Goal: Task Accomplishment & Management: Use online tool/utility

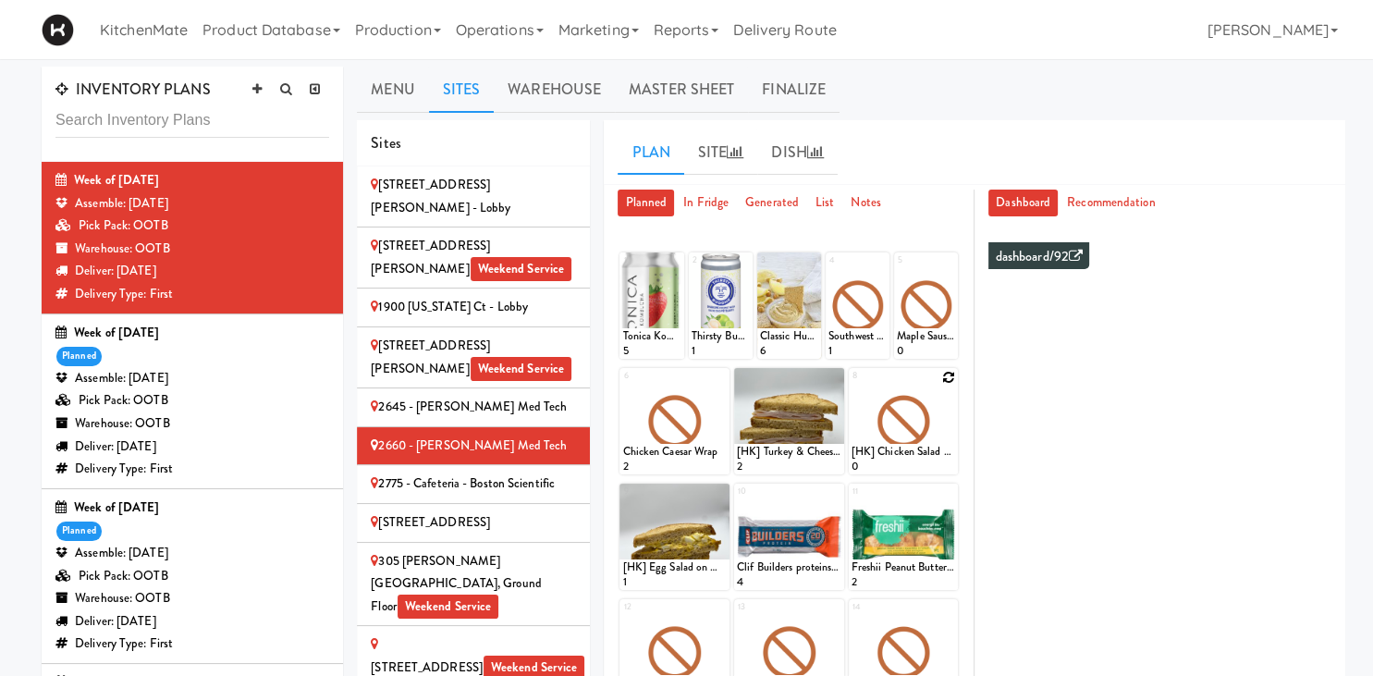
scroll to position [97, 0]
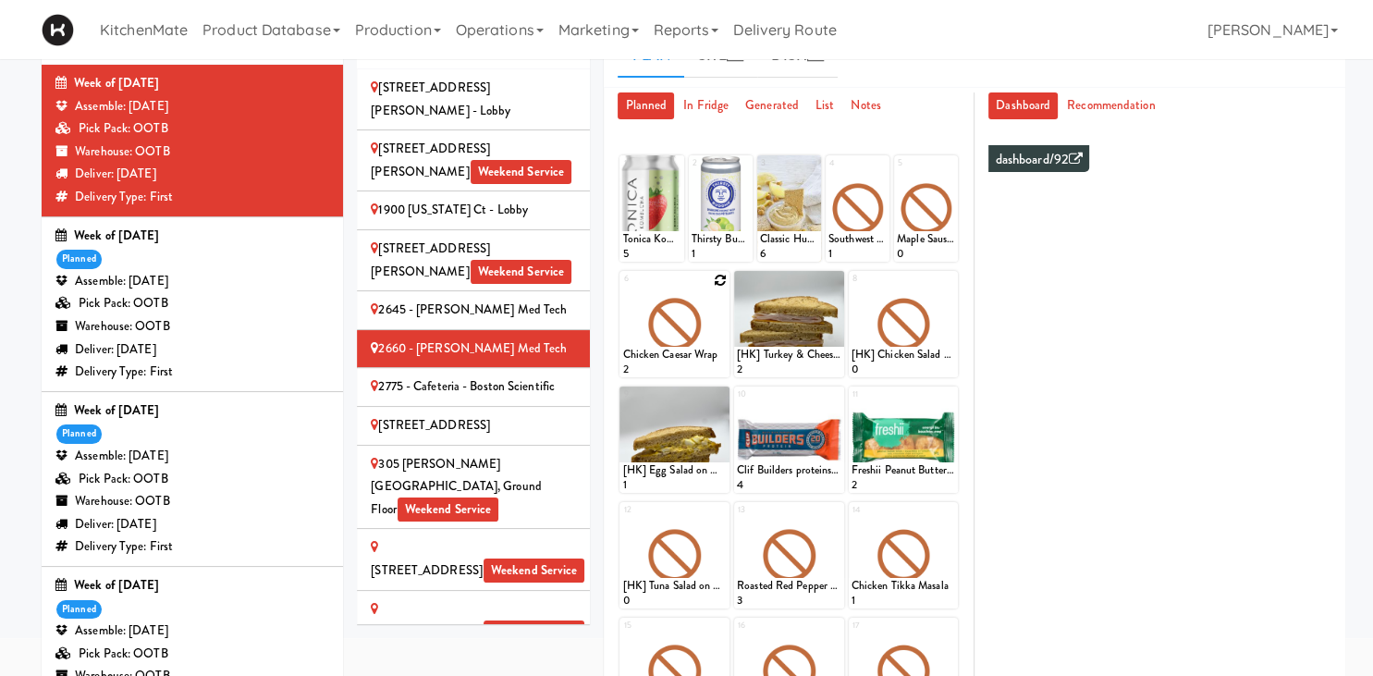
click at [717, 280] on icon at bounding box center [720, 280] width 13 height 13
click option "Rotisserie Chicken Chipotle Wrap" at bounding box center [0, 0] width 0 height 0
click at [668, 354] on input "2" at bounding box center [648, 360] width 52 height 34
type input "3"
click at [668, 354] on input "3" at bounding box center [648, 360] width 52 height 34
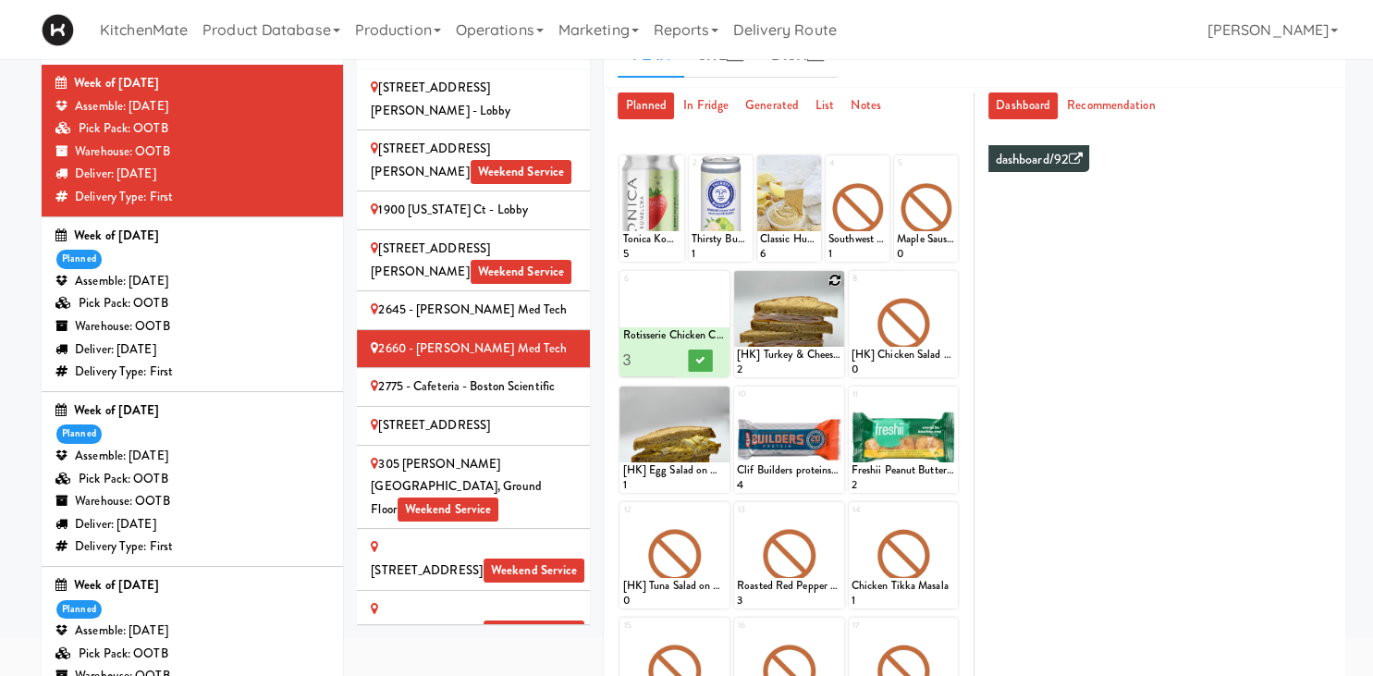
click at [833, 278] on icon at bounding box center [835, 280] width 13 height 13
click at [737, 289] on select "- Empty - Activia Probiotic Peach Mango Smoothie Chocolate Milk Tetra Pack Coca…" at bounding box center [789, 333] width 105 height 89
click option "[HK] Egg Salad on Multigrain" at bounding box center [0, 0] width 0 height 0
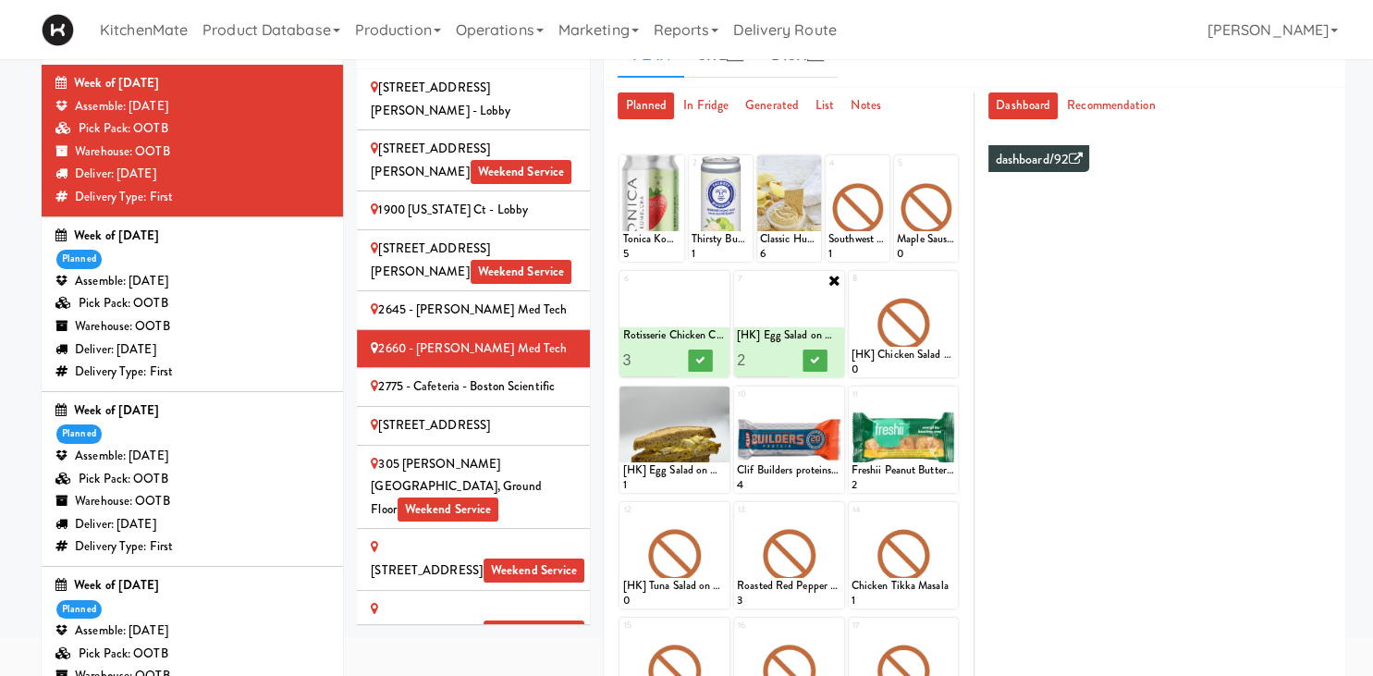
type input "2"
click at [779, 357] on input "2" at bounding box center [763, 360] width 52 height 34
click at [818, 357] on icon at bounding box center [814, 360] width 9 height 10
click at [704, 358] on icon at bounding box center [700, 360] width 9 height 10
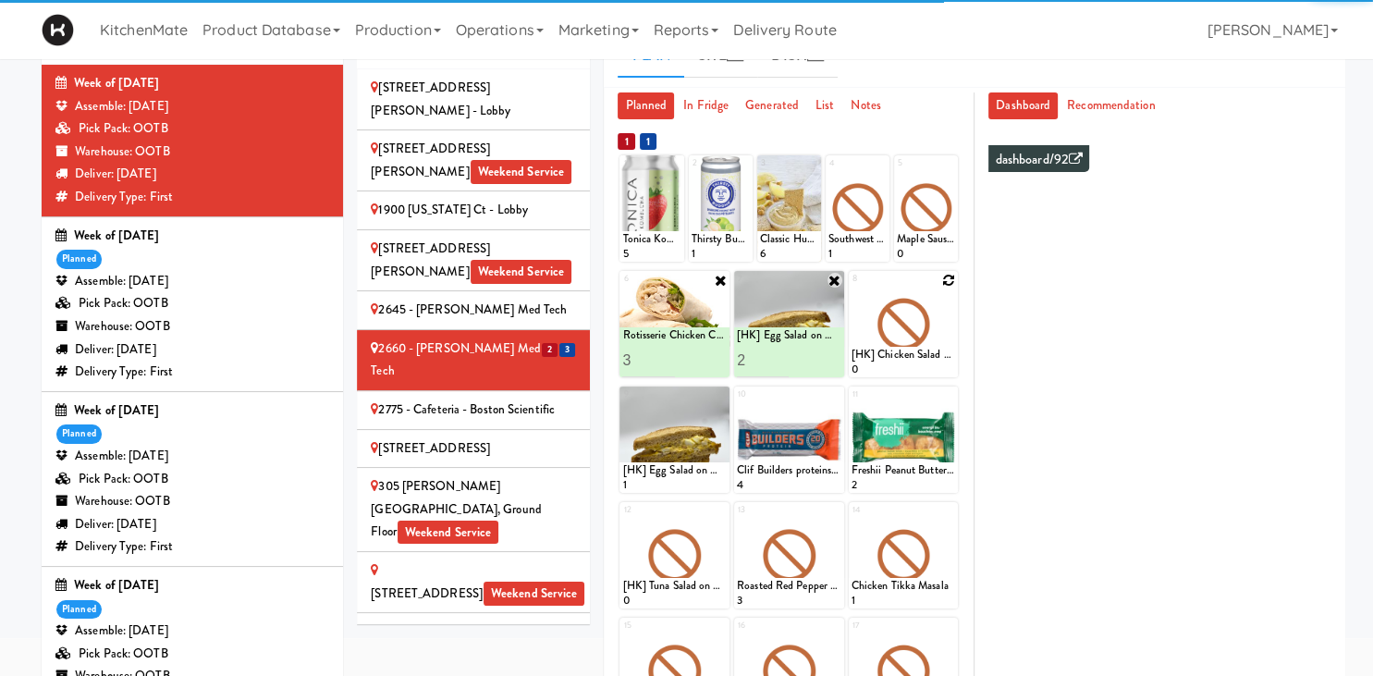
click at [945, 281] on icon at bounding box center [948, 280] width 13 height 13
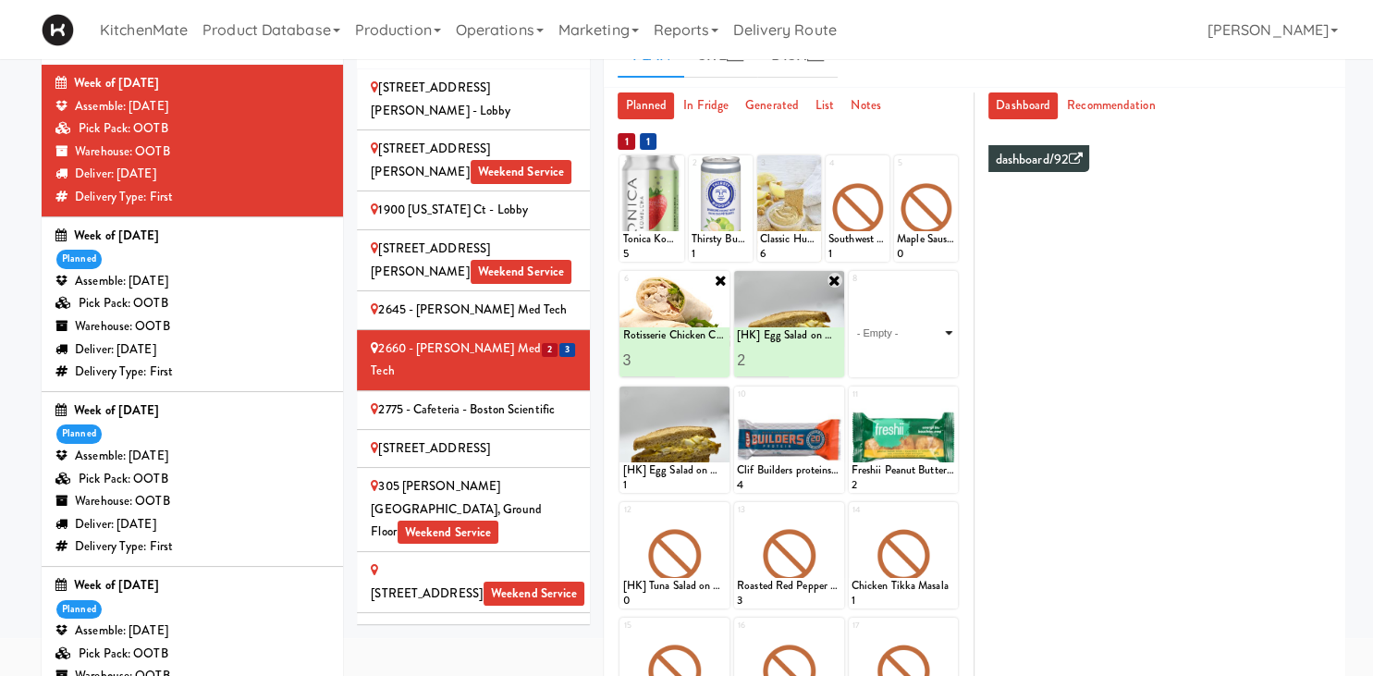
click at [852, 289] on select "- Empty - Activia Probiotic Peach Mango Smoothie Chocolate Milk Tetra Pack Coca…" at bounding box center [904, 333] width 105 height 89
click option "[HK] Turkey & Cheese Multigrain" at bounding box center [0, 0] width 0 height 0
type input "2"
click at [898, 353] on input "2" at bounding box center [878, 360] width 52 height 34
click at [927, 355] on icon at bounding box center [929, 360] width 9 height 10
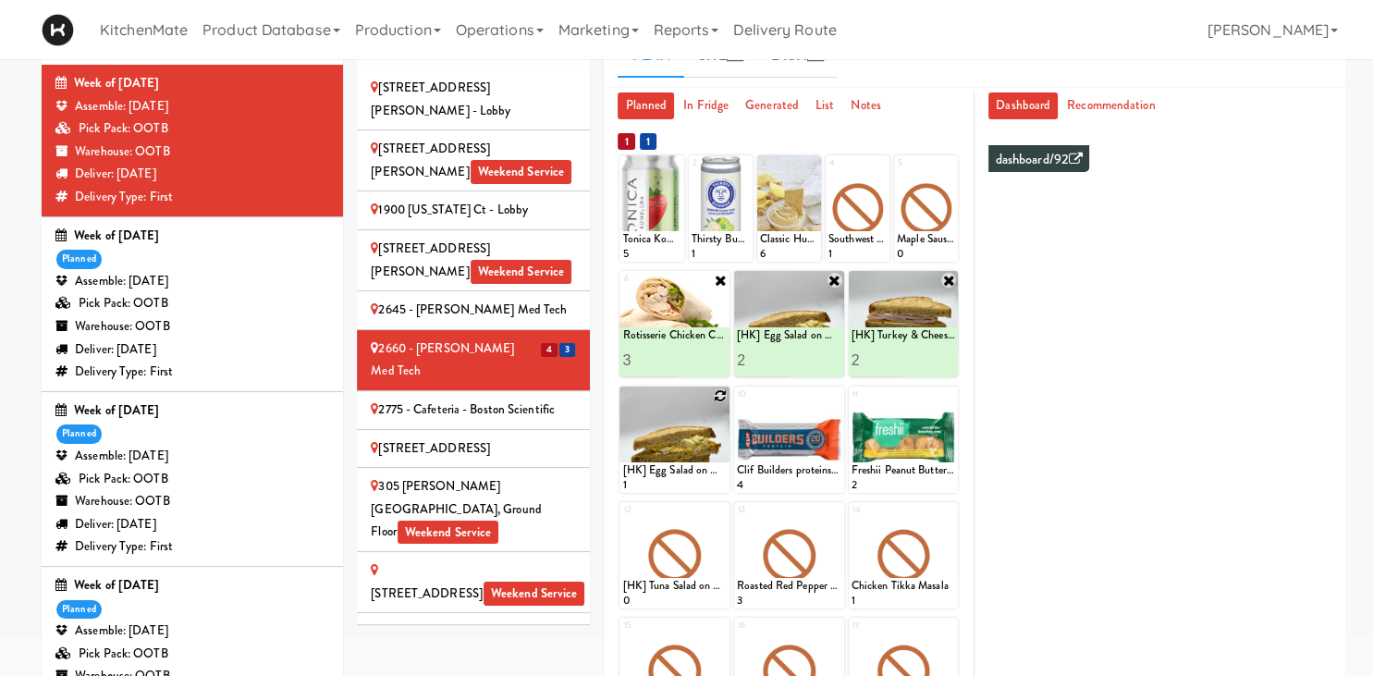
click at [721, 398] on icon at bounding box center [720, 395] width 13 height 13
click at [622, 404] on select "- Empty - Activia Probiotic Peach Mango Smoothie Chocolate Milk Tetra Pack Coca…" at bounding box center [674, 448] width 105 height 89
click option "Bacon & Egg Breakfast Wrap" at bounding box center [0, 0] width 0 height 0
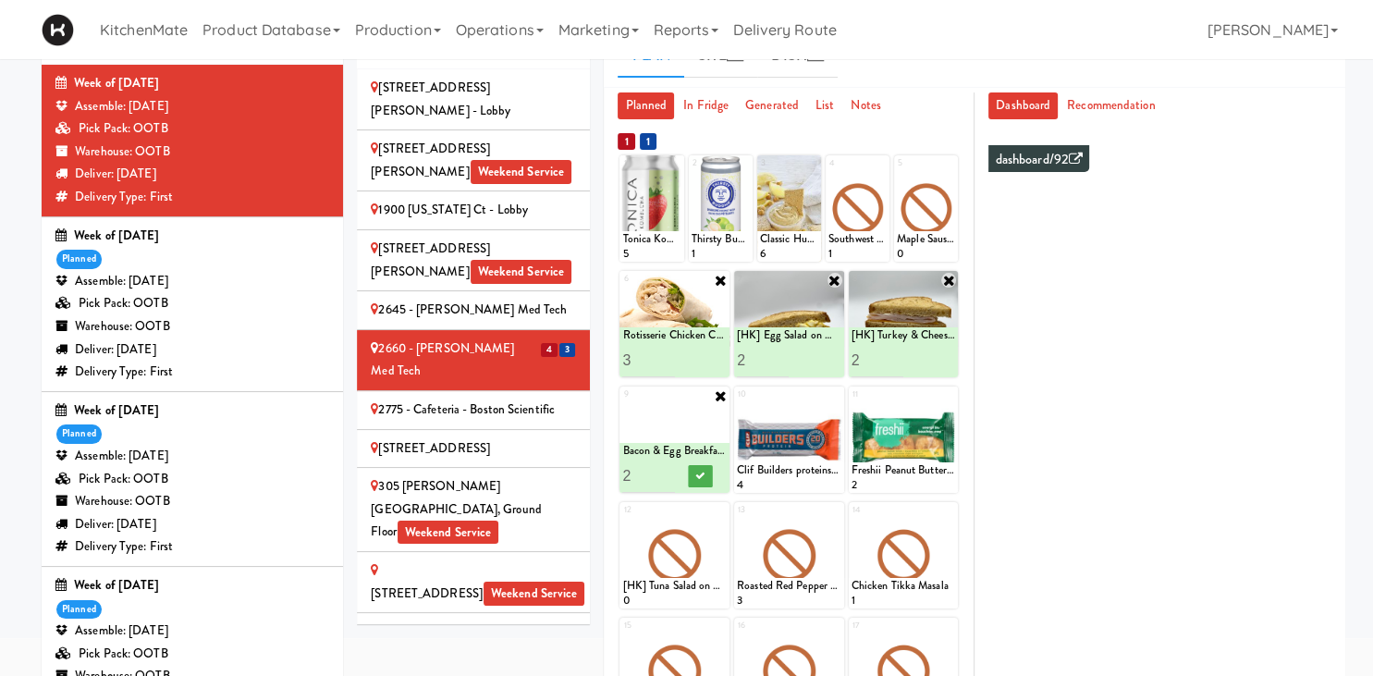
type input "2"
click at [668, 470] on input "2" at bounding box center [648, 476] width 52 height 34
click at [701, 472] on icon at bounding box center [700, 476] width 9 height 10
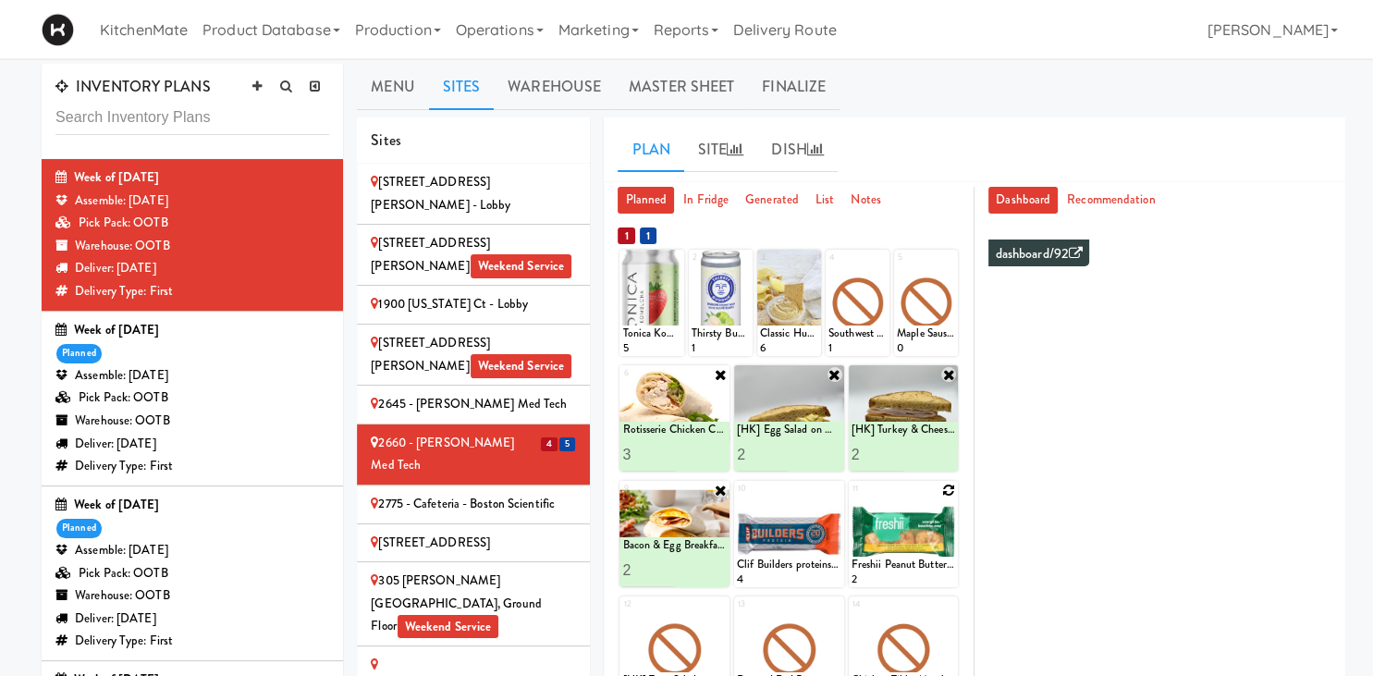
scroll to position [0, 0]
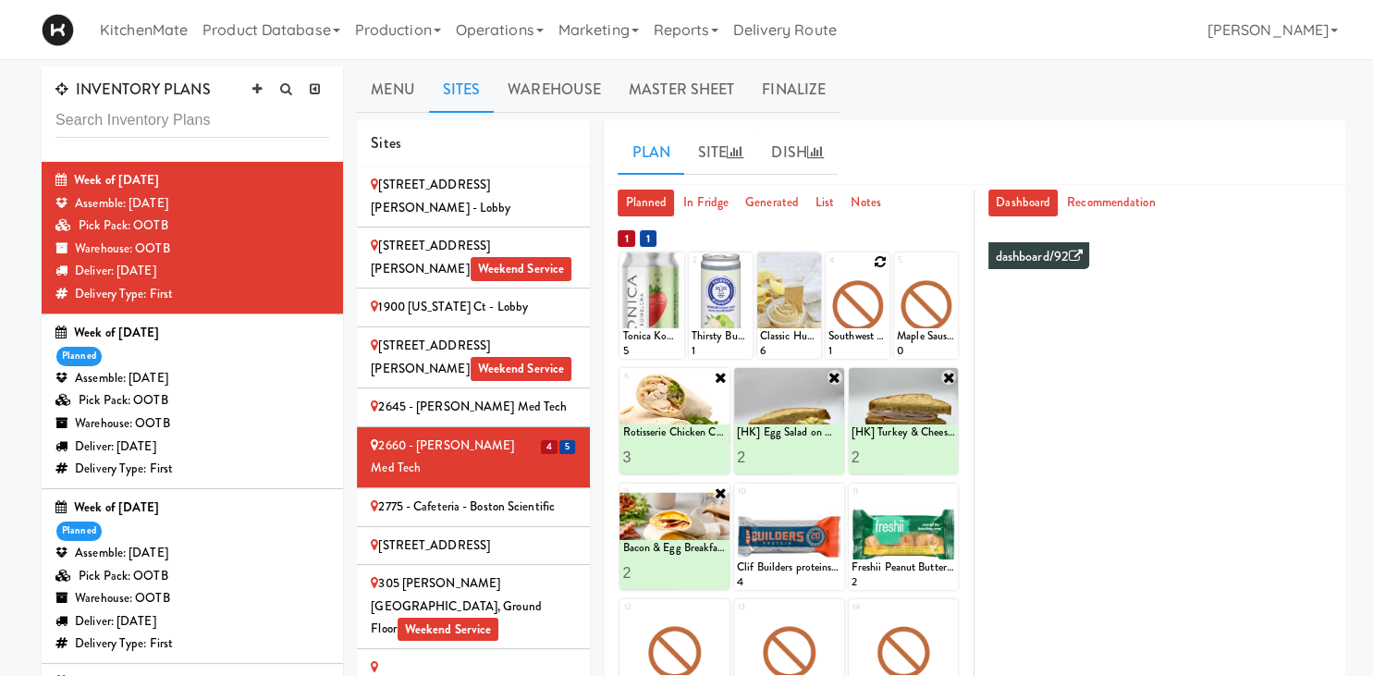
click at [875, 263] on div at bounding box center [858, 306] width 64 height 106
click at [879, 261] on icon at bounding box center [880, 261] width 13 height 13
click at [829, 270] on select "- Empty - Activia Probiotic Peach Mango Smoothie Chocolate Milk Tetra Pack Coca…" at bounding box center [858, 314] width 58 height 89
click option "Coffee Loaf Cake" at bounding box center [0, 0] width 0 height 0
click at [848, 335] on input "2" at bounding box center [844, 342] width 30 height 34
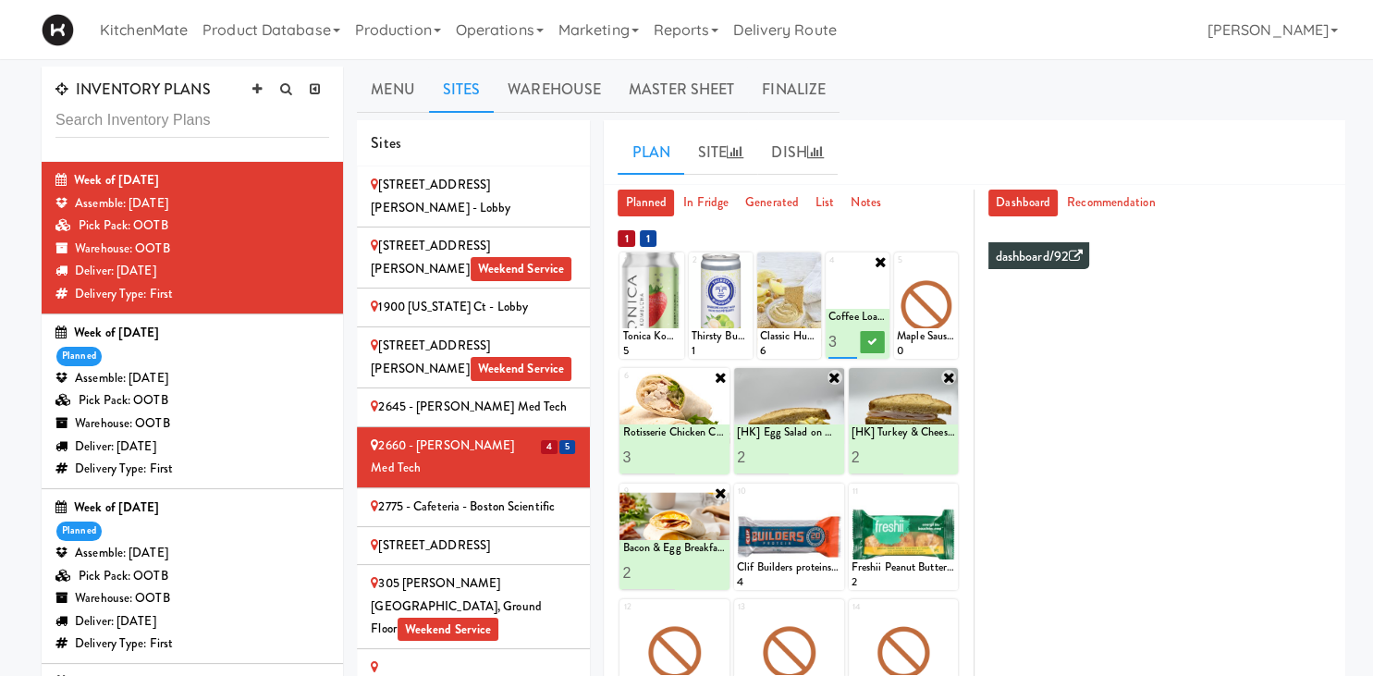
type input "3"
click at [848, 335] on input "3" at bounding box center [844, 342] width 30 height 34
click at [862, 339] on button at bounding box center [873, 342] width 24 height 22
click at [949, 265] on icon at bounding box center [948, 261] width 13 height 13
click at [956, 305] on div "- Empty - Activia Probiotic Peach Mango Smoothie Chocolate Milk Tetra Pack Coca…" at bounding box center [926, 314] width 64 height 89
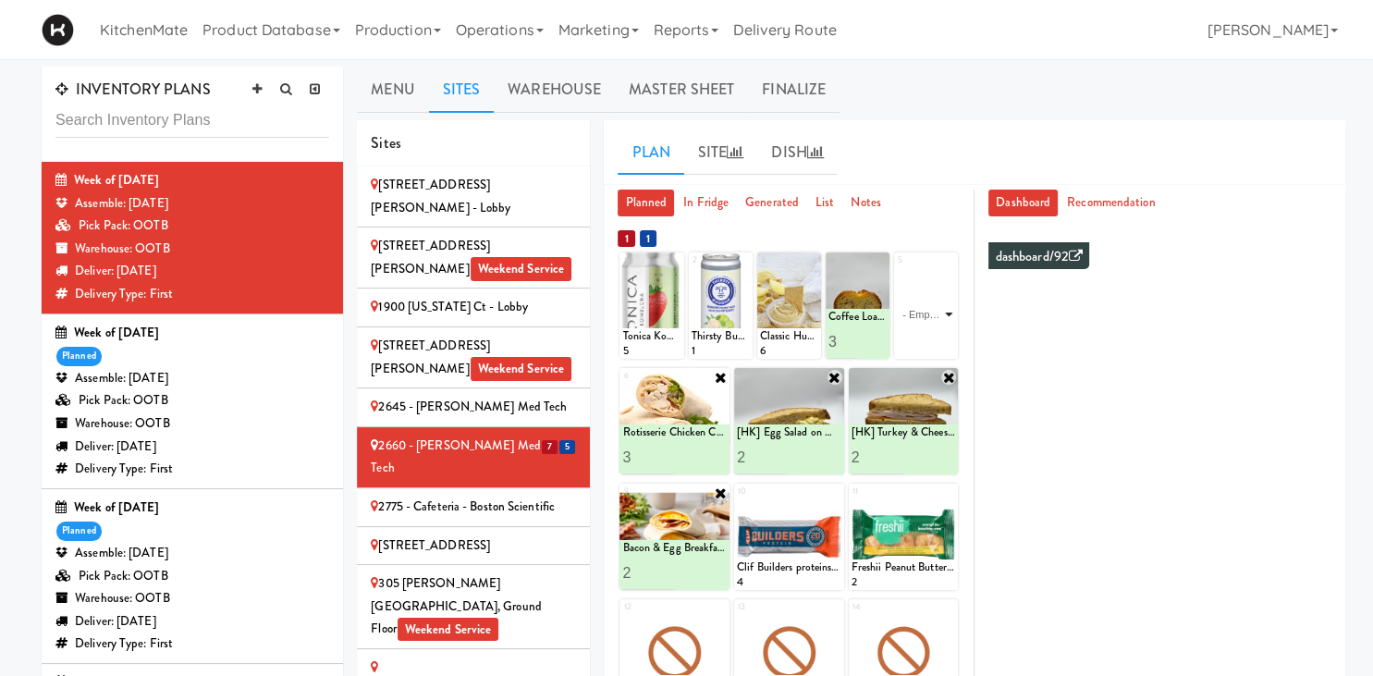
click at [897, 270] on select "- Empty - Activia Probiotic Peach Mango Smoothie Chocolate Milk Tetra Pack Coca…" at bounding box center [926, 314] width 58 height 89
click option "Marble Loaf Cake" at bounding box center [0, 0] width 0 height 0
click at [918, 339] on input "2" at bounding box center [912, 342] width 30 height 34
type input "3"
click at [918, 339] on input "3" at bounding box center [912, 342] width 30 height 34
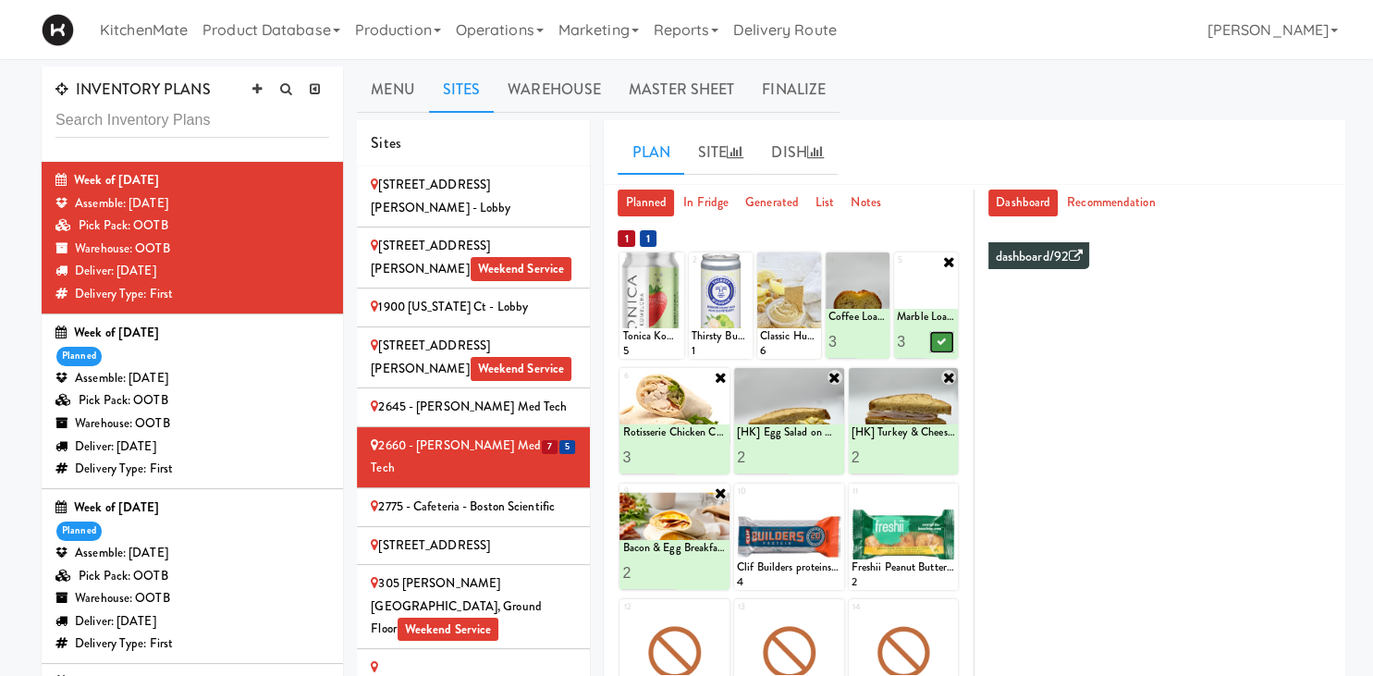
click at [940, 339] on icon at bounding box center [941, 342] width 9 height 10
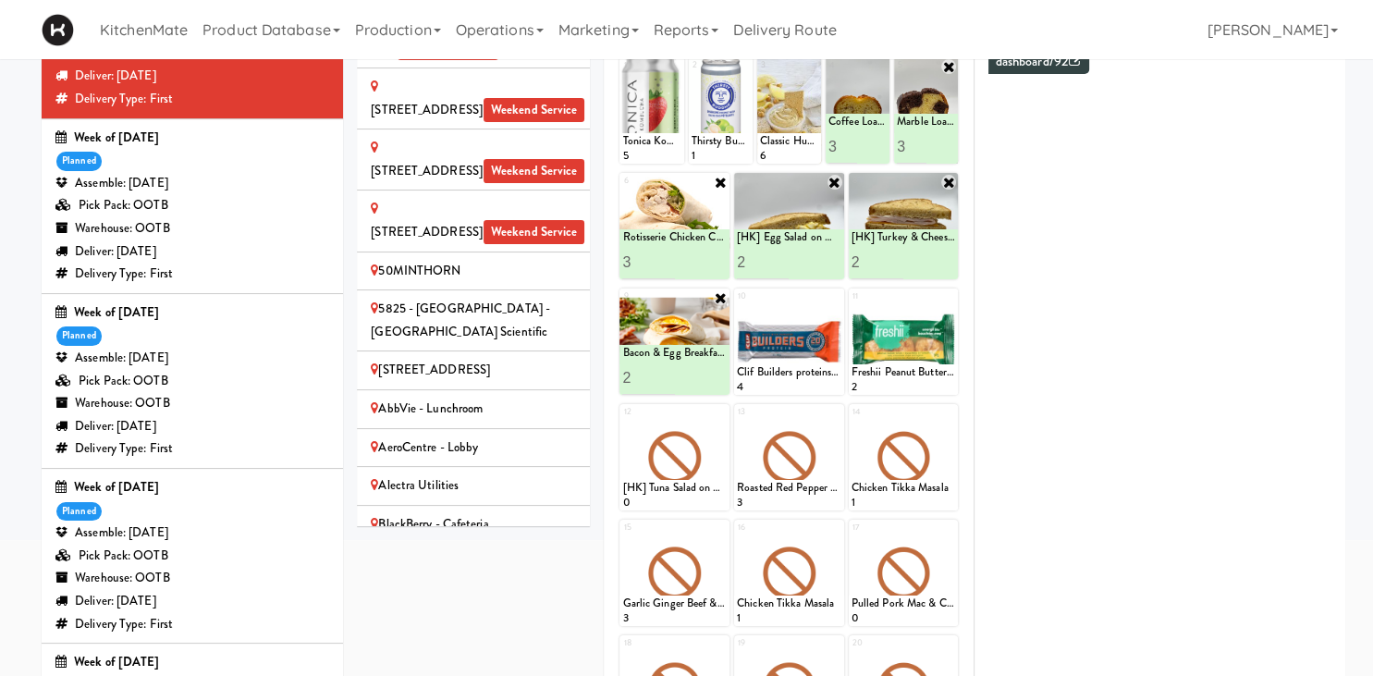
scroll to position [514, 0]
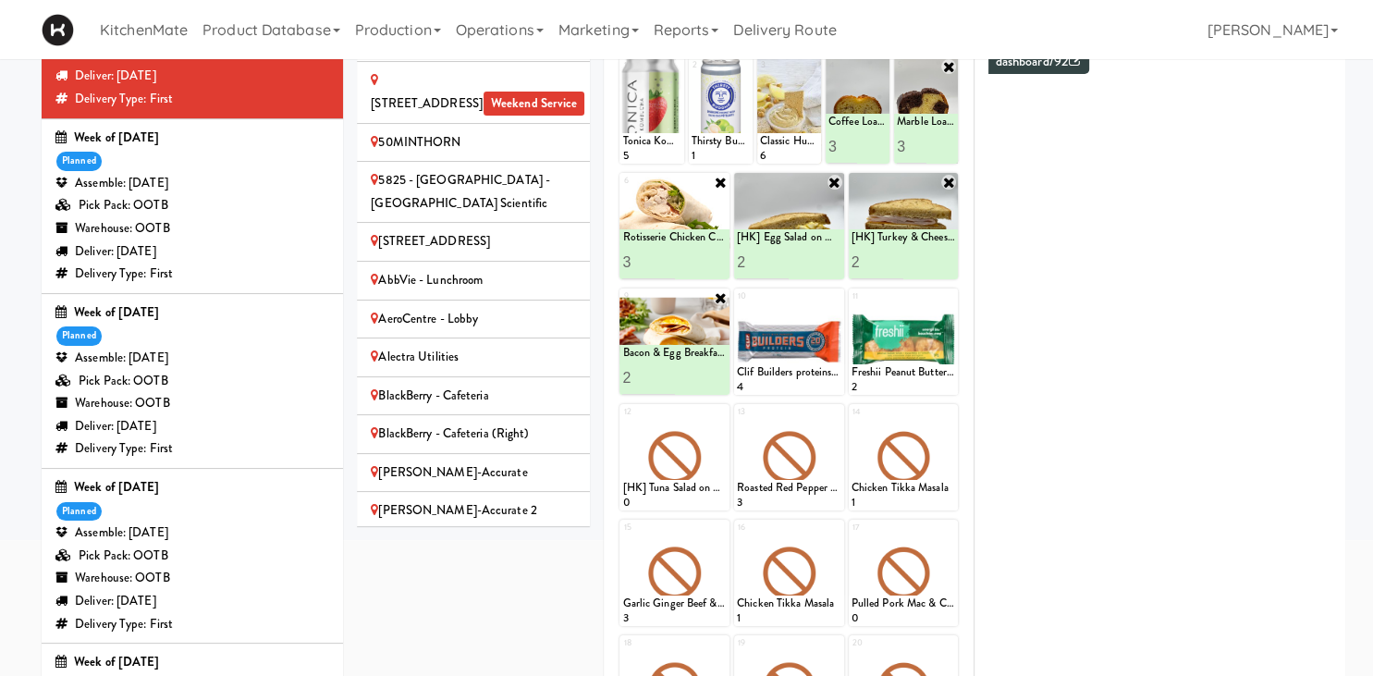
click at [506, 462] on div "Bothwell-Accurate" at bounding box center [473, 473] width 205 height 23
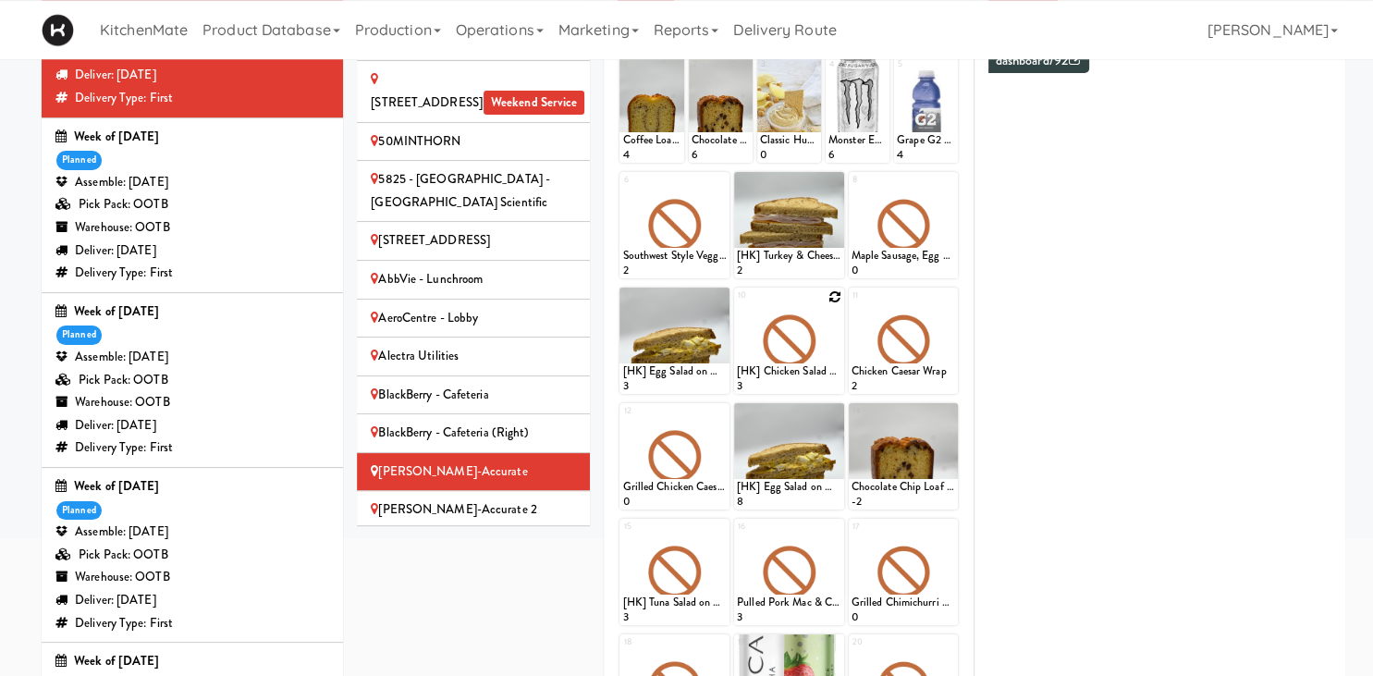
scroll to position [195, 0]
click at [832, 183] on icon at bounding box center [835, 182] width 13 height 13
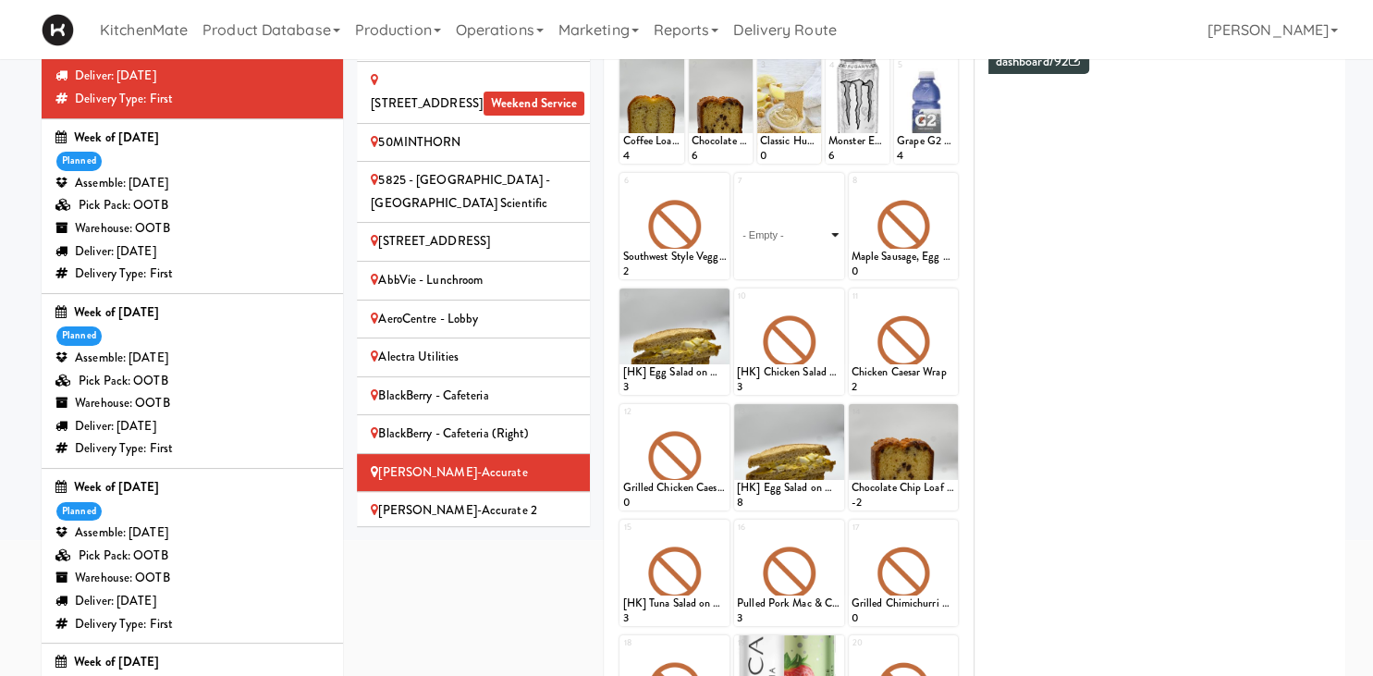
click at [737, 191] on select "- Empty - Activia Probiotic Peach Mango Smoothie Chocolate Milk Tetra Pack Coca…" at bounding box center [789, 235] width 105 height 89
click option "[HK] Egg Salad on Multigrain" at bounding box center [0, 0] width 0 height 0
type input "2"
click at [776, 260] on input "2" at bounding box center [763, 262] width 52 height 34
click at [816, 261] on icon at bounding box center [814, 262] width 9 height 10
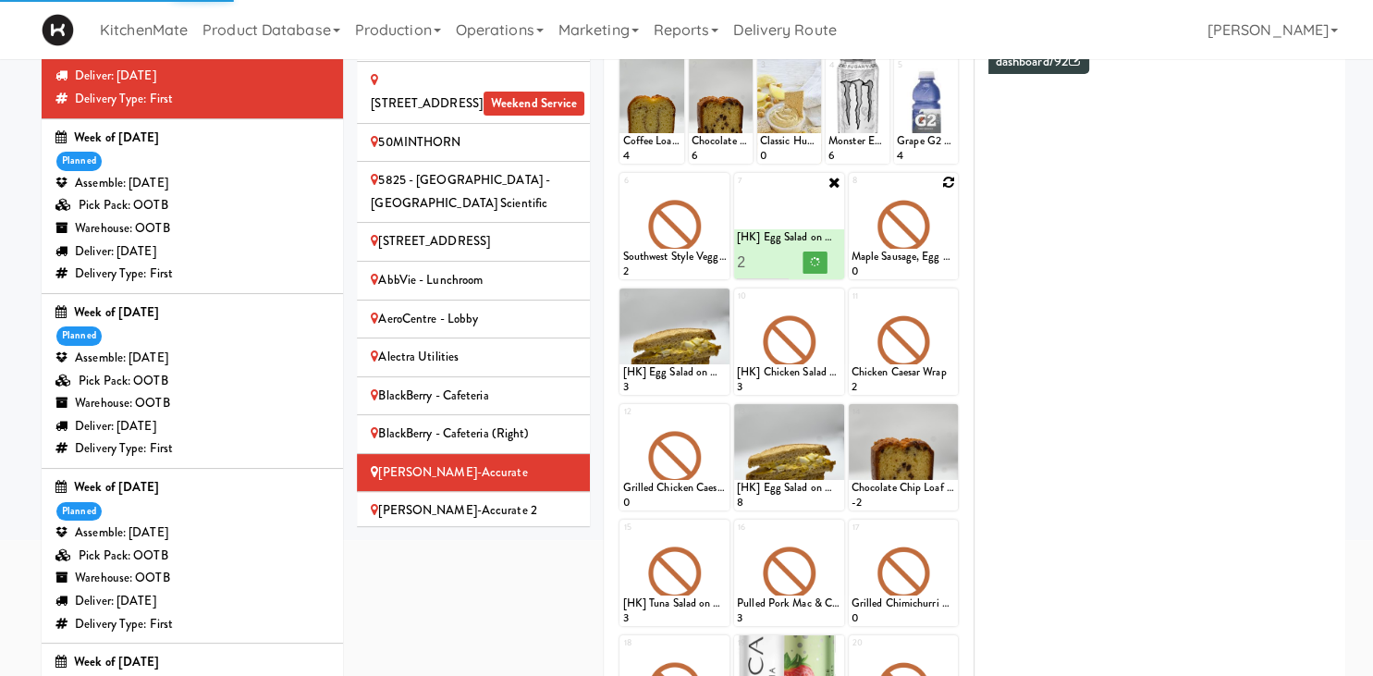
click at [938, 183] on div at bounding box center [904, 226] width 110 height 106
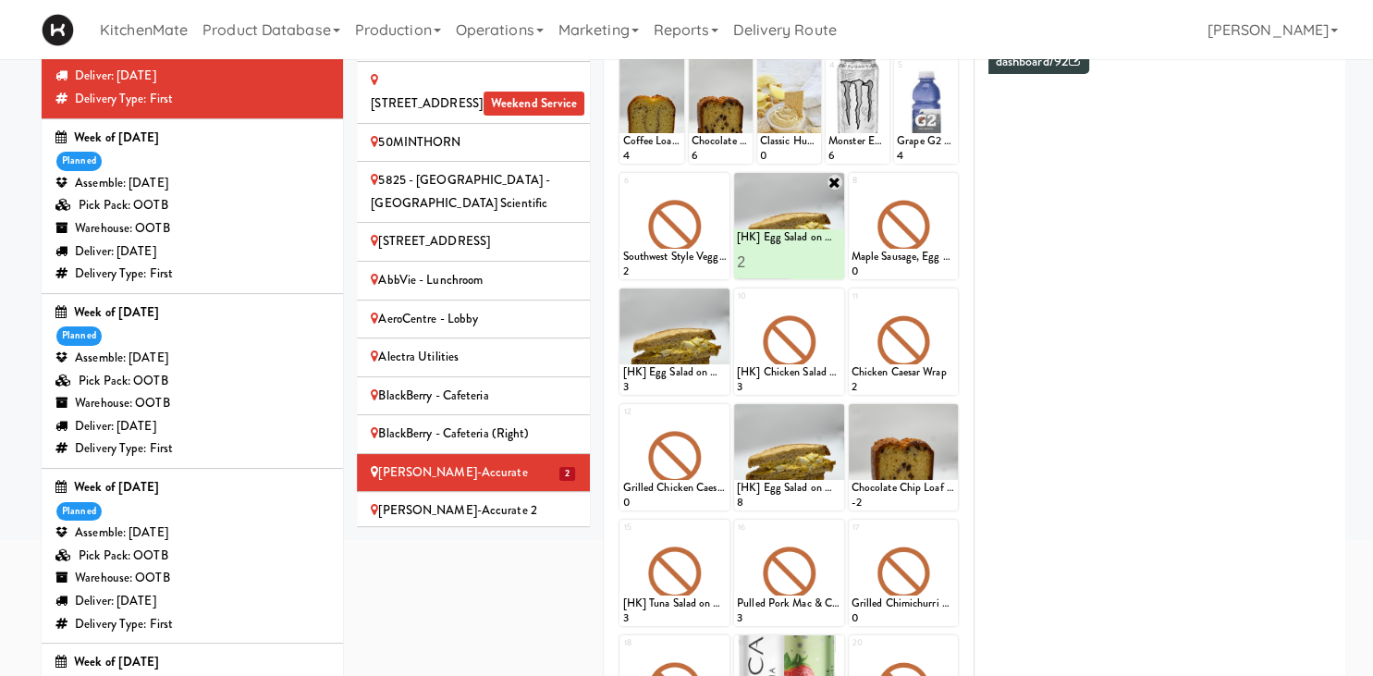
click at [831, 189] on icon at bounding box center [835, 182] width 15 height 15
click at [838, 183] on icon at bounding box center [835, 182] width 13 height 13
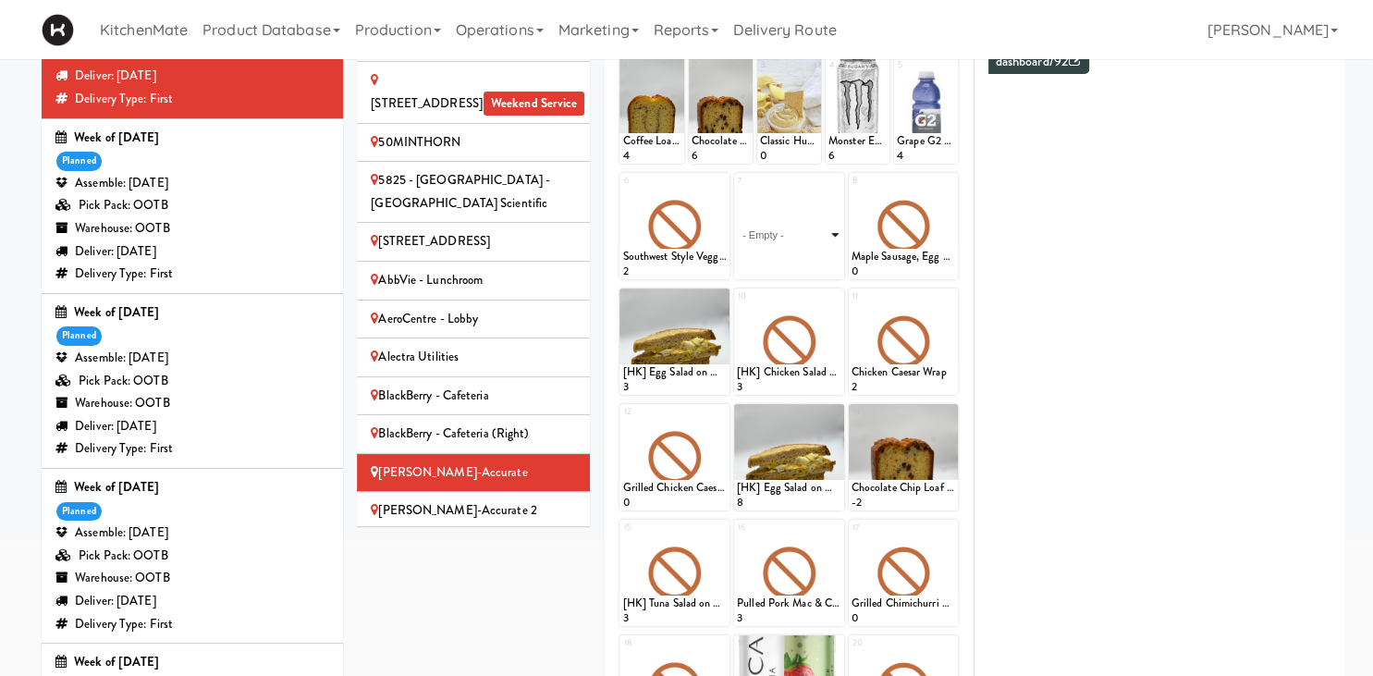
click at [737, 191] on select "- Empty - Activia Probiotic Peach Mango Smoothie Chocolate Milk Tetra Pack Coca…" at bounding box center [789, 235] width 105 height 89
click option "[HK] Turkey & Cheese Multigrain" at bounding box center [0, 0] width 0 height 0
click at [783, 263] on input "0" at bounding box center [763, 262] width 52 height 34
click at [782, 256] on input "1" at bounding box center [763, 262] width 52 height 34
click at [782, 256] on input "2" at bounding box center [763, 262] width 52 height 34
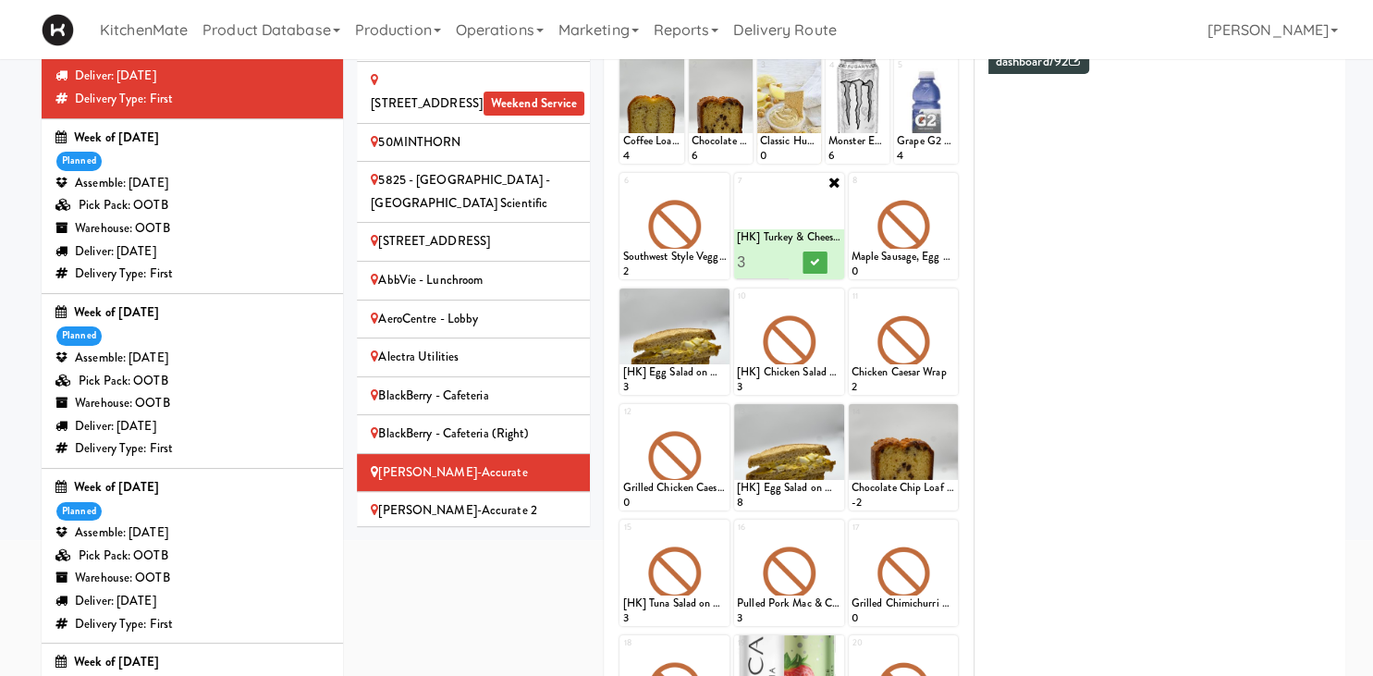
type input "3"
click at [782, 258] on input "3" at bounding box center [763, 262] width 52 height 34
click at [812, 259] on icon at bounding box center [814, 262] width 9 height 10
click at [951, 180] on icon at bounding box center [948, 182] width 13 height 13
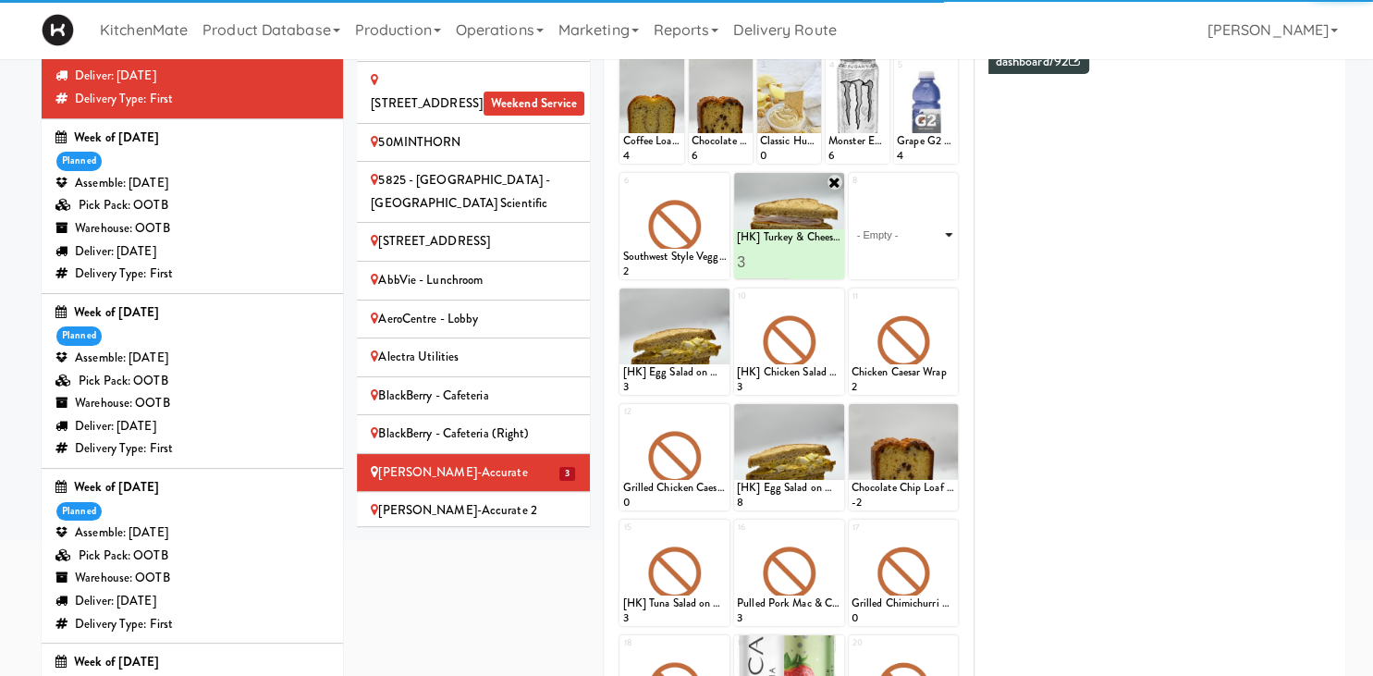
click at [852, 191] on select "- Empty - Activia Probiotic Peach Mango Smoothie Chocolate Milk Tetra Pack Coca…" at bounding box center [904, 235] width 105 height 89
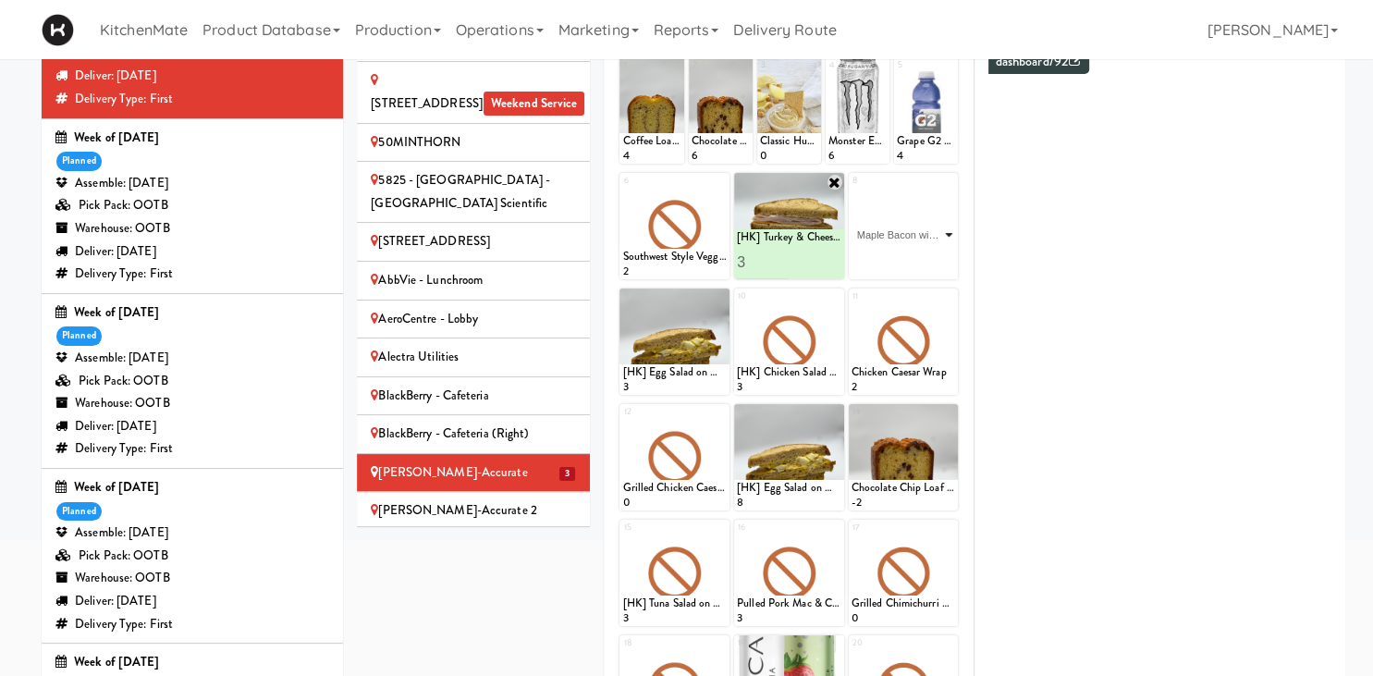
click option "Maple Bacon with Egg & Cheddar on Sesame Seed Bagel" at bounding box center [0, 0] width 0 height 0
click at [893, 255] on input "2" at bounding box center [878, 262] width 52 height 34
click at [895, 260] on input "3" at bounding box center [878, 262] width 52 height 34
type input "2"
click at [899, 265] on input "2" at bounding box center [878, 262] width 52 height 34
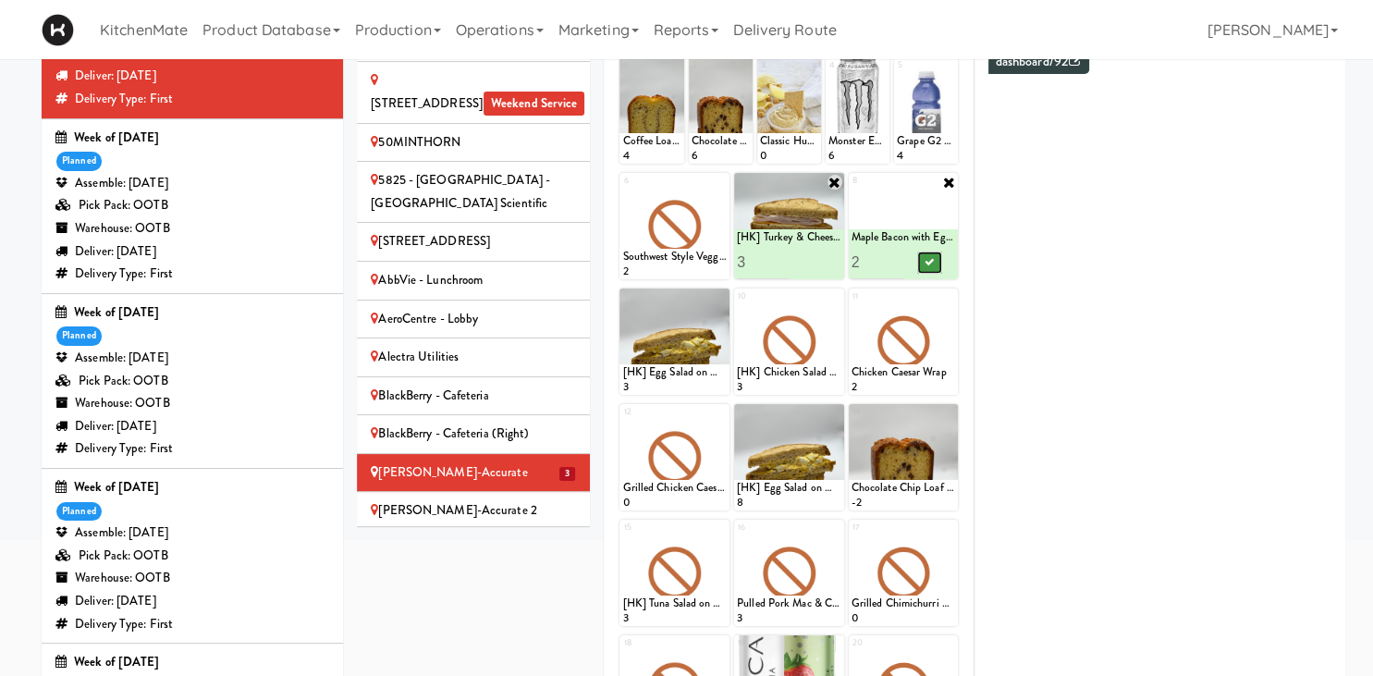
click at [934, 257] on button at bounding box center [930, 263] width 24 height 22
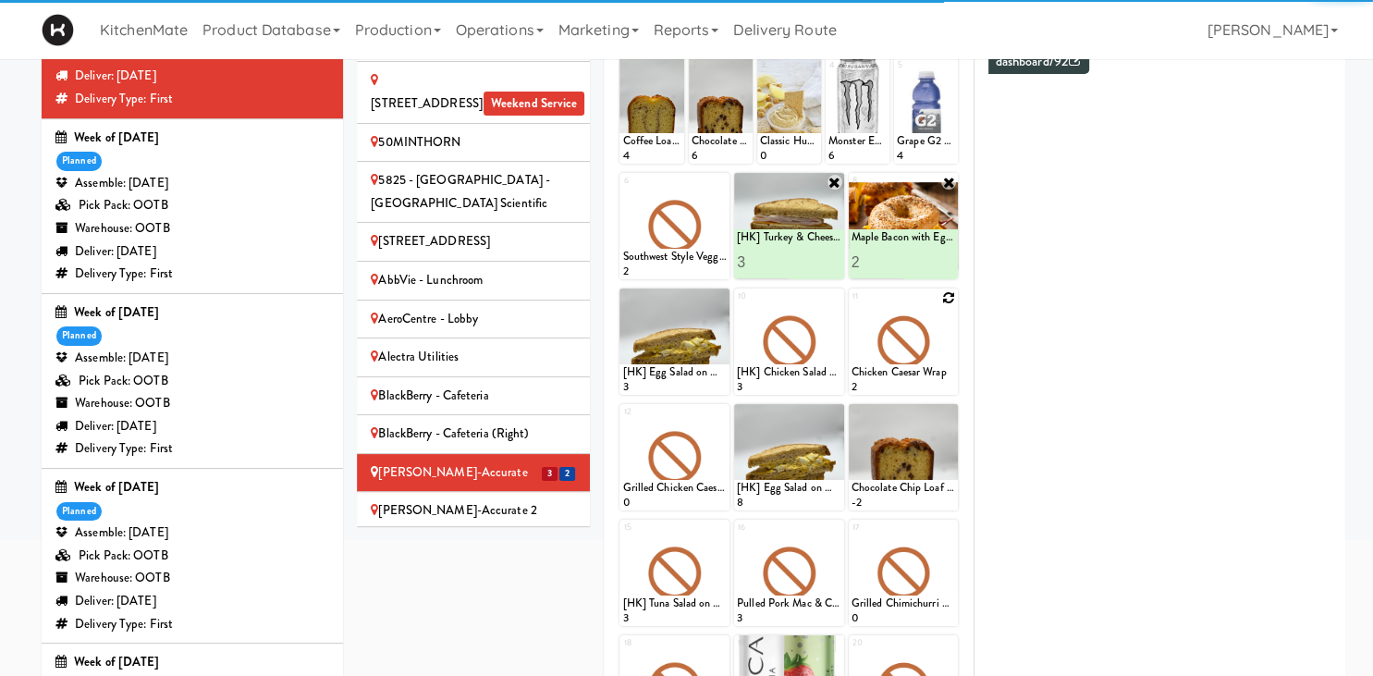
click at [944, 297] on icon at bounding box center [948, 297] width 13 height 13
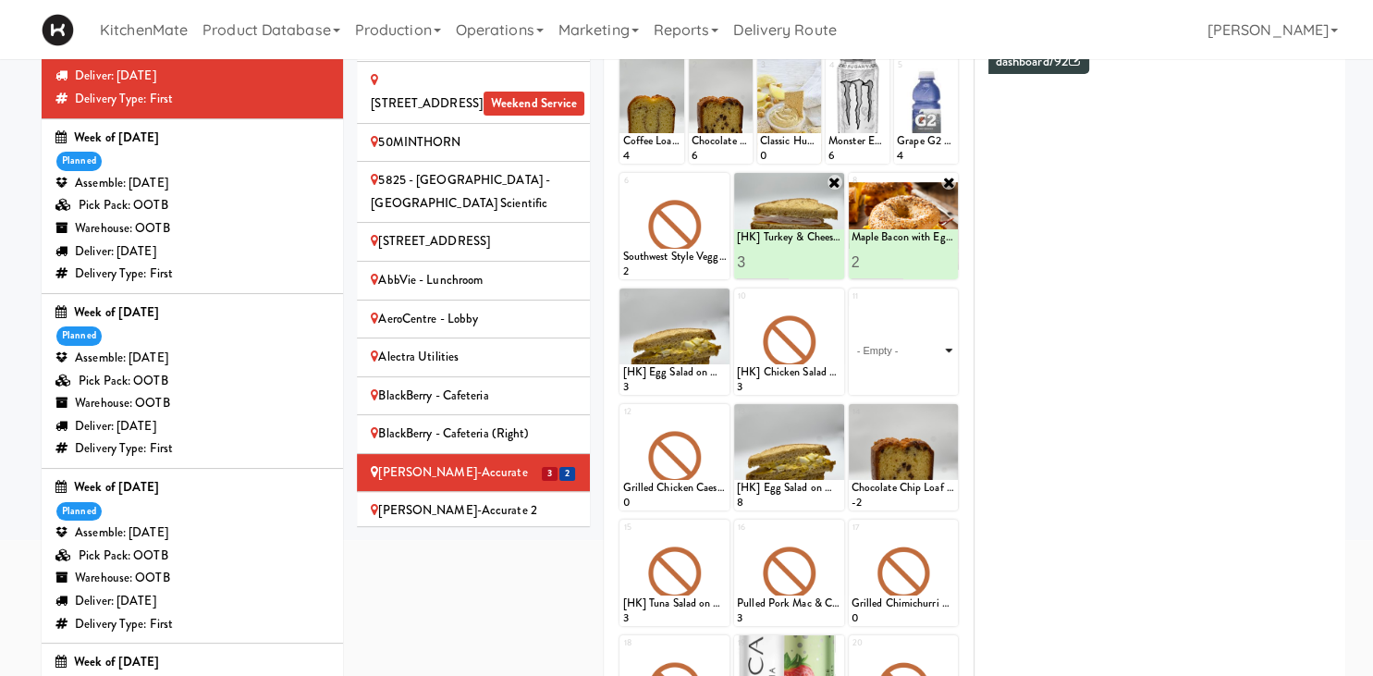
click at [852, 306] on select "- Empty - Activia Probiotic Peach Mango Smoothie Chocolate Milk Tetra Pack Coca…" at bounding box center [904, 350] width 105 height 89
click option "Bacon & Egg Breakfast Wrap" at bounding box center [0, 0] width 0 height 0
type input "2"
click at [893, 375] on input "2" at bounding box center [878, 378] width 52 height 34
click at [931, 379] on icon at bounding box center [929, 378] width 9 height 10
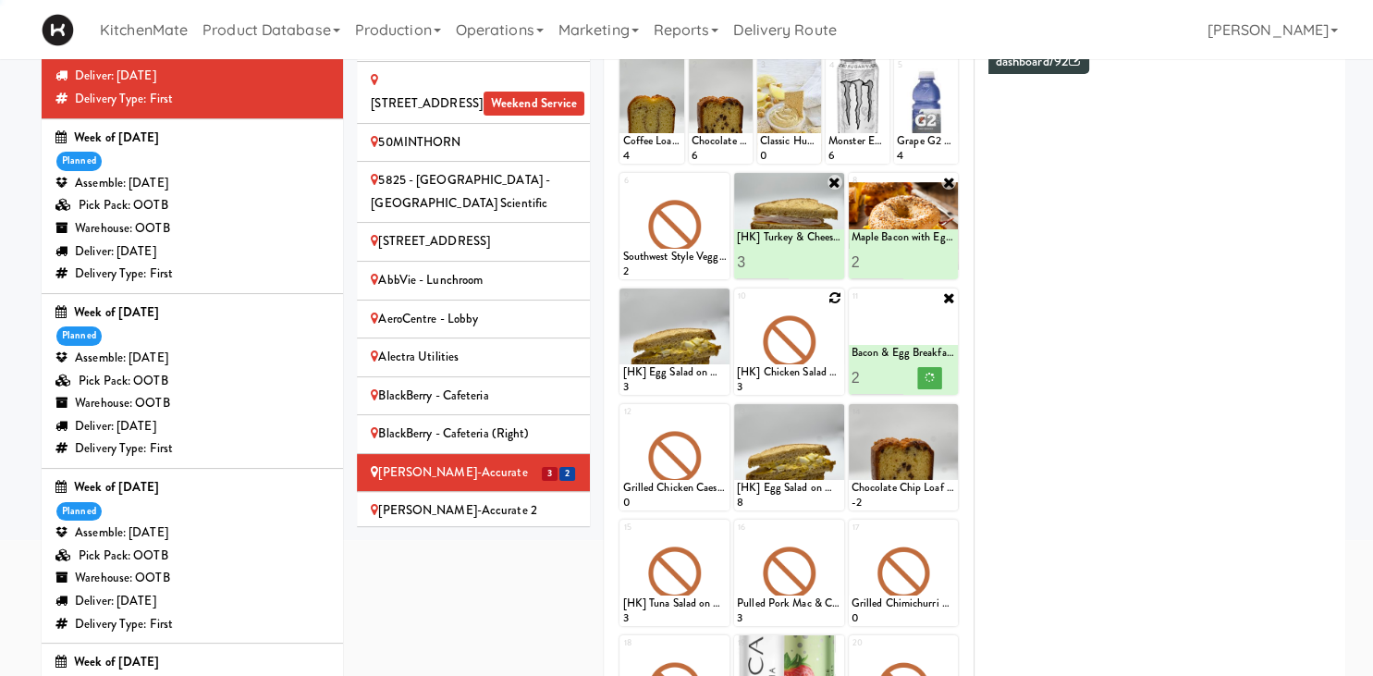
click at [838, 294] on icon at bounding box center [835, 297] width 13 height 13
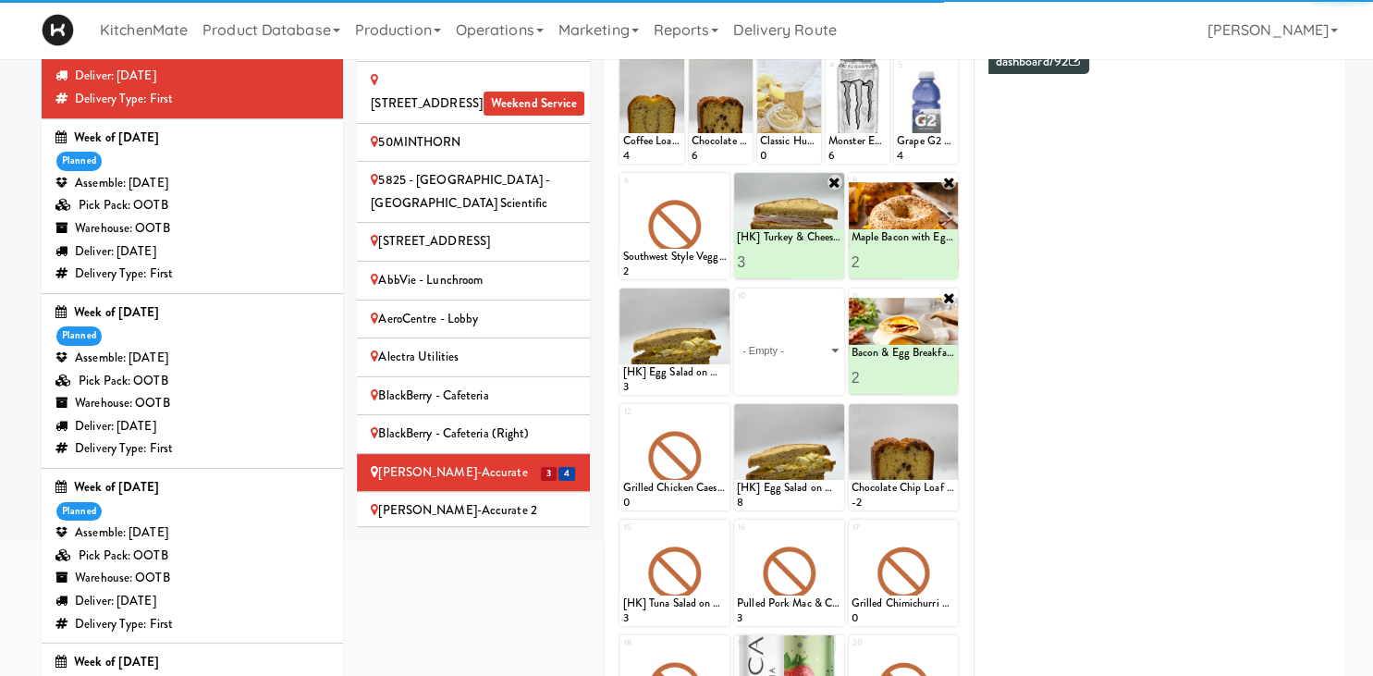
click at [737, 306] on select "- Empty - Activia Probiotic Peach Mango Smoothie Chocolate Milk Tetra Pack Coca…" at bounding box center [789, 350] width 105 height 89
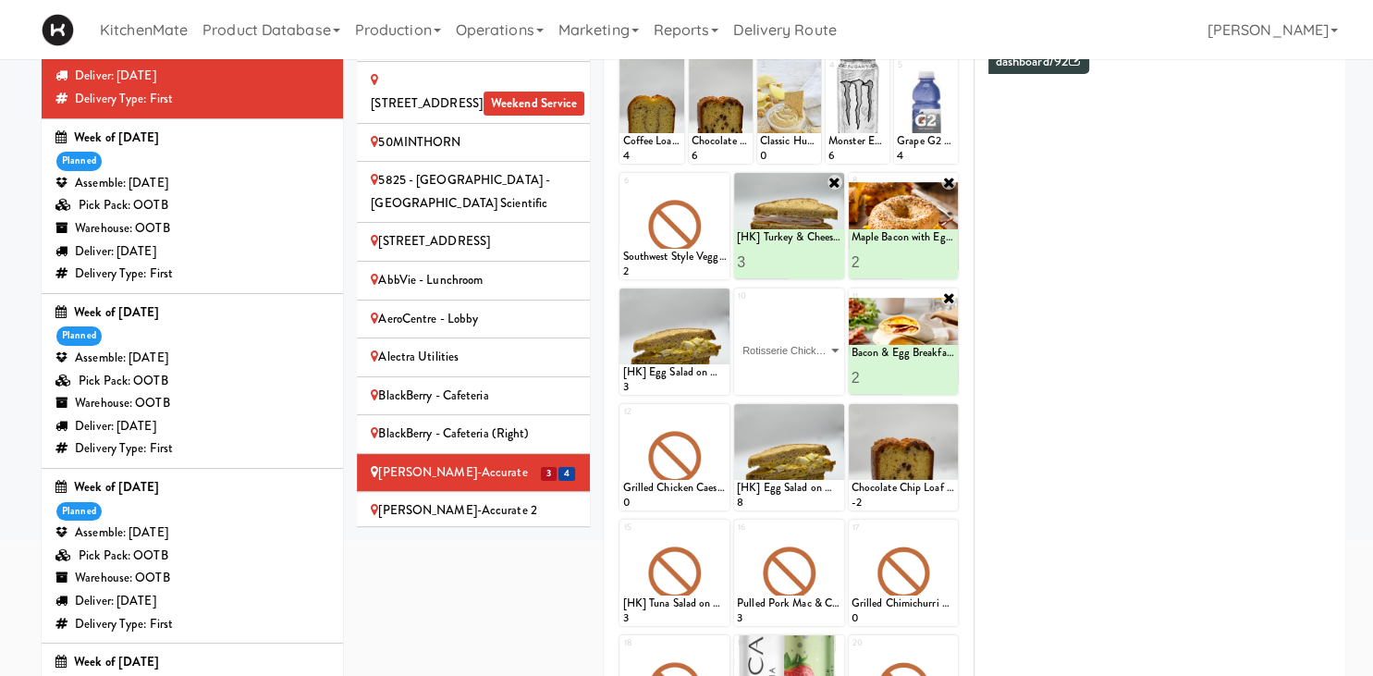
click option "Rotisserie Chicken Chipotle Wrap" at bounding box center [0, 0] width 0 height 0
click at [776, 373] on input "2" at bounding box center [763, 378] width 52 height 34
click at [776, 373] on input "3" at bounding box center [763, 378] width 52 height 34
type input "4"
click at [783, 372] on input "4" at bounding box center [763, 378] width 52 height 34
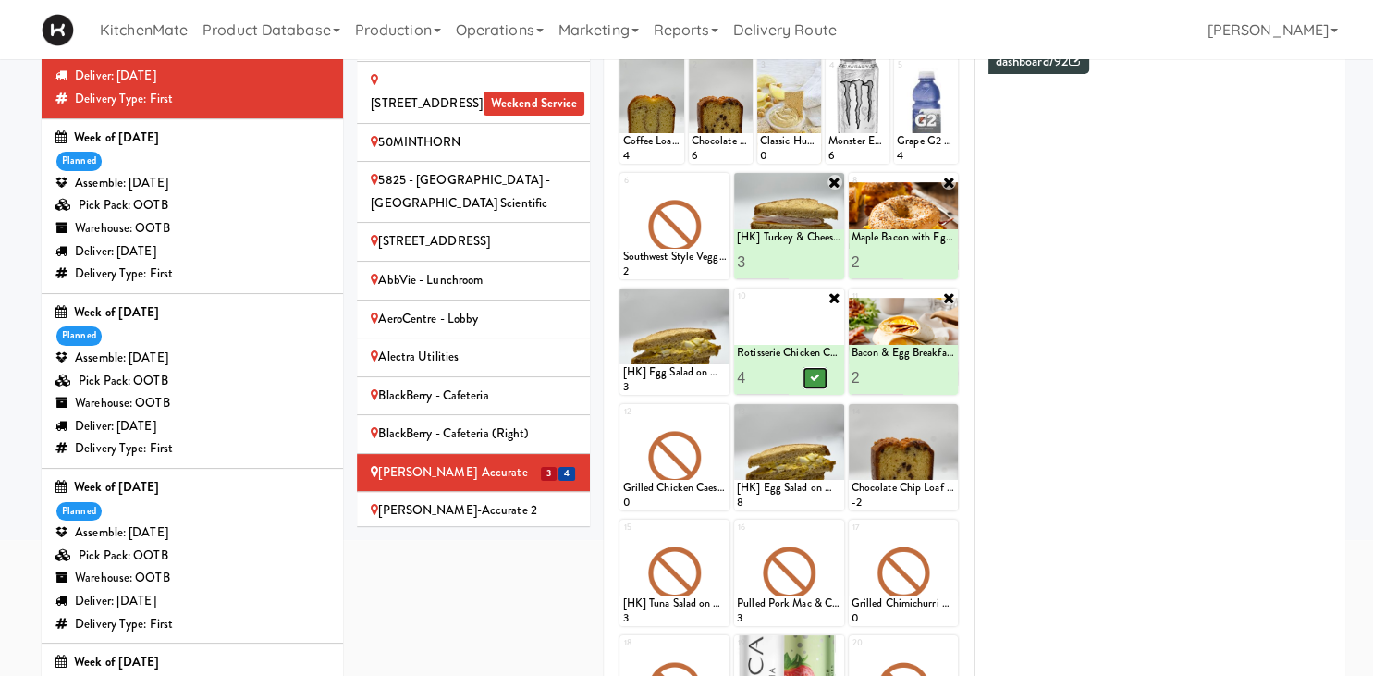
click at [813, 376] on icon at bounding box center [814, 378] width 9 height 10
click at [719, 181] on icon at bounding box center [720, 182] width 13 height 13
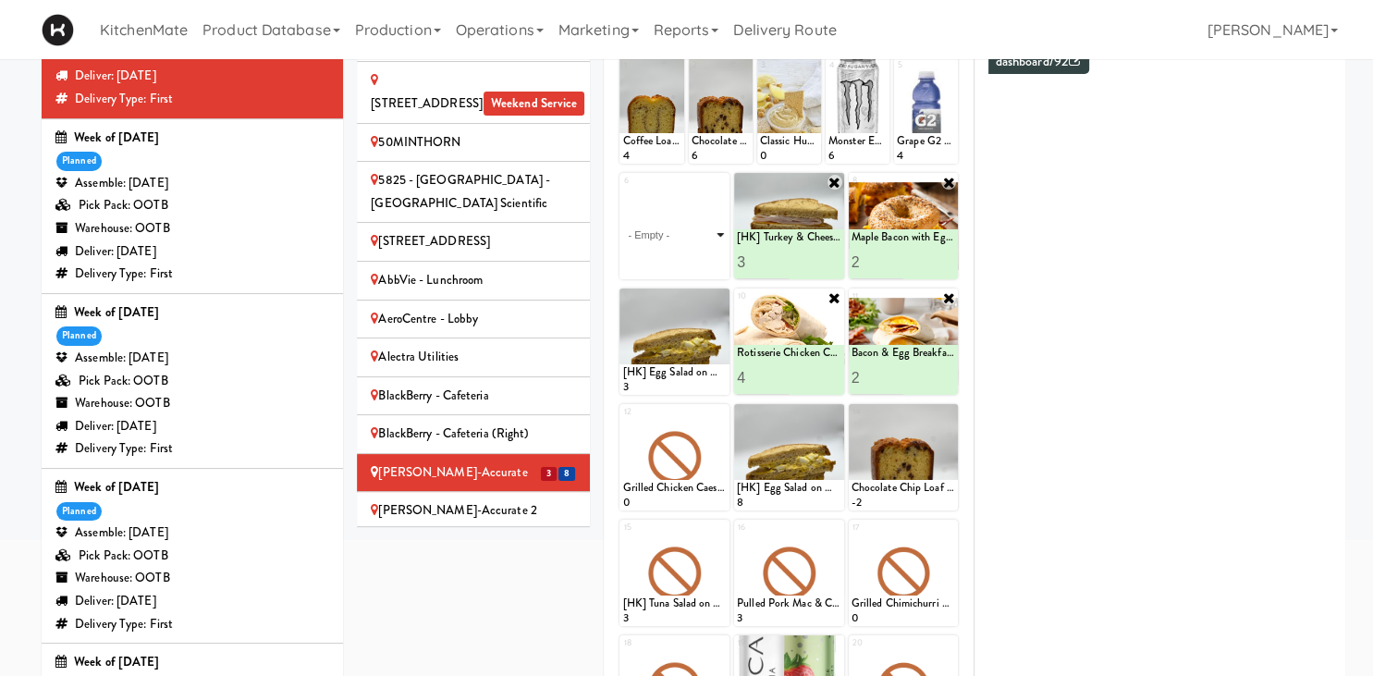
click at [622, 191] on select "- Empty - Activia Probiotic Peach Mango Smoothie Chocolate Milk Tetra Pack Coca…" at bounding box center [674, 235] width 105 height 89
click option "[HK] Egg Salad on Multigrain" at bounding box center [0, 0] width 0 height 0
type input "2"
click at [666, 261] on input "2" at bounding box center [648, 262] width 52 height 34
click at [695, 261] on button at bounding box center [701, 263] width 24 height 22
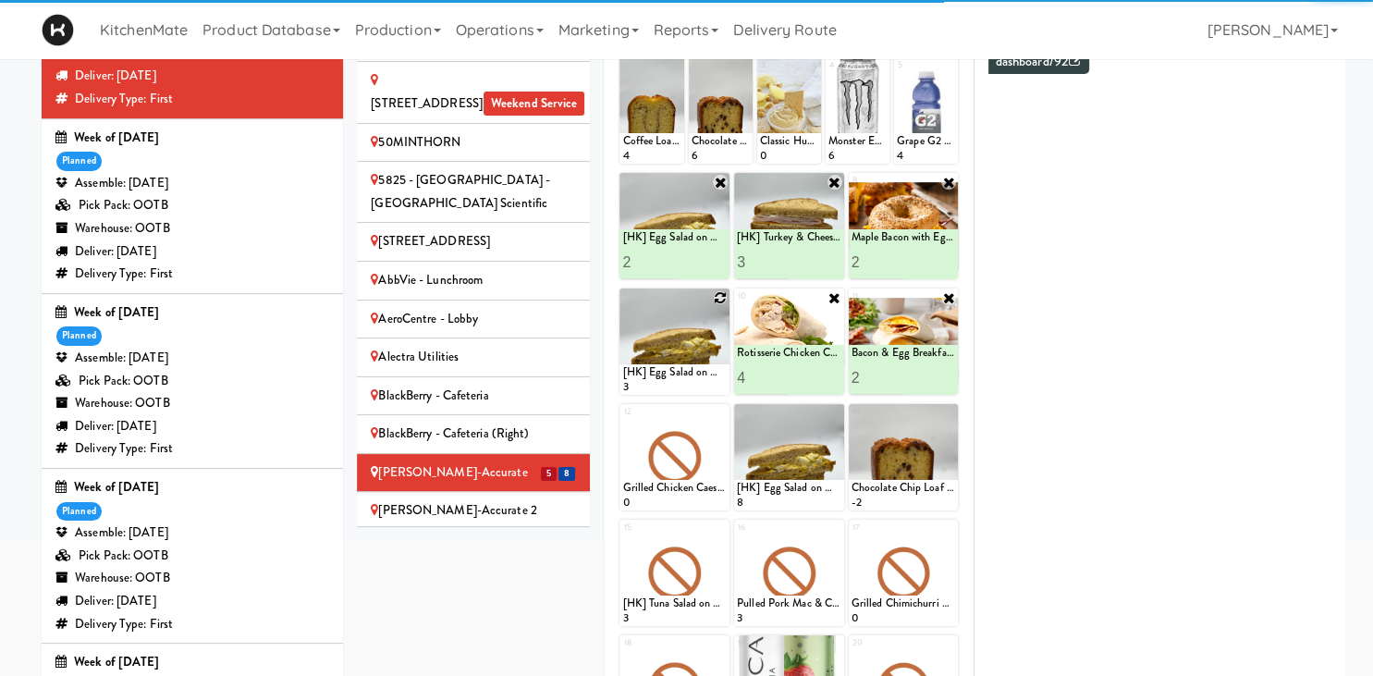
click at [714, 301] on div at bounding box center [675, 342] width 110 height 106
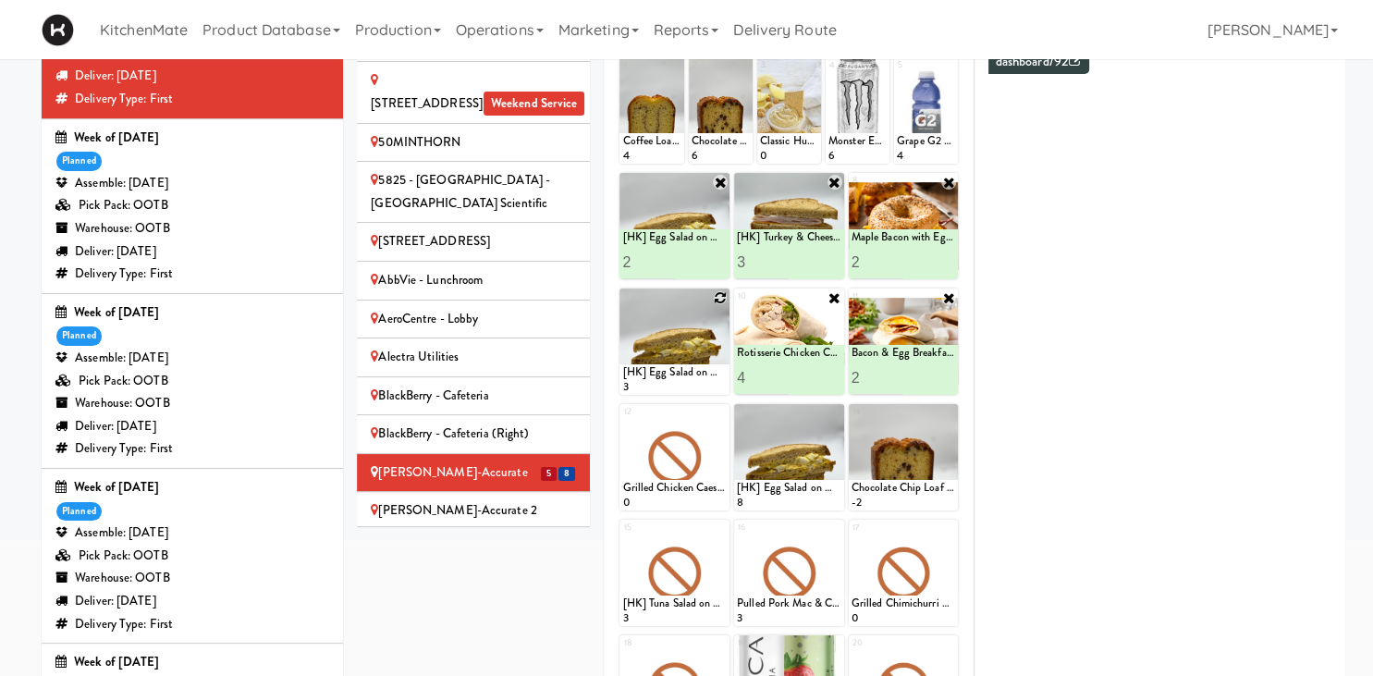
click at [722, 298] on icon at bounding box center [720, 297] width 13 height 13
click at [622, 306] on select "- Empty - Activia Probiotic Peach Mango Smoothie Chocolate Milk Tetra Pack Coca…" at bounding box center [674, 350] width 105 height 89
click at [708, 440] on div at bounding box center [675, 457] width 110 height 106
click at [622, 306] on select "- Empty - Activia Probiotic Peach Mango Smoothie Chocolate Milk Tetra Pack Coca…" at bounding box center [674, 350] width 105 height 89
click option "Sesame Tofu Rainbow Bowl" at bounding box center [0, 0] width 0 height 0
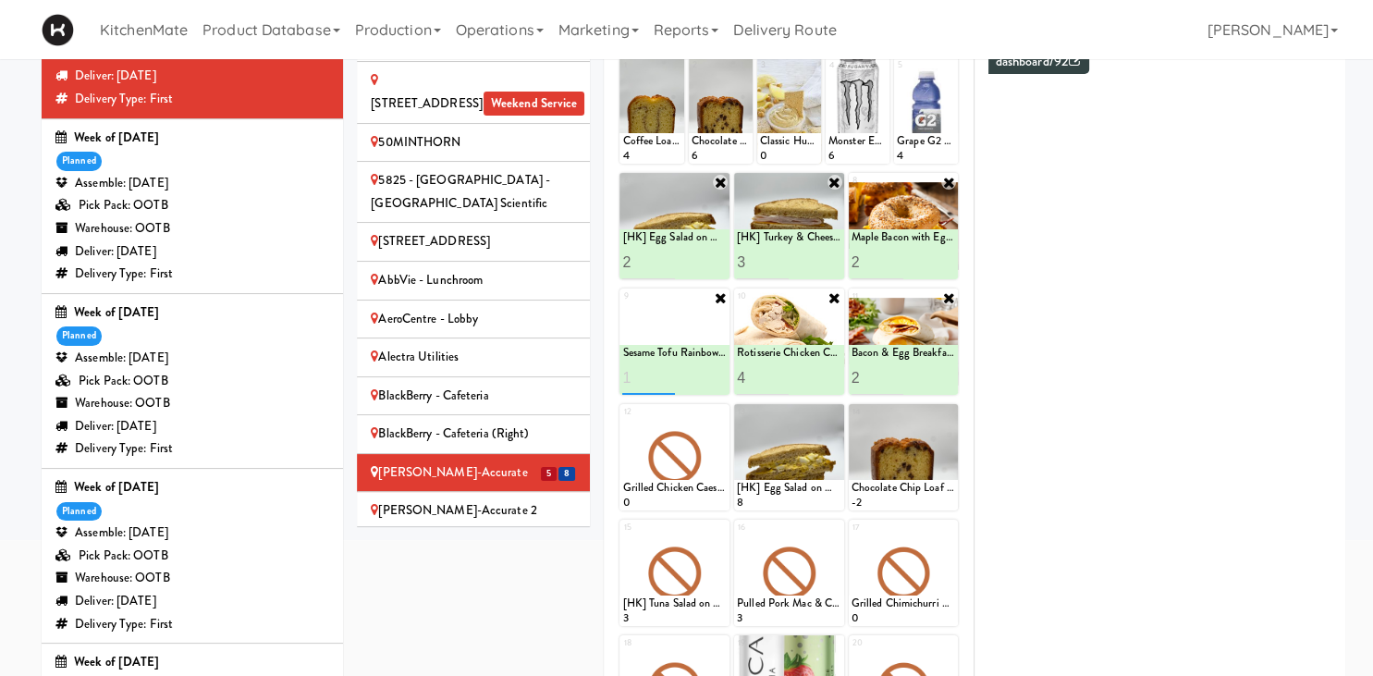
type input "1"
click at [698, 376] on icon at bounding box center [700, 378] width 9 height 10
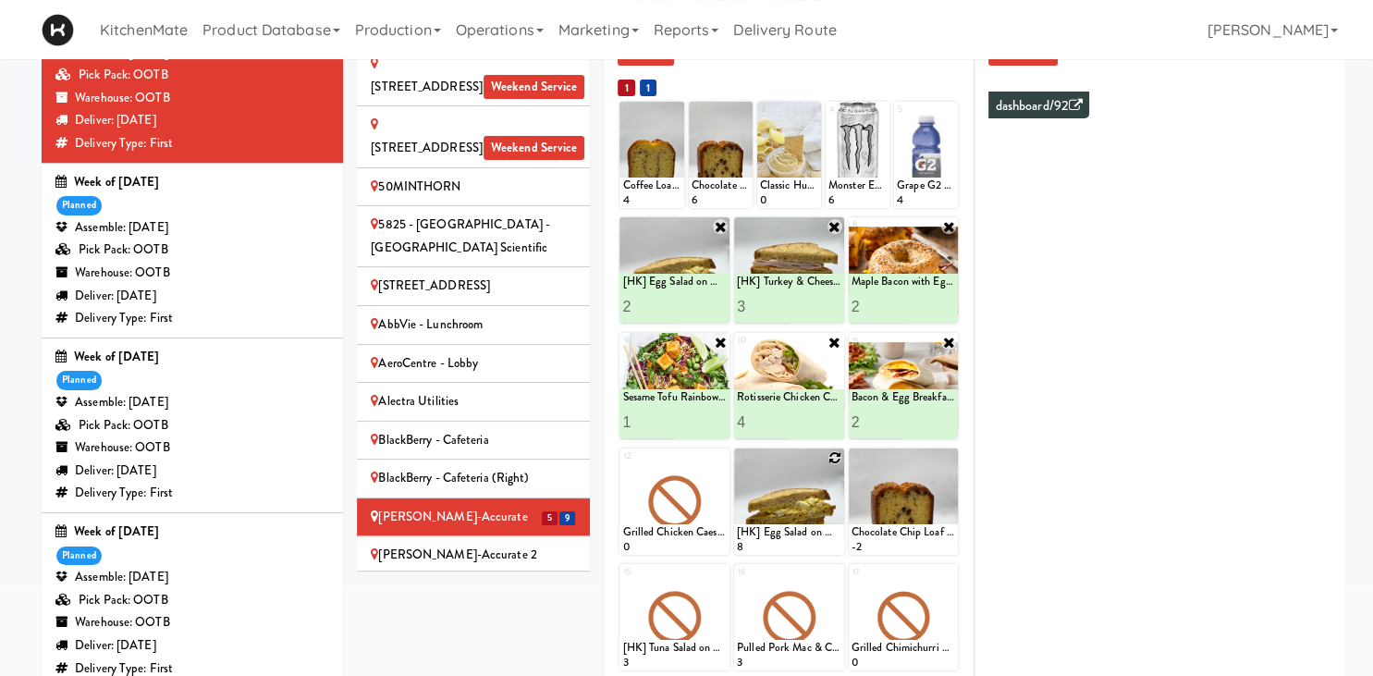
scroll to position [97, 0]
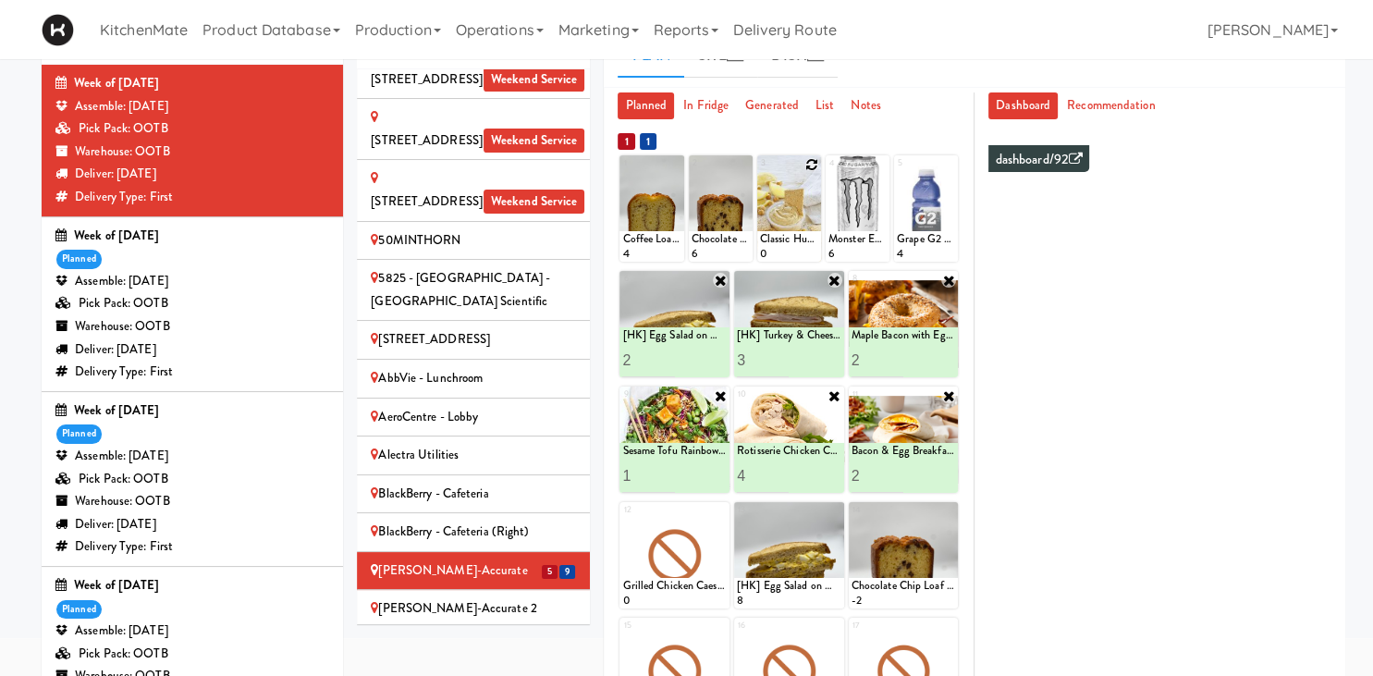
click at [809, 220] on div at bounding box center [790, 208] width 64 height 106
click at [809, 165] on icon at bounding box center [812, 164] width 13 height 13
click at [760, 173] on select "- Empty - Activia Probiotic Peach Mango Smoothie Chocolate Milk Tetra Pack Coca…" at bounding box center [789, 217] width 58 height 89
click option "Roasted Red Pepper Hummus with Crackers" at bounding box center [0, 0] width 0 height 0
click at [784, 240] on input "2" at bounding box center [775, 245] width 30 height 34
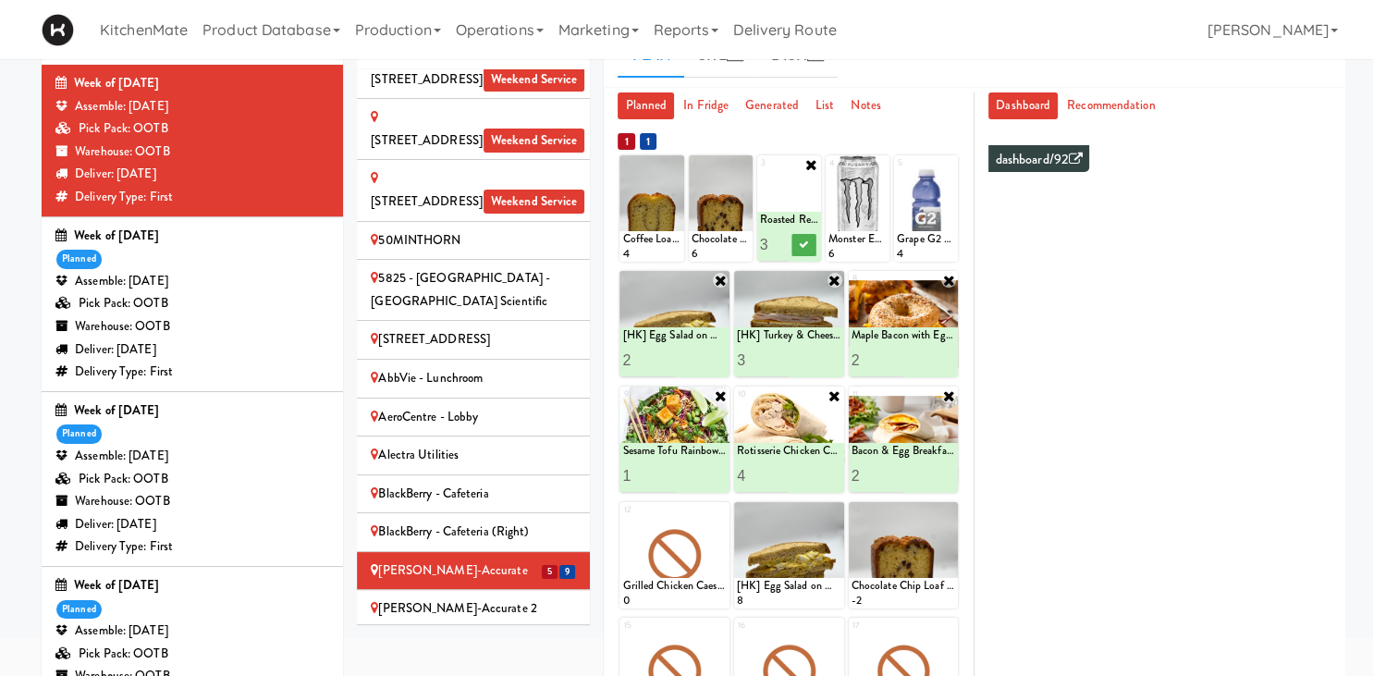
click at [784, 240] on input "3" at bounding box center [775, 245] width 30 height 34
click at [784, 240] on input "4" at bounding box center [775, 245] width 30 height 34
type input "5"
click at [782, 240] on input "5" at bounding box center [775, 245] width 30 height 34
click at [801, 242] on icon at bounding box center [804, 245] width 9 height 10
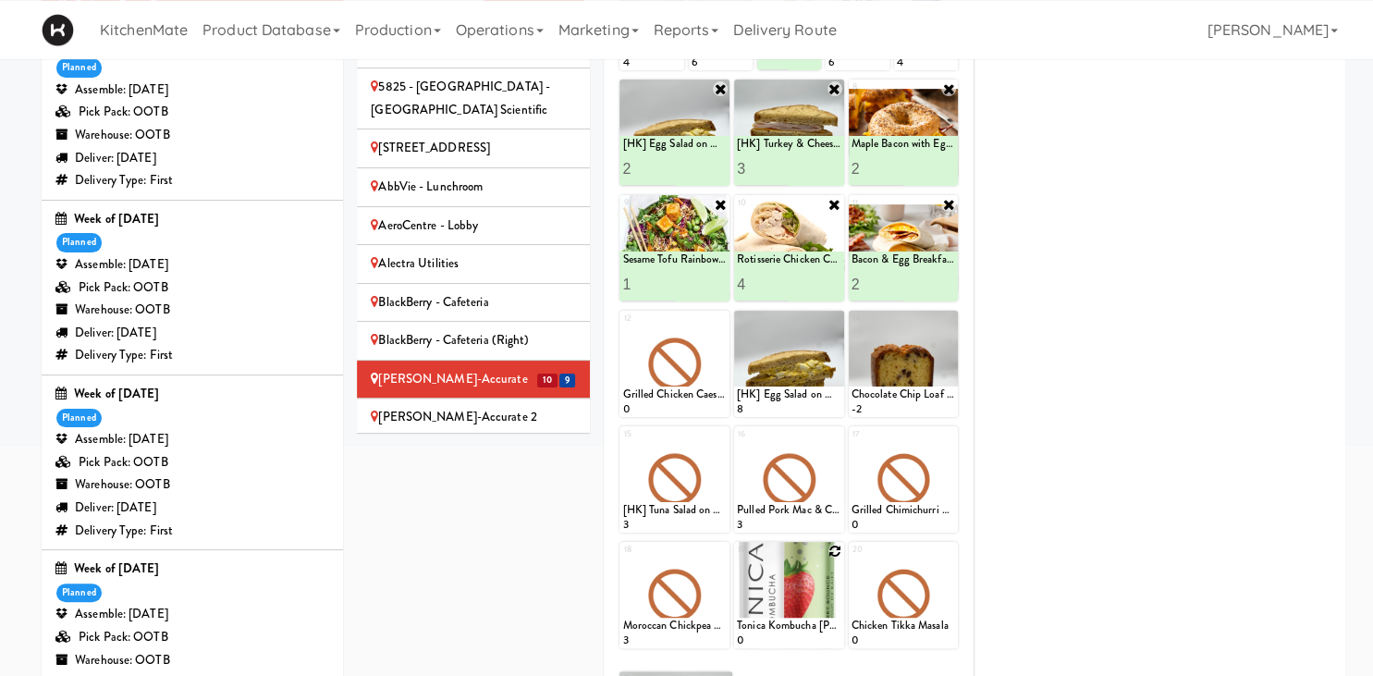
scroll to position [390, 0]
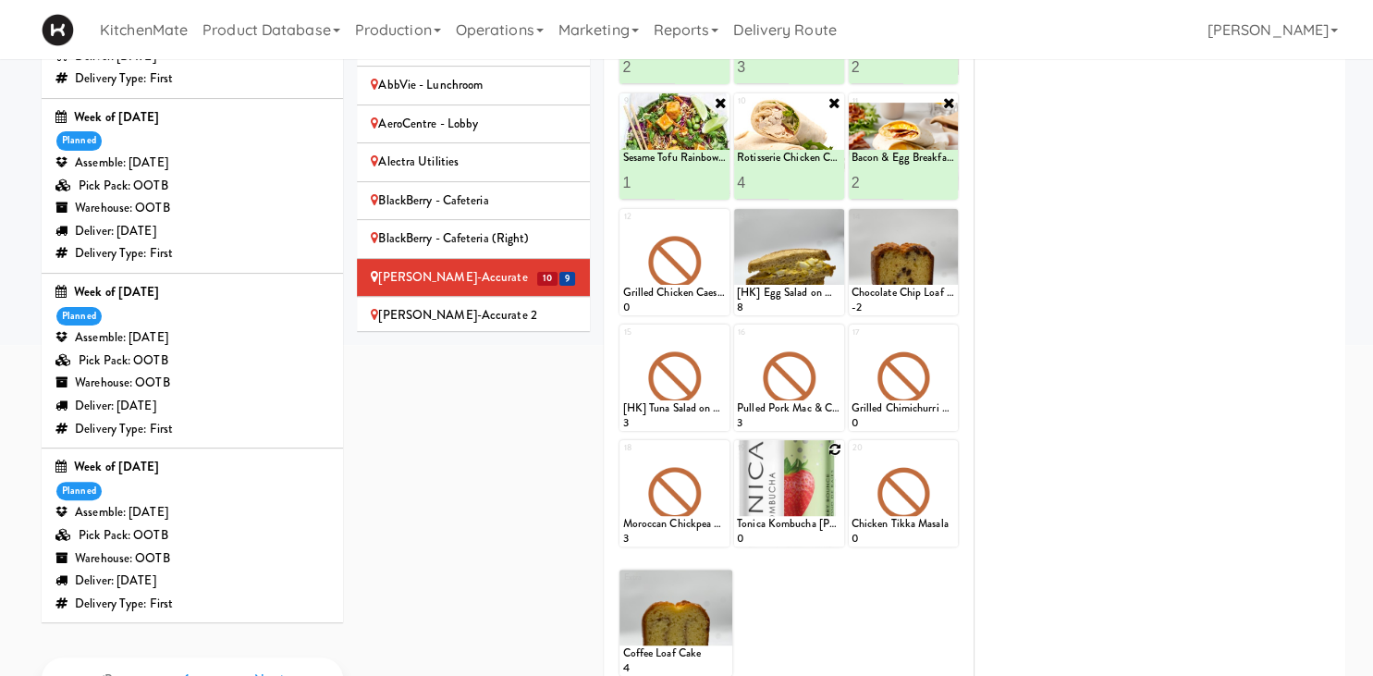
click at [832, 449] on icon at bounding box center [835, 449] width 13 height 13
click at [737, 458] on select "- Empty - Activia Probiotic Peach Mango Smoothie Chocolate Milk Tetra Pack Coca…" at bounding box center [789, 502] width 105 height 89
click option "Tonica Kombucha [PERSON_NAME] Bounce" at bounding box center [0, 0] width 0 height 0
type input "8"
click at [818, 530] on icon at bounding box center [814, 529] width 9 height 10
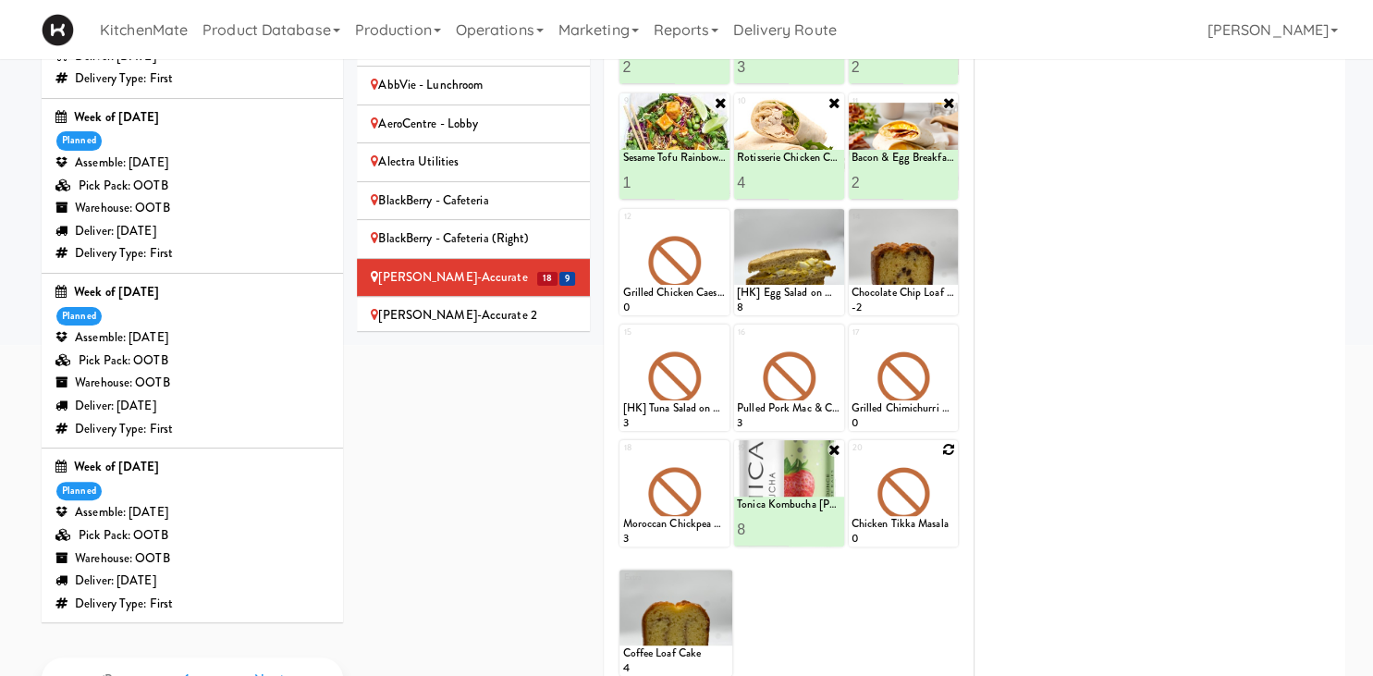
click at [955, 446] on icon at bounding box center [948, 449] width 13 height 13
click at [852, 458] on select "- Empty - Activia Probiotic Peach Mango Smoothie Chocolate Milk Tetra Pack Coca…" at bounding box center [904, 502] width 105 height 89
click option "Sugar Free Red Bull" at bounding box center [0, 0] width 0 height 0
click at [901, 524] on input "2" at bounding box center [878, 529] width 52 height 34
click at [901, 524] on input "3" at bounding box center [878, 529] width 52 height 34
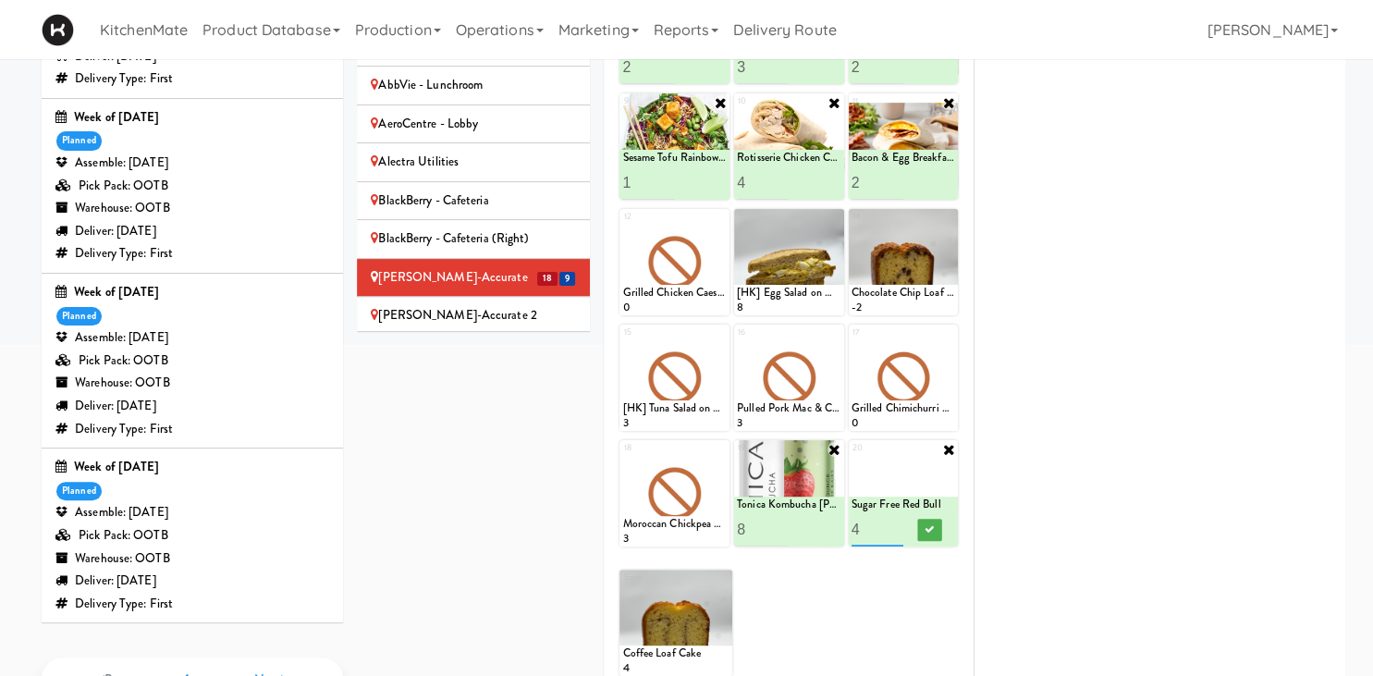
click at [901, 524] on input "4" at bounding box center [878, 529] width 52 height 34
type input "5"
click at [904, 524] on input "5" at bounding box center [878, 529] width 52 height 34
click at [920, 530] on button at bounding box center [930, 530] width 24 height 22
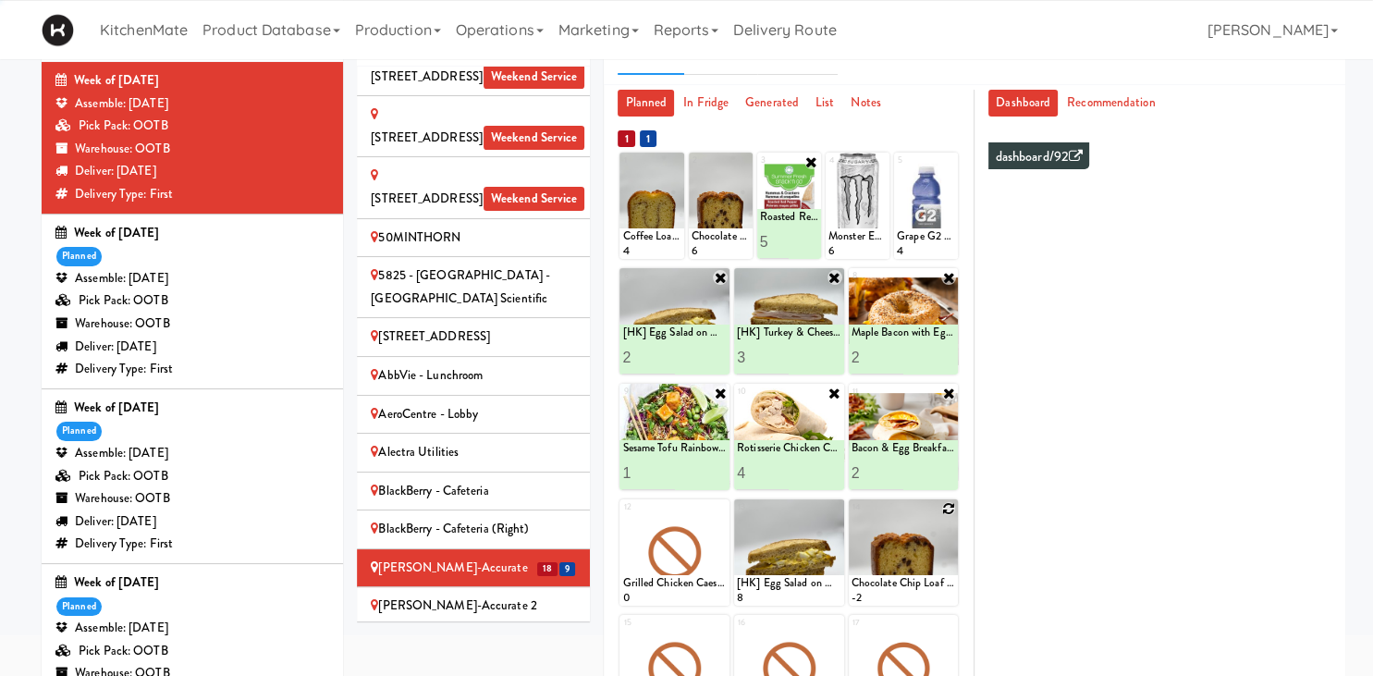
scroll to position [97, 0]
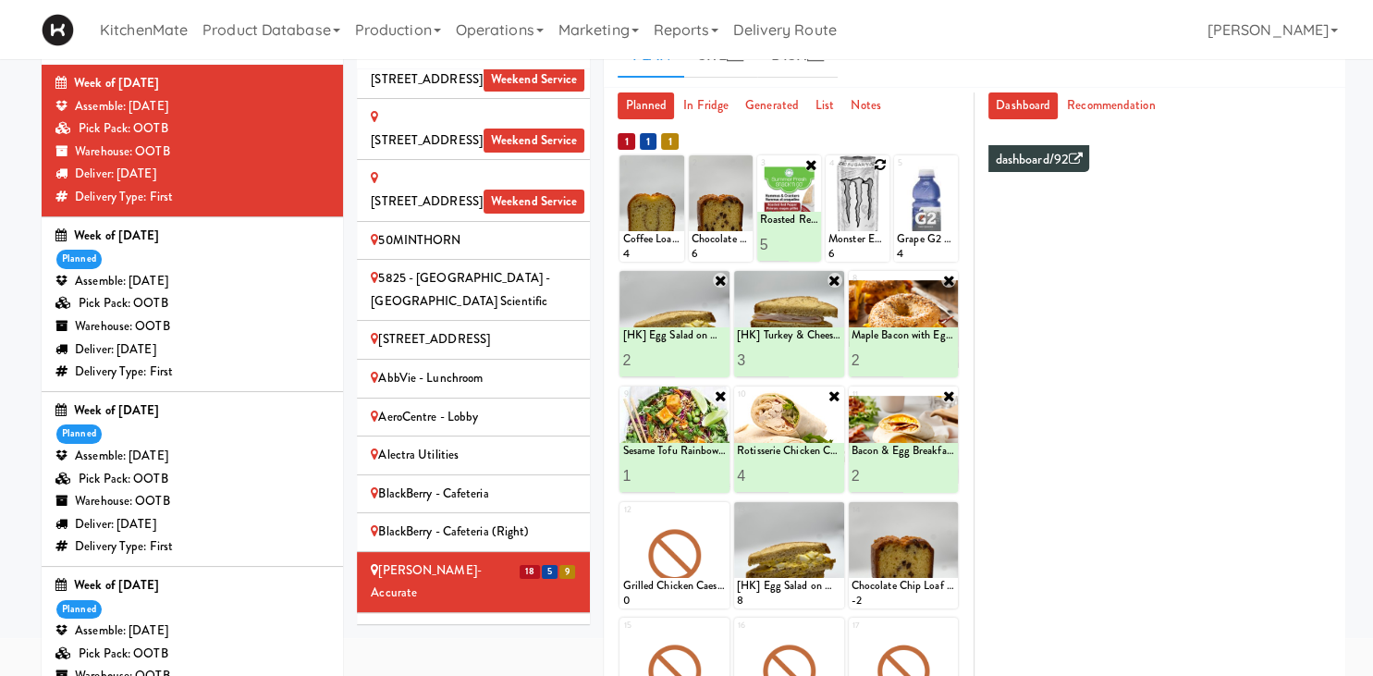
click at [884, 165] on icon at bounding box center [880, 164] width 13 height 13
click at [829, 173] on select "- Empty - Activia Probiotic Peach Mango Smoothie Chocolate Milk Tetra Pack Coca…" at bounding box center [858, 217] width 58 height 89
click option "Monster Energy Zero Ultra" at bounding box center [0, 0] width 0 height 0
click at [854, 241] on input "2" at bounding box center [844, 245] width 30 height 34
click at [854, 241] on input "3" at bounding box center [844, 245] width 30 height 34
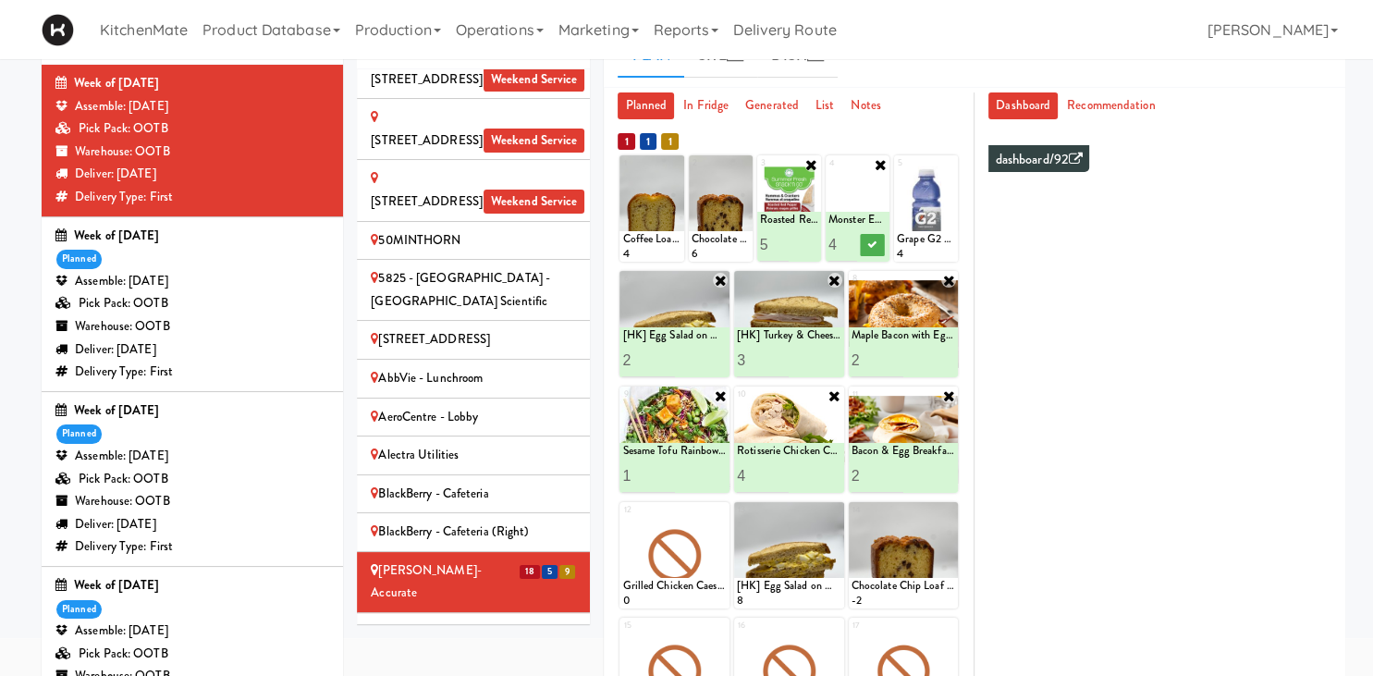
click at [854, 241] on input "4" at bounding box center [844, 245] width 30 height 34
click at [854, 241] on input "5" at bounding box center [844, 245] width 30 height 34
type input "6"
click at [854, 241] on input "6" at bounding box center [844, 245] width 30 height 34
click at [864, 240] on button at bounding box center [873, 245] width 24 height 22
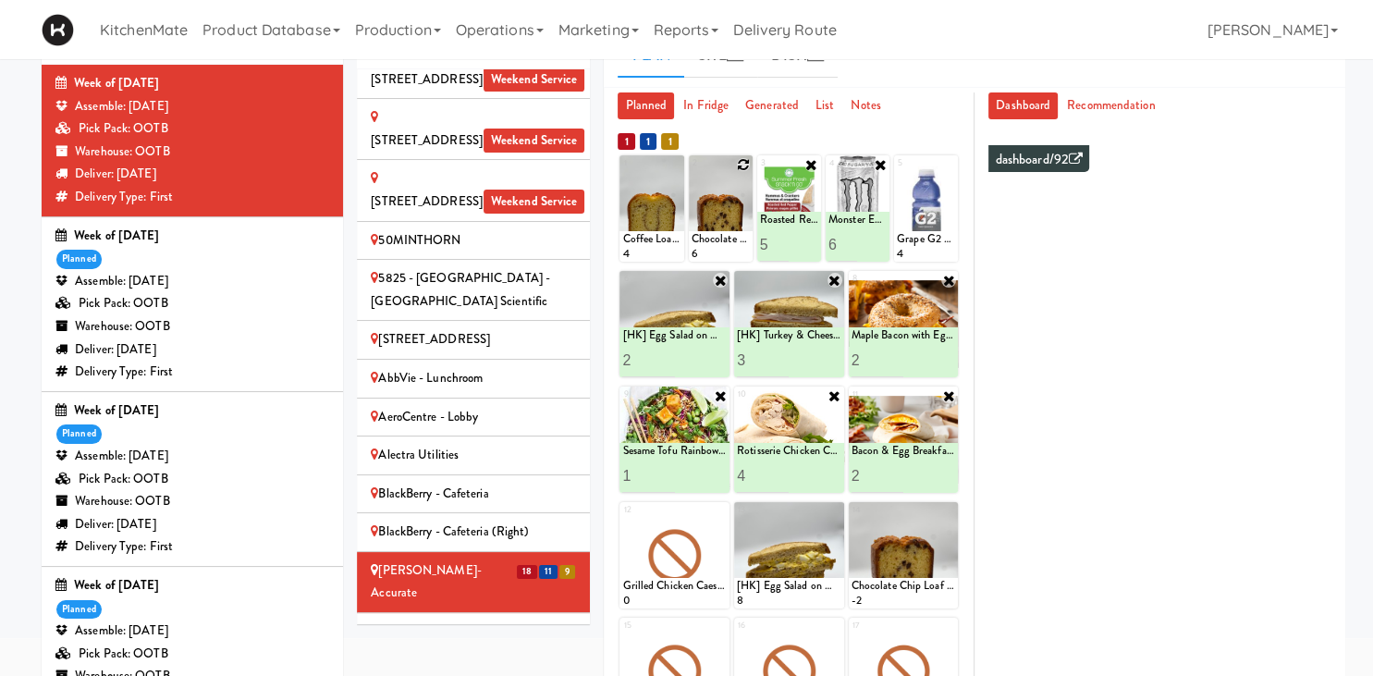
click at [745, 162] on icon at bounding box center [743, 164] width 13 height 13
click at [692, 173] on select "- Empty - Activia Probiotic Peach Mango Smoothie Chocolate Milk Tetra Pack Coca…" at bounding box center [721, 217] width 58 height 89
click option "Chocolate Chip Loaf Cake" at bounding box center [0, 0] width 0 height 0
click at [712, 240] on input "2" at bounding box center [707, 245] width 30 height 34
click at [712, 240] on input "3" at bounding box center [707, 245] width 30 height 34
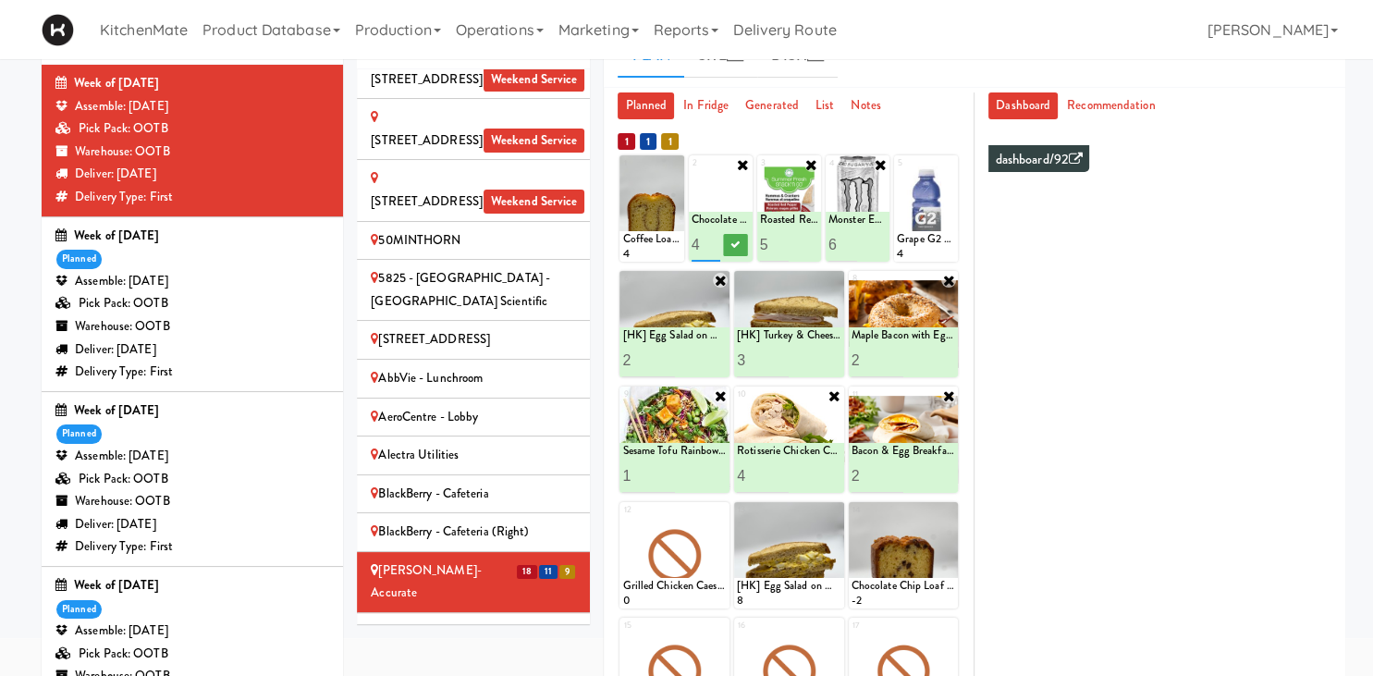
click at [712, 240] on input "4" at bounding box center [707, 245] width 30 height 34
click at [712, 240] on input "5" at bounding box center [707, 245] width 30 height 34
click at [713, 240] on input "6" at bounding box center [707, 245] width 30 height 34
click at [733, 240] on icon at bounding box center [735, 245] width 9 height 10
click at [716, 246] on input "5" at bounding box center [707, 245] width 30 height 34
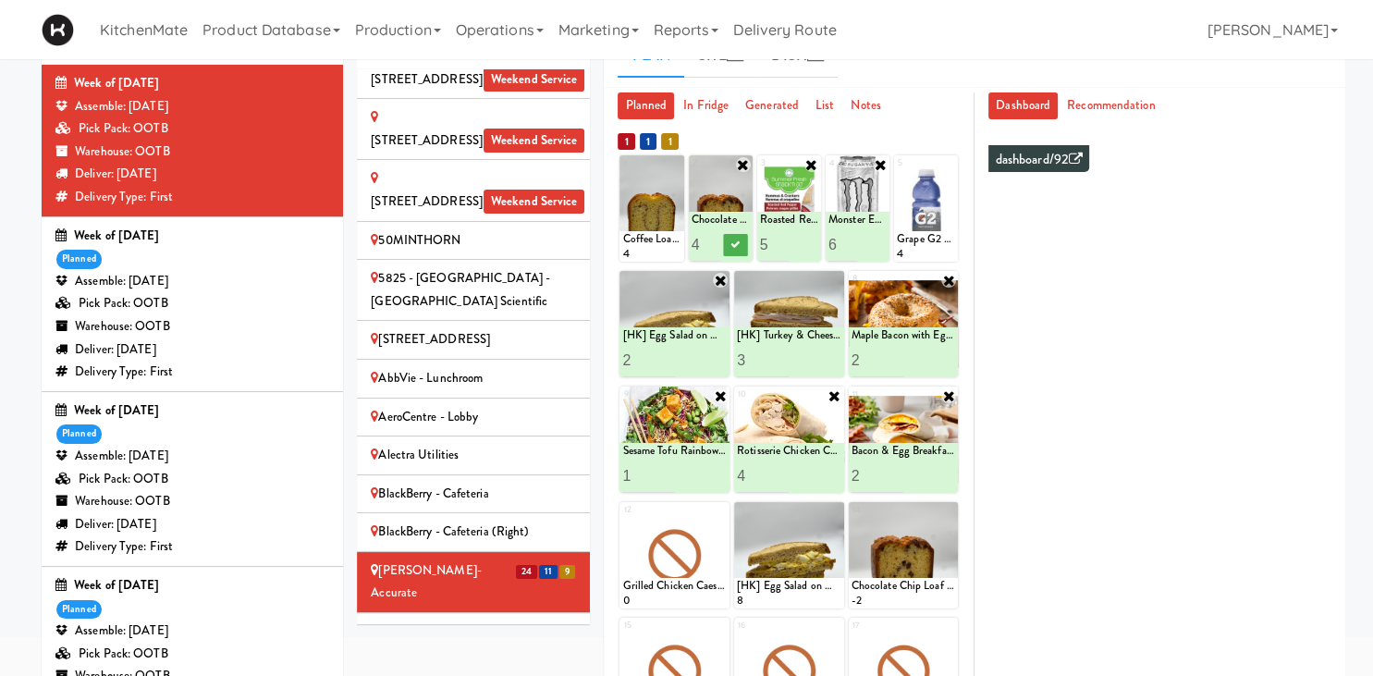
click at [716, 246] on input "4" at bounding box center [707, 245] width 30 height 34
click at [708, 237] on input "5" at bounding box center [707, 245] width 30 height 34
type input "6"
click at [712, 241] on input "6" at bounding box center [707, 245] width 30 height 34
click at [742, 245] on button at bounding box center [735, 245] width 24 height 22
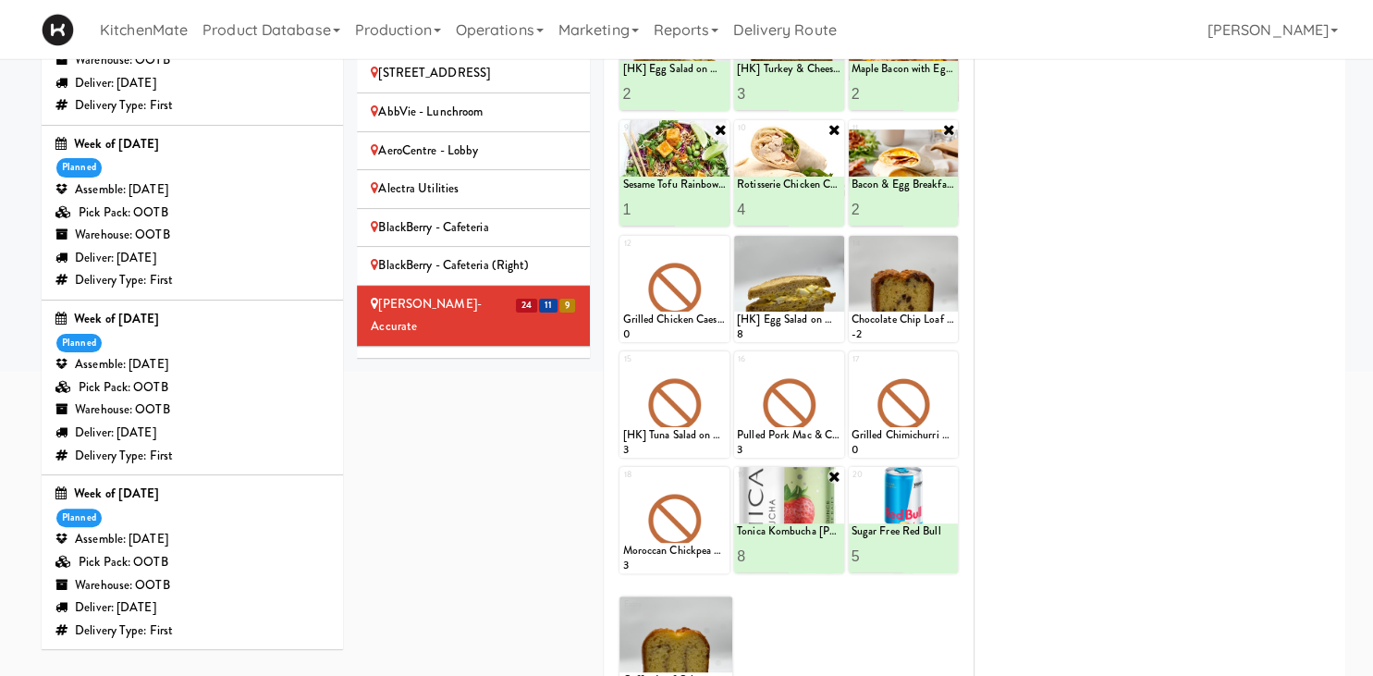
scroll to position [450, 0]
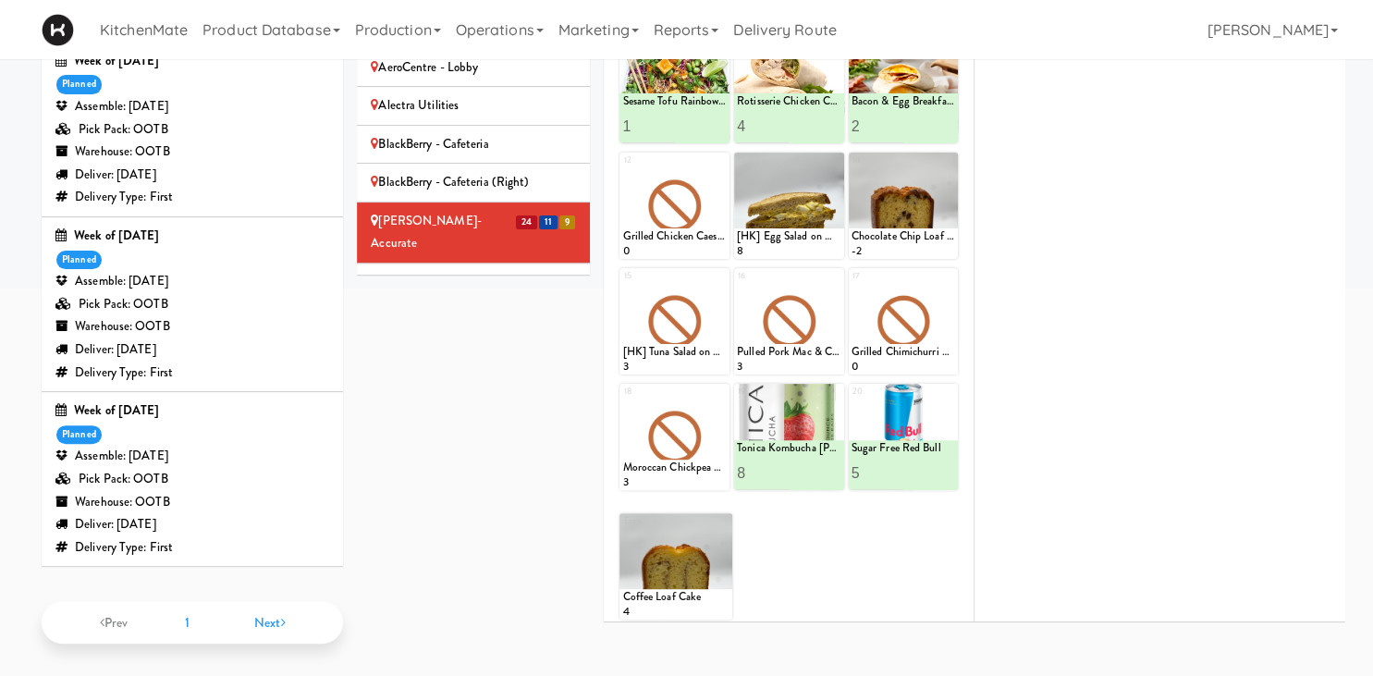
click at [505, 271] on div "[PERSON_NAME]-Accurate 2" at bounding box center [473, 282] width 205 height 23
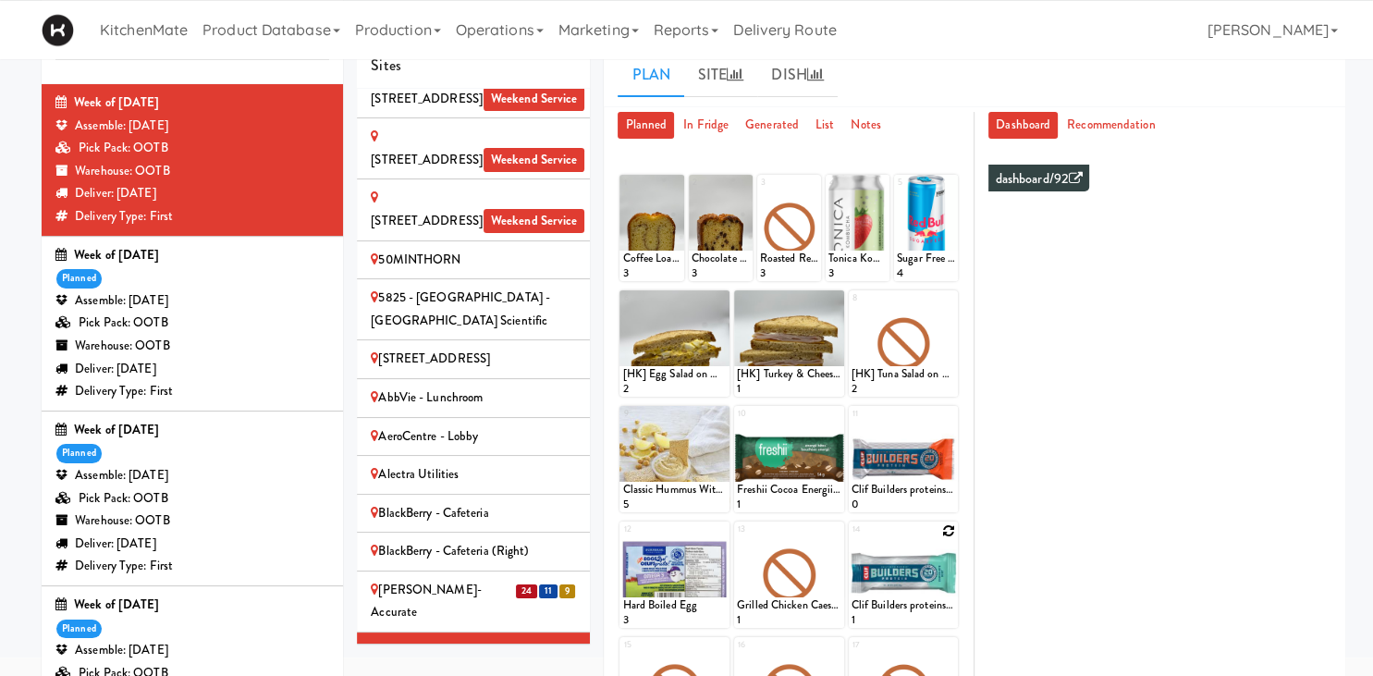
scroll to position [59, 0]
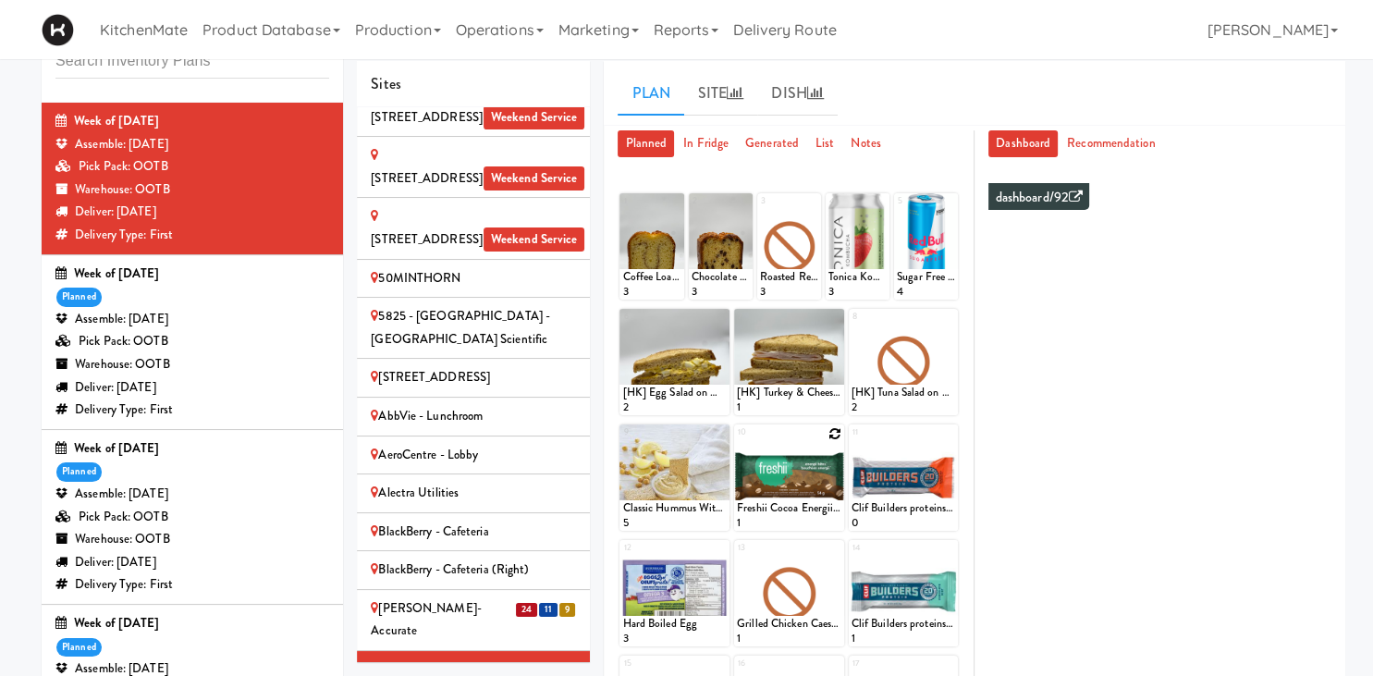
click at [835, 433] on icon at bounding box center [835, 433] width 13 height 13
click at [737, 442] on select "- Empty - Activia Probiotic Peach Mango Smoothie Chocolate Milk Tetra Pack Coca…" at bounding box center [789, 486] width 105 height 89
click at [909, 472] on div at bounding box center [904, 478] width 110 height 106
click at [489, 597] on div "[PERSON_NAME]-Accurate" at bounding box center [473, 619] width 205 height 45
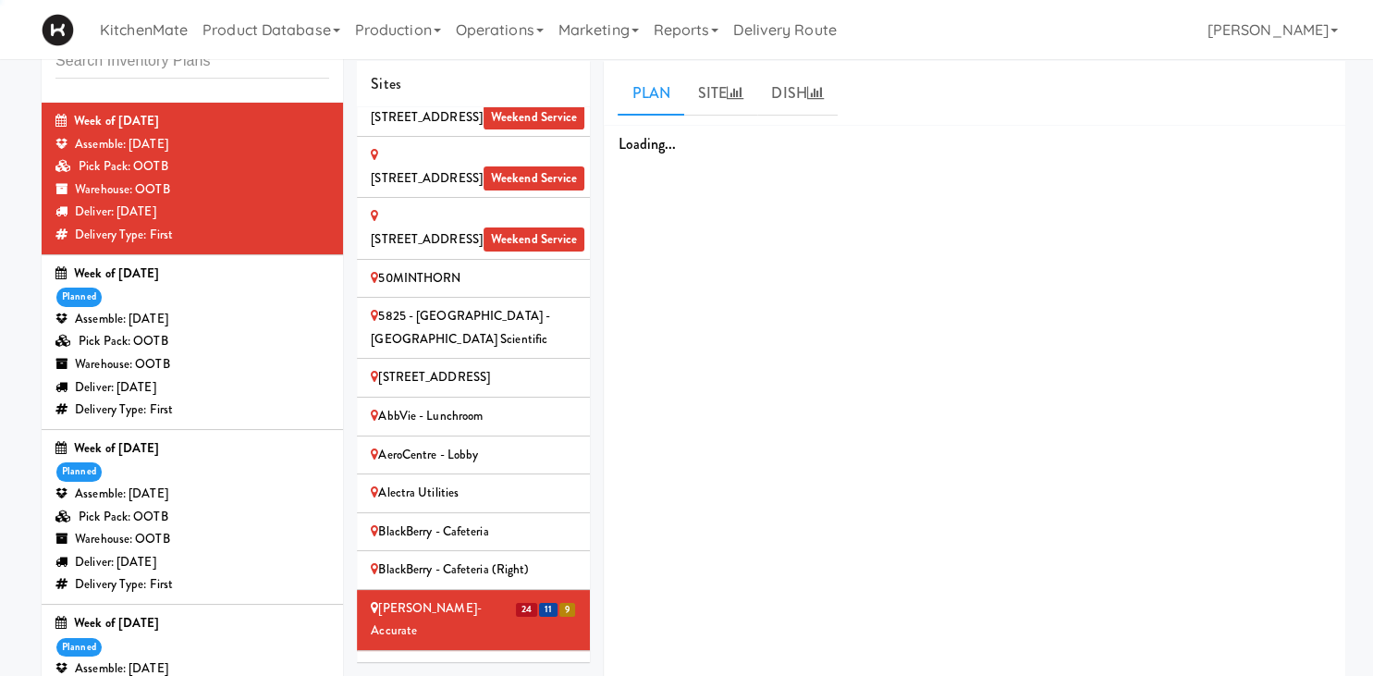
click at [507, 659] on div "[PERSON_NAME]-Accurate 2" at bounding box center [473, 670] width 205 height 23
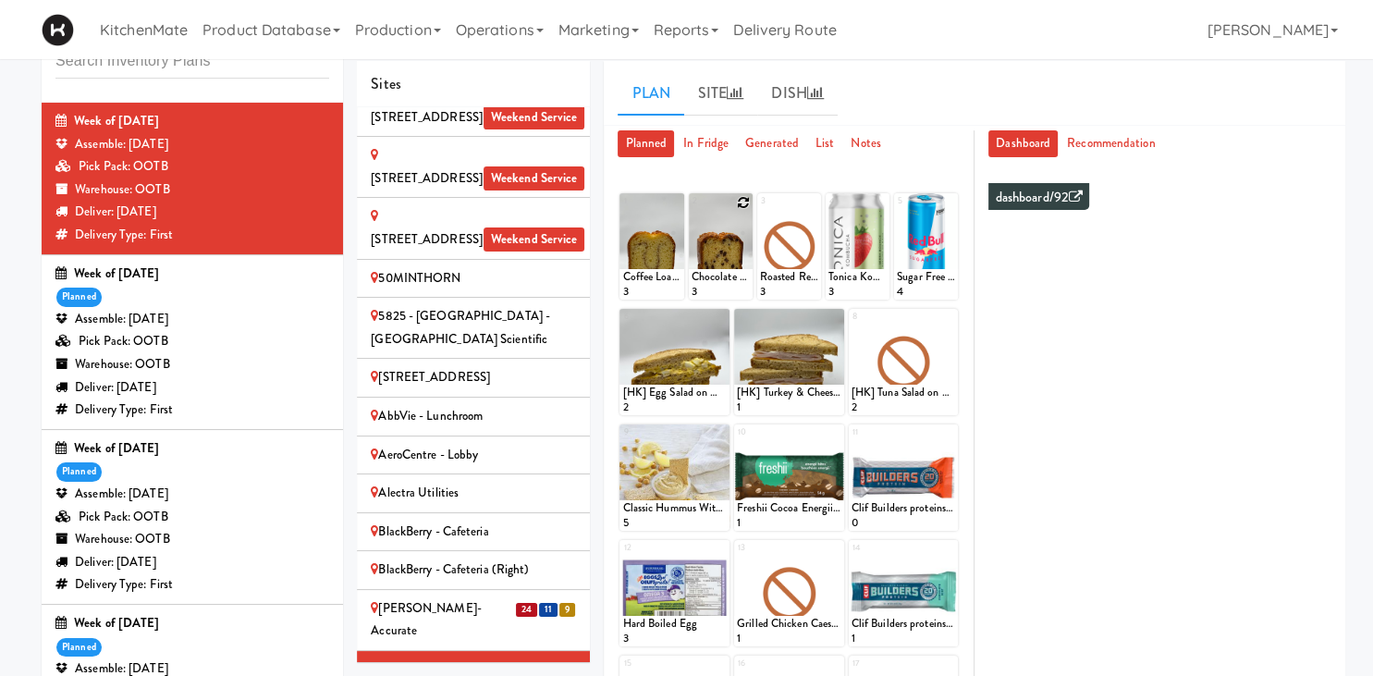
click at [744, 196] on icon at bounding box center [743, 202] width 13 height 13
click at [692, 211] on select "- Empty - Activia Probiotic Peach Mango Smoothie Chocolate Milk Tetra Pack Coca…" at bounding box center [721, 255] width 58 height 89
click option "Clif Builders proteins Bar Peanut Butter Chocolate" at bounding box center [0, 0] width 0 height 0
click at [710, 278] on input "2" at bounding box center [707, 282] width 30 height 34
click at [710, 278] on input "3" at bounding box center [707, 282] width 30 height 34
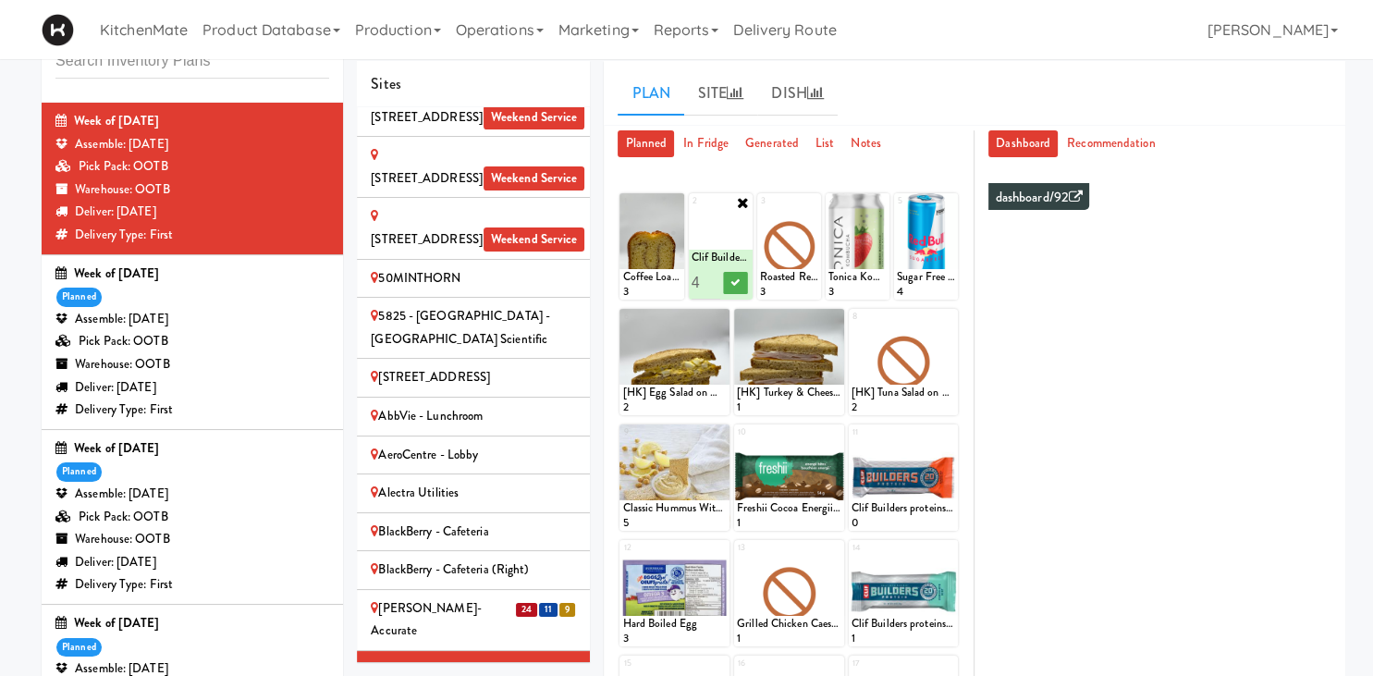
type input "4"
click at [710, 278] on input "4" at bounding box center [707, 282] width 30 height 34
click at [729, 280] on button at bounding box center [735, 283] width 24 height 22
click at [949, 314] on icon at bounding box center [948, 318] width 13 height 13
click at [852, 326] on select "- Empty - Activia Probiotic Peach Mango Smoothie Chocolate Milk Tetra Pack Coca…" at bounding box center [904, 370] width 105 height 89
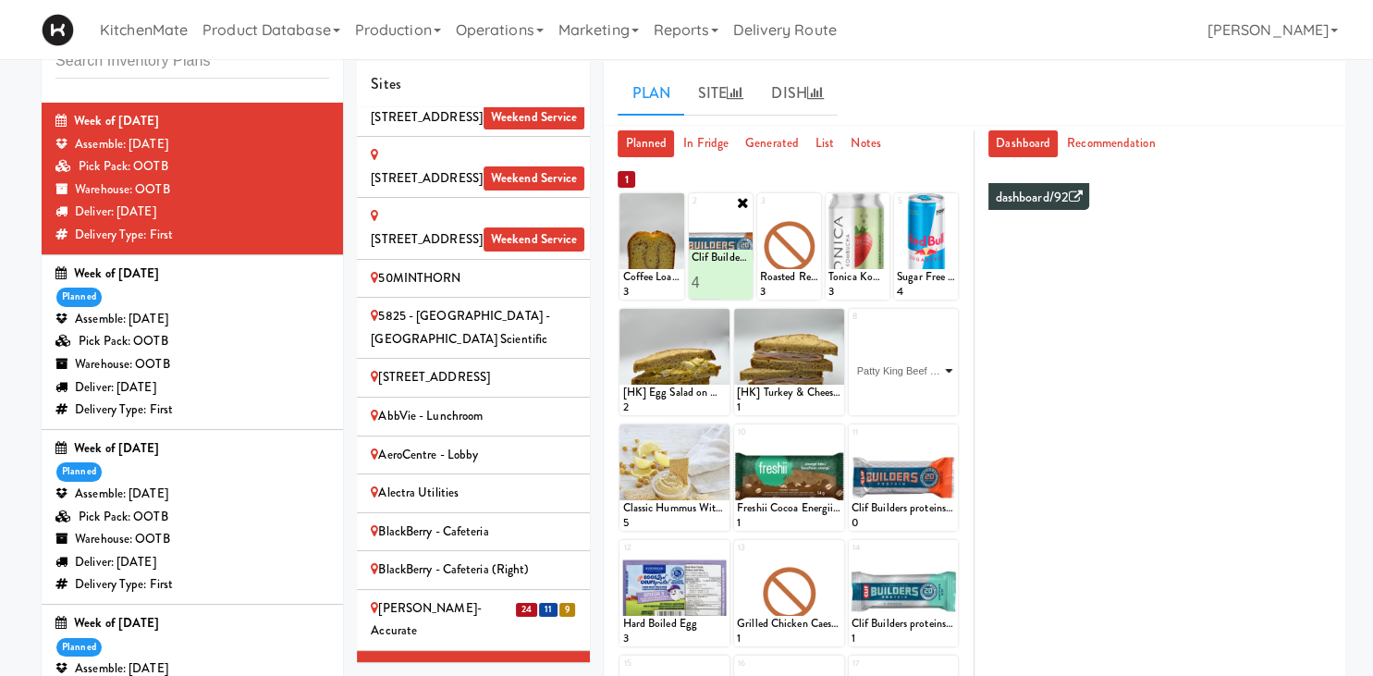
click option "[PERSON_NAME] Beef [PERSON_NAME]" at bounding box center [0, 0] width 0 height 0
click at [897, 390] on input "2" at bounding box center [878, 398] width 52 height 34
click at [897, 390] on input "3" at bounding box center [878, 398] width 52 height 34
type input "4"
click at [897, 390] on input "4" at bounding box center [878, 398] width 52 height 34
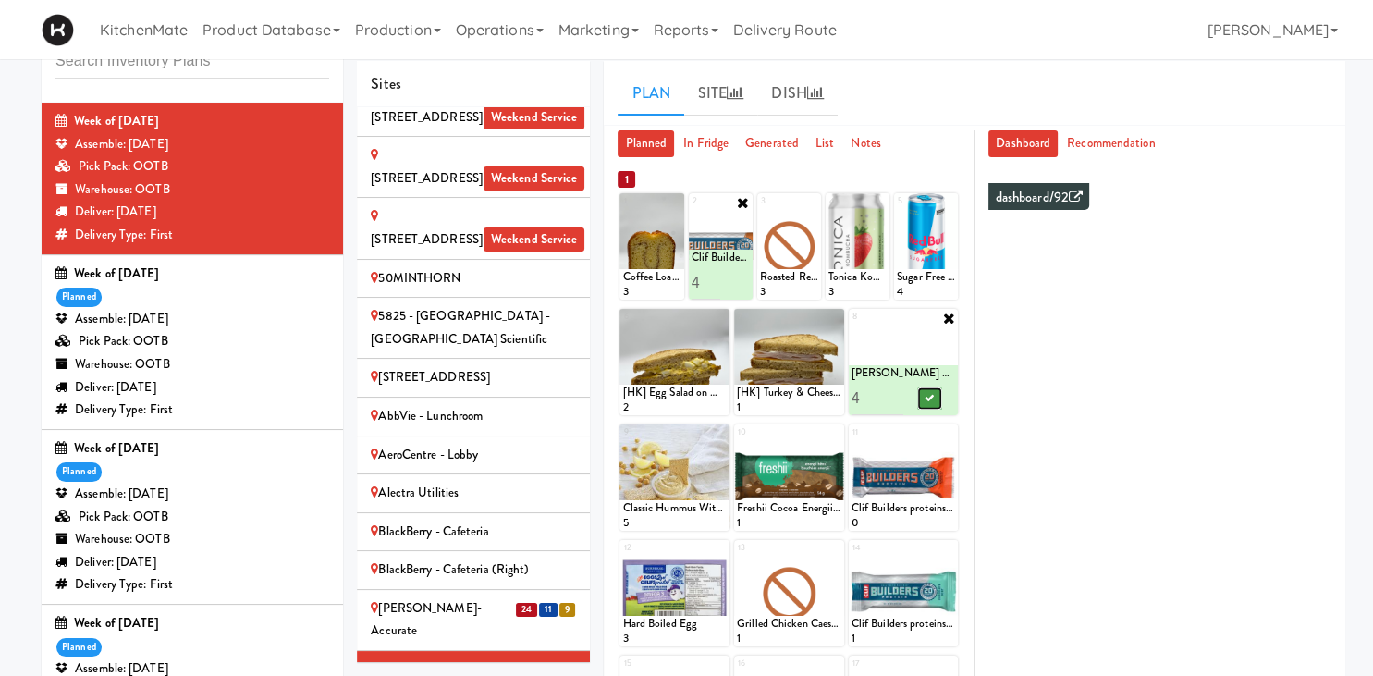
click at [931, 397] on icon at bounding box center [929, 398] width 9 height 10
click at [840, 320] on icon at bounding box center [835, 318] width 13 height 13
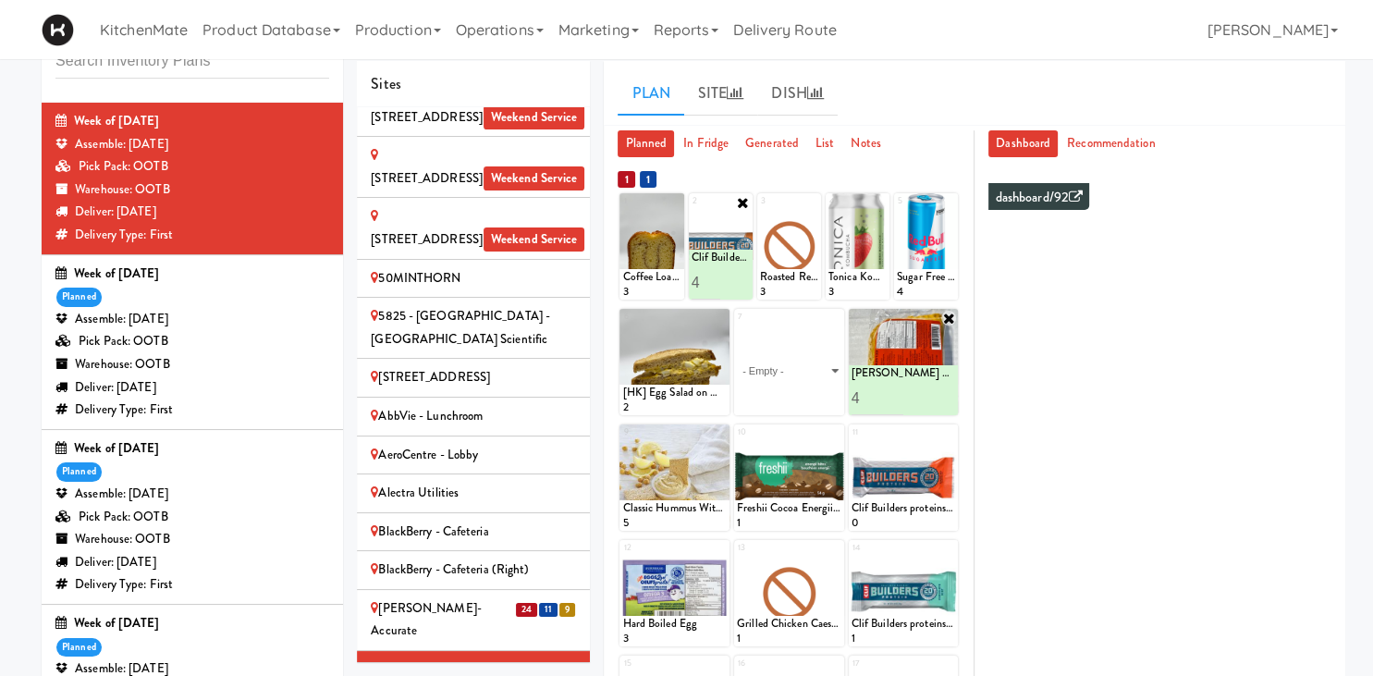
click at [737, 326] on select "- Empty - Activia Probiotic Peach Mango Smoothie Chocolate Milk Tetra Pack Coca…" at bounding box center [789, 370] width 105 height 89
click option "[HK] Turkey & Cheese Multigrain" at bounding box center [0, 0] width 0 height 0
type input "2"
click at [782, 393] on input "2" at bounding box center [763, 398] width 52 height 34
click at [813, 398] on icon at bounding box center [814, 398] width 9 height 10
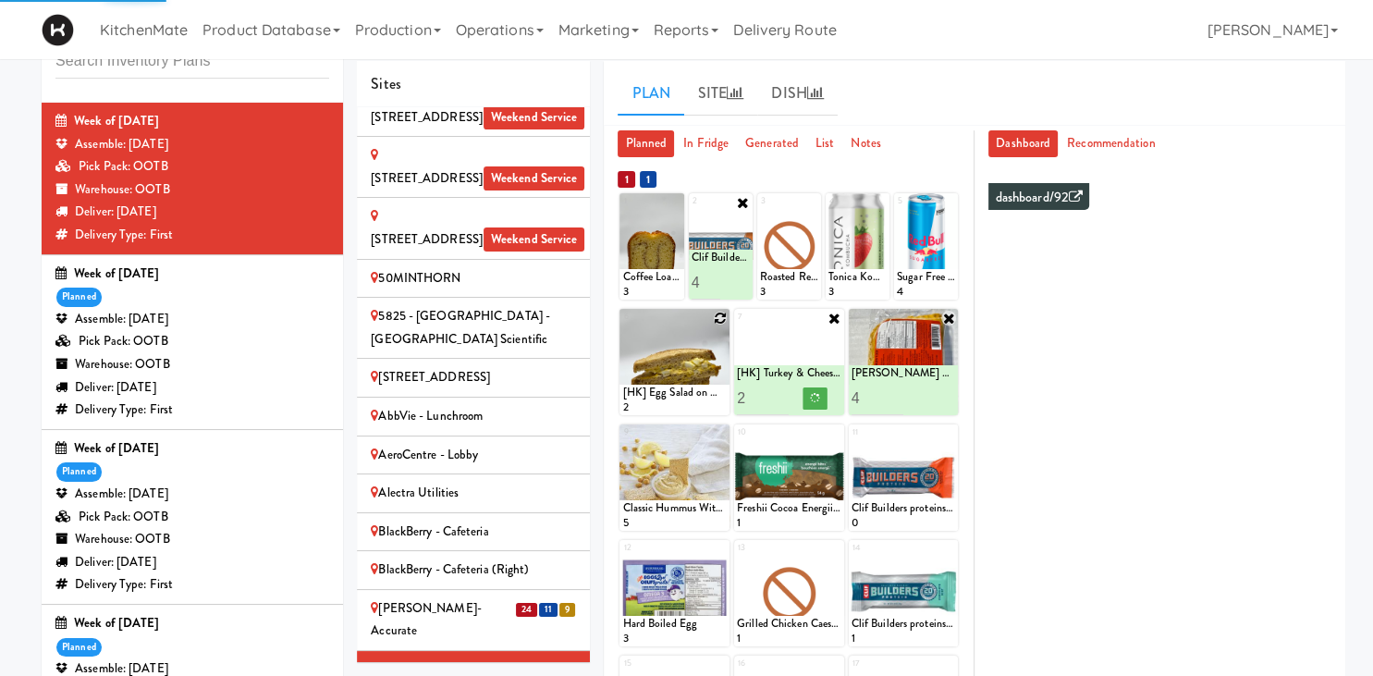
click at [720, 321] on icon at bounding box center [720, 318] width 13 height 13
click at [622, 326] on select "- Empty - Activia Probiotic Peach Mango Smoothie Chocolate Milk Tetra Pack Coca…" at bounding box center [674, 370] width 105 height 89
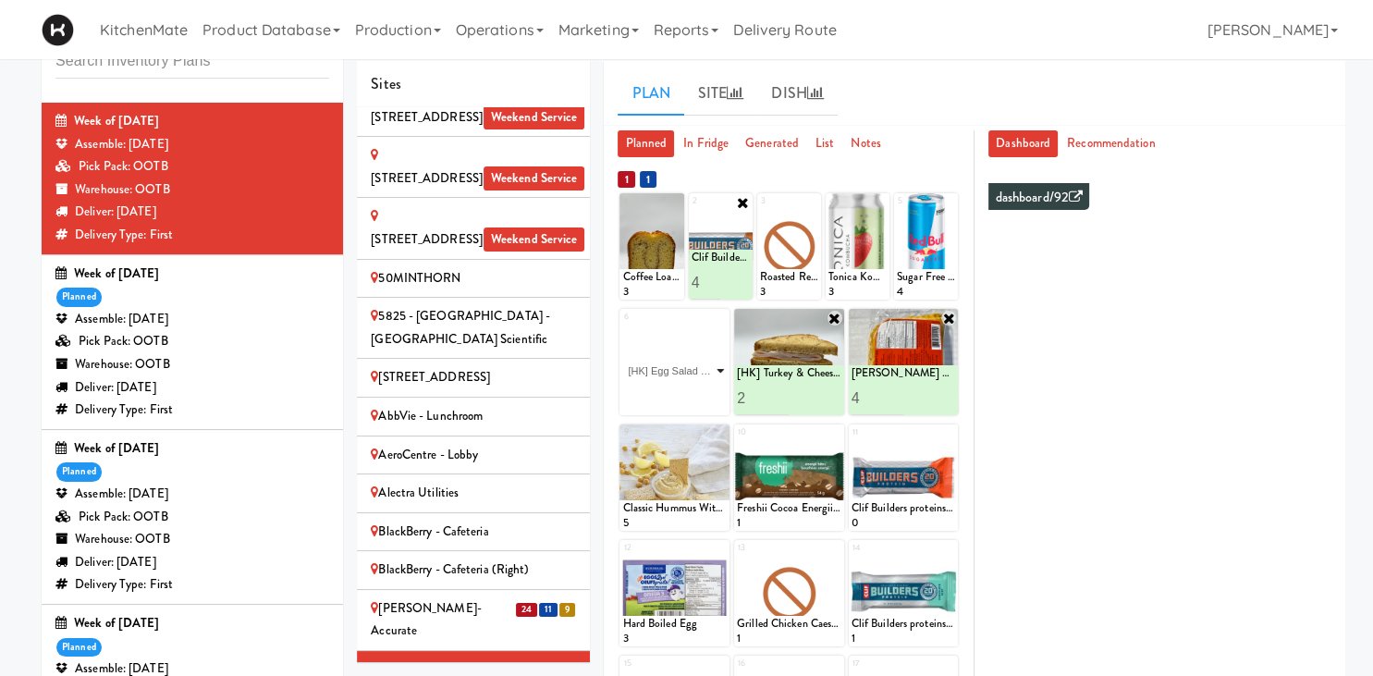
click option "[HK] Egg Salad on Multigrain" at bounding box center [0, 0] width 0 height 0
type input "2"
click at [668, 391] on input "2" at bounding box center [648, 398] width 52 height 34
click at [695, 400] on button at bounding box center [701, 399] width 24 height 22
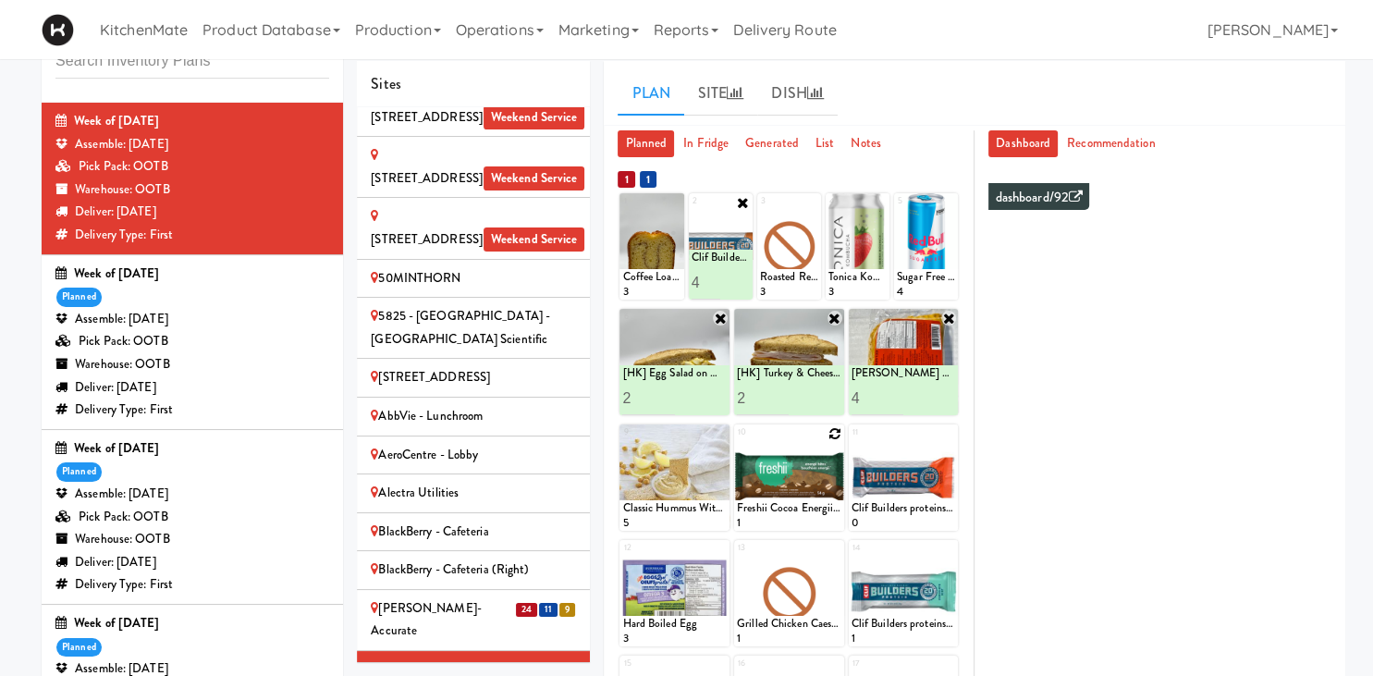
click at [836, 433] on icon at bounding box center [835, 433] width 13 height 13
click at [737, 442] on select "- Empty - Activia Probiotic Peach Mango Smoothie Chocolate Milk Tetra Pack Coca…" at bounding box center [789, 486] width 105 height 89
click option "Freshii Cocoa Energii Bites" at bounding box center [0, 0] width 0 height 0
click at [782, 509] on input "2" at bounding box center [763, 514] width 52 height 34
click at [782, 509] on input "3" at bounding box center [763, 514] width 52 height 34
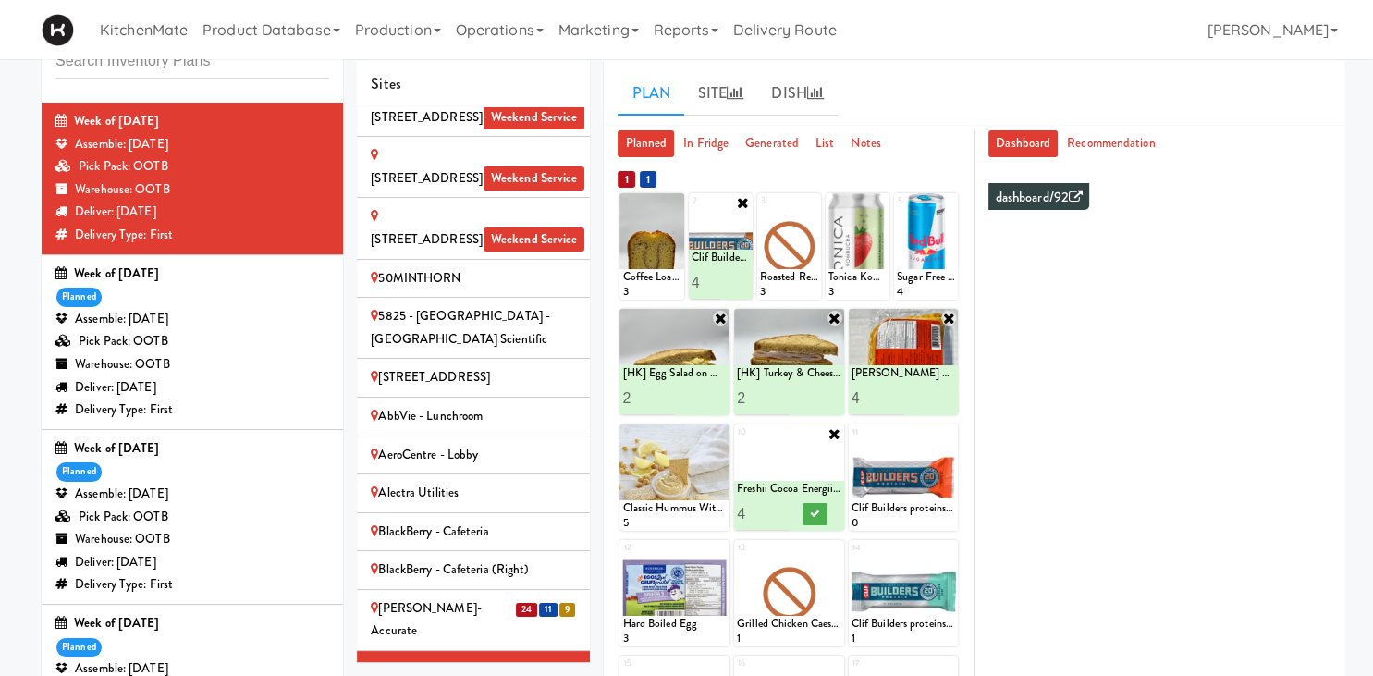
click at [782, 509] on input "4" at bounding box center [763, 514] width 52 height 34
type input "5"
click at [782, 509] on input "5" at bounding box center [763, 514] width 52 height 34
click at [819, 511] on icon at bounding box center [814, 514] width 9 height 10
click at [708, 271] on input "4" at bounding box center [707, 282] width 30 height 34
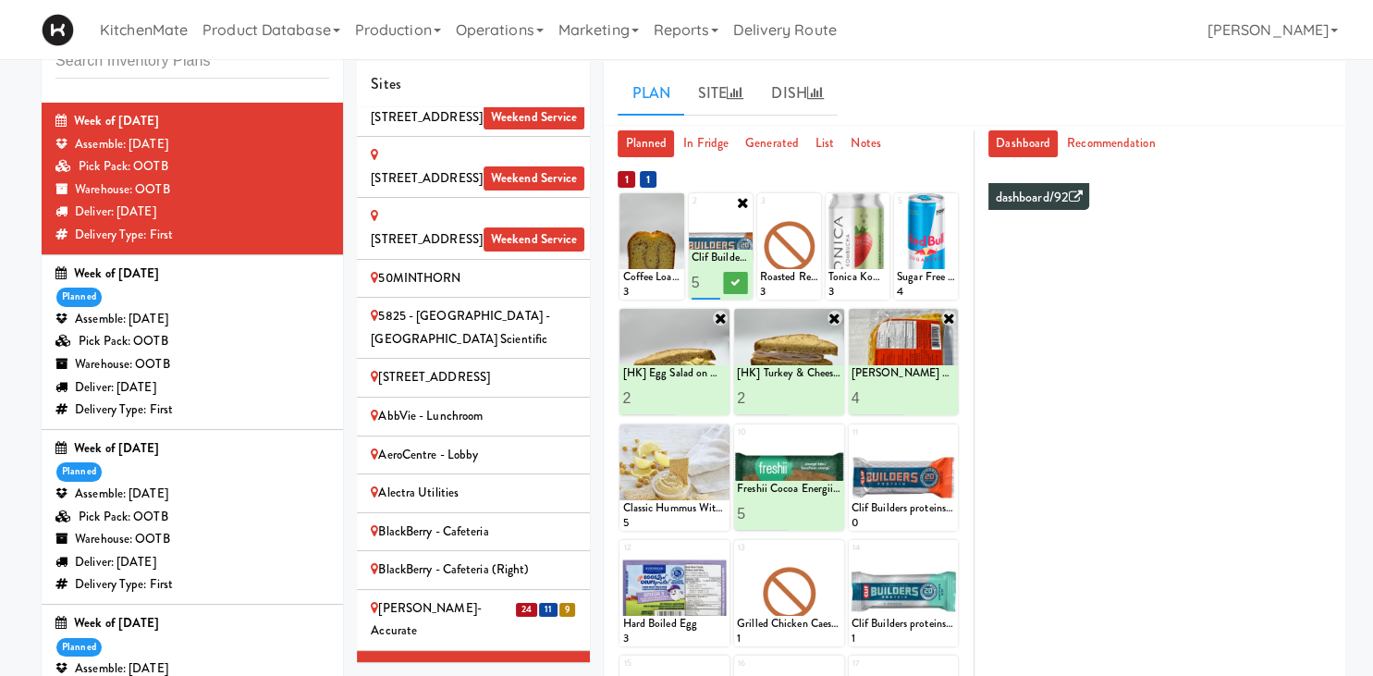
click at [708, 278] on input "5" at bounding box center [707, 282] width 30 height 34
type input "6"
click at [708, 278] on input "6" at bounding box center [707, 282] width 30 height 34
click at [742, 282] on button at bounding box center [735, 283] width 24 height 22
type input "3"
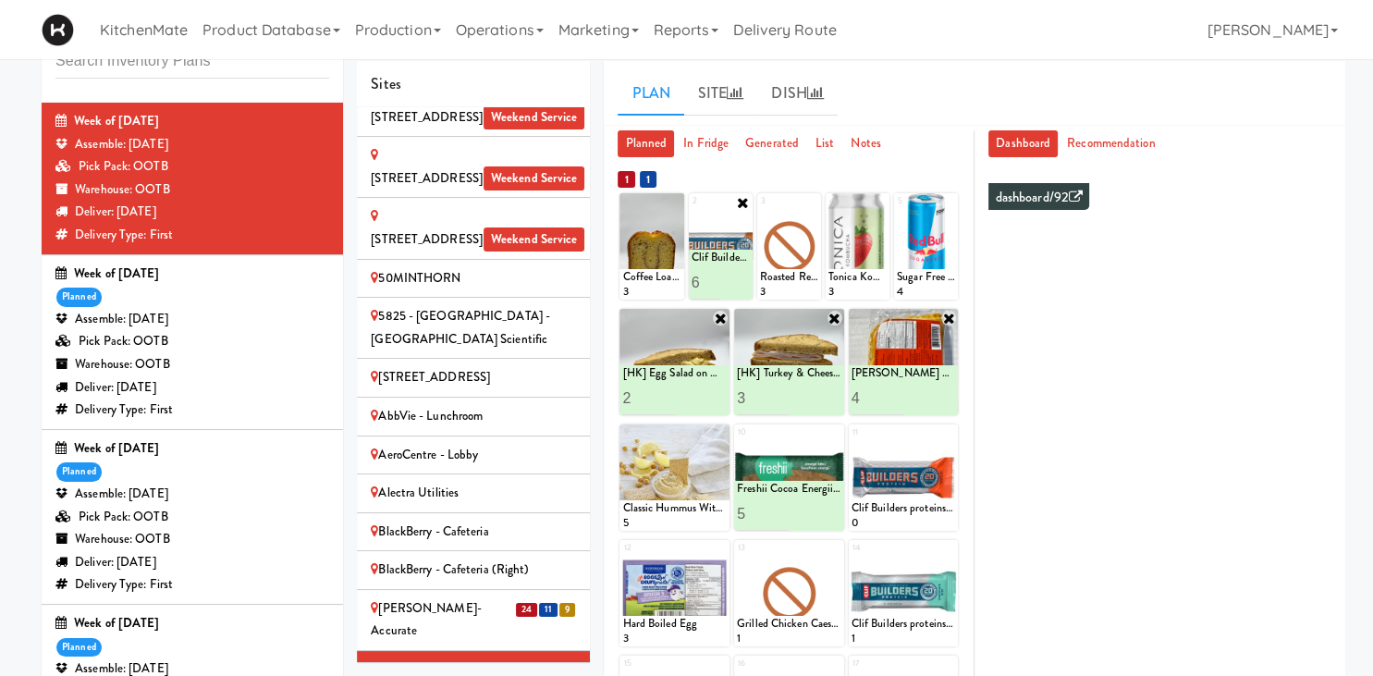
click at [782, 392] on input "3" at bounding box center [763, 398] width 52 height 34
click at [810, 395] on button at bounding box center [815, 399] width 24 height 22
click at [723, 314] on icon at bounding box center [720, 318] width 15 height 15
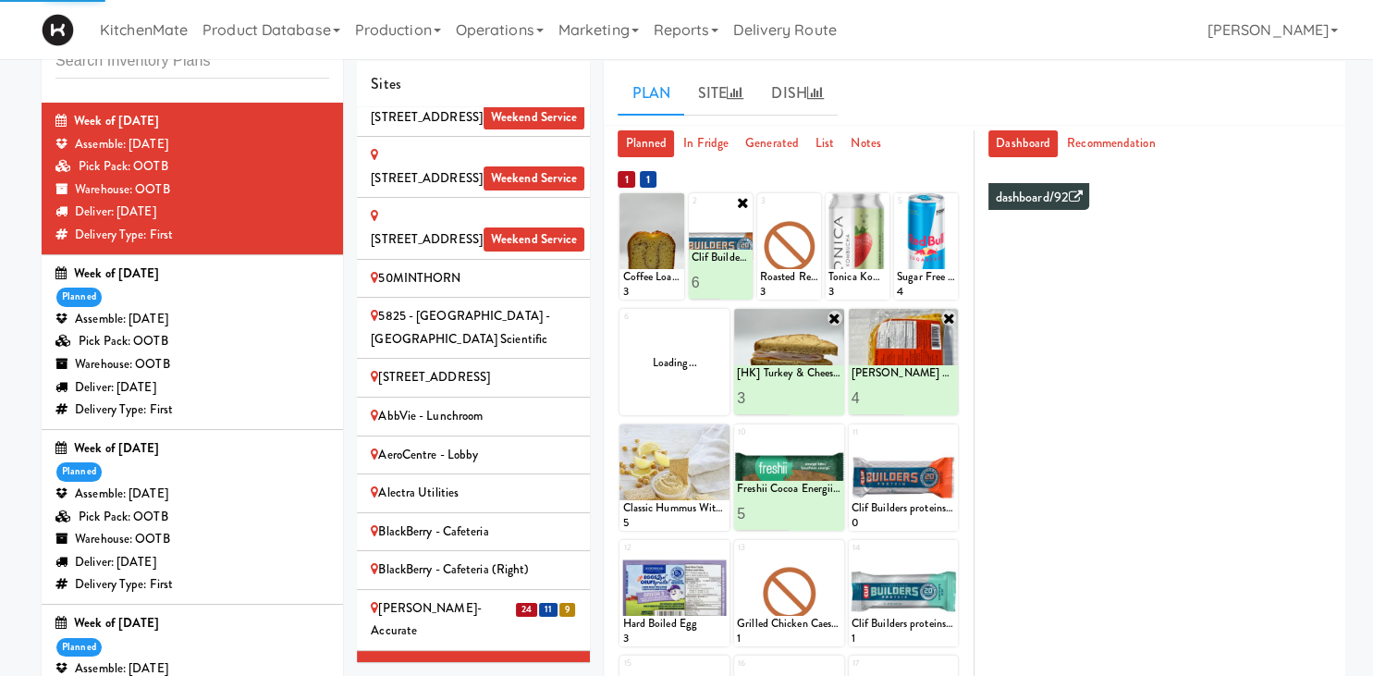
click at [721, 346] on div "Loading..." at bounding box center [675, 362] width 110 height 106
click at [717, 315] on icon at bounding box center [720, 318] width 13 height 13
click at [622, 326] on select "- Empty - Activia Probiotic Peach Mango Smoothie Chocolate Milk Tetra Pack Coca…" at bounding box center [674, 370] width 105 height 89
click option "Rotisserie Chicken Chipotle Wrap" at bounding box center [0, 0] width 0 height 0
type input "2"
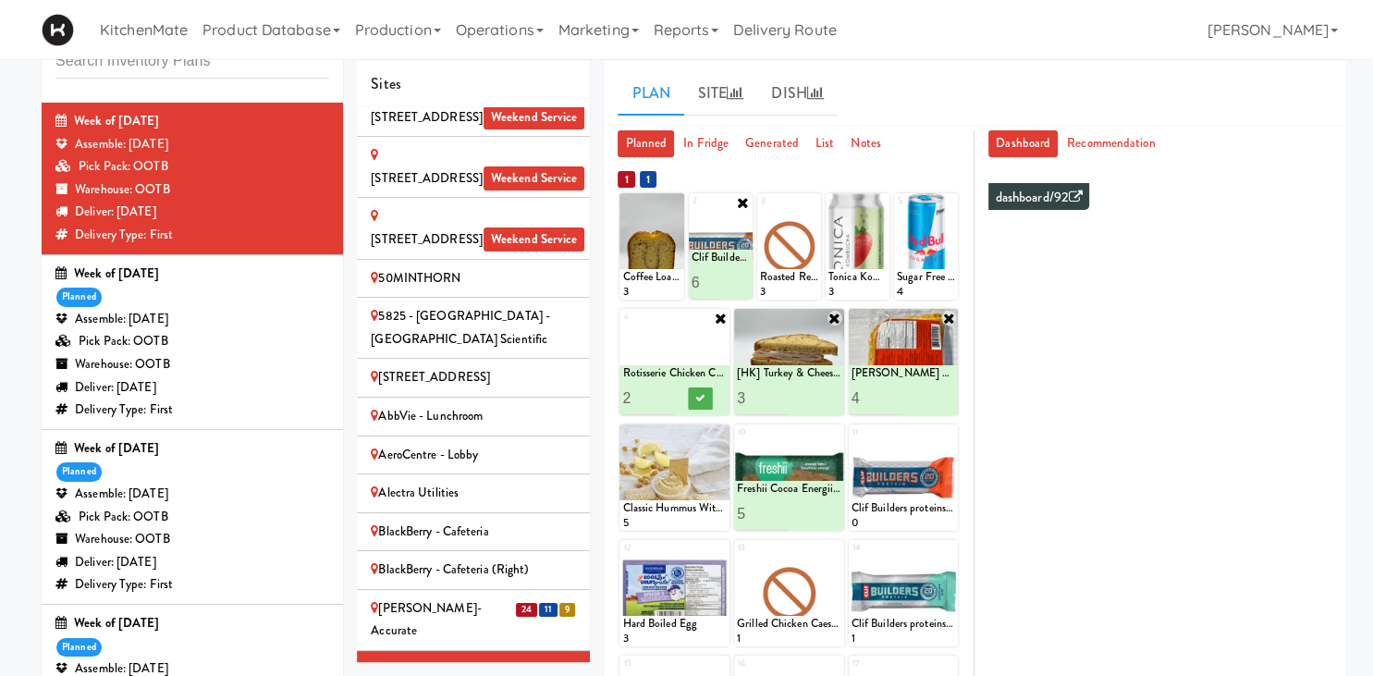
click at [667, 395] on input "2" at bounding box center [648, 398] width 52 height 34
click at [707, 400] on button at bounding box center [701, 399] width 24 height 22
click at [675, 198] on icon at bounding box center [675, 202] width 13 height 13
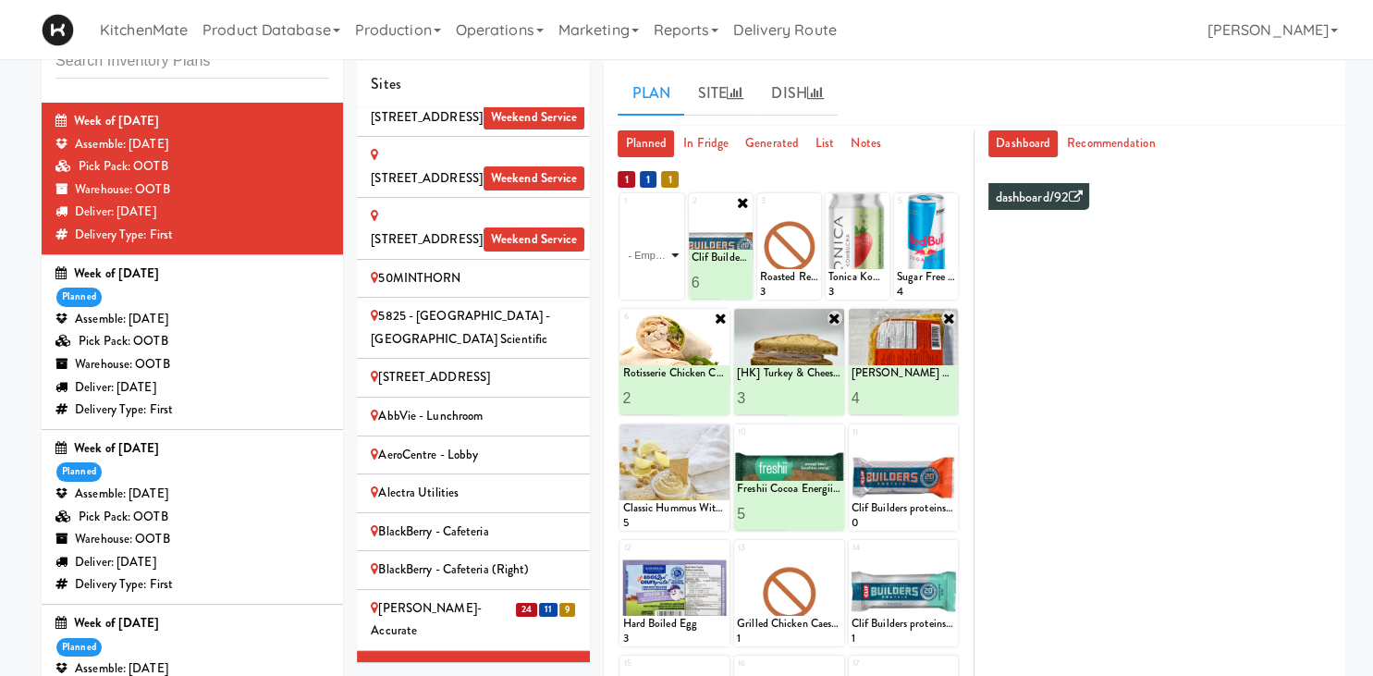
click at [622, 211] on select "- Empty - Activia Probiotic Peach Mango Smoothie Chocolate Milk Tetra Pack Coca…" at bounding box center [651, 255] width 58 height 89
click option "Marble Loaf Cake" at bounding box center [0, 0] width 0 height 0
click at [641, 277] on input "2" at bounding box center [637, 282] width 30 height 34
click at [641, 277] on input "3" at bounding box center [637, 282] width 30 height 34
type input "4"
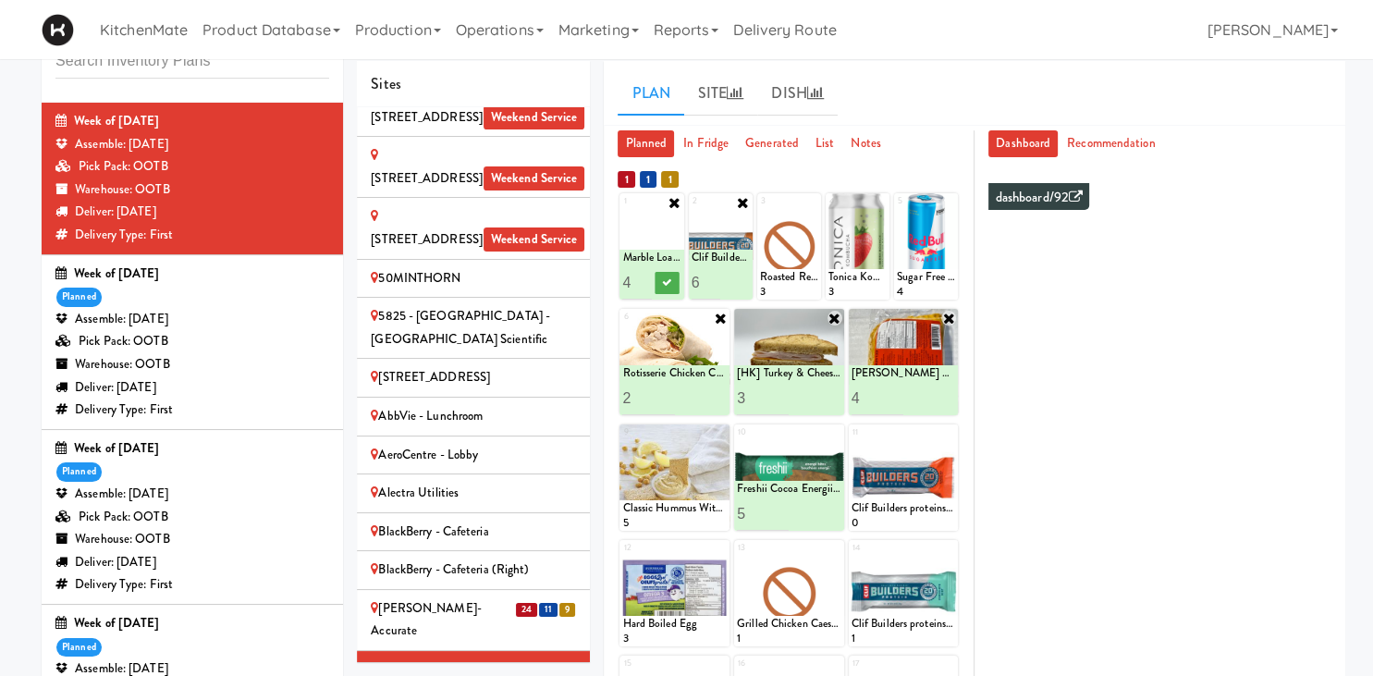
click at [641, 277] on input "4" at bounding box center [637, 282] width 30 height 34
click at [666, 282] on icon at bounding box center [666, 282] width 9 height 10
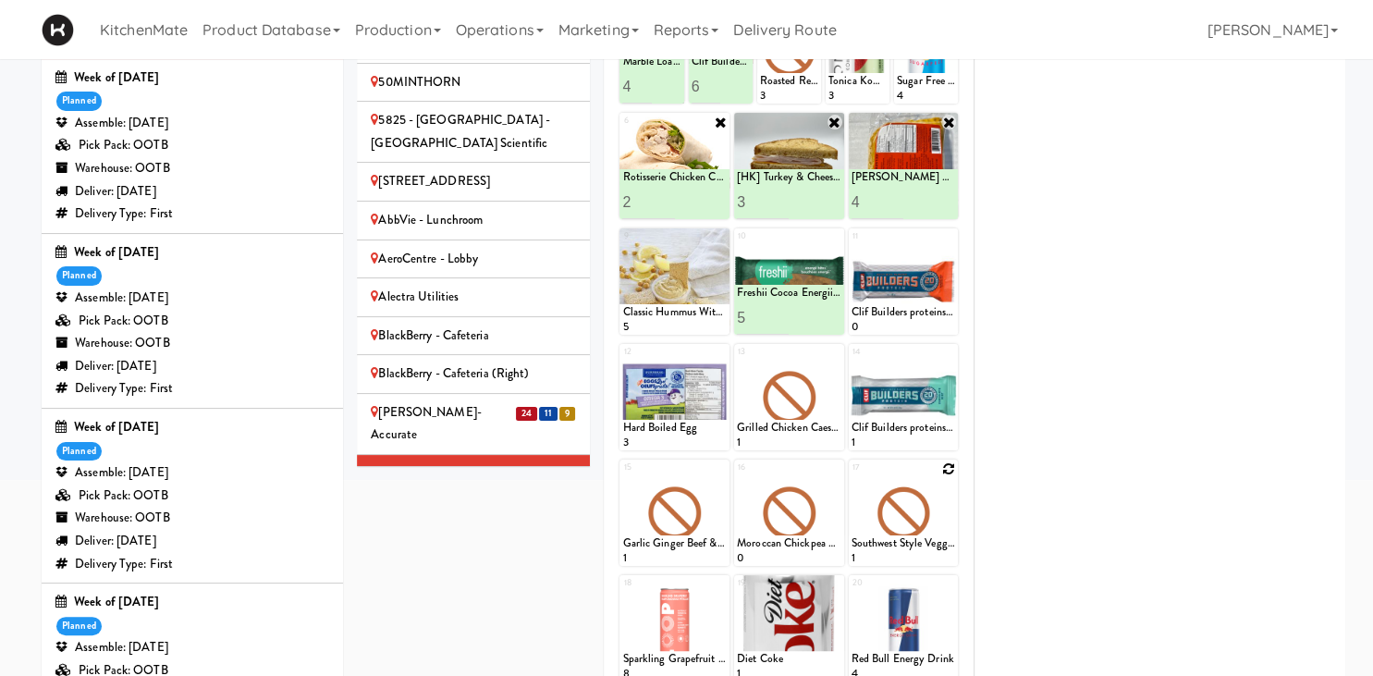
scroll to position [157, 0]
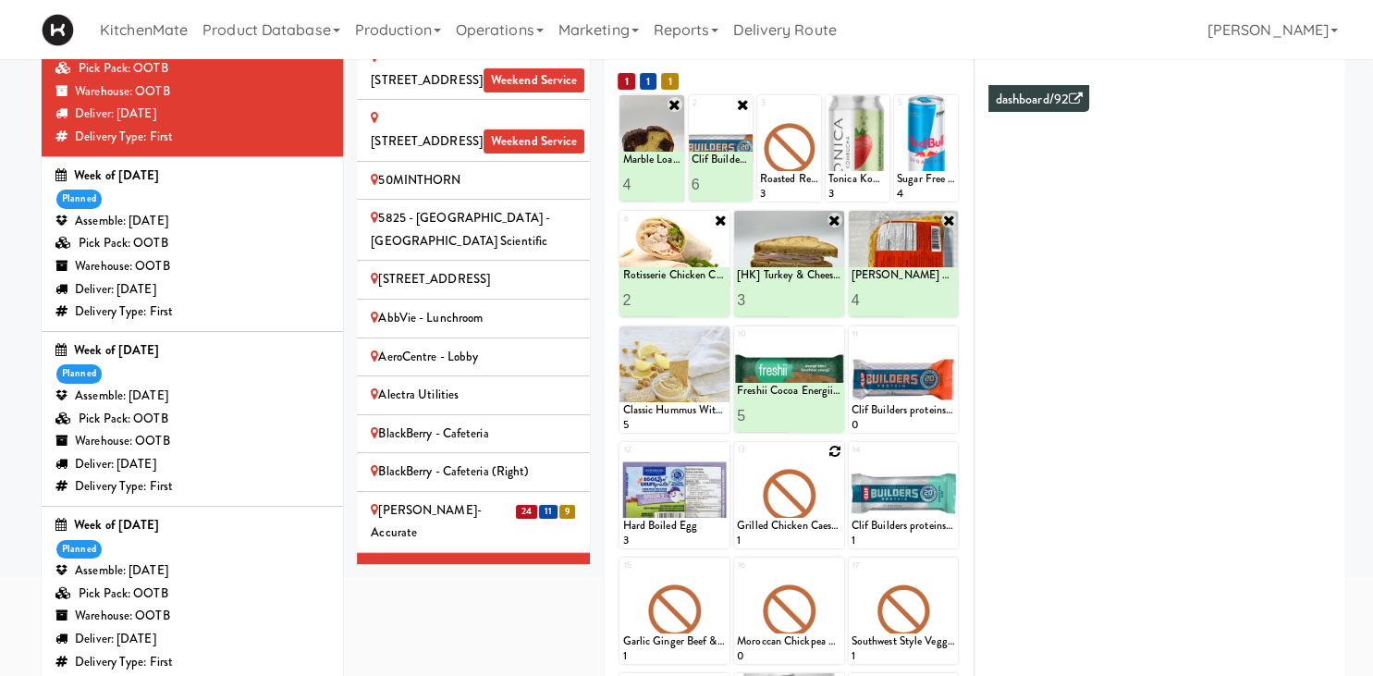
click at [833, 450] on icon at bounding box center [835, 451] width 13 height 13
click at [737, 460] on select "- Empty - Activia Probiotic Peach Mango Smoothie Chocolate Milk Tetra Pack Coca…" at bounding box center [789, 504] width 105 height 89
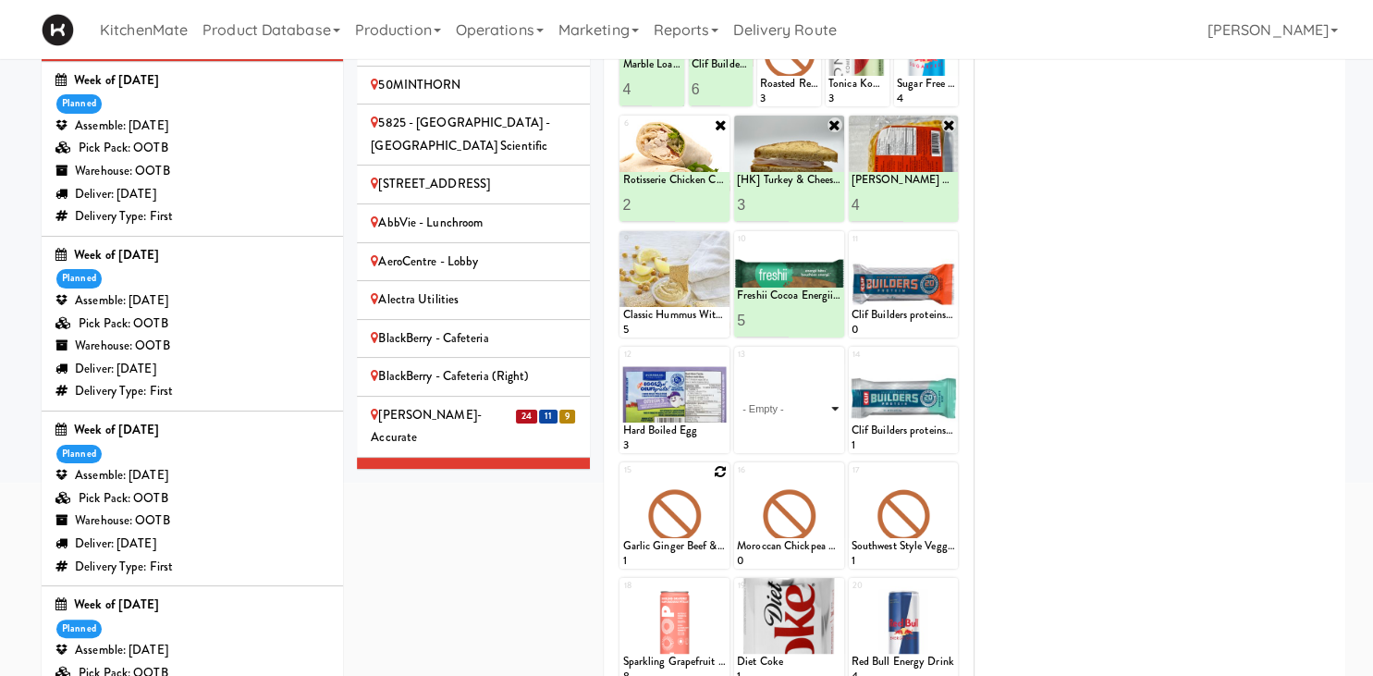
scroll to position [255, 0]
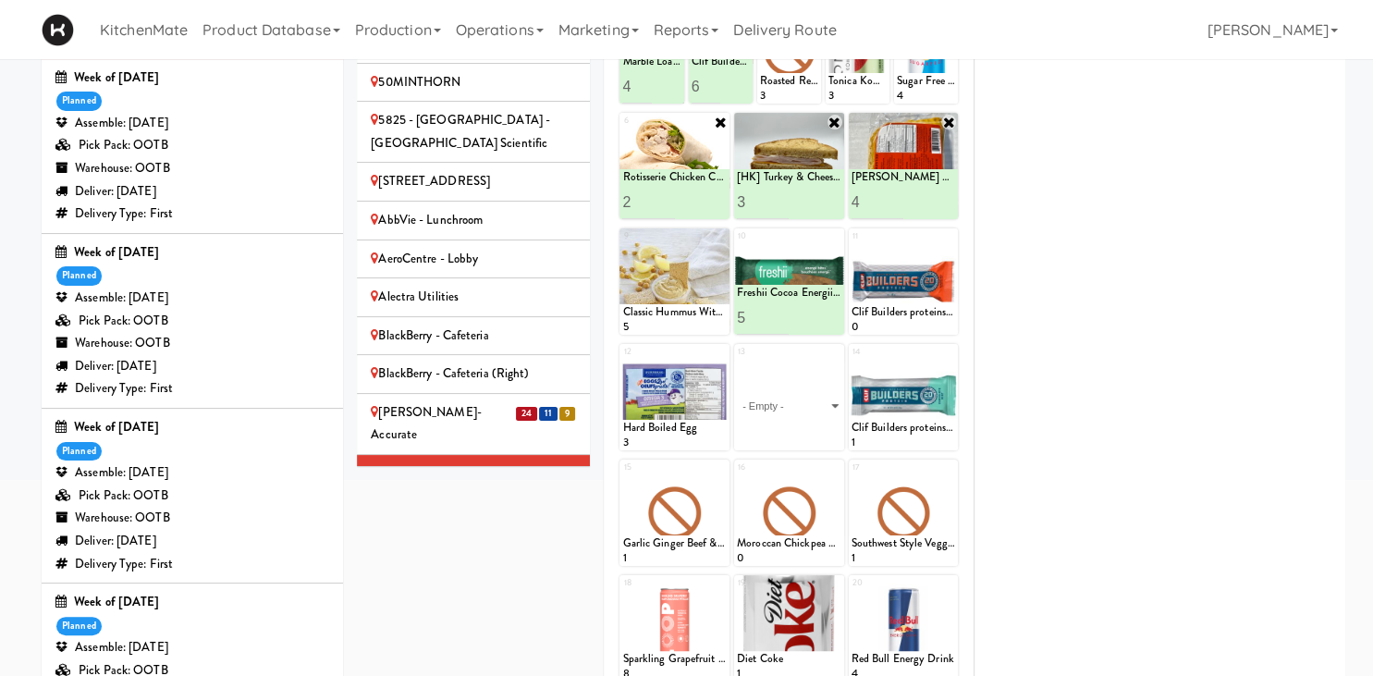
click at [473, 401] on div "Bothwell-Accurate" at bounding box center [473, 423] width 205 height 45
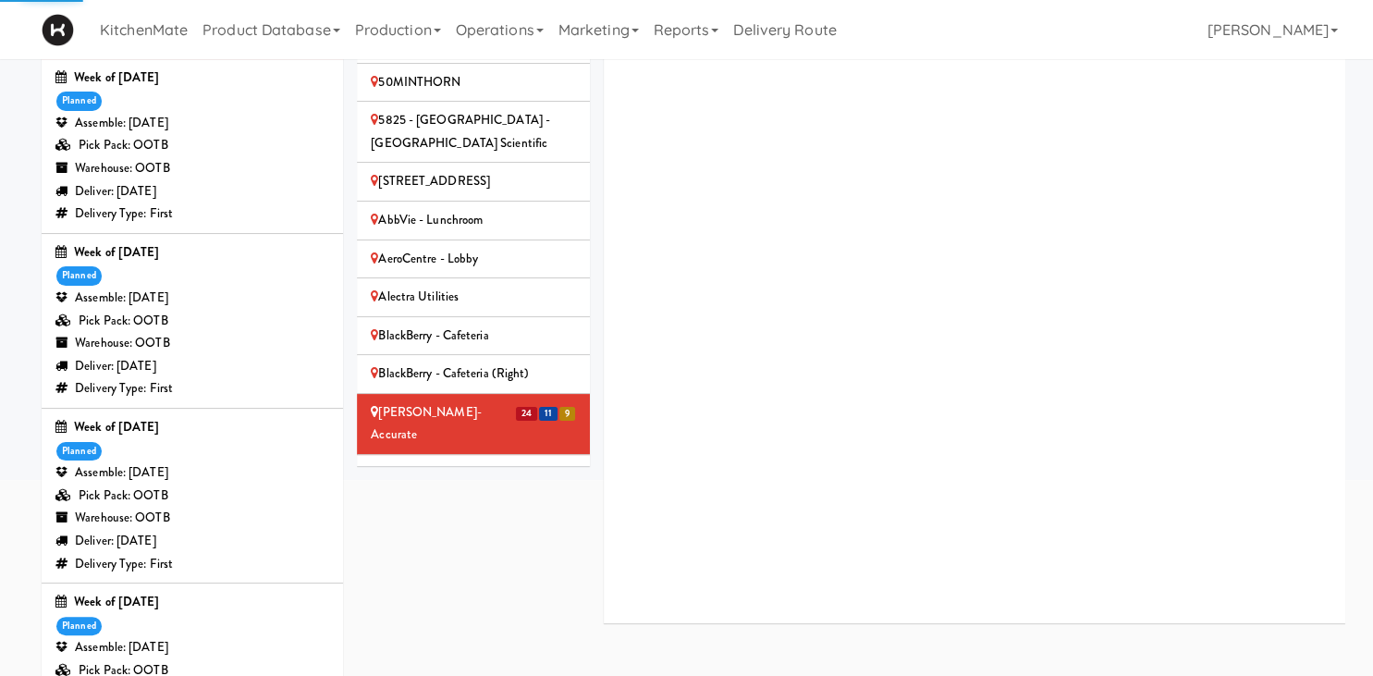
click at [480, 462] on div "[PERSON_NAME]-Accurate 2" at bounding box center [473, 484] width 205 height 45
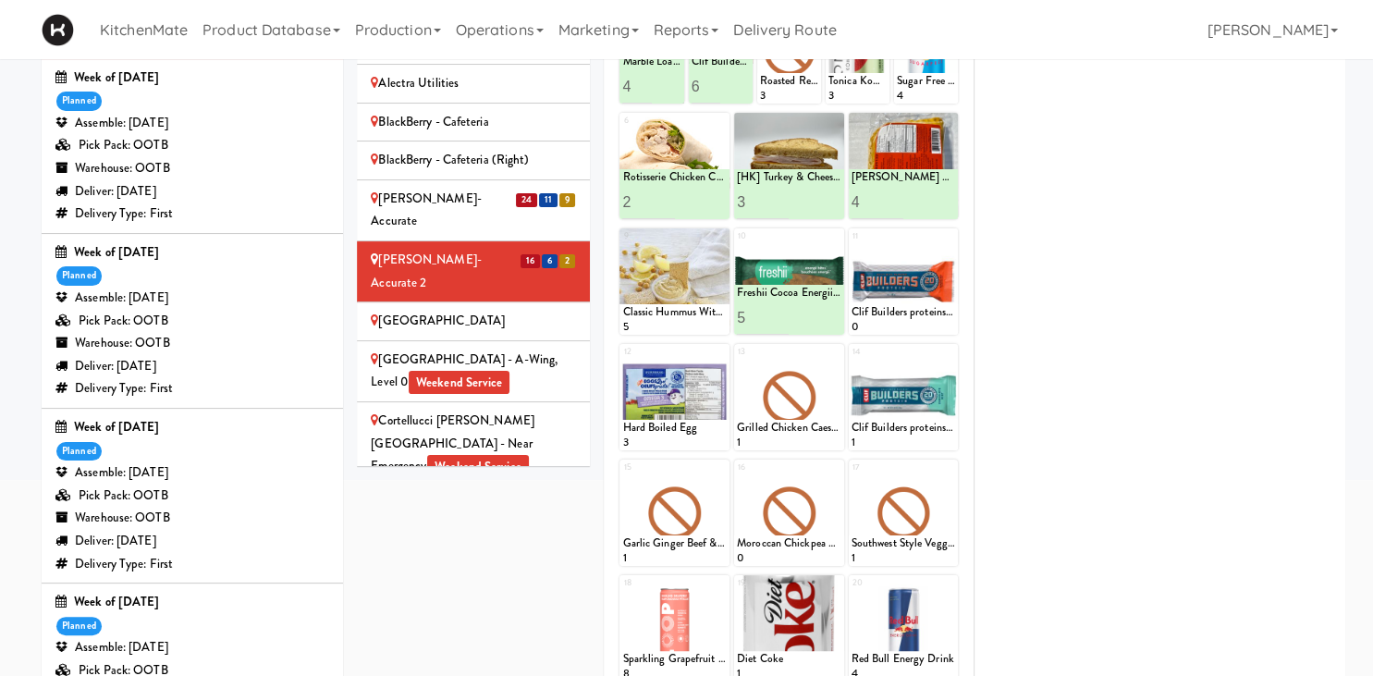
scroll to position [772, 0]
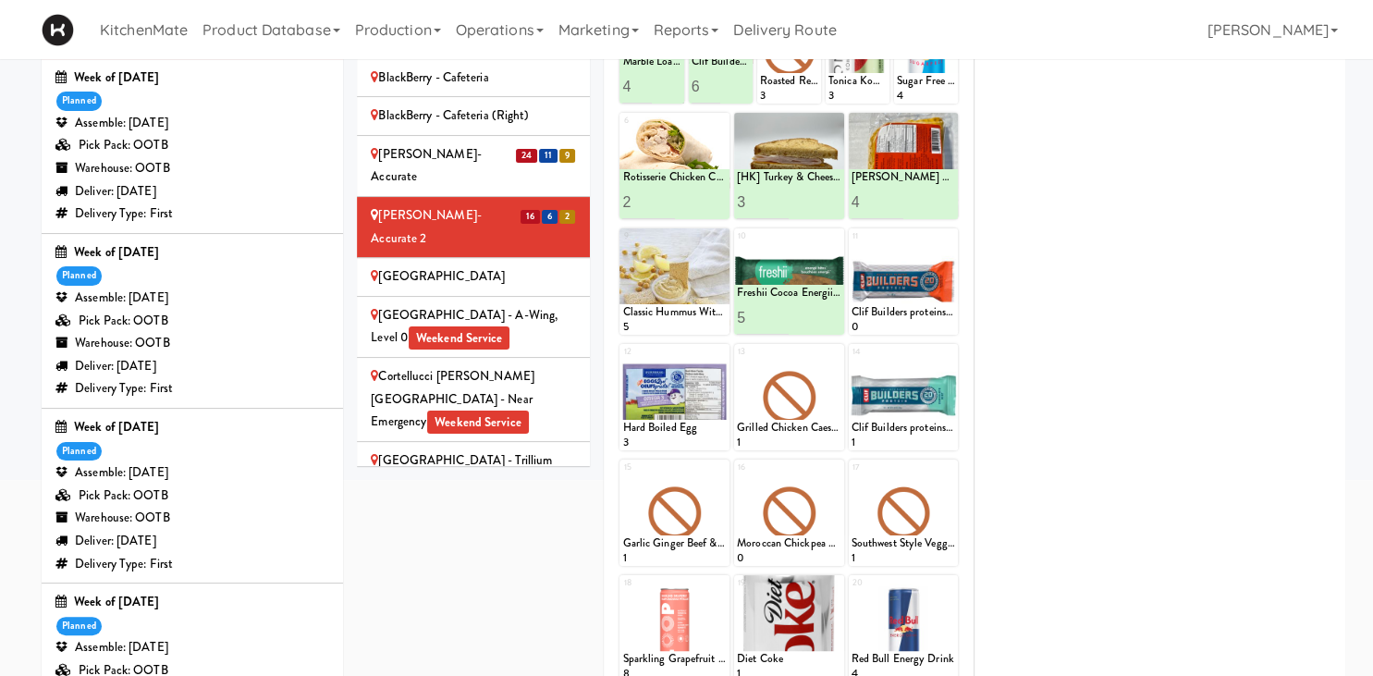
click at [549, 304] on div "Cambridge Memorial Hospital - A-Wing, Level 0 Weekend Service" at bounding box center [473, 326] width 205 height 45
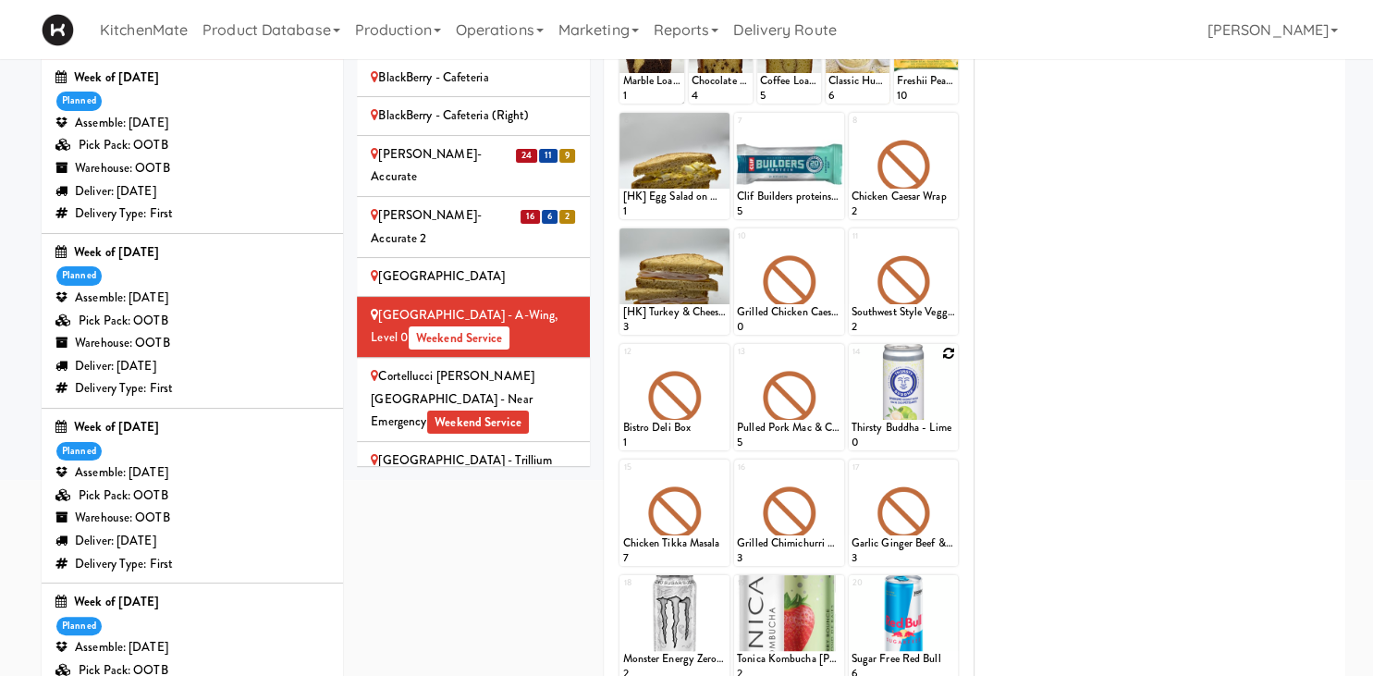
scroll to position [157, 0]
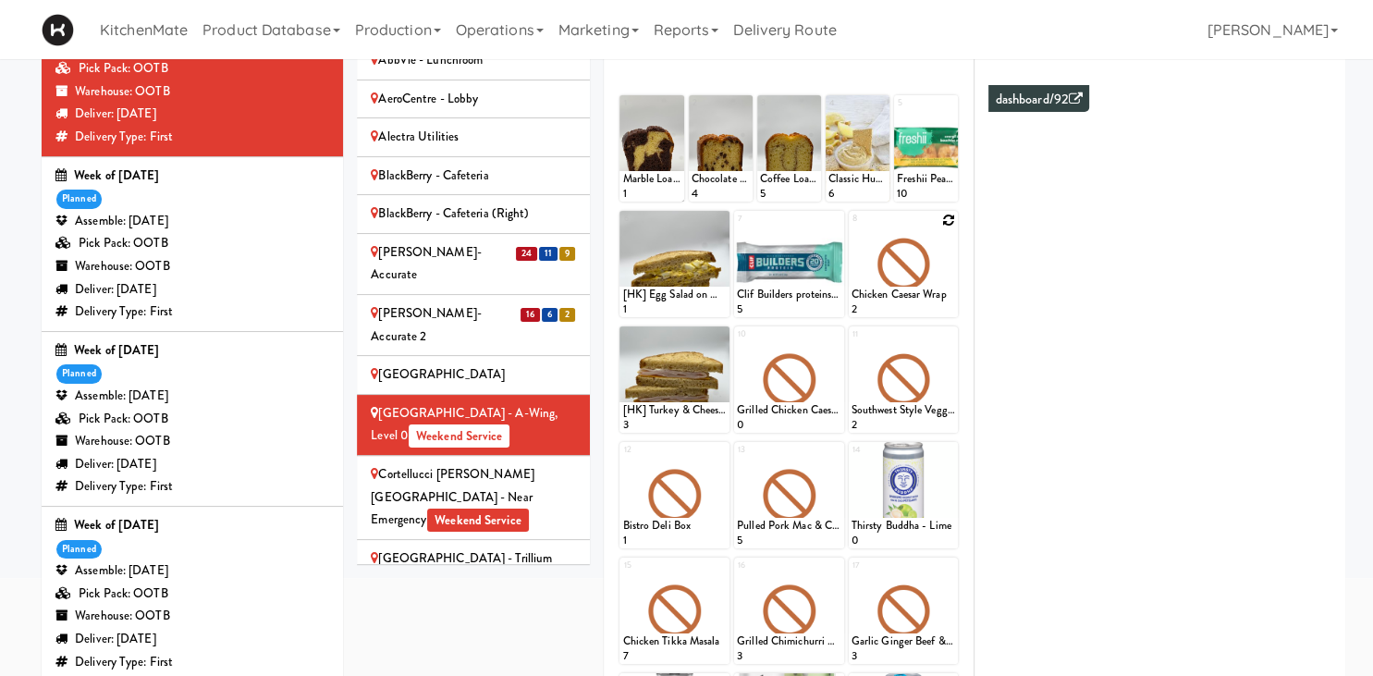
click at [950, 220] on icon at bounding box center [948, 220] width 13 height 13
click at [852, 228] on select "- Empty - Activia Probiotic Peach Mango Smoothie Chocolate Milk Tetra Pack Coca…" at bounding box center [904, 272] width 105 height 89
click option "Thirsty Buddha - Lime" at bounding box center [0, 0] width 0 height 0
click at [897, 294] on input "2" at bounding box center [878, 300] width 52 height 34
click at [897, 294] on input "3" at bounding box center [878, 300] width 52 height 34
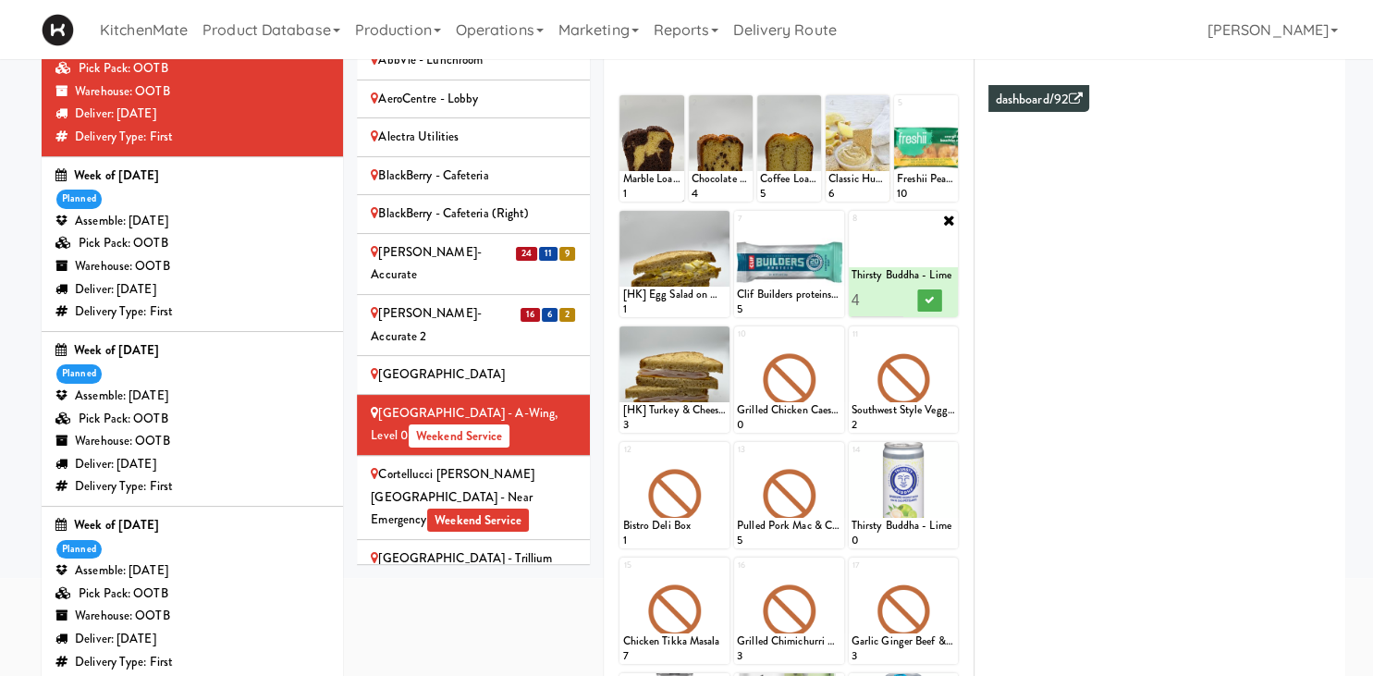
click at [897, 294] on input "4" at bounding box center [878, 300] width 52 height 34
click at [897, 294] on input "5" at bounding box center [878, 300] width 52 height 34
click at [897, 294] on input "6" at bounding box center [878, 300] width 52 height 34
type input "7"
click at [898, 294] on input "7" at bounding box center [878, 300] width 52 height 34
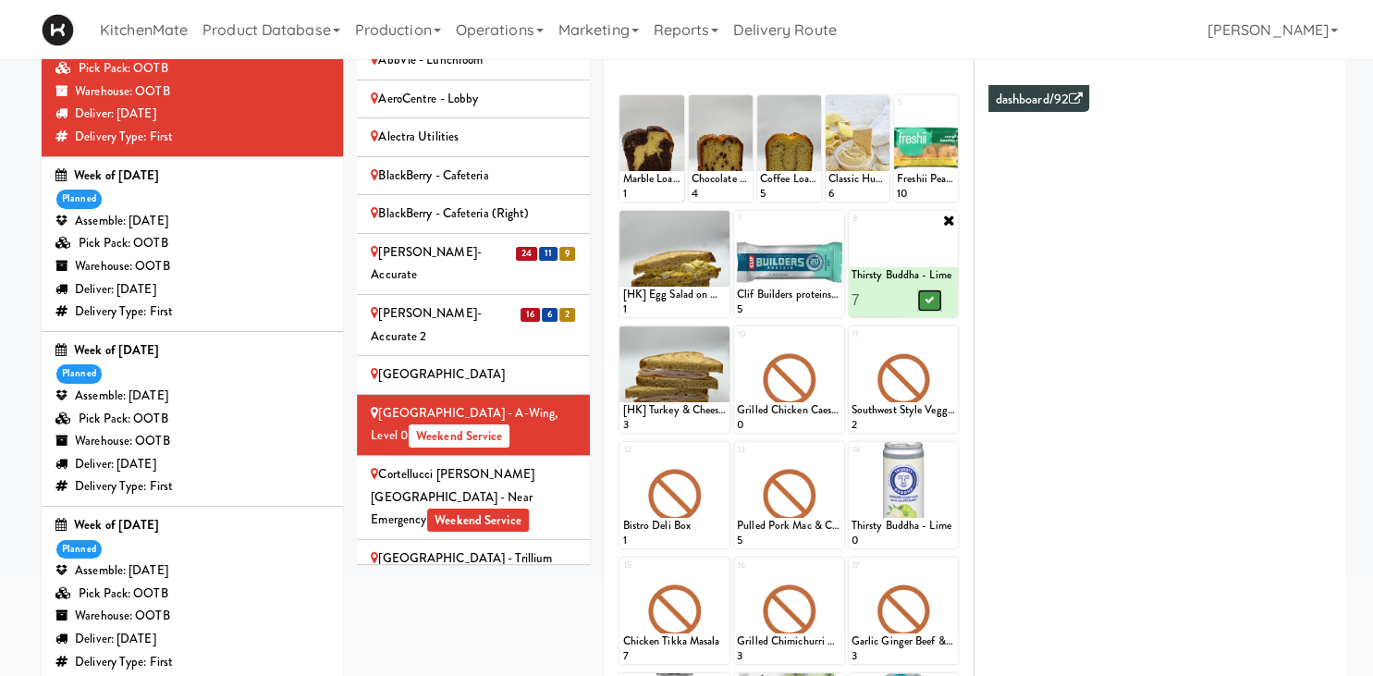
click at [931, 298] on icon at bounding box center [929, 300] width 9 height 10
click at [720, 217] on icon at bounding box center [720, 220] width 13 height 13
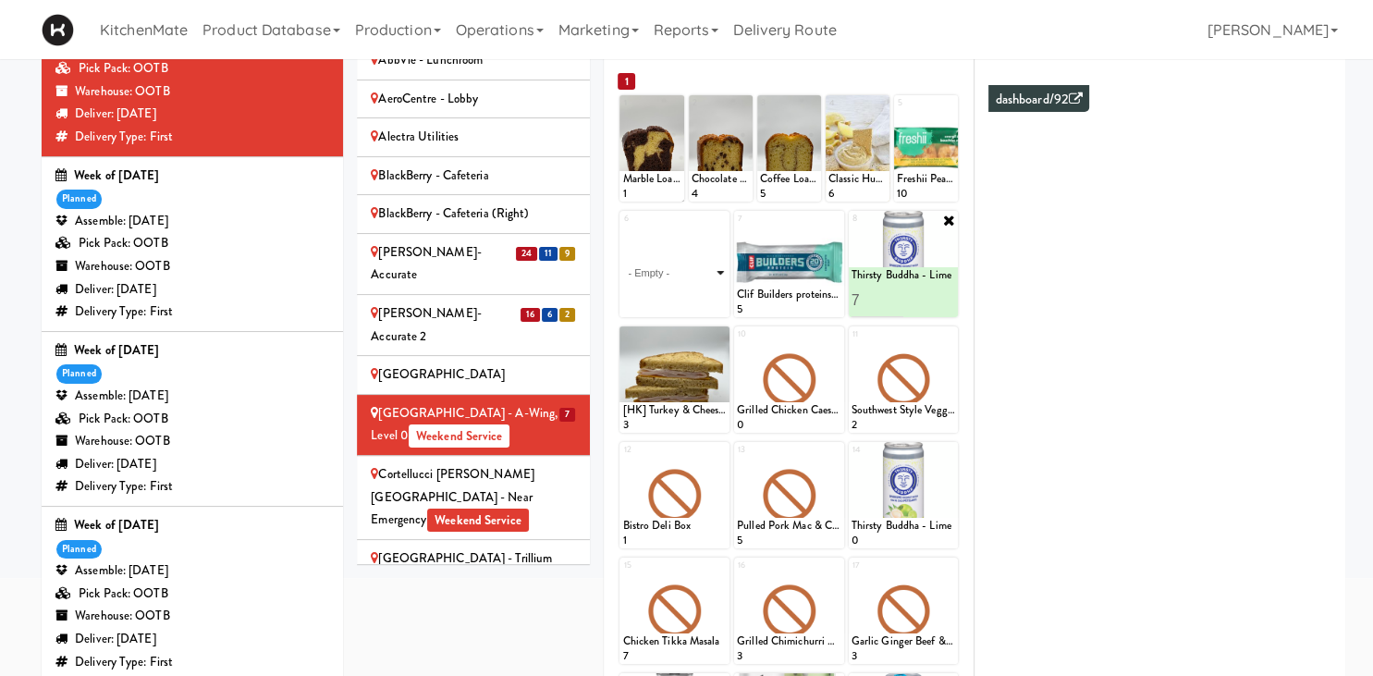
click at [622, 228] on select "- Empty - Activia Probiotic Peach Mango Smoothie Chocolate Milk Tetra Pack Coca…" at bounding box center [674, 272] width 105 height 89
click option "[HK] Egg Salad on Multigrain" at bounding box center [0, 0] width 0 height 0
click at [664, 292] on input "2" at bounding box center [648, 300] width 52 height 34
click at [664, 292] on input "3" at bounding box center [648, 300] width 52 height 34
type input "4"
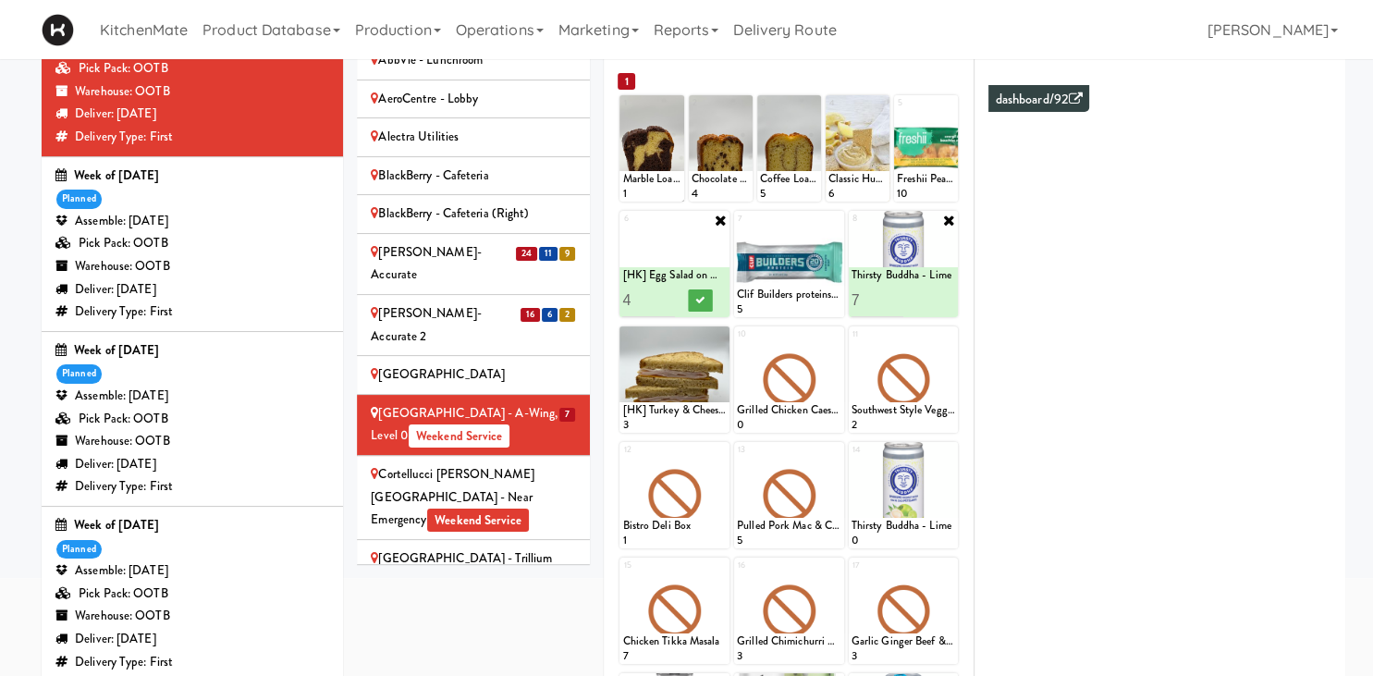
click at [664, 292] on input "4" at bounding box center [648, 300] width 52 height 34
click at [696, 300] on button at bounding box center [701, 300] width 24 height 22
click at [726, 334] on icon at bounding box center [720, 335] width 13 height 13
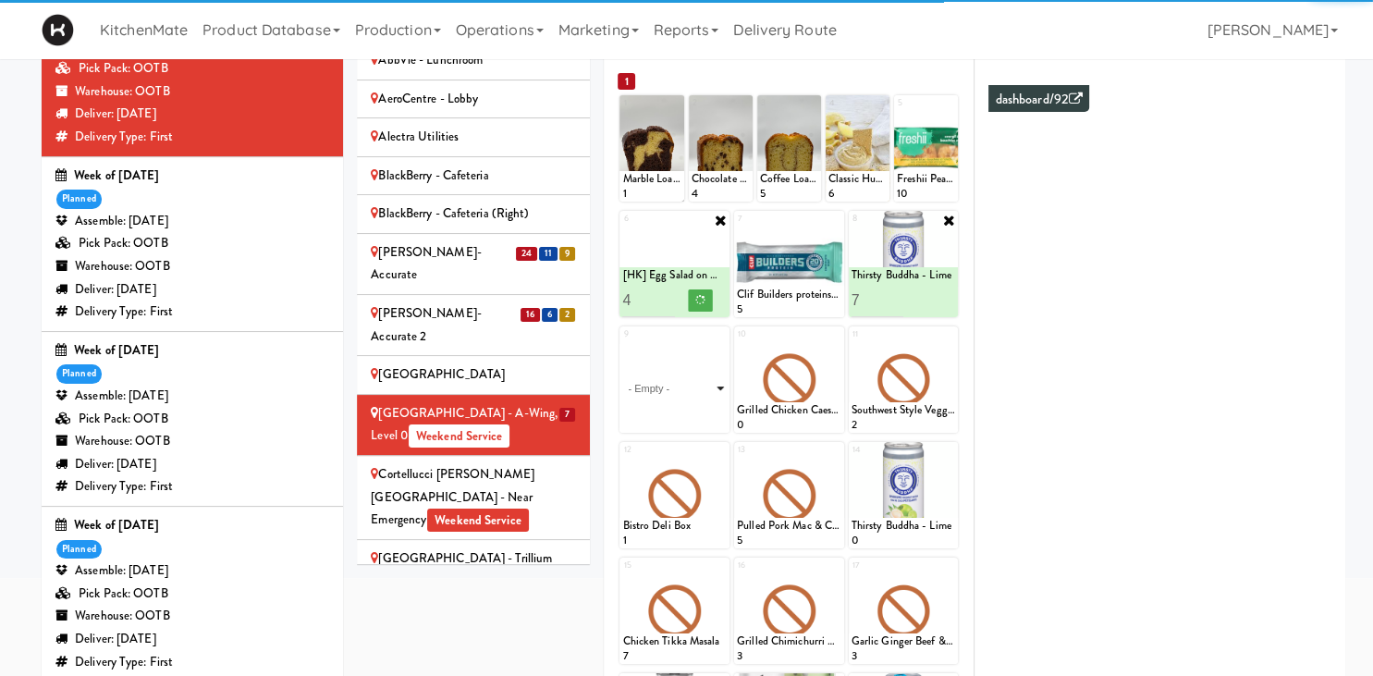
click at [622, 344] on select "- Empty - Activia Probiotic Peach Mango Smoothie Chocolate Milk Tetra Pack Coca…" at bounding box center [674, 388] width 105 height 89
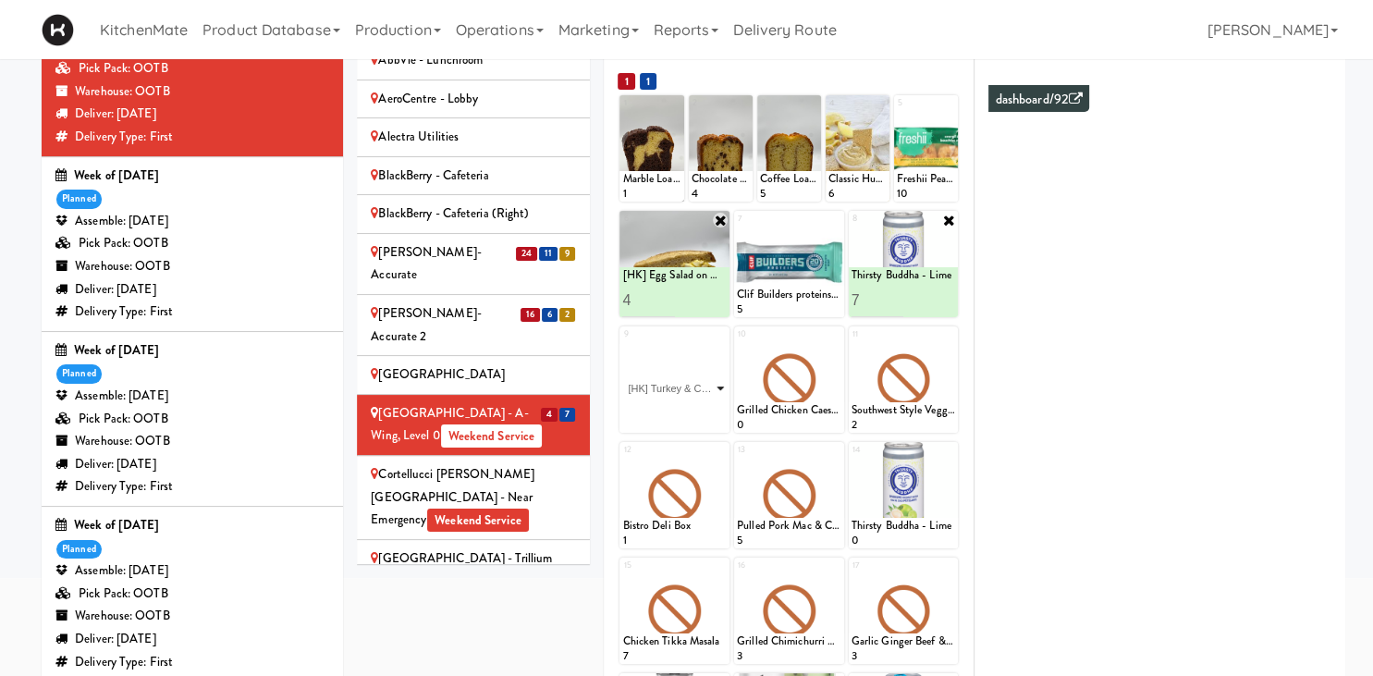
click option "[HK] Turkey & Cheese Multigrain" at bounding box center [0, 0] width 0 height 0
type input "2"
click at [662, 411] on input "2" at bounding box center [648, 416] width 52 height 34
click at [690, 413] on button at bounding box center [701, 416] width 24 height 22
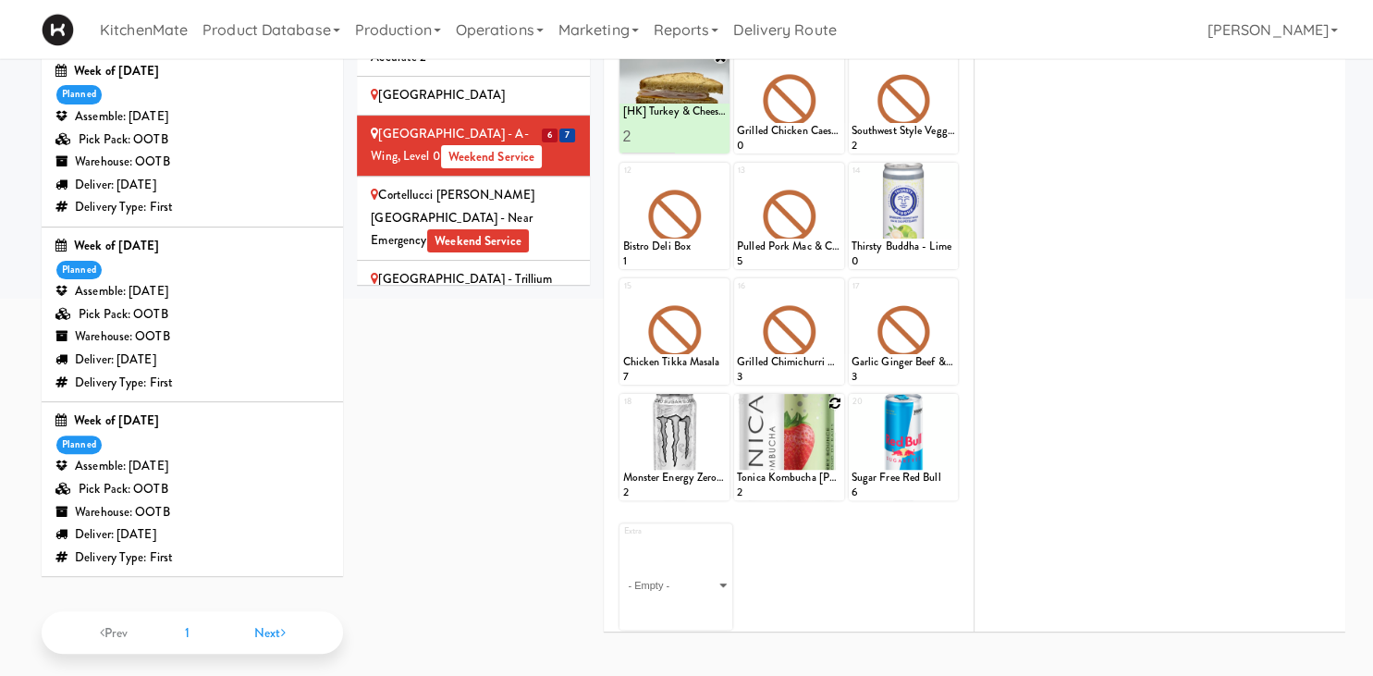
scroll to position [450, 0]
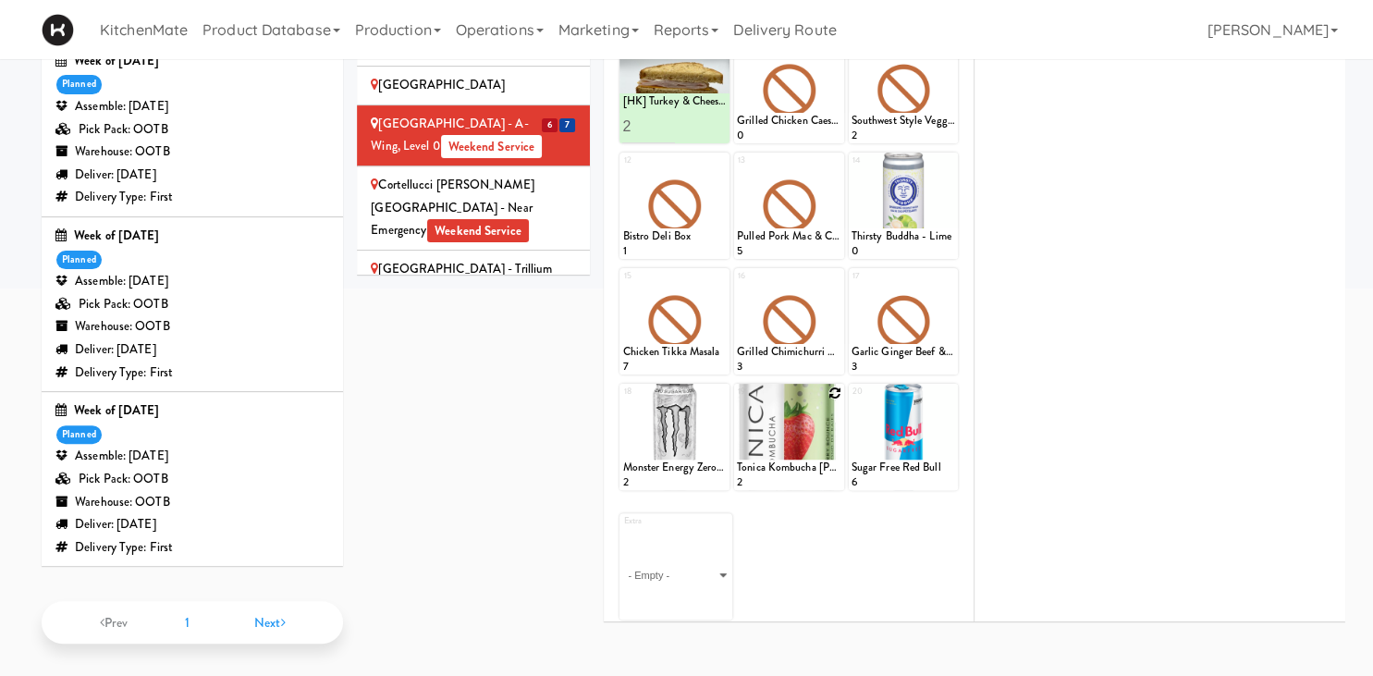
click at [838, 387] on icon at bounding box center [835, 393] width 13 height 13
click at [737, 401] on select "- Empty - Activia Probiotic Peach Mango Smoothie Chocolate Milk Tetra Pack Coca…" at bounding box center [789, 445] width 105 height 89
click option "Tonica Kombucha Berry Bounce" at bounding box center [0, 0] width 0 height 0
click at [779, 465] on input "2" at bounding box center [763, 473] width 52 height 34
type input "3"
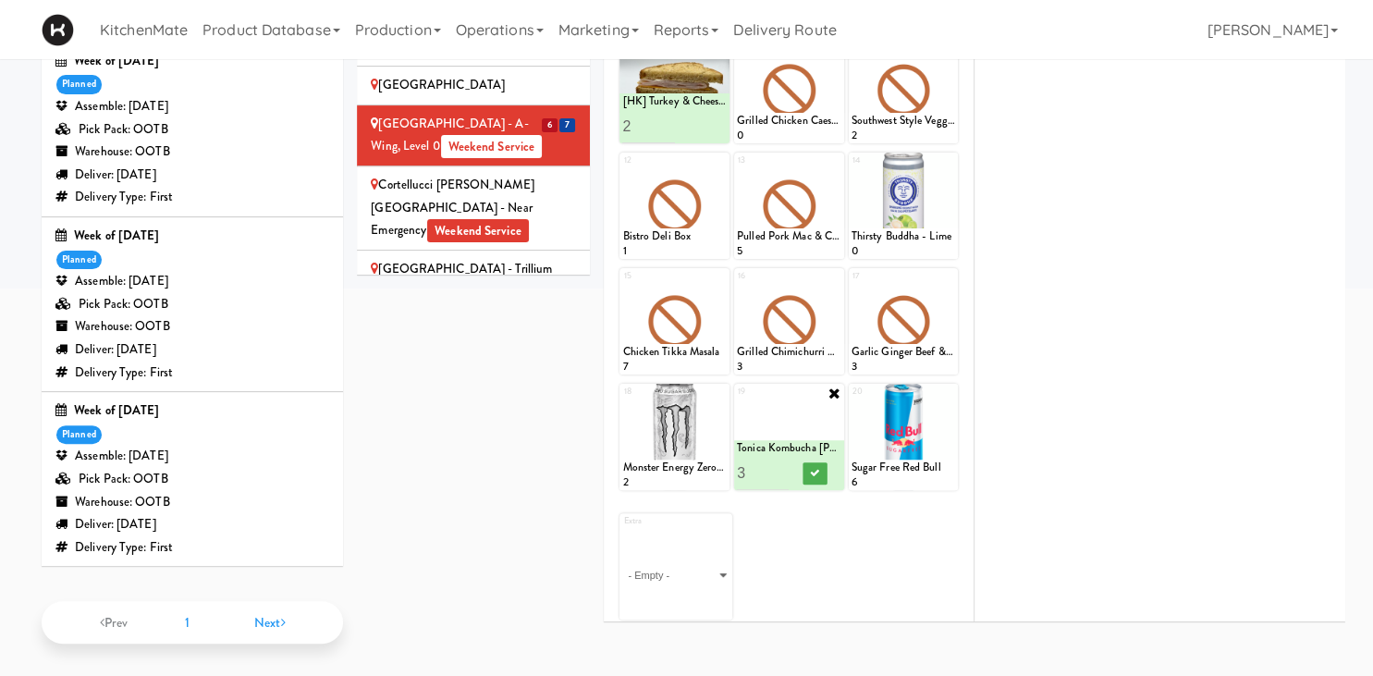
click at [779, 465] on input "3" at bounding box center [763, 473] width 52 height 34
click at [816, 474] on button at bounding box center [815, 473] width 24 height 22
click at [719, 387] on icon at bounding box center [720, 393] width 13 height 13
click at [622, 401] on select "- Empty - Activia Probiotic Peach Mango Smoothie Chocolate Milk Tetra Pack Coca…" at bounding box center [674, 445] width 105 height 89
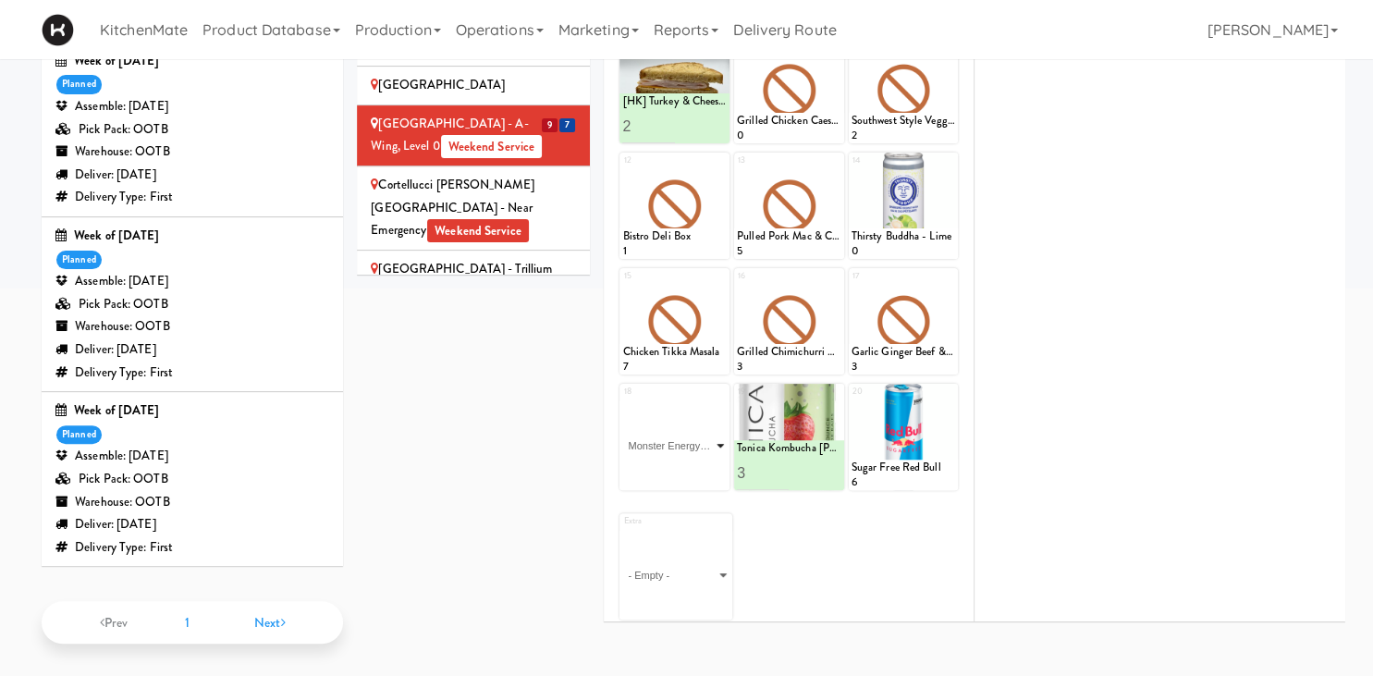
click option "Monster Energy Zero Ultra" at bounding box center [0, 0] width 0 height 0
click at [670, 464] on input "2" at bounding box center [648, 473] width 52 height 34
type input "3"
click at [670, 464] on input "3" at bounding box center [648, 473] width 52 height 34
click at [698, 472] on icon at bounding box center [700, 473] width 9 height 10
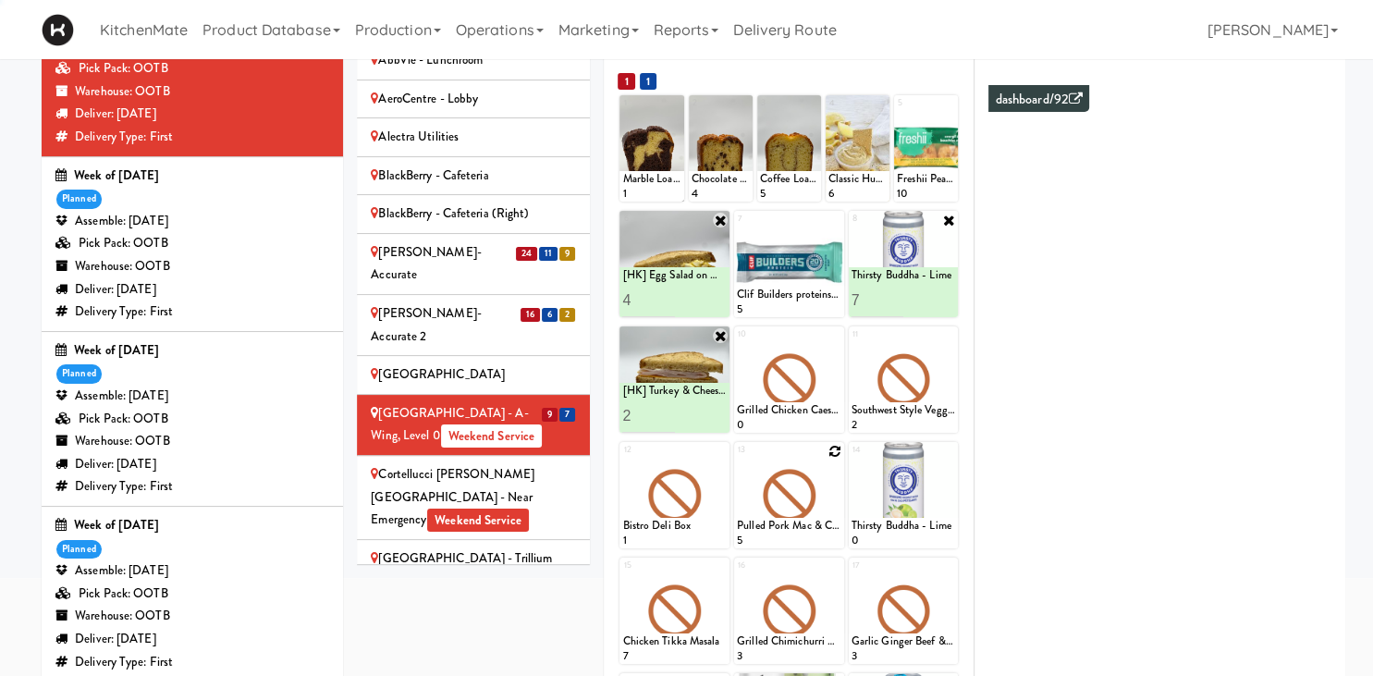
scroll to position [59, 0]
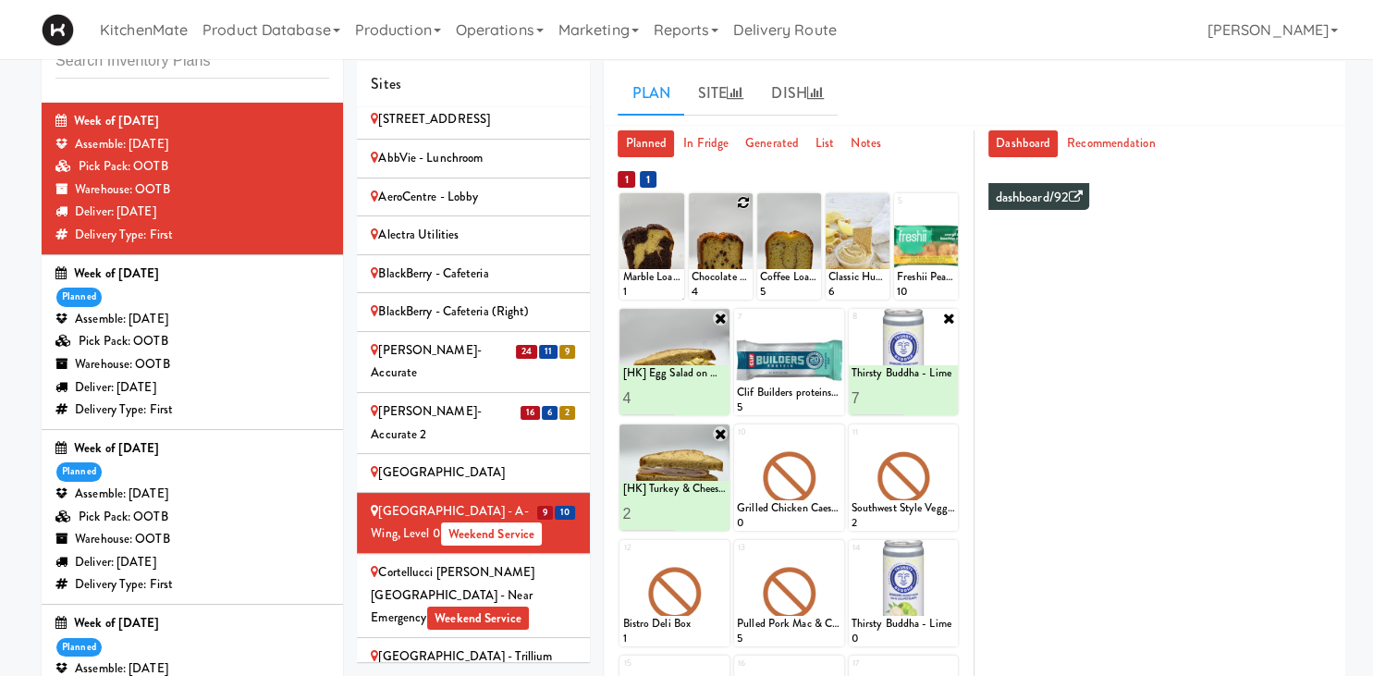
click at [742, 198] on icon at bounding box center [743, 202] width 13 height 13
click at [692, 211] on select "- Empty - Activia Probiotic Peach Mango Smoothie Chocolate Milk Tetra Pack Coca…" at bounding box center [721, 255] width 58 height 89
click option "Chocolate Chip Loaf Cake" at bounding box center [0, 0] width 0 height 0
click at [716, 279] on input "2" at bounding box center [707, 282] width 30 height 34
type input "3"
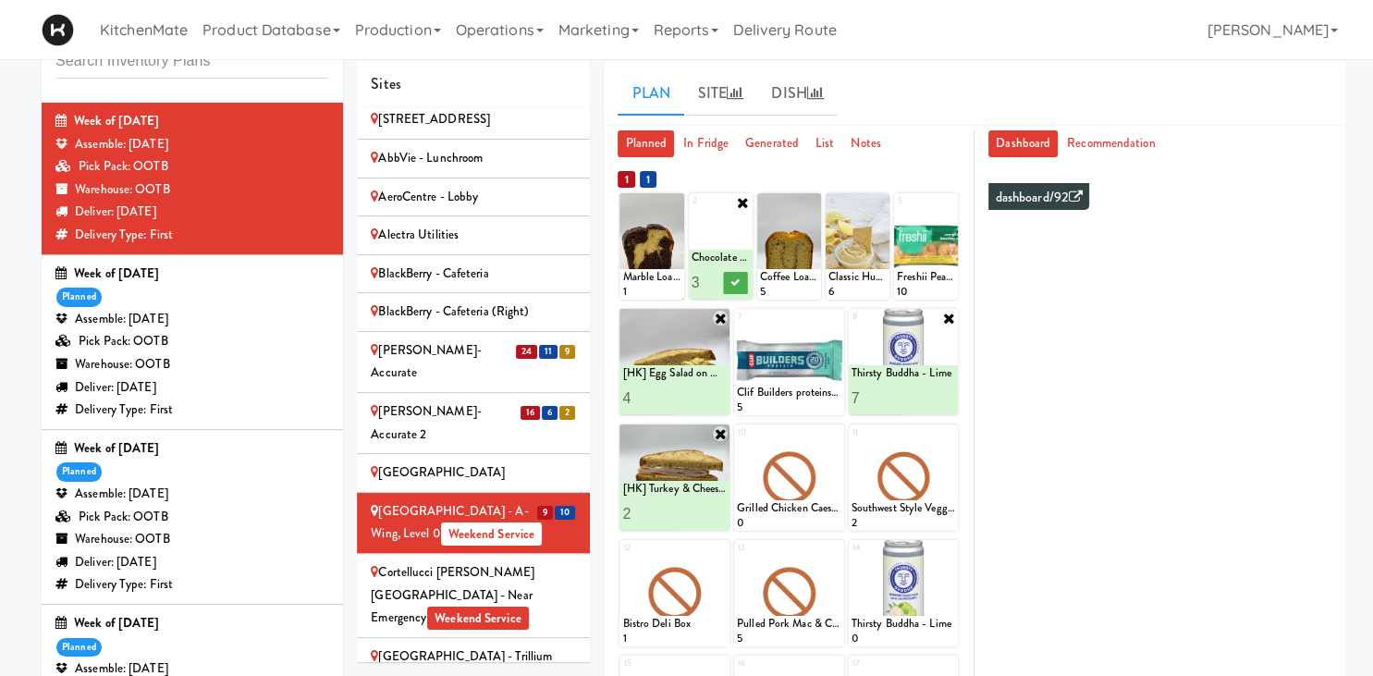
click at [716, 279] on input "3" at bounding box center [707, 282] width 30 height 34
click at [738, 287] on icon at bounding box center [735, 282] width 9 height 10
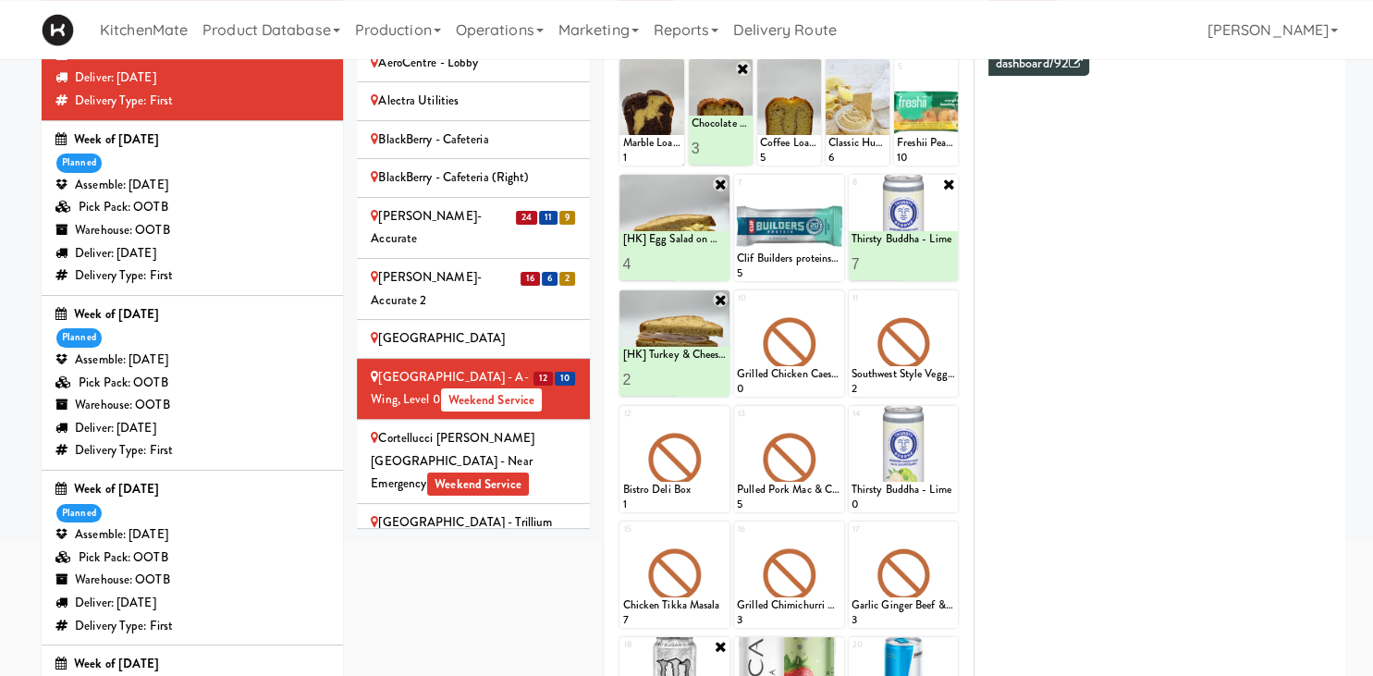
scroll to position [157, 0]
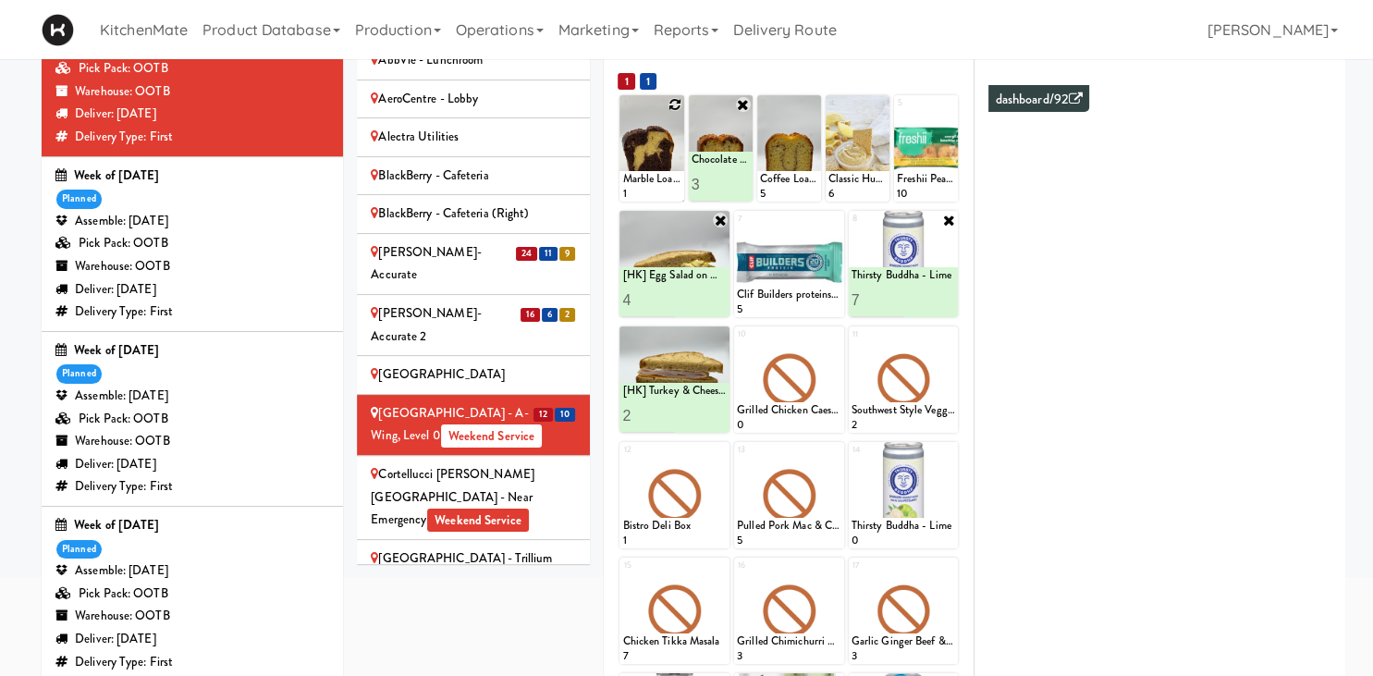
click at [671, 104] on icon at bounding box center [675, 104] width 13 height 13
click at [622, 113] on select "- Empty - Activia Probiotic Peach Mango Smoothie Chocolate Milk Tetra Pack Coca…" at bounding box center [651, 157] width 58 height 89
click option "Clif Builders proteins Bar Peanut Butter Chocolate" at bounding box center [0, 0] width 0 height 0
click at [645, 178] on input "2" at bounding box center [637, 184] width 30 height 34
click at [645, 178] on input "3" at bounding box center [637, 184] width 30 height 34
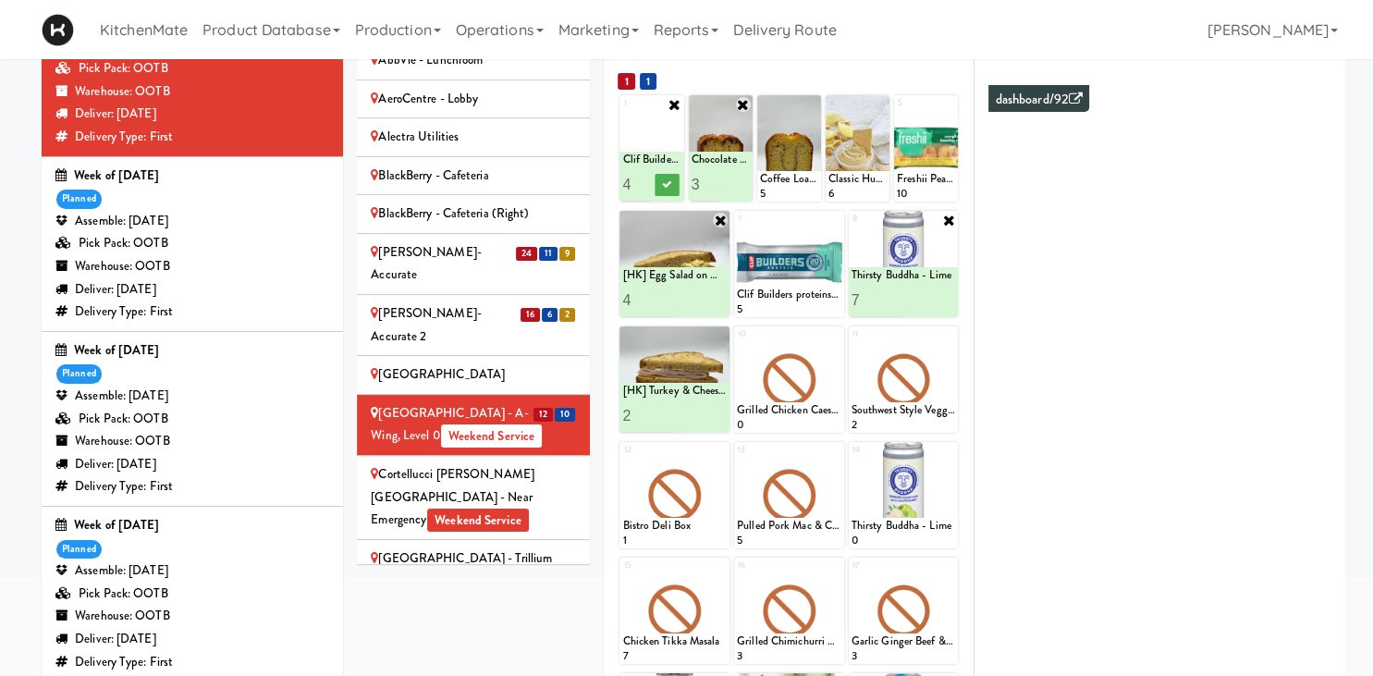
click at [645, 178] on input "4" at bounding box center [637, 184] width 30 height 34
type input "5"
click at [645, 178] on input "5" at bounding box center [637, 184] width 30 height 34
click at [668, 183] on icon at bounding box center [666, 184] width 9 height 10
click at [829, 336] on icon at bounding box center [835, 335] width 13 height 13
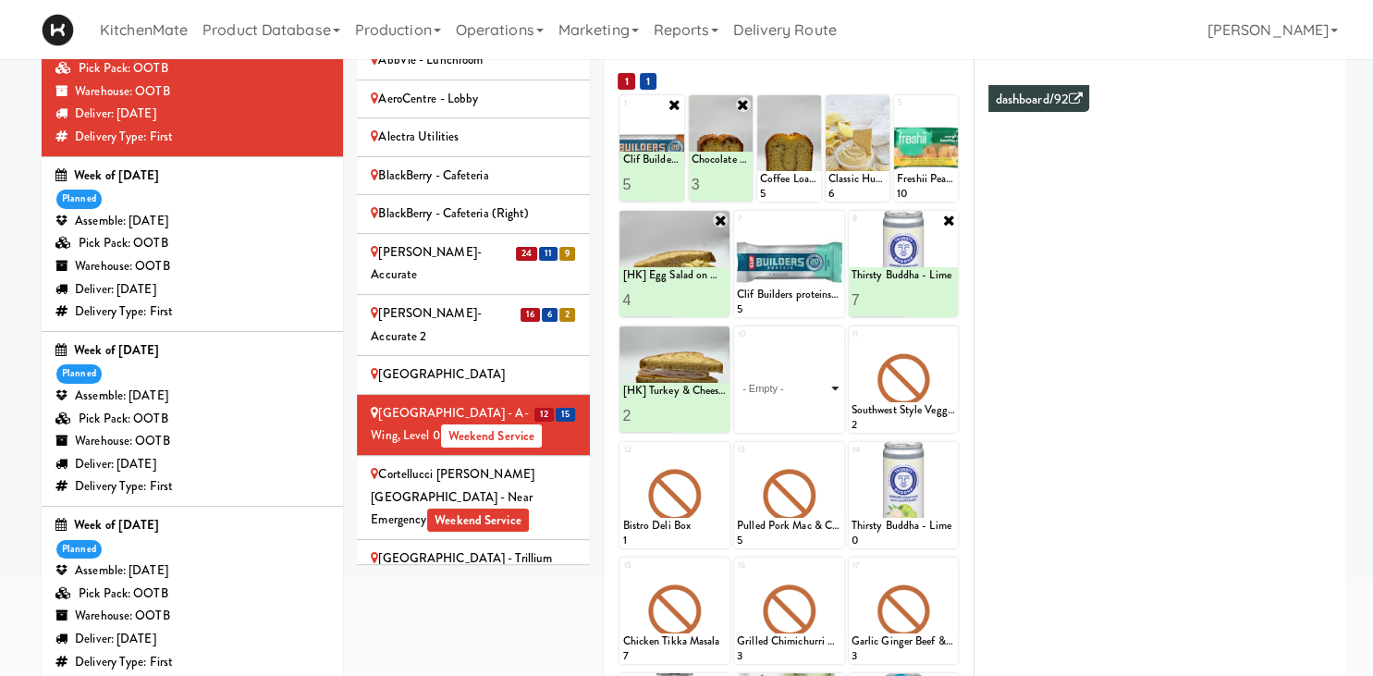
click at [737, 344] on select "- Empty - Activia Probiotic Peach Mango Smoothie Chocolate Milk Tetra Pack Coca…" at bounding box center [789, 388] width 105 height 89
click option "Bistro Deli Box" at bounding box center [0, 0] width 0 height 0
type input "2"
click at [786, 408] on input "2" at bounding box center [763, 416] width 52 height 34
click at [815, 413] on icon at bounding box center [814, 416] width 9 height 10
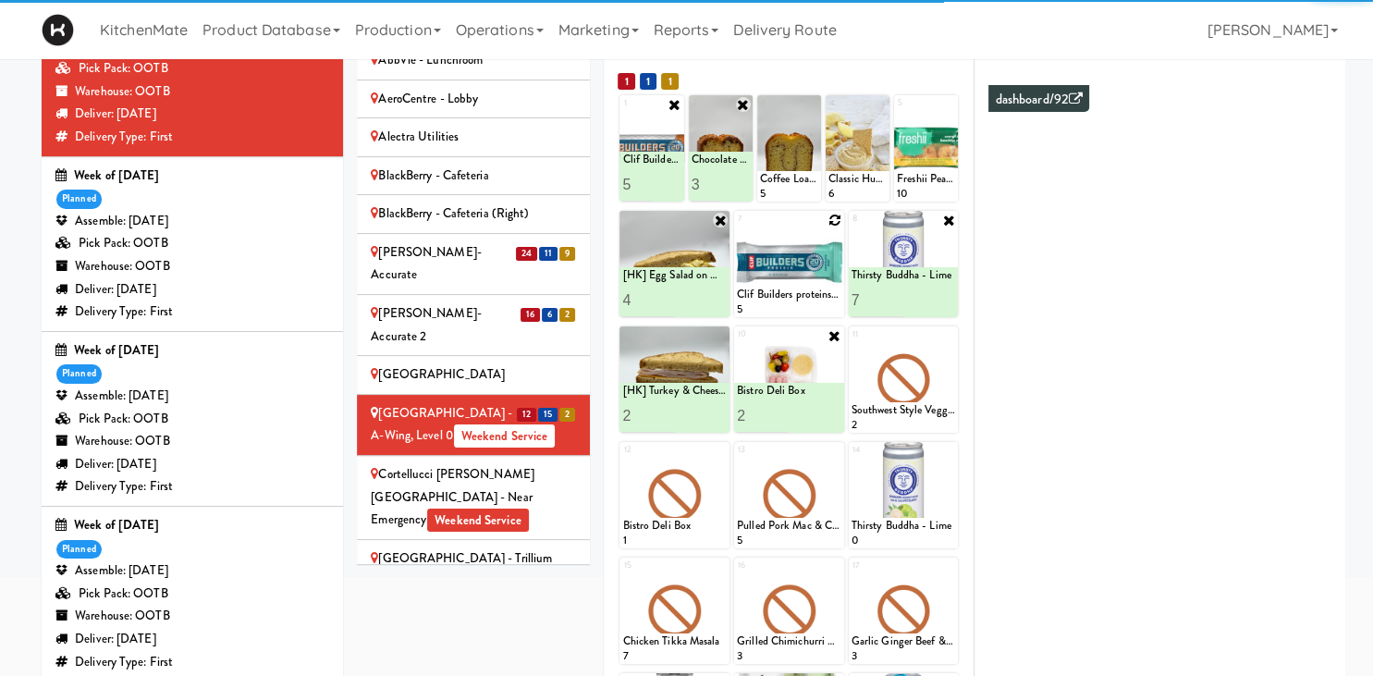
click at [835, 220] on icon at bounding box center [835, 220] width 13 height 13
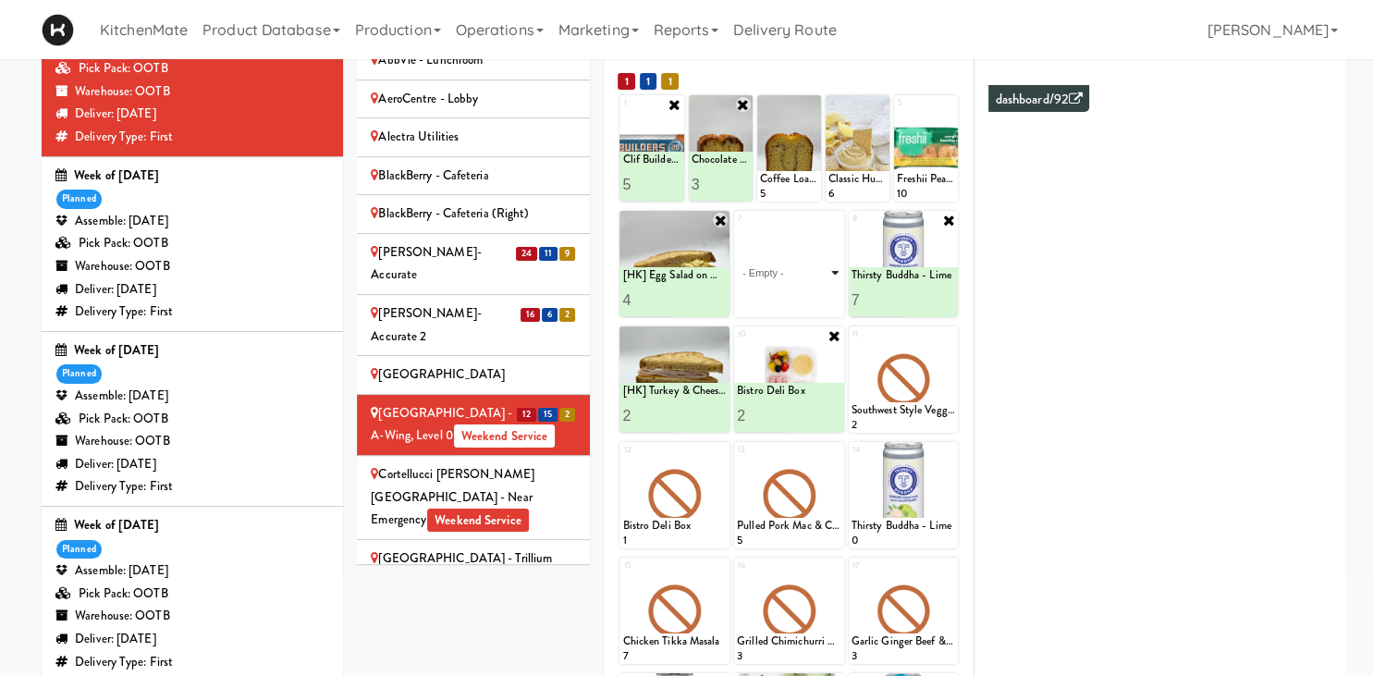
click at [737, 228] on select "- Empty - Activia Probiotic Peach Mango Smoothie Chocolate Milk Tetra Pack Coca…" at bounding box center [789, 272] width 105 height 89
click option "Rotisserie Chicken Chipotle Wrap" at bounding box center [0, 0] width 0 height 0
type input "2"
click at [775, 296] on input "2" at bounding box center [763, 300] width 52 height 34
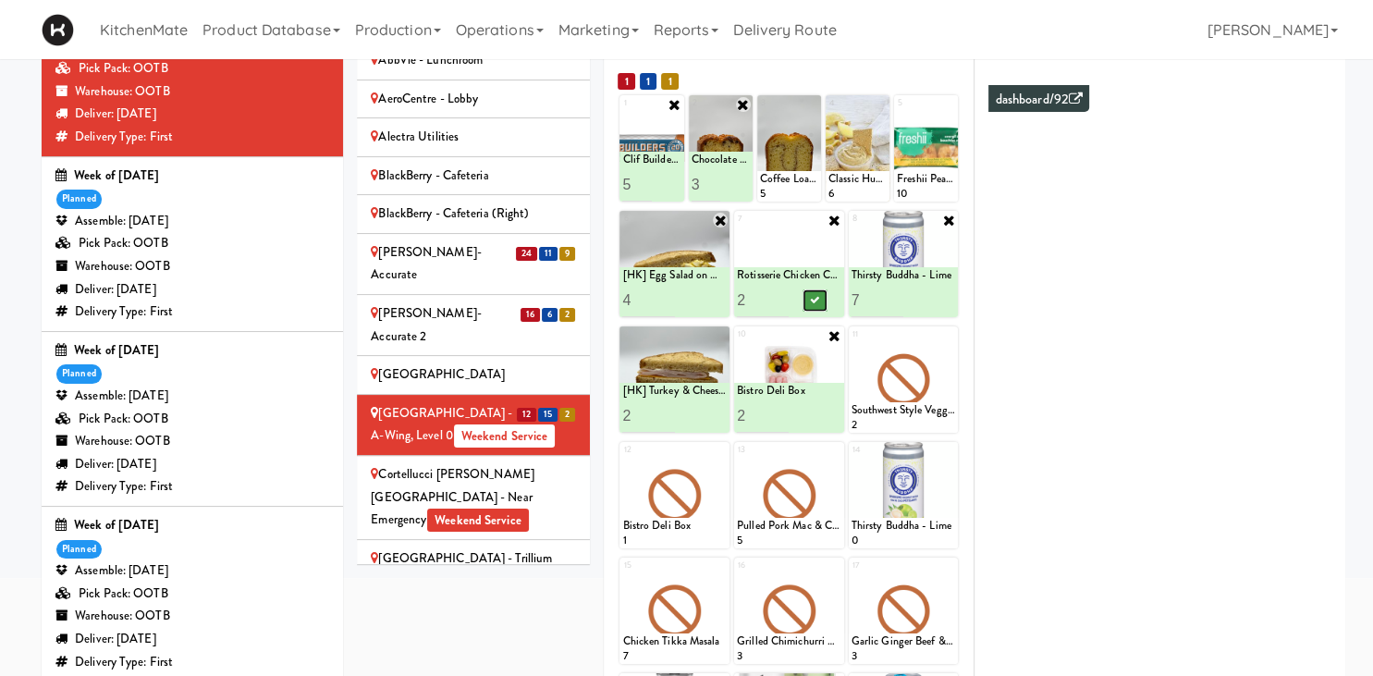
click at [813, 302] on icon at bounding box center [814, 300] width 9 height 10
click at [943, 339] on div at bounding box center [904, 379] width 110 height 106
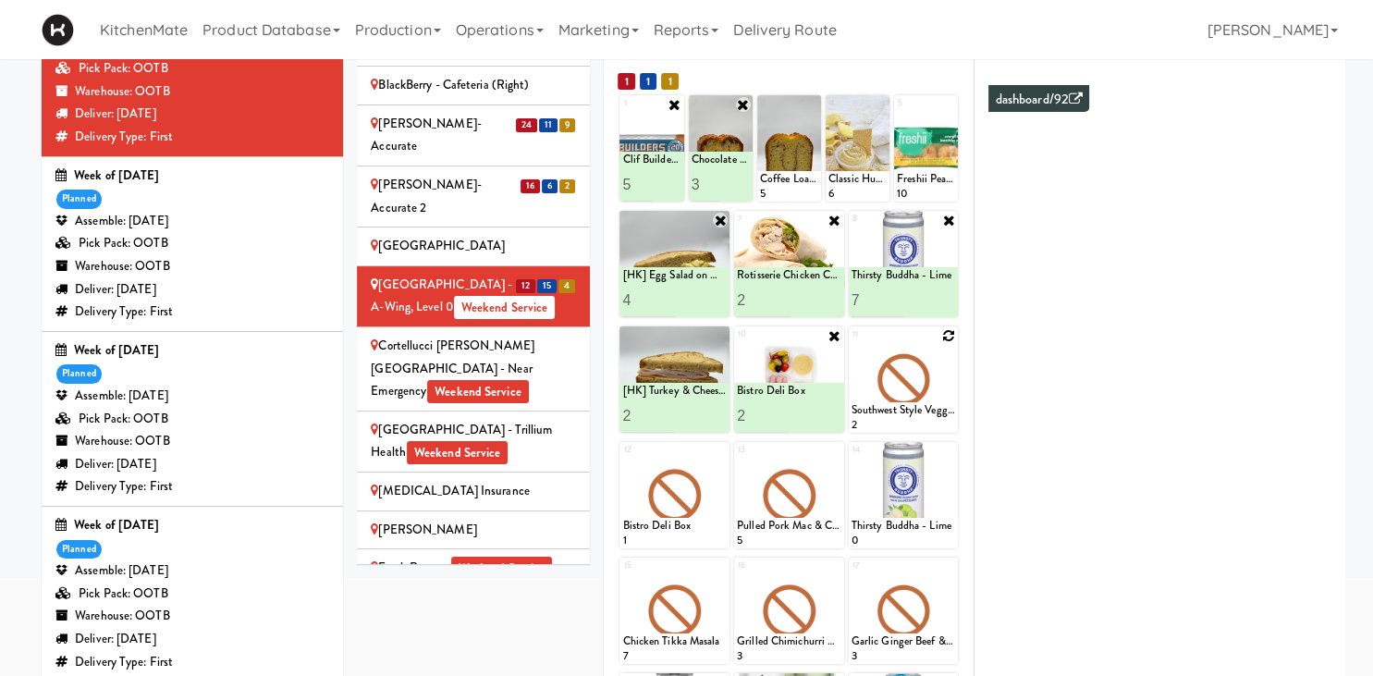
click at [949, 335] on icon at bounding box center [948, 335] width 13 height 13
click at [852, 344] on select "- Empty - Activia Probiotic Peach Mango Smoothie Chocolate Milk Tetra Pack Coca…" at bounding box center [904, 388] width 105 height 89
click option "Bacon & Egg Breakfast Wrap" at bounding box center [0, 0] width 0 height 0
type input "2"
click at [897, 410] on input "2" at bounding box center [878, 416] width 52 height 34
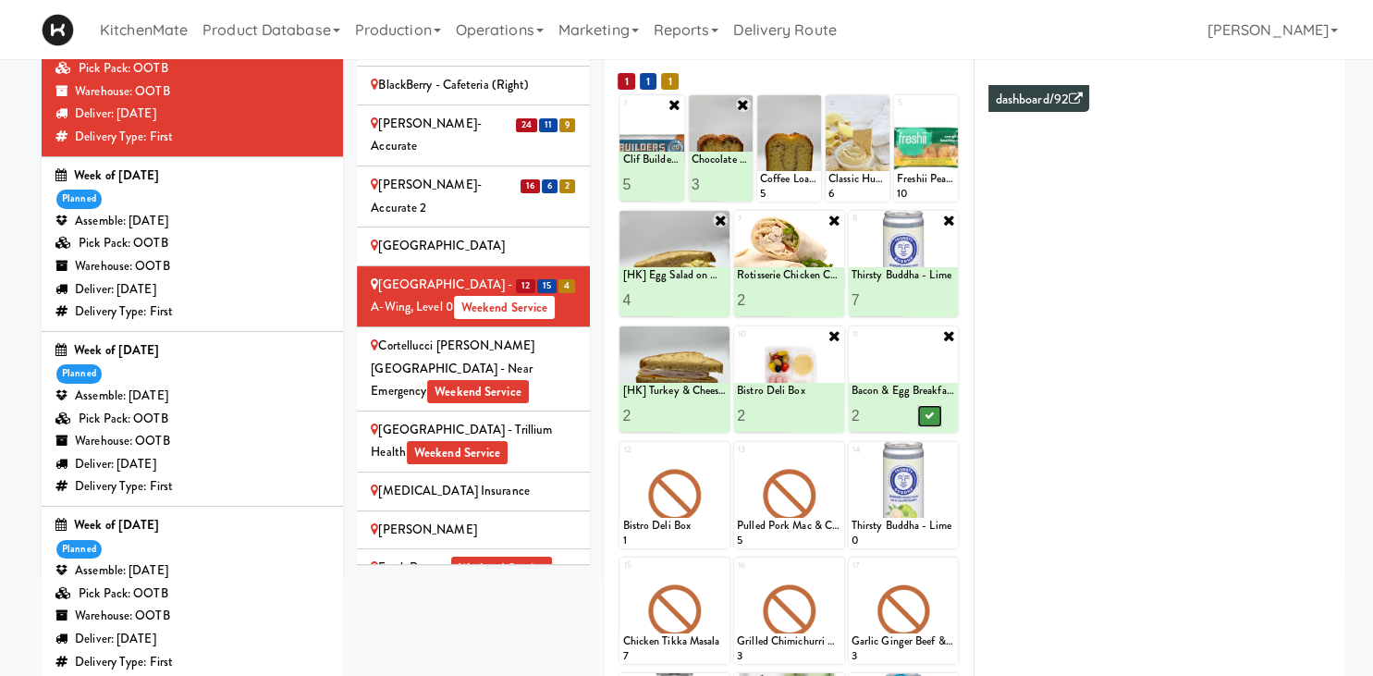
click at [926, 412] on icon at bounding box center [929, 416] width 9 height 10
click at [548, 335] on div "Cortellucci Vaughan Hospital - near Emergency Weekend Service" at bounding box center [473, 369] width 205 height 68
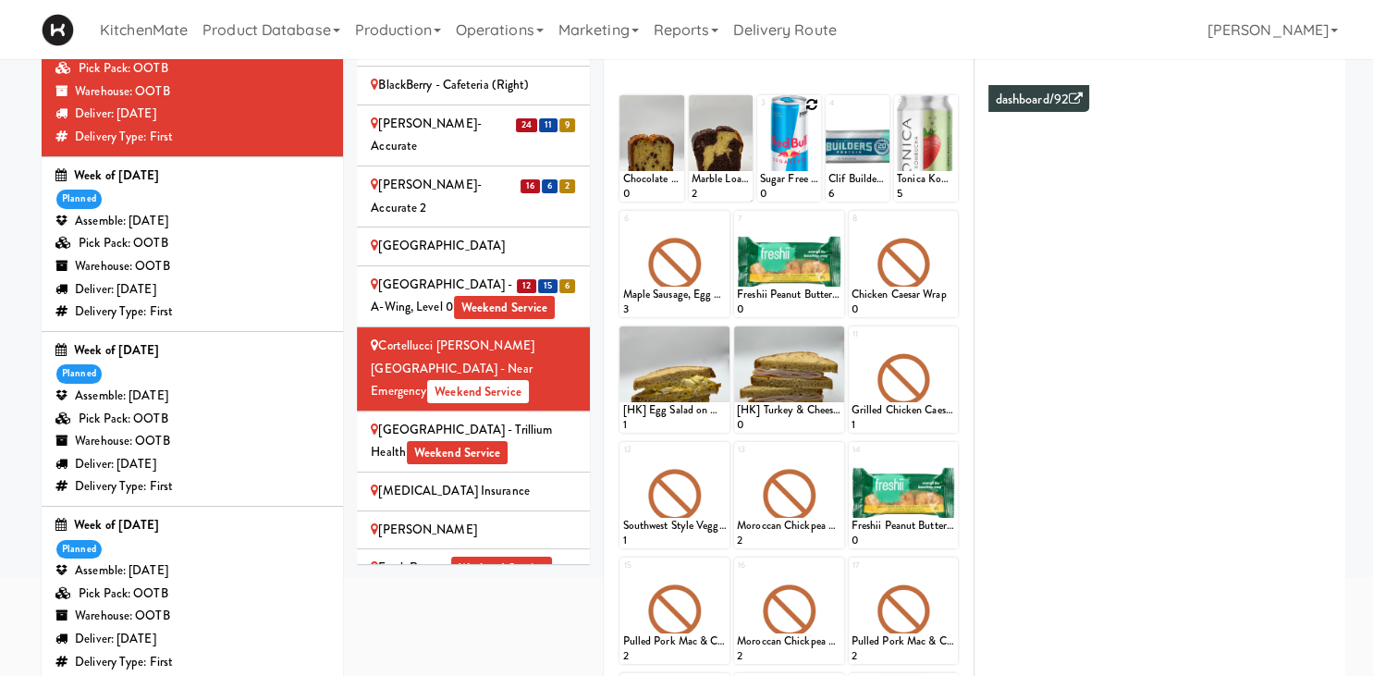
click at [811, 105] on icon at bounding box center [812, 104] width 13 height 13
click at [760, 113] on select "- Empty - Activia Probiotic Peach Mango Smoothie Chocolate Milk Tetra Pack Coca…" at bounding box center [789, 157] width 58 height 89
click option "Sugar Free Red Bull" at bounding box center [0, 0] width 0 height 0
click at [784, 181] on input "2" at bounding box center [775, 184] width 30 height 34
click at [784, 181] on input "3" at bounding box center [775, 184] width 30 height 34
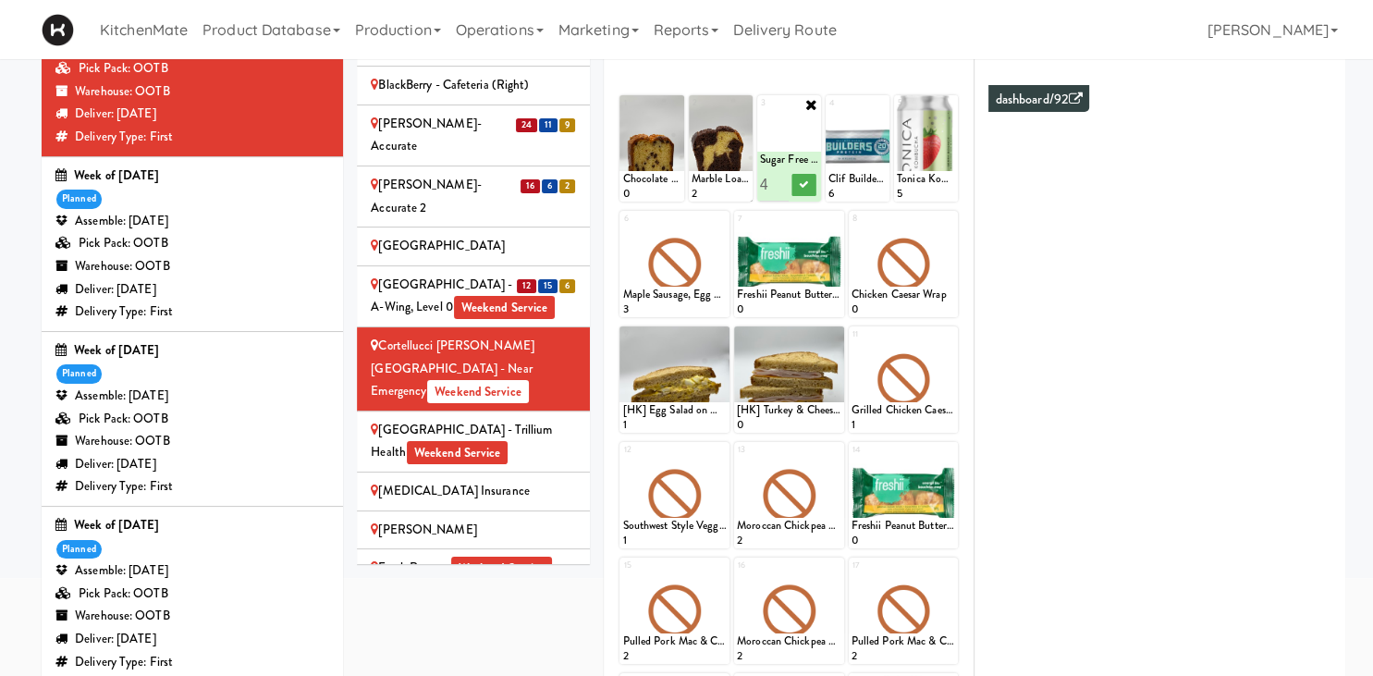
click at [784, 181] on input "4" at bounding box center [775, 184] width 30 height 34
type input "5"
click at [785, 179] on input "5" at bounding box center [775, 184] width 30 height 34
click at [807, 184] on icon at bounding box center [804, 184] width 9 height 10
click at [947, 224] on icon at bounding box center [948, 220] width 13 height 13
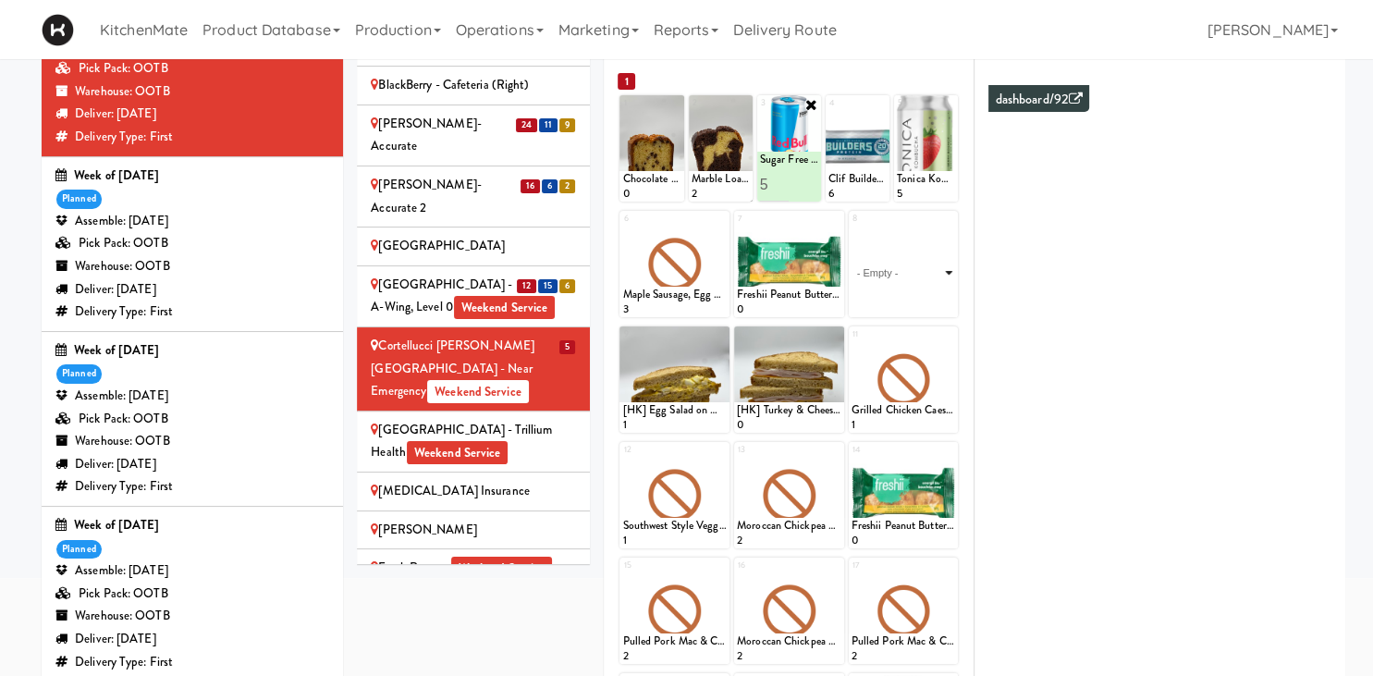
click at [852, 228] on select "- Empty - Activia Probiotic Peach Mango Smoothie Chocolate Milk Tetra Pack Coca…" at bounding box center [904, 272] width 105 height 89
click option "Rotisserie Chicken Chipotle Wrap" at bounding box center [0, 0] width 0 height 0
click at [892, 297] on input "2" at bounding box center [878, 300] width 52 height 34
click at [892, 297] on input "3" at bounding box center [878, 300] width 52 height 34
type input "4"
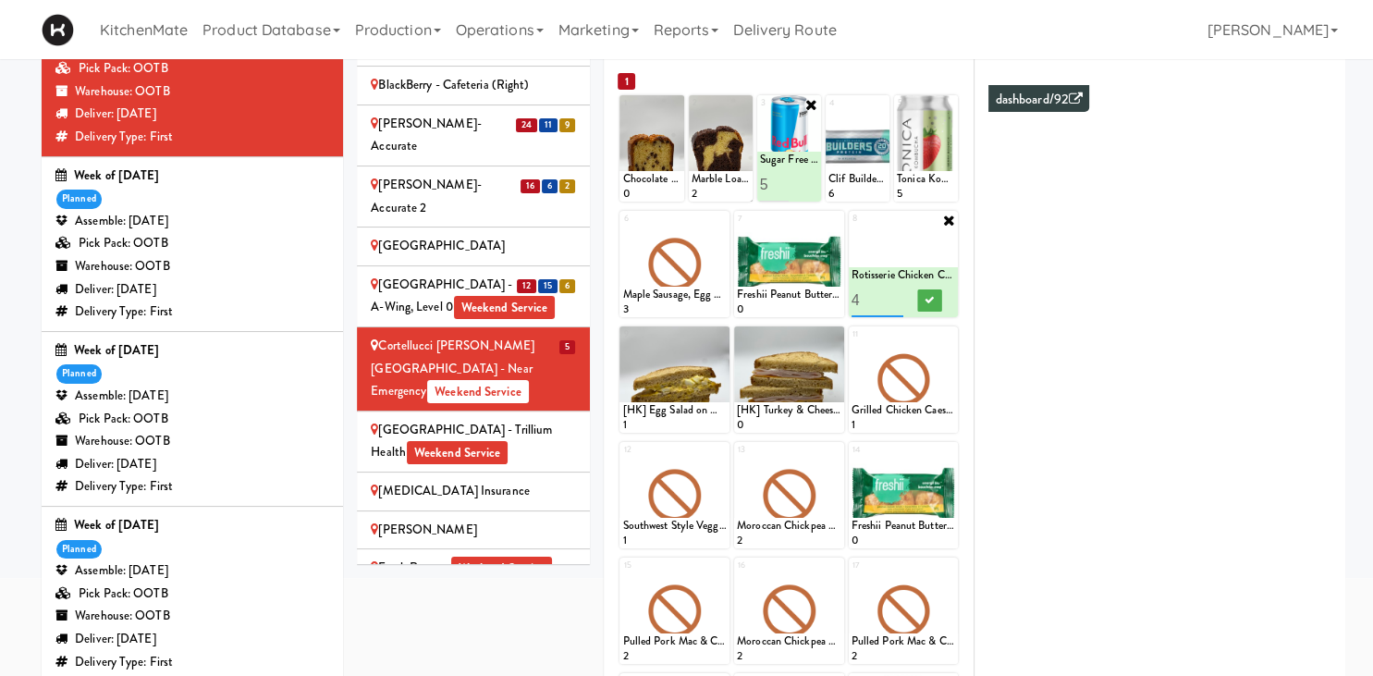
click at [892, 297] on input "4" at bounding box center [878, 300] width 52 height 34
click at [923, 299] on button at bounding box center [930, 300] width 24 height 22
click at [838, 216] on icon at bounding box center [835, 220] width 13 height 13
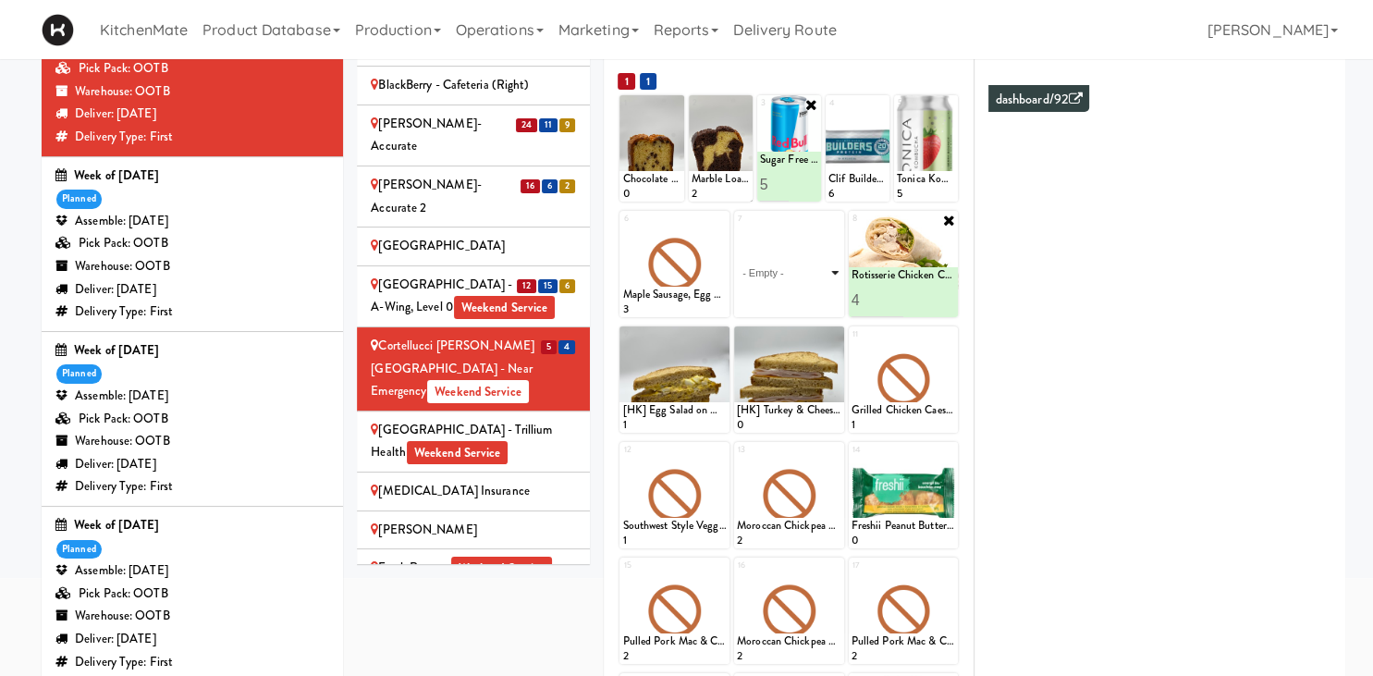
click at [737, 228] on select "- Empty - Activia Probiotic Peach Mango Smoothie Chocolate Milk Tetra Pack Coca…" at bounding box center [789, 272] width 105 height 89
click option "Bistro Deli Box" at bounding box center [0, 0] width 0 height 0
click at [812, 298] on icon at bounding box center [814, 300] width 9 height 10
click at [720, 335] on icon at bounding box center [720, 335] width 13 height 13
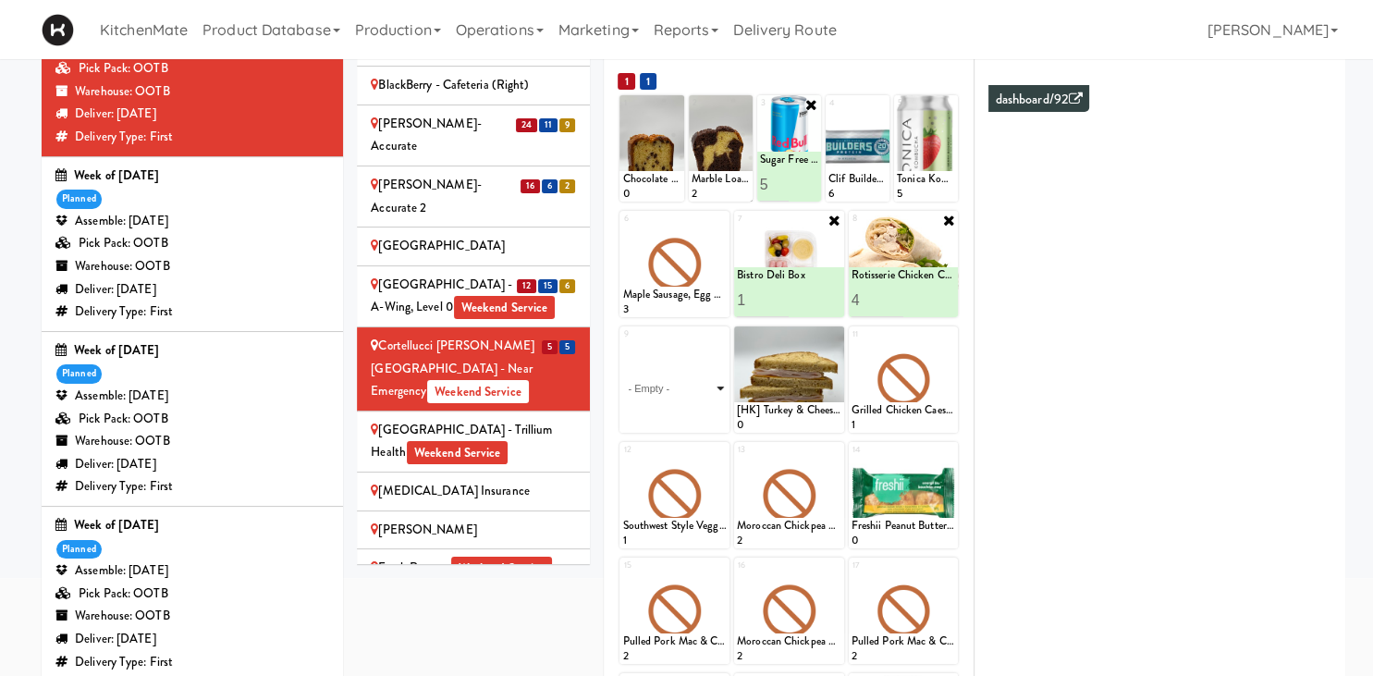
click at [622, 344] on select "- Empty - Activia Probiotic Peach Mango Smoothie Chocolate Milk Tetra Pack Coca…" at bounding box center [674, 388] width 105 height 89
click option "[HK] Egg Salad on Multigrain" at bounding box center [0, 0] width 0 height 0
click at [665, 409] on input "2" at bounding box center [648, 416] width 52 height 34
click at [665, 409] on input "3" at bounding box center [648, 416] width 52 height 34
click at [665, 409] on input "4" at bounding box center [648, 416] width 52 height 34
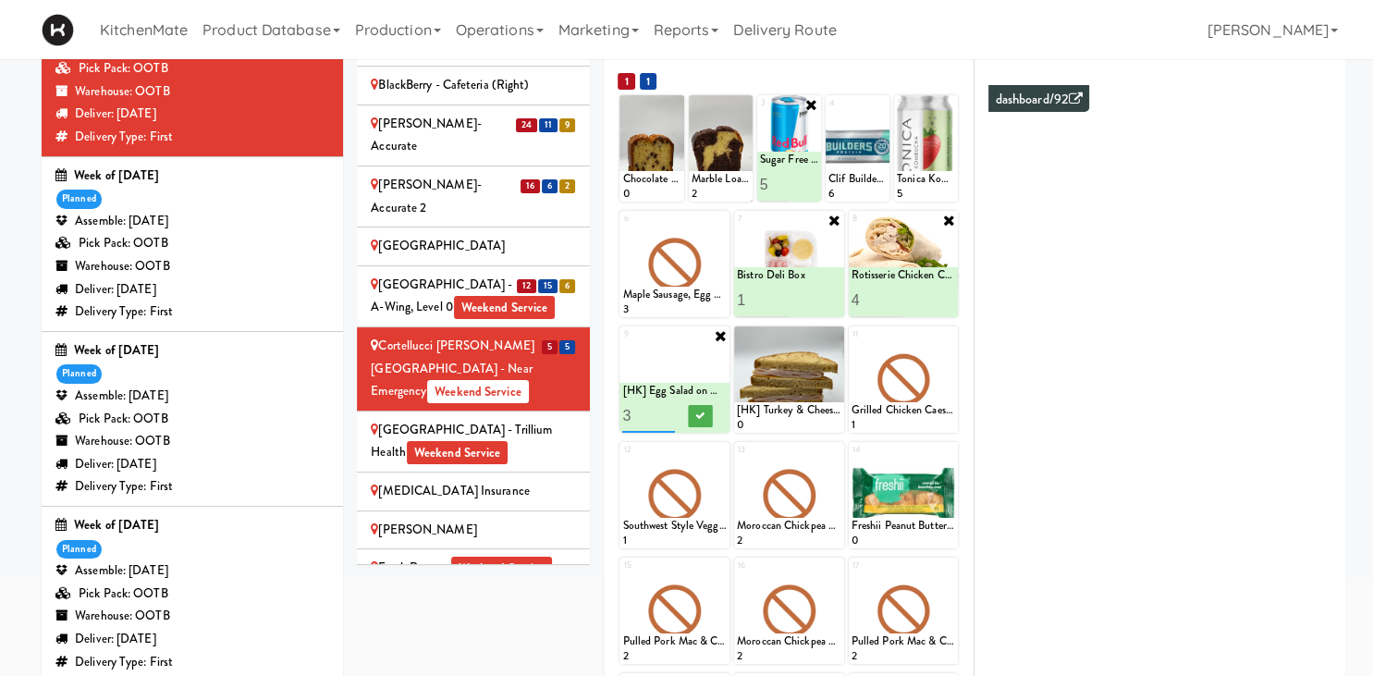
type input "3"
click at [671, 420] on input "3" at bounding box center [648, 416] width 52 height 34
click at [695, 414] on button at bounding box center [701, 416] width 24 height 22
click at [838, 333] on icon at bounding box center [835, 335] width 13 height 13
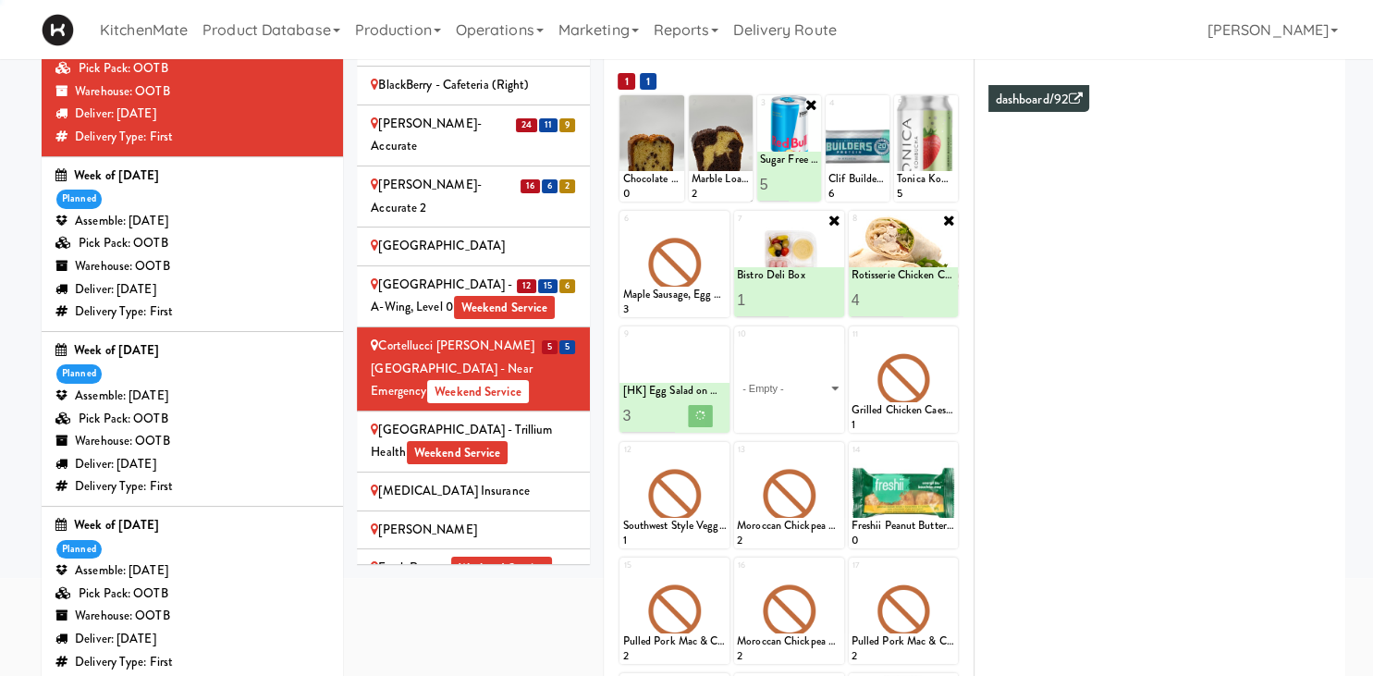
click at [737, 344] on select "- Empty - Activia Probiotic Peach Mango Smoothie Chocolate Milk Tetra Pack Coca…" at bounding box center [789, 388] width 105 height 89
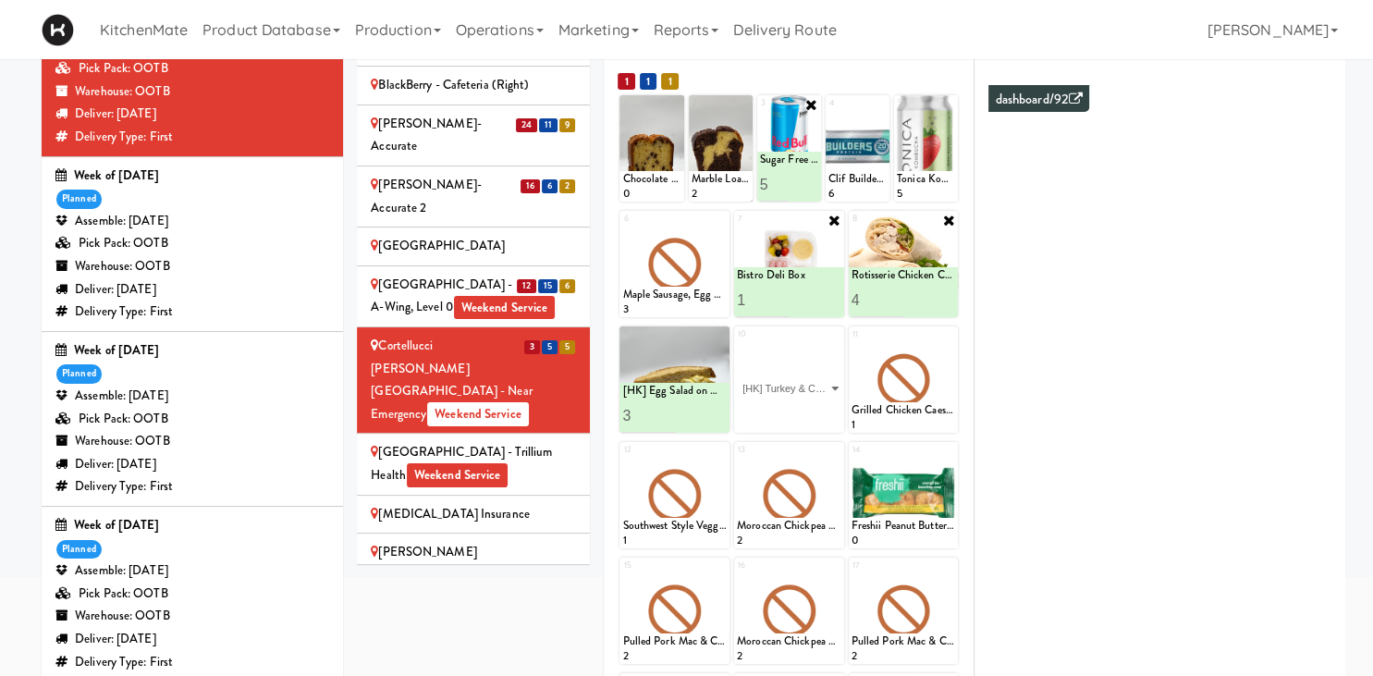
click option "[HK] Turkey & Cheese Multigrain" at bounding box center [0, 0] width 0 height 0
click at [780, 414] on input "2" at bounding box center [763, 416] width 52 height 34
type input "3"
click at [780, 414] on input "3" at bounding box center [763, 416] width 52 height 34
click at [811, 413] on icon at bounding box center [814, 416] width 9 height 10
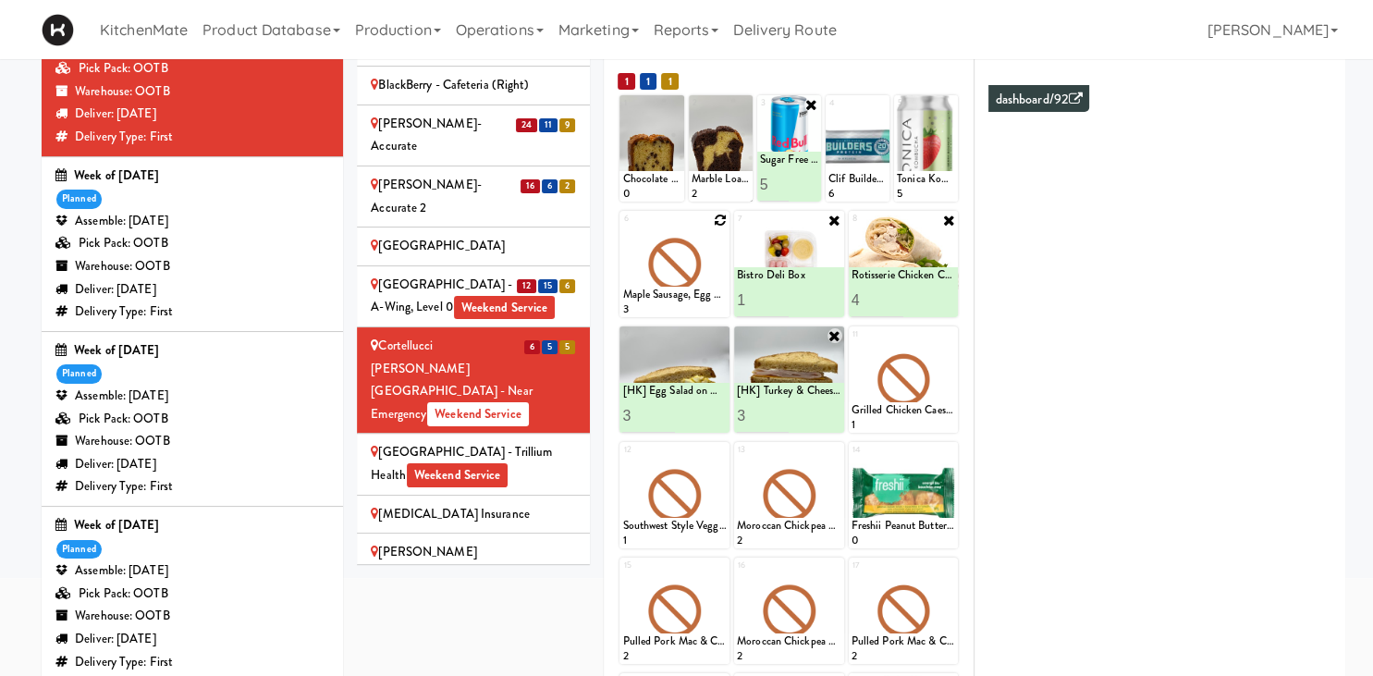
click at [721, 219] on icon at bounding box center [720, 220] width 13 height 13
click at [622, 228] on select "- Empty - Activia Probiotic Peach Mango Smoothie Chocolate Milk Tetra Pack Coca…" at bounding box center [674, 272] width 105 height 89
click option "Bacon & Egg Breakfast Wrap" at bounding box center [0, 0] width 0 height 0
click at [671, 293] on input "2" at bounding box center [648, 300] width 52 height 34
click at [671, 295] on input "3" at bounding box center [648, 300] width 52 height 34
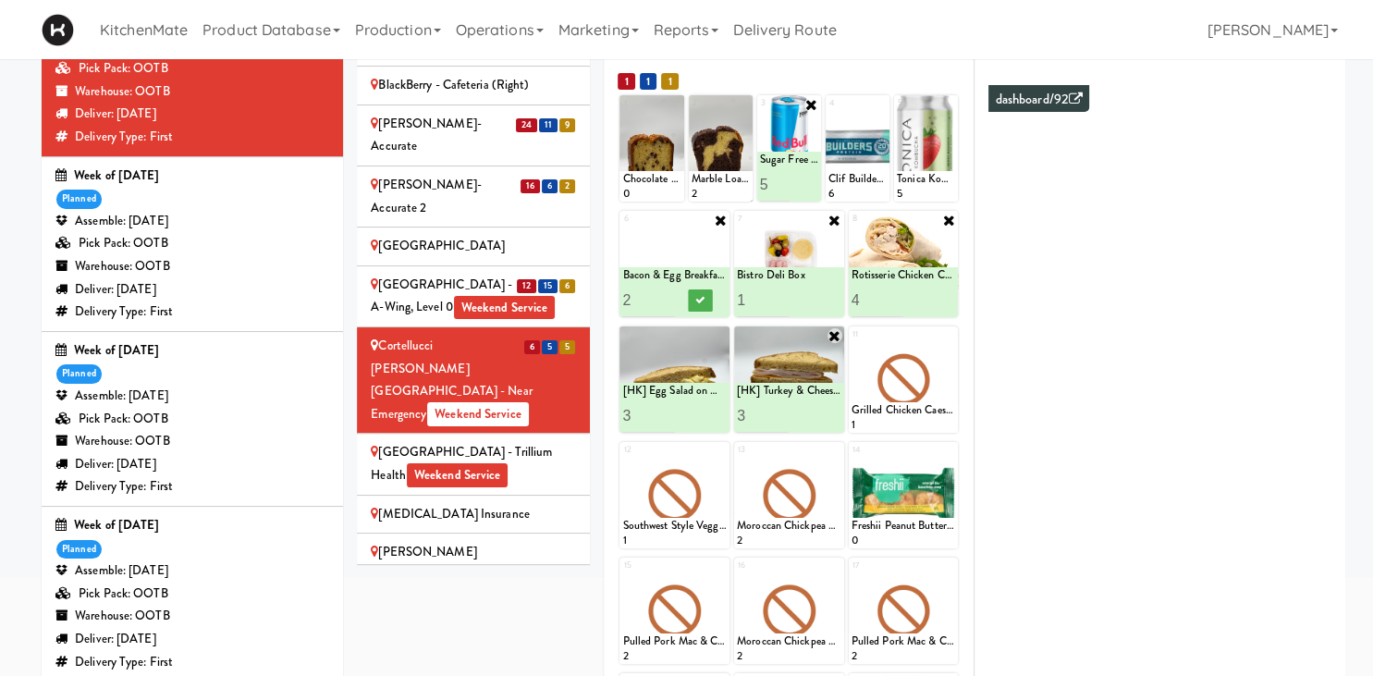
type input "2"
click at [671, 303] on input "2" at bounding box center [648, 300] width 52 height 34
click at [695, 303] on button at bounding box center [701, 300] width 24 height 22
click at [948, 332] on icon at bounding box center [948, 335] width 13 height 13
click at [852, 344] on select "- Empty - Activia Probiotic Peach Mango Smoothie Chocolate Milk Tetra Pack Coca…" at bounding box center [904, 388] width 105 height 89
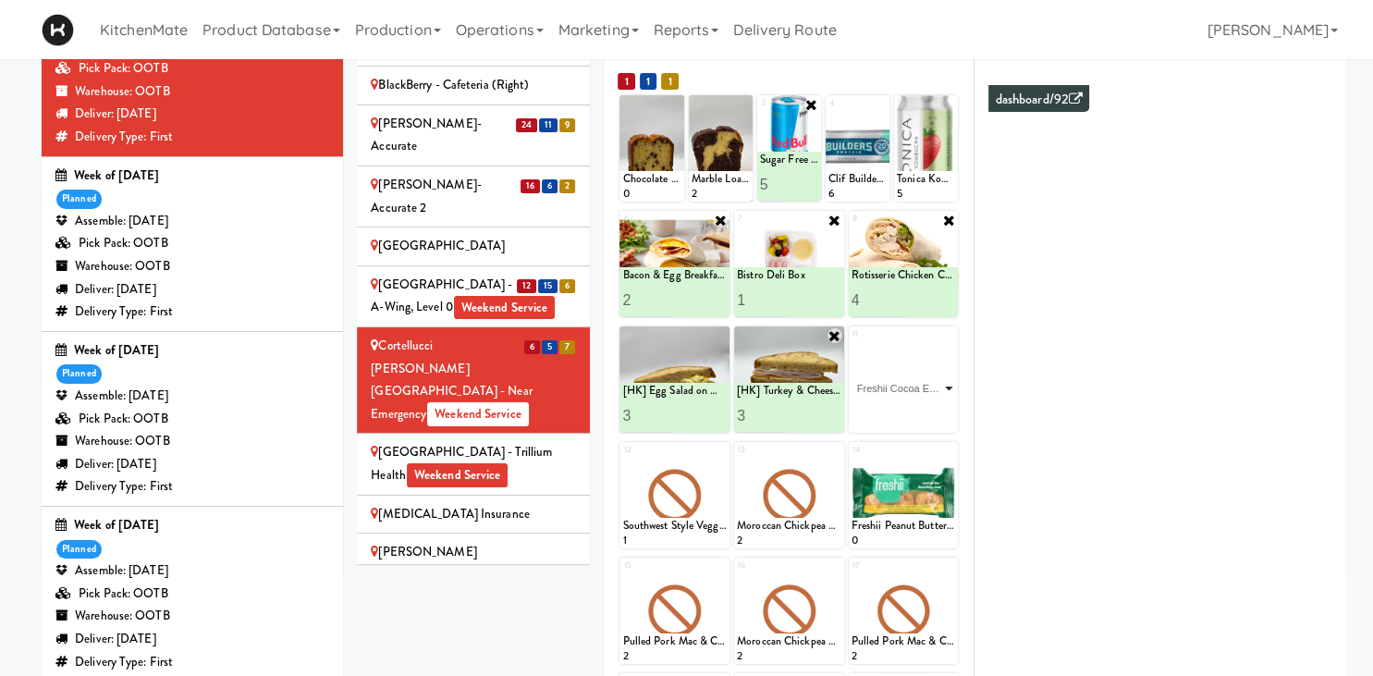
click option "Freshii Cocoa Energii Bites" at bounding box center [0, 0] width 0 height 0
click at [898, 413] on input "2" at bounding box center [878, 416] width 52 height 34
click at [898, 413] on input "3" at bounding box center [878, 416] width 52 height 34
click at [898, 413] on input "4" at bounding box center [878, 416] width 52 height 34
type input "5"
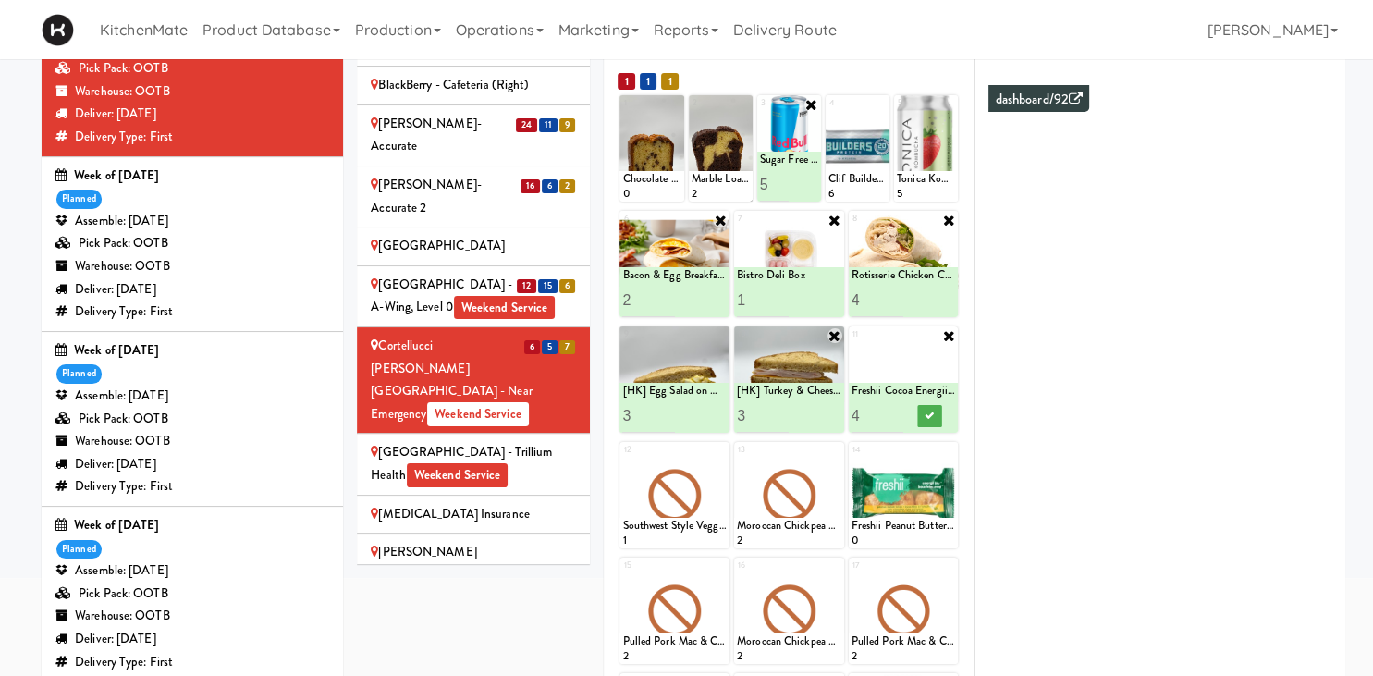
click at [898, 413] on input "5" at bounding box center [878, 416] width 52 height 34
click at [923, 410] on button at bounding box center [930, 416] width 24 height 22
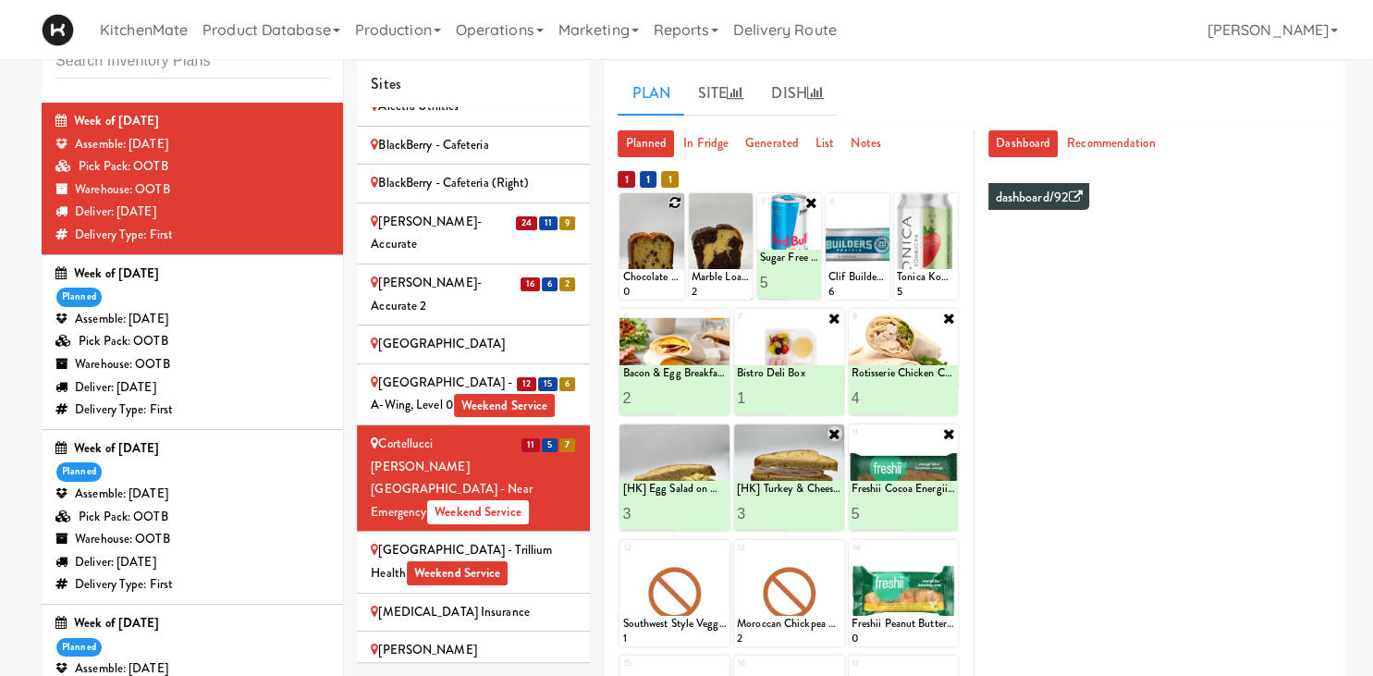
click at [675, 199] on icon at bounding box center [675, 202] width 13 height 13
click at [622, 211] on select "- Empty - Activia Probiotic Peach Mango Smoothie Chocolate Milk Tetra Pack Coca…" at bounding box center [651, 255] width 58 height 89
click option "Chocolate Chip Loaf Cake" at bounding box center [0, 0] width 0 height 0
click at [641, 277] on input "2" at bounding box center [637, 282] width 30 height 34
click at [641, 277] on input "3" at bounding box center [637, 282] width 30 height 34
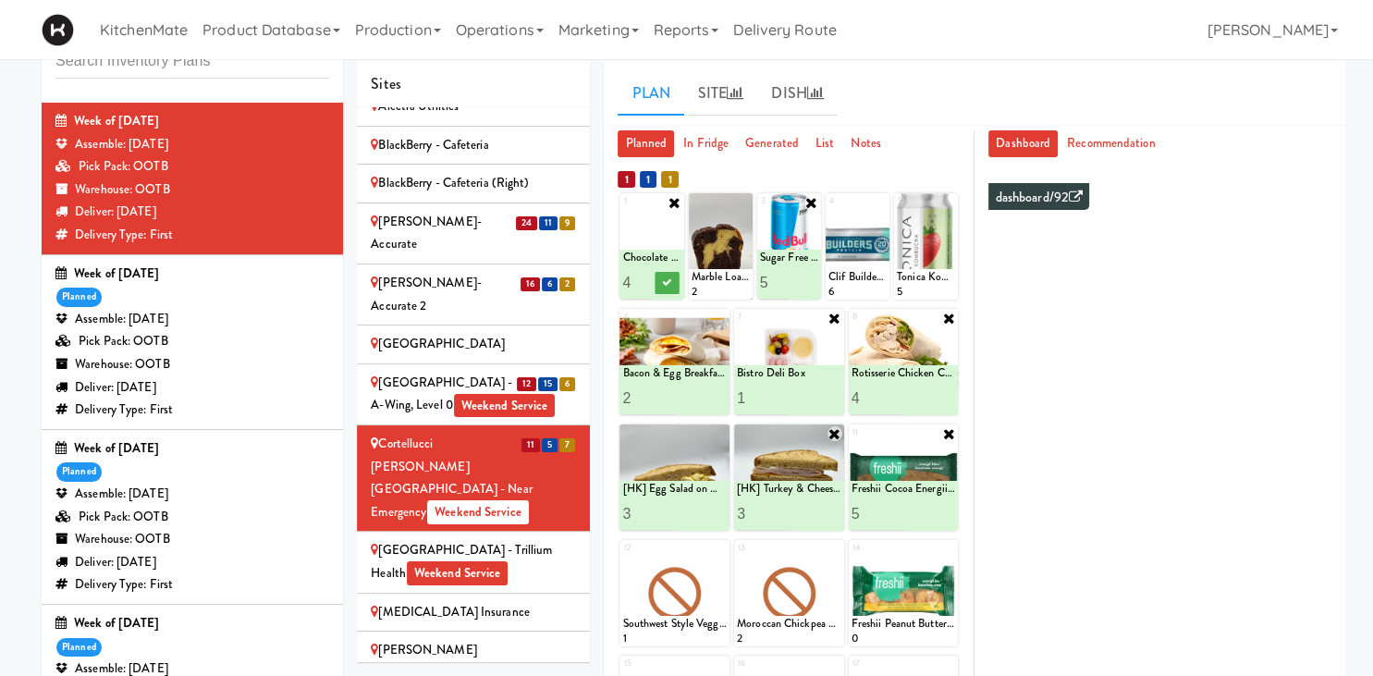
type input "4"
click at [641, 277] on input "4" at bounding box center [637, 282] width 30 height 34
click at [659, 281] on button at bounding box center [667, 283] width 24 height 22
click at [745, 200] on icon at bounding box center [743, 202] width 13 height 13
click at [692, 211] on select "- Empty - Activia Probiotic Peach Mango Smoothie Chocolate Milk Tetra Pack Coca…" at bounding box center [721, 255] width 58 height 89
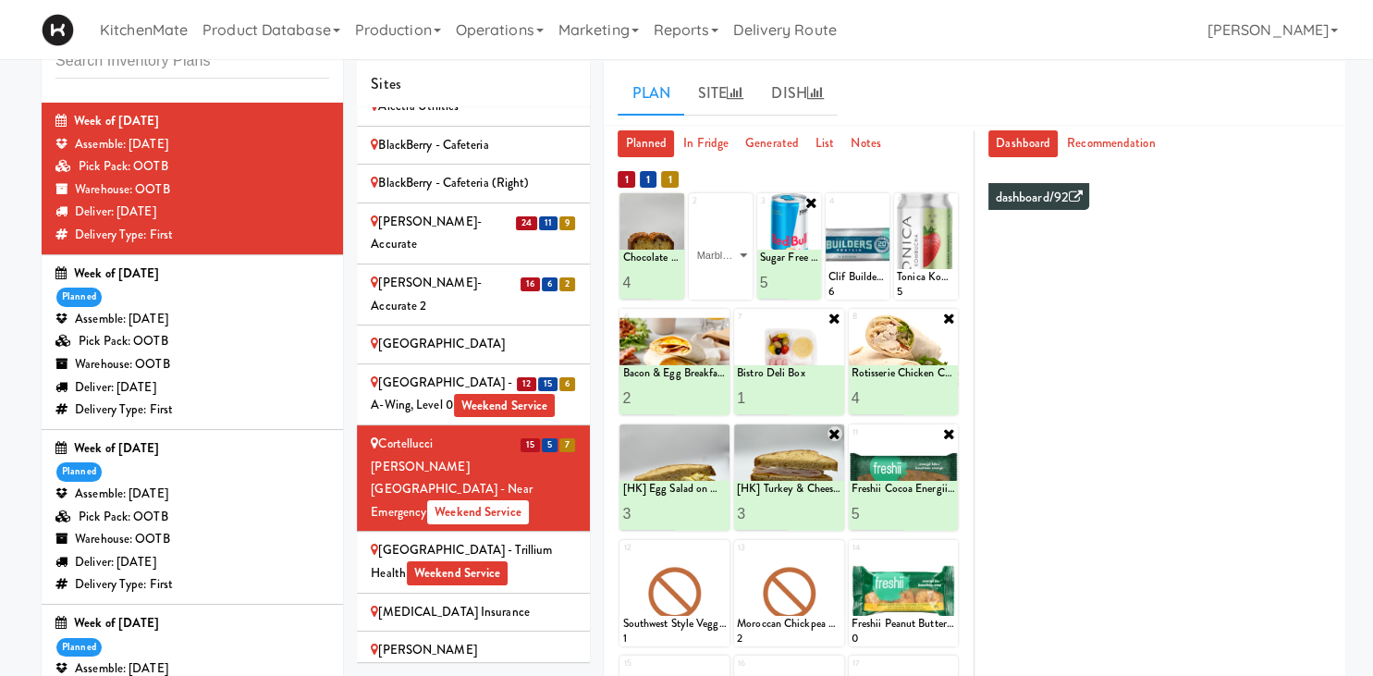
click option "Marble Loaf Cake" at bounding box center [0, 0] width 0 height 0
click at [713, 277] on input "2" at bounding box center [707, 282] width 30 height 34
type input "3"
click at [713, 277] on input "3" at bounding box center [707, 282] width 30 height 34
click at [737, 280] on icon at bounding box center [735, 282] width 9 height 10
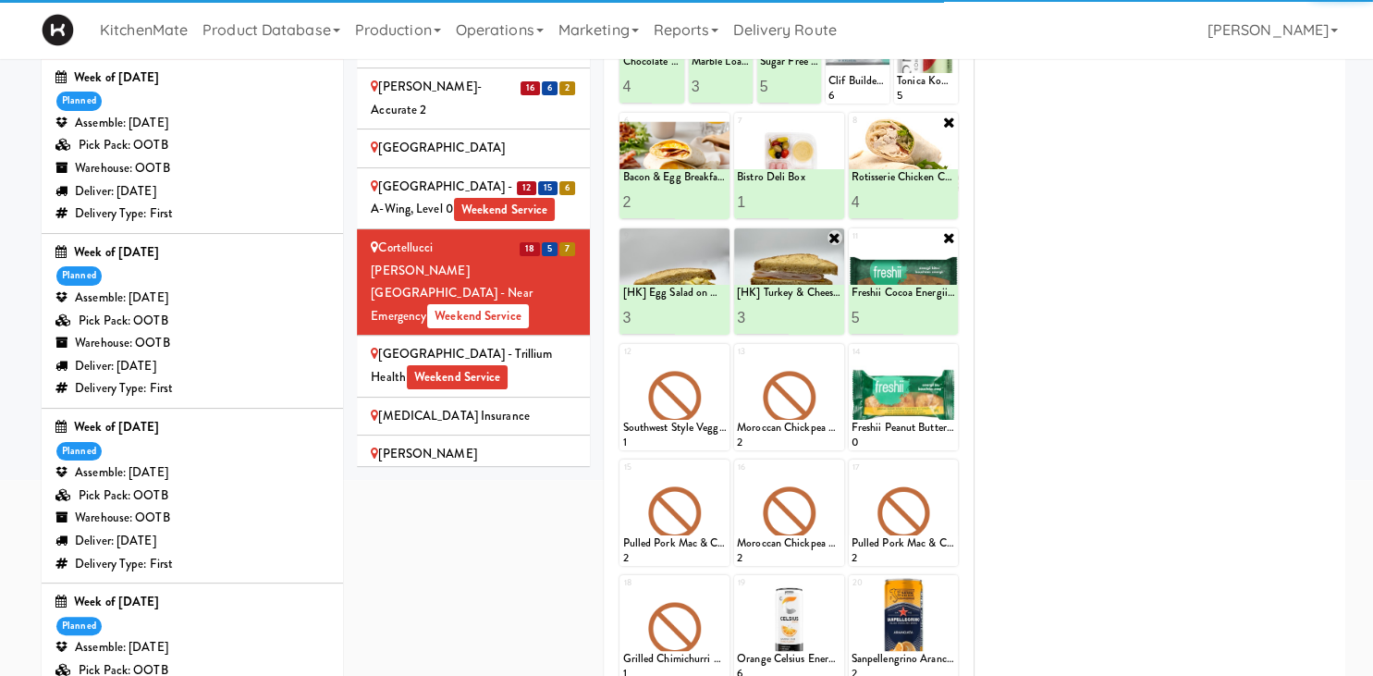
scroll to position [450, 0]
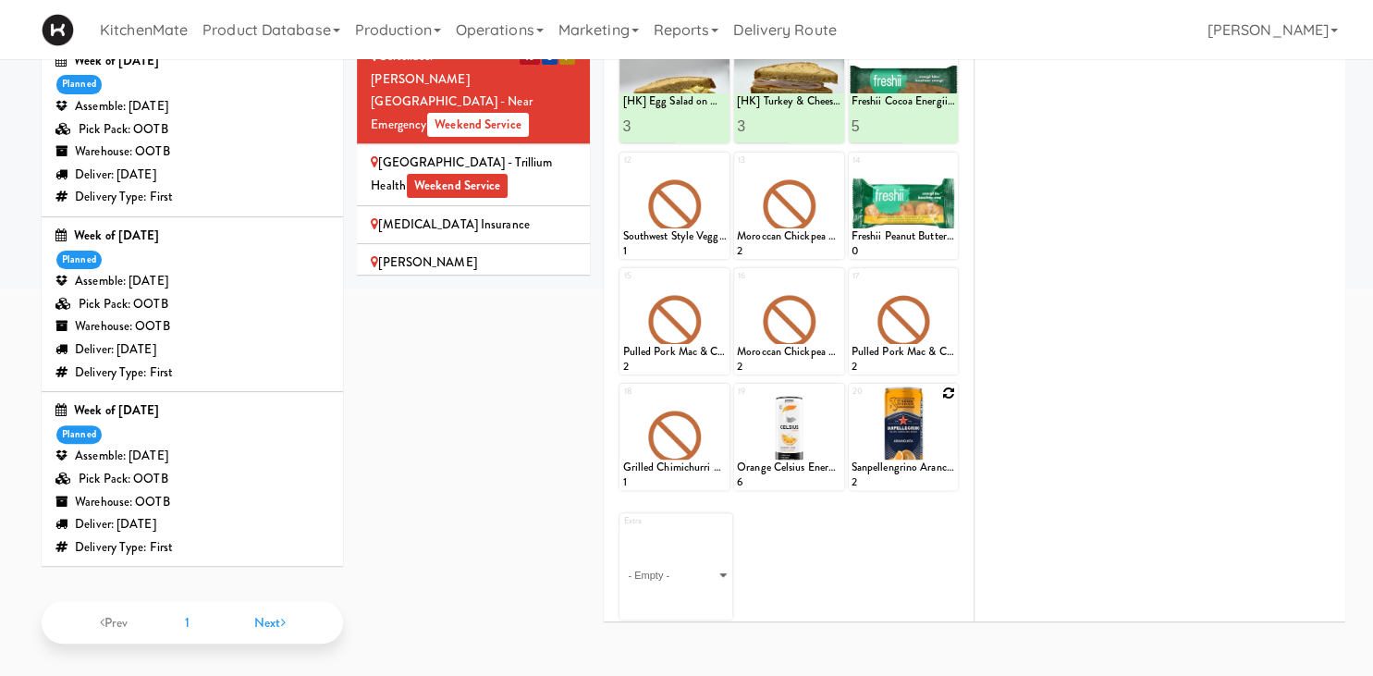
click at [949, 388] on icon at bounding box center [948, 393] width 13 height 13
click at [852, 401] on select "- Empty - Activia Probiotic Peach Mango Smoothie Chocolate Milk Tetra Pack Coca…" at bounding box center [904, 445] width 105 height 89
click option "Sanpellengrino Aranciata" at bounding box center [0, 0] width 0 height 0
click at [891, 464] on input "2" at bounding box center [878, 473] width 52 height 34
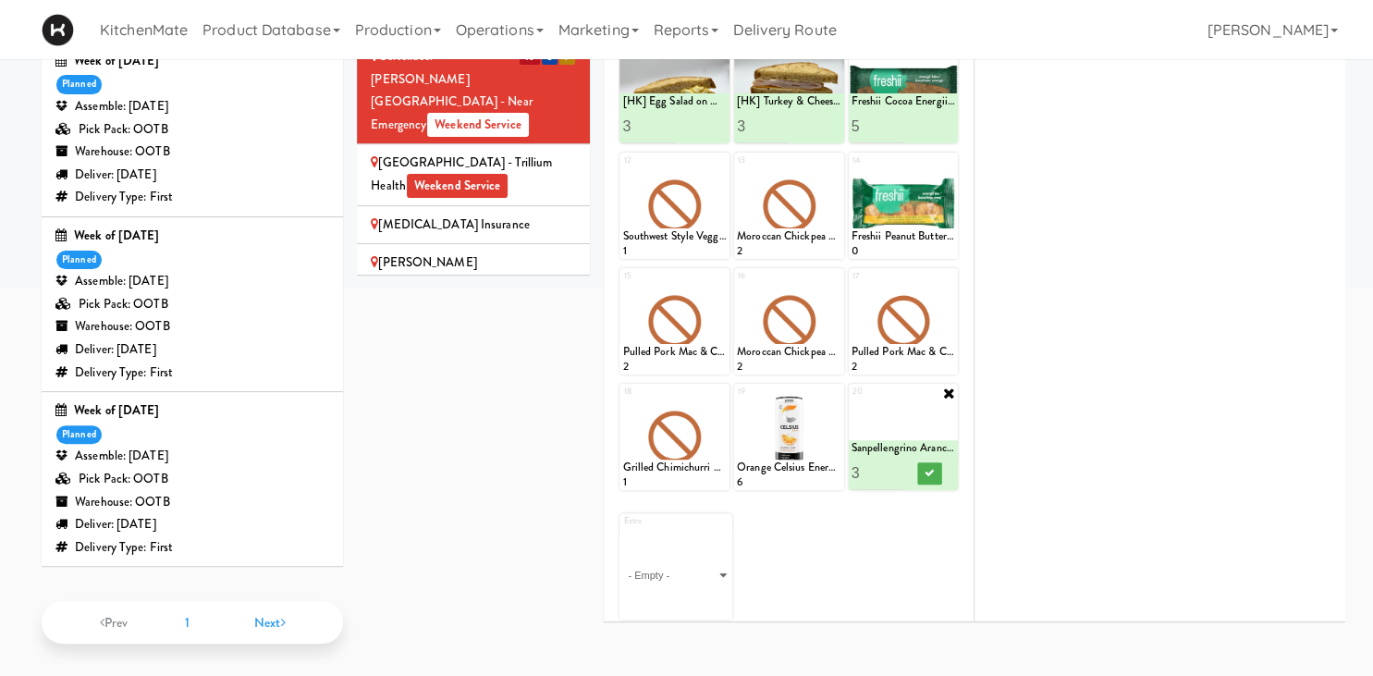
click at [892, 464] on input "3" at bounding box center [878, 473] width 52 height 34
type input "4"
click at [892, 464] on input "4" at bounding box center [878, 473] width 52 height 34
click at [929, 469] on icon at bounding box center [929, 473] width 9 height 10
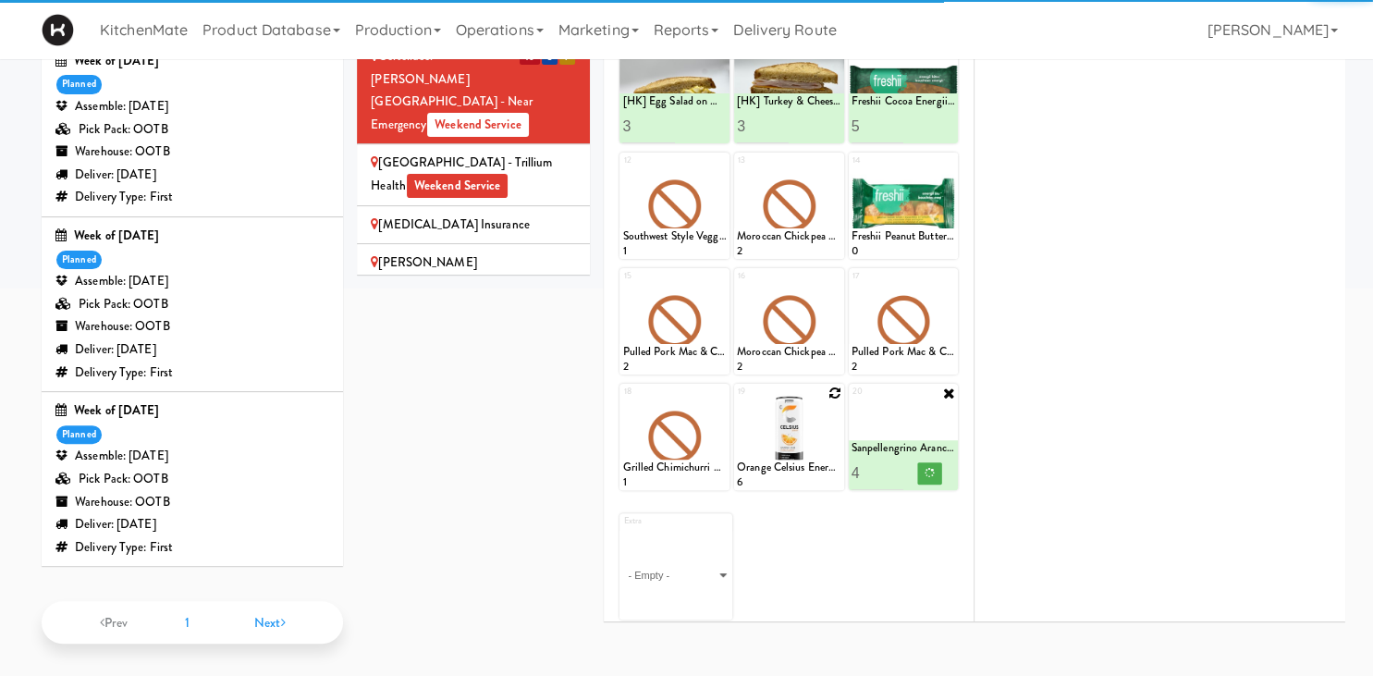
click at [834, 388] on icon at bounding box center [835, 393] width 13 height 13
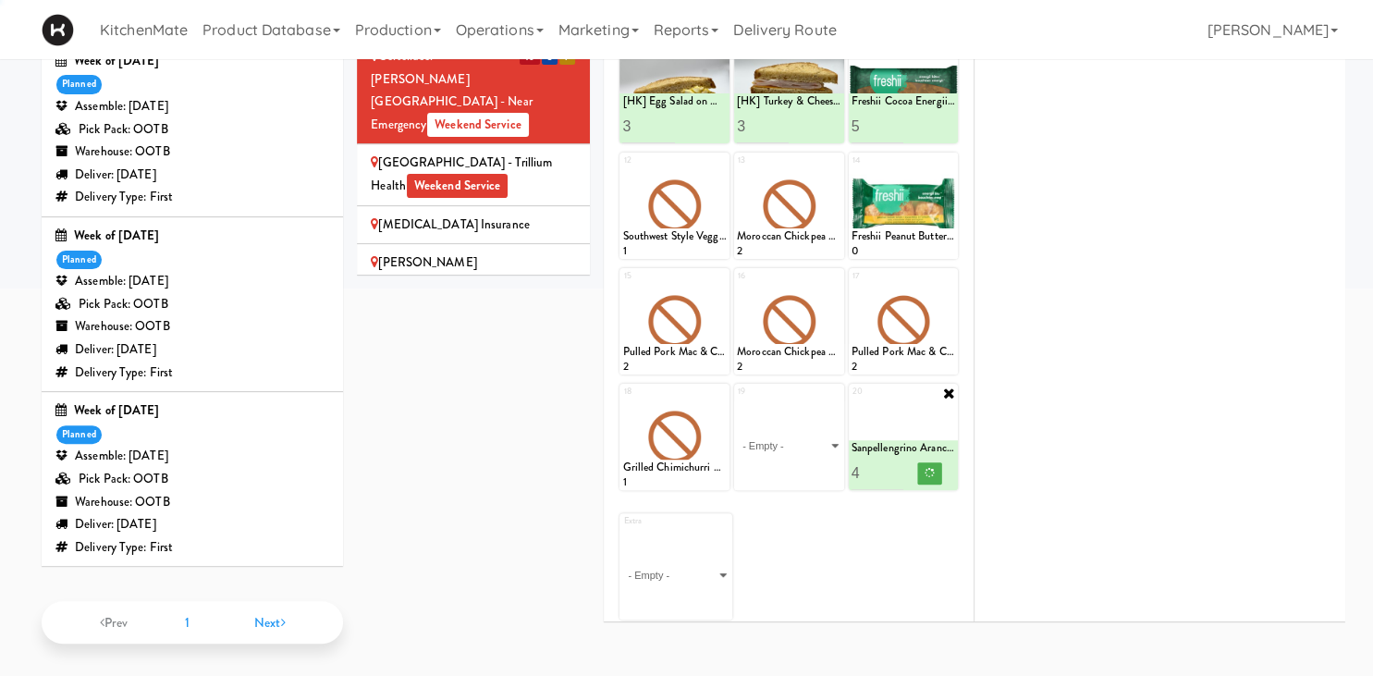
click at [737, 401] on select "- Empty - Activia Probiotic Peach Mango Smoothie Chocolate Milk Tetra Pack Coca…" at bounding box center [789, 445] width 105 height 89
click option "Orange Celsius Energy Drink" at bounding box center [0, 0] width 0 height 0
click at [776, 468] on input "2" at bounding box center [763, 473] width 52 height 34
click at [777, 468] on input "3" at bounding box center [763, 473] width 52 height 34
type input "4"
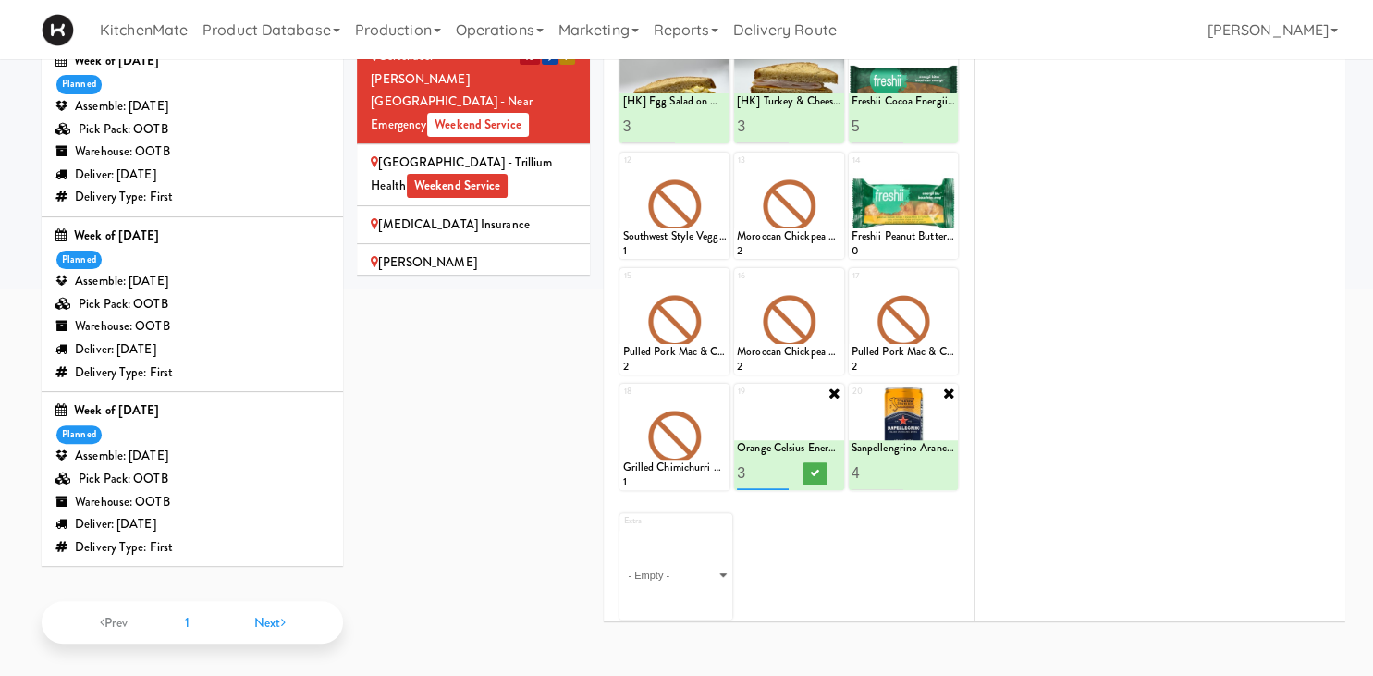
click at [777, 468] on input "4" at bounding box center [763, 473] width 52 height 34
click at [807, 466] on button at bounding box center [815, 473] width 24 height 22
type input "3"
click at [897, 471] on input "3" at bounding box center [878, 473] width 52 height 34
click at [930, 468] on icon at bounding box center [929, 473] width 9 height 10
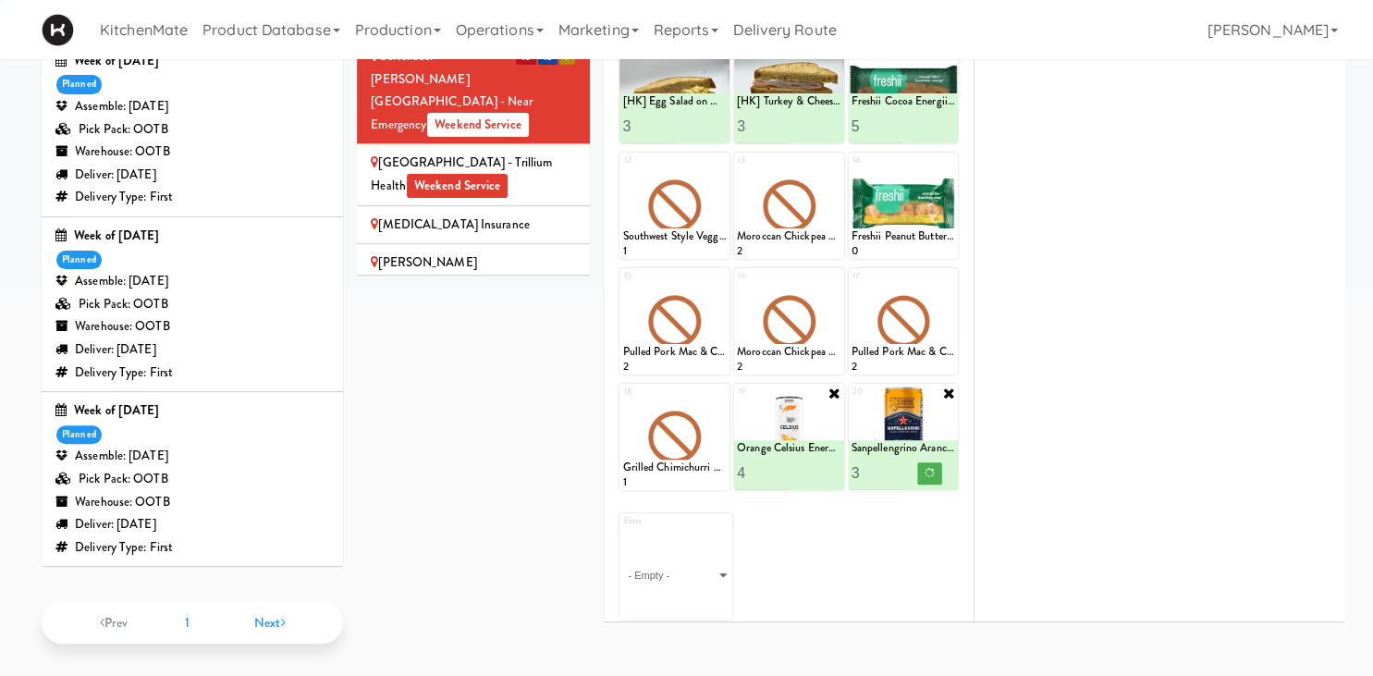
type input "3"
click at [779, 473] on input "3" at bounding box center [763, 473] width 52 height 34
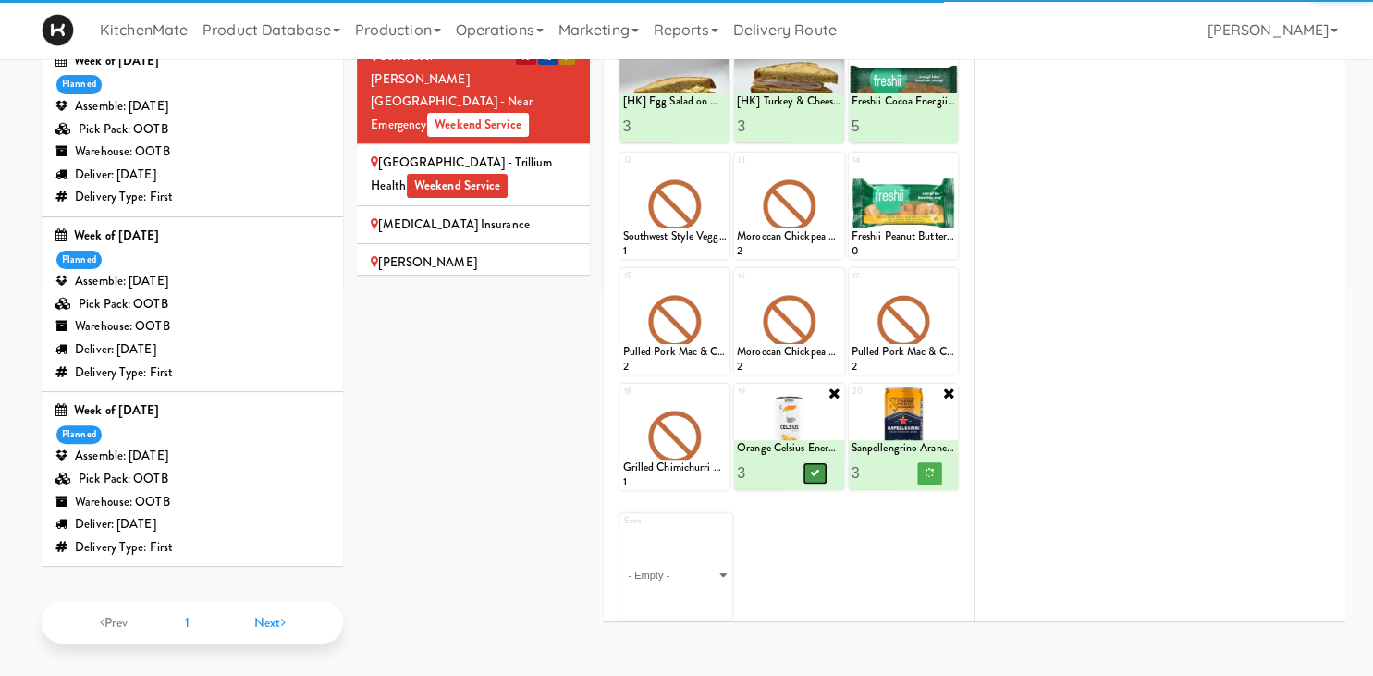
click at [816, 469] on icon at bounding box center [814, 473] width 9 height 10
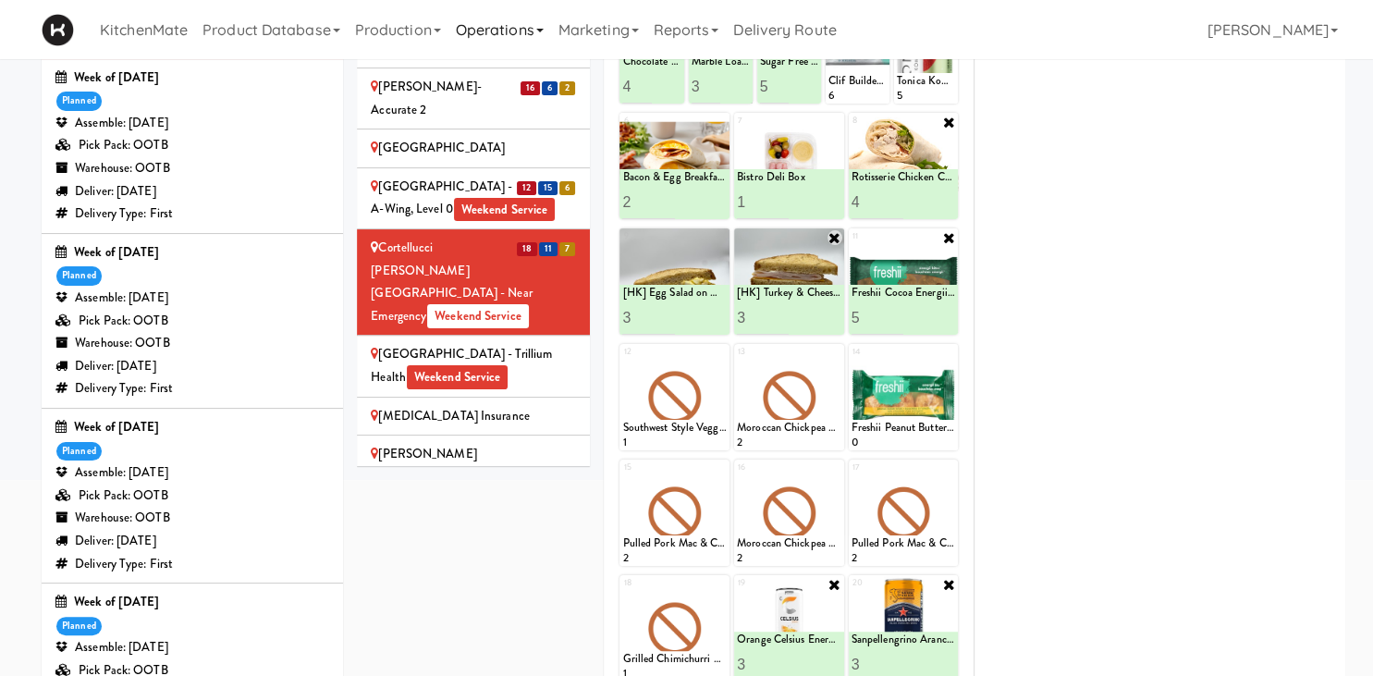
scroll to position [59, 0]
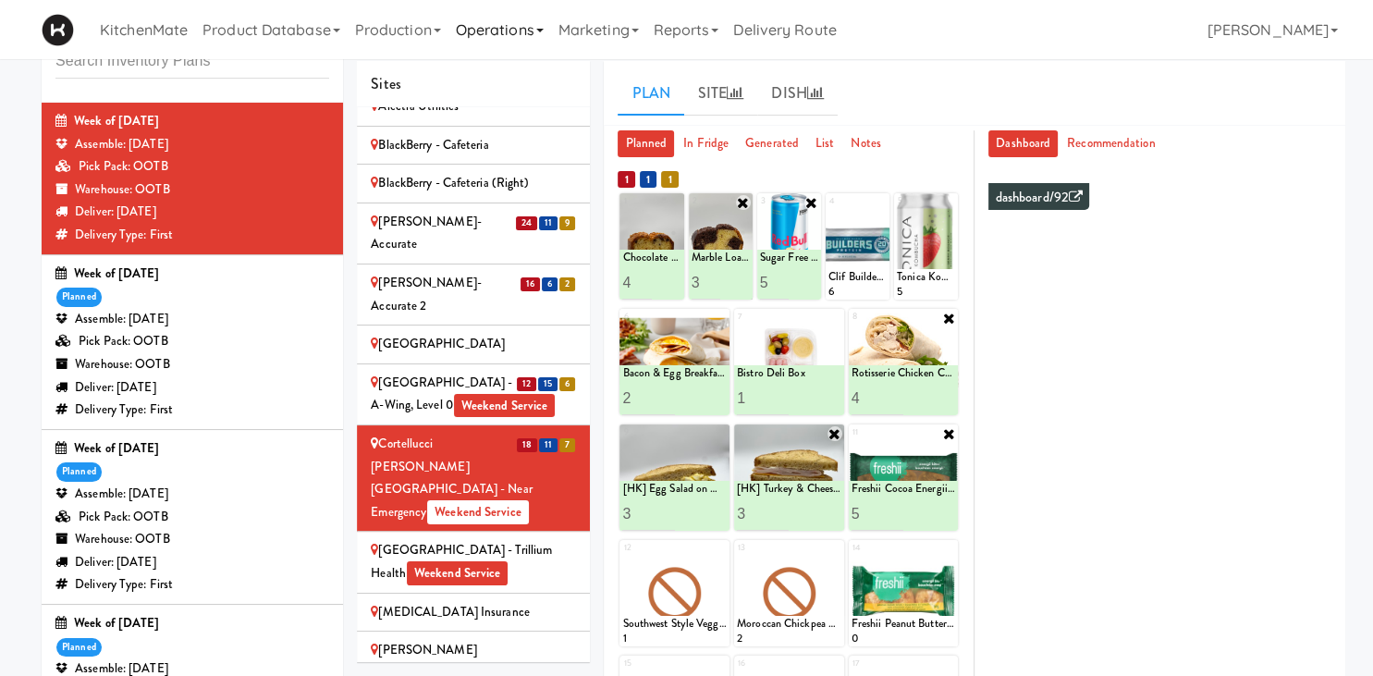
click at [473, 2] on link "Operations" at bounding box center [500, 29] width 103 height 59
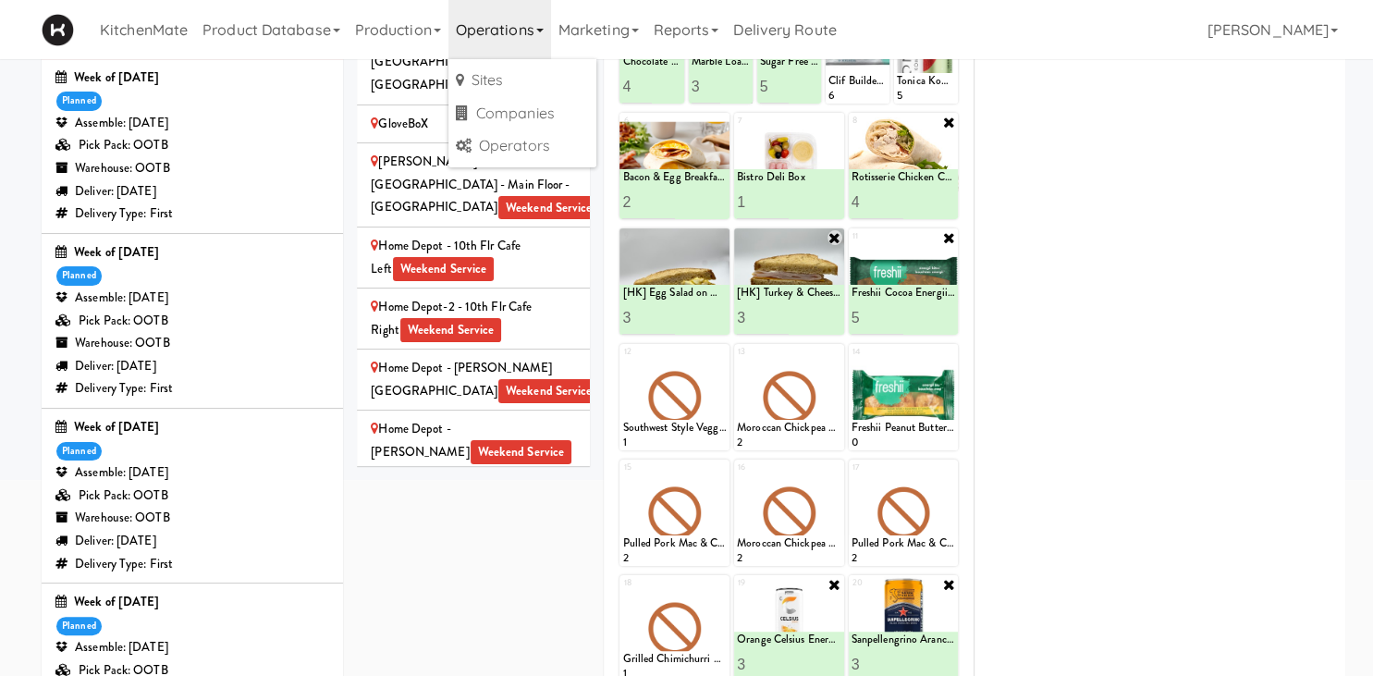
scroll to position [1673, 0]
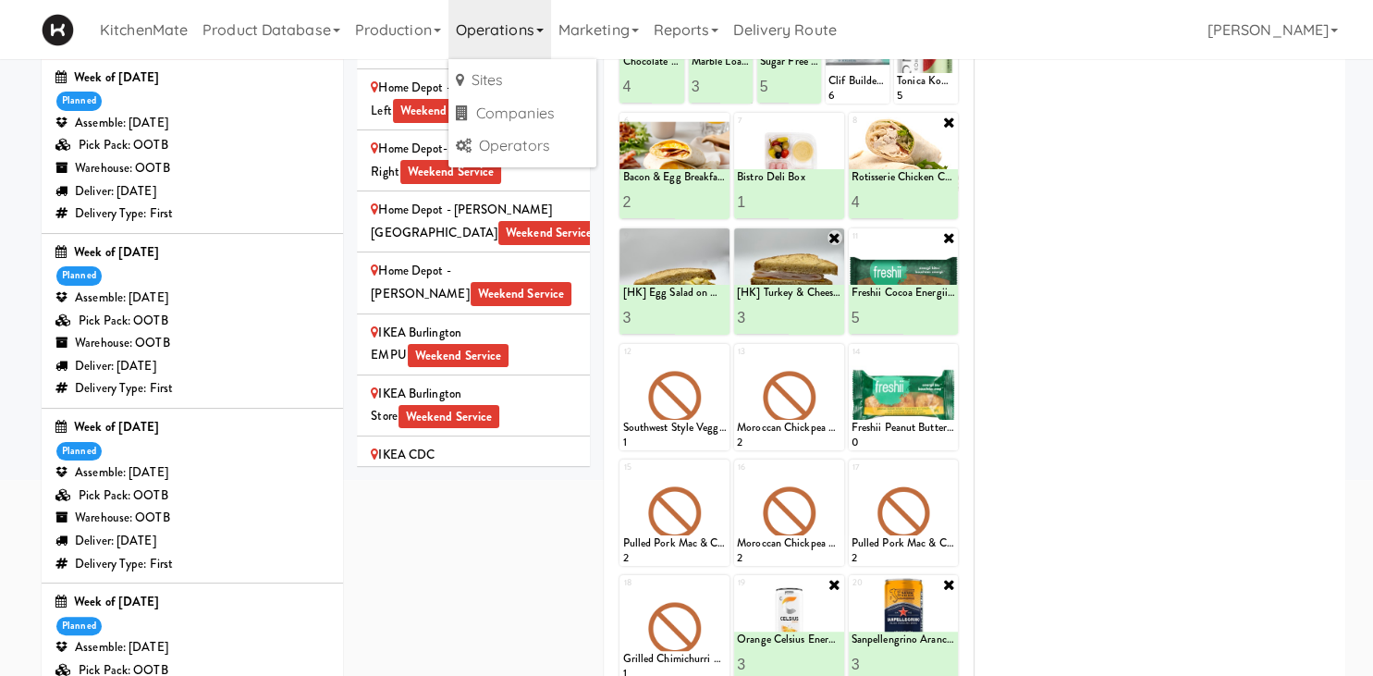
click at [425, 322] on div "IKEA Burlington EMPU Weekend Service" at bounding box center [473, 344] width 205 height 45
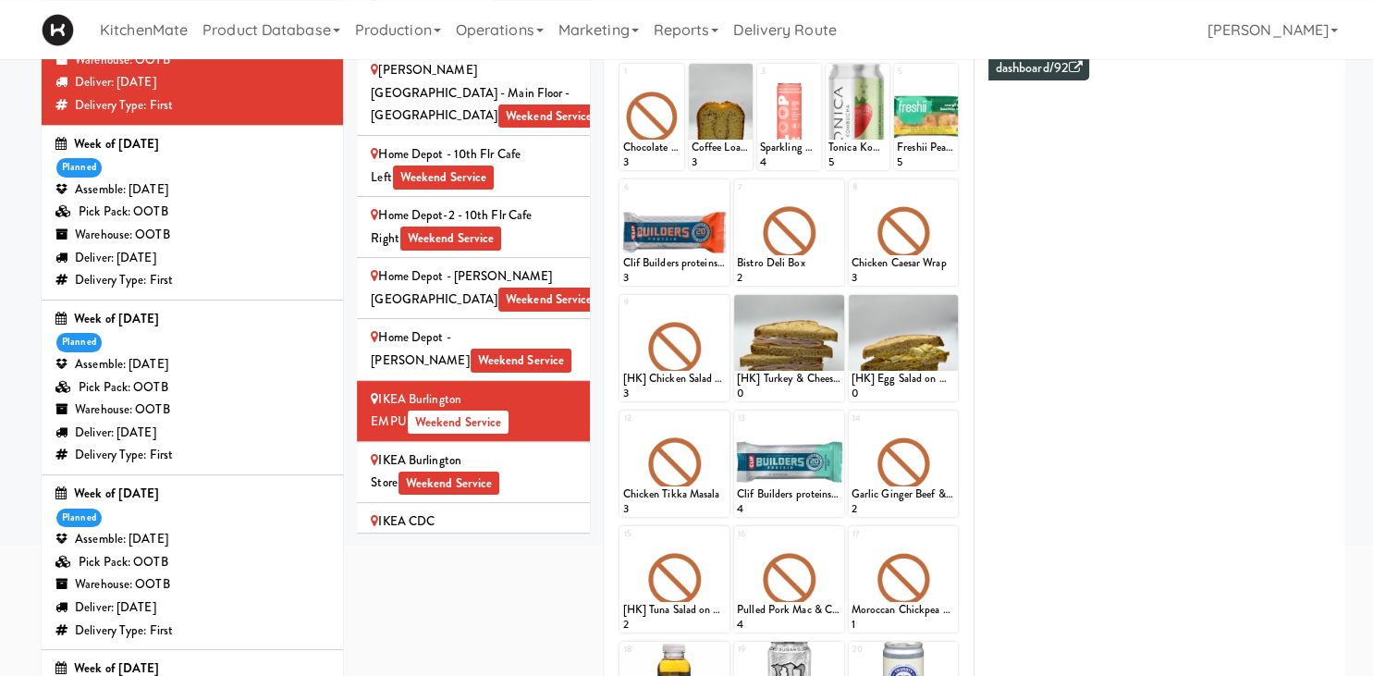
scroll to position [157, 0]
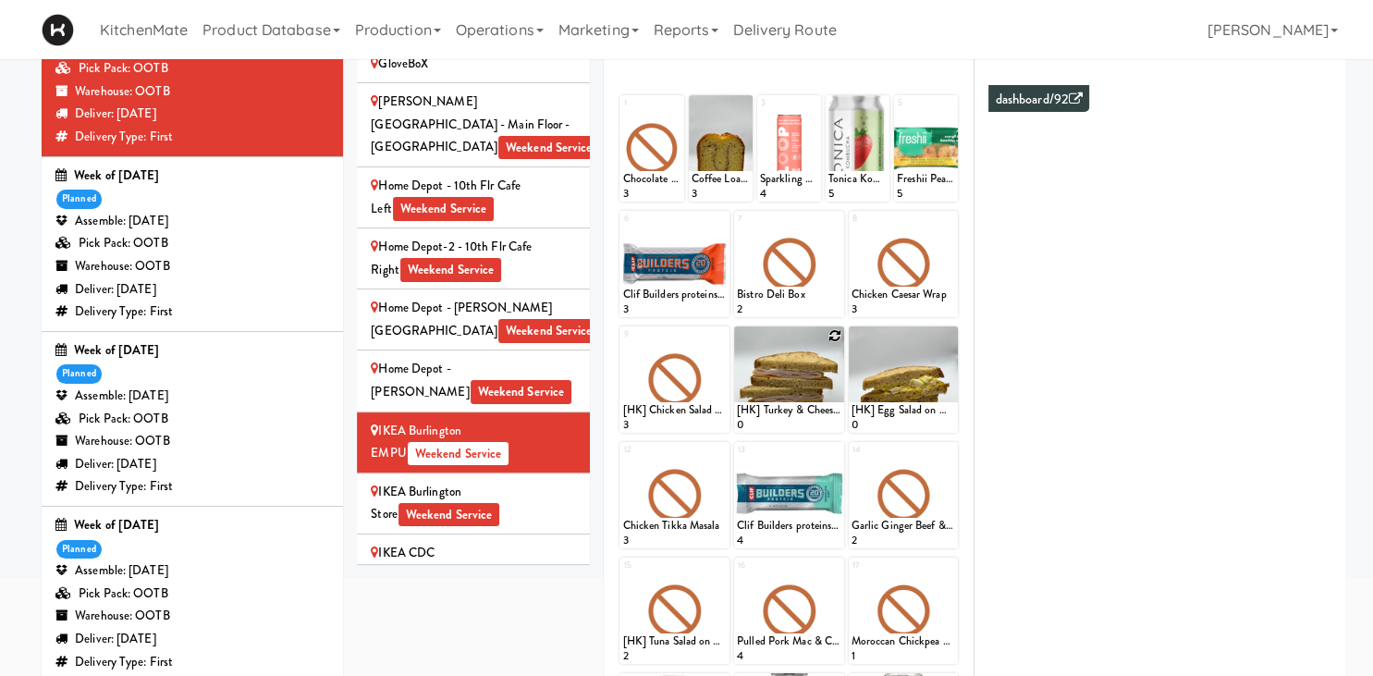
click at [831, 335] on icon at bounding box center [835, 335] width 13 height 13
click at [737, 344] on select "- Empty - Activia Probiotic Peach Mango Smoothie Chocolate Milk Tetra Pack Coca…" at bounding box center [789, 388] width 105 height 89
click option "[HK] Egg Salad on Multigrain" at bounding box center [0, 0] width 0 height 0
click at [774, 411] on input "2" at bounding box center [763, 416] width 52 height 34
type input "3"
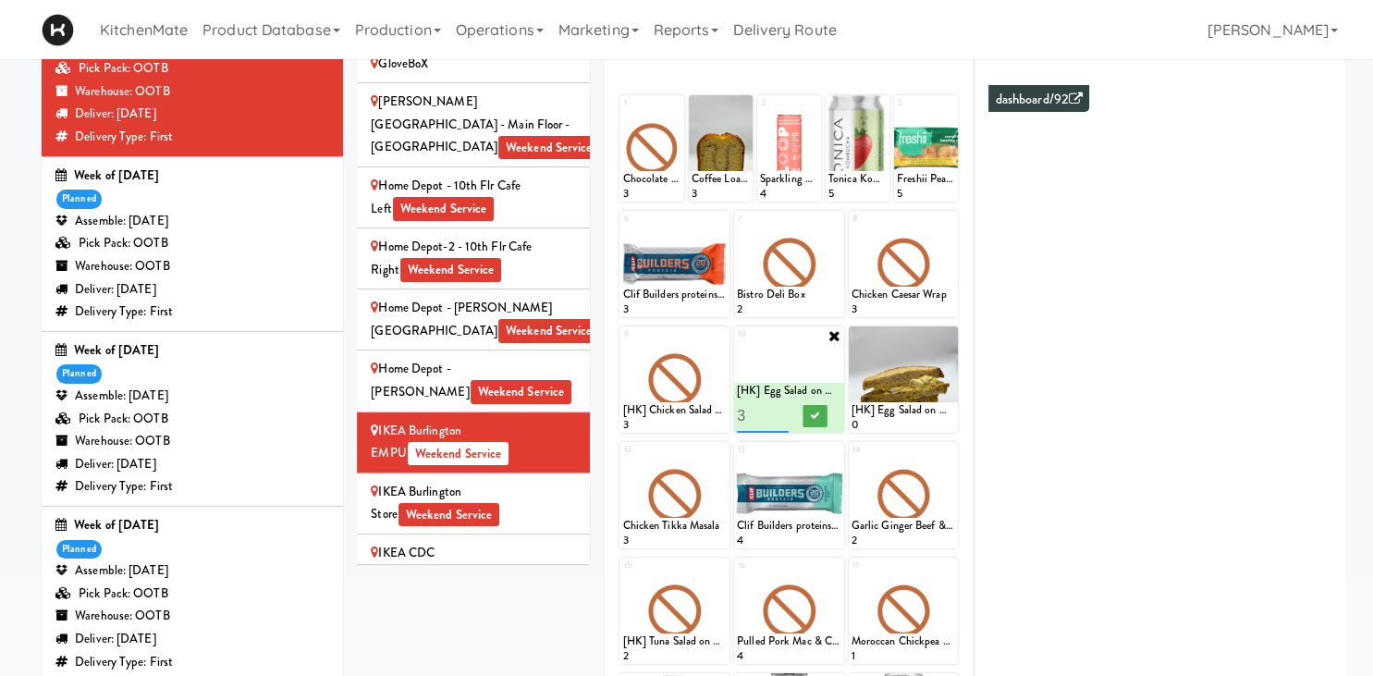
click at [774, 411] on input "3" at bounding box center [763, 416] width 52 height 34
click at [816, 410] on button at bounding box center [815, 416] width 24 height 22
click at [953, 331] on icon at bounding box center [948, 335] width 13 height 13
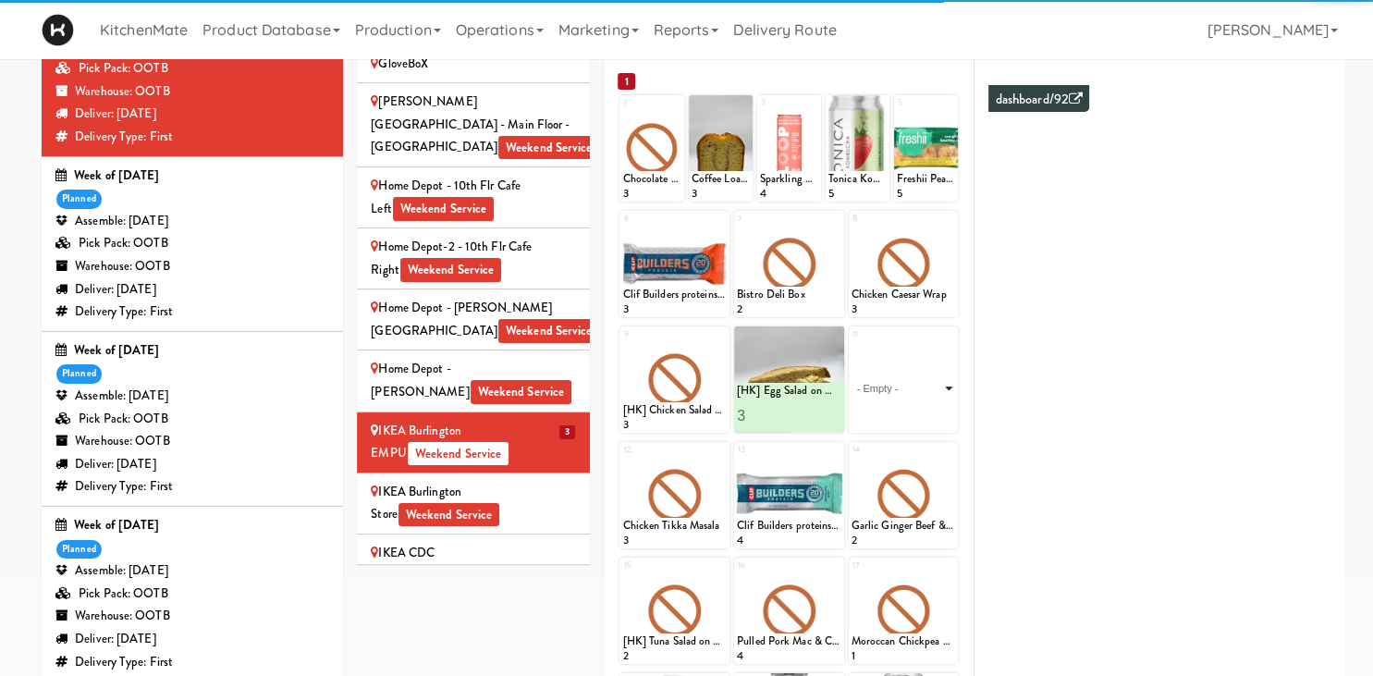
click at [852, 344] on select "- Empty - Activia Probiotic Peach Mango Smoothie Chocolate Milk Tetra Pack Coca…" at bounding box center [904, 388] width 105 height 89
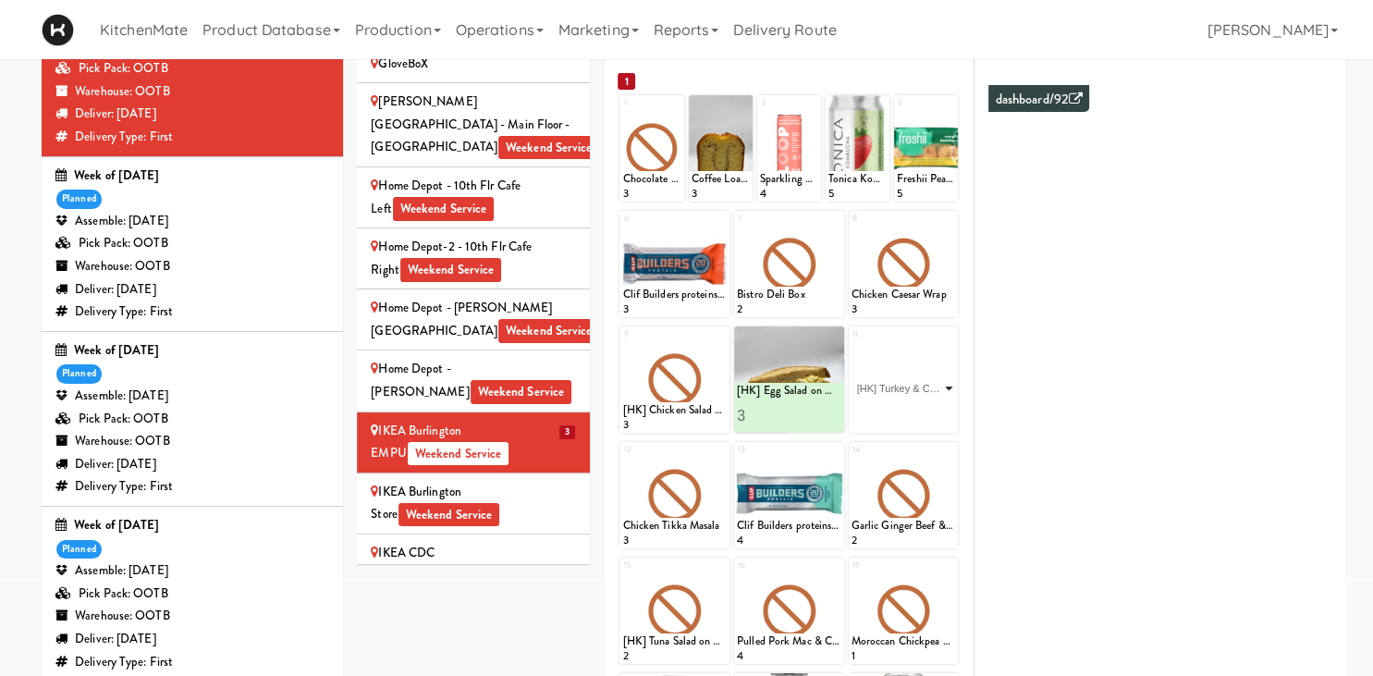
click option "[HK] Turkey & Cheese Multigrain" at bounding box center [0, 0] width 0 height 0
click at [894, 409] on input "2" at bounding box center [878, 416] width 52 height 34
type input "3"
click at [894, 409] on input "3" at bounding box center [878, 416] width 52 height 34
click at [936, 414] on button at bounding box center [930, 416] width 24 height 22
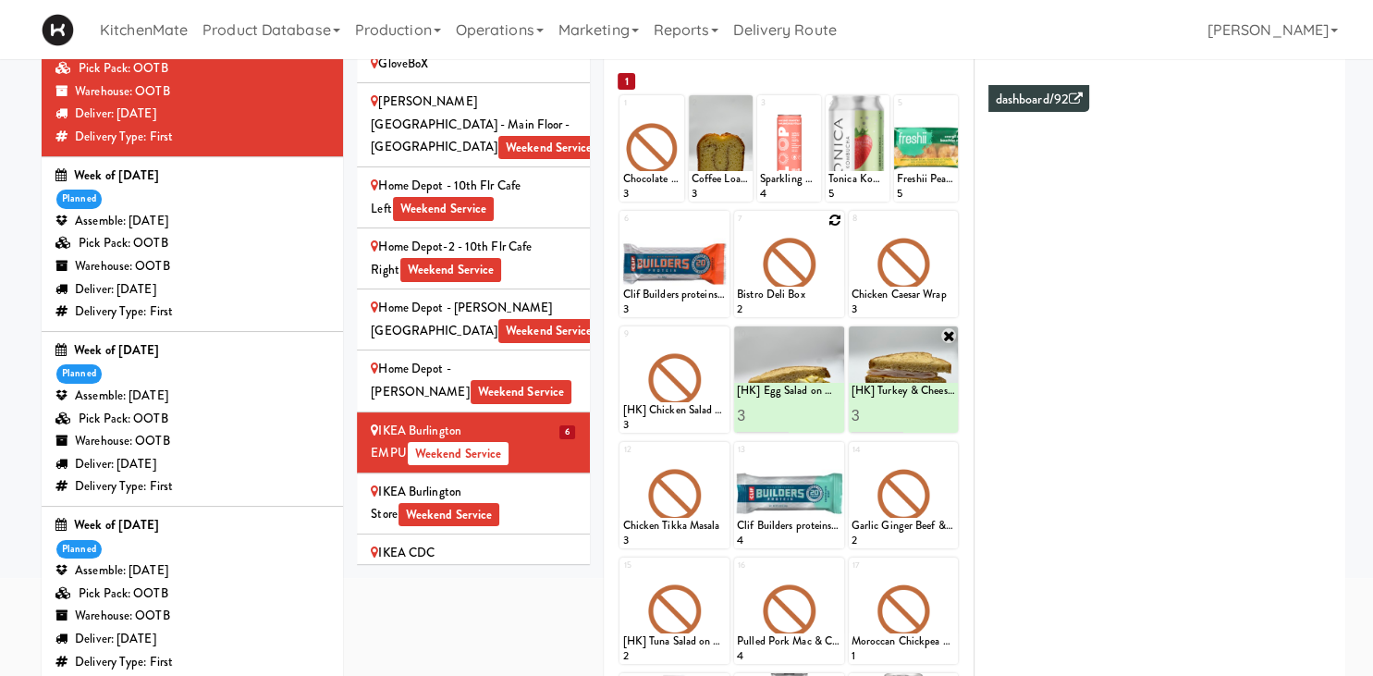
click at [832, 221] on icon at bounding box center [835, 220] width 13 height 13
click at [737, 228] on select "- Empty - Activia Probiotic Peach Mango Smoothie Chocolate Milk Tetra Pack Coca…" at bounding box center [789, 272] width 105 height 89
click option "Rotisserie Chicken Chipotle Wrap" at bounding box center [0, 0] width 0 height 0
click at [783, 298] on input "2" at bounding box center [763, 300] width 52 height 34
type input "3"
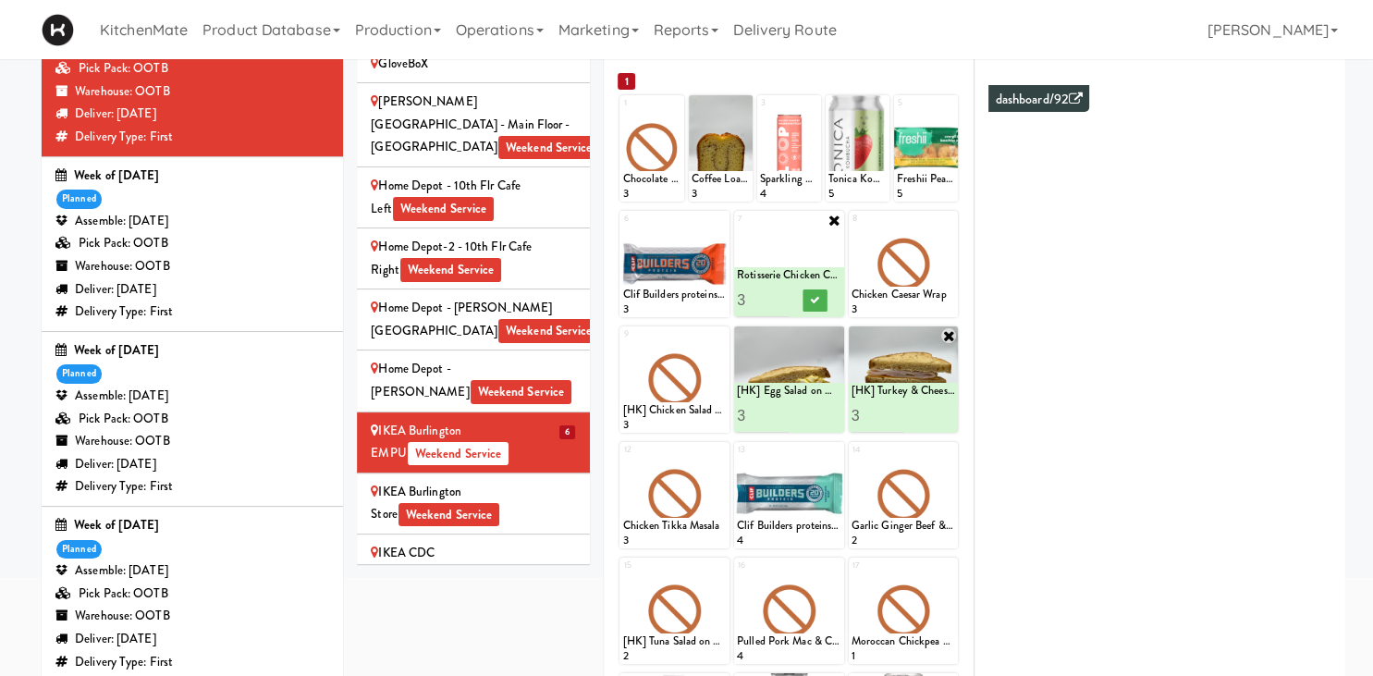
click at [783, 298] on input "3" at bounding box center [763, 300] width 52 height 34
click at [814, 302] on icon at bounding box center [814, 300] width 9 height 10
click at [946, 224] on icon at bounding box center [948, 220] width 13 height 13
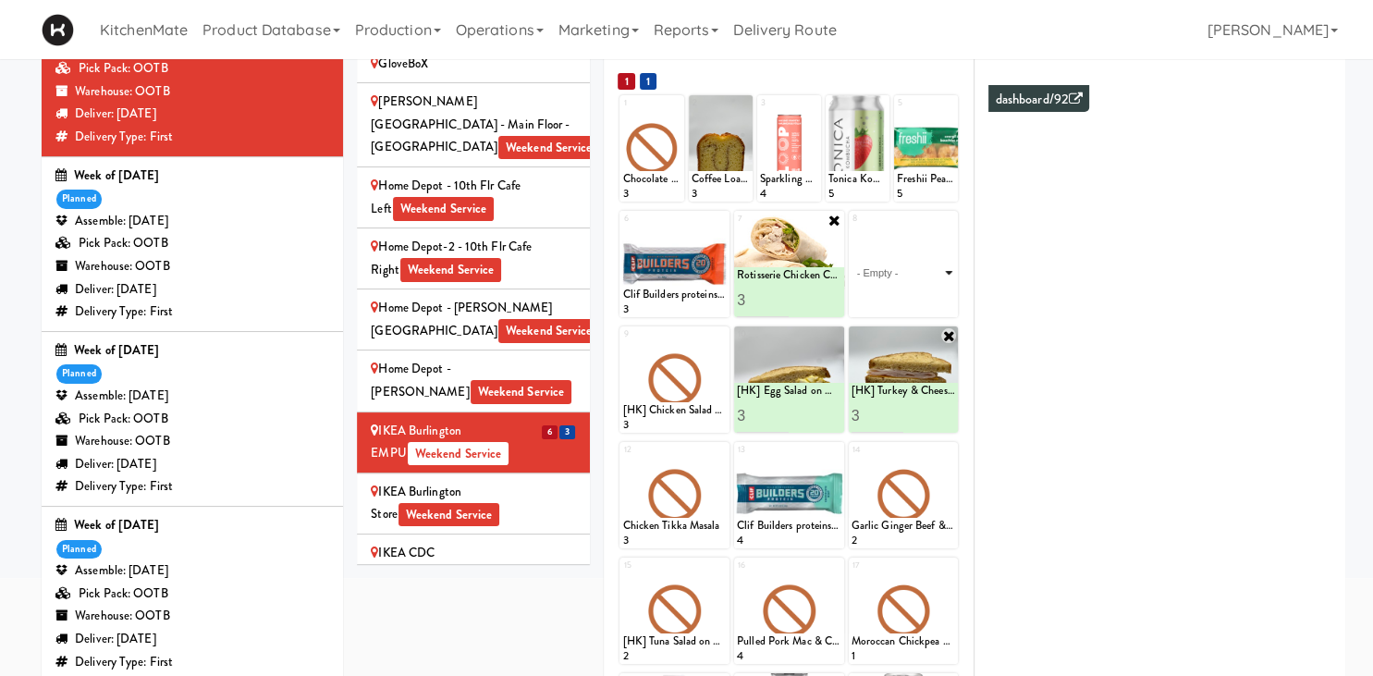
click at [852, 228] on select "- Empty - Activia Probiotic Peach Mango Smoothie Chocolate Milk Tetra Pack Coca…" at bounding box center [904, 272] width 105 height 89
click option "Maple Bacon with Egg & Cheddar on Sesame Seed Bagel" at bounding box center [0, 0] width 0 height 0
type input "2"
click at [898, 295] on input "2" at bounding box center [878, 300] width 52 height 34
click at [930, 295] on button at bounding box center [930, 300] width 24 height 22
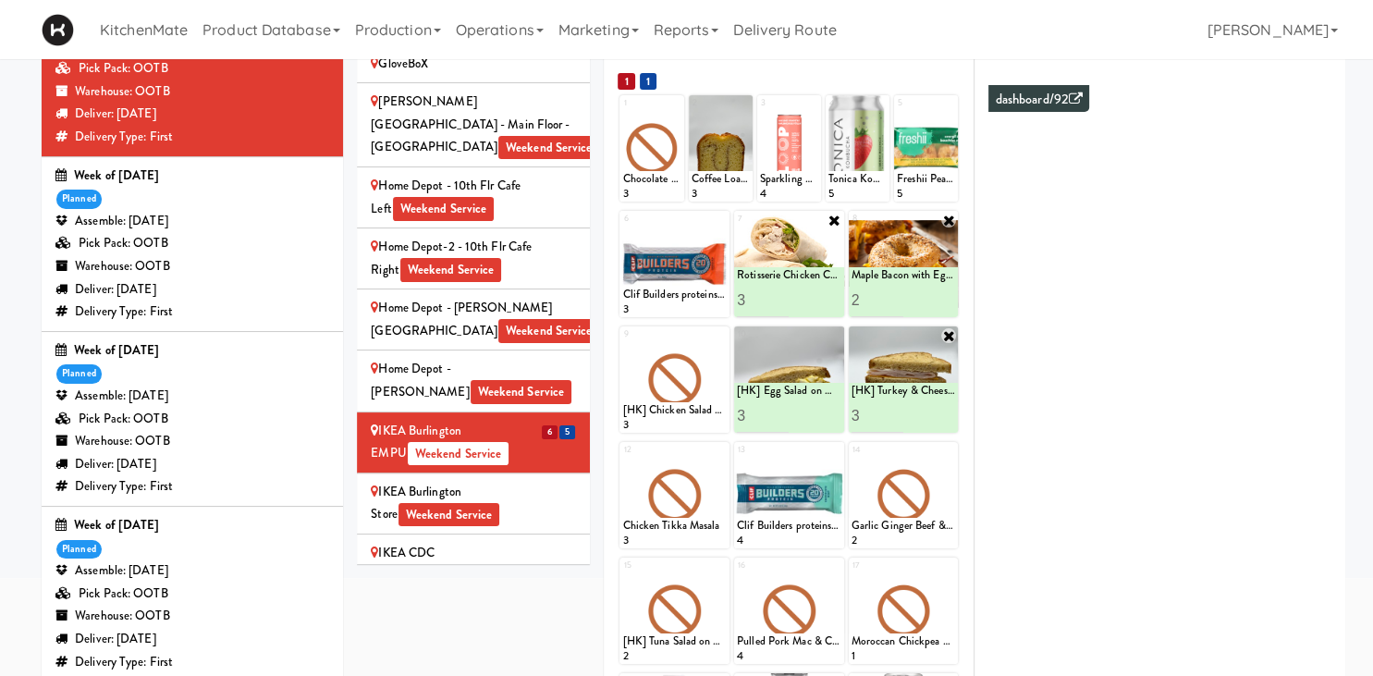
click at [834, 219] on icon at bounding box center [835, 220] width 15 height 15
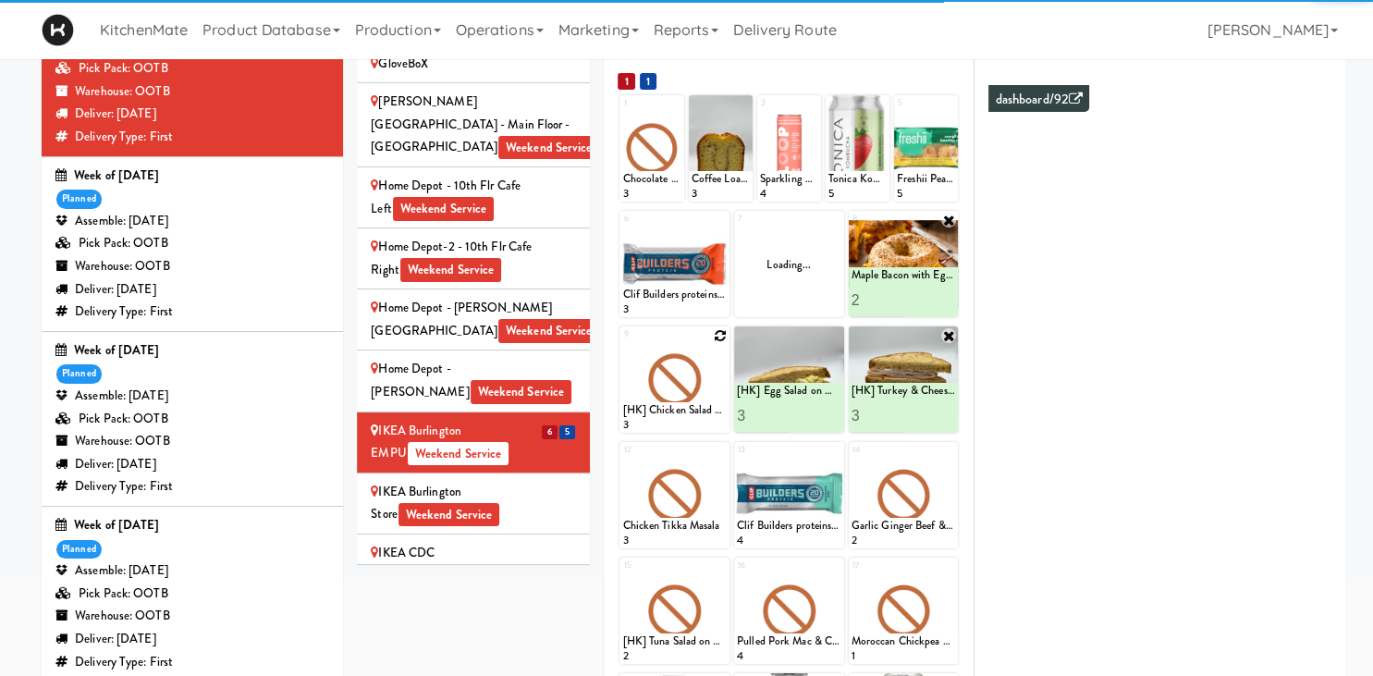
click at [720, 338] on icon at bounding box center [720, 335] width 13 height 13
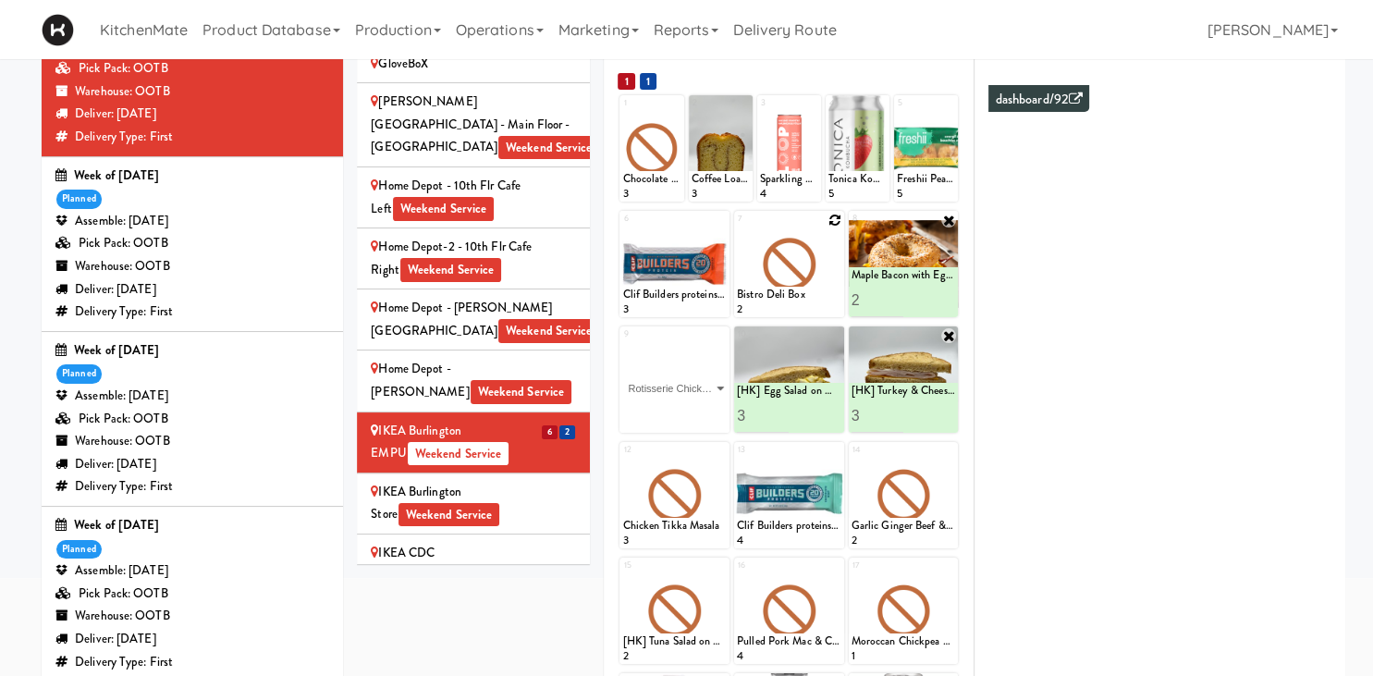
click option "Rotisserie Chicken Chipotle Wrap" at bounding box center [0, 0] width 0 height 0
click at [667, 413] on input "2" at bounding box center [648, 416] width 52 height 34
type input "3"
click at [667, 413] on input "3" at bounding box center [648, 416] width 52 height 34
click at [696, 419] on button at bounding box center [701, 416] width 24 height 22
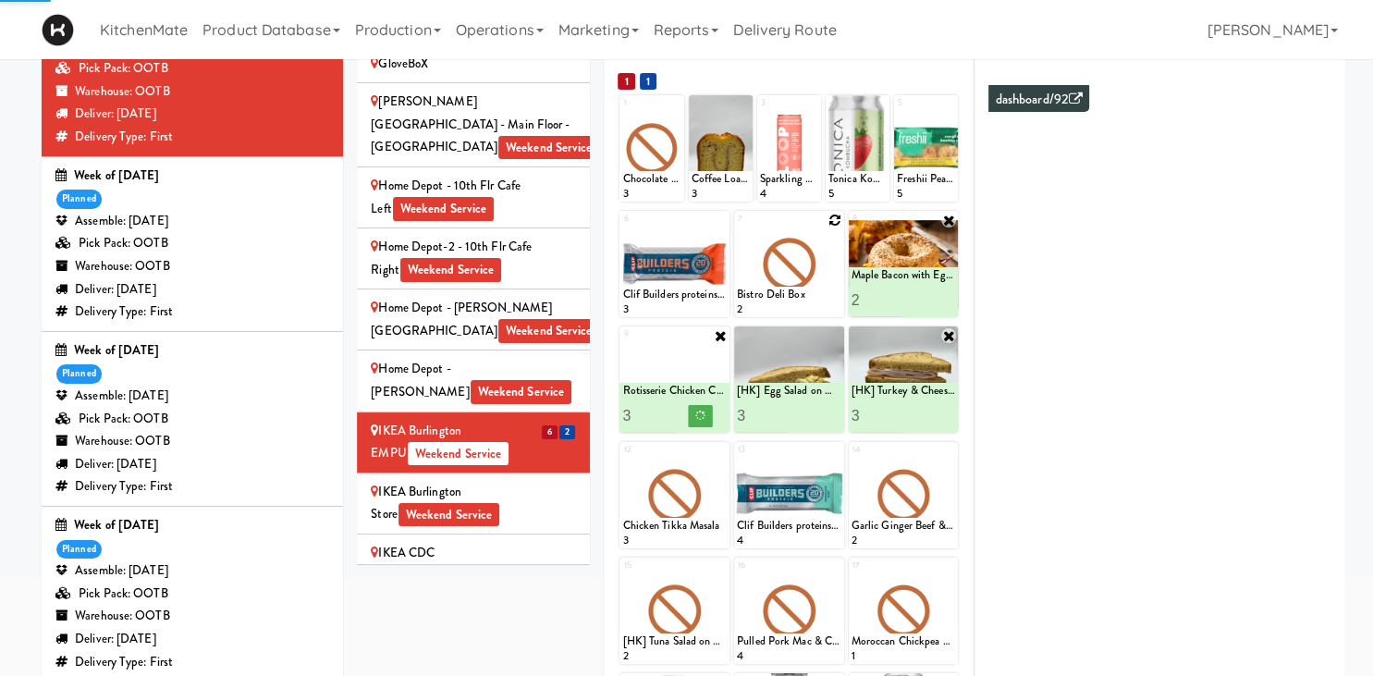
click at [828, 223] on div at bounding box center [789, 264] width 110 height 106
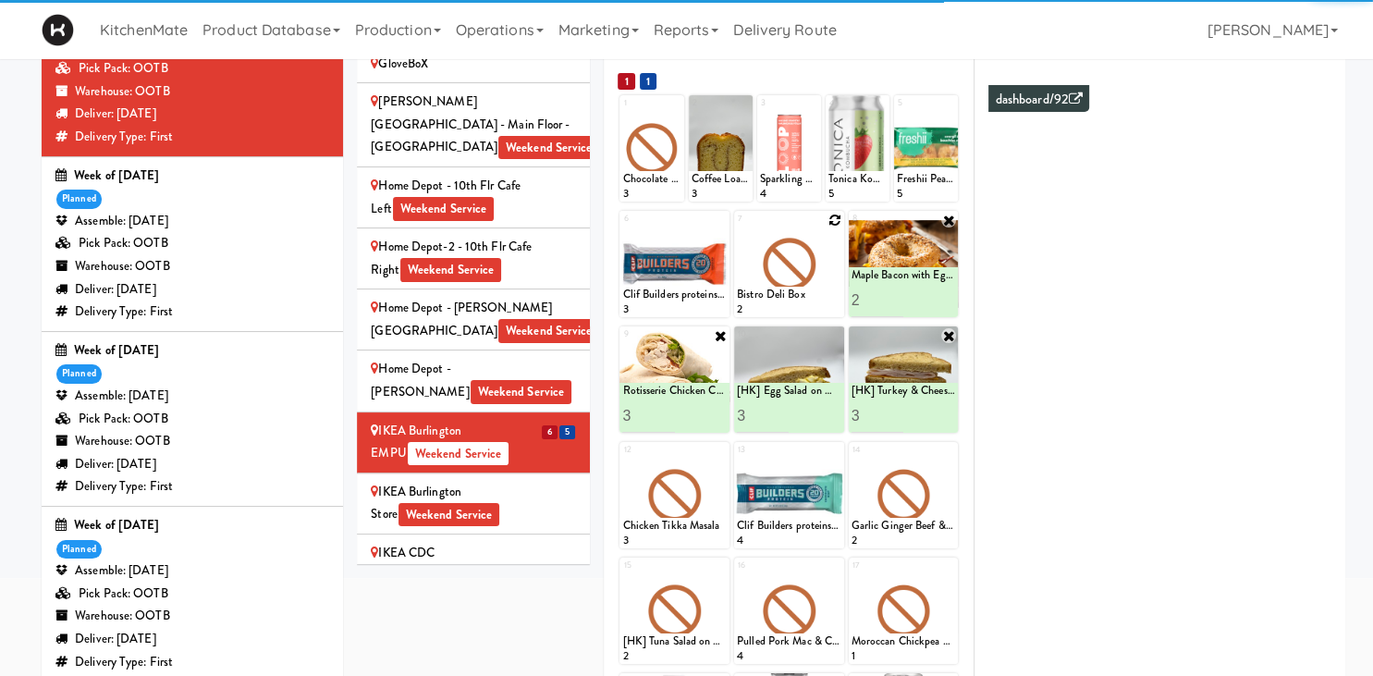
click at [810, 265] on div at bounding box center [789, 264] width 110 height 106
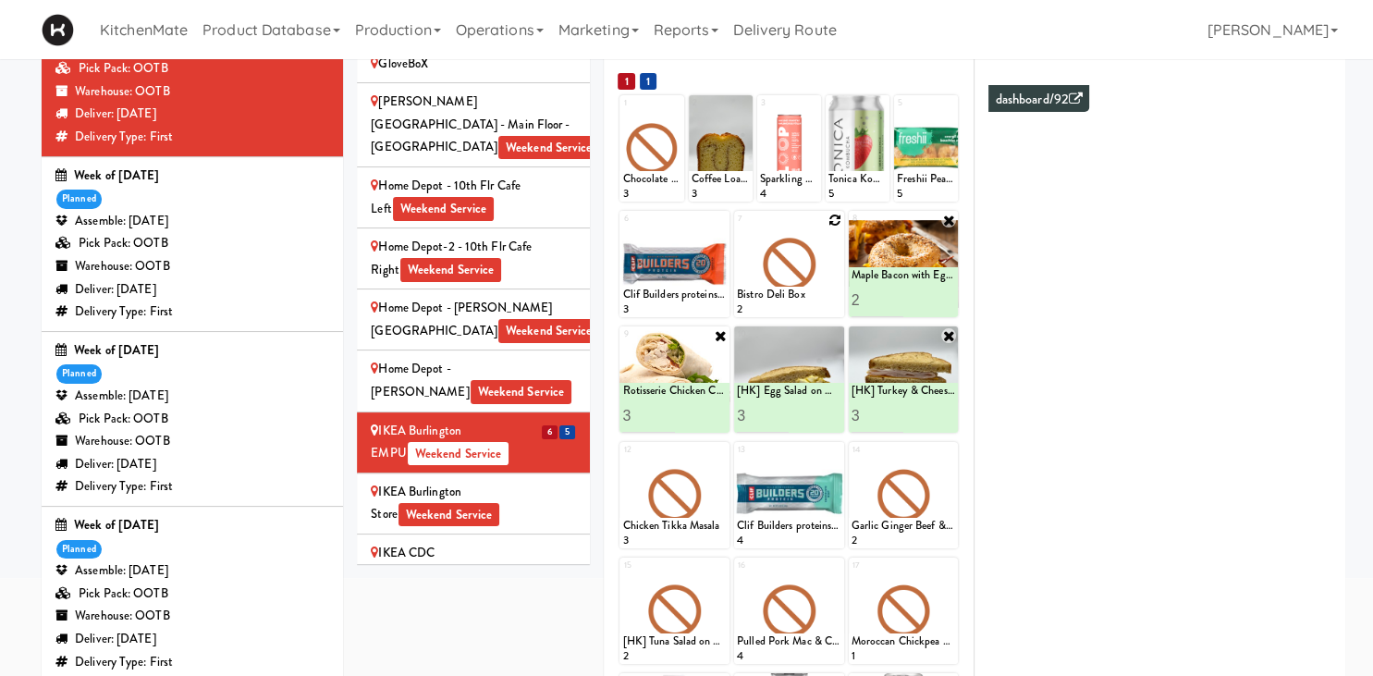
click at [831, 224] on icon at bounding box center [835, 220] width 13 height 13
click at [737, 228] on select "- Empty - Activia Probiotic Peach Mango Smoothie Chocolate Milk Tetra Pack Coca…" at bounding box center [789, 272] width 105 height 89
click option "Roasted Red Pepper Hummus with Crackers" at bounding box center [0, 0] width 0 height 0
click at [781, 297] on input "2" at bounding box center [763, 300] width 52 height 34
type input "3"
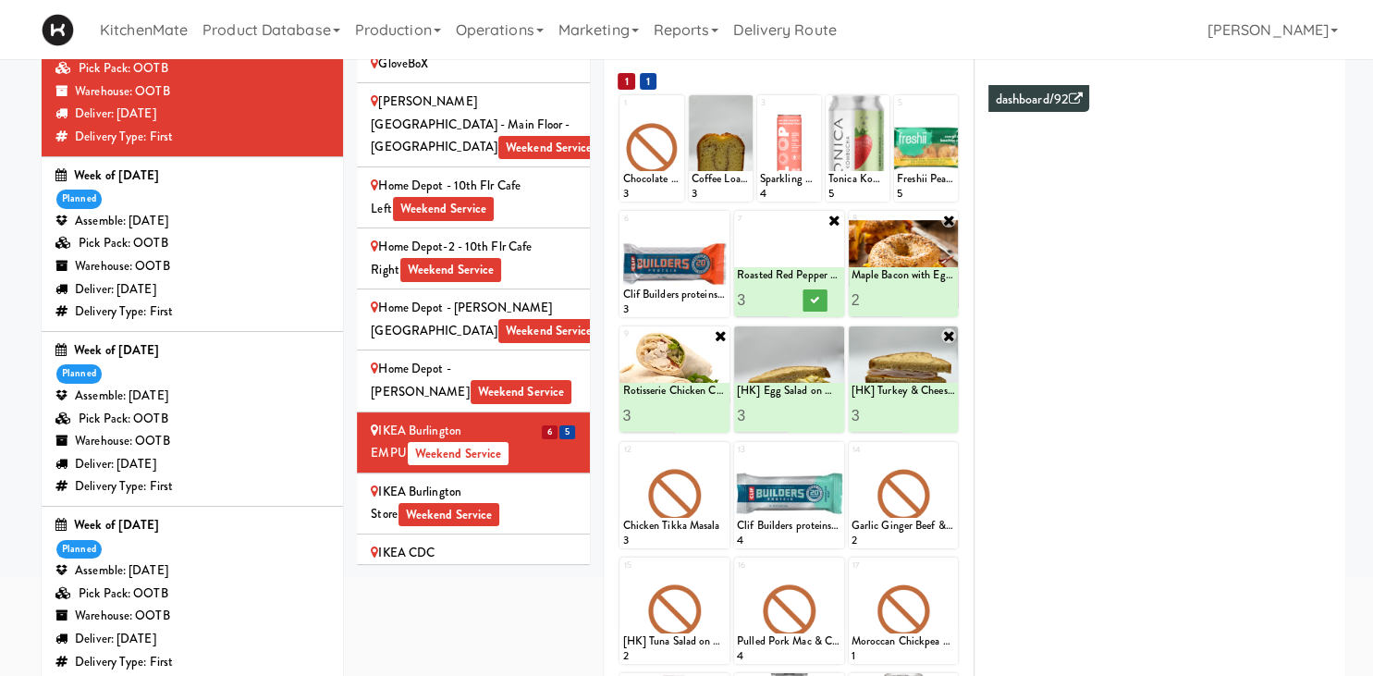
click at [781, 297] on input "3" at bounding box center [763, 300] width 52 height 34
click at [817, 298] on icon at bounding box center [814, 300] width 9 height 10
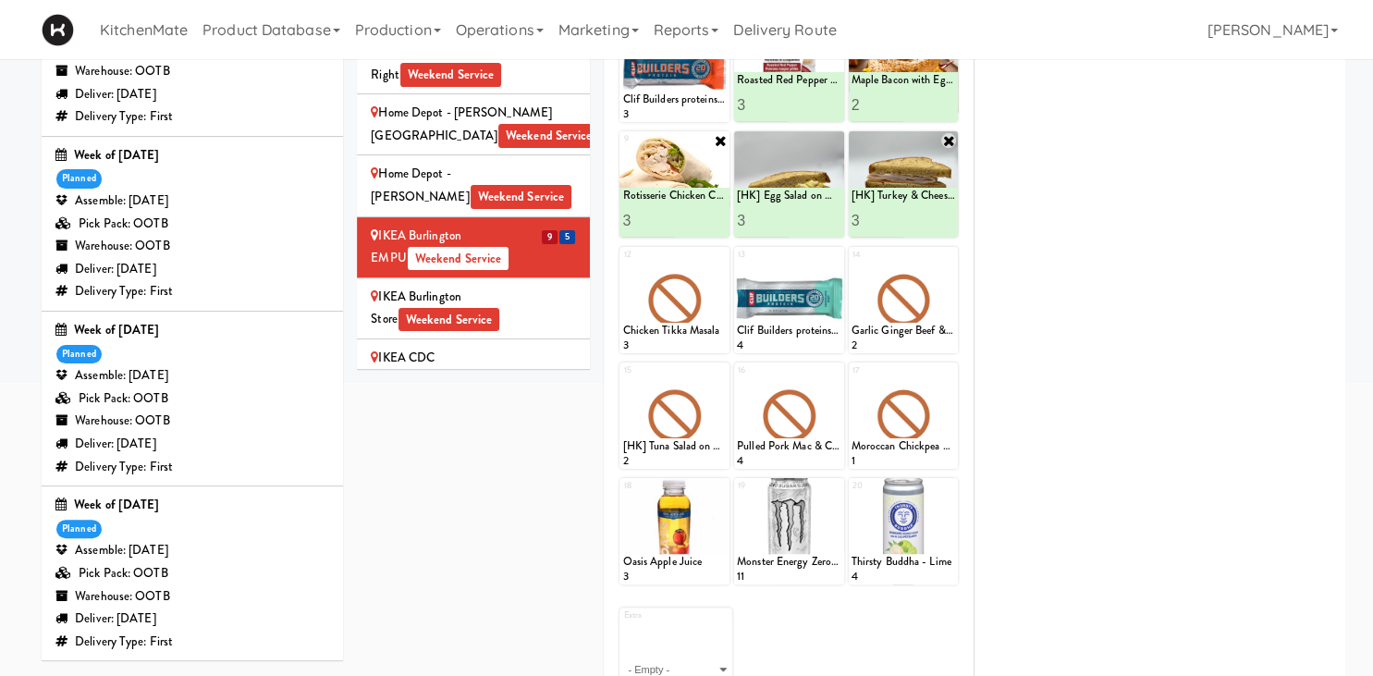
scroll to position [1545, 0]
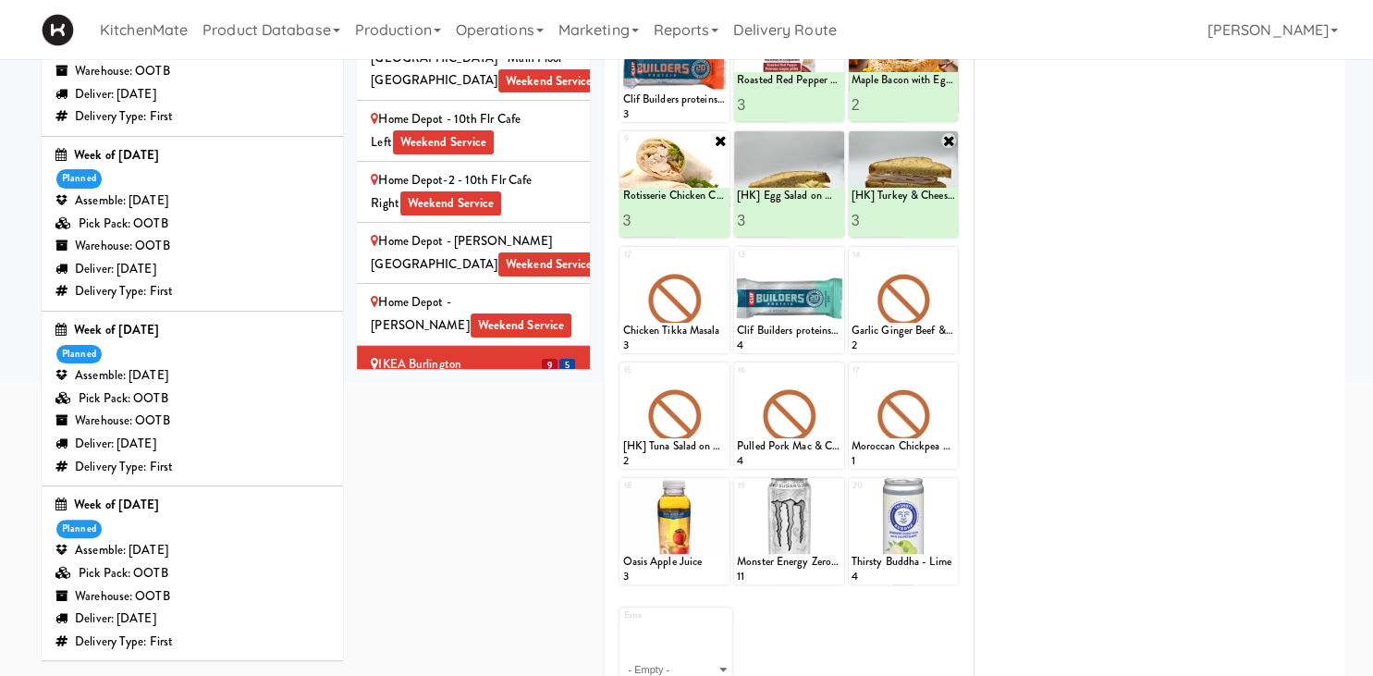
click at [523, 414] on div "IKEA Burlington Store Weekend Service" at bounding box center [473, 436] width 205 height 45
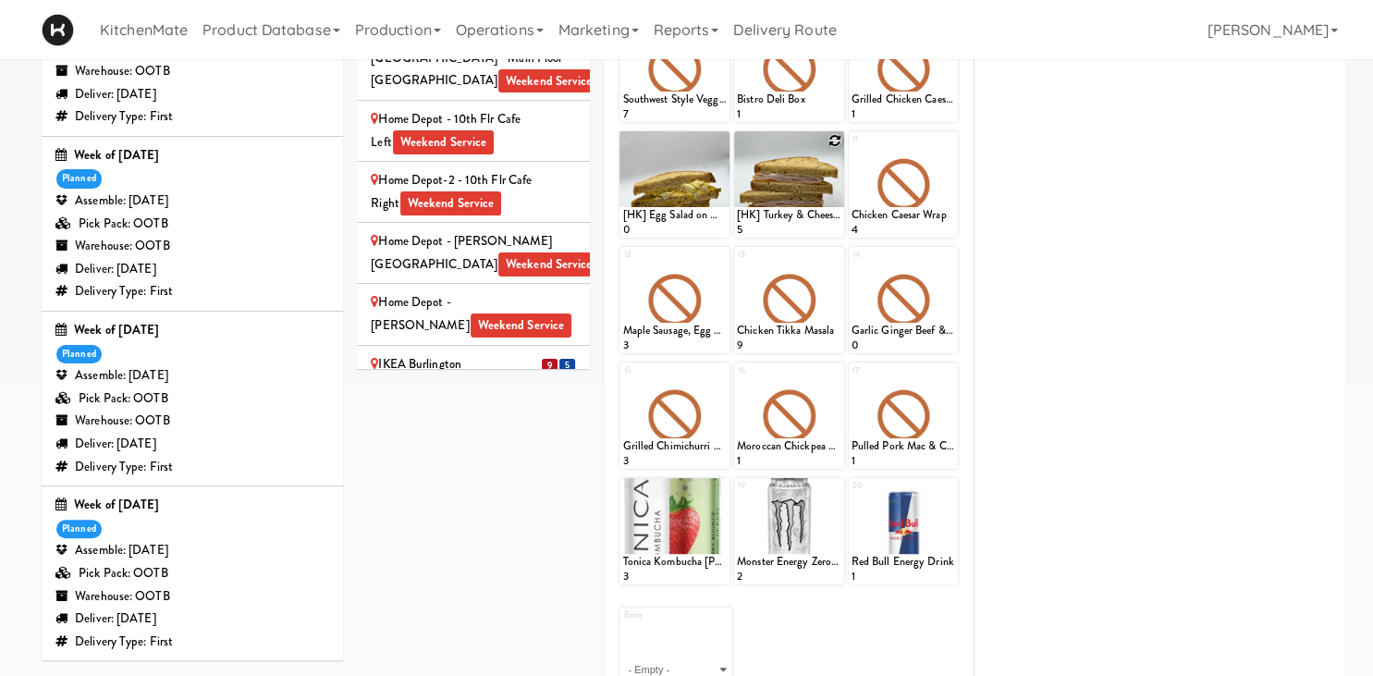
scroll to position [157, 0]
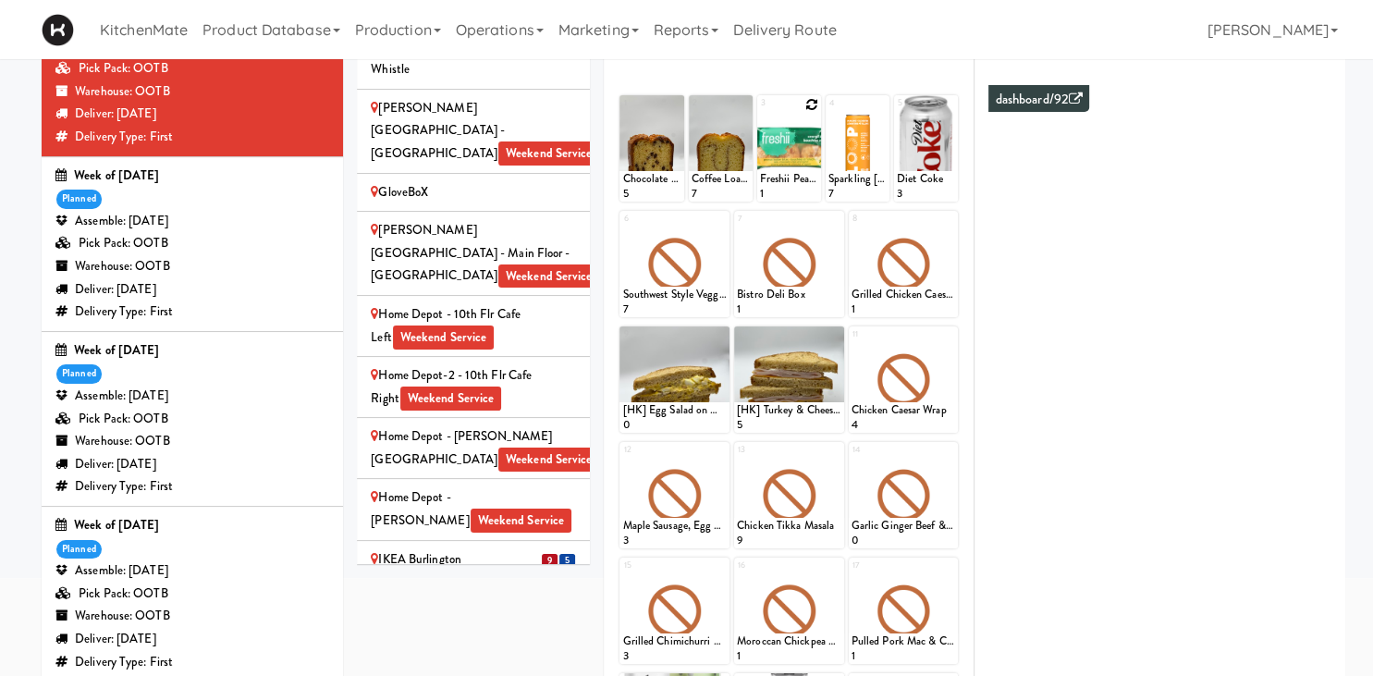
click at [814, 105] on icon at bounding box center [812, 104] width 13 height 13
click at [760, 113] on select "- Empty - Activia Probiotic Peach Mango Smoothie Chocolate Milk Tetra Pack Coca…" at bounding box center [789, 157] width 58 height 89
click option "Freshii Cocoa Energii Bites" at bounding box center [0, 0] width 0 height 0
click at [782, 180] on input "2" at bounding box center [775, 184] width 30 height 34
click at [782, 180] on input "3" at bounding box center [775, 184] width 30 height 34
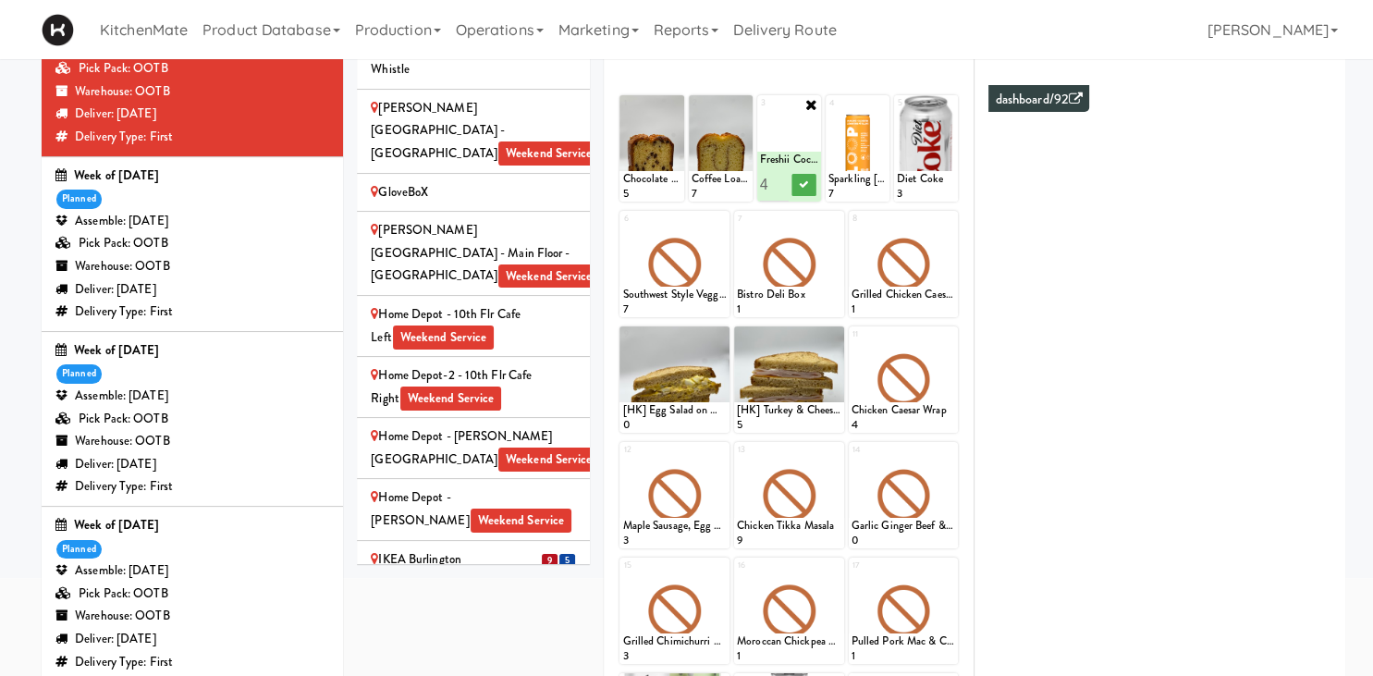
type input "4"
click at [782, 180] on input "4" at bounding box center [775, 184] width 30 height 34
click at [802, 183] on icon at bounding box center [804, 184] width 9 height 10
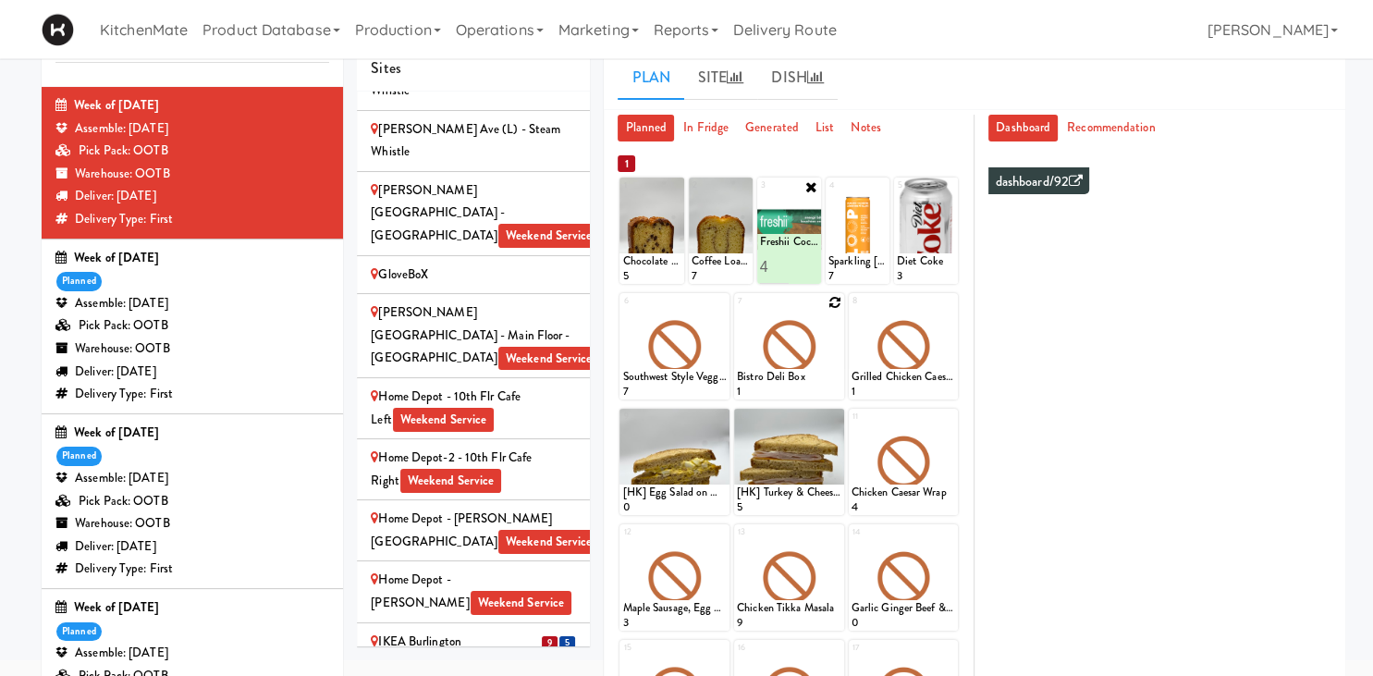
scroll to position [59, 0]
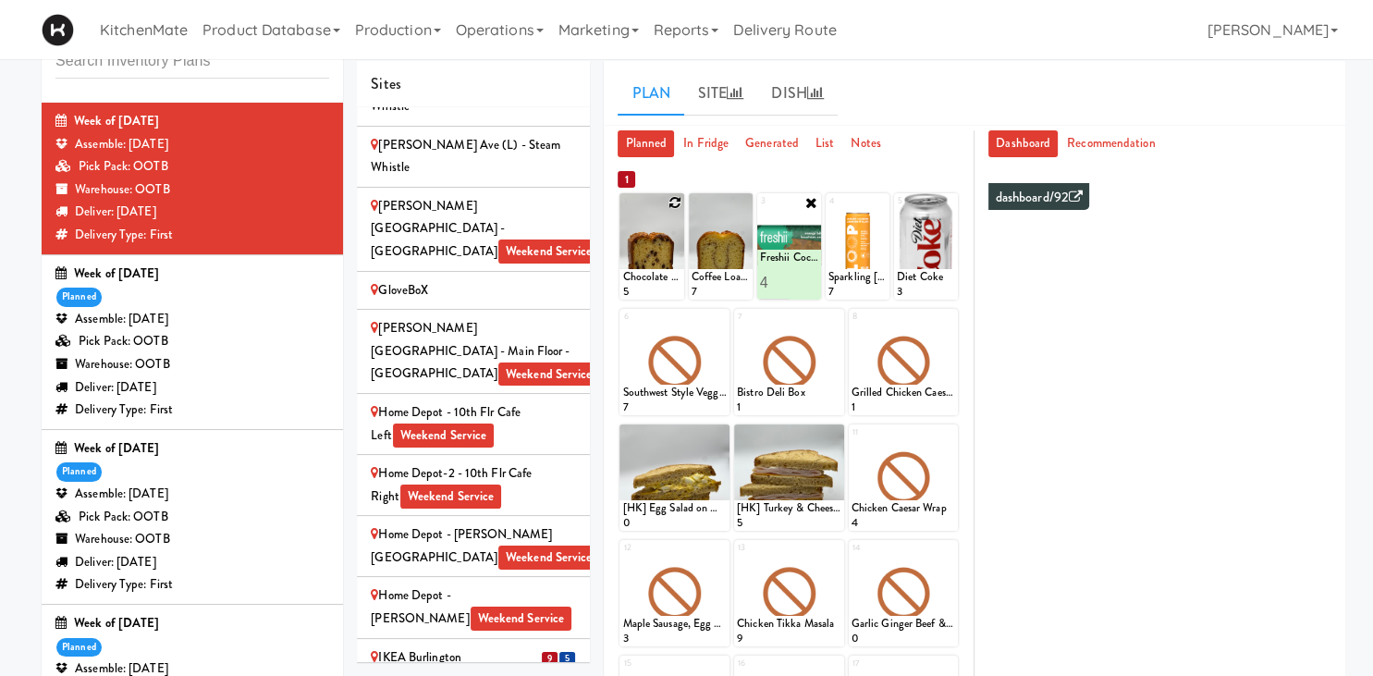
click at [679, 202] on icon at bounding box center [675, 202] width 13 height 13
click at [622, 211] on select "- Empty - Activia Probiotic Peach Mango Smoothie Chocolate Milk Tetra Pack Coca…" at bounding box center [651, 255] width 58 height 89
click option "Chocolate Chip Loaf Cake" at bounding box center [0, 0] width 0 height 0
click at [649, 275] on input "2" at bounding box center [637, 282] width 30 height 34
click at [649, 274] on input "3" at bounding box center [637, 282] width 30 height 34
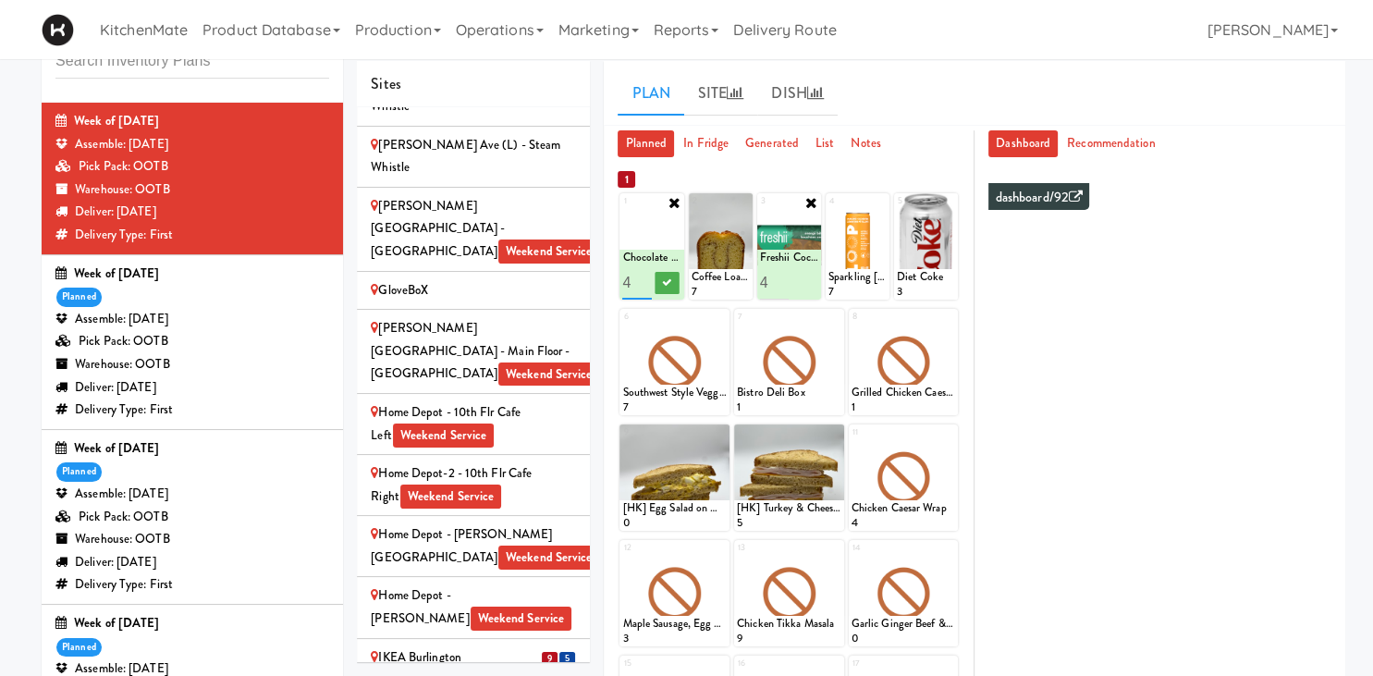
click at [648, 274] on input "4" at bounding box center [637, 282] width 30 height 34
click at [648, 274] on input "5" at bounding box center [637, 282] width 30 height 34
click at [649, 274] on input "6" at bounding box center [637, 282] width 30 height 34
type input "7"
click at [649, 274] on input "7" at bounding box center [637, 282] width 30 height 34
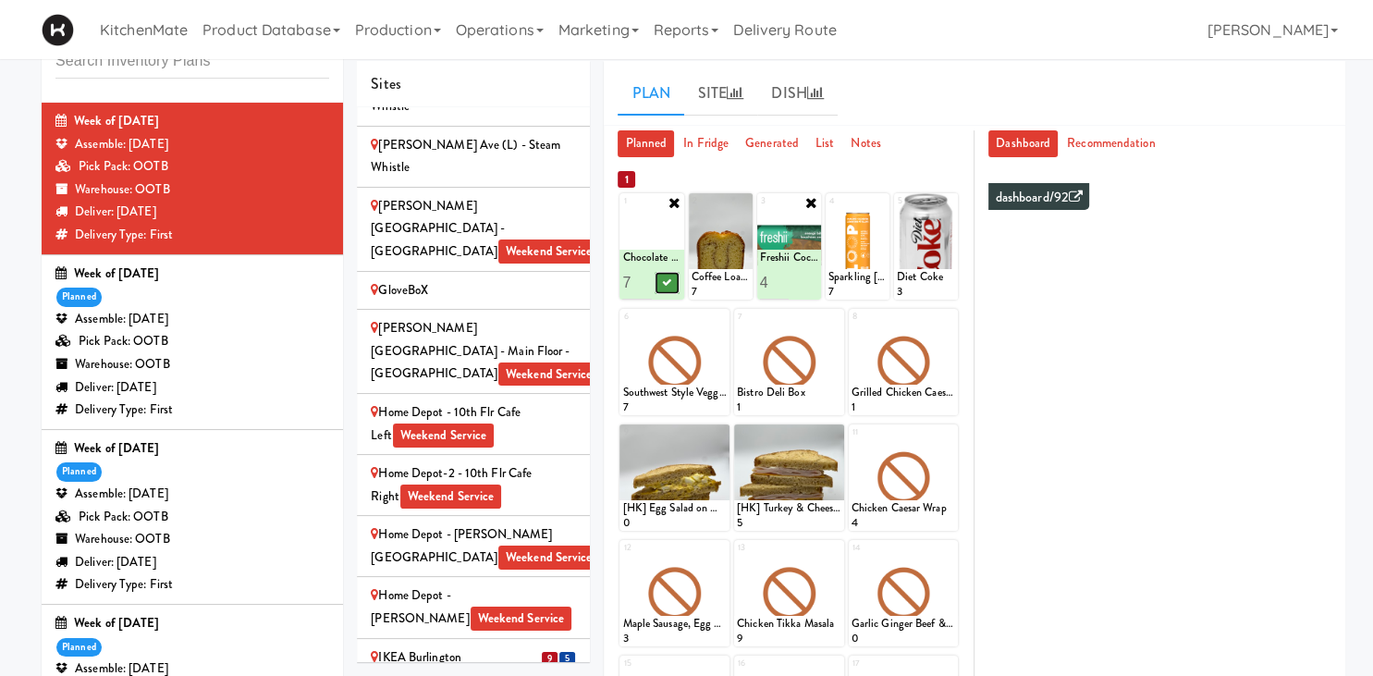
click at [665, 281] on icon at bounding box center [666, 282] width 9 height 10
click at [742, 205] on icon at bounding box center [743, 202] width 13 height 13
click at [692, 211] on select "- Empty - Activia Probiotic Peach Mango Smoothie Chocolate Milk Tetra Pack Coca…" at bounding box center [721, 255] width 58 height 89
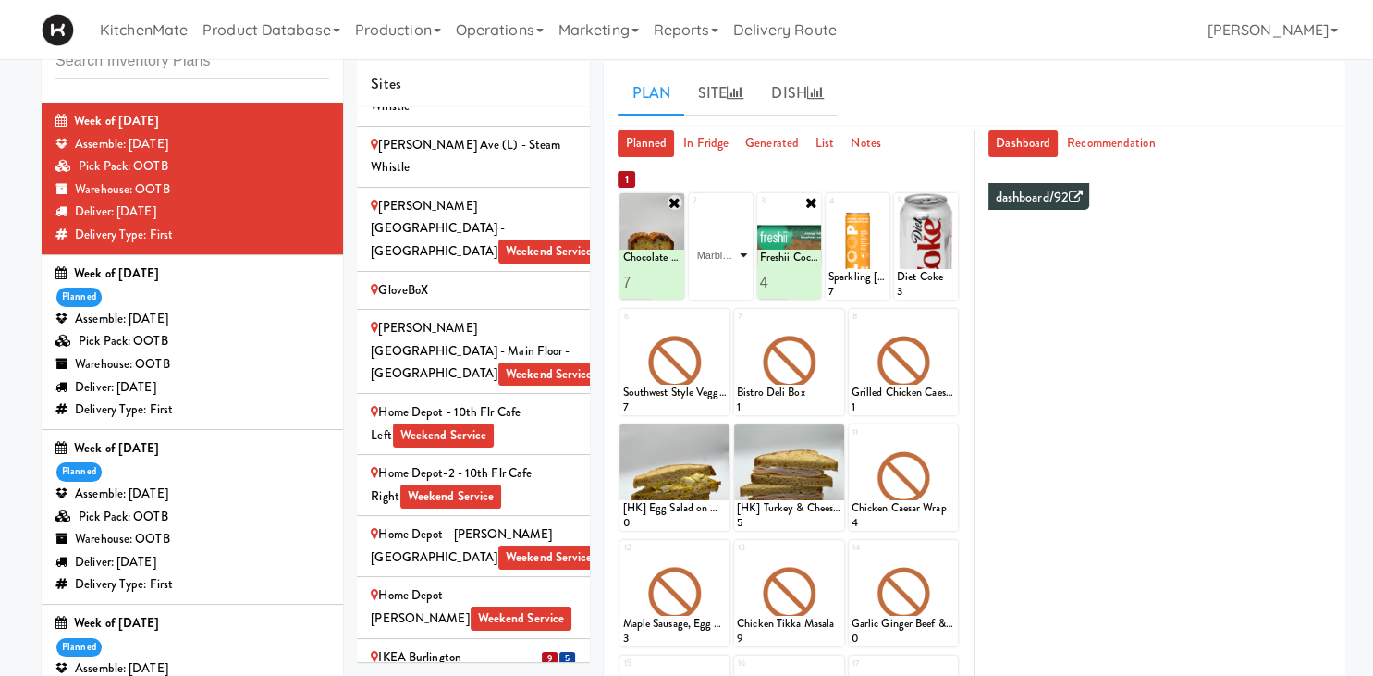
click option "Marble Loaf Cake" at bounding box center [0, 0] width 0 height 0
click at [716, 276] on input "2" at bounding box center [707, 282] width 30 height 34
click at [716, 276] on input "3" at bounding box center [707, 282] width 30 height 34
click at [716, 276] on input "4" at bounding box center [707, 282] width 30 height 34
click at [716, 276] on input "5" at bounding box center [707, 282] width 30 height 34
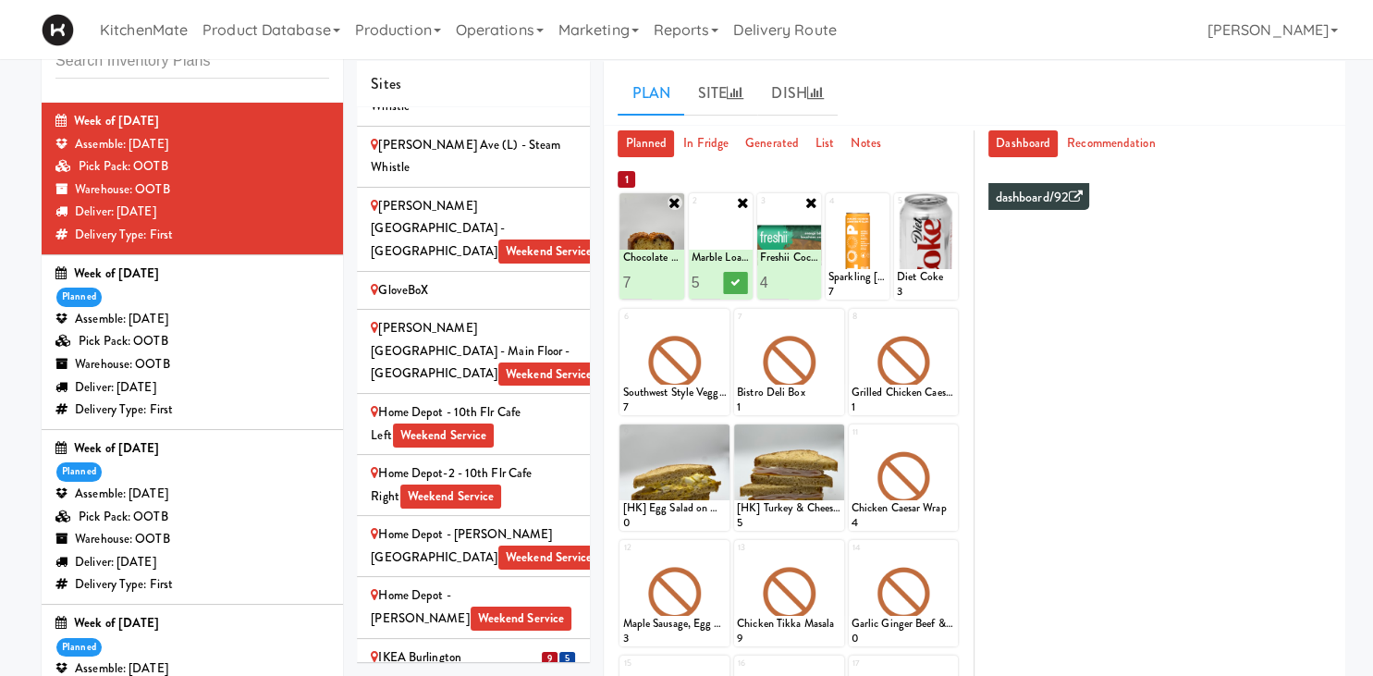
type input "6"
click at [716, 276] on input "6" at bounding box center [707, 282] width 30 height 34
click at [733, 280] on icon at bounding box center [735, 282] width 9 height 10
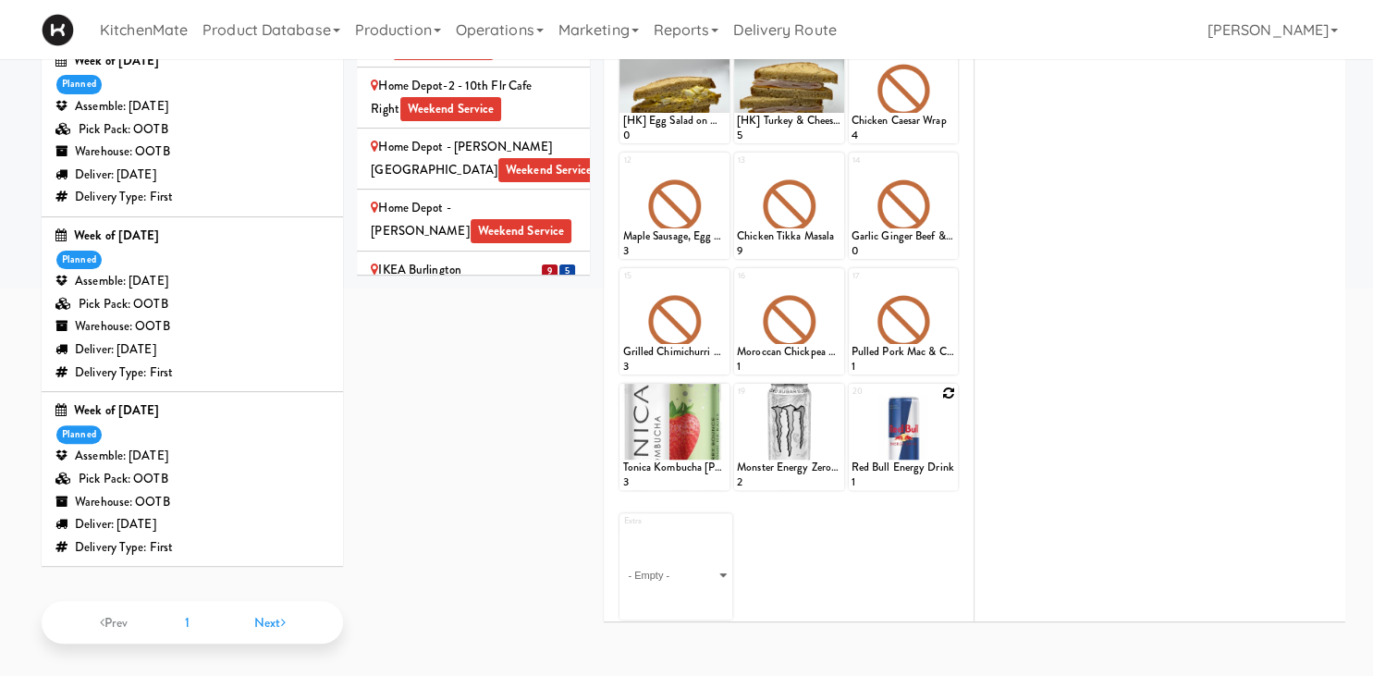
click at [948, 390] on icon at bounding box center [948, 393] width 13 height 13
click at [852, 401] on select "- Empty - Activia Probiotic Peach Mango Smoothie Chocolate Milk Tetra Pack Coca…" at bounding box center [904, 445] width 105 height 89
click option "Red Bull Energy Drink" at bounding box center [0, 0] width 0 height 0
click at [897, 464] on input "2" at bounding box center [878, 473] width 52 height 34
click at [897, 464] on input "3" at bounding box center [878, 473] width 52 height 34
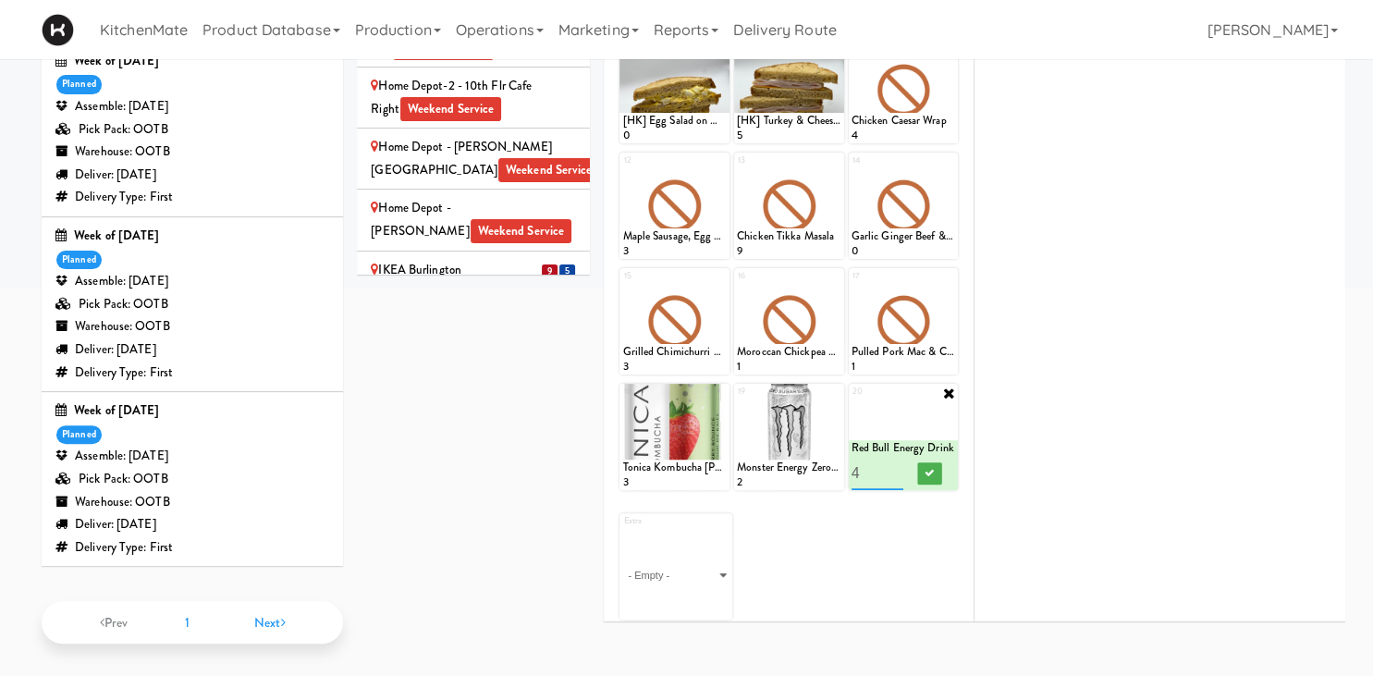
type input "4"
click at [897, 464] on input "4" at bounding box center [878, 473] width 52 height 34
click at [930, 468] on icon at bounding box center [929, 473] width 9 height 10
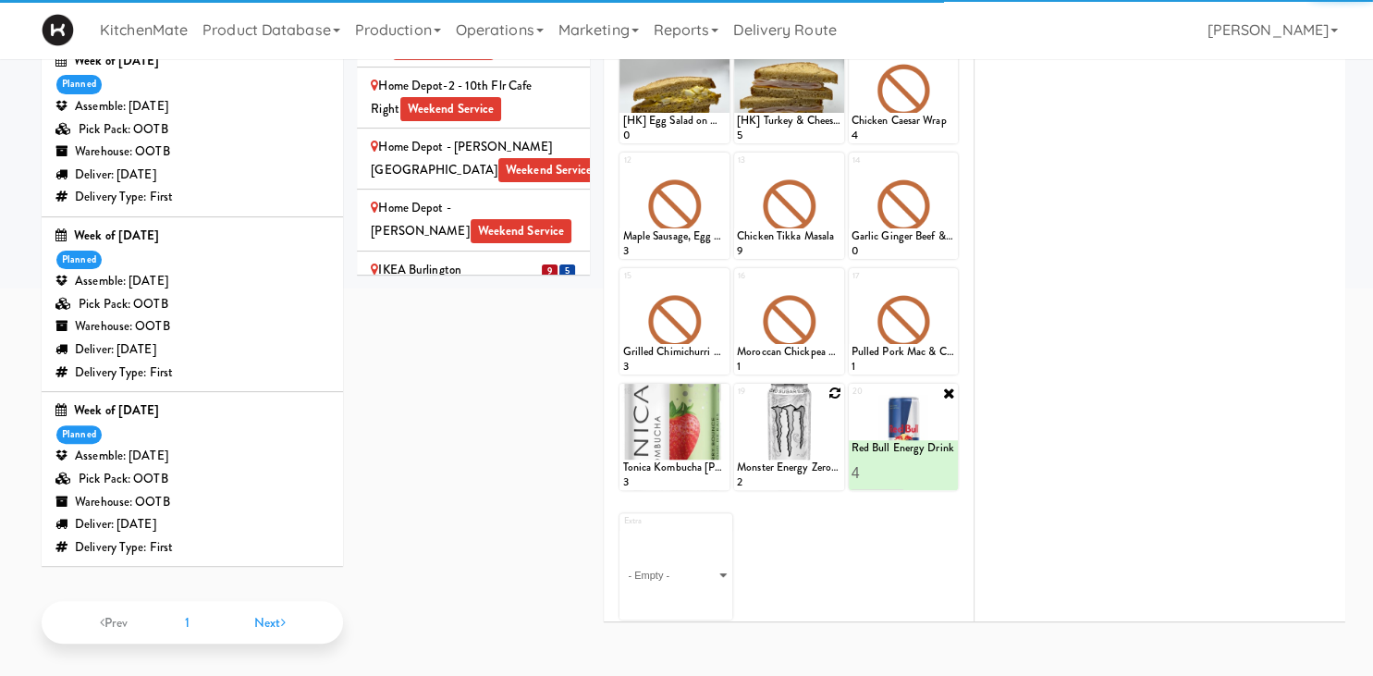
click at [831, 387] on icon at bounding box center [835, 393] width 13 height 13
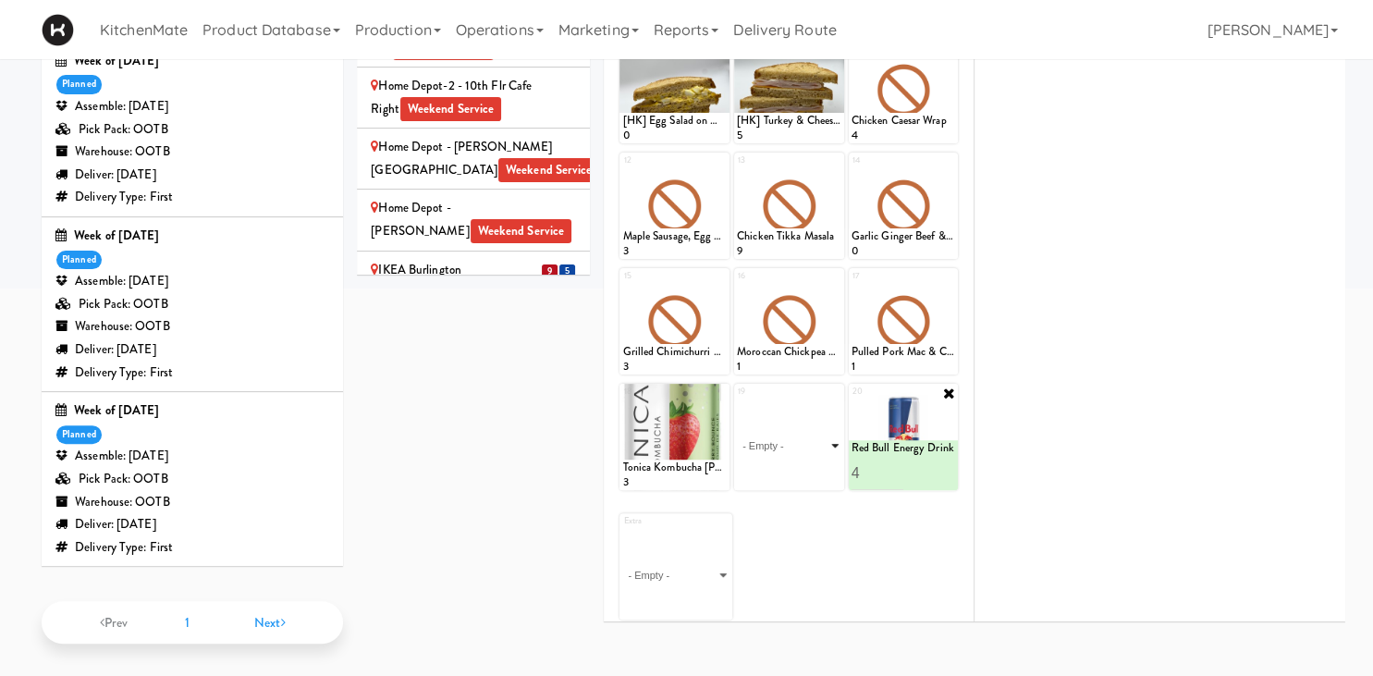
click at [737, 401] on select "- Empty - Activia Probiotic Peach Mango Smoothie Chocolate Milk Tetra Pack Coca…" at bounding box center [789, 445] width 105 height 89
click option "Monster Energy Zero Ultra" at bounding box center [0, 0] width 0 height 0
click at [779, 466] on input "2" at bounding box center [763, 473] width 52 height 34
click at [780, 466] on input "3" at bounding box center [763, 473] width 52 height 34
click at [781, 466] on input "4" at bounding box center [763, 473] width 52 height 34
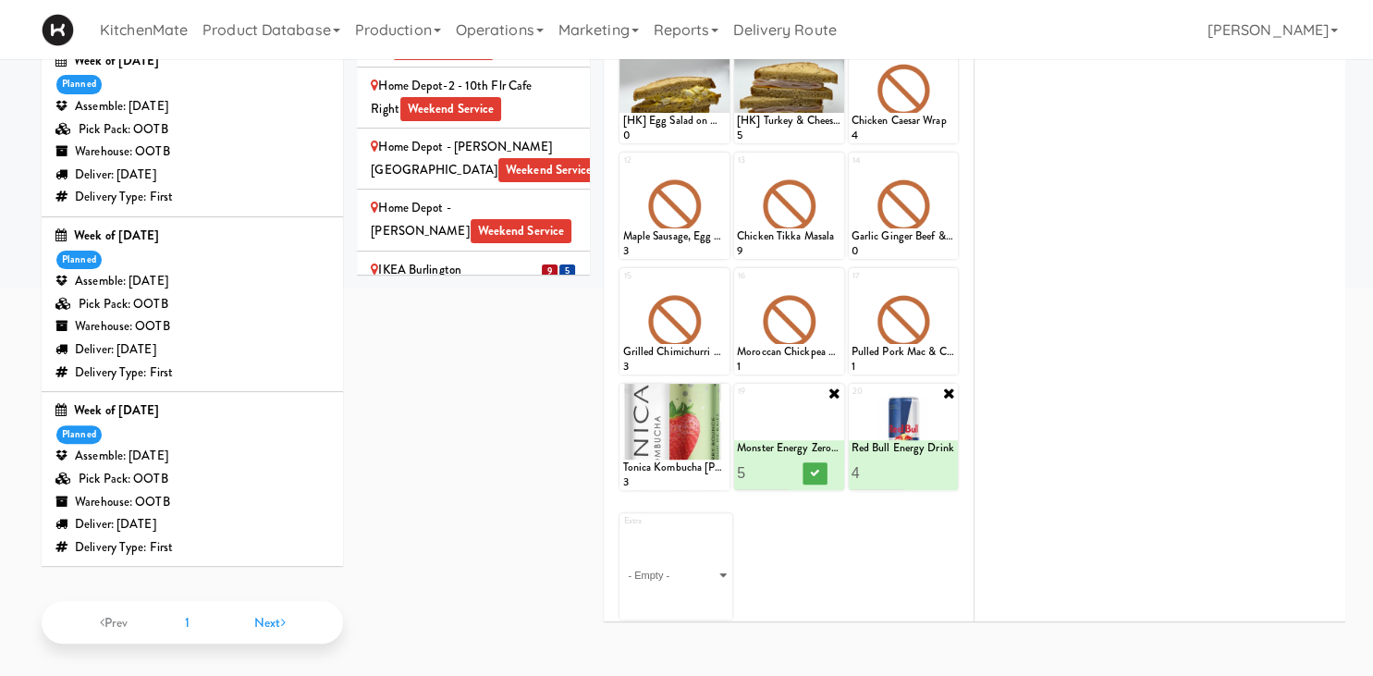
click at [781, 466] on input "5" at bounding box center [763, 473] width 52 height 34
click at [782, 464] on input "6" at bounding box center [763, 473] width 52 height 34
click at [782, 464] on input "7" at bounding box center [763, 473] width 52 height 34
click at [782, 464] on input "8" at bounding box center [763, 473] width 52 height 34
type input "7"
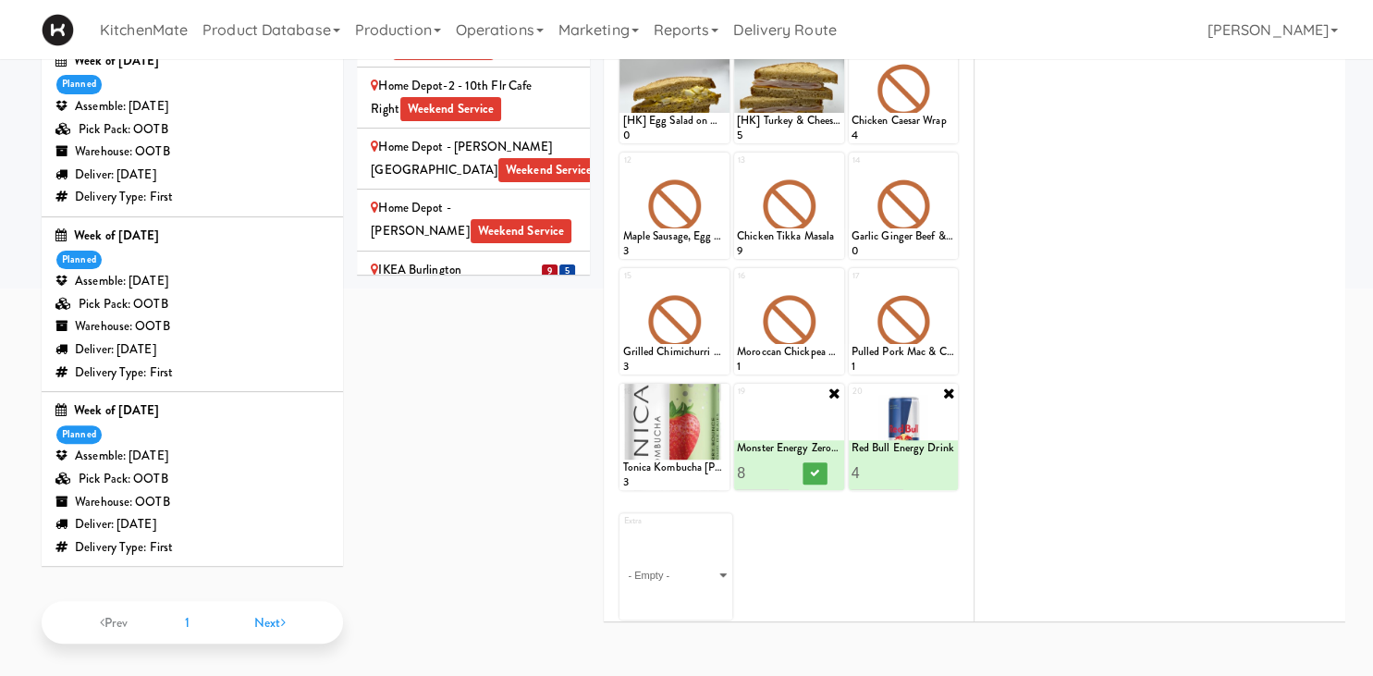
click at [786, 471] on input "7" at bounding box center [763, 473] width 52 height 34
click at [810, 469] on button at bounding box center [815, 473] width 24 height 22
type input "5"
click at [892, 465] on input "5" at bounding box center [878, 473] width 52 height 34
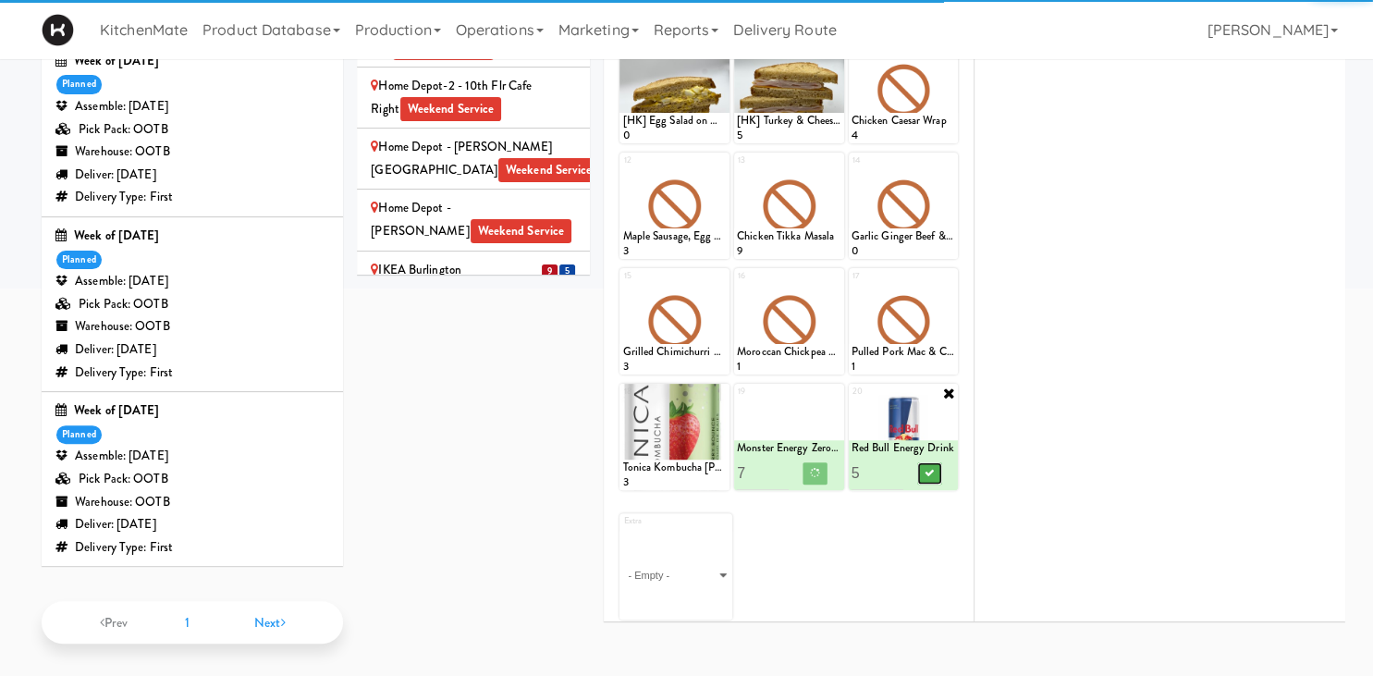
click at [930, 474] on button at bounding box center [930, 473] width 24 height 22
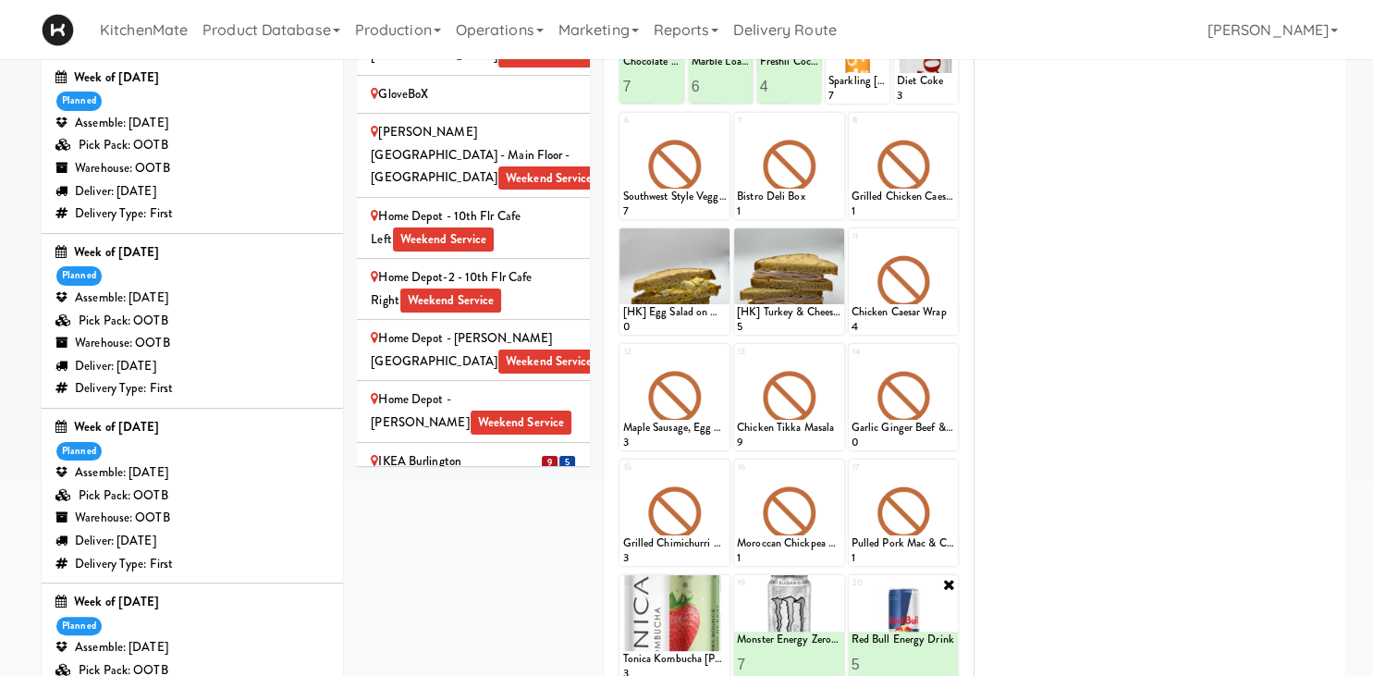
scroll to position [157, 0]
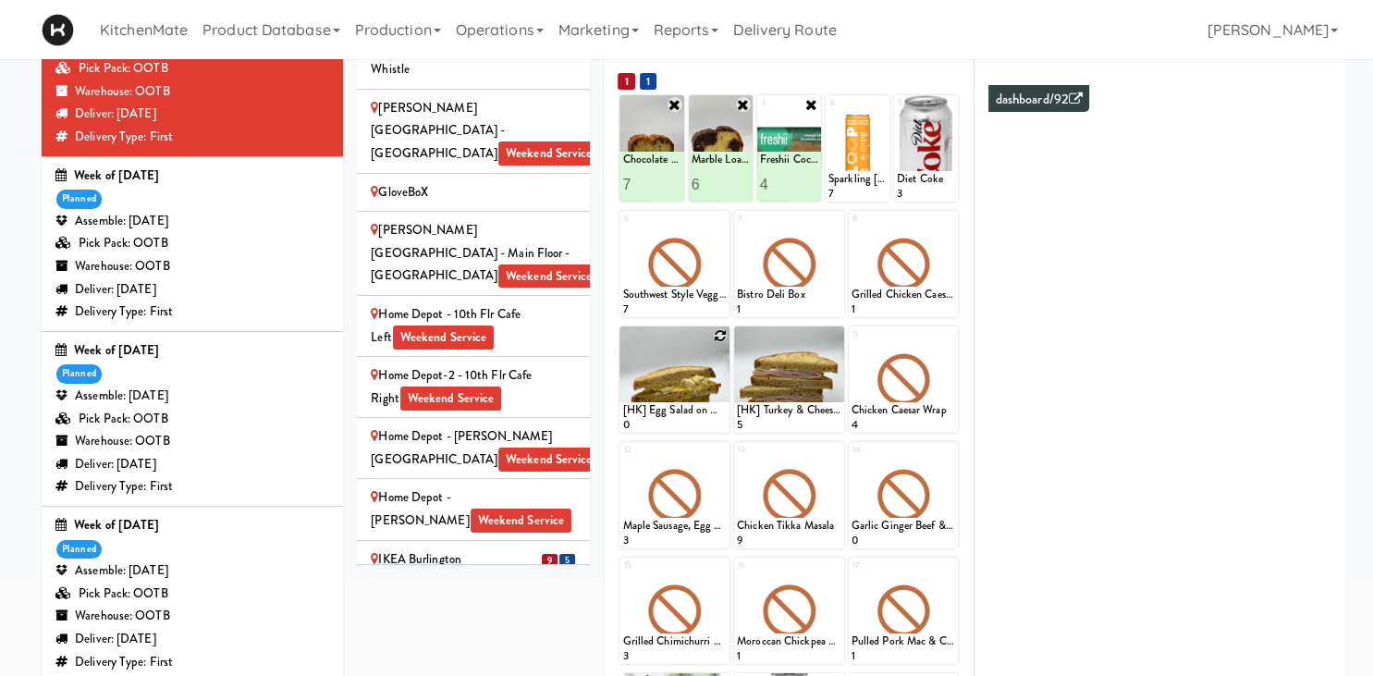
click at [724, 339] on icon at bounding box center [720, 335] width 13 height 13
click at [622, 344] on select "- Empty - Activia Probiotic Peach Mango Smoothie Chocolate Milk Tetra Pack Coca…" at bounding box center [674, 388] width 105 height 89
click option "[HK] Egg Salad on Multigrain" at bounding box center [0, 0] width 0 height 0
type input "12"
click at [704, 413] on icon at bounding box center [700, 416] width 9 height 10
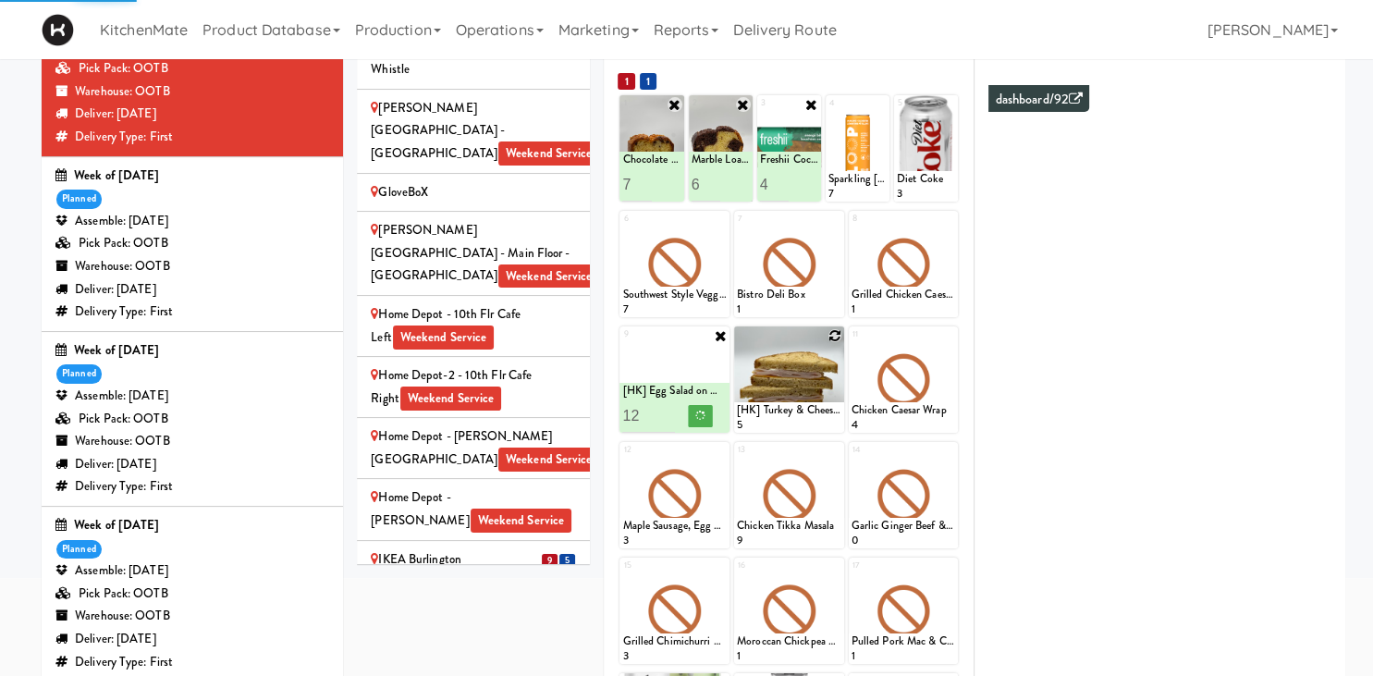
click at [836, 329] on icon at bounding box center [835, 335] width 13 height 13
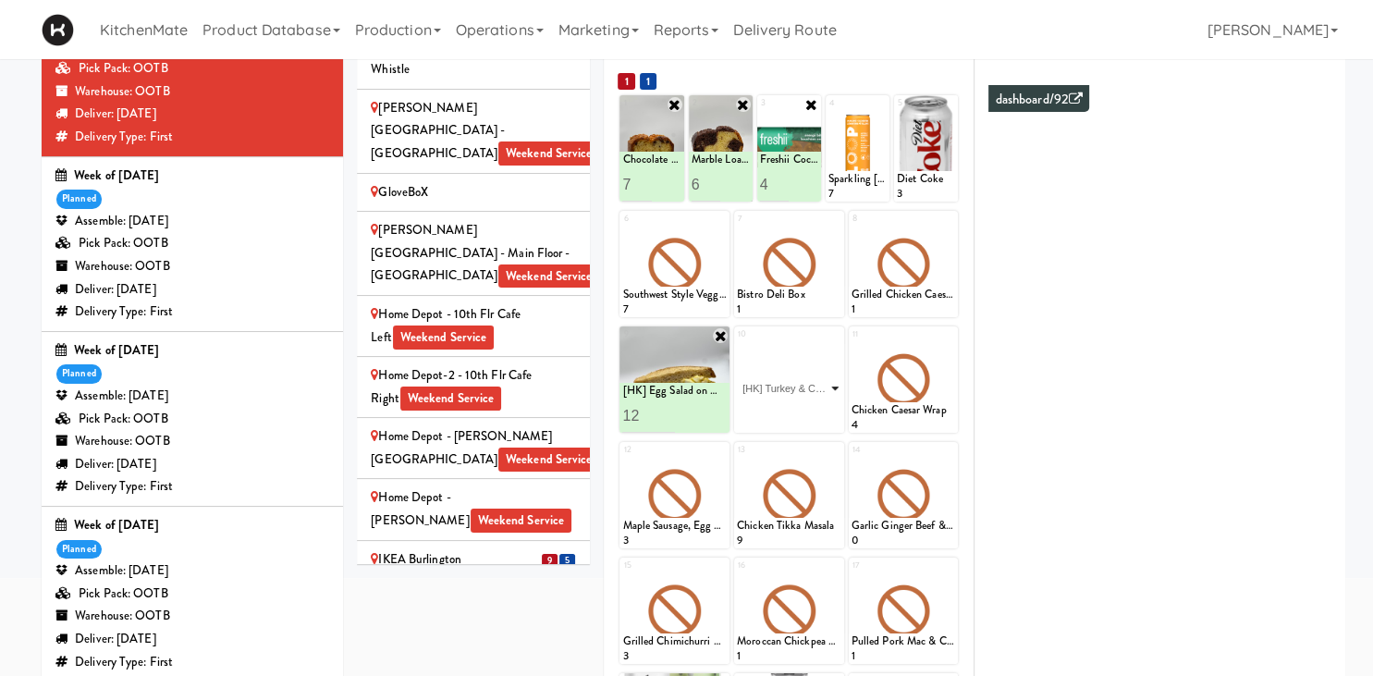
click option "[HK] Turkey & Cheese Multigrain" at bounding box center [0, 0] width 0 height 0
type input "10"
click at [812, 410] on button at bounding box center [815, 416] width 24 height 22
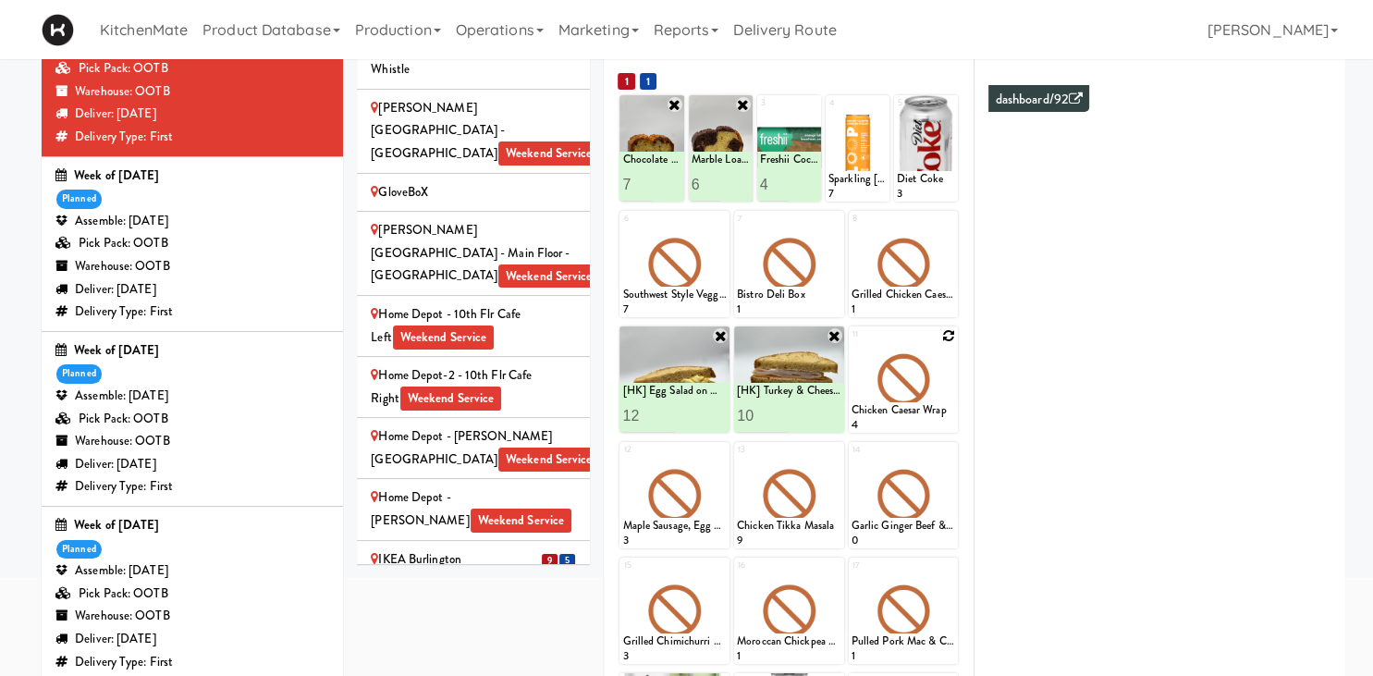
click at [954, 331] on icon at bounding box center [948, 335] width 13 height 13
click at [852, 344] on select "- Empty - Activia Probiotic Peach Mango Smoothie Chocolate Milk Tetra Pack Coca…" at bounding box center [904, 388] width 105 height 89
click option "Rotisserie Chicken Chipotle Wrap" at bounding box center [0, 0] width 0 height 0
type input "10"
click at [928, 405] on button at bounding box center [930, 416] width 24 height 22
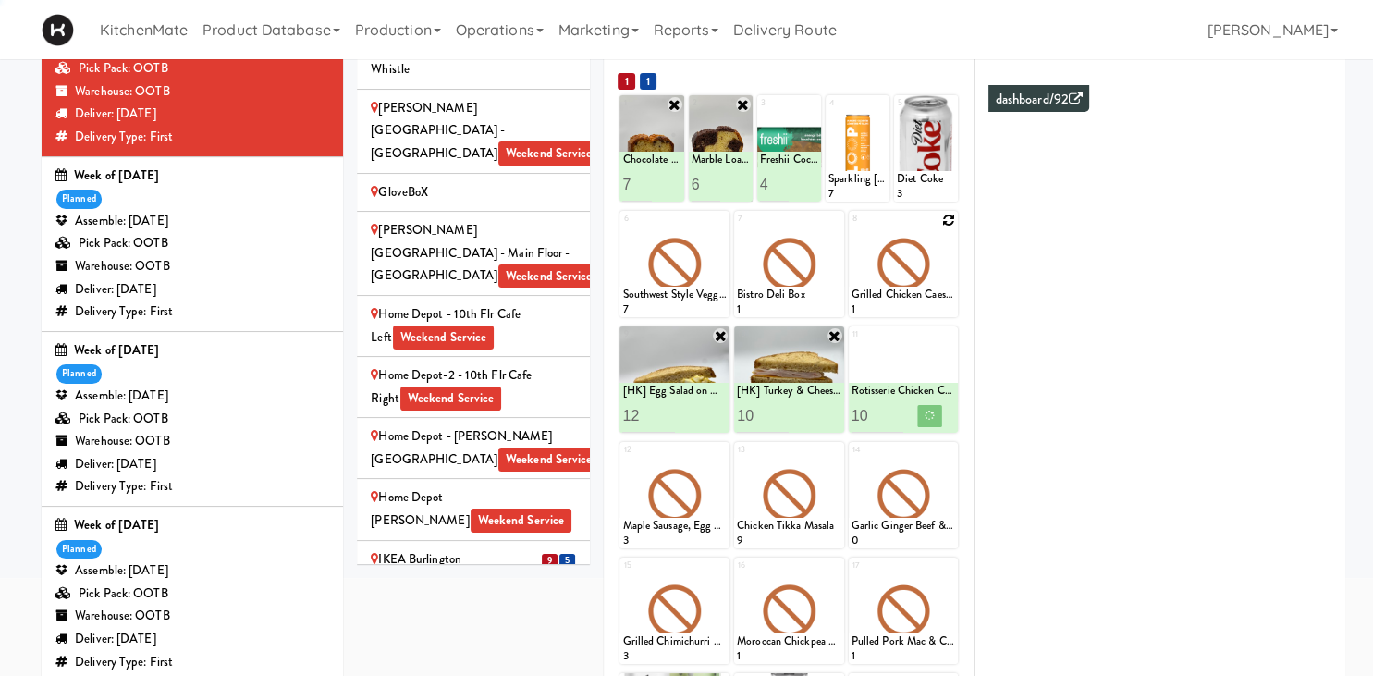
click at [950, 216] on icon at bounding box center [948, 220] width 13 height 13
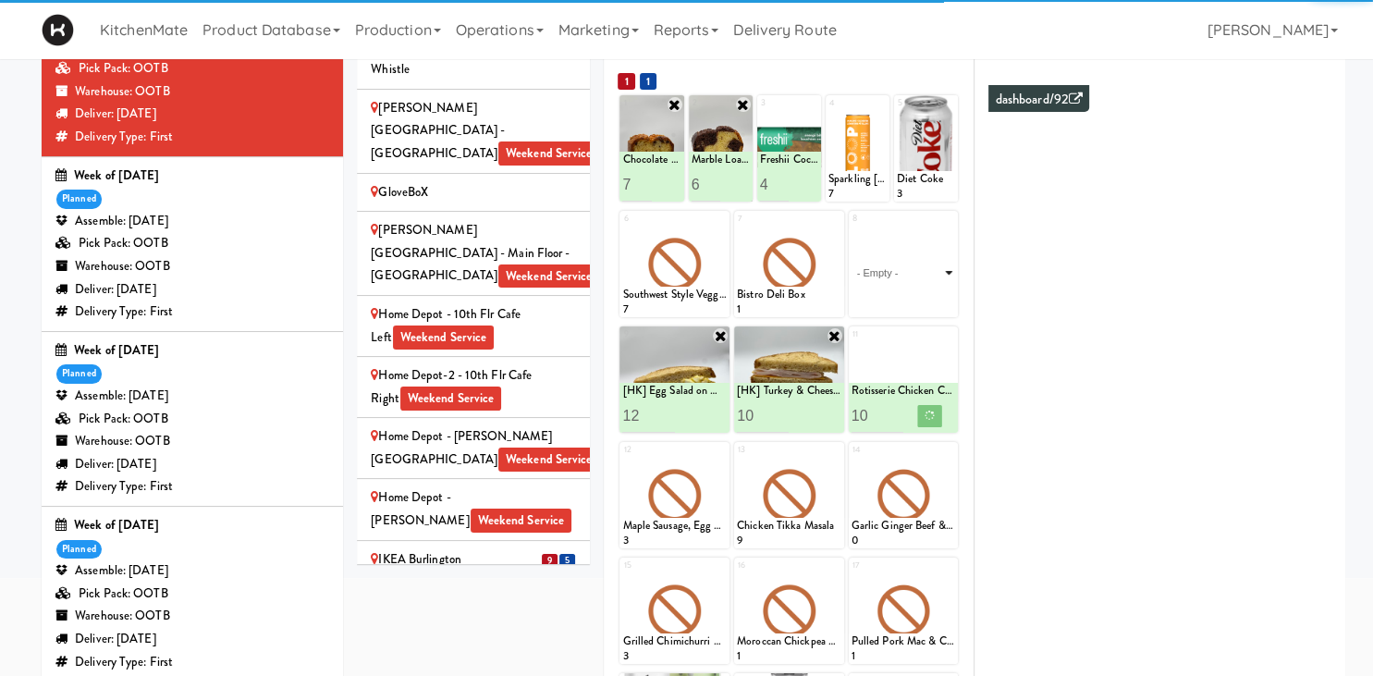
click at [852, 228] on select "- Empty - Activia Probiotic Peach Mango Smoothie Chocolate Milk Tetra Pack Coca…" at bounding box center [904, 272] width 105 height 89
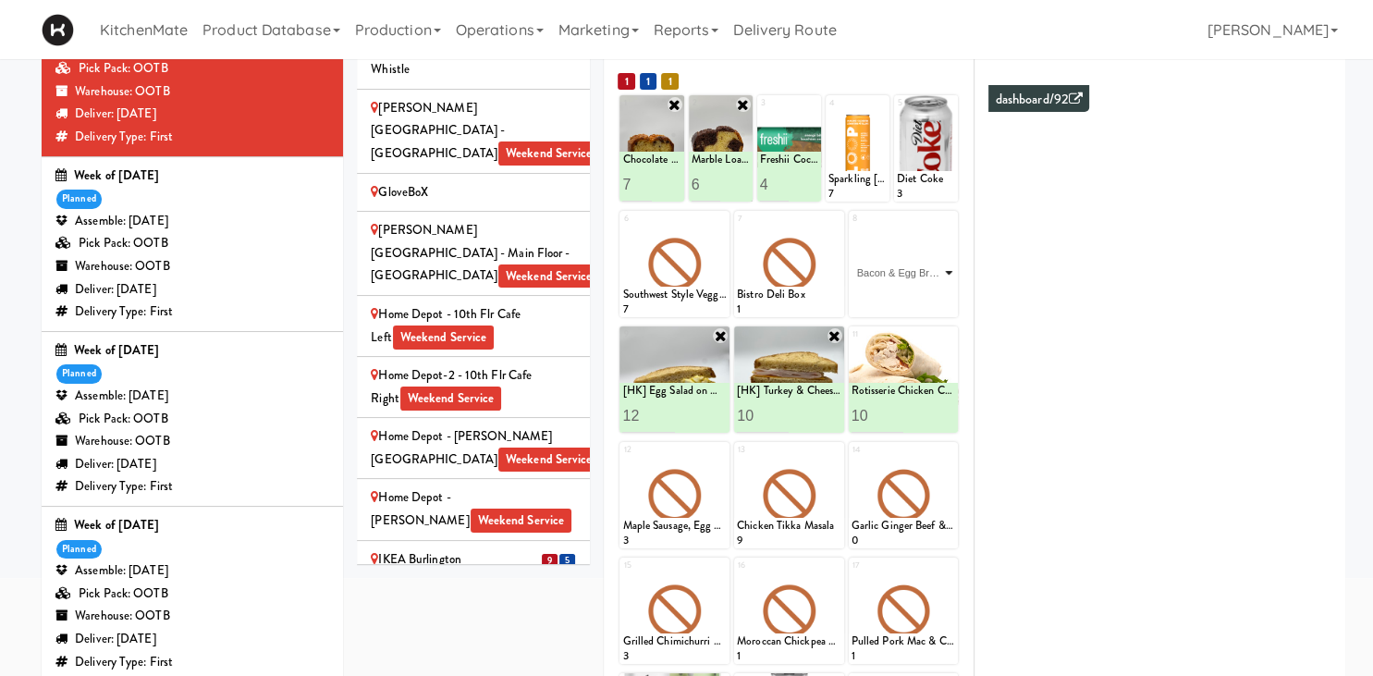
click option "Bacon & Egg Breakfast Wrap" at bounding box center [0, 0] width 0 height 0
type input "1"
type input "8"
click at [931, 301] on icon at bounding box center [929, 300] width 9 height 10
click at [834, 219] on icon at bounding box center [835, 220] width 13 height 13
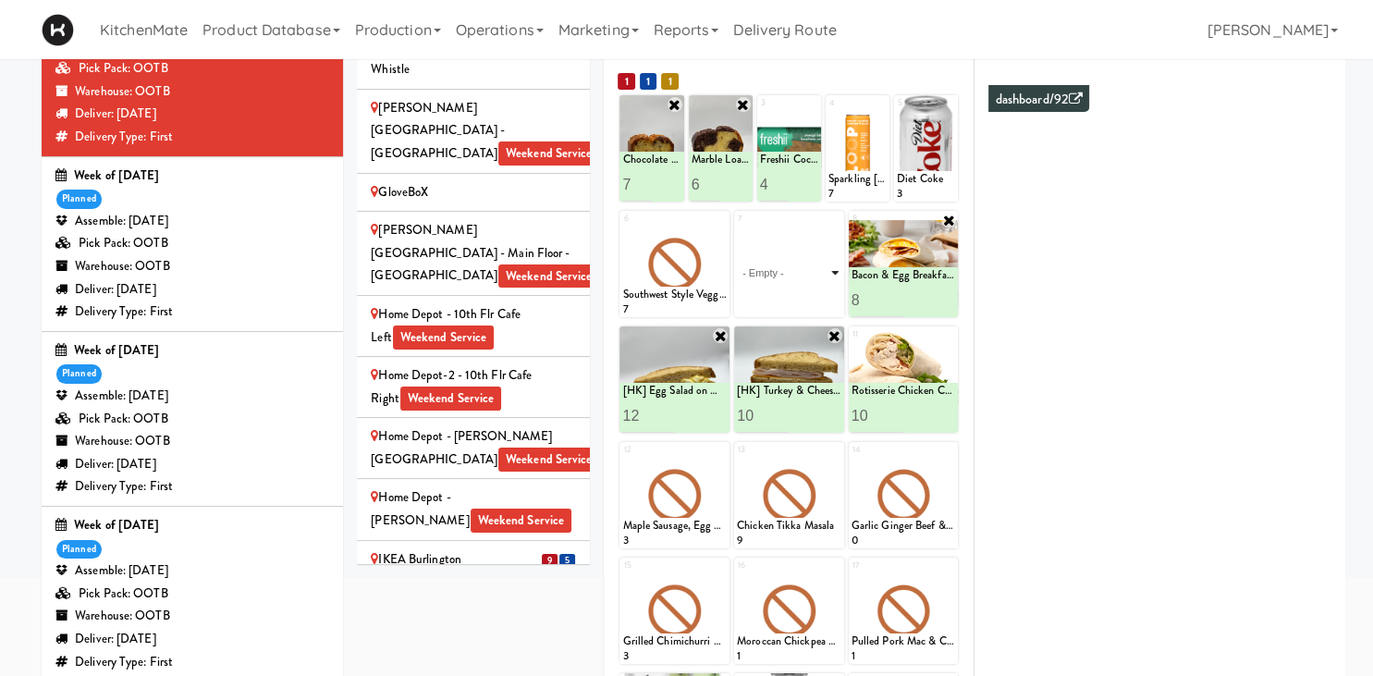
click at [737, 228] on select "- Empty - Activia Probiotic Peach Mango Smoothie Chocolate Milk Tetra Pack Coca…" at bounding box center [789, 272] width 105 height 89
click option "Bistro Deli Box" at bounding box center [0, 0] width 0 height 0
type input "2"
click at [776, 296] on input "2" at bounding box center [763, 300] width 52 height 34
click at [810, 300] on button at bounding box center [815, 300] width 24 height 22
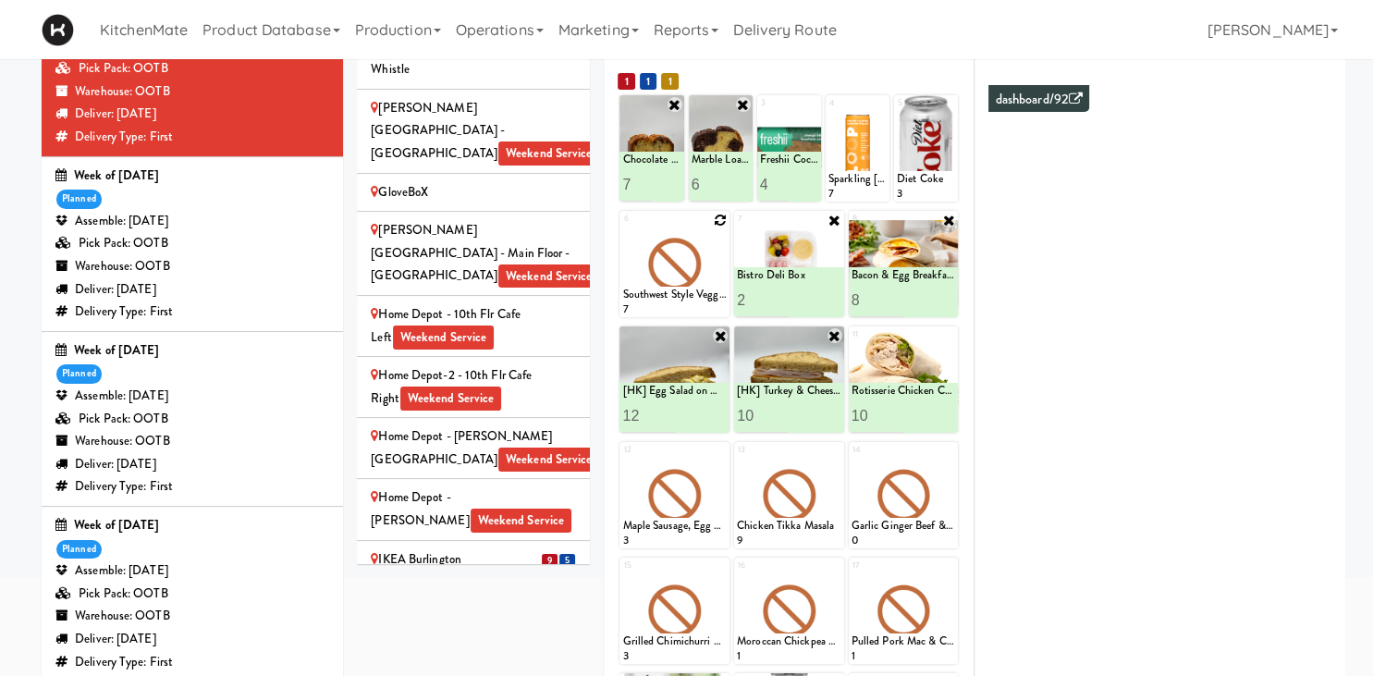
click at [720, 221] on icon at bounding box center [720, 220] width 13 height 13
click at [622, 228] on select "- Empty - Activia Probiotic Peach Mango Smoothie Chocolate Milk Tetra Pack Coca…" at bounding box center [674, 272] width 105 height 89
click option "Sesame Tofu Rainbow Bowl" at bounding box center [0, 0] width 0 height 0
type input "2"
click at [669, 292] on input "2" at bounding box center [648, 300] width 52 height 34
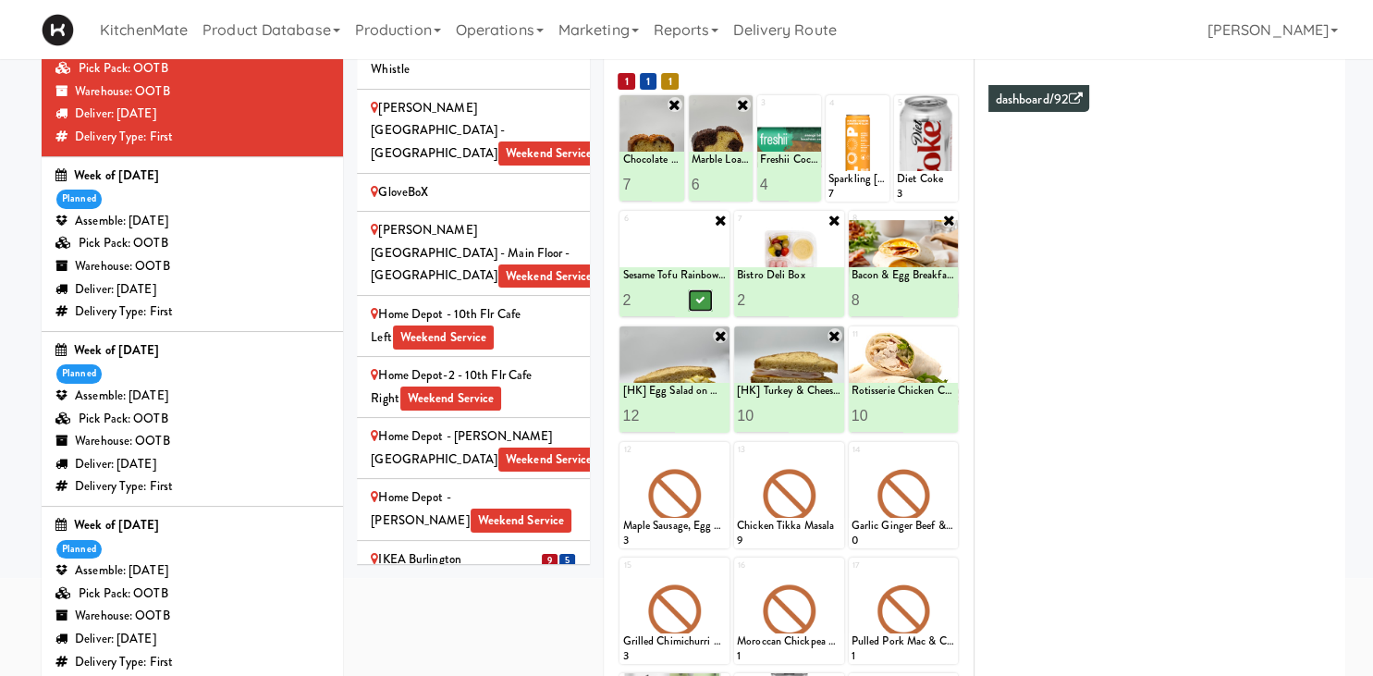
click at [704, 298] on icon at bounding box center [700, 300] width 9 height 10
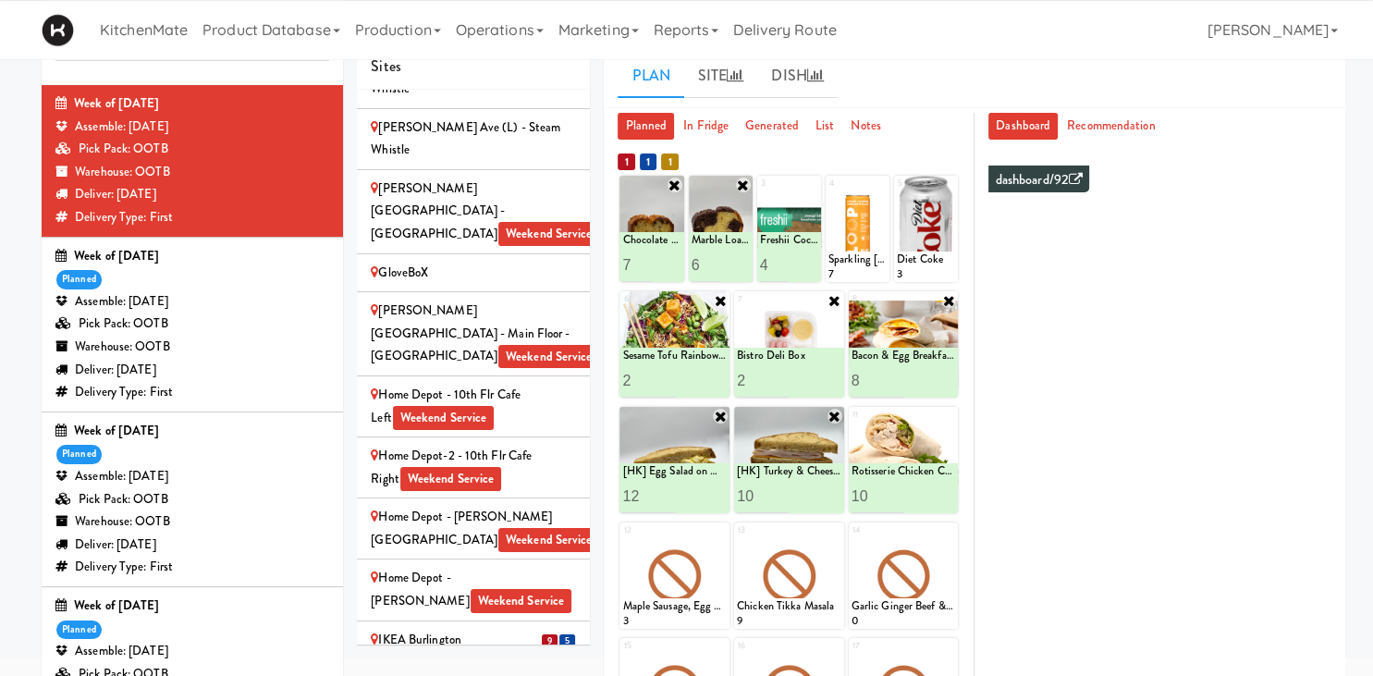
scroll to position [59, 0]
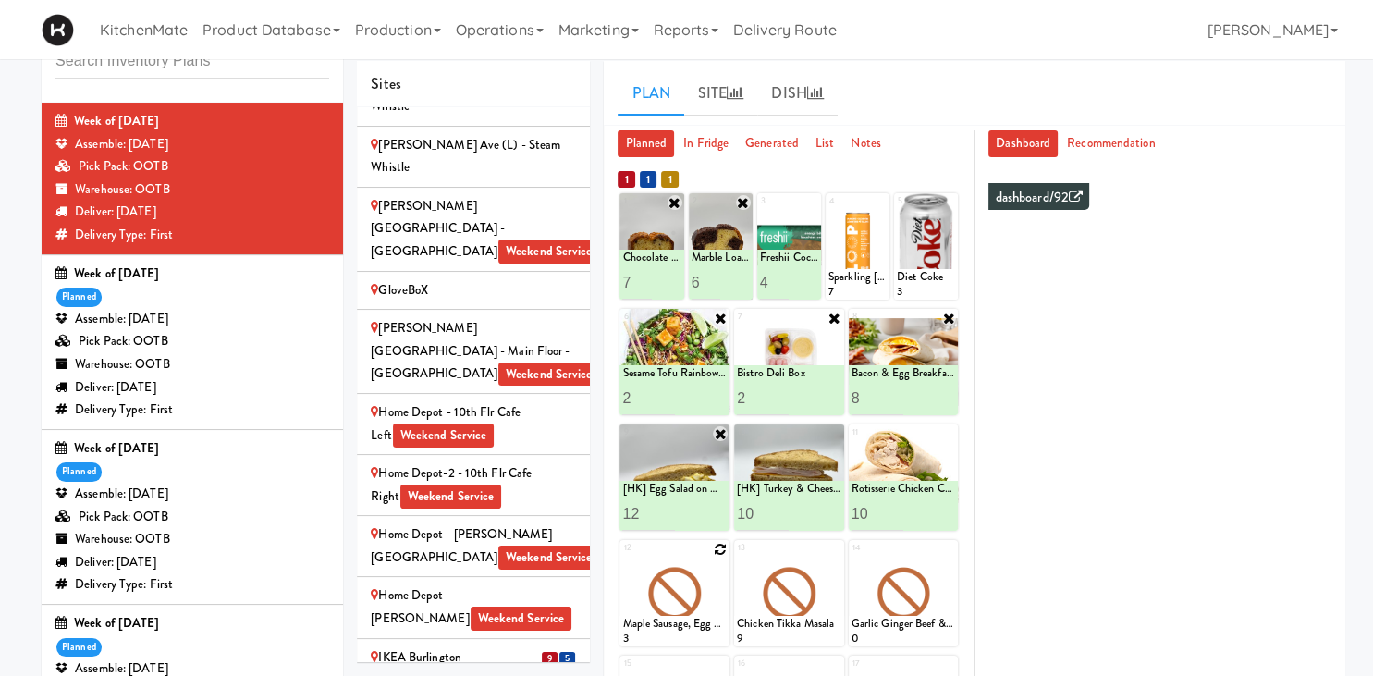
click at [721, 549] on icon at bounding box center [720, 549] width 13 height 13
click at [622, 558] on select "- Empty - Activia Probiotic Peach Mango Smoothie Chocolate Milk Tetra Pack Coca…" at bounding box center [674, 602] width 105 height 89
click option "Roasted Red Pepper Hummus with Crackers" at bounding box center [0, 0] width 0 height 0
click at [662, 623] on input "2" at bounding box center [648, 629] width 52 height 34
click at [663, 623] on input "3" at bounding box center [648, 629] width 52 height 34
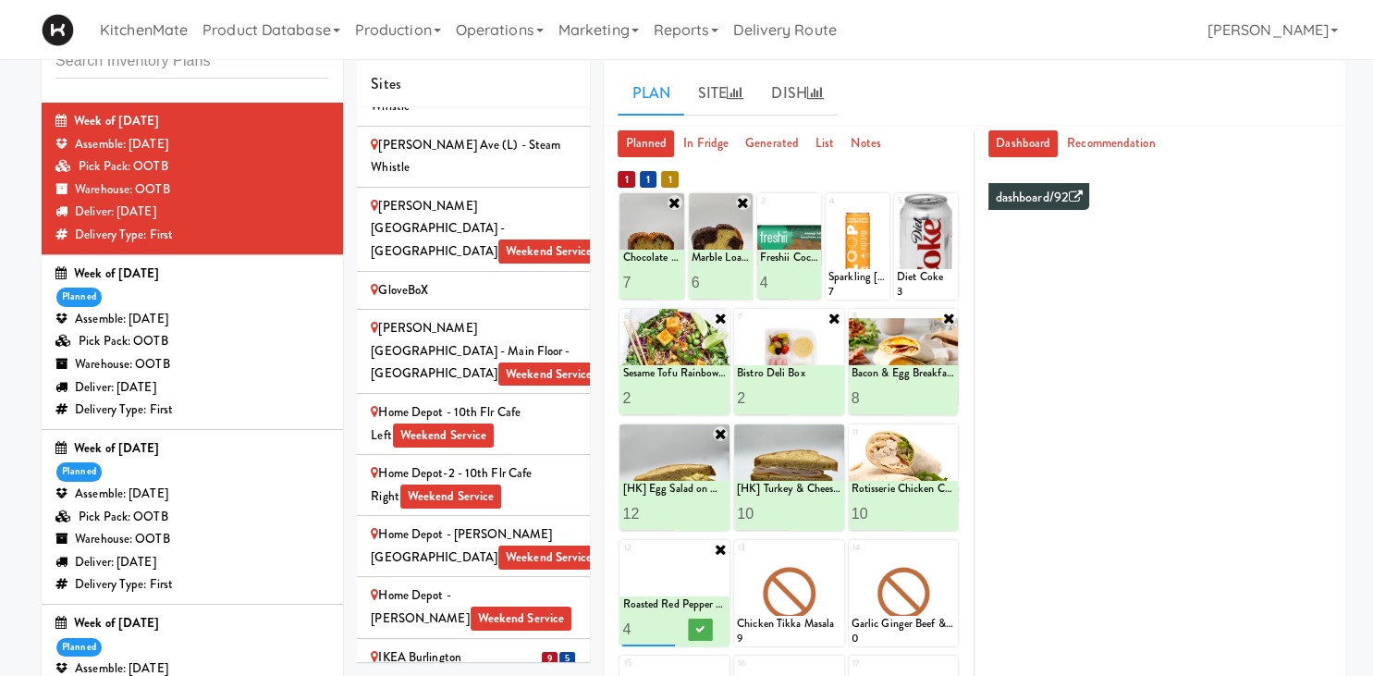
type input "4"
click at [664, 623] on input "4" at bounding box center [648, 629] width 52 height 34
click at [693, 623] on button at bounding box center [701, 630] width 24 height 22
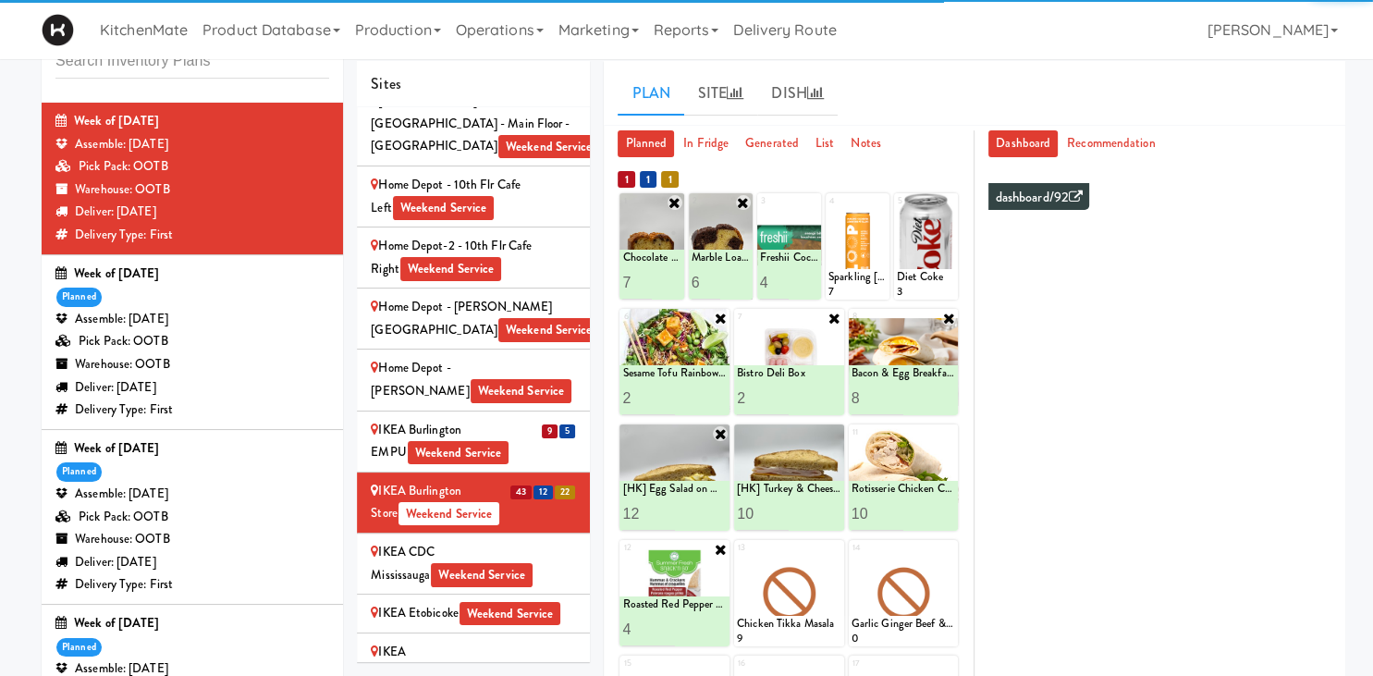
scroll to position [1802, 0]
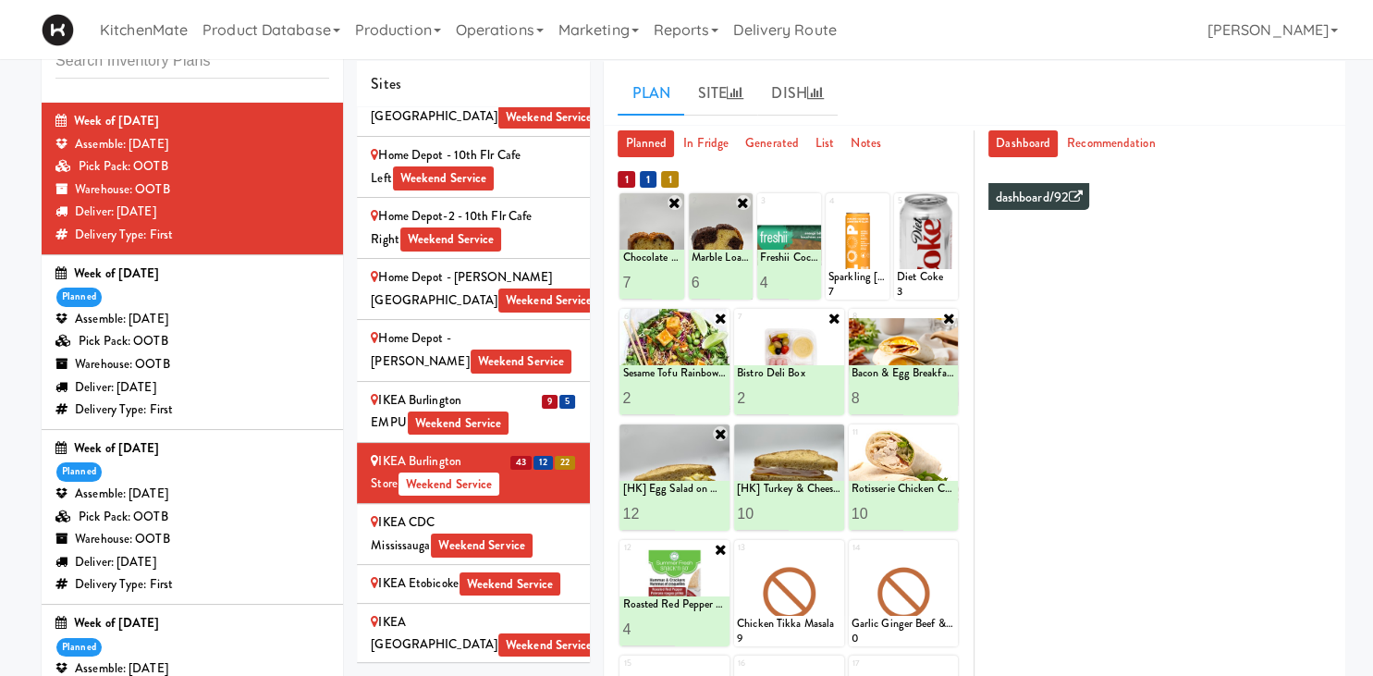
drag, startPoint x: 497, startPoint y: 322, endPoint x: 499, endPoint y: 190, distance: 132.3
click at [498, 511] on div "IKEA CDC Mississauga Weekend Service" at bounding box center [473, 533] width 205 height 45
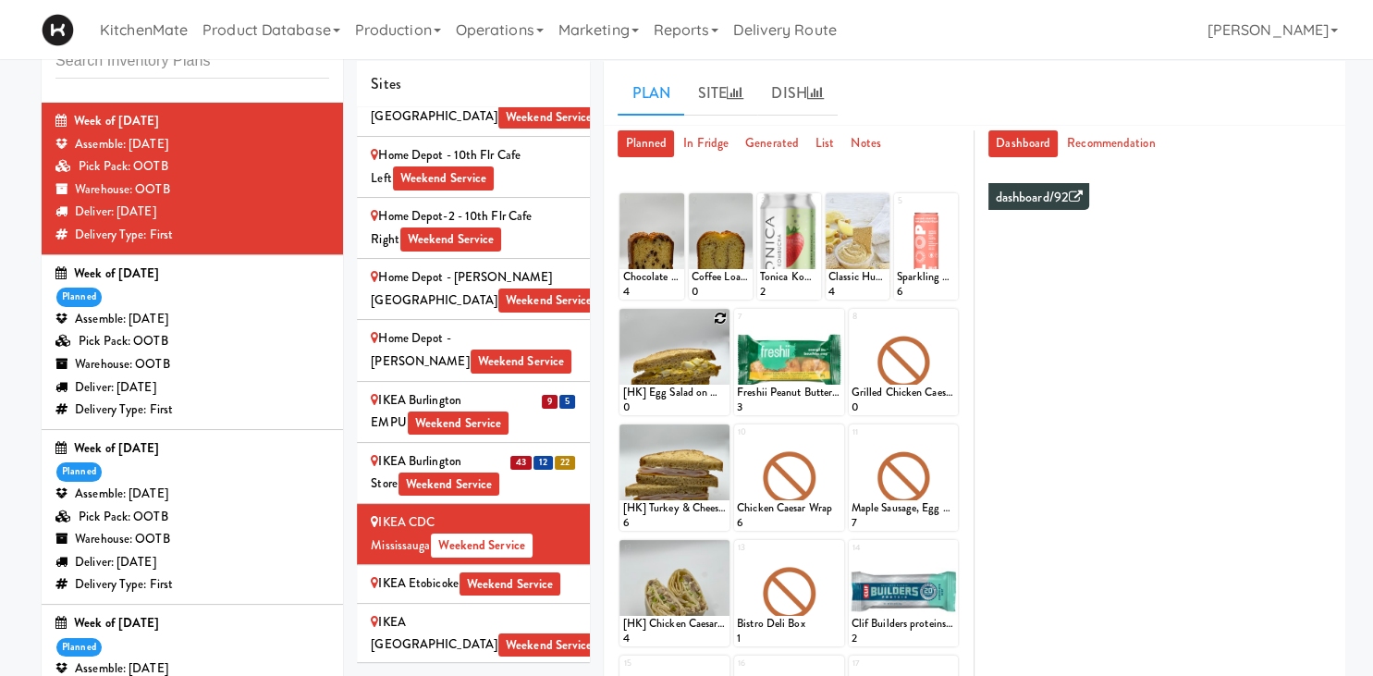
click at [721, 316] on icon at bounding box center [720, 318] width 13 height 13
click at [622, 326] on select "- Empty - Activia Probiotic Peach Mango Smoothie Chocolate Milk Tetra Pack Coca…" at bounding box center [674, 370] width 105 height 89
click option "[HK] Egg Salad on Multigrain" at bounding box center [0, 0] width 0 height 0
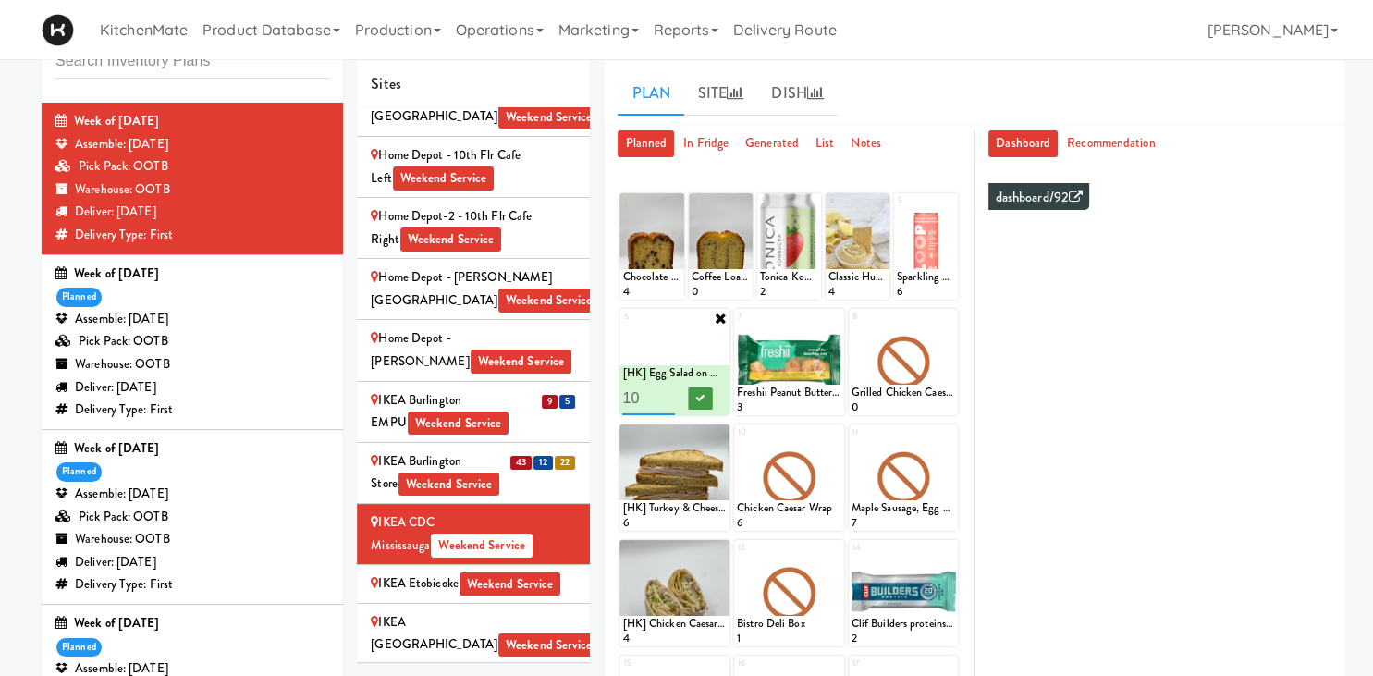
type input "10"
click at [704, 400] on icon at bounding box center [700, 398] width 9 height 10
click at [840, 315] on icon at bounding box center [835, 318] width 13 height 13
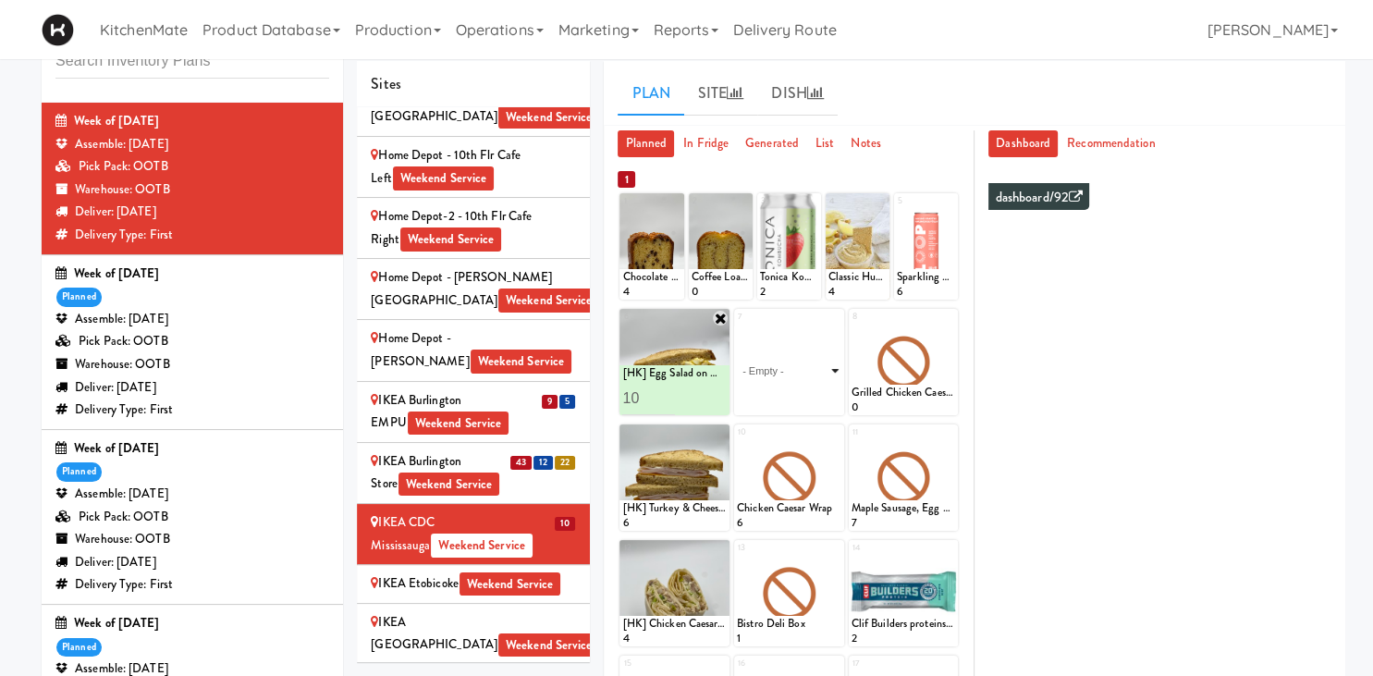
click at [737, 326] on select "- Empty - Activia Probiotic Peach Mango Smoothie Chocolate Milk Tetra Pack Coca…" at bounding box center [789, 370] width 105 height 89
click option "[HK] Turkey & Cheese Multigrain" at bounding box center [0, 0] width 0 height 0
type input "10"
click at [818, 393] on icon at bounding box center [814, 398] width 9 height 10
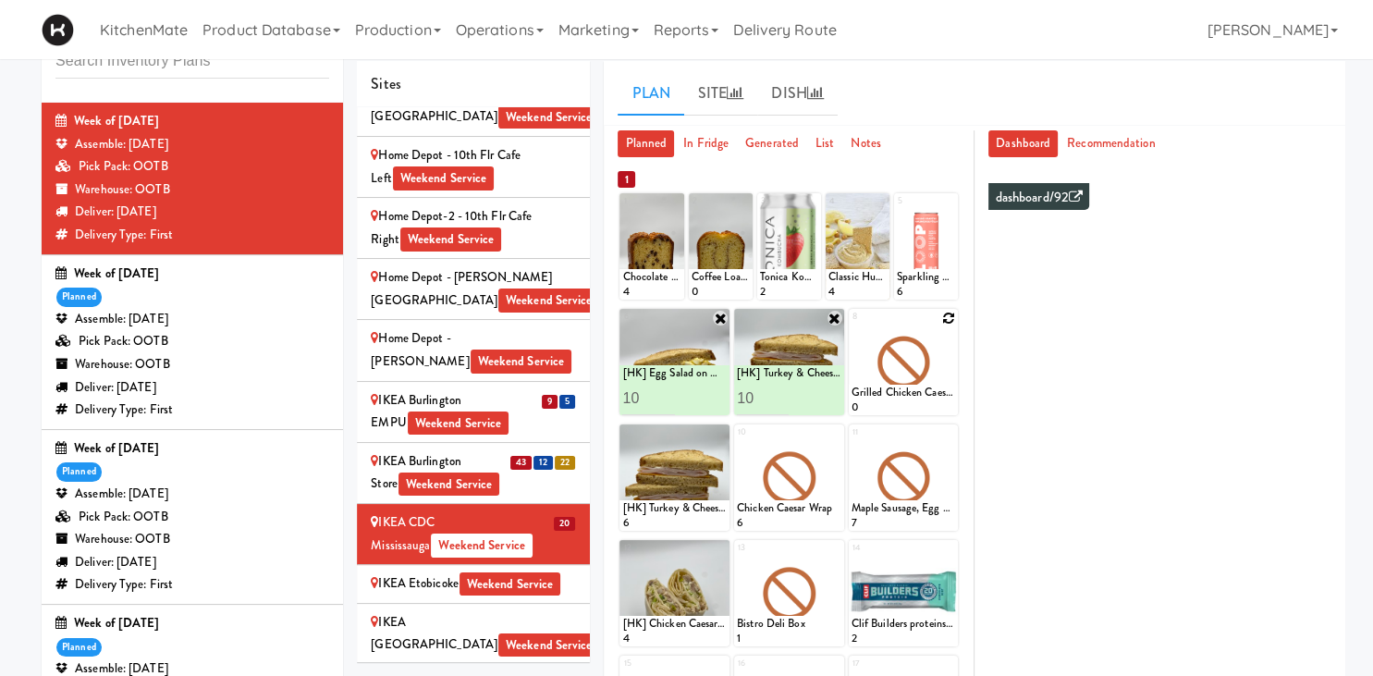
click at [950, 320] on icon at bounding box center [948, 318] width 13 height 13
click at [852, 326] on select "- Empty - Activia Probiotic Peach Mango Smoothie Chocolate Milk Tetra Pack Coca…" at bounding box center [904, 370] width 105 height 89
click option "Sesame Tofu Rainbow Bowl" at bounding box center [0, 0] width 0 height 0
type input "2"
click at [897, 392] on input "2" at bounding box center [878, 398] width 52 height 34
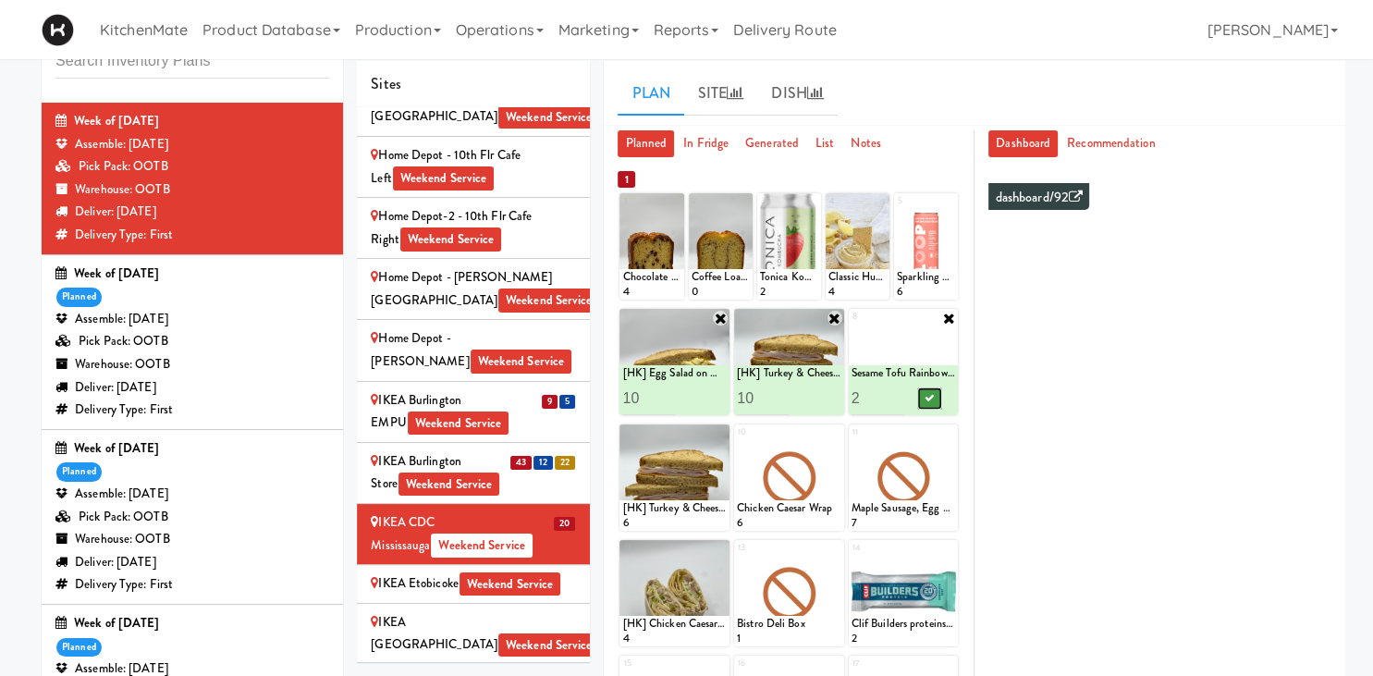
click at [927, 398] on icon at bounding box center [929, 398] width 9 height 10
click at [836, 438] on icon at bounding box center [835, 433] width 13 height 13
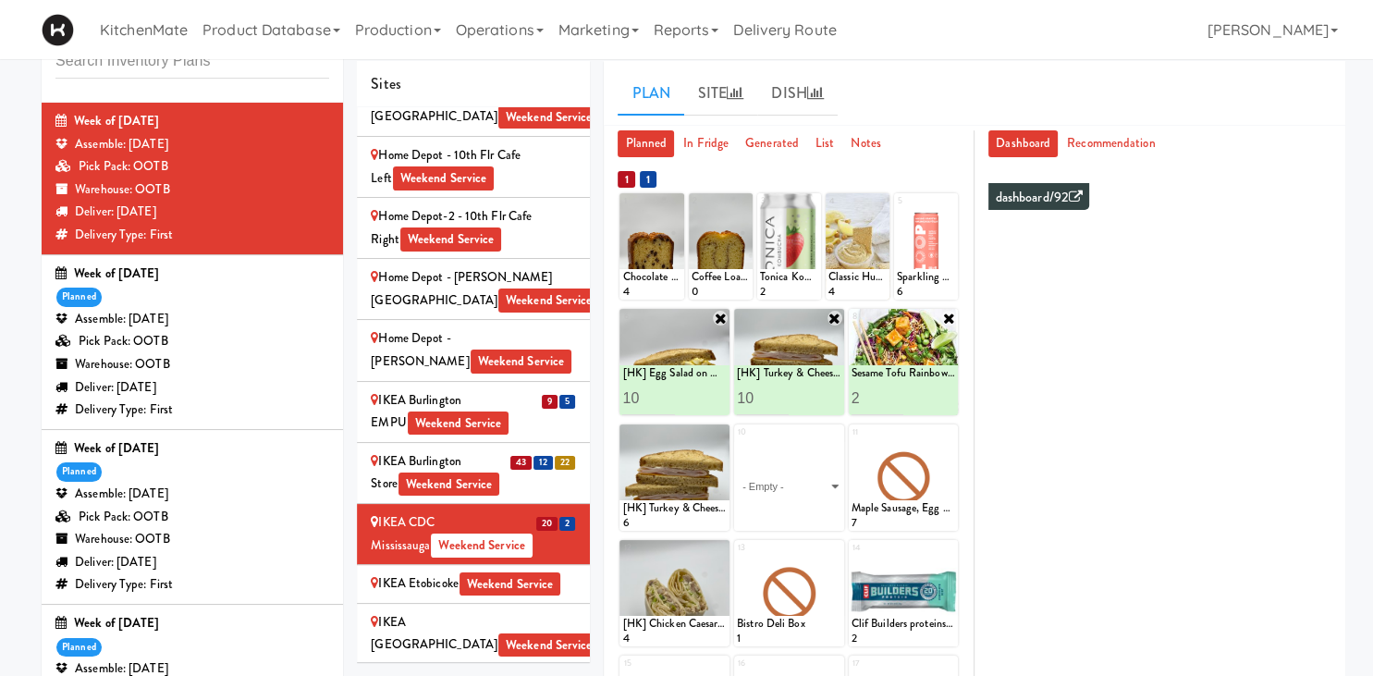
click at [737, 442] on select "- Empty - Activia Probiotic Peach Mango Smoothie Chocolate Milk Tetra Pack Coca…" at bounding box center [789, 486] width 105 height 89
click option "Bistro Deli Box" at bounding box center [0, 0] width 0 height 0
type input "2"
click at [779, 511] on input "2" at bounding box center [763, 514] width 52 height 34
click at [807, 516] on button at bounding box center [815, 514] width 24 height 22
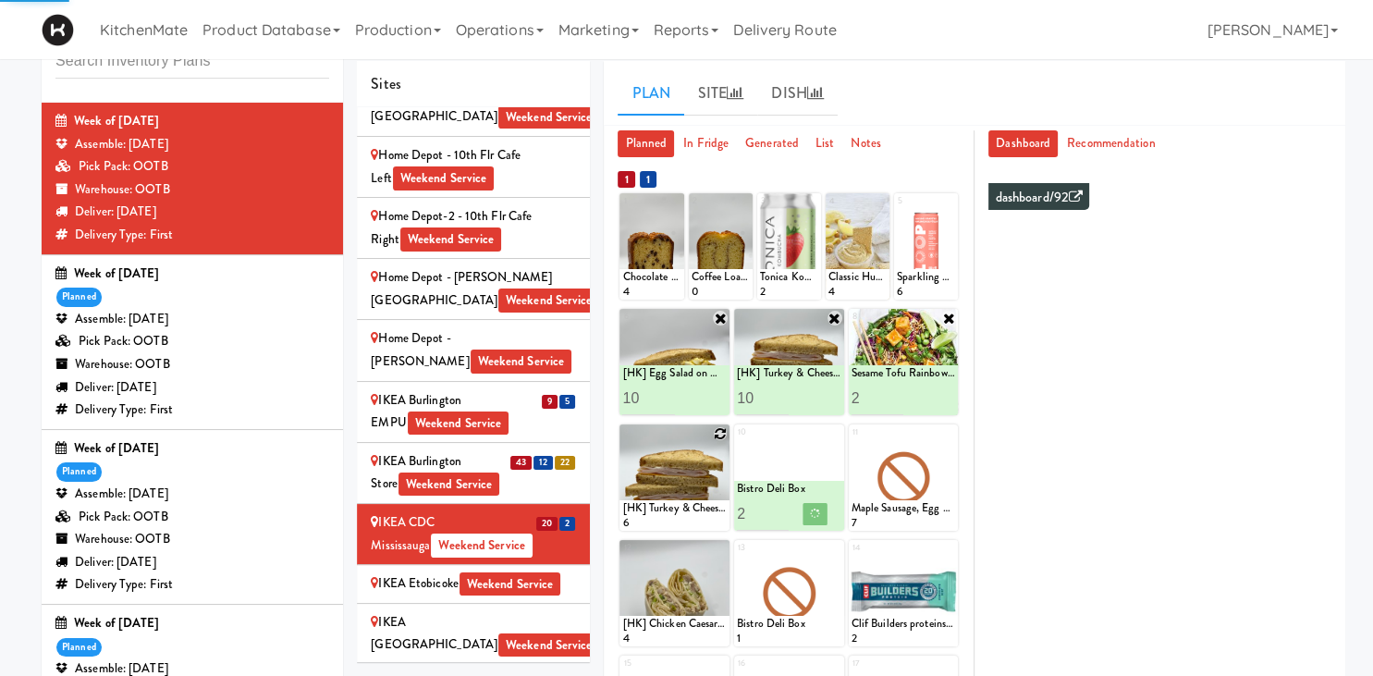
click at [721, 430] on icon at bounding box center [720, 433] width 13 height 13
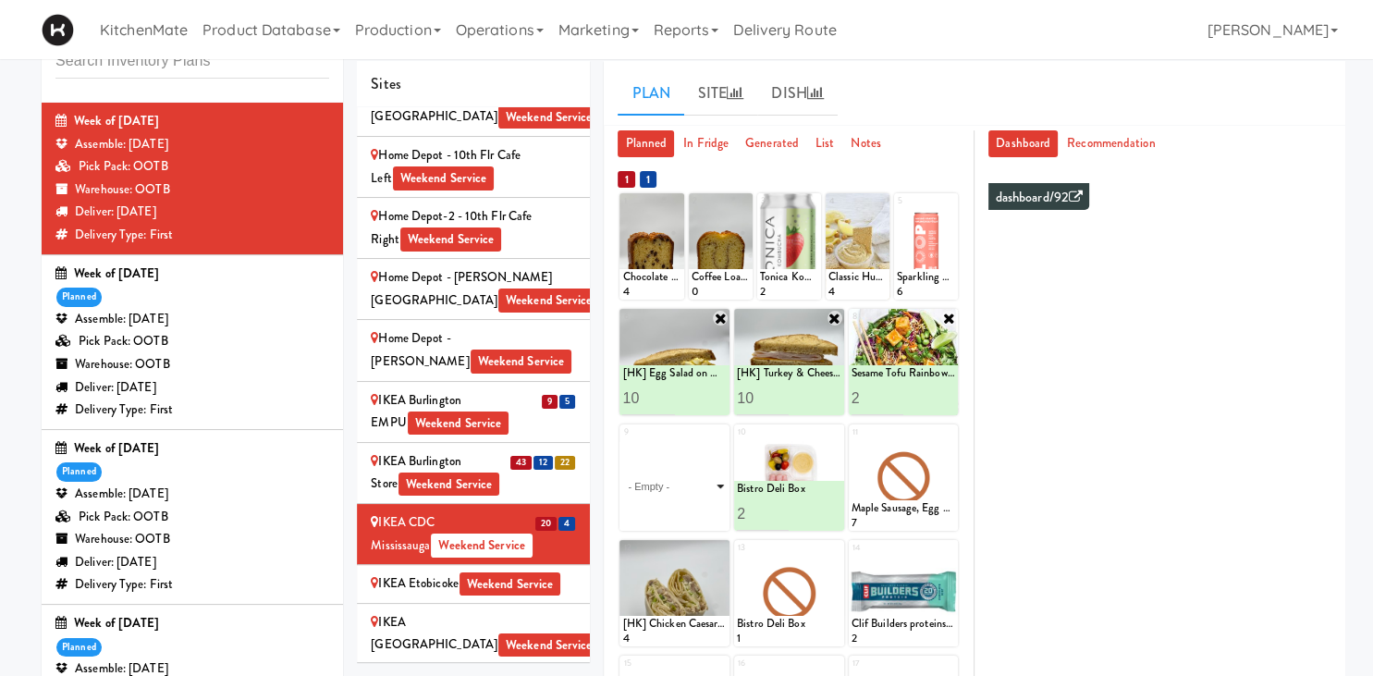
click at [622, 442] on select "- Empty - Activia Probiotic Peach Mango Smoothie Chocolate Milk Tetra Pack Coca…" at bounding box center [674, 486] width 105 height 89
click option "Rotisserie Chicken Chipotle Wrap" at bounding box center [0, 0] width 0 height 0
type input "13"
click at [698, 512] on icon at bounding box center [700, 514] width 9 height 10
click at [955, 435] on icon at bounding box center [948, 433] width 13 height 13
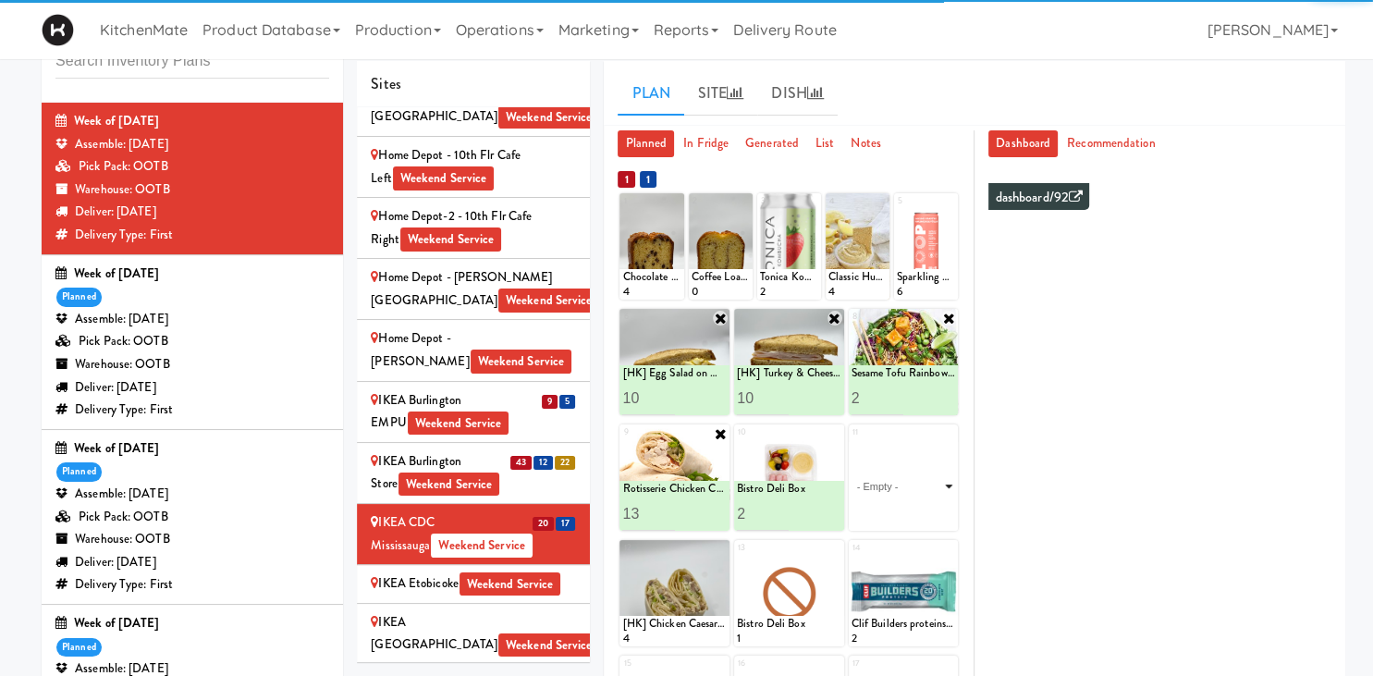
click at [852, 442] on select "- Empty - Activia Probiotic Peach Mango Smoothie Chocolate Milk Tetra Pack Coca…" at bounding box center [904, 486] width 105 height 89
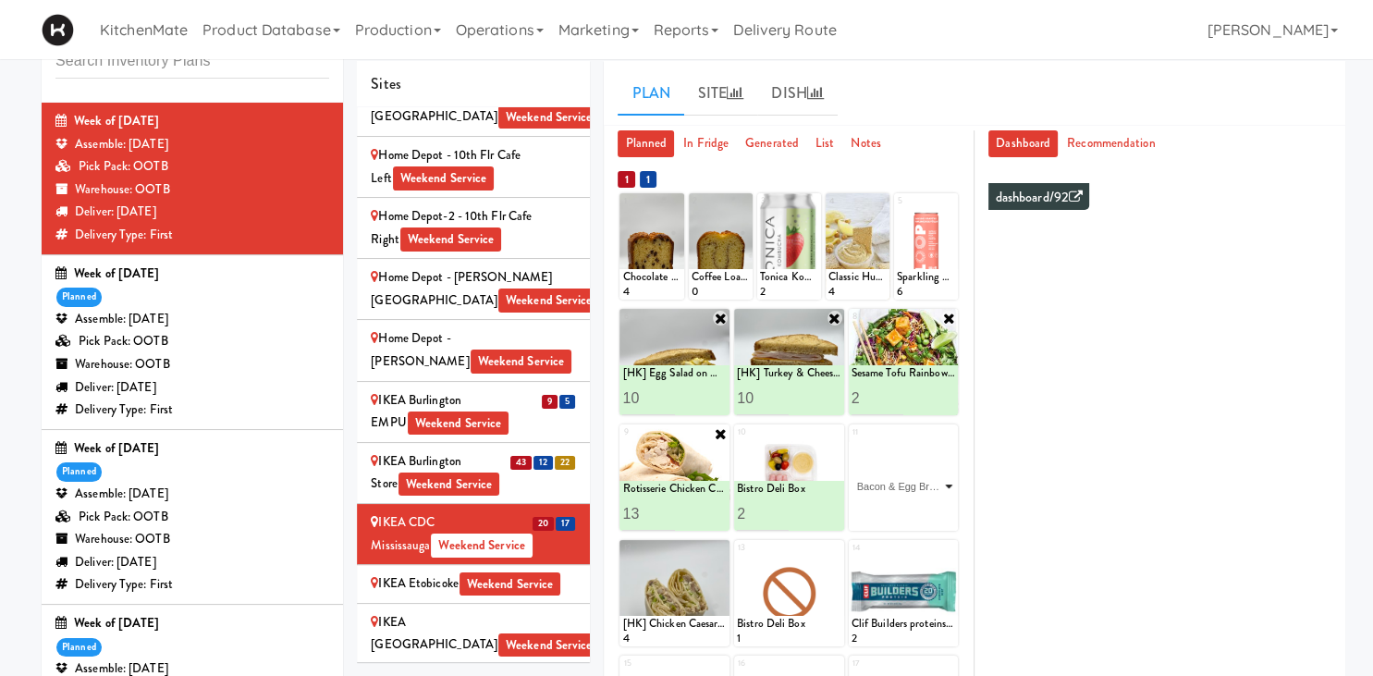
click option "Bacon & Egg Breakfast Wrap" at bounding box center [0, 0] width 0 height 0
type input "10"
click at [936, 511] on button at bounding box center [930, 514] width 24 height 22
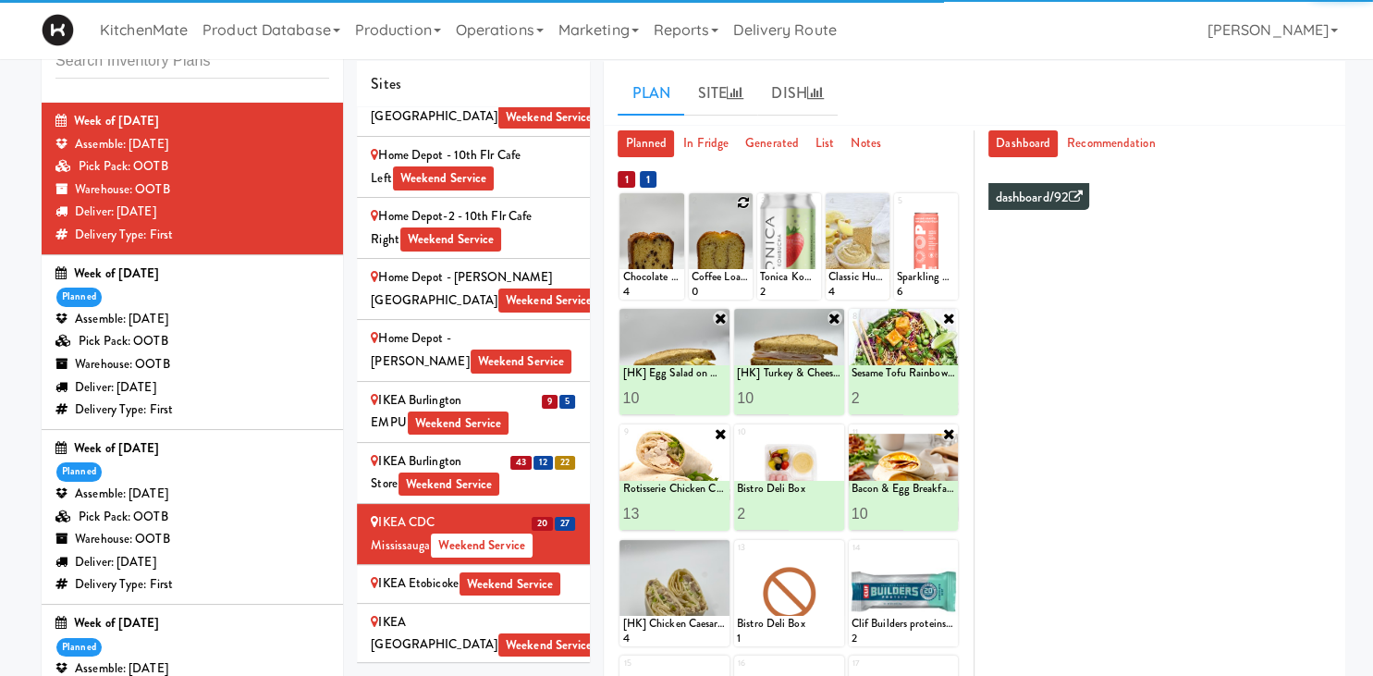
click at [744, 203] on icon at bounding box center [743, 202] width 13 height 13
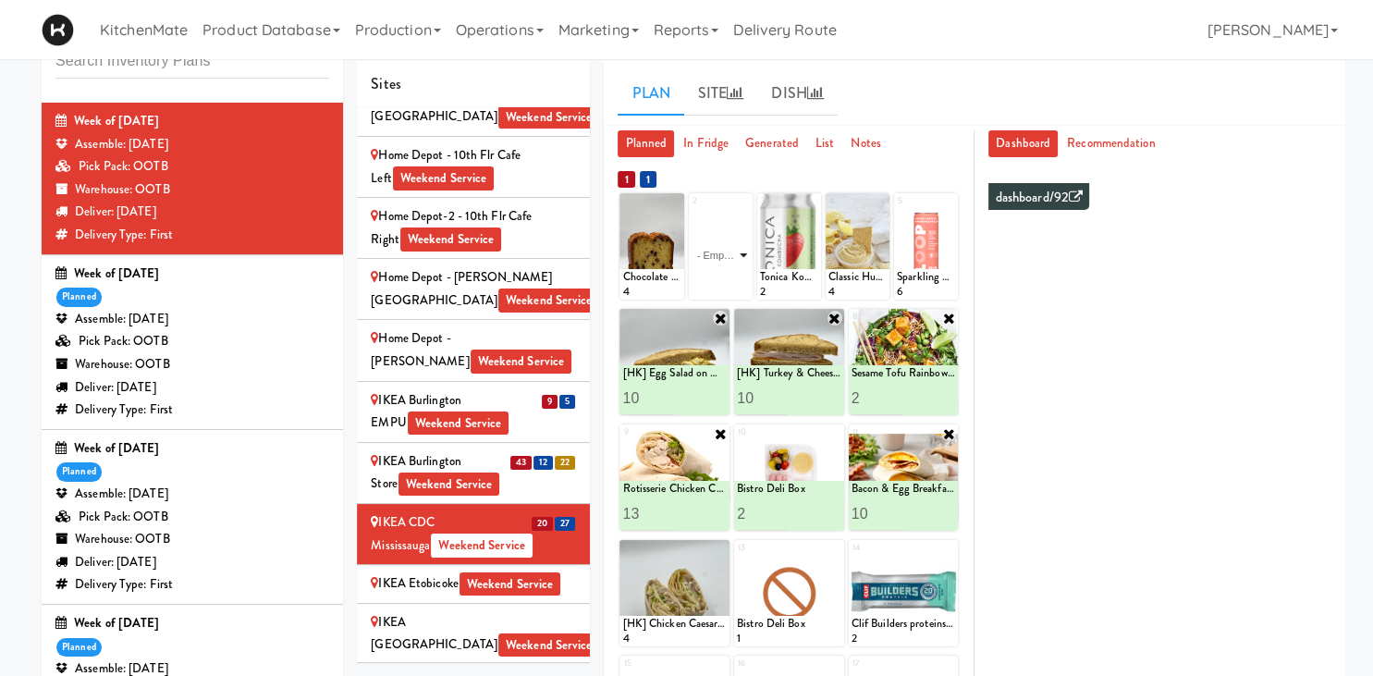
click at [692, 211] on select "- Empty - Activia Probiotic Peach Mango Smoothie Chocolate Milk Tetra Pack Coca…" at bounding box center [721, 255] width 58 height 89
click option "Coffee Loaf Cake" at bounding box center [0, 0] width 0 height 0
type input "8"
click at [742, 280] on button at bounding box center [735, 283] width 24 height 22
click at [678, 202] on icon at bounding box center [675, 202] width 13 height 13
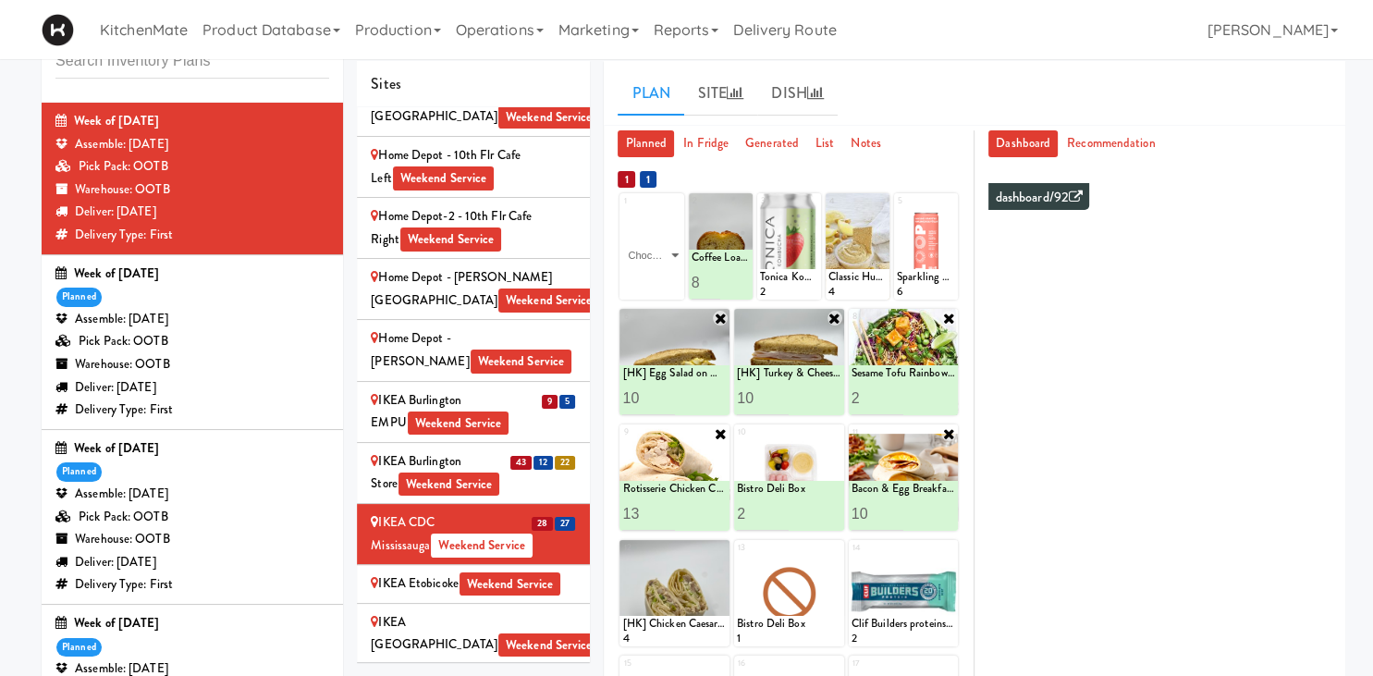
click option "Chocolate Chip Loaf Cake" at bounding box center [0, 0] width 0 height 0
type input "8"
click at [675, 279] on button at bounding box center [667, 283] width 24 height 22
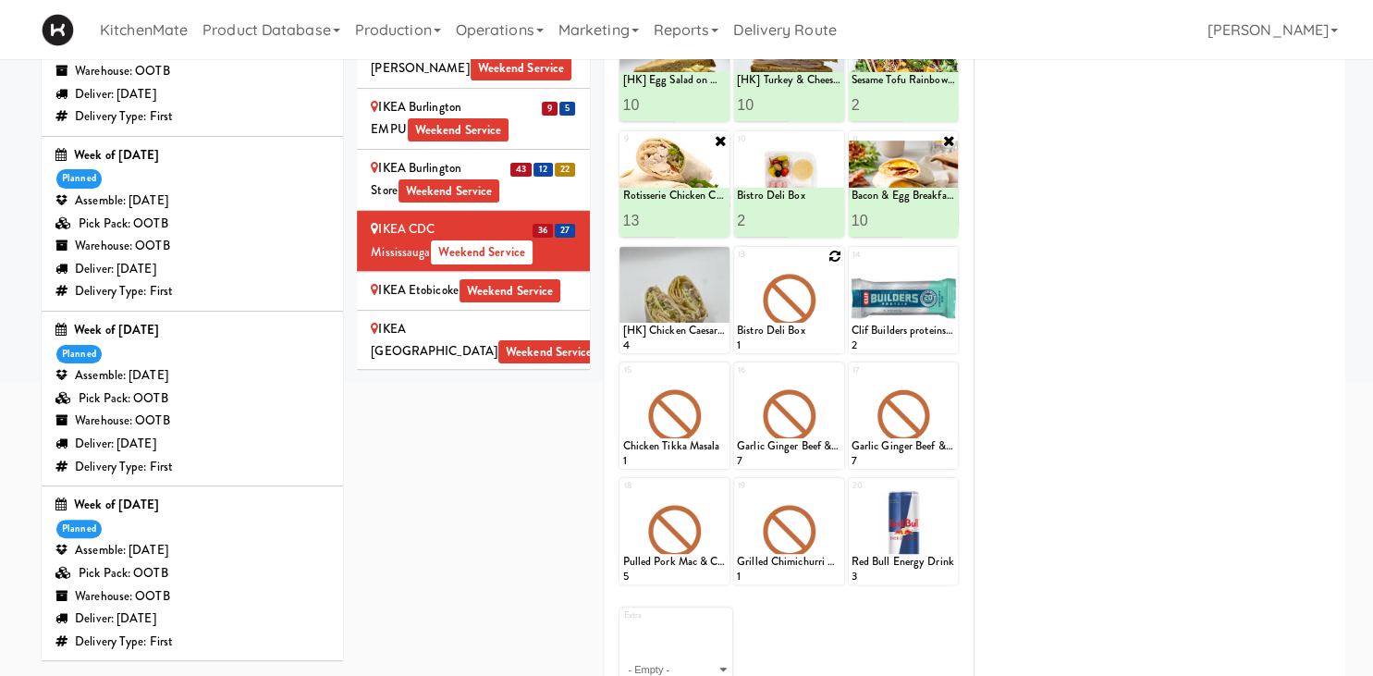
click at [837, 253] on icon at bounding box center [835, 256] width 13 height 13
click at [737, 265] on select "- Empty - Activia Probiotic Peach Mango Smoothie Chocolate Milk Tetra Pack Coca…" at bounding box center [789, 309] width 105 height 89
click option "Freshii Cocoa Energii Bites" at bounding box center [0, 0] width 0 height 0
click at [777, 330] on input "2" at bounding box center [763, 336] width 52 height 34
click at [777, 330] on input "3" at bounding box center [763, 336] width 52 height 34
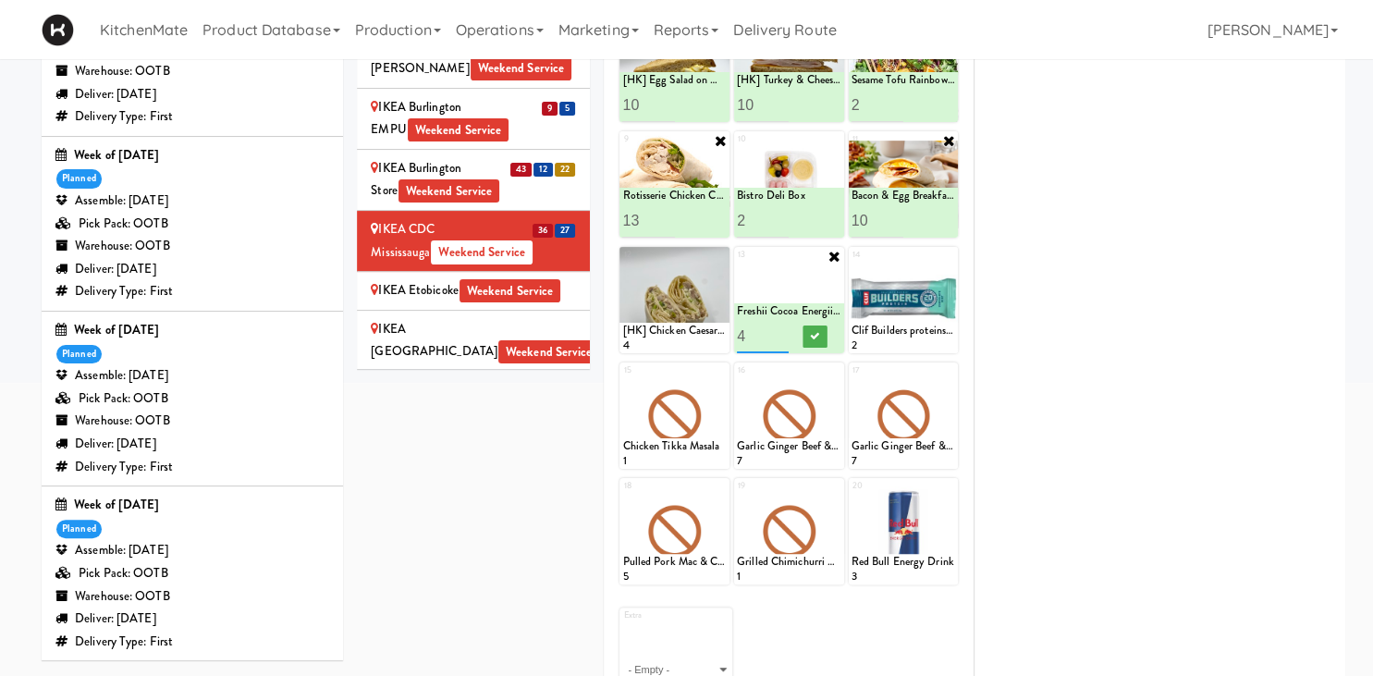
click at [777, 330] on input "4" at bounding box center [763, 336] width 52 height 34
type input "5"
click at [777, 330] on input "5" at bounding box center [763, 336] width 52 height 34
click at [817, 331] on icon at bounding box center [814, 336] width 9 height 10
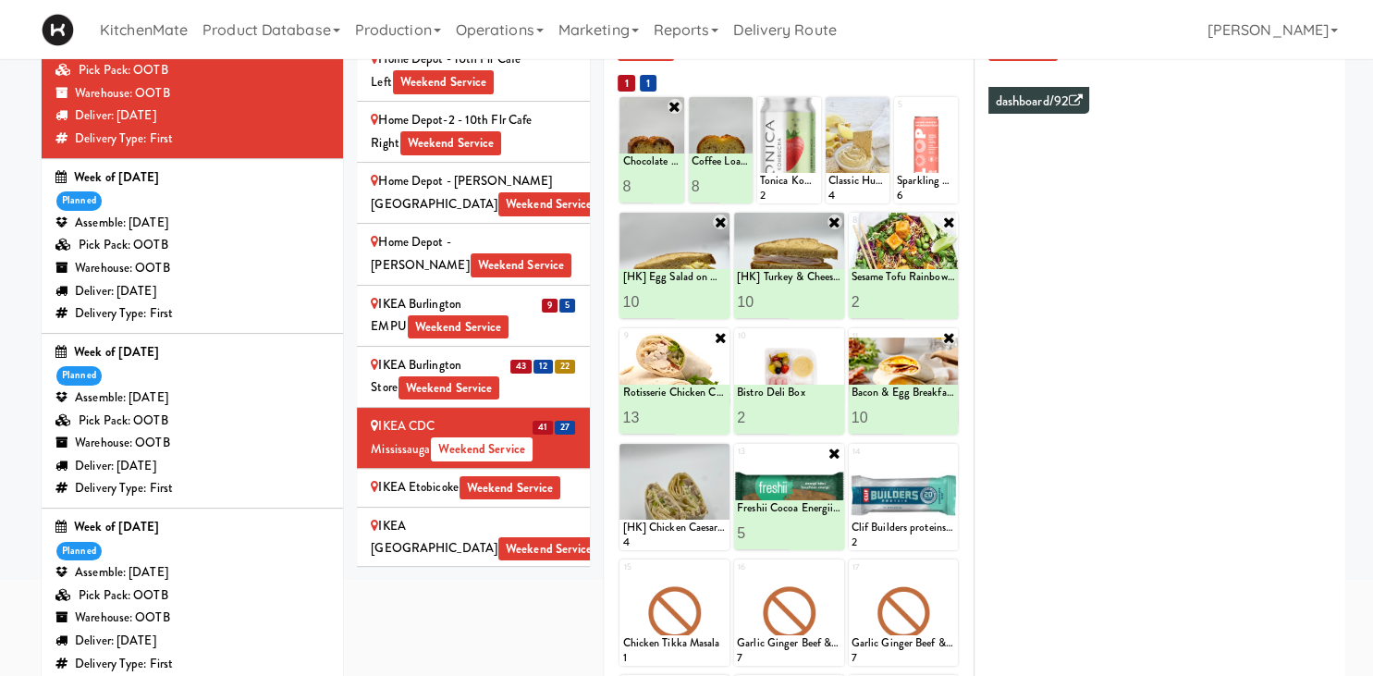
scroll to position [59, 0]
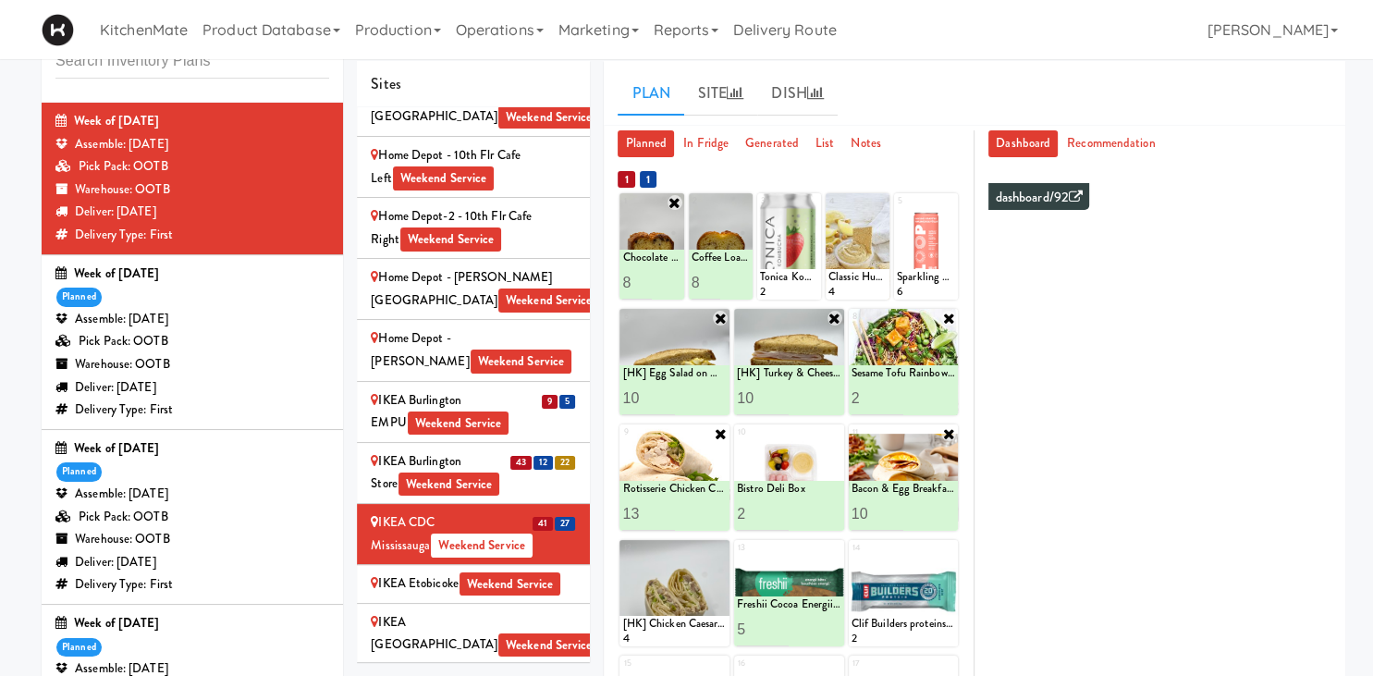
click at [403, 573] on div "IKEA Etobicoke Weekend Service" at bounding box center [473, 584] width 205 height 23
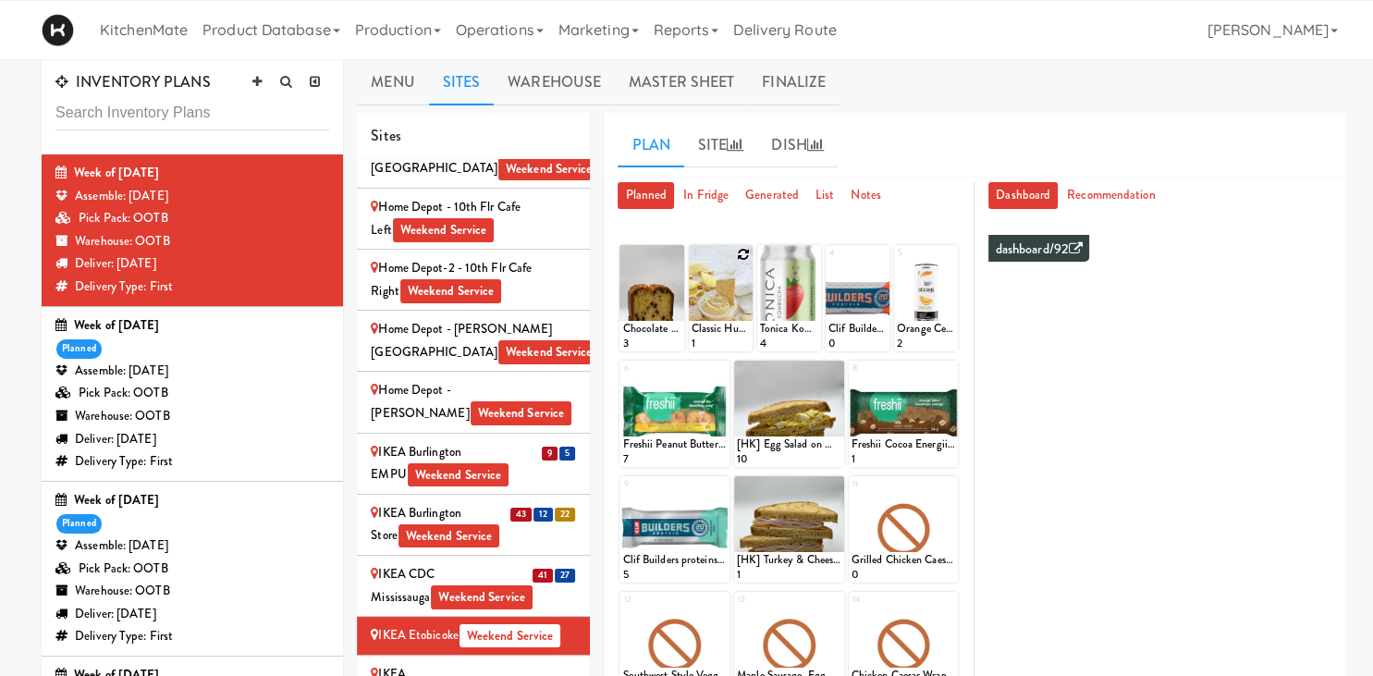
scroll to position [0, 0]
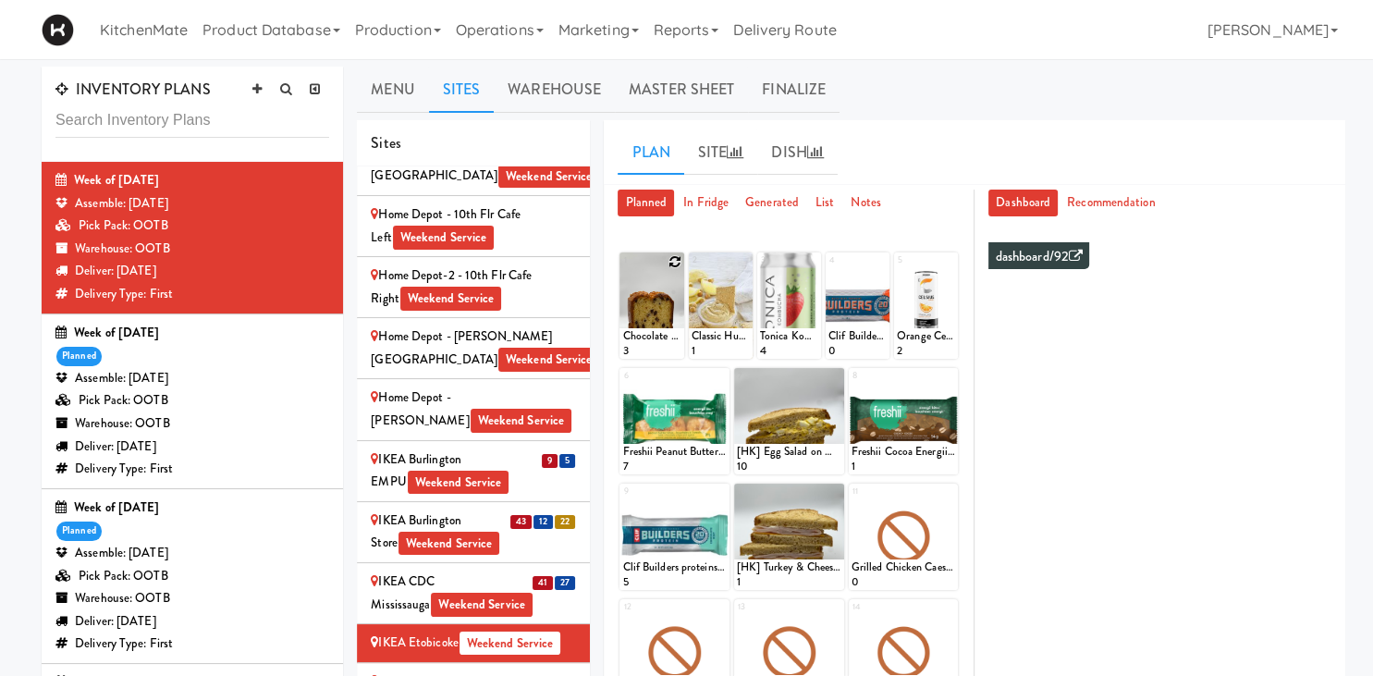
click at [677, 259] on icon at bounding box center [675, 261] width 13 height 13
click at [622, 270] on select "- Empty - Activia Probiotic Peach Mango Smoothie Chocolate Milk Tetra Pack Coca…" at bounding box center [651, 314] width 58 height 89
click option "Chocolate Chip Loaf Cake" at bounding box center [0, 0] width 0 height 0
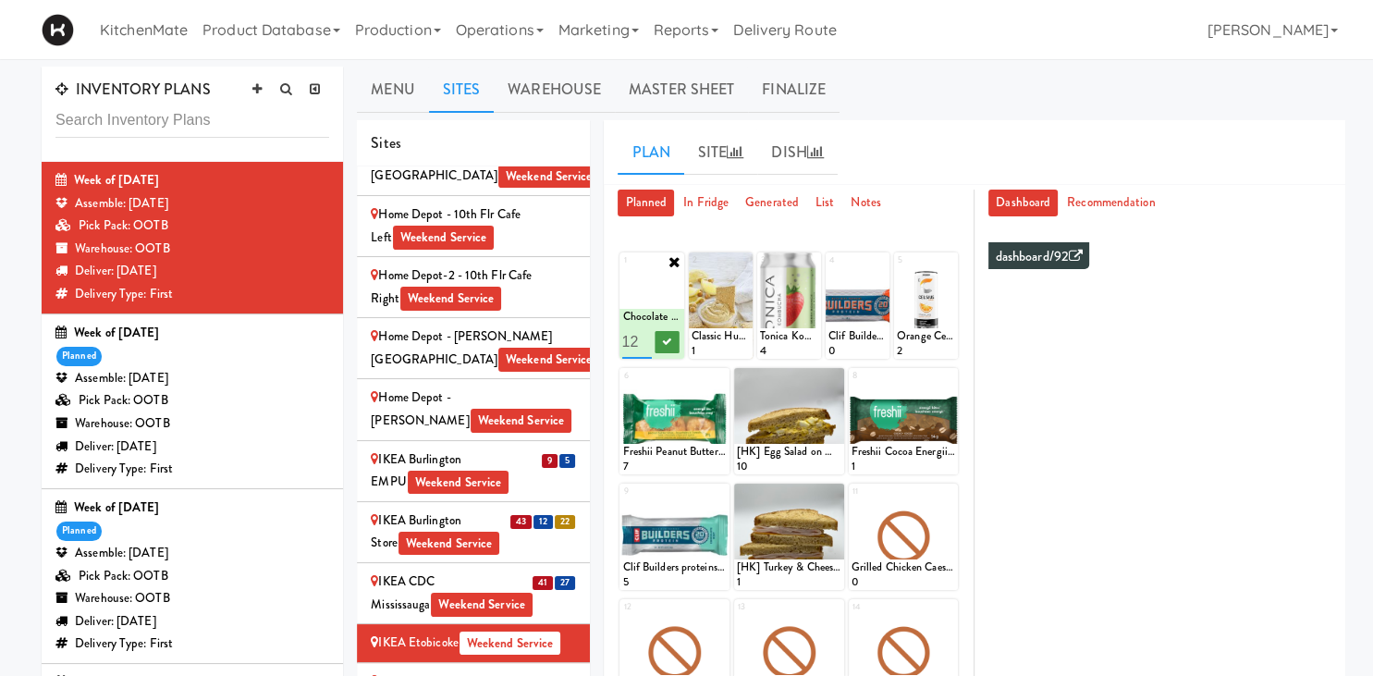
type input "12"
click at [671, 345] on icon at bounding box center [666, 342] width 9 height 10
click at [738, 261] on icon at bounding box center [743, 261] width 13 height 13
click at [692, 270] on select "- Empty - Activia Probiotic Peach Mango Smoothie Chocolate Milk Tetra Pack Coca…" at bounding box center [721, 314] width 58 height 89
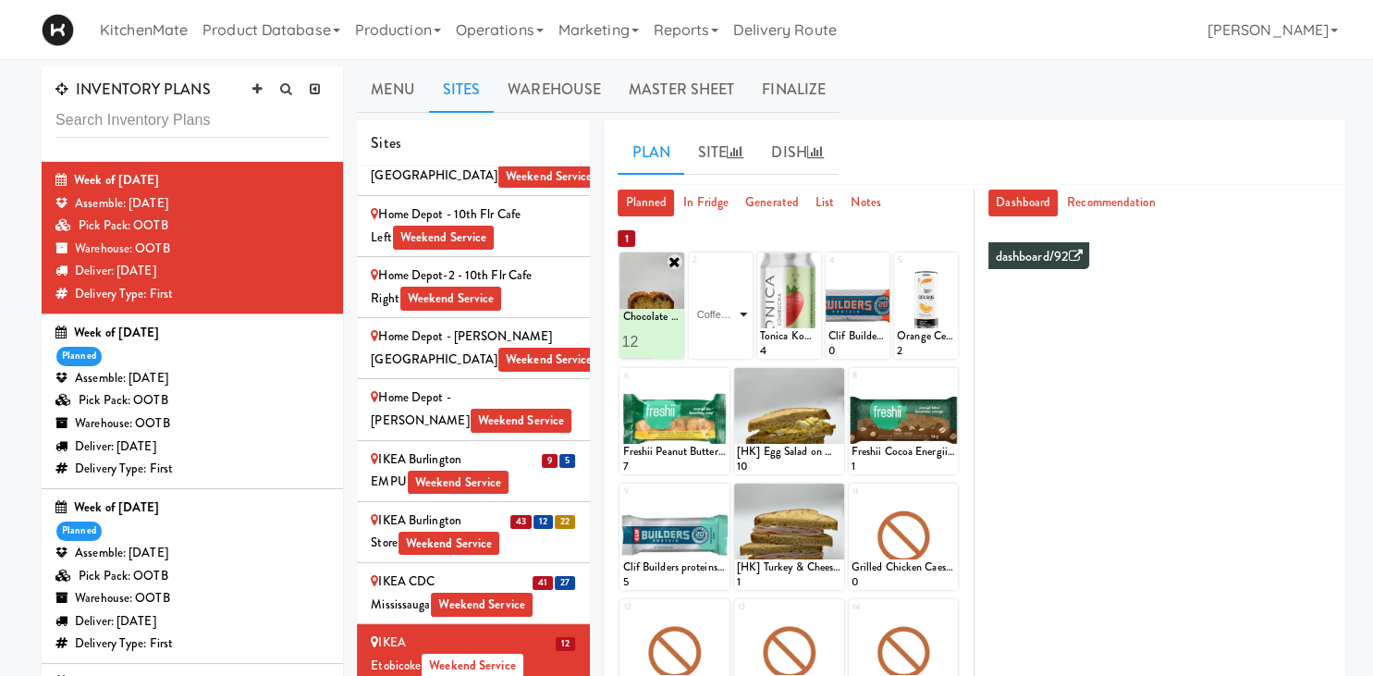
click option "Coffee Loaf Cake" at bounding box center [0, 0] width 0 height 0
type input "12"
click at [738, 344] on icon at bounding box center [735, 342] width 9 height 10
click at [877, 261] on icon at bounding box center [880, 261] width 13 height 13
click at [829, 270] on select "- Empty - Activia Probiotic Peach Mango Smoothie Chocolate Milk Tetra Pack Coca…" at bounding box center [858, 314] width 58 height 89
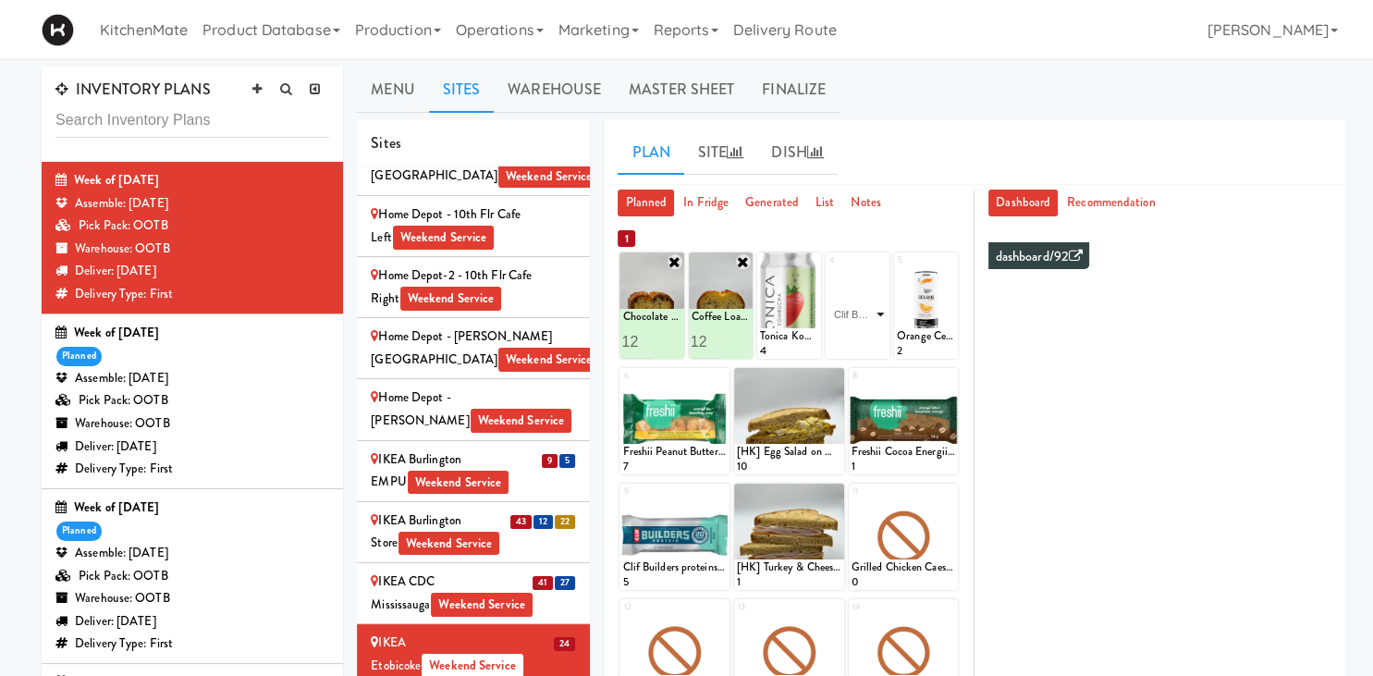
click option "Clif Builders proteins Bar Peanut Butter Chocolate" at bounding box center [0, 0] width 0 height 0
click at [847, 340] on input "2" at bounding box center [844, 342] width 30 height 34
click at [852, 341] on input "3" at bounding box center [844, 342] width 30 height 34
type input "4"
click at [852, 341] on input "4" at bounding box center [844, 342] width 30 height 34
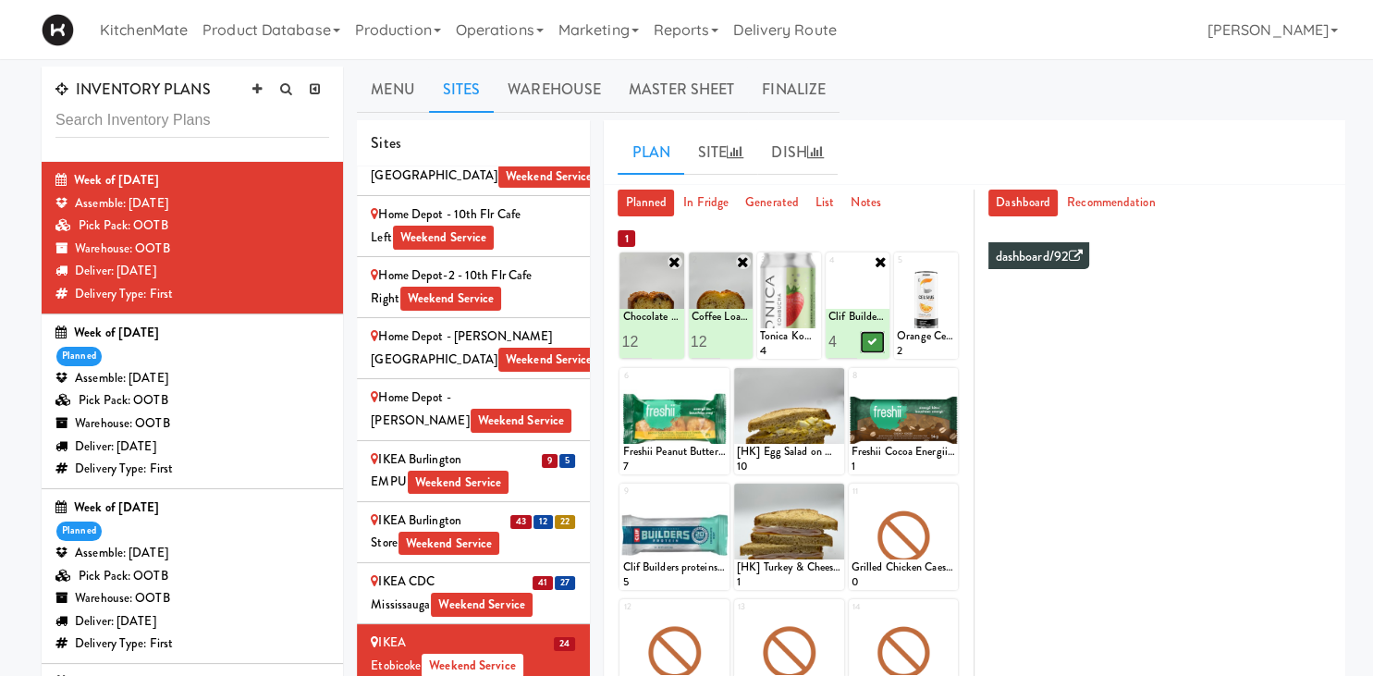
click at [874, 343] on icon at bounding box center [872, 342] width 9 height 10
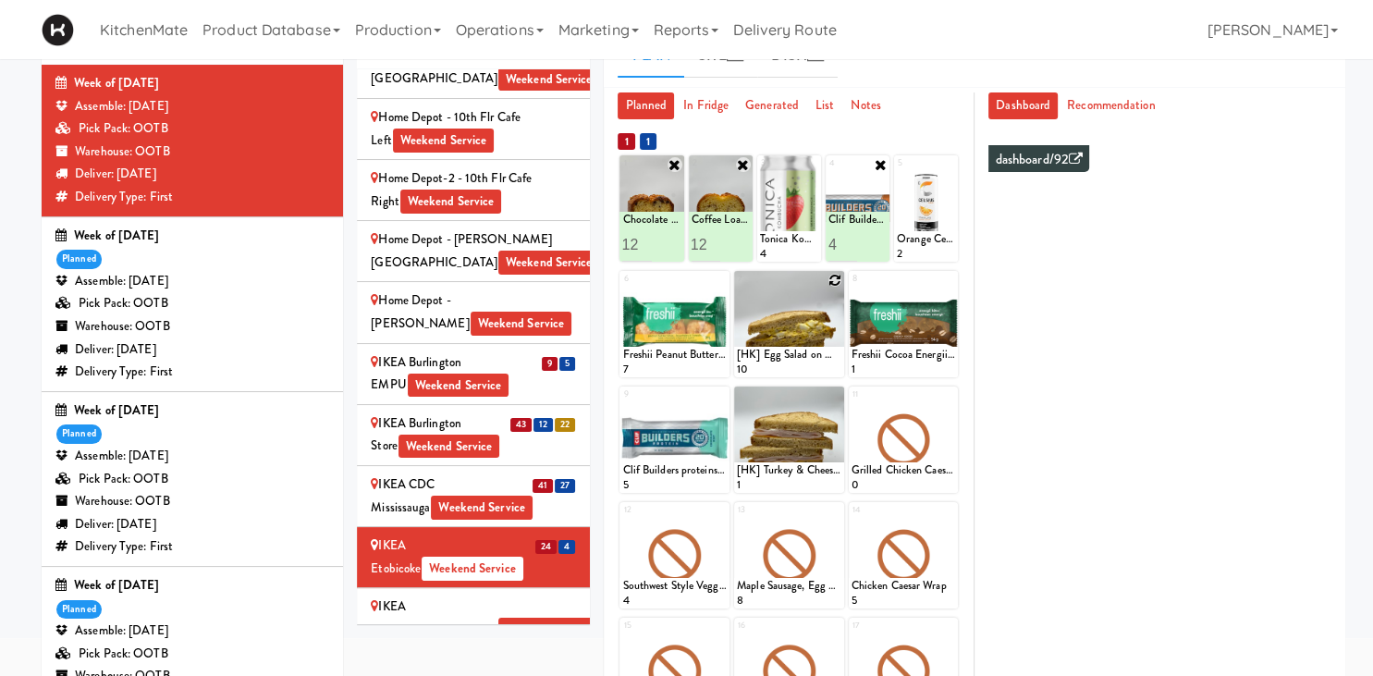
click at [832, 282] on icon at bounding box center [835, 280] width 13 height 13
click at [737, 289] on select "- Empty - Activia Probiotic Peach Mango Smoothie Chocolate Milk Tetra Pack Coca…" at bounding box center [789, 333] width 105 height 89
click at [819, 334] on select "- Empty - Activia Probiotic Peach Mango Smoothie Chocolate Milk Tetra Pack Coca…" at bounding box center [789, 333] width 105 height 89
click at [737, 289] on select "- Empty - Activia Probiotic Peach Mango Smoothie Chocolate Milk Tetra Pack Coca…" at bounding box center [789, 333] width 105 height 89
click at [819, 331] on select "- Empty - Activia Probiotic Peach Mango Smoothie Chocolate Milk Tetra Pack Coca…" at bounding box center [789, 333] width 105 height 89
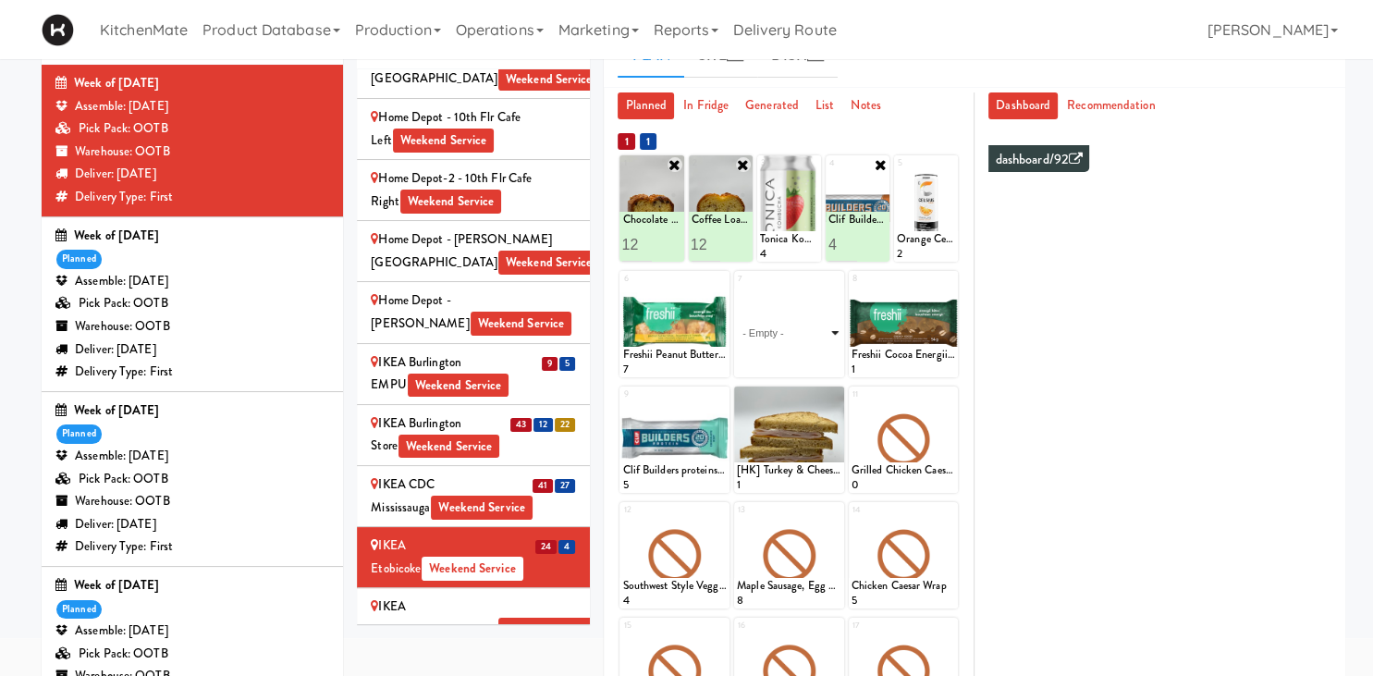
click at [737, 289] on select "- Empty - Activia Probiotic Peach Mango Smoothie Chocolate Milk Tetra Pack Coca…" at bounding box center [789, 333] width 105 height 89
click option "[HK] Egg Salad on Multigrain" at bounding box center [0, 0] width 0 height 0
type input "16"
click at [824, 358] on button at bounding box center [815, 361] width 24 height 22
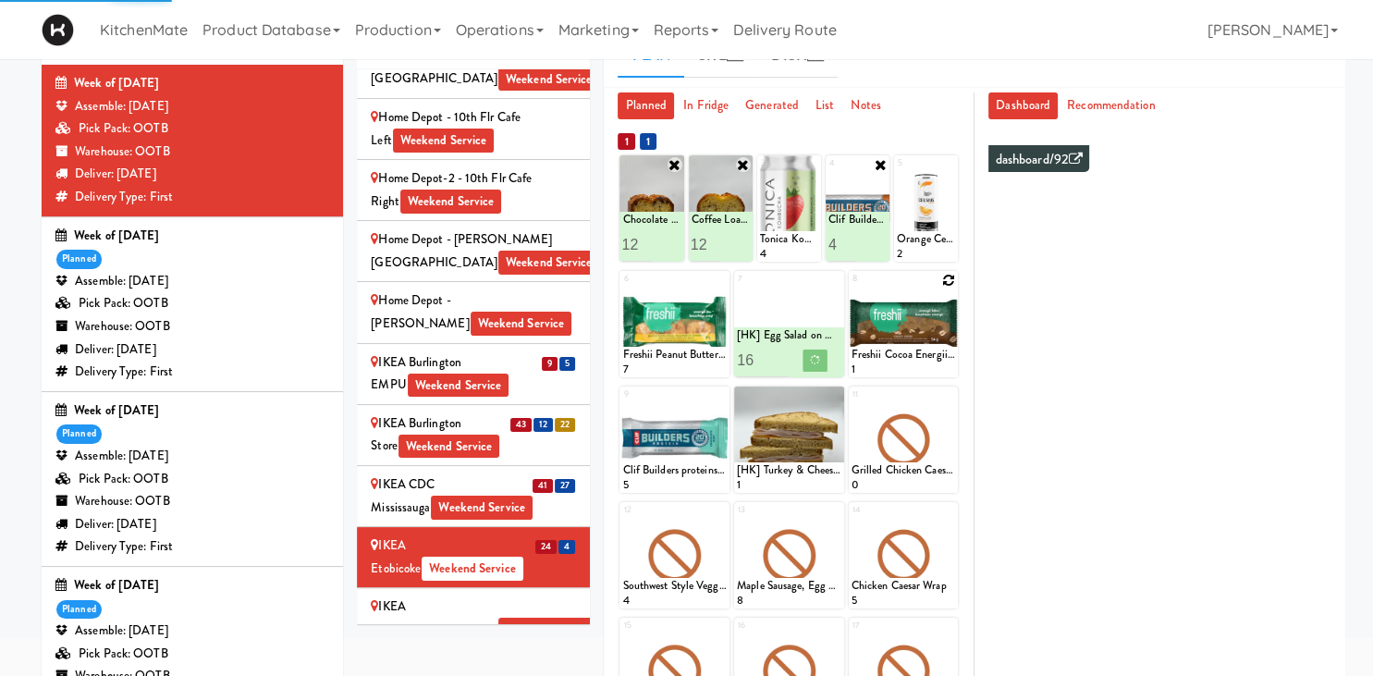
click at [942, 283] on div at bounding box center [904, 324] width 110 height 106
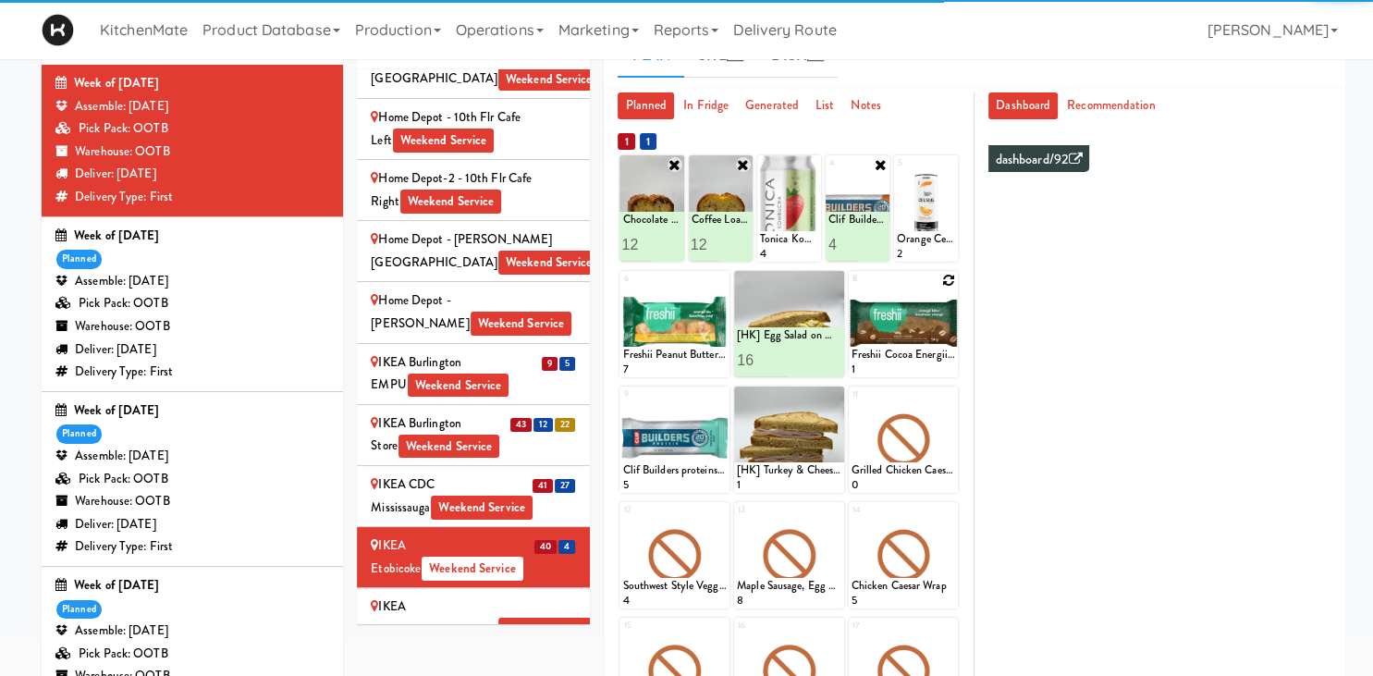
click at [948, 283] on icon at bounding box center [948, 280] width 13 height 13
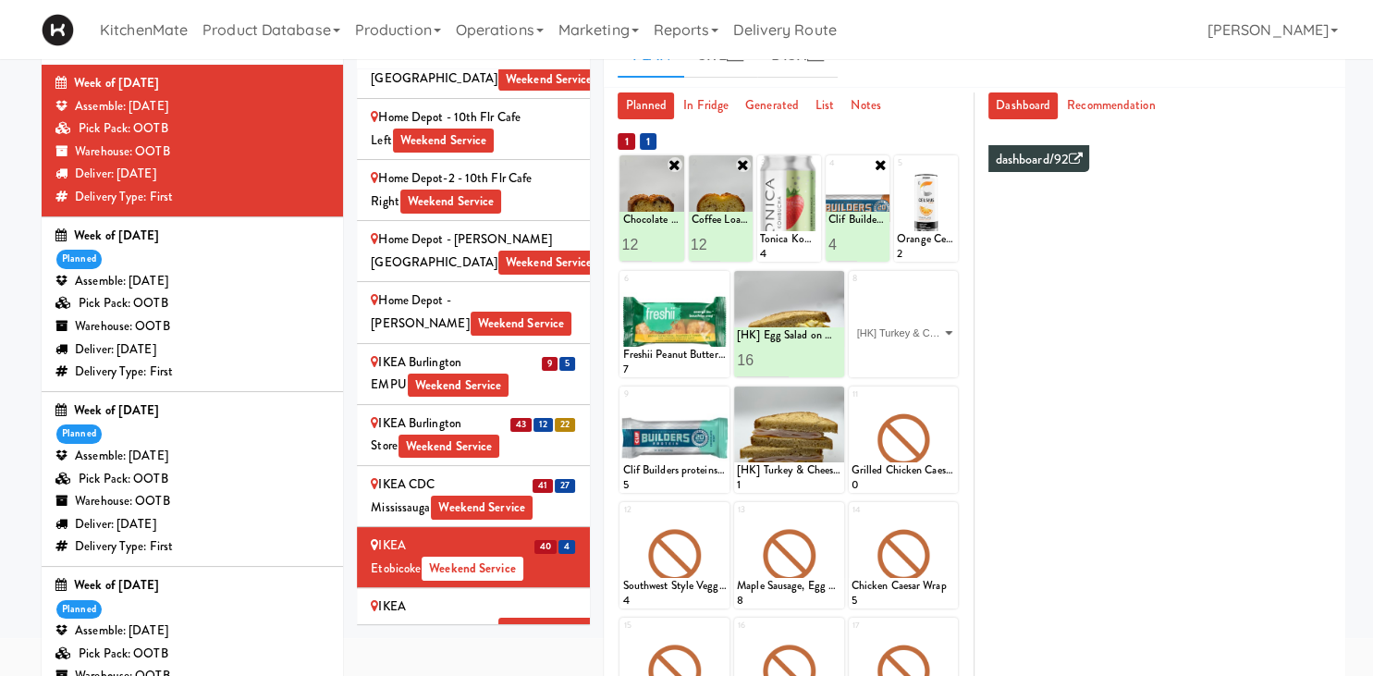
click option "[HK] Turkey & Cheese Multigrain" at bounding box center [0, 0] width 0 height 0
type input "16"
click at [926, 362] on icon at bounding box center [929, 360] width 9 height 10
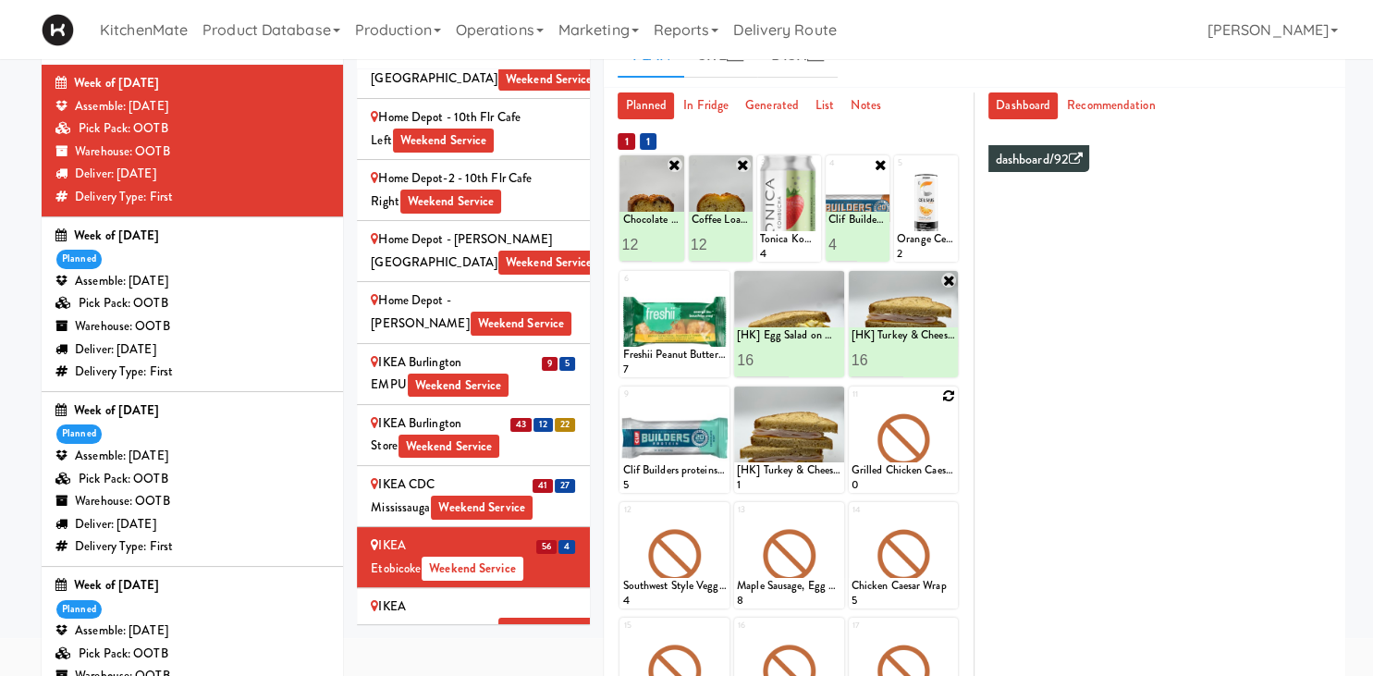
click at [946, 397] on icon at bounding box center [948, 395] width 13 height 13
click at [852, 404] on select "- Empty - Activia Probiotic Peach Mango Smoothie Chocolate Milk Tetra Pack Coca…" at bounding box center [904, 448] width 105 height 89
click option "Bacon & Egg Breakfast Wrap" at bounding box center [0, 0] width 0 height 0
click at [889, 470] on input "2" at bounding box center [878, 476] width 52 height 34
click at [890, 470] on input "3" at bounding box center [878, 476] width 52 height 34
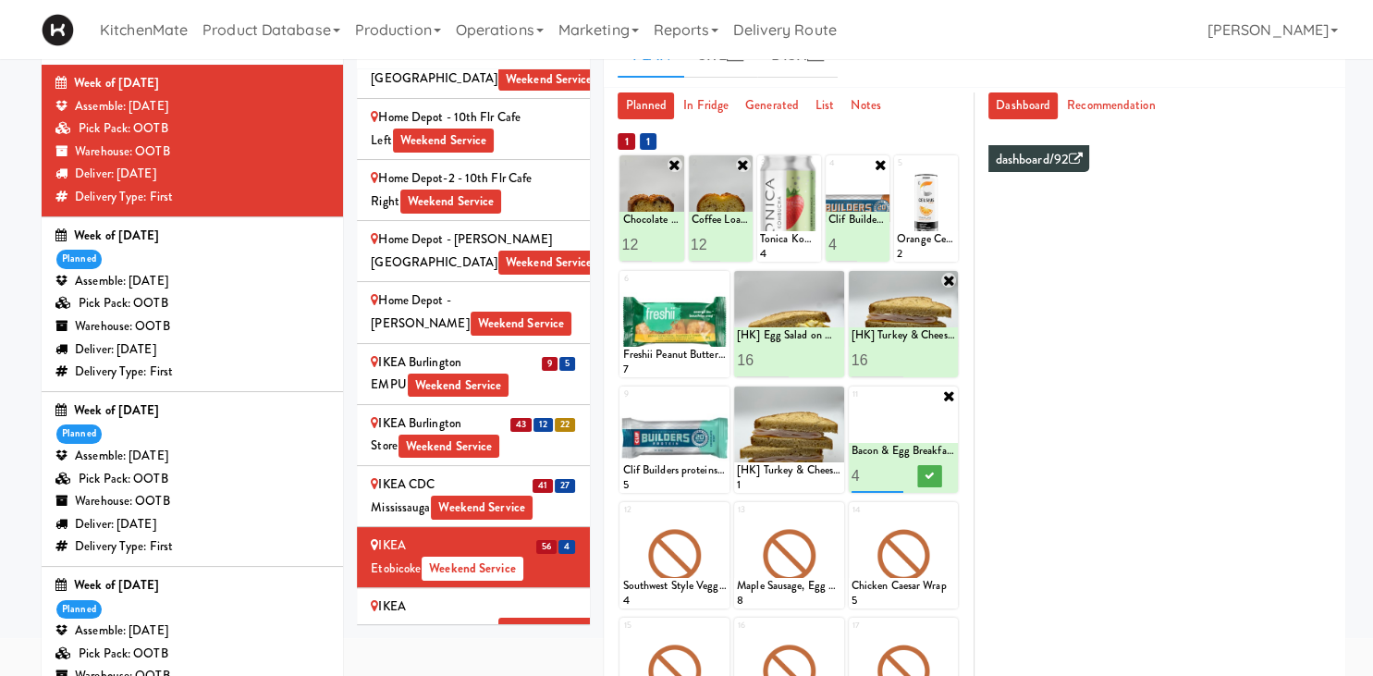
click at [890, 471] on input "4" at bounding box center [878, 476] width 52 height 34
click at [890, 471] on input "5" at bounding box center [878, 476] width 52 height 34
click at [890, 471] on input "6" at bounding box center [878, 476] width 52 height 34
click at [890, 471] on input "7" at bounding box center [878, 476] width 52 height 34
type input "8"
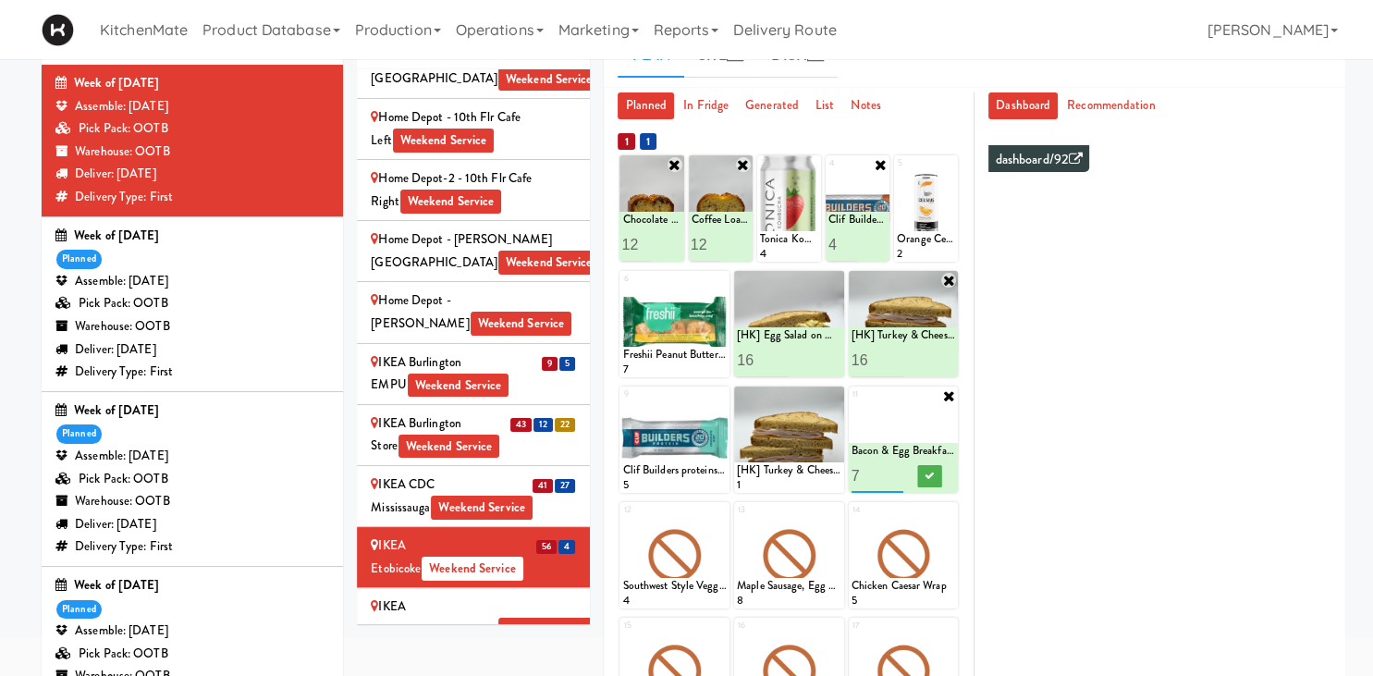
click at [895, 472] on input "8" at bounding box center [878, 476] width 52 height 34
click at [929, 475] on icon at bounding box center [929, 476] width 9 height 10
click at [834, 399] on icon at bounding box center [835, 395] width 13 height 13
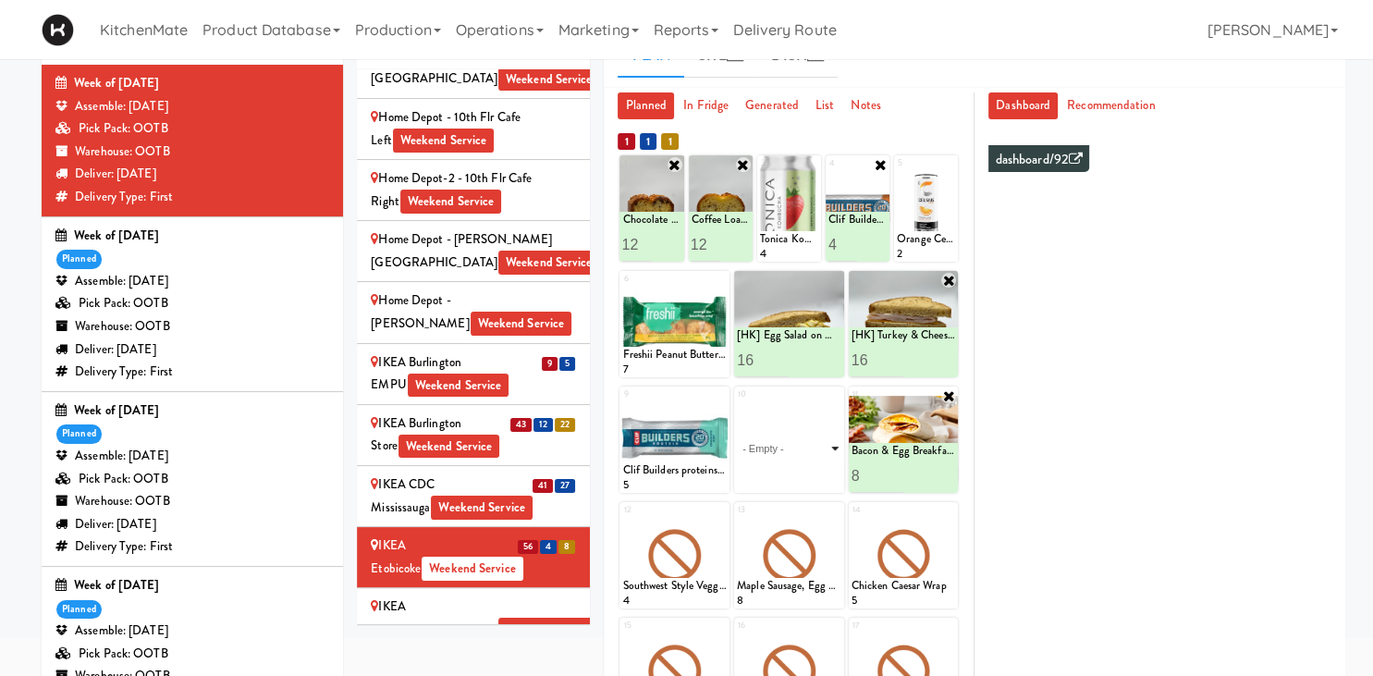
click at [737, 404] on select "- Empty - Activia Probiotic Peach Mango Smoothie Chocolate Milk Tetra Pack Coca…" at bounding box center [789, 448] width 105 height 89
click option "Maple Bacon with Egg & Cheddar on Sesame Seed Bagel" at bounding box center [0, 0] width 0 height 0
type input "12"
click at [819, 474] on icon at bounding box center [814, 476] width 9 height 10
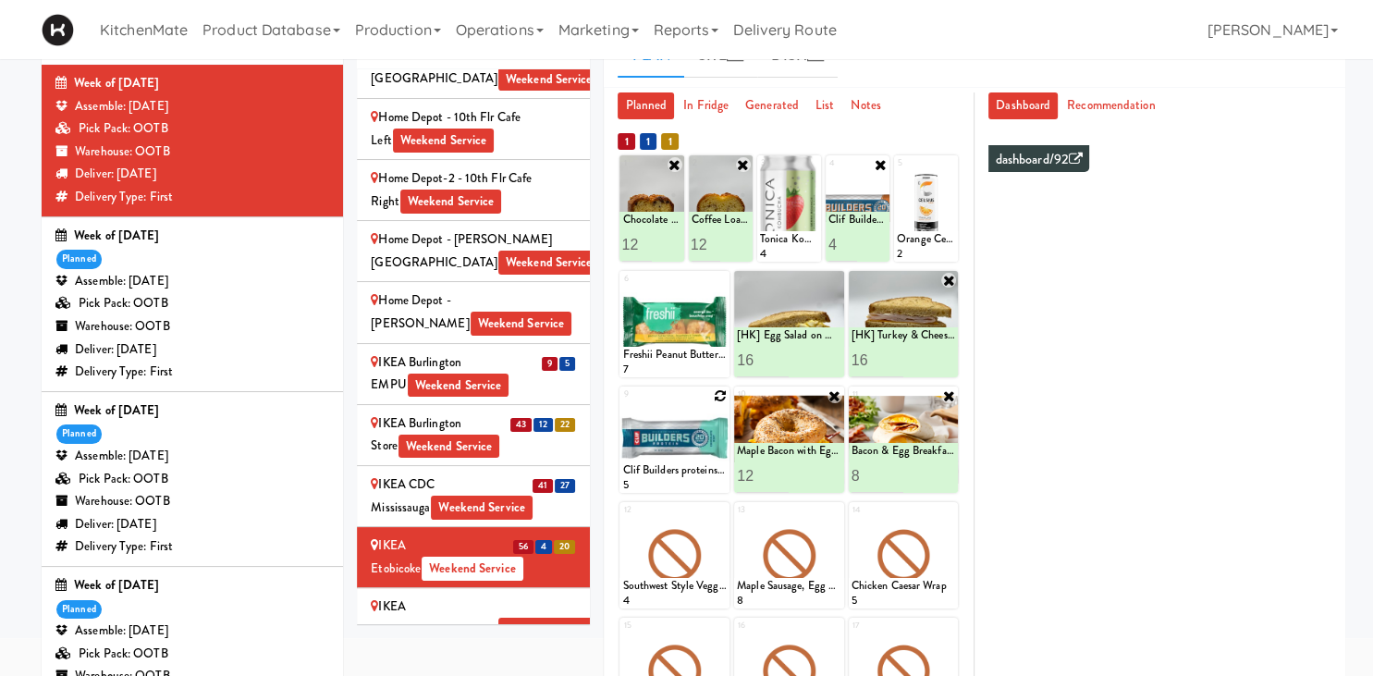
click at [720, 395] on icon at bounding box center [720, 395] width 13 height 13
click at [622, 404] on select "- Empty - Activia Probiotic Peach Mango Smoothie Chocolate Milk Tetra Pack Coca…" at bounding box center [674, 448] width 105 height 89
click at [729, 420] on div "- Empty - Activia Probiotic Peach Mango Smoothie Chocolate Milk Tetra Pack Coca…" at bounding box center [675, 448] width 110 height 89
click at [622, 404] on select "- Empty - Activia Probiotic Peach Mango Smoothie Chocolate Milk Tetra Pack Coca…" at bounding box center [674, 448] width 105 height 89
click option "Bistro Deli Box" at bounding box center [0, 0] width 0 height 0
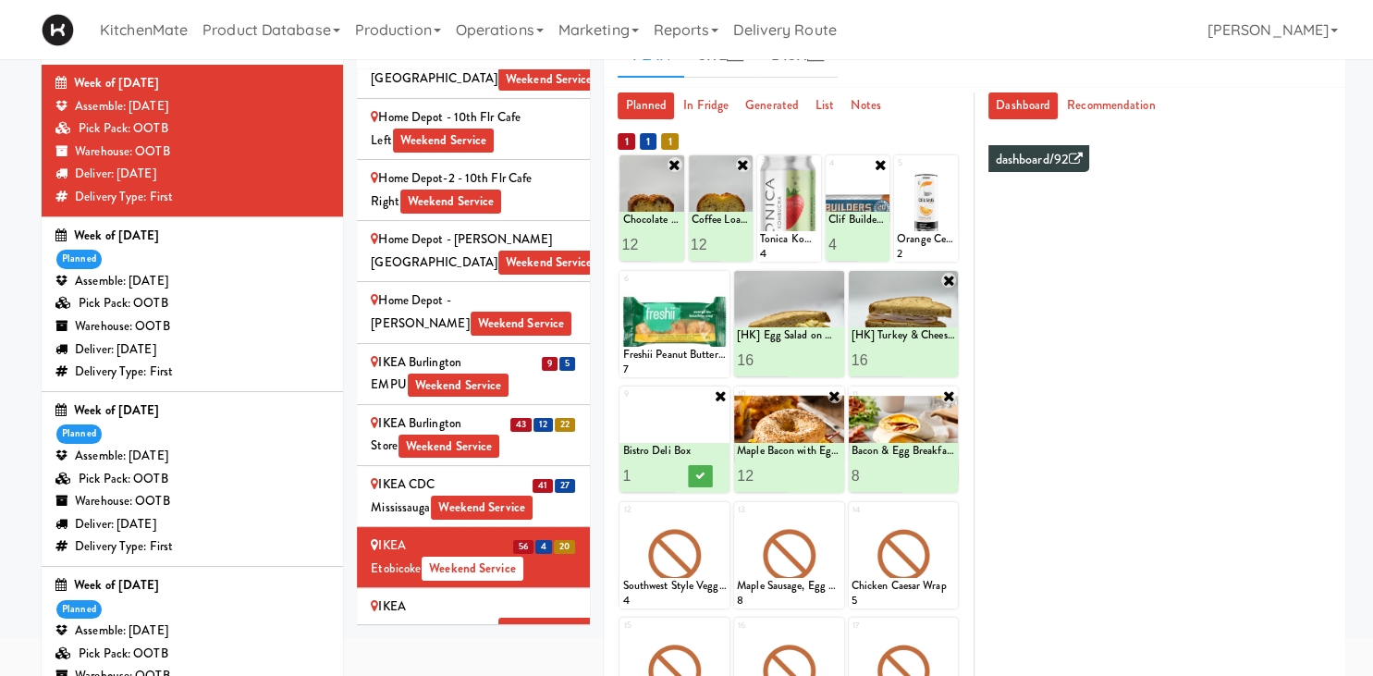
type input "2"
click at [660, 474] on input "2" at bounding box center [648, 476] width 52 height 34
click at [705, 479] on icon at bounding box center [700, 476] width 9 height 10
click at [948, 511] on icon at bounding box center [948, 511] width 13 height 13
click at [852, 520] on select "- Empty - Activia Probiotic Peach Mango Smoothie Chocolate Milk Tetra Pack Coca…" at bounding box center [904, 564] width 105 height 89
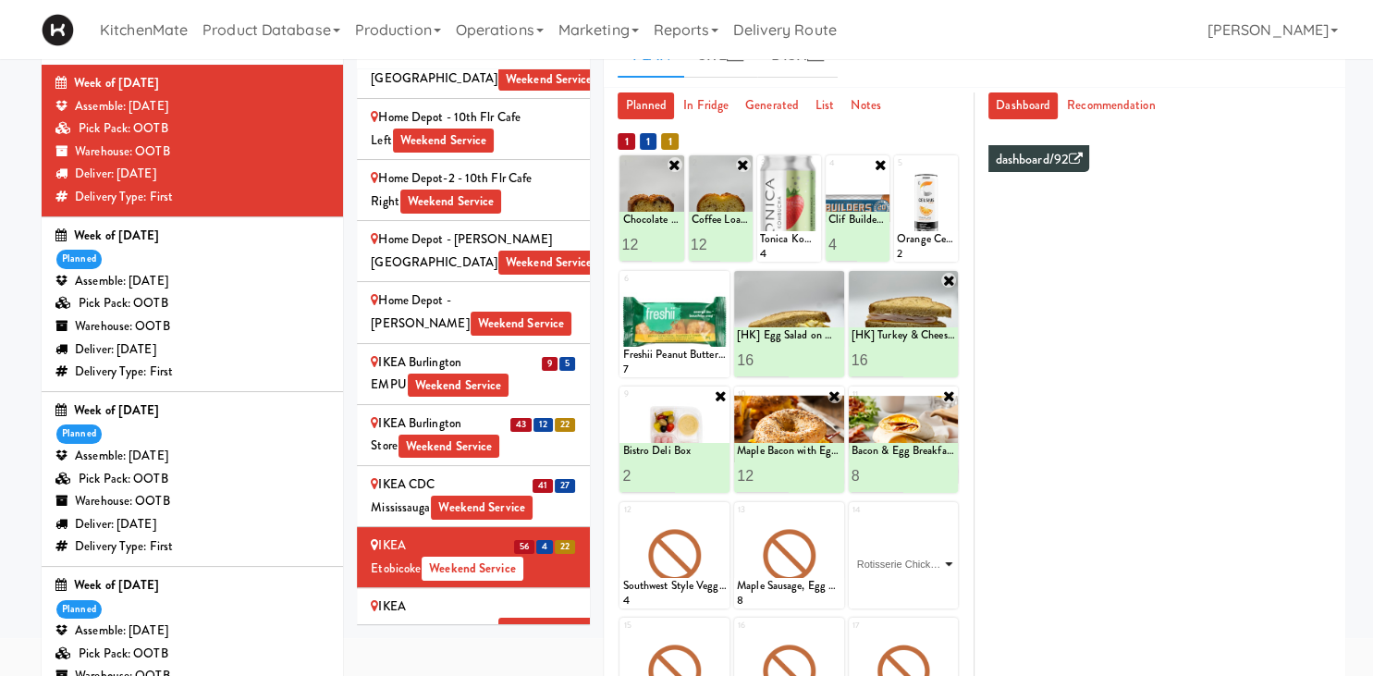
click option "Rotisserie Chicken Chipotle Wrap" at bounding box center [0, 0] width 0 height 0
click at [881, 586] on input "1" at bounding box center [878, 591] width 52 height 34
type input "16"
click at [925, 591] on icon at bounding box center [929, 591] width 9 height 10
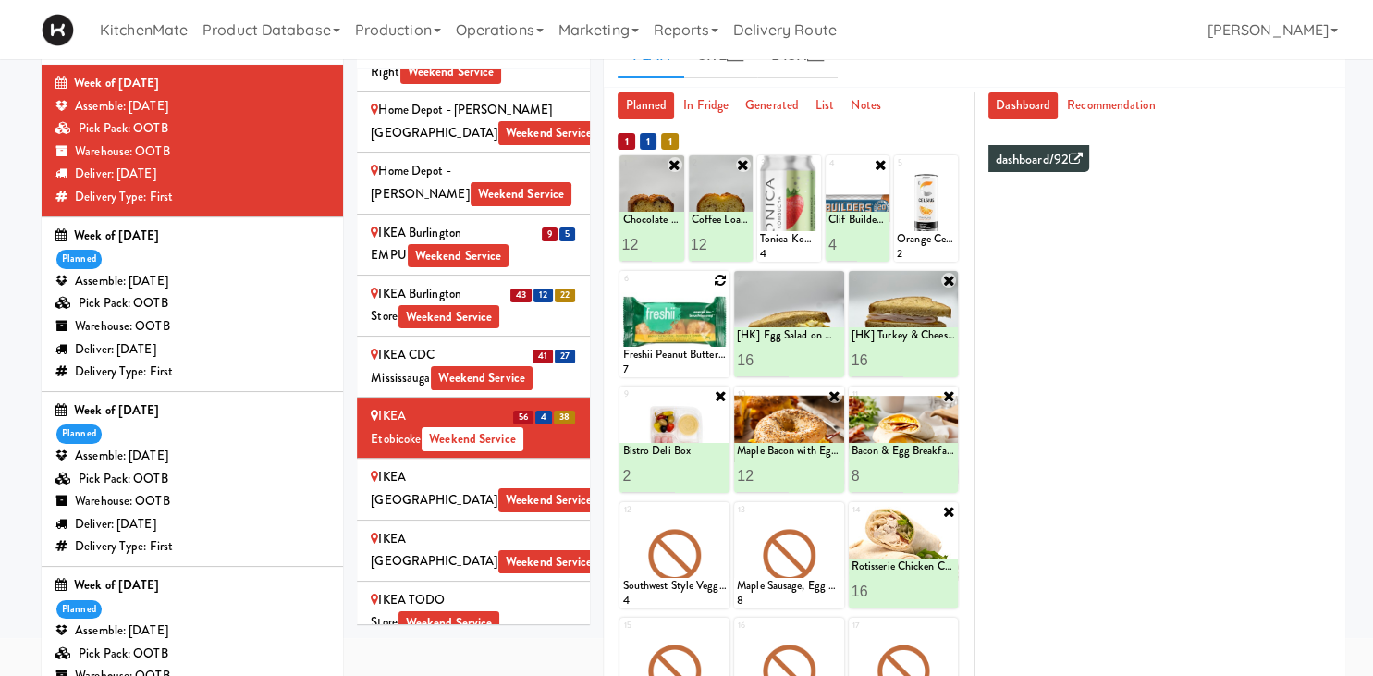
click at [719, 279] on icon at bounding box center [720, 280] width 13 height 13
click at [622, 289] on select "- Empty - Activia Probiotic Peach Mango Smoothie Chocolate Milk Tetra Pack Coca…" at bounding box center [674, 333] width 105 height 89
click option "Freshii Cocoa Energii Bites" at bounding box center [0, 0] width 0 height 0
click at [672, 358] on input "2" at bounding box center [648, 360] width 52 height 34
click at [673, 358] on input "3" at bounding box center [648, 360] width 52 height 34
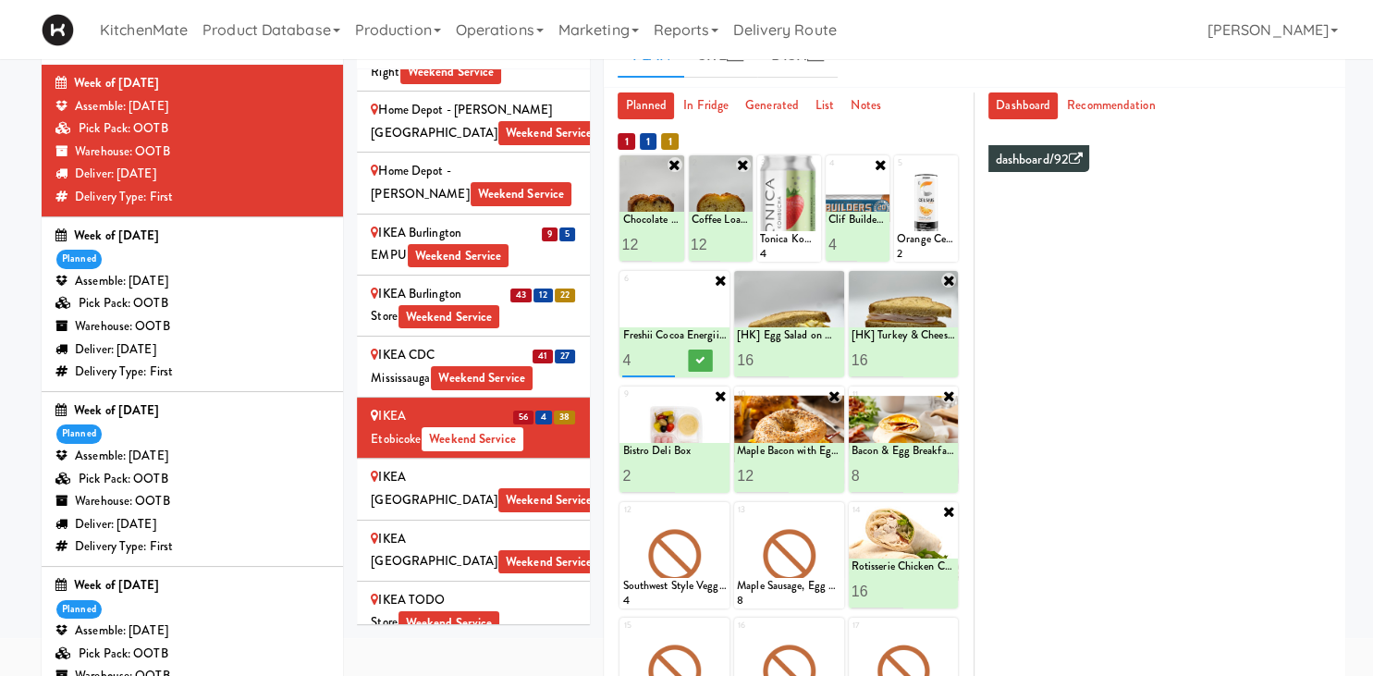
click at [673, 358] on input "4" at bounding box center [648, 360] width 52 height 34
click at [673, 358] on input "5" at bounding box center [648, 360] width 52 height 34
type input "6"
click at [671, 353] on input "6" at bounding box center [648, 360] width 52 height 34
click at [698, 363] on icon at bounding box center [700, 360] width 9 height 10
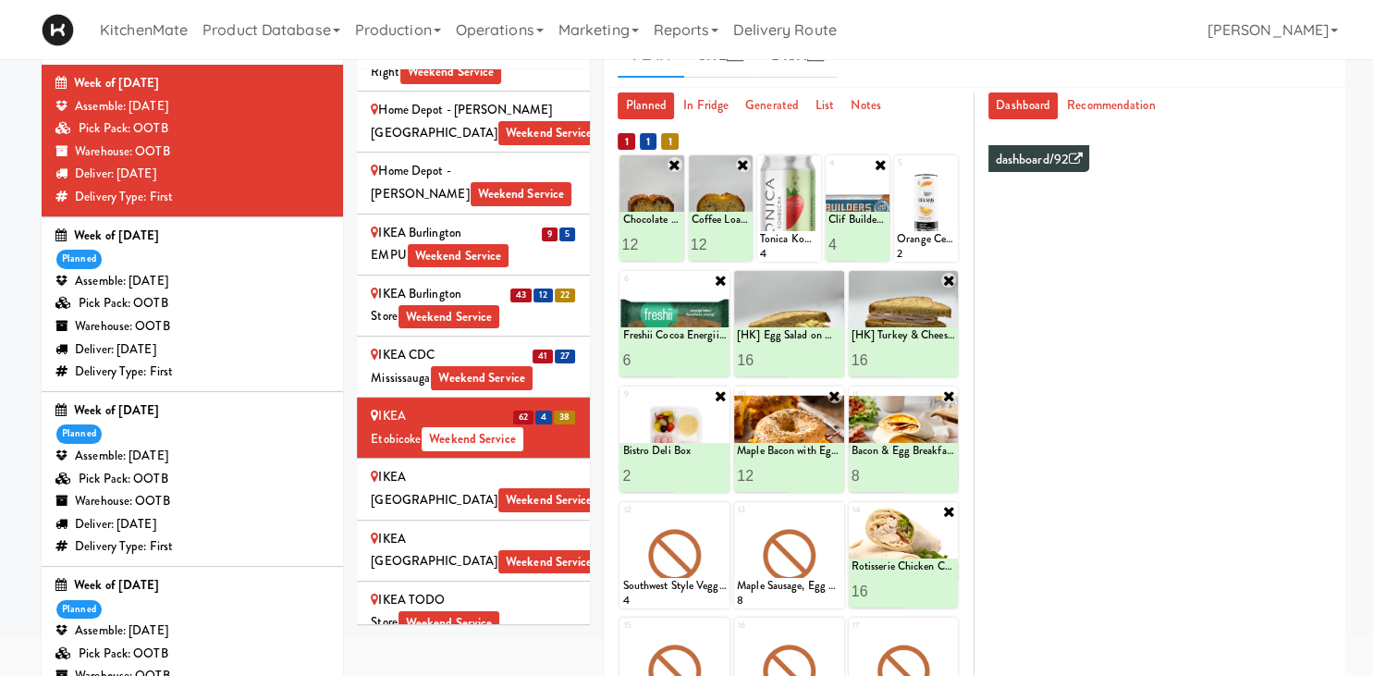
click at [494, 466] on div "IKEA North York Store Weekend Service" at bounding box center [473, 488] width 205 height 45
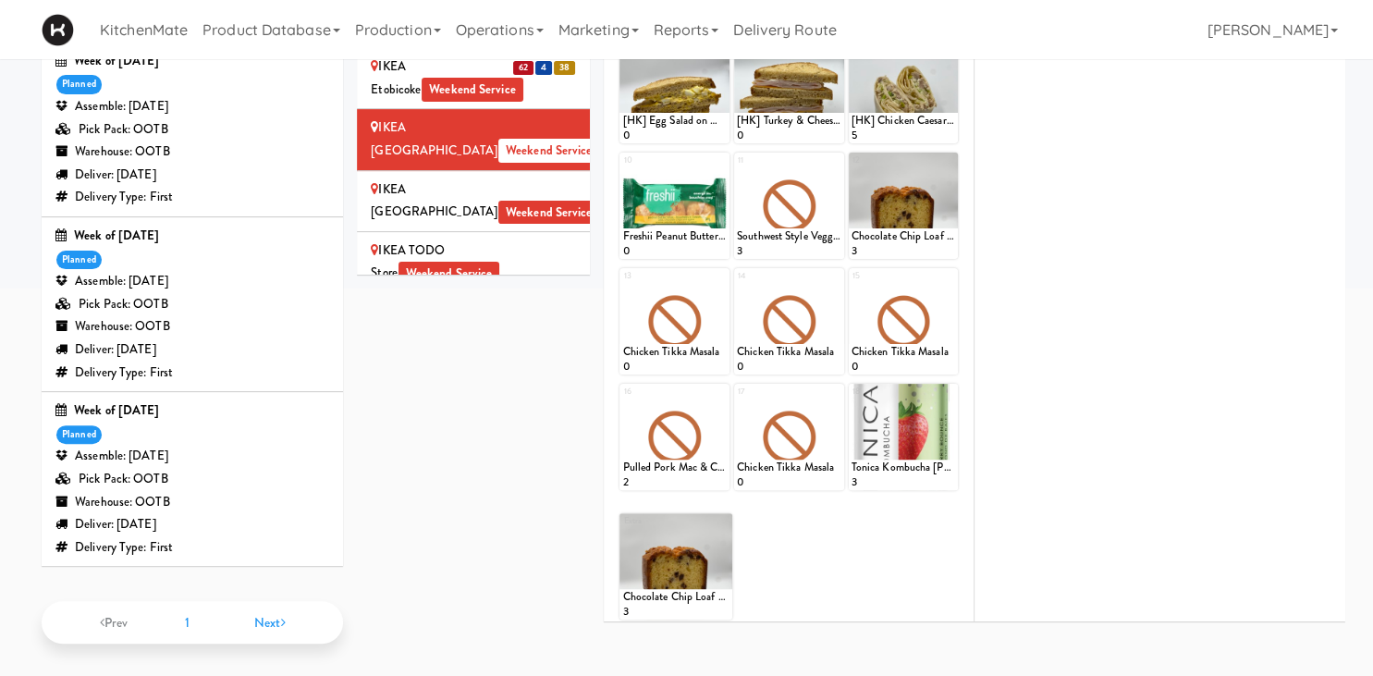
scroll to position [157, 0]
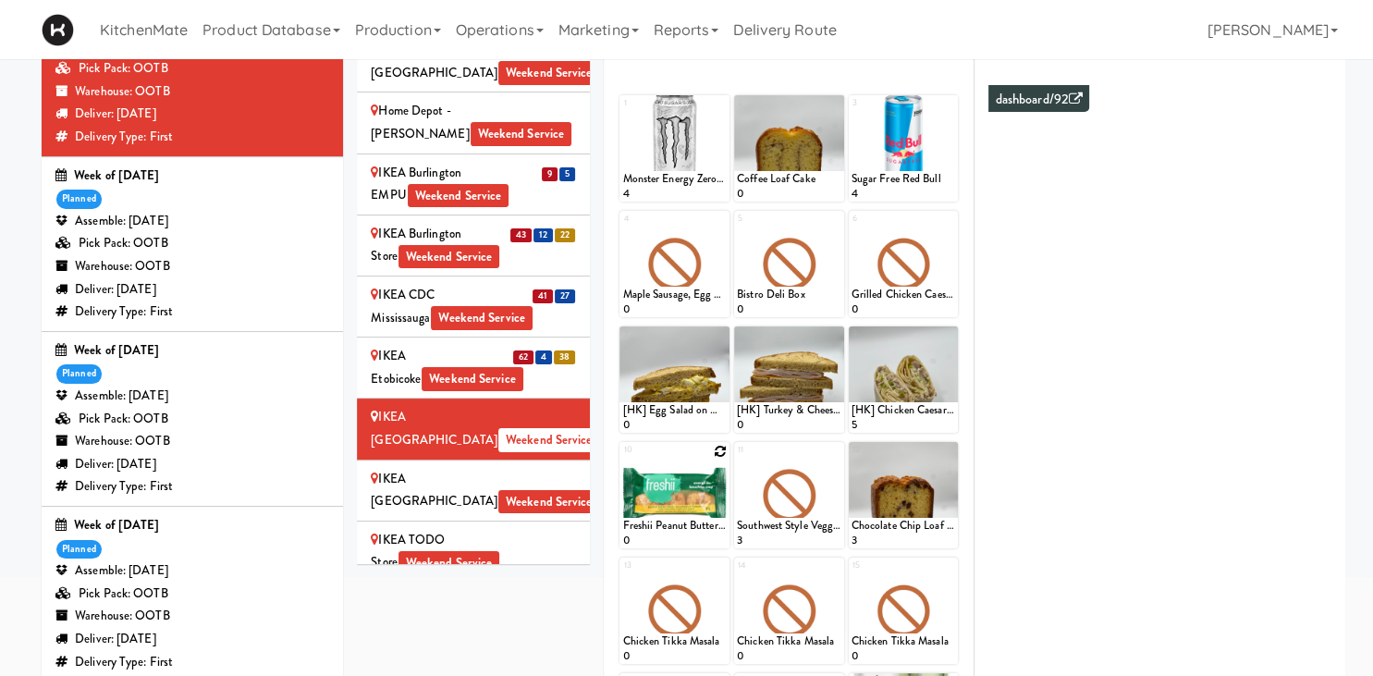
click at [720, 451] on icon at bounding box center [720, 451] width 13 height 13
click at [622, 460] on select "- Empty - Activia Probiotic Peach Mango Smoothie Chocolate Milk Tetra Pack Coca…" at bounding box center [674, 504] width 105 height 89
click option "Freshii Cocoa Energii Bites" at bounding box center [0, 0] width 0 height 0
type input "16"
click at [697, 527] on icon at bounding box center [700, 531] width 9 height 10
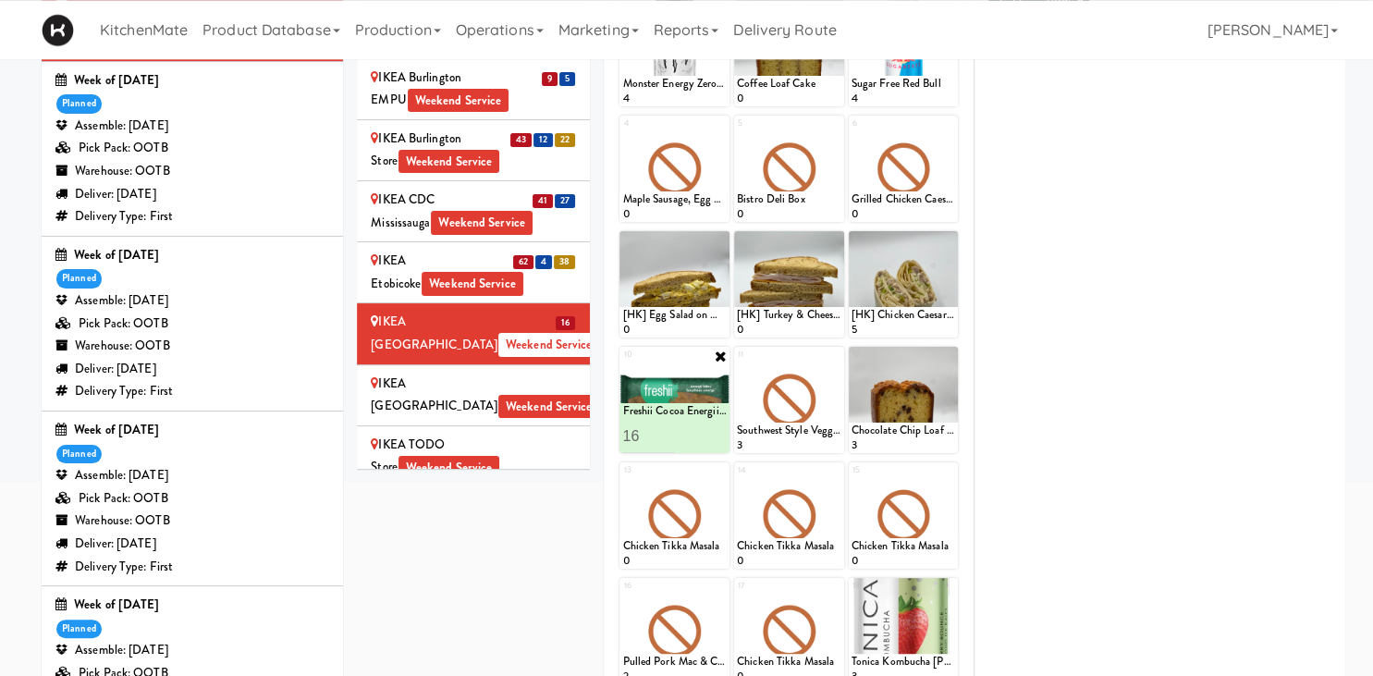
scroll to position [59, 0]
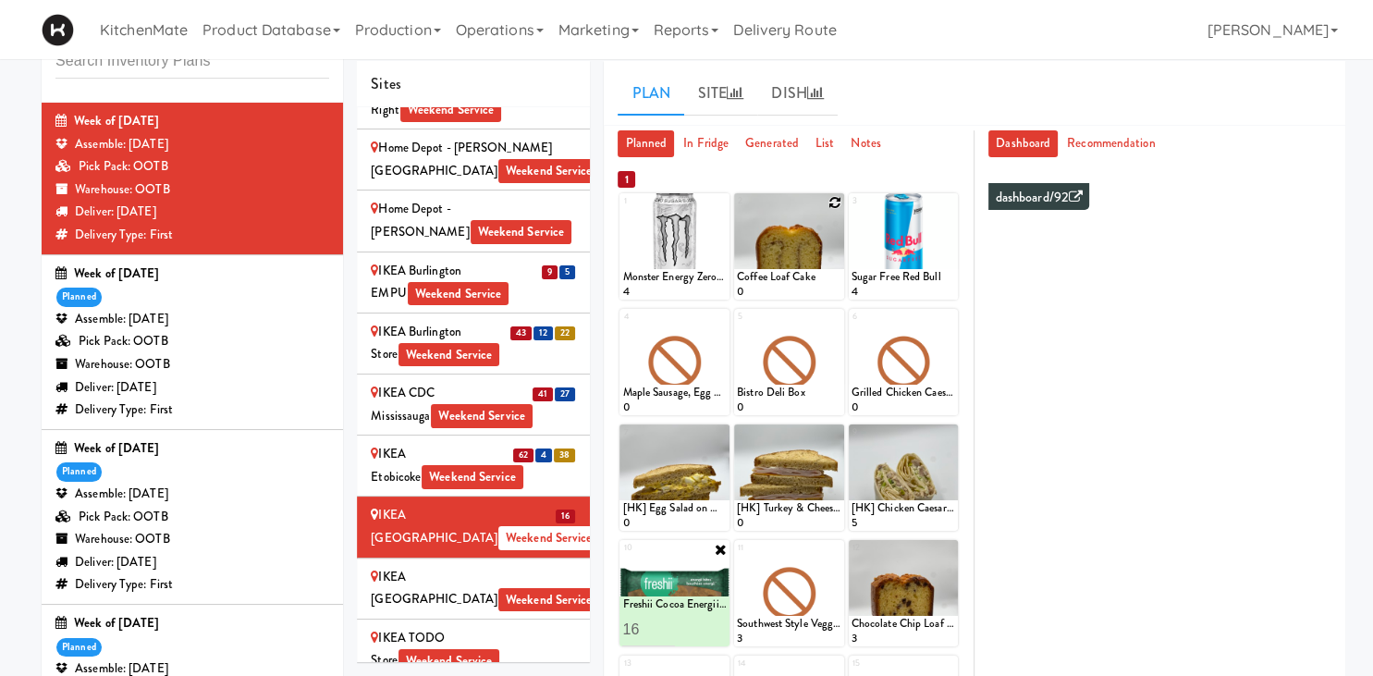
click at [836, 197] on icon at bounding box center [835, 202] width 13 height 13
click at [737, 211] on select "- Empty - Activia Probiotic Peach Mango Smoothie Chocolate Milk Tetra Pack Coca…" at bounding box center [789, 255] width 105 height 89
click option "Chocolate Chip Loaf Cake" at bounding box center [0, 0] width 0 height 0
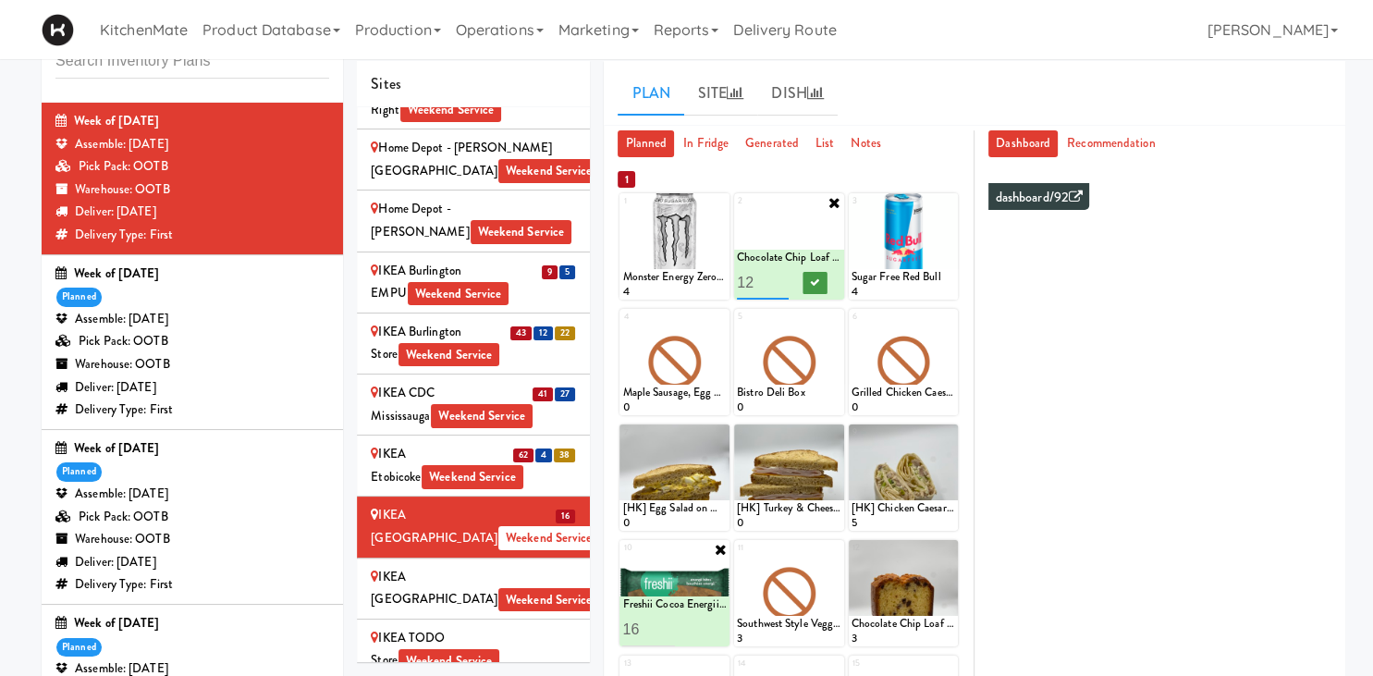
type input "12"
click at [813, 283] on icon at bounding box center [814, 282] width 9 height 10
click at [945, 202] on icon at bounding box center [948, 202] width 13 height 13
click at [852, 211] on select "- Empty - Activia Probiotic Peach Mango Smoothie Chocolate Milk Tetra Pack Coca…" at bounding box center [904, 255] width 105 height 89
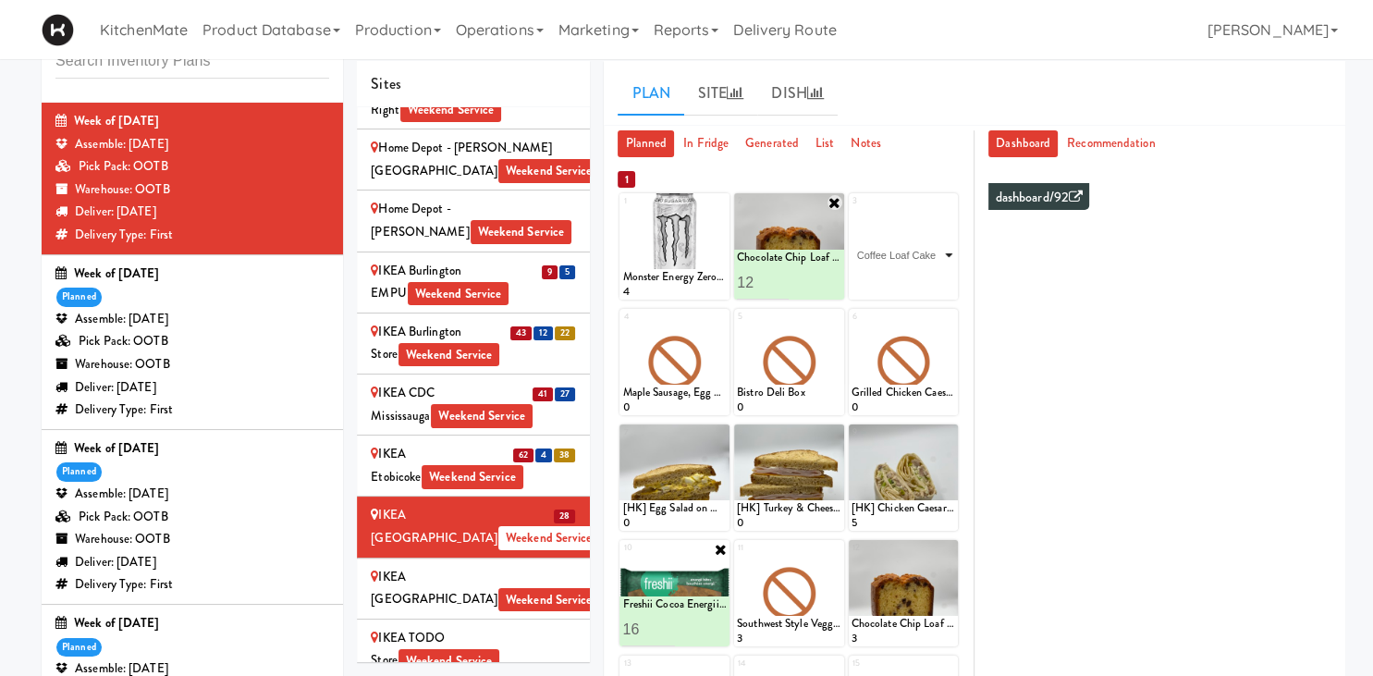
click option "Coffee Loaf Cake" at bounding box center [0, 0] width 0 height 0
type input "12"
click at [932, 281] on icon at bounding box center [929, 282] width 9 height 10
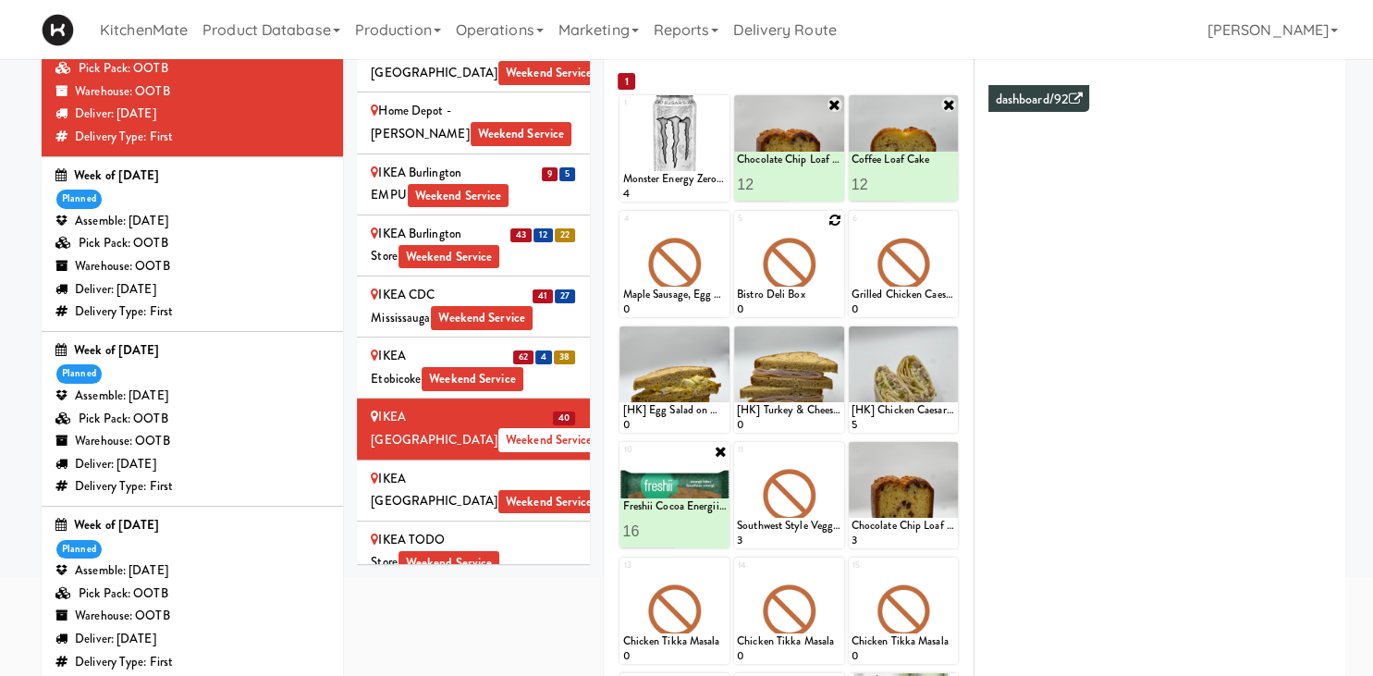
click at [834, 219] on icon at bounding box center [835, 220] width 13 height 13
click at [737, 228] on select "- Empty - Activia Probiotic Peach Mango Smoothie Chocolate Milk Tetra Pack Coca…" at bounding box center [789, 272] width 105 height 89
click option "Bistro Deli Box" at bounding box center [0, 0] width 0 height 0
click at [782, 292] on input "2" at bounding box center [763, 300] width 52 height 34
click at [782, 292] on input "3" at bounding box center [763, 300] width 52 height 34
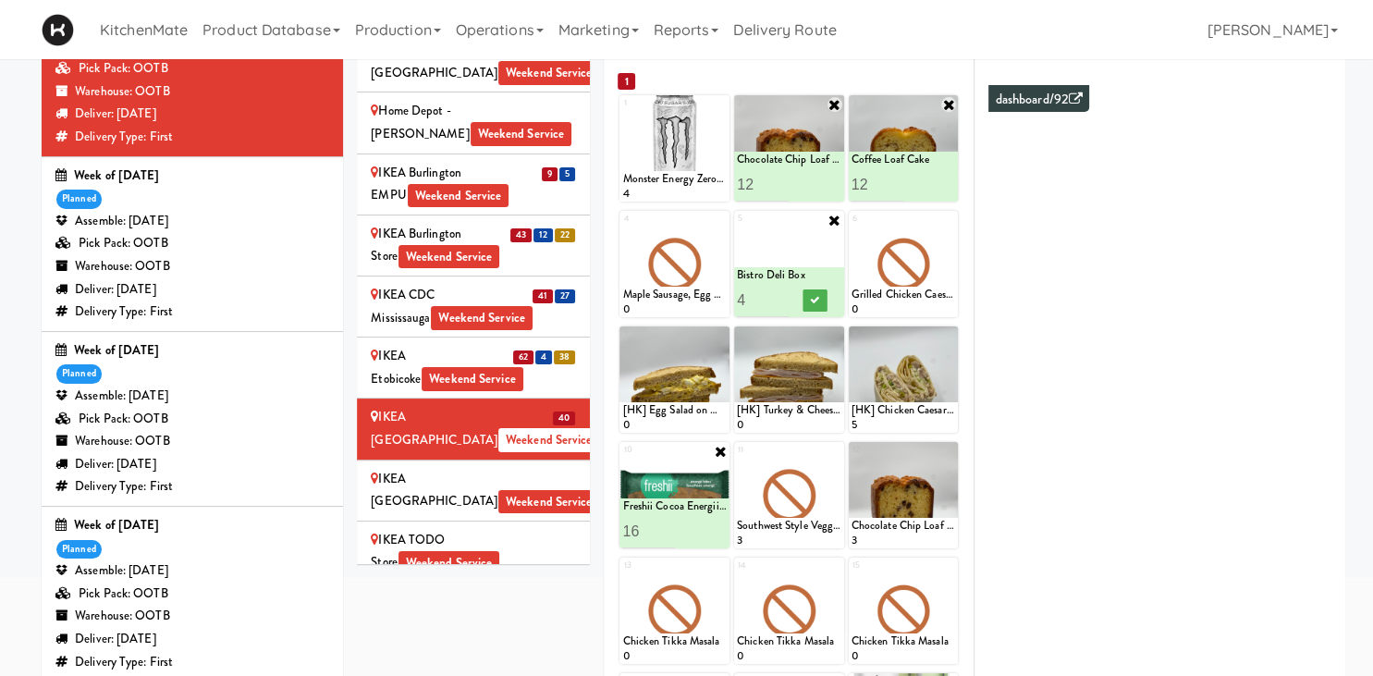
type input "4"
click at [787, 297] on input "4" at bounding box center [763, 300] width 52 height 34
click at [815, 300] on icon at bounding box center [814, 300] width 9 height 10
click at [719, 219] on icon at bounding box center [720, 220] width 13 height 13
click at [622, 228] on select "- Empty - Activia Probiotic Peach Mango Smoothie Chocolate Milk Tetra Pack Coca…" at bounding box center [674, 272] width 105 height 89
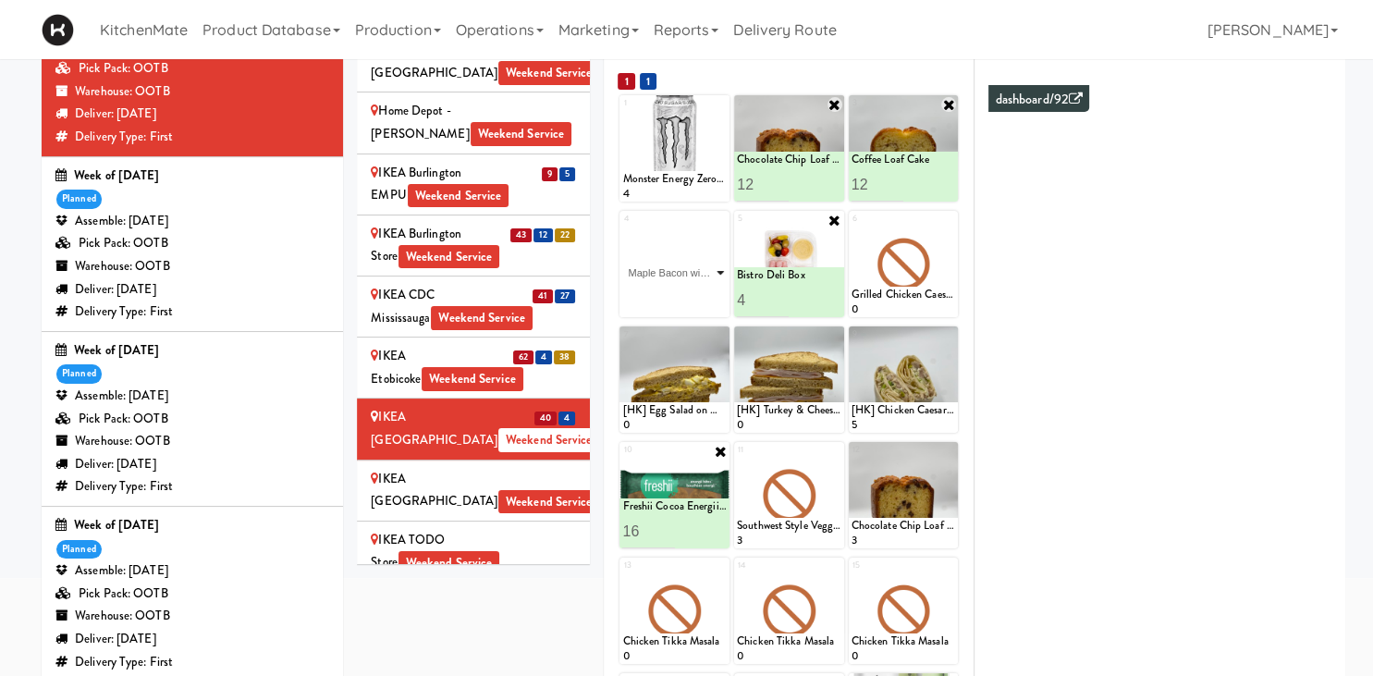
click option "Maple Bacon with Egg & Cheddar on Sesame Seed Bagel" at bounding box center [0, 0] width 0 height 0
type input "14"
click at [703, 300] on icon at bounding box center [700, 300] width 9 height 10
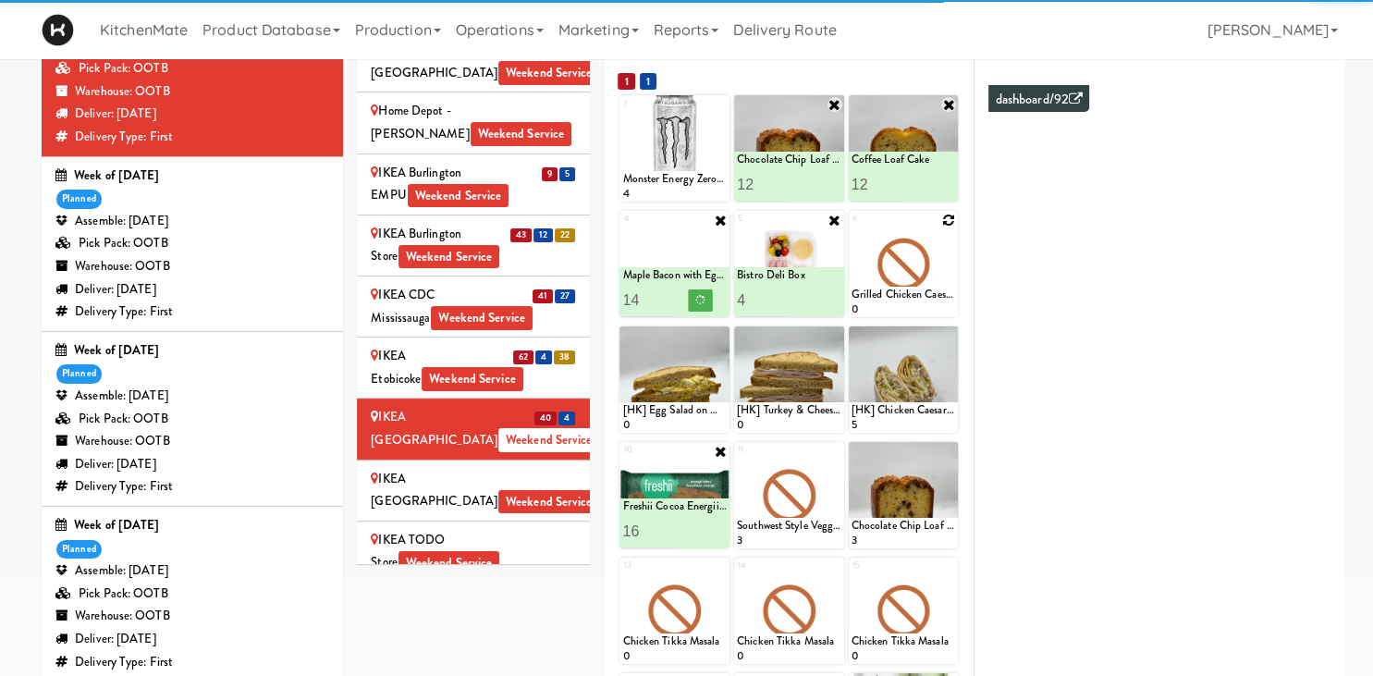
click at [945, 222] on icon at bounding box center [948, 220] width 13 height 13
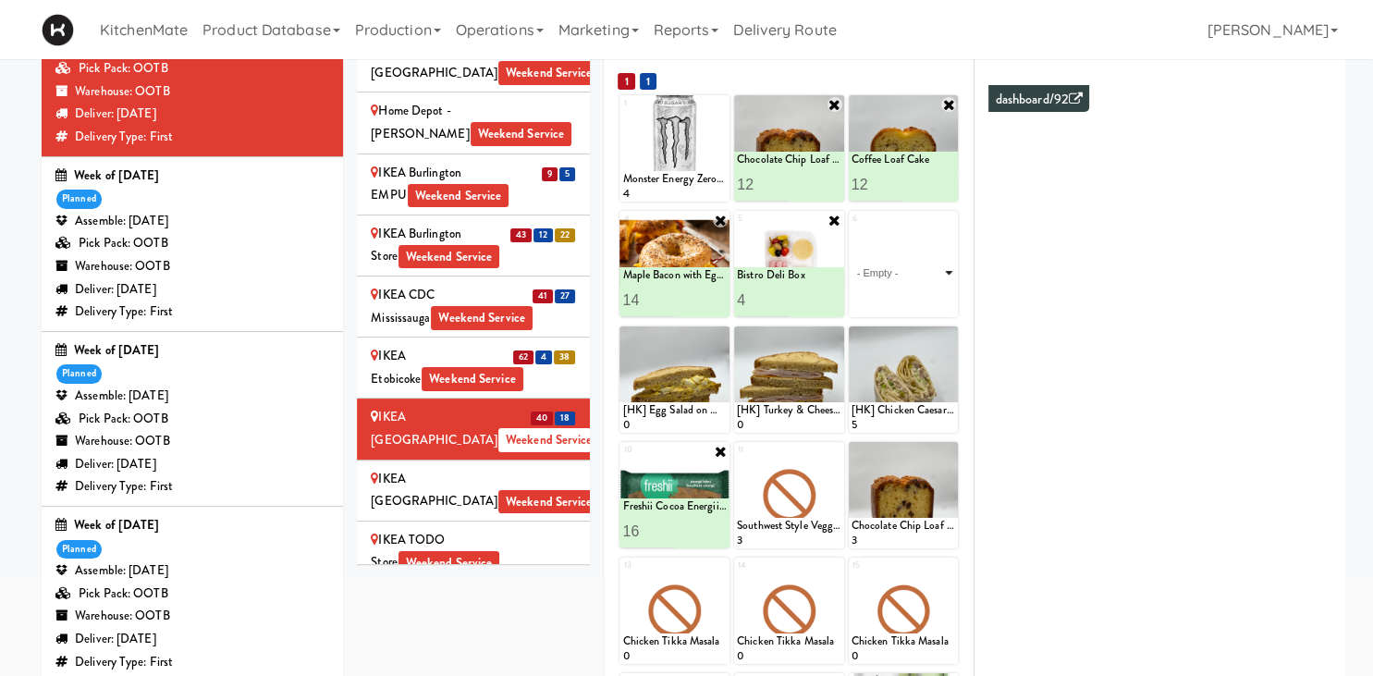
click at [852, 228] on select "- Empty - Activia Probiotic Peach Mango Smoothie Chocolate Milk Tetra Pack Coca…" at bounding box center [904, 272] width 105 height 89
click option "Sesame Tofu Rainbow Bowl" at bounding box center [0, 0] width 0 height 0
type input "2"
click at [895, 299] on input "2" at bounding box center [878, 300] width 52 height 34
click at [926, 299] on icon at bounding box center [929, 300] width 9 height 10
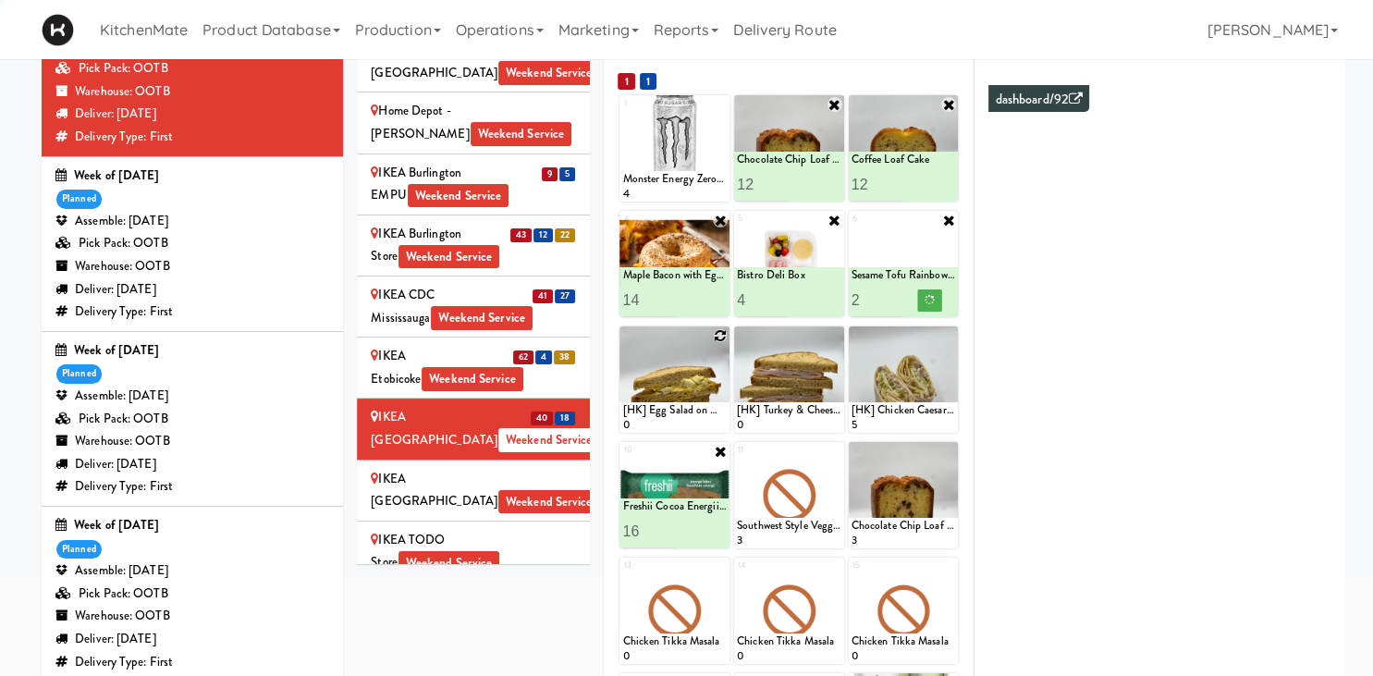
click at [721, 327] on div at bounding box center [675, 379] width 110 height 106
click at [721, 326] on div at bounding box center [675, 379] width 110 height 106
click at [713, 361] on div at bounding box center [675, 379] width 110 height 106
click at [706, 323] on div "1 Monster Energy Zero Ultra 4 2 Coffee Loaf Cake 0 Chocolate Chip Loaf Cake 12 …" at bounding box center [789, 502] width 342 height 818
click at [707, 338] on div at bounding box center [675, 379] width 110 height 106
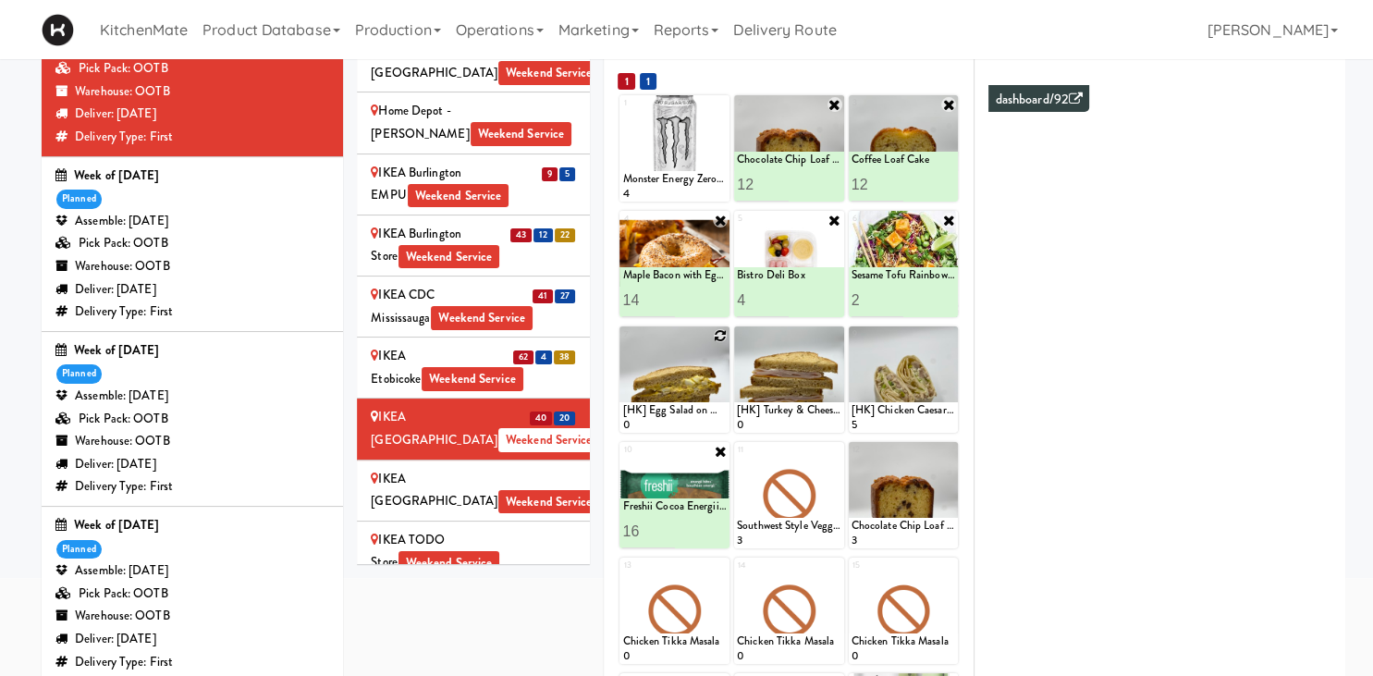
click at [716, 335] on icon at bounding box center [720, 335] width 13 height 13
click at [622, 344] on select "- Empty - Activia Probiotic Peach Mango Smoothie Chocolate Milk Tetra Pack Coca…" at bounding box center [674, 388] width 105 height 89
click option "Rotisserie Chicken Chipotle Wrap" at bounding box center [0, 0] width 0 height 0
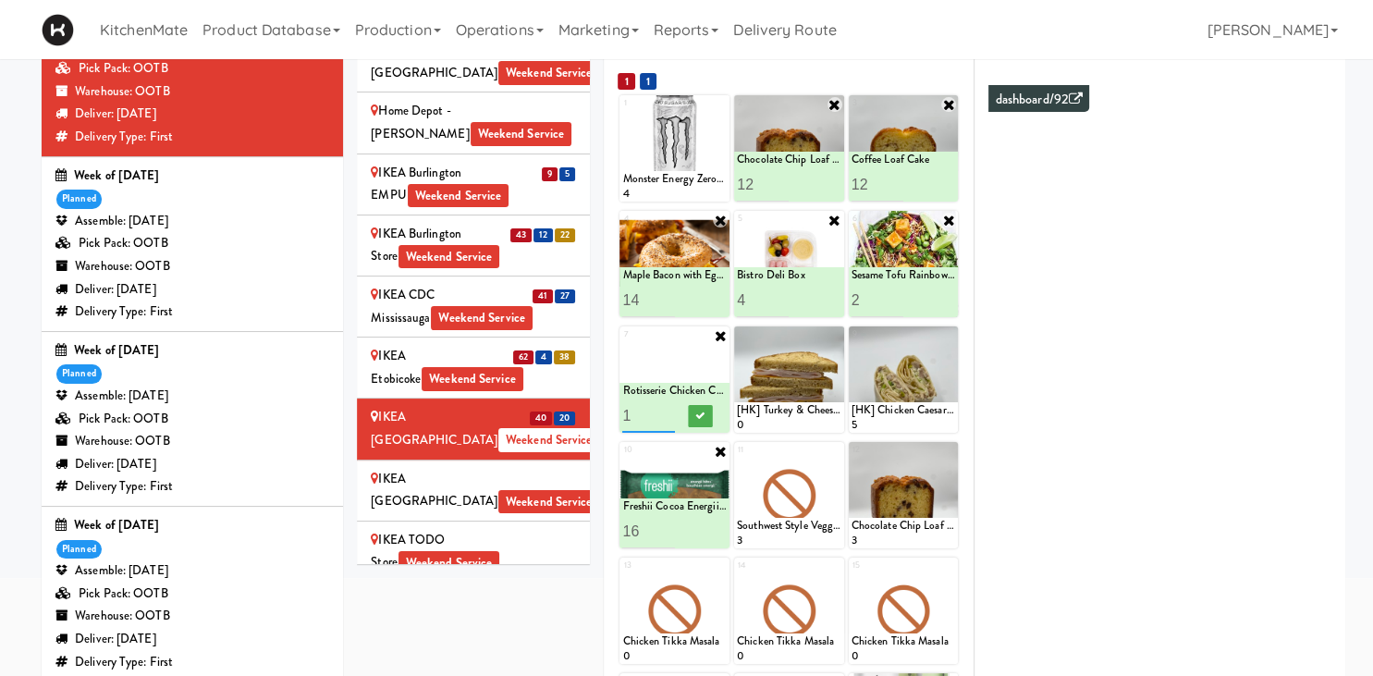
click at [636, 409] on input "1" at bounding box center [648, 416] width 52 height 34
type input "14"
click at [697, 416] on icon at bounding box center [700, 416] width 9 height 10
click at [834, 333] on icon at bounding box center [835, 335] width 13 height 13
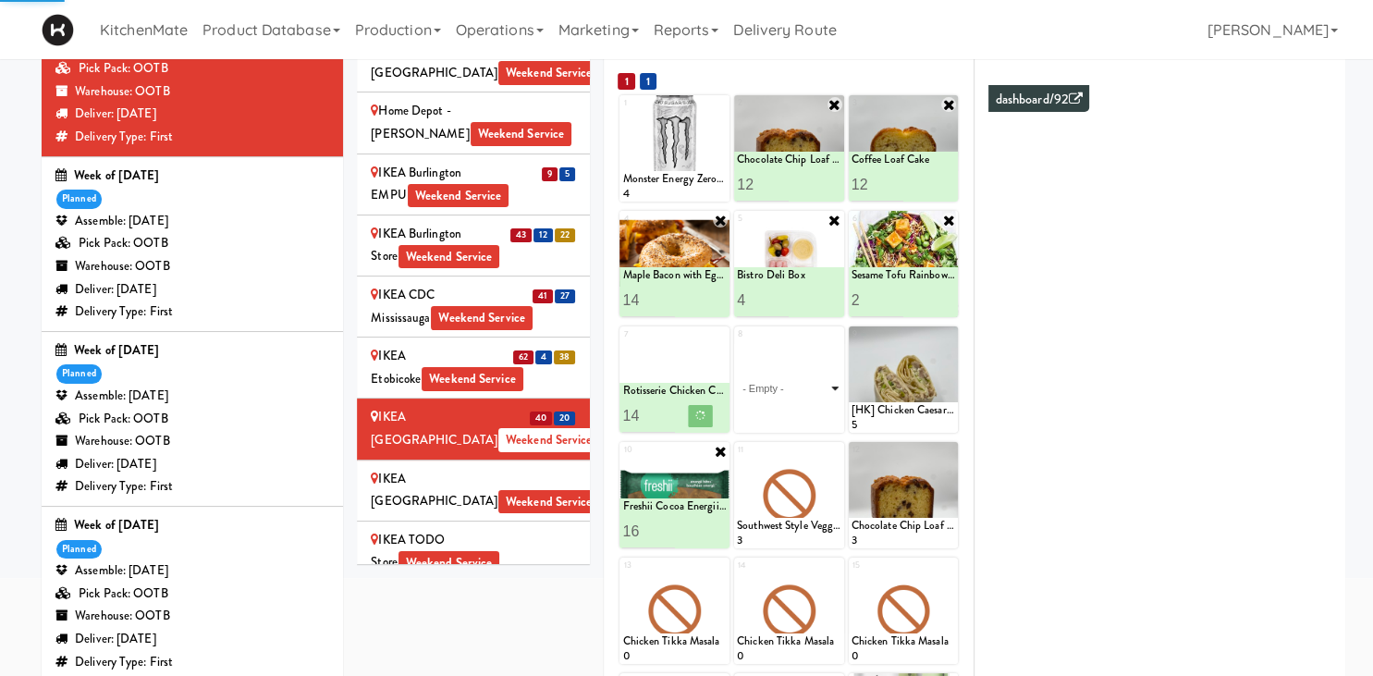
click at [737, 344] on select "- Empty - Activia Probiotic Peach Mango Smoothie Chocolate Milk Tetra Pack Coca…" at bounding box center [789, 388] width 105 height 89
click at [748, 389] on select "- Empty - Activia Probiotic Peach Mango Smoothie Chocolate Milk Tetra Pack Coca…" at bounding box center [789, 388] width 105 height 89
click at [737, 344] on select "- Empty - Activia Probiotic Peach Mango Smoothie Chocolate Milk Tetra Pack Coca…" at bounding box center [789, 388] width 105 height 89
click option "[HK] Turkey & Cheese Multigrain" at bounding box center [0, 0] width 0 height 0
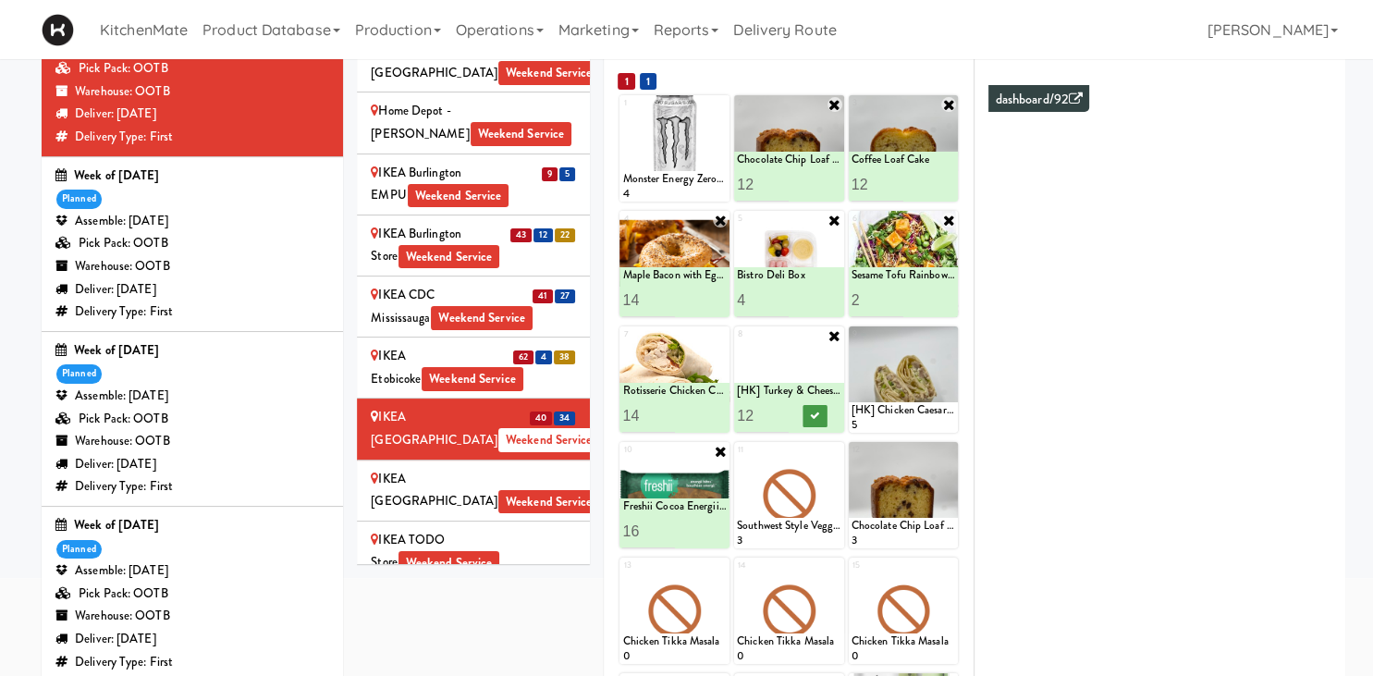
type input "12"
click at [817, 421] on button at bounding box center [815, 416] width 24 height 22
click at [945, 338] on icon at bounding box center [948, 335] width 13 height 13
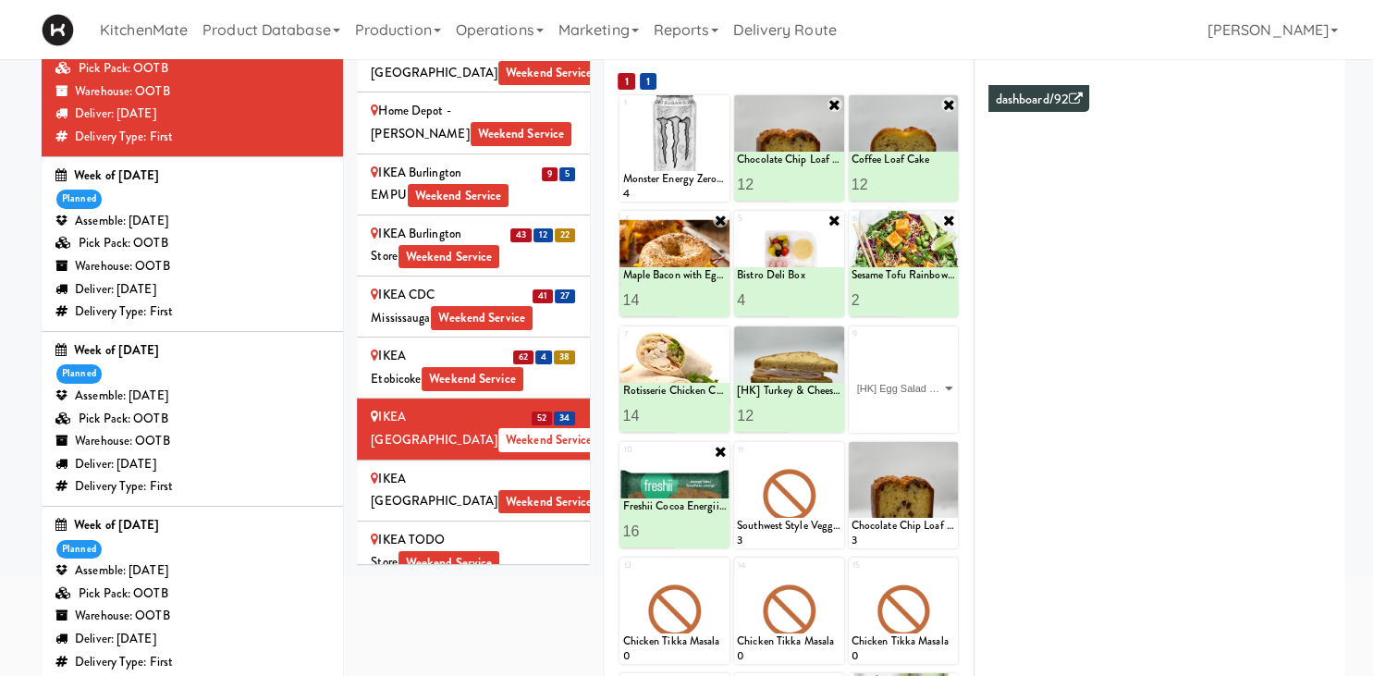
click option "[HK] Egg Salad on Multigrain" at bounding box center [0, 0] width 0 height 0
type input "12"
click at [929, 413] on icon at bounding box center [929, 416] width 9 height 10
click at [831, 450] on icon at bounding box center [835, 451] width 13 height 13
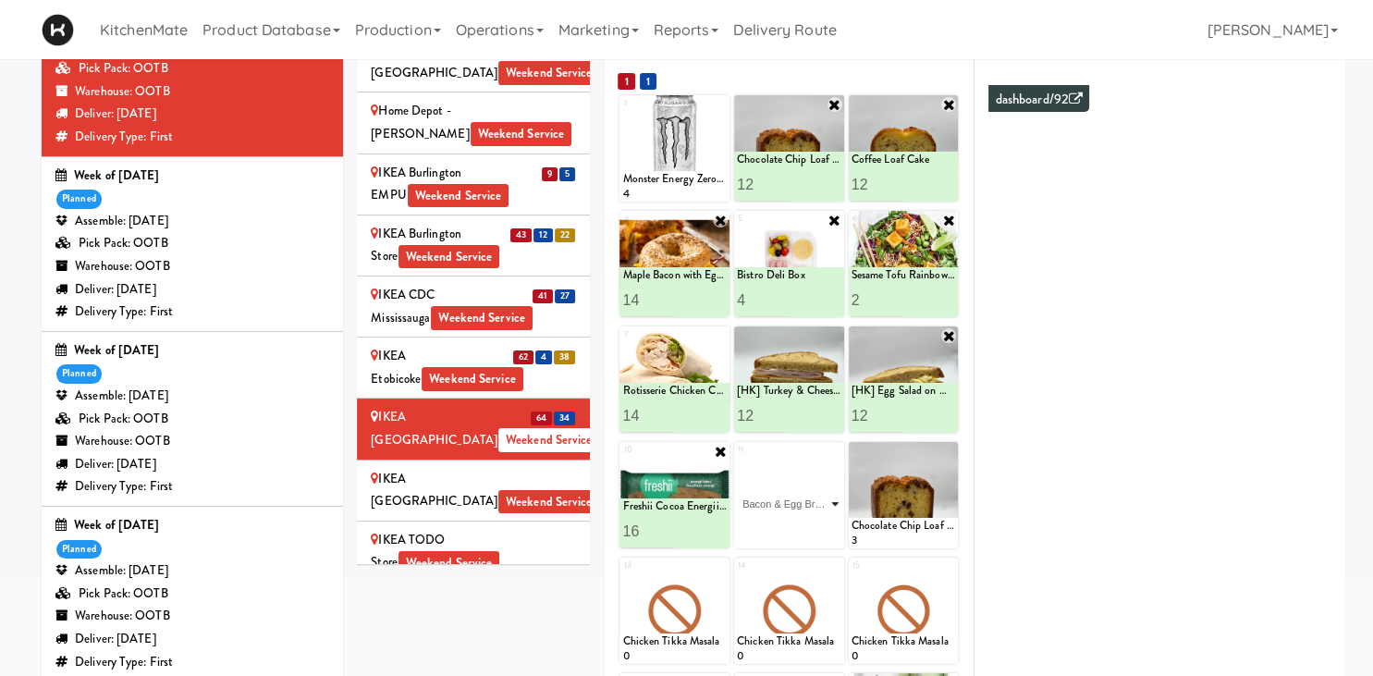
click option "Bacon & Egg Breakfast Wrap" at bounding box center [0, 0] width 0 height 0
type input "12"
click at [805, 524] on button at bounding box center [815, 532] width 24 height 22
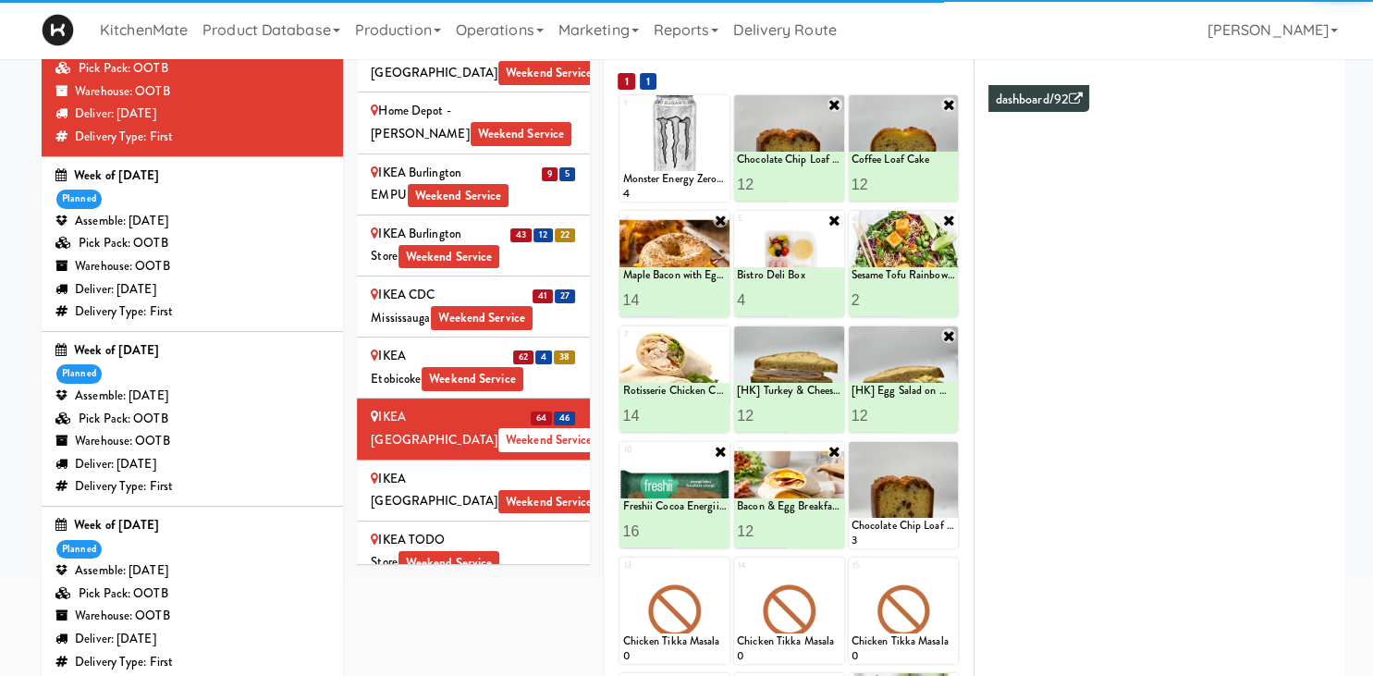
scroll to position [450, 0]
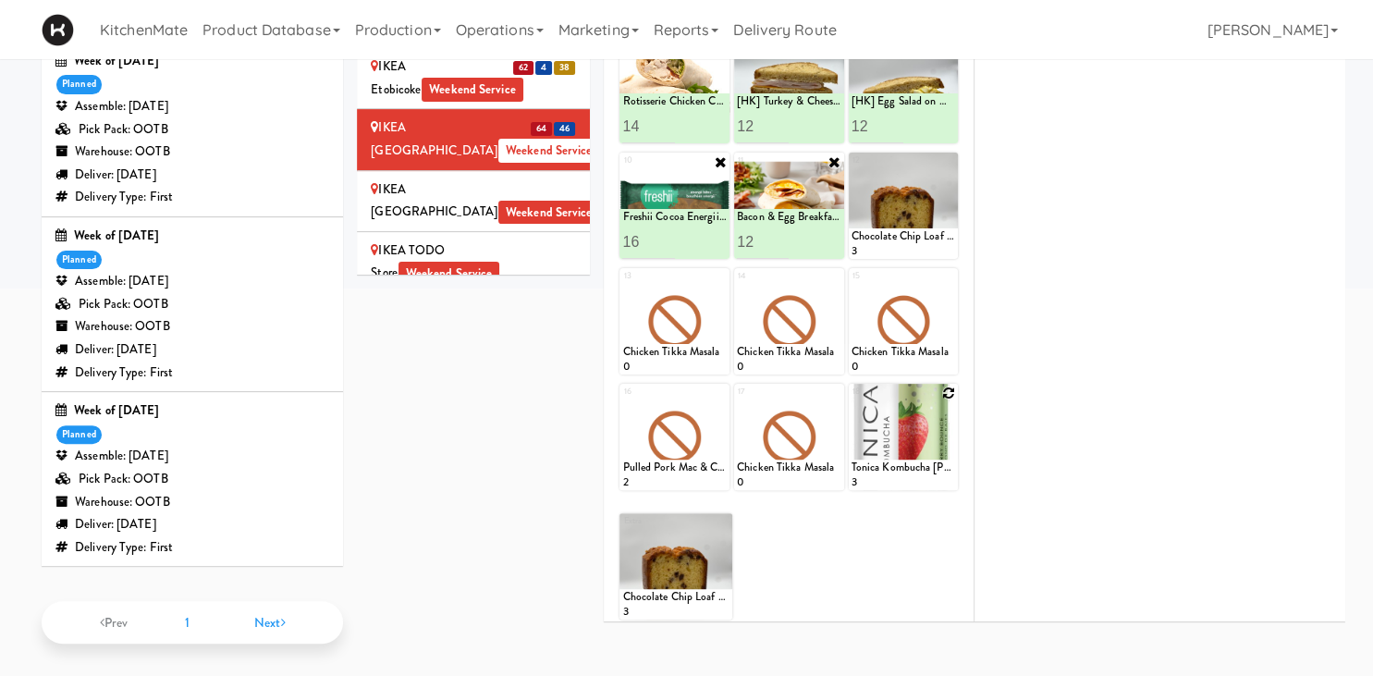
click at [945, 391] on icon at bounding box center [948, 393] width 13 height 13
click at [852, 401] on select "- Empty - Activia Probiotic Peach Mango Smoothie Chocolate Milk Tetra Pack Coca…" at bounding box center [904, 445] width 105 height 89
click option "Tonica Kombucha Berry Bounce" at bounding box center [0, 0] width 0 height 0
type input "5"
drag, startPoint x: 930, startPoint y: 467, endPoint x: 860, endPoint y: 424, distance: 82.6
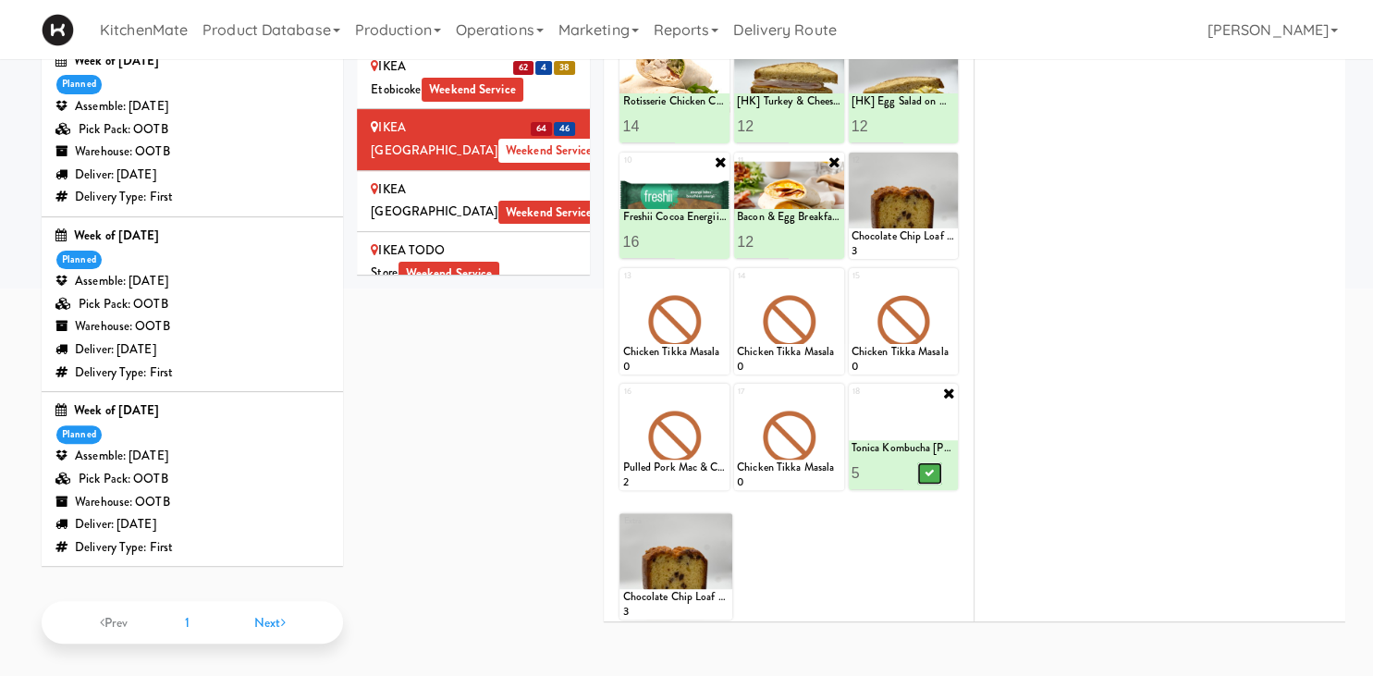
click at [930, 468] on icon at bounding box center [929, 473] width 9 height 10
click at [835, 388] on icon at bounding box center [835, 393] width 13 height 13
click at [737, 401] on select "- Empty - Activia Probiotic Peach Mango Smoothie Chocolate Milk Tetra Pack Coca…" at bounding box center [789, 445] width 105 height 89
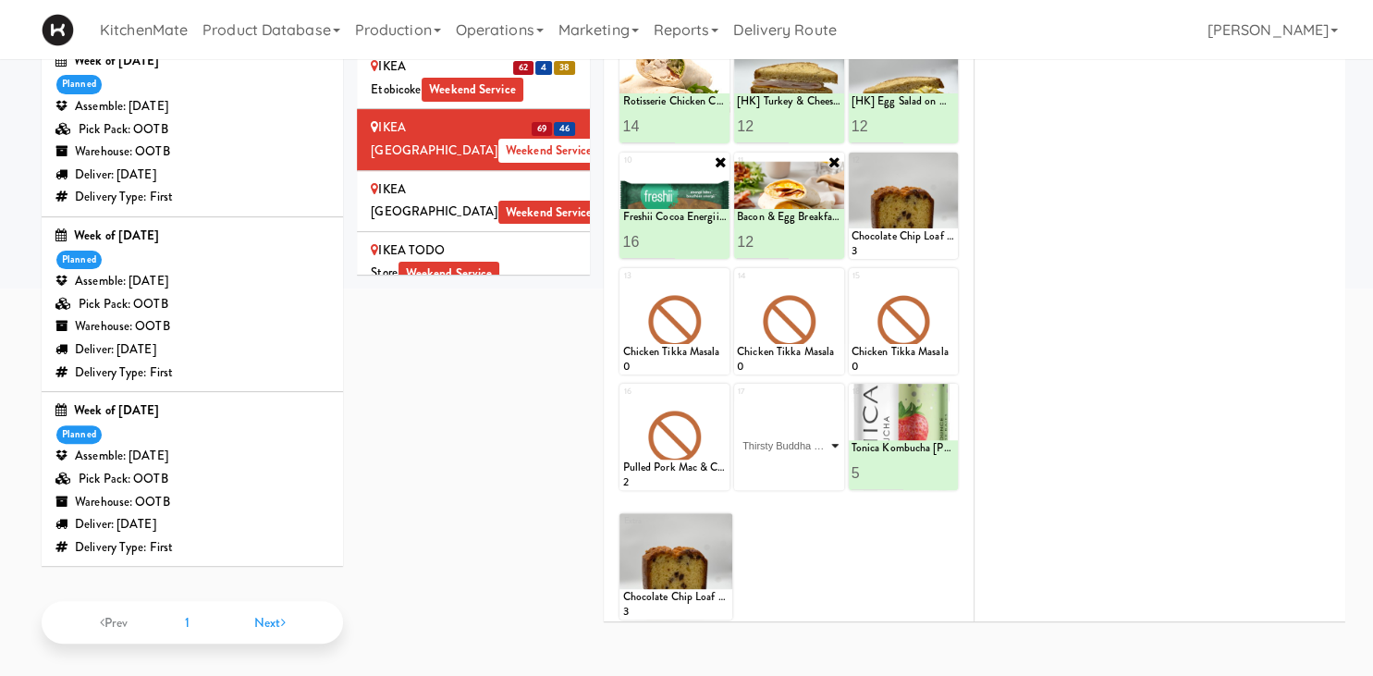
click option "Thirsty Buddha - Lime" at bounding box center [0, 0] width 0 height 0
click at [784, 469] on input "0" at bounding box center [763, 473] width 52 height 34
click at [782, 464] on input "1" at bounding box center [763, 473] width 52 height 34
click at [782, 464] on input "2" at bounding box center [763, 473] width 52 height 34
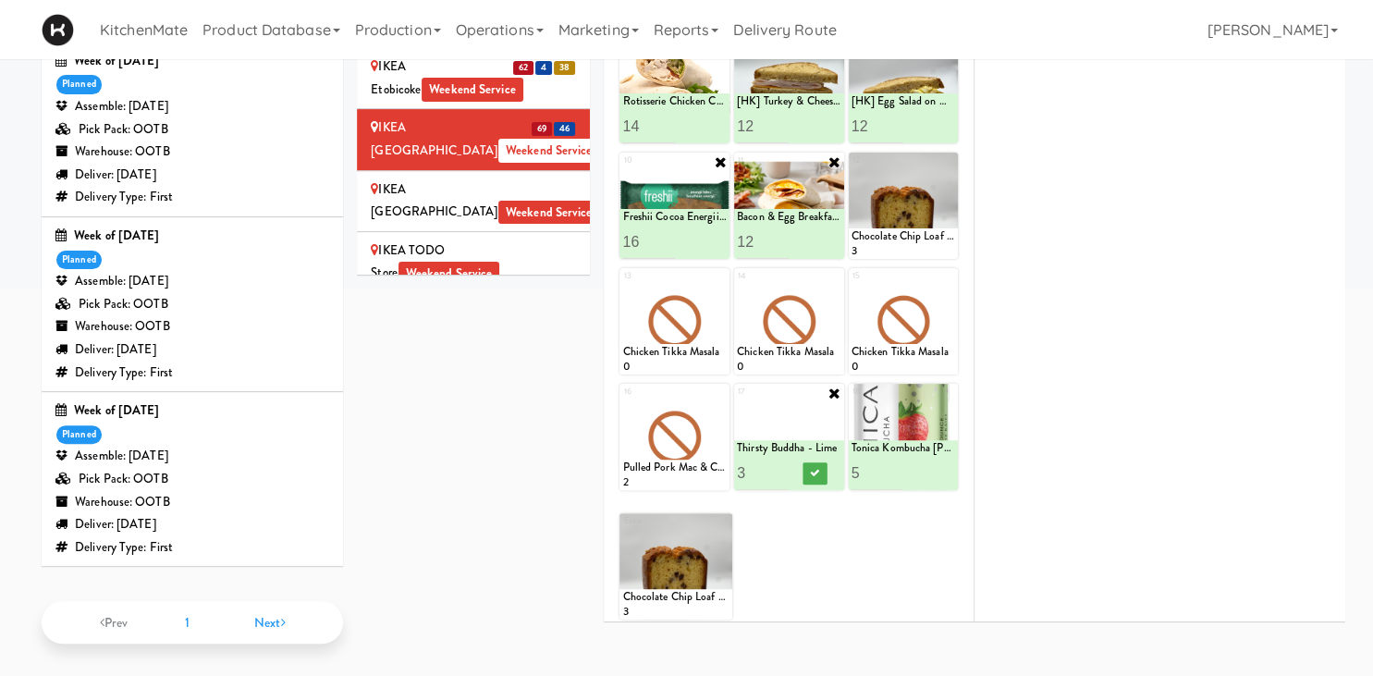
click at [782, 464] on input "3" at bounding box center [763, 473] width 52 height 34
click at [782, 464] on input "4" at bounding box center [763, 473] width 52 height 34
type input "5"
click at [782, 464] on input "5" at bounding box center [763, 473] width 52 height 34
click at [813, 468] on icon at bounding box center [814, 473] width 9 height 10
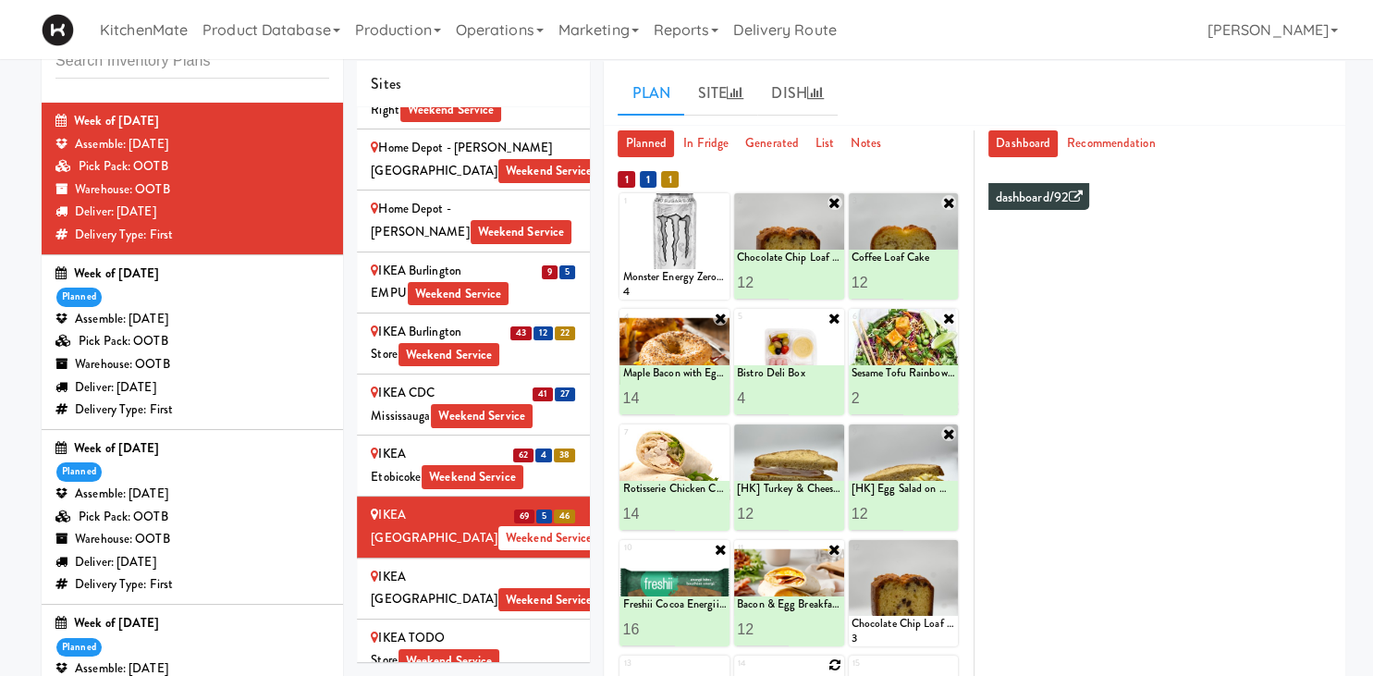
scroll to position [255, 0]
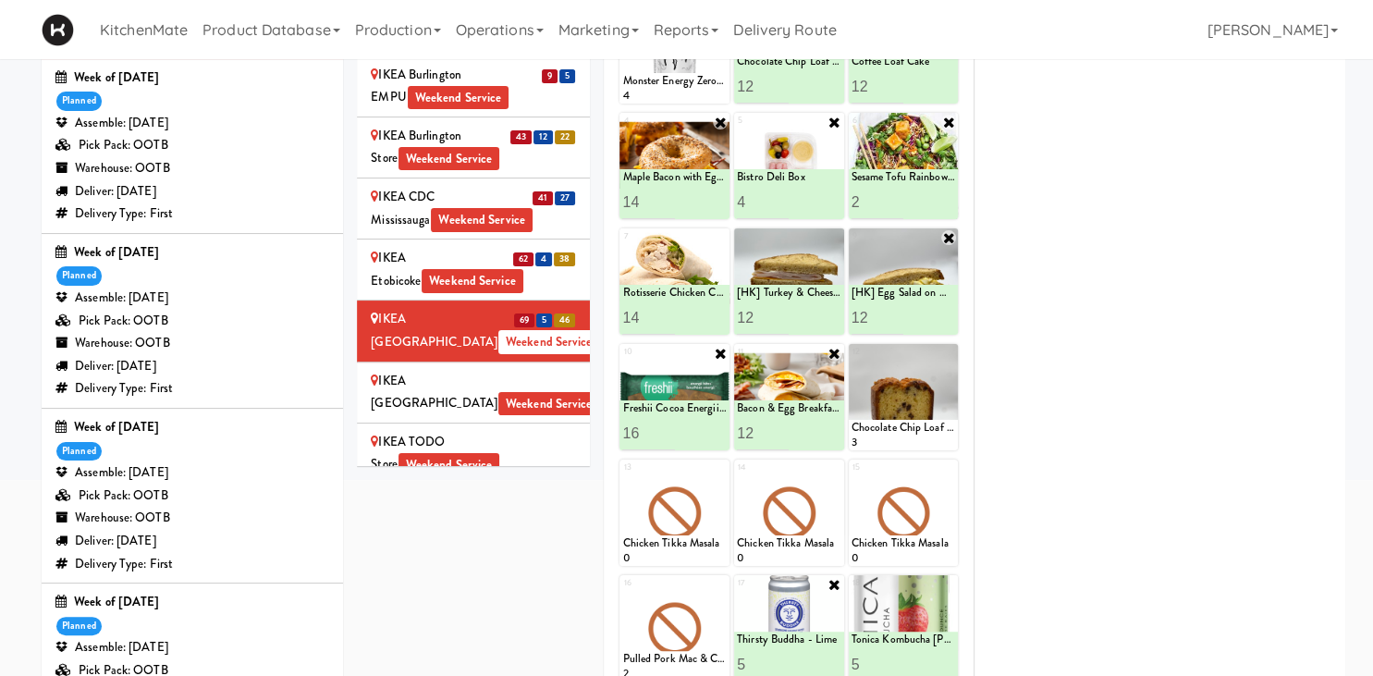
click at [528, 370] on div "IKEA Scarborough Town Center Weekend Service" at bounding box center [473, 392] width 205 height 45
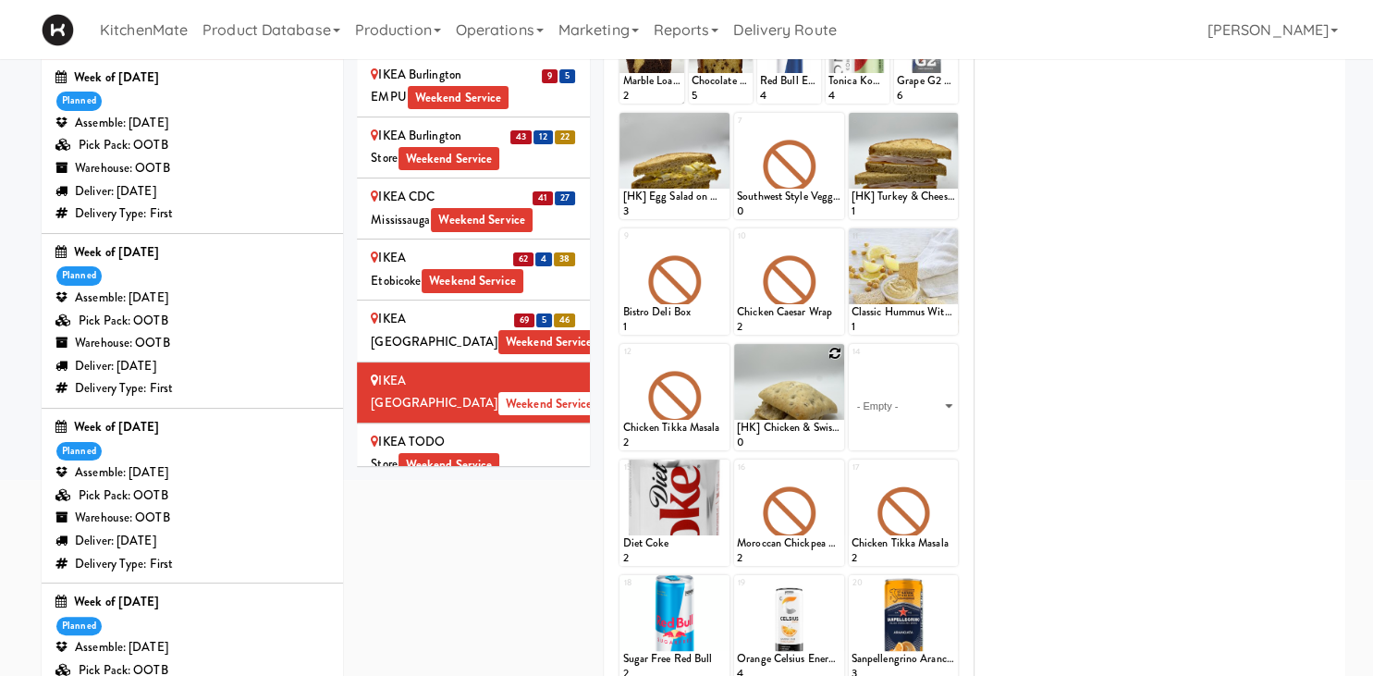
scroll to position [59, 0]
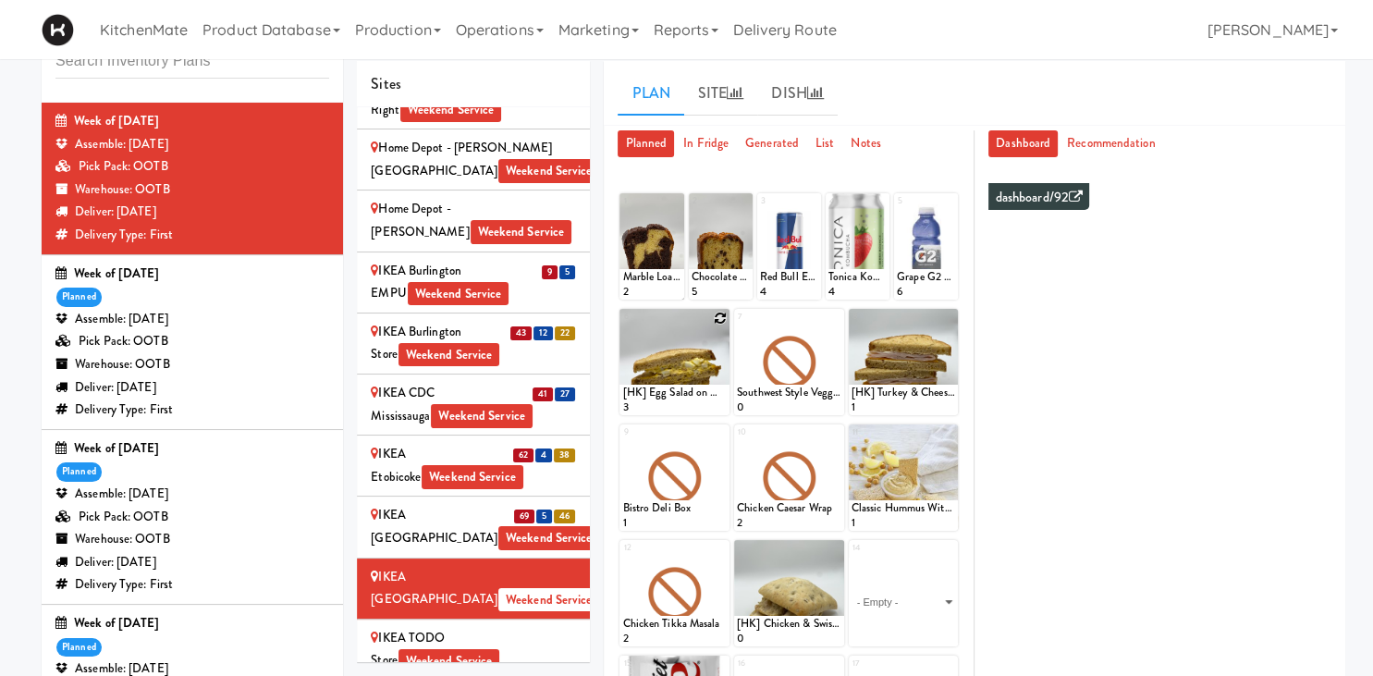
click at [721, 314] on icon at bounding box center [720, 318] width 13 height 13
click at [622, 326] on select "- Empty - Activia Probiotic Peach Mango Smoothie Chocolate Milk Tetra Pack Coca…" at bounding box center [674, 370] width 105 height 89
click option "[HK] Turkey & Cheese Multigrain" at bounding box center [0, 0] width 0 height 0
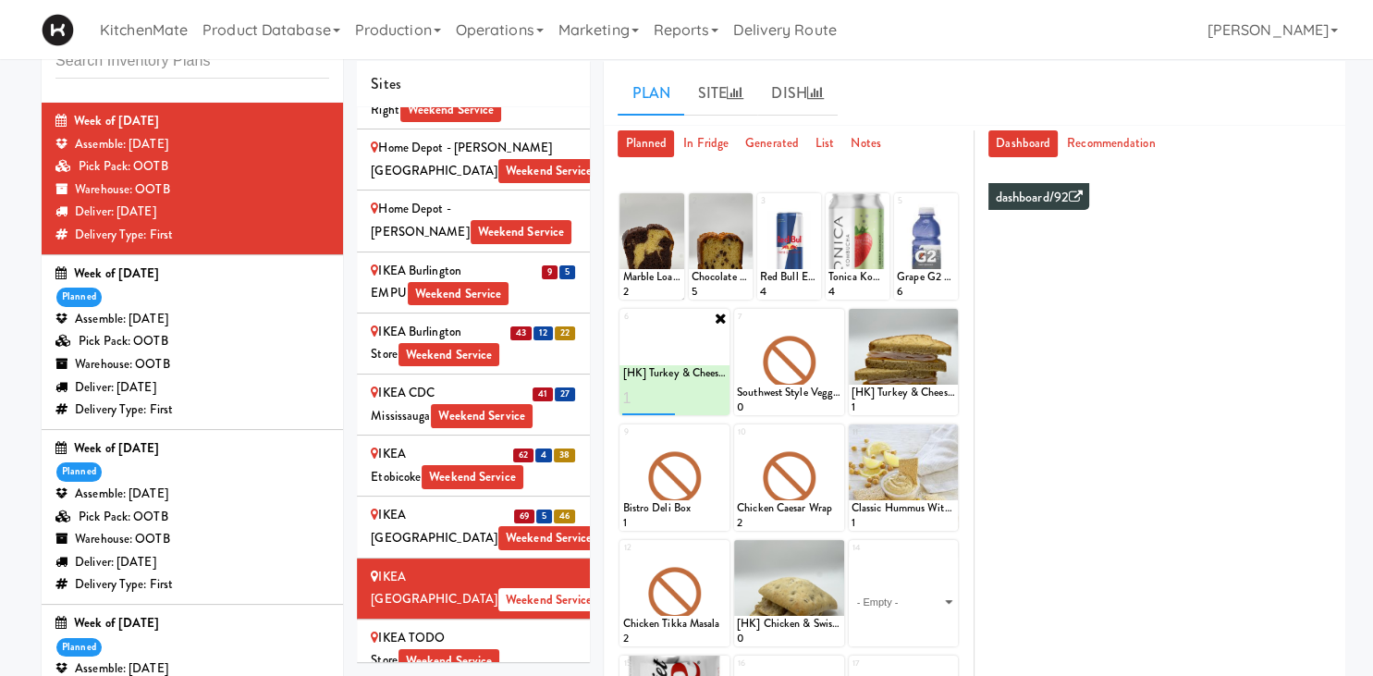
type input "1"
click at [704, 394] on icon at bounding box center [700, 398] width 9 height 10
type input "6"
click at [667, 390] on input "6" at bounding box center [648, 398] width 52 height 34
click at [705, 398] on icon at bounding box center [700, 398] width 9 height 10
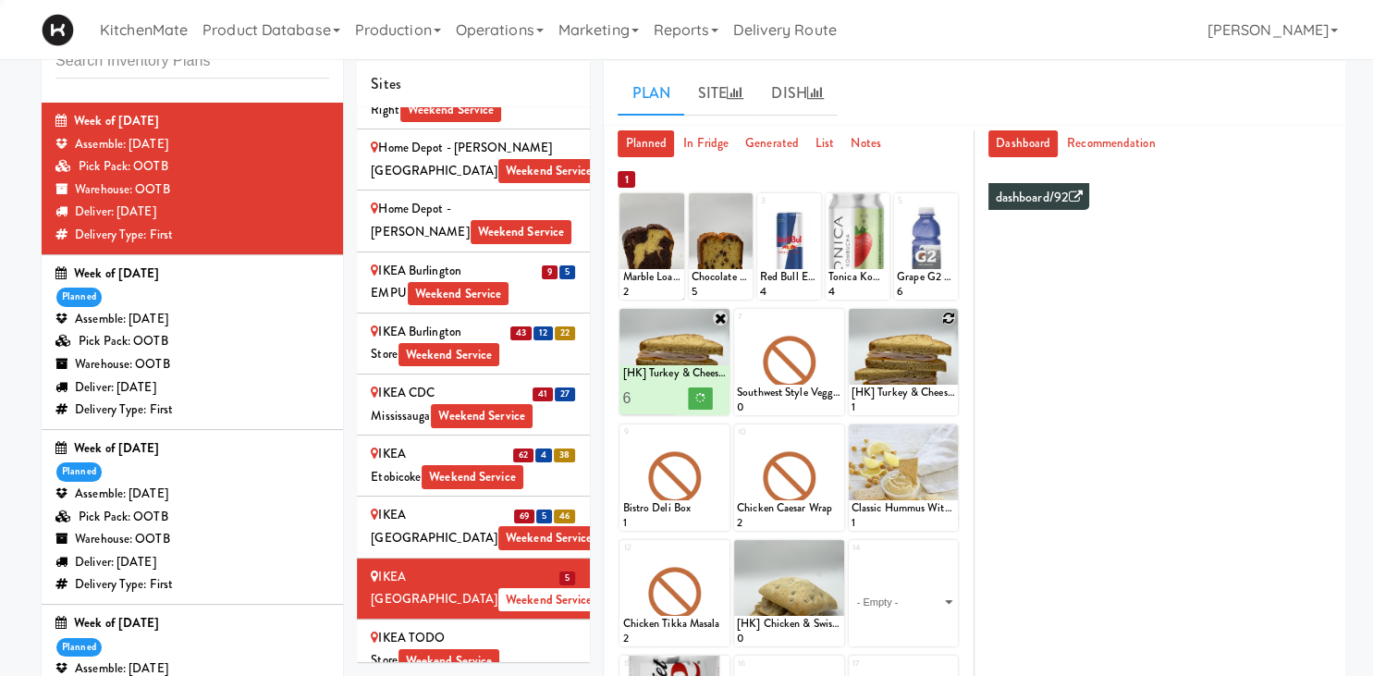
click at [949, 315] on icon at bounding box center [948, 318] width 13 height 13
click at [852, 326] on select "- Empty - Activia Probiotic Peach Mango Smoothie Chocolate Milk Tetra Pack Coca…" at bounding box center [904, 370] width 105 height 89
click at [805, 325] on div at bounding box center [789, 362] width 110 height 106
click at [837, 317] on icon at bounding box center [835, 318] width 13 height 13
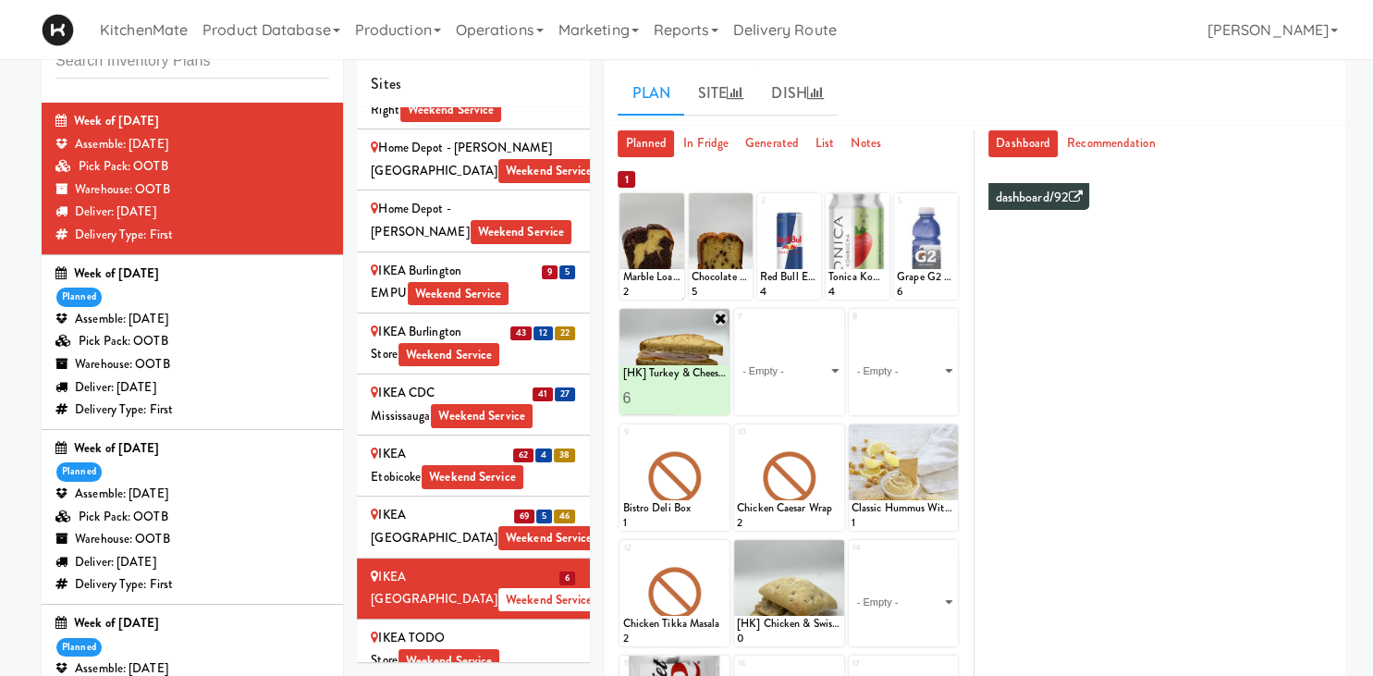
click at [737, 326] on select "- Empty - Activia Probiotic Peach Mango Smoothie Chocolate Milk Tetra Pack Coca…" at bounding box center [789, 370] width 105 height 89
click option "[HK] Egg Salad on Multigrain" at bounding box center [0, 0] width 0 height 0
type input "6"
click at [814, 391] on button at bounding box center [815, 399] width 24 height 22
click at [852, 326] on select "- Empty - Activia Probiotic Peach Mango Smoothie Chocolate Milk Tetra Pack Coca…" at bounding box center [904, 370] width 105 height 89
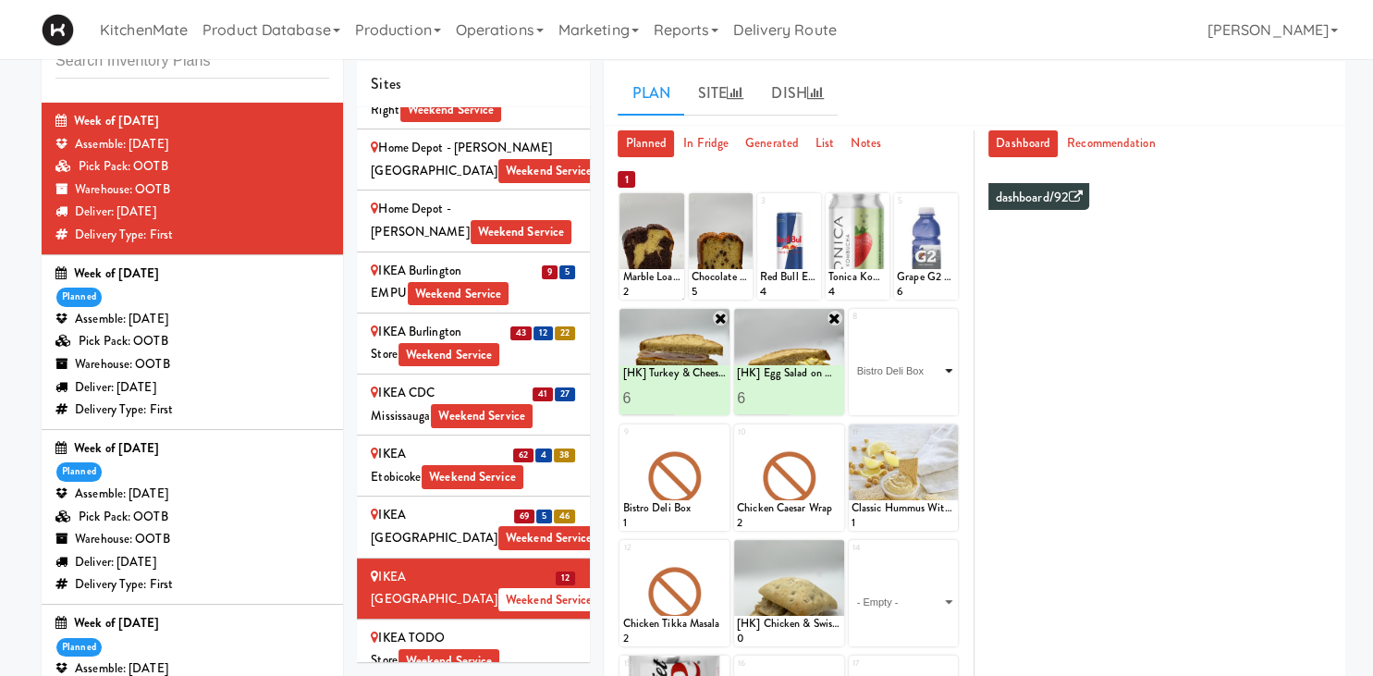
click option "Bistro Deli Box" at bounding box center [0, 0] width 0 height 0
type input "2"
click at [897, 390] on input "2" at bounding box center [878, 398] width 52 height 34
click at [916, 394] on div at bounding box center [930, 398] width 52 height 34
click at [919, 397] on button at bounding box center [930, 399] width 24 height 22
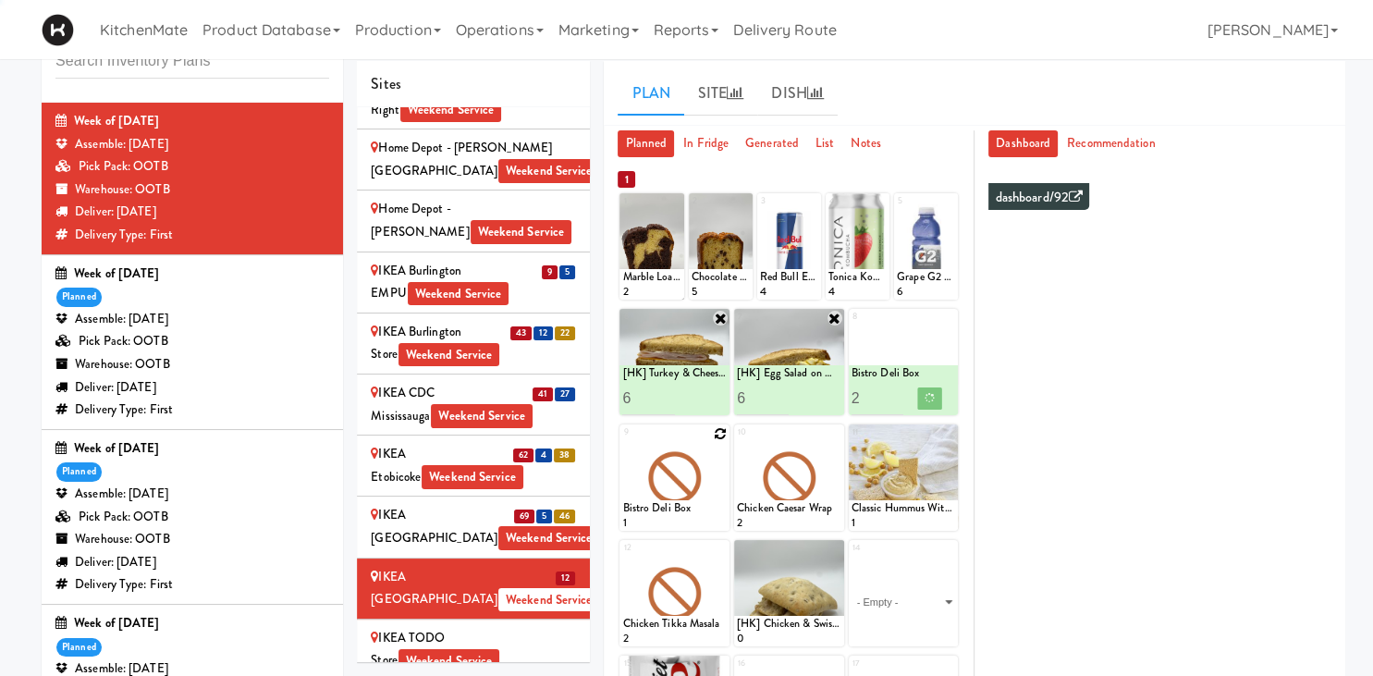
click at [721, 434] on icon at bounding box center [720, 433] width 13 height 13
click option "Rotisserie Chicken Chipotle Wrap" at bounding box center [0, 0] width 0 height 0
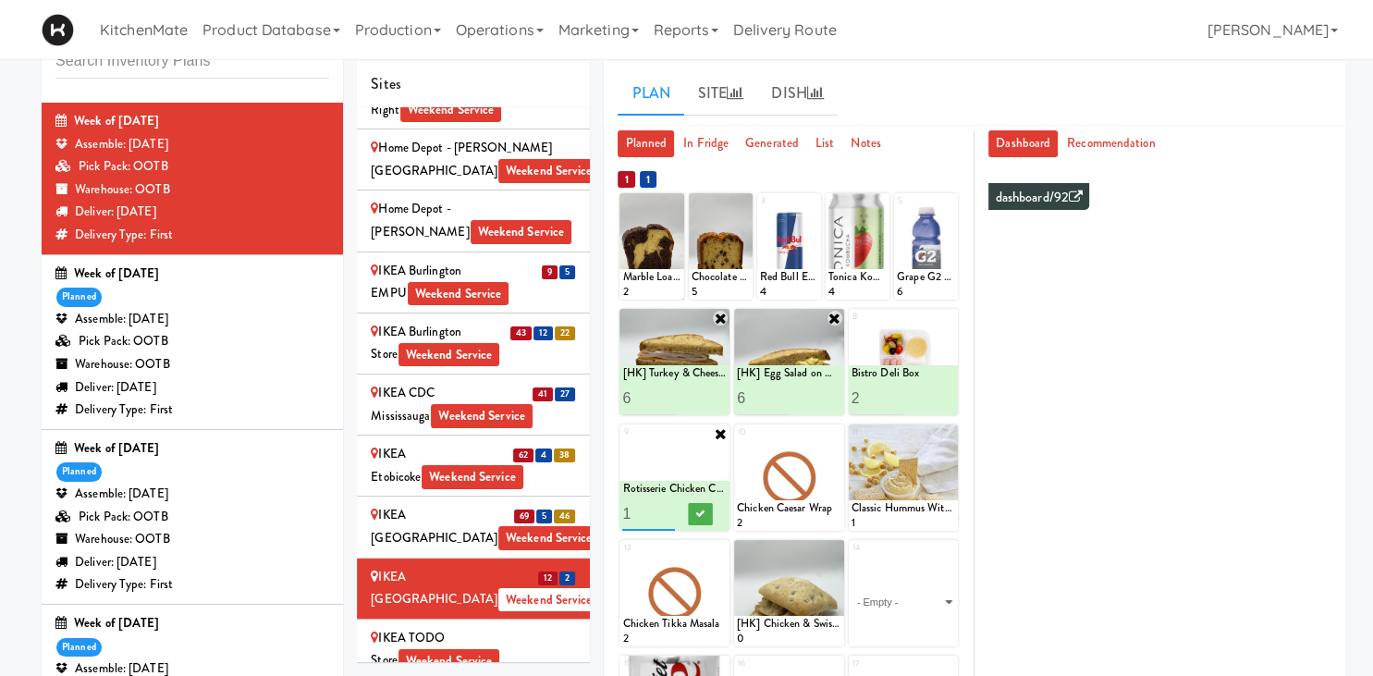
click at [665, 504] on input "1" at bounding box center [648, 514] width 52 height 34
click at [665, 511] on input "2" at bounding box center [648, 514] width 52 height 34
click at [665, 511] on input "3" at bounding box center [648, 514] width 52 height 34
click at [665, 511] on input "4" at bounding box center [648, 514] width 52 height 34
type input "5"
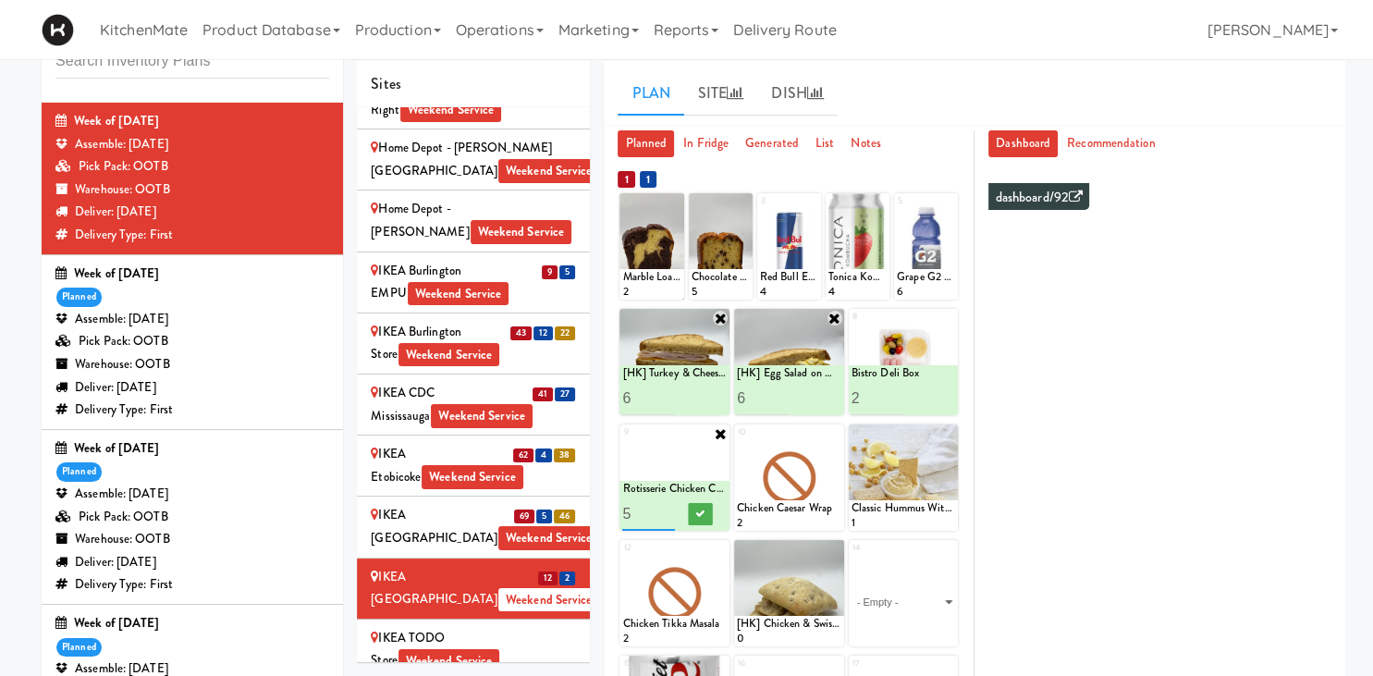
click at [665, 511] on input "5" at bounding box center [648, 514] width 52 height 34
click at [694, 512] on button at bounding box center [701, 514] width 24 height 22
click at [831, 431] on icon at bounding box center [835, 433] width 13 height 13
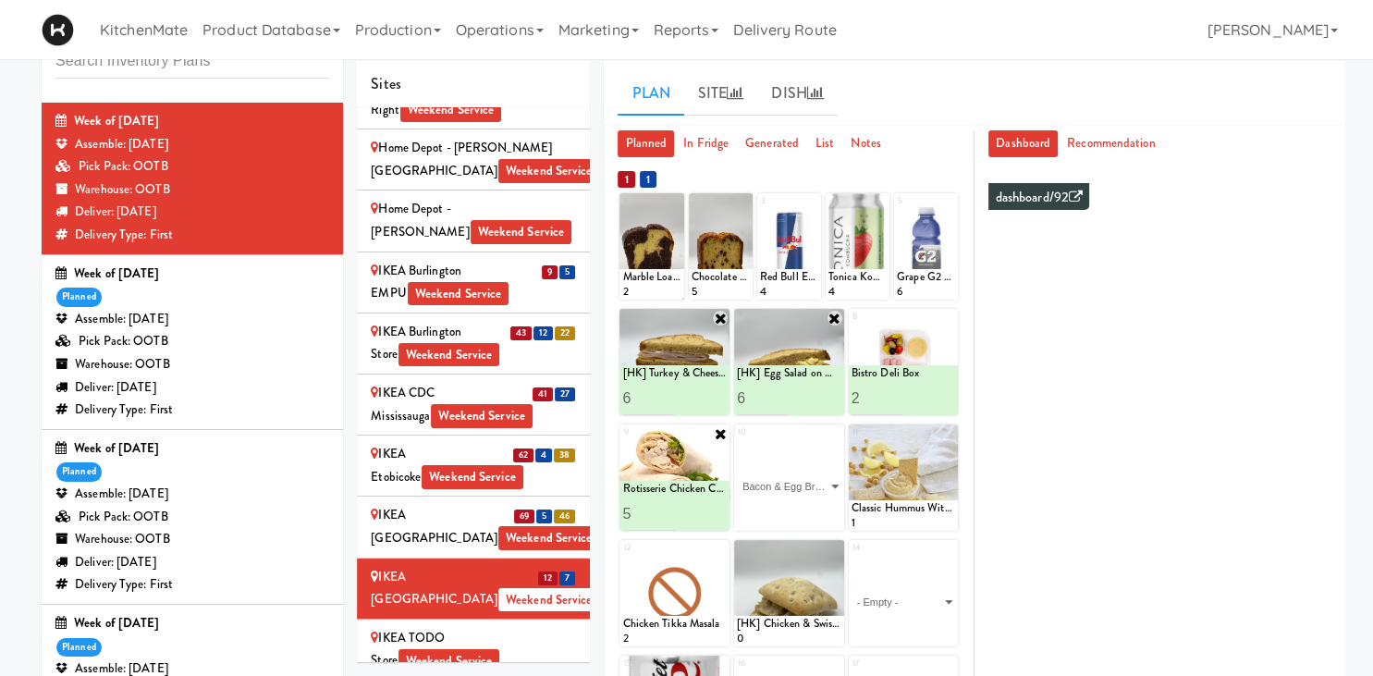
click option "Bacon & Egg Breakfast Wrap" at bounding box center [0, 0] width 0 height 0
click at [782, 507] on input "2" at bounding box center [763, 514] width 52 height 34
click at [782, 507] on input "3" at bounding box center [763, 514] width 52 height 34
type input "4"
click at [781, 507] on input "4" at bounding box center [763, 514] width 52 height 34
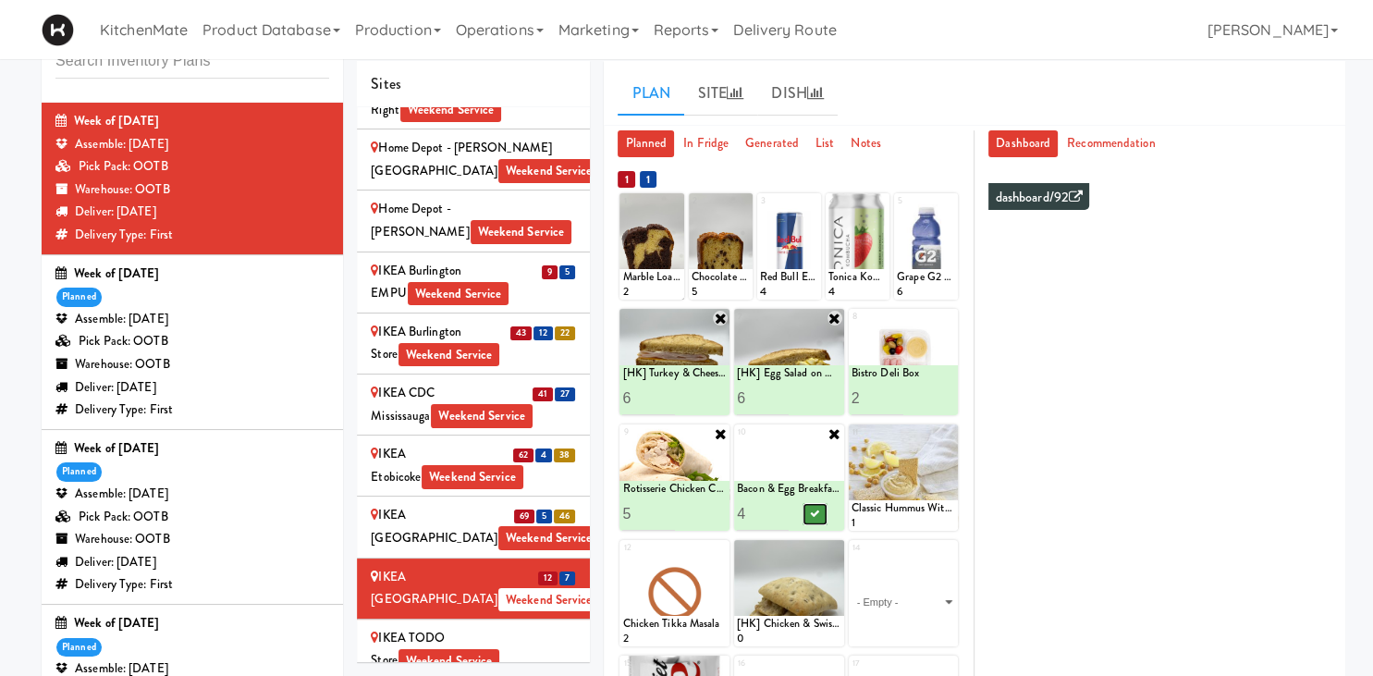
click at [812, 512] on icon at bounding box center [814, 514] width 9 height 10
click at [953, 428] on icon at bounding box center [948, 433] width 13 height 13
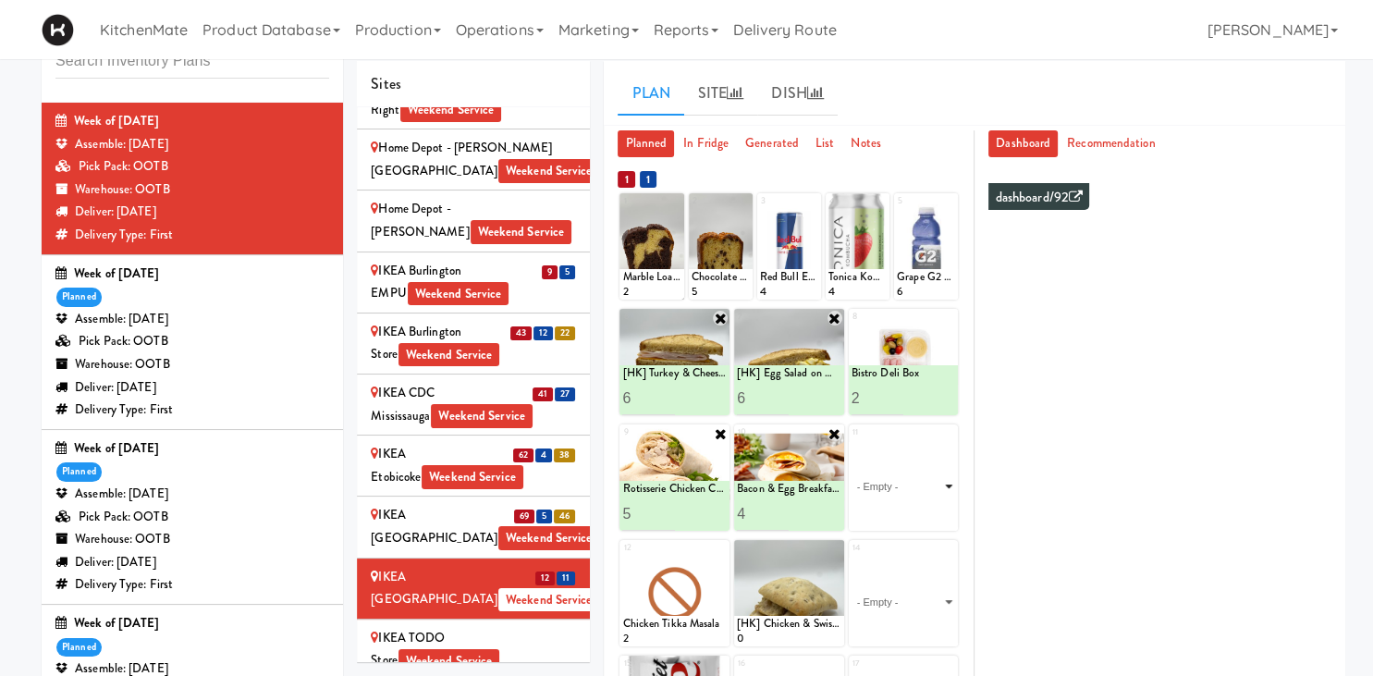
click at [852, 442] on select "- Empty - Activia Probiotic Peach Mango Smoothie Chocolate Milk Tetra Pack Coca…" at bounding box center [904, 486] width 105 height 89
click option "Freshii Cocoa Energii Bites" at bounding box center [0, 0] width 0 height 0
click at [891, 517] on input "0" at bounding box center [878, 514] width 52 height 34
click at [899, 509] on input "1" at bounding box center [878, 514] width 52 height 34
click at [899, 509] on input "2" at bounding box center [878, 514] width 52 height 34
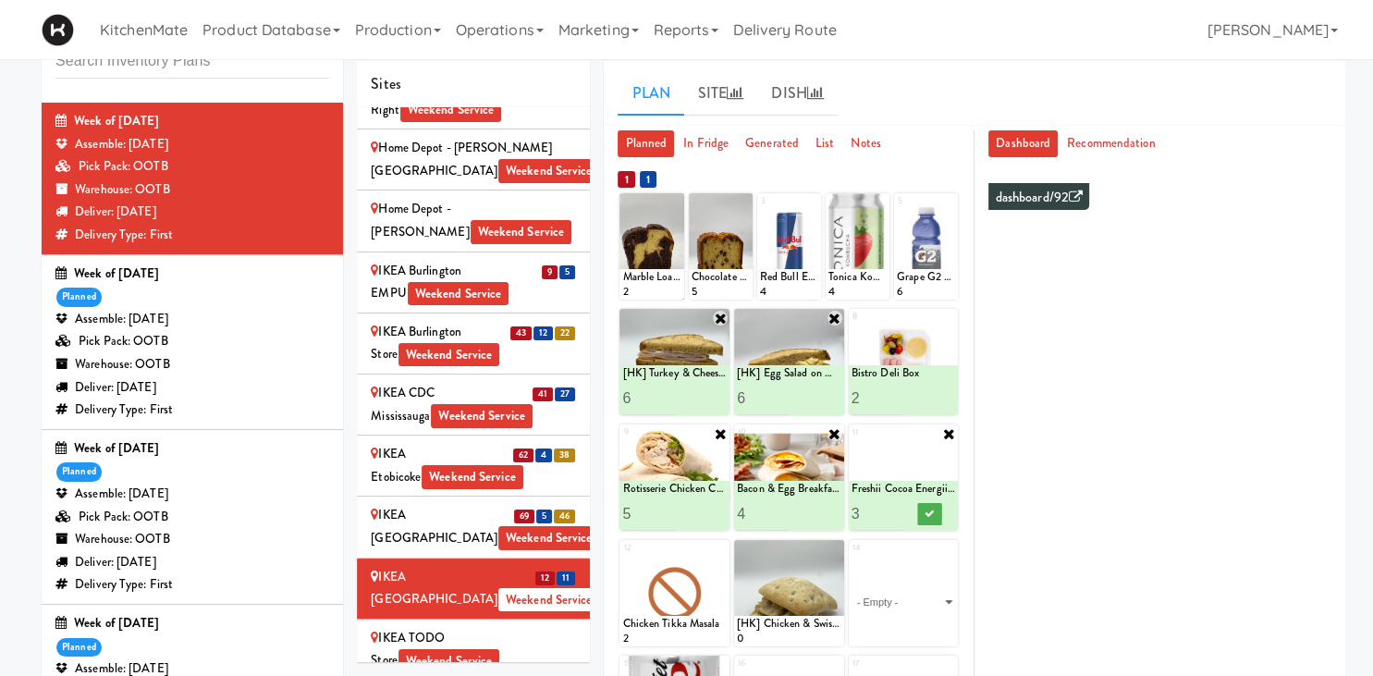
click at [899, 509] on input "3" at bounding box center [878, 514] width 52 height 34
type input "4"
click at [899, 509] on input "4" at bounding box center [878, 514] width 52 height 34
click at [928, 514] on icon at bounding box center [929, 514] width 9 height 10
click at [838, 547] on icon at bounding box center [835, 549] width 13 height 13
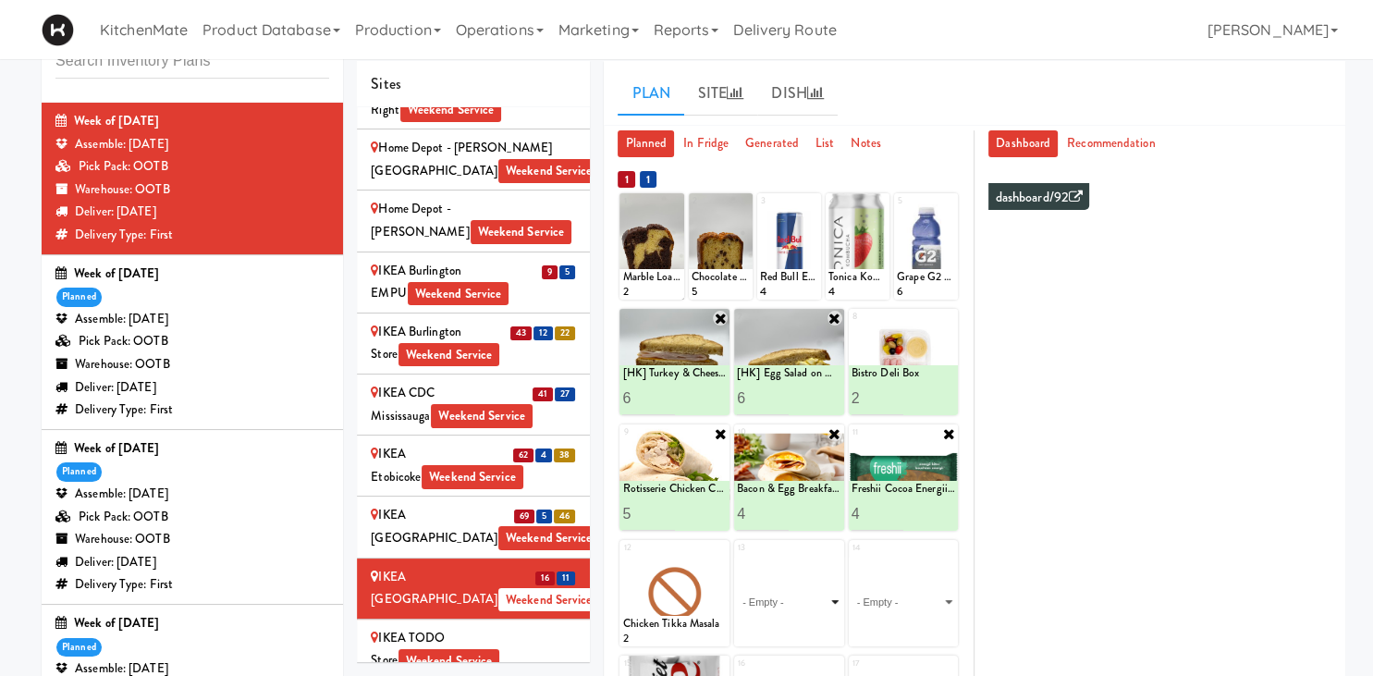
click at [737, 558] on select "- Empty - Activia Probiotic Peach Mango Smoothie Chocolate Milk Tetra Pack Coca…" at bounding box center [789, 602] width 105 height 89
click option "[HK] Chicken & Swiss Cheese On Focaccia" at bounding box center [0, 0] width 0 height 0
click at [778, 619] on input "1" at bounding box center [763, 629] width 52 height 34
click at [779, 624] on input "2" at bounding box center [763, 629] width 52 height 34
type input "3"
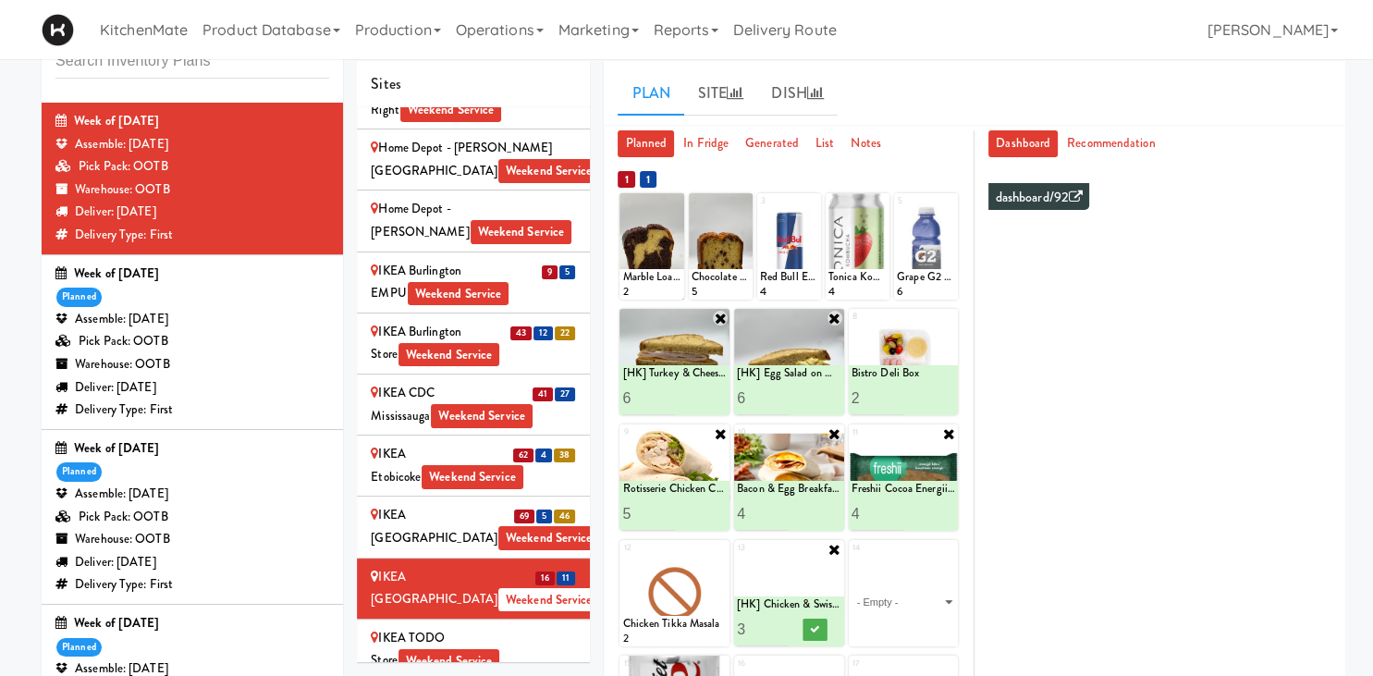
click at [779, 624] on input "3" at bounding box center [763, 629] width 52 height 34
click at [816, 627] on icon at bounding box center [814, 629] width 9 height 10
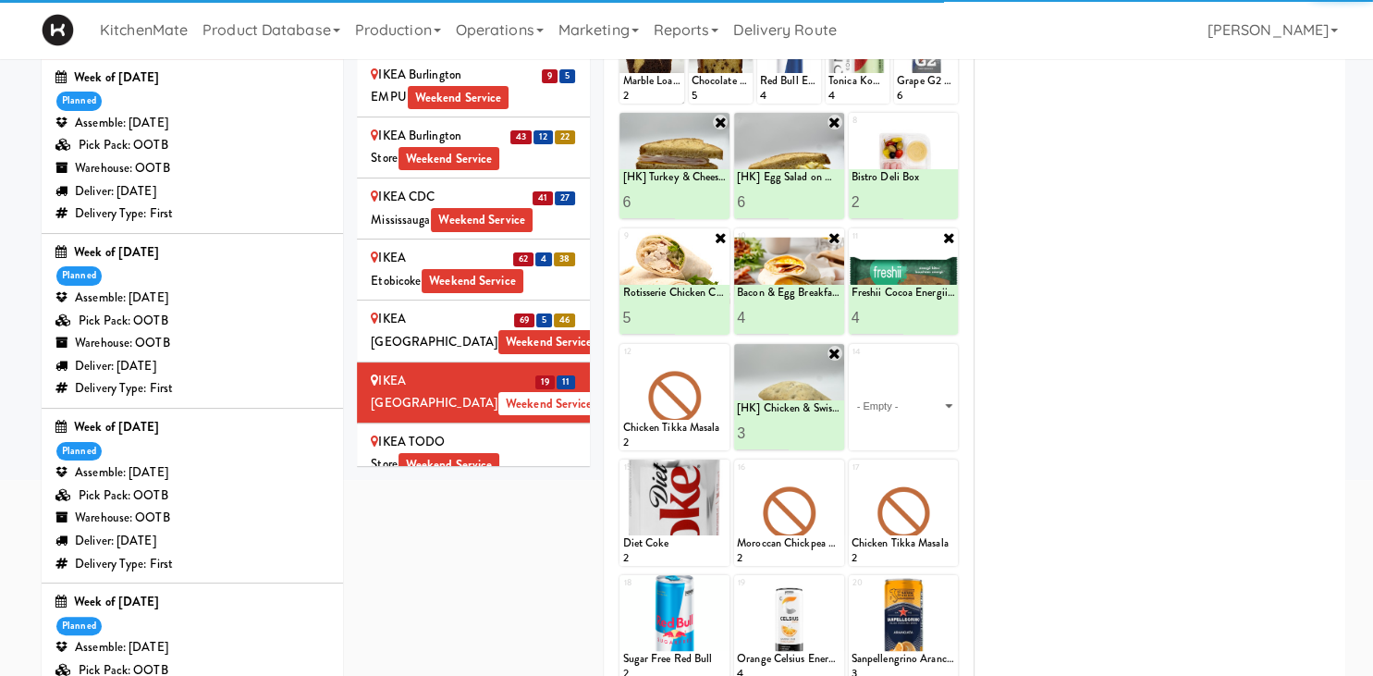
scroll to position [352, 0]
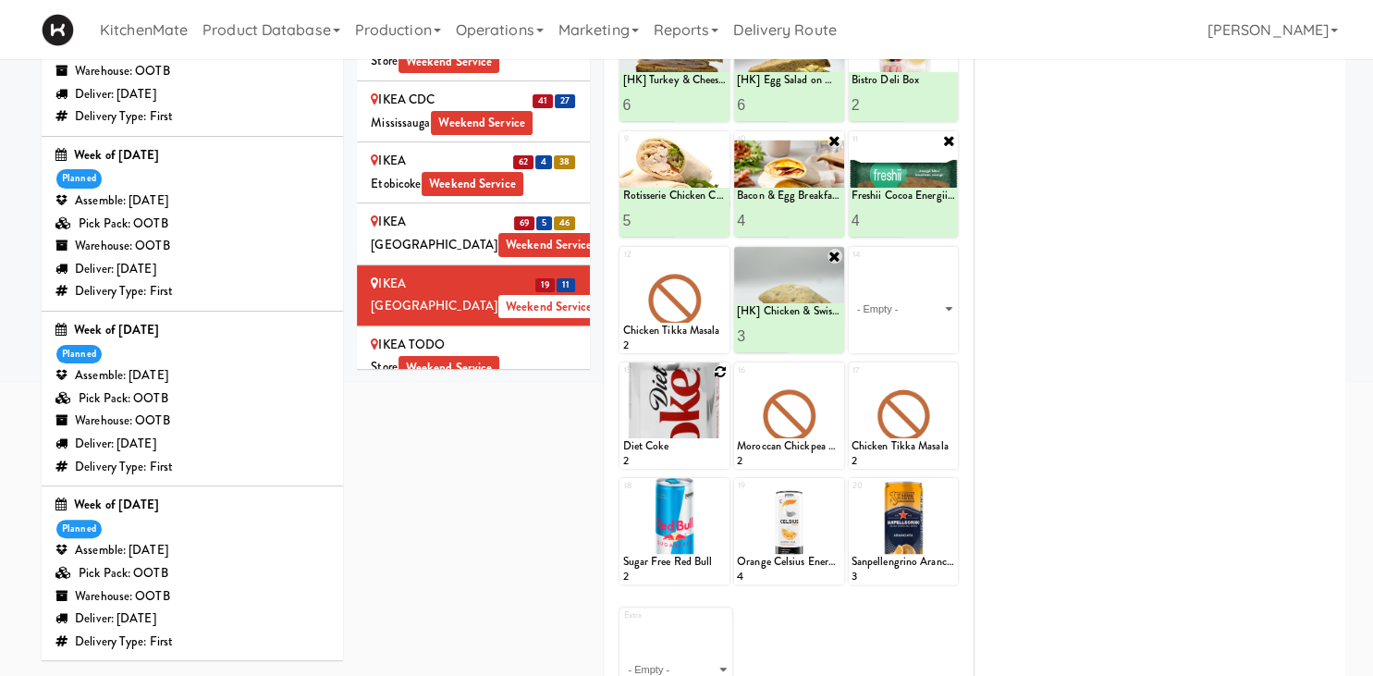
click at [711, 375] on div at bounding box center [675, 416] width 110 height 106
click at [712, 404] on div at bounding box center [675, 416] width 110 height 106
click at [719, 369] on icon at bounding box center [720, 371] width 13 height 13
click option "Diet Coke" at bounding box center [0, 0] width 0 height 0
click at [666, 446] on input "2" at bounding box center [648, 452] width 52 height 34
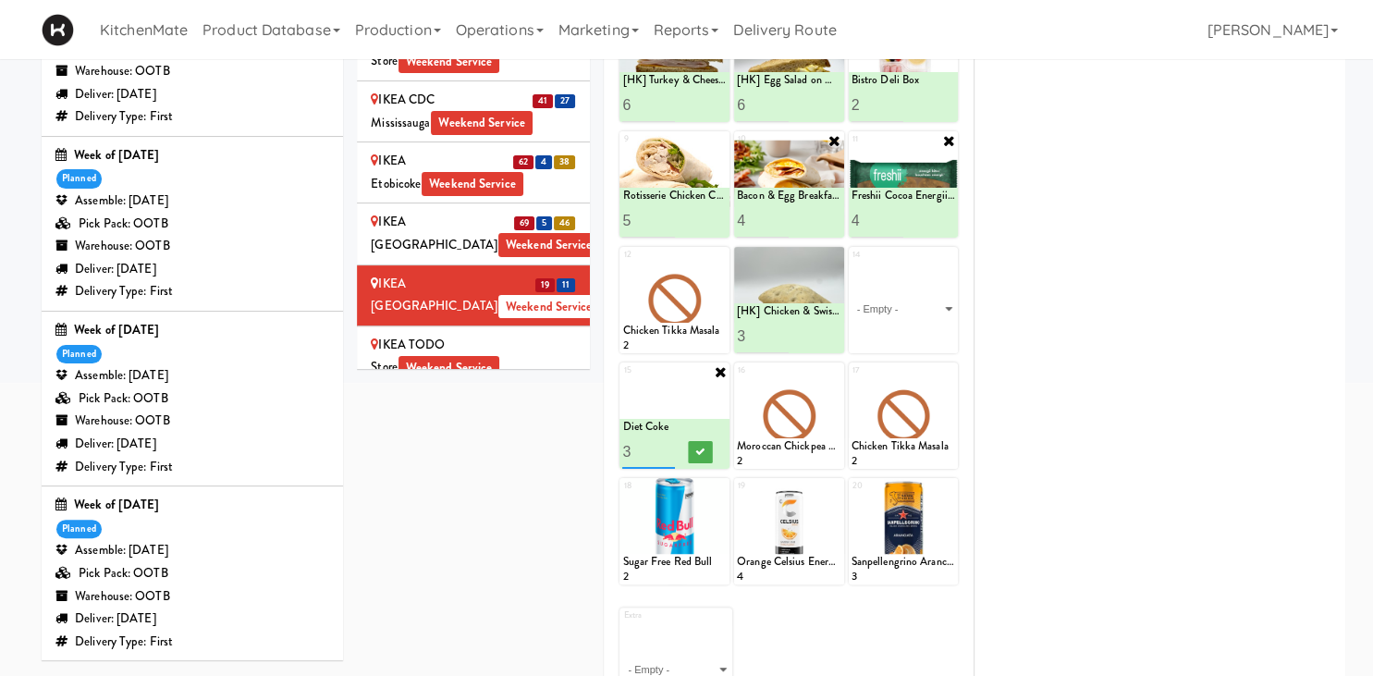
click at [666, 446] on input "3" at bounding box center [648, 452] width 52 height 34
type input "4"
click at [666, 446] on input "4" at bounding box center [648, 452] width 52 height 34
click at [705, 453] on icon at bounding box center [700, 452] width 9 height 10
click at [831, 487] on icon at bounding box center [835, 487] width 13 height 13
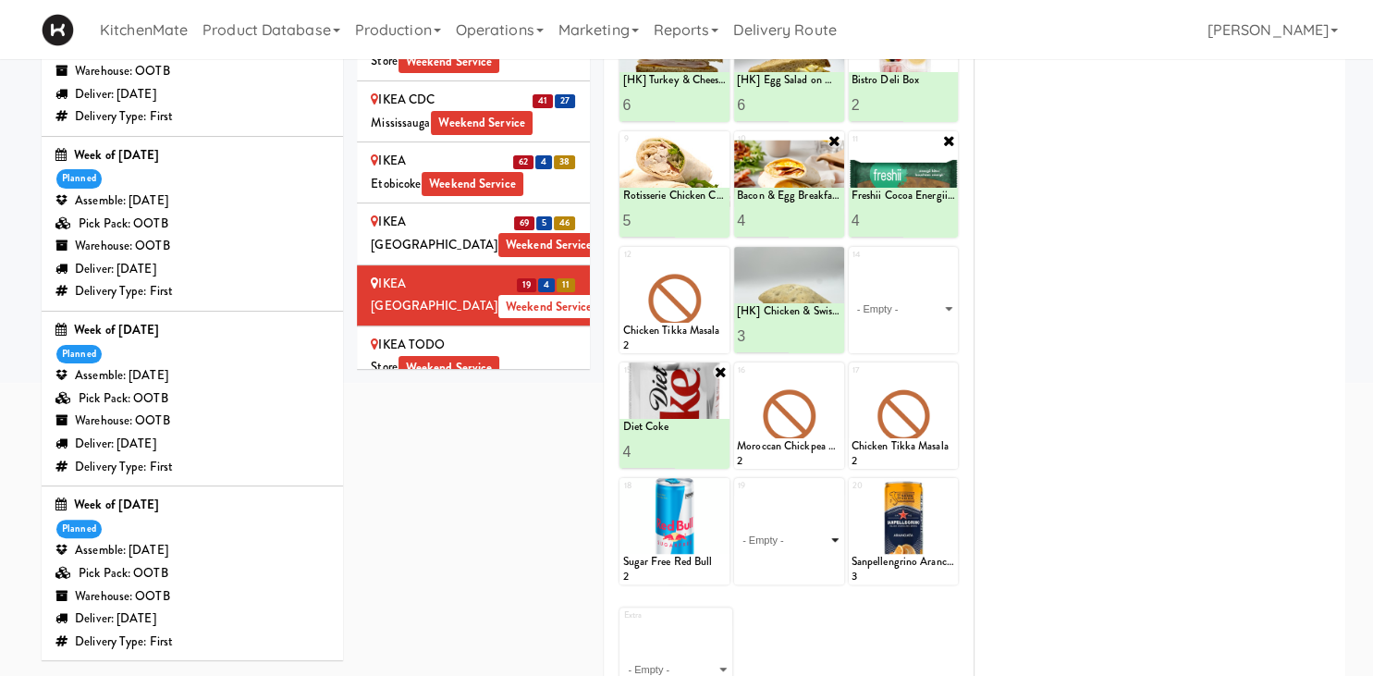
click at [737, 496] on select "- Empty - Activia Probiotic Peach Mango Smoothie Chocolate Milk Tetra Pack Coca…" at bounding box center [789, 540] width 105 height 89
click option "Orange Celsius Energy Drink" at bounding box center [0, 0] width 0 height 0
click at [784, 565] on input "2" at bounding box center [763, 567] width 52 height 34
type input "3"
click at [786, 565] on input "3" at bounding box center [763, 567] width 52 height 34
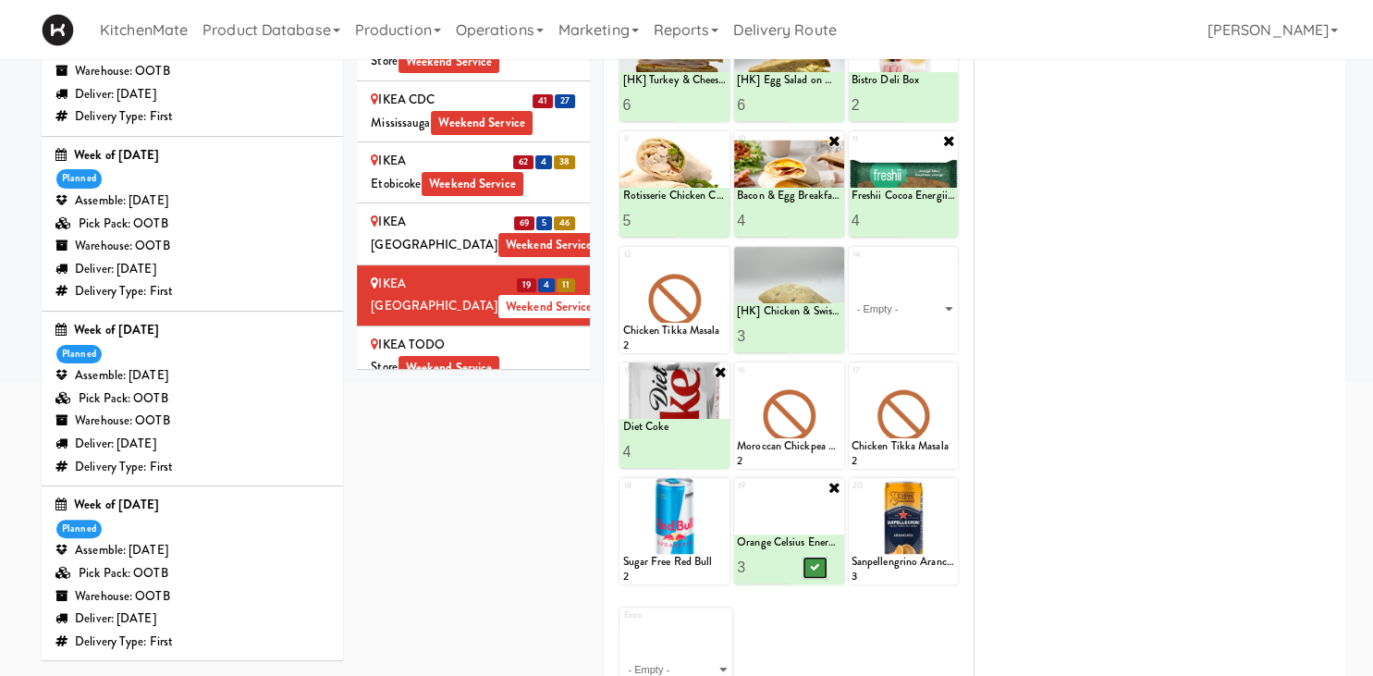
click at [815, 567] on icon at bounding box center [814, 567] width 9 height 10
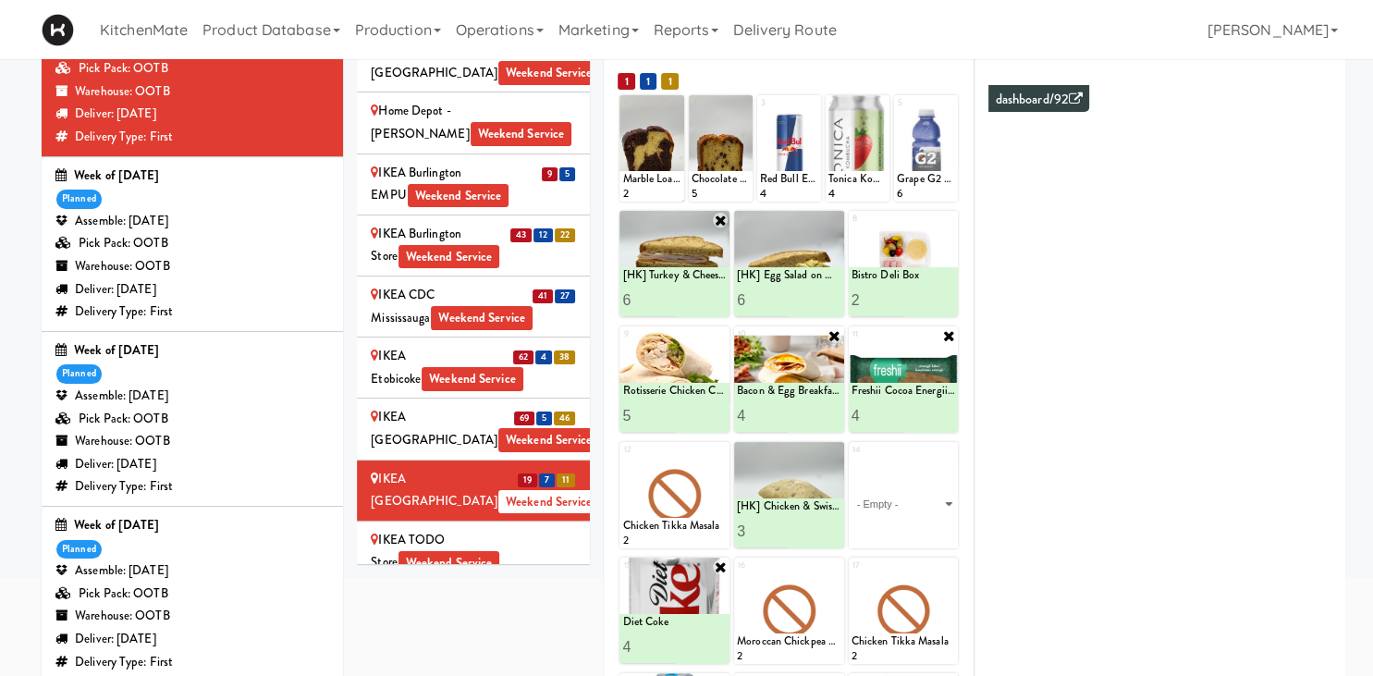
scroll to position [255, 0]
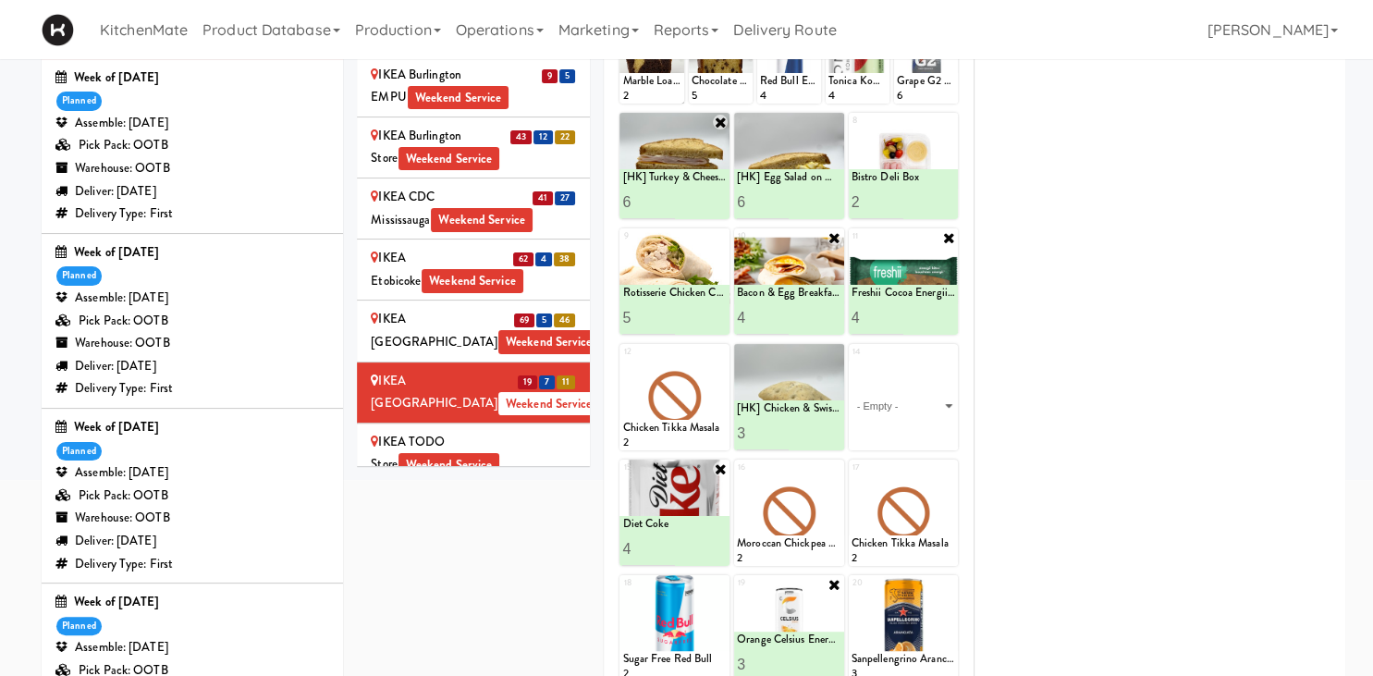
click at [479, 431] on div "IKEA TODO Store Weekend Service" at bounding box center [473, 453] width 205 height 45
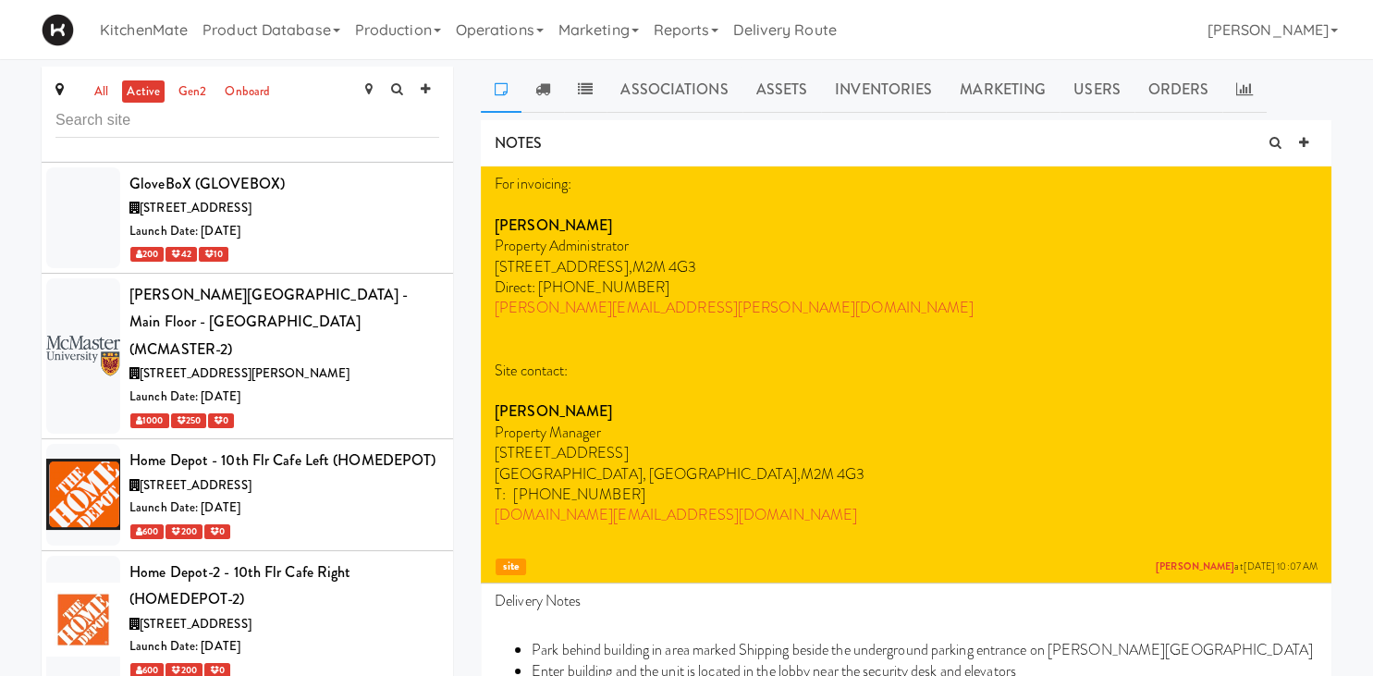
scroll to position [4377, 0]
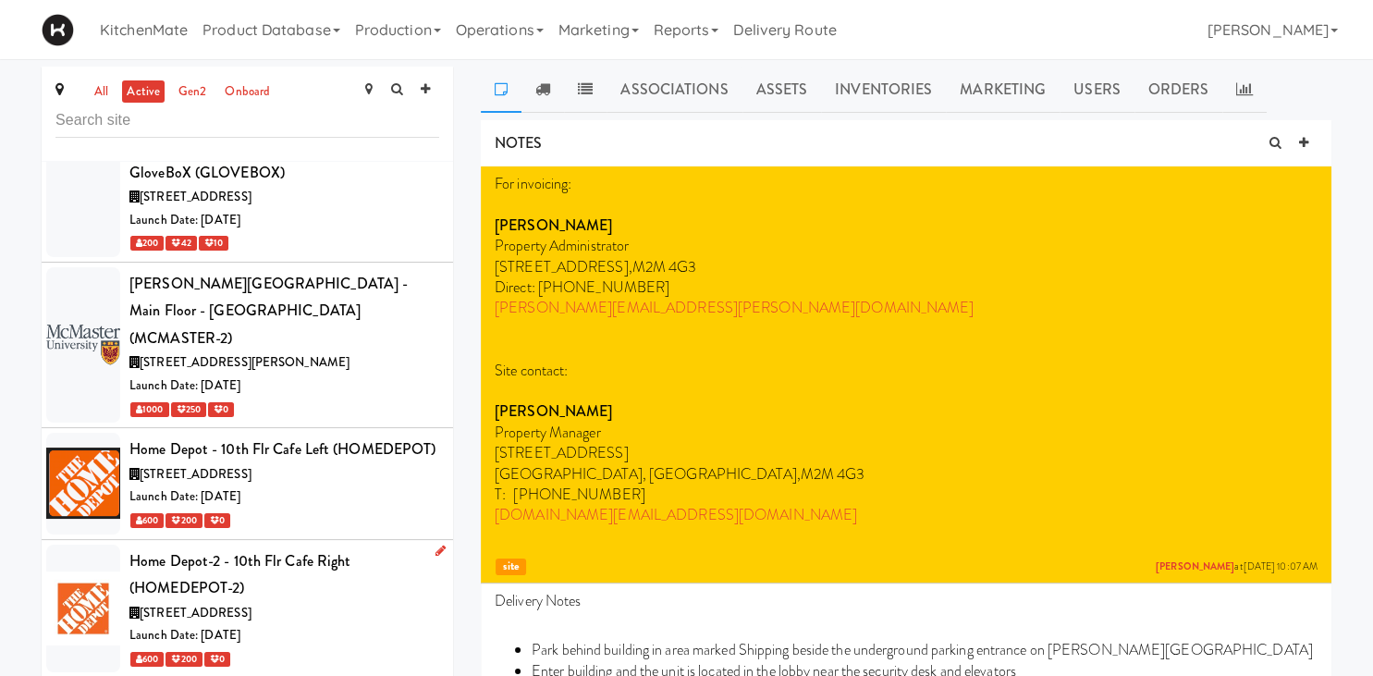
click at [368, 624] on div "Launch Date: [DATE]" at bounding box center [284, 635] width 310 height 23
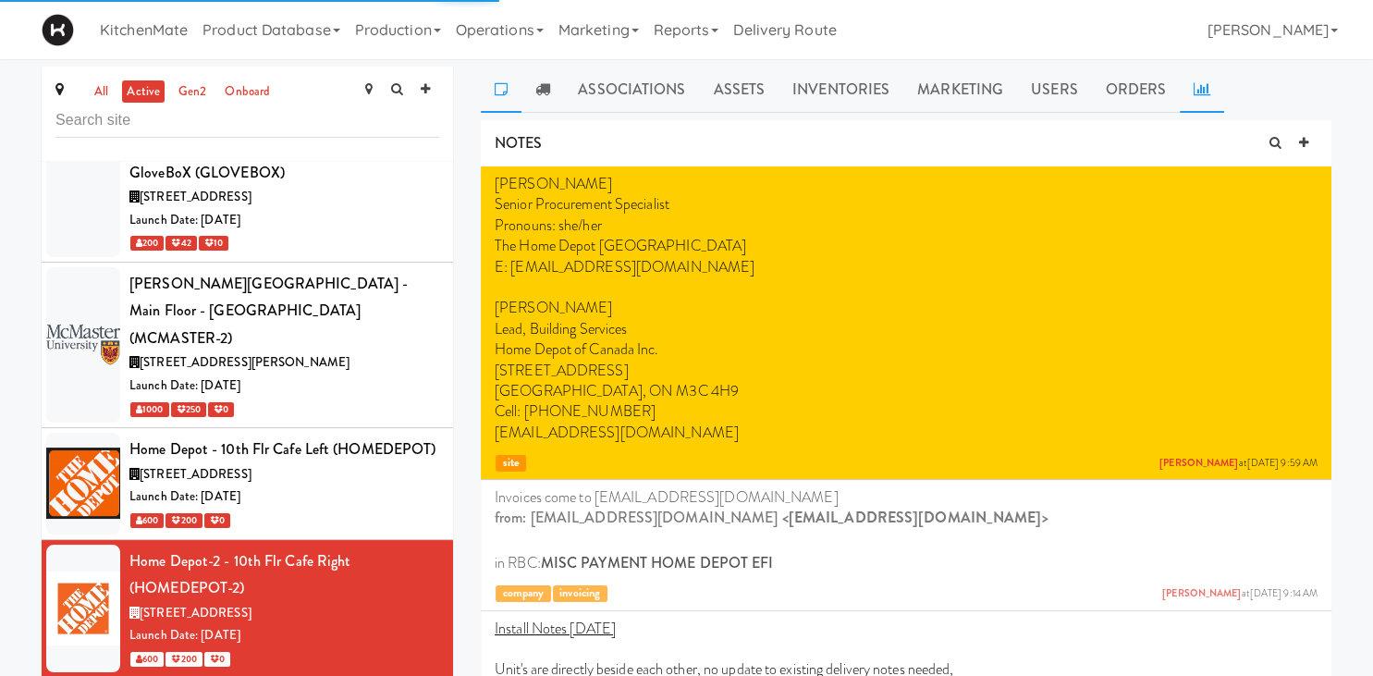
click at [1194, 86] on icon at bounding box center [1202, 88] width 17 height 15
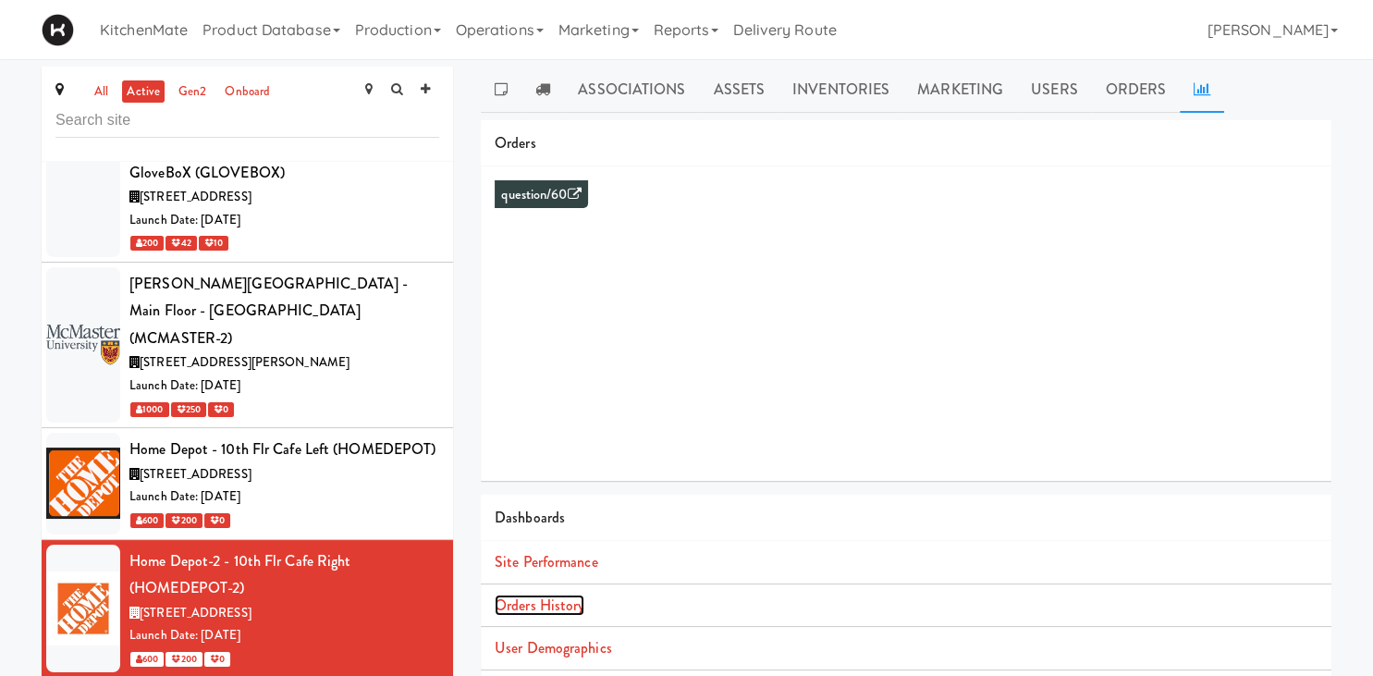
click at [538, 606] on link "Orders History" at bounding box center [540, 605] width 90 height 21
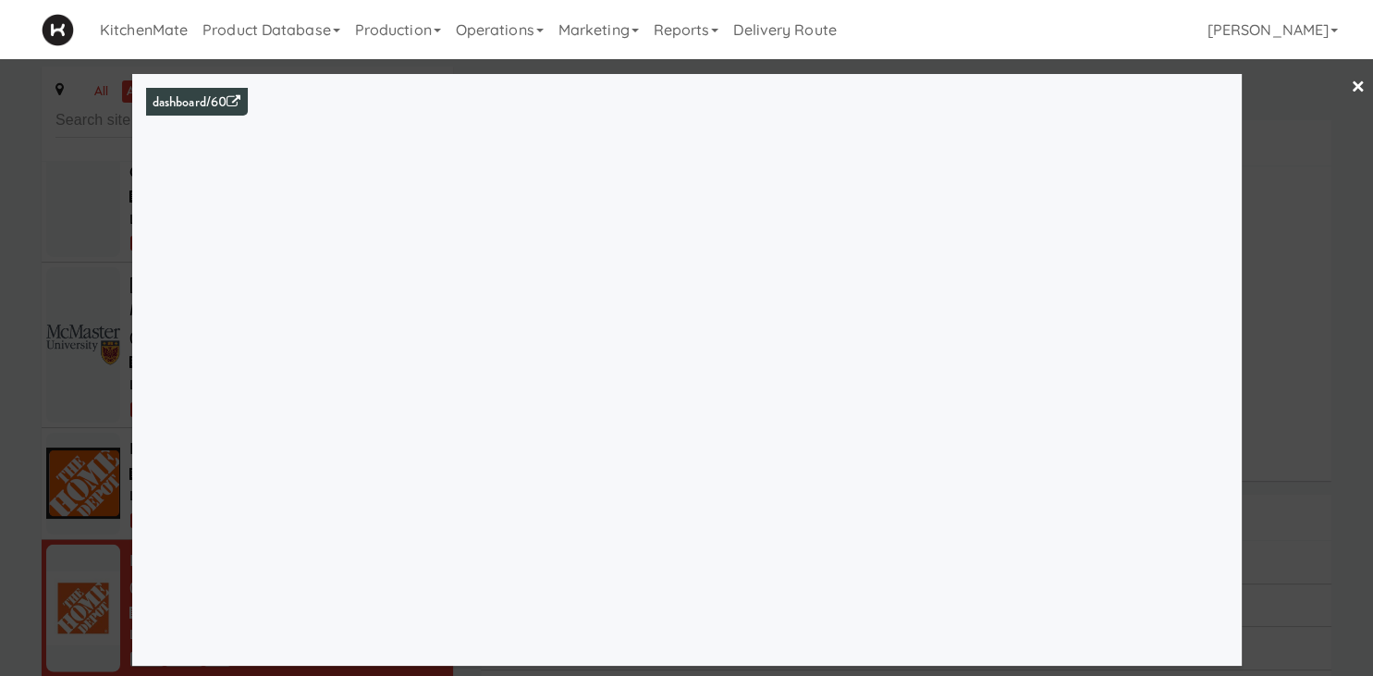
click at [1356, 87] on link "×" at bounding box center [1358, 87] width 15 height 57
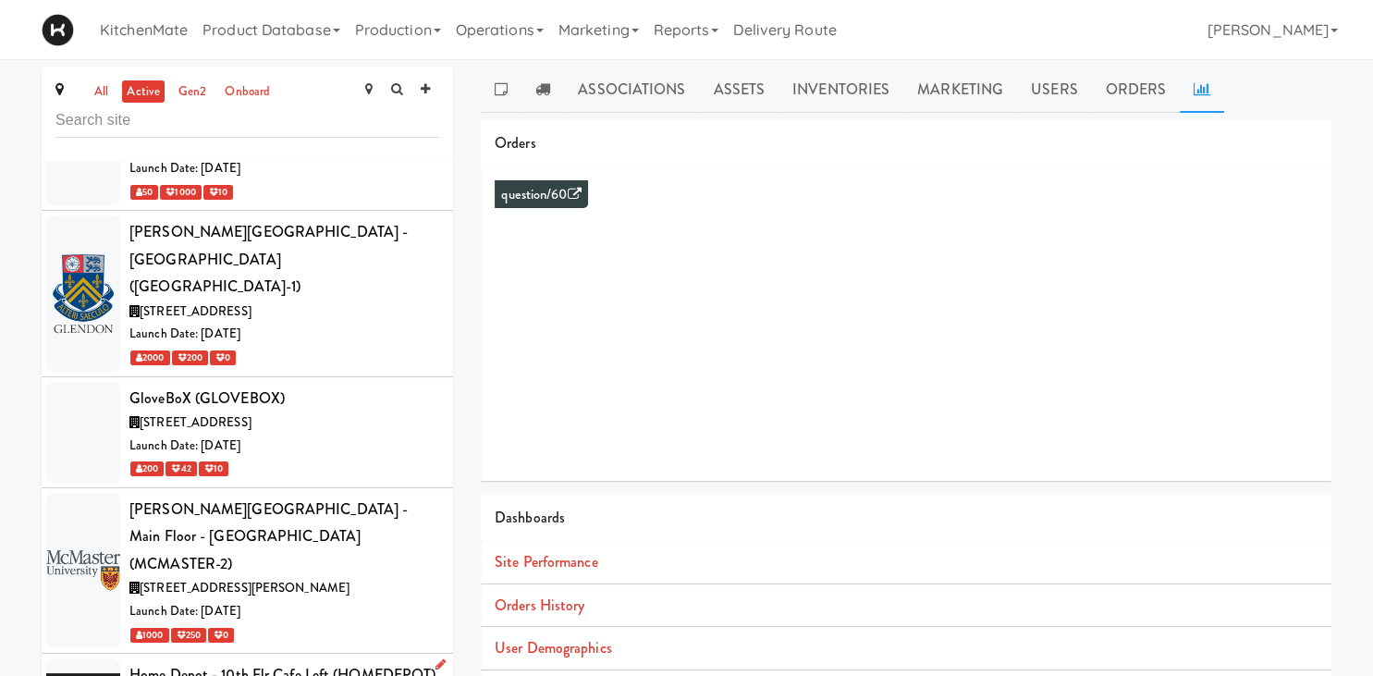
scroll to position [3862, 0]
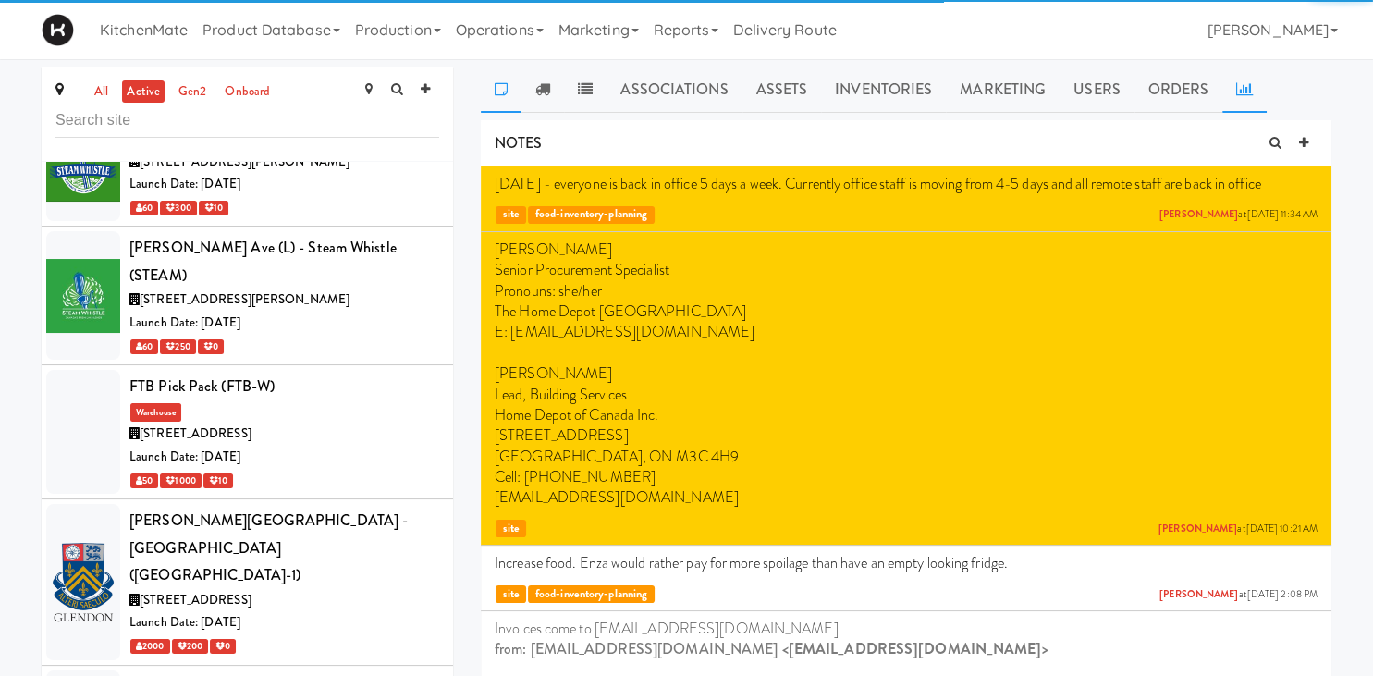
click at [1237, 87] on icon at bounding box center [1245, 88] width 17 height 15
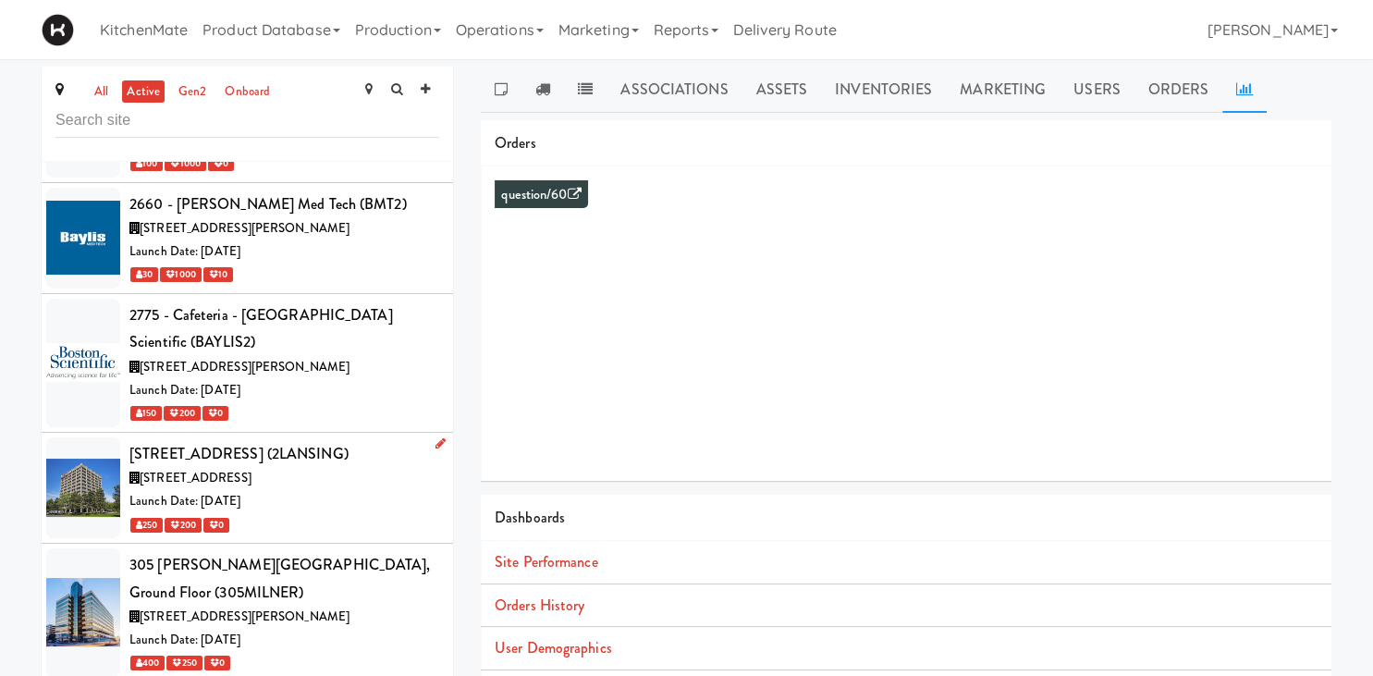
scroll to position [772, 0]
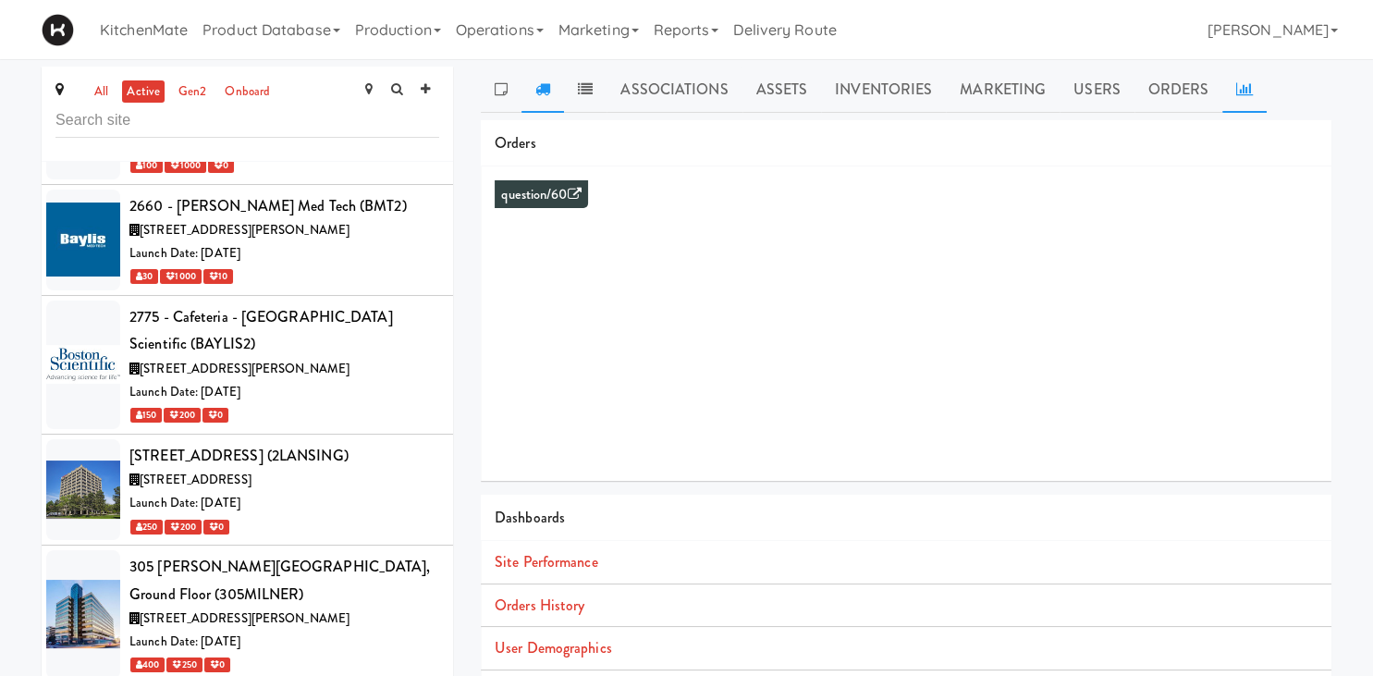
click at [545, 98] on link at bounding box center [543, 90] width 43 height 46
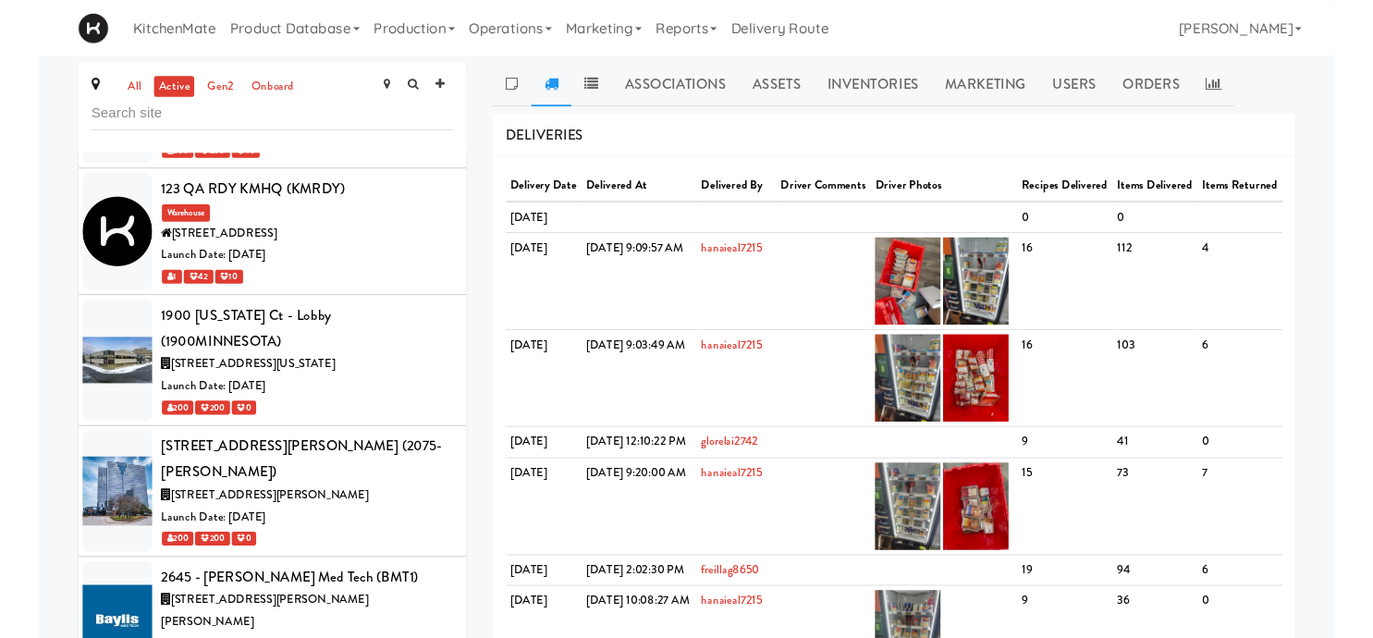
scroll to position [514, 0]
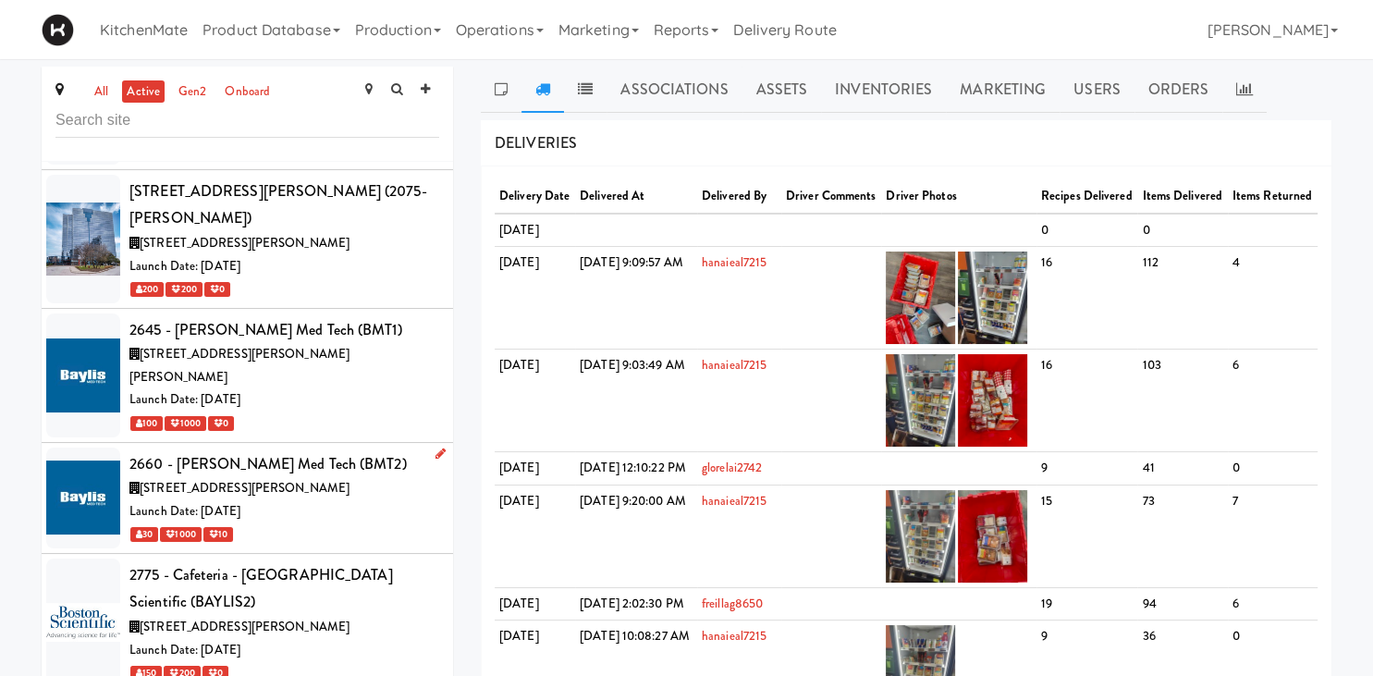
click at [294, 479] on span "[STREET_ADDRESS][PERSON_NAME]" at bounding box center [245, 488] width 210 height 18
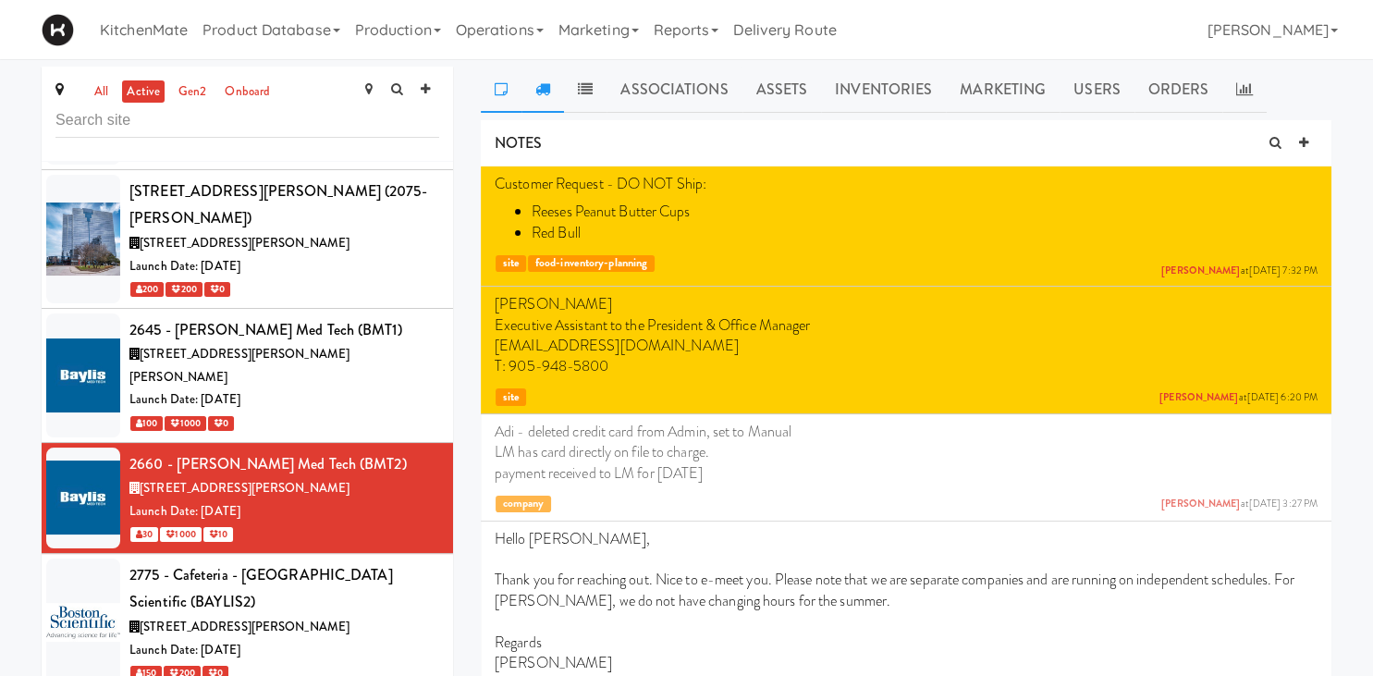
click at [553, 94] on link at bounding box center [543, 90] width 43 height 46
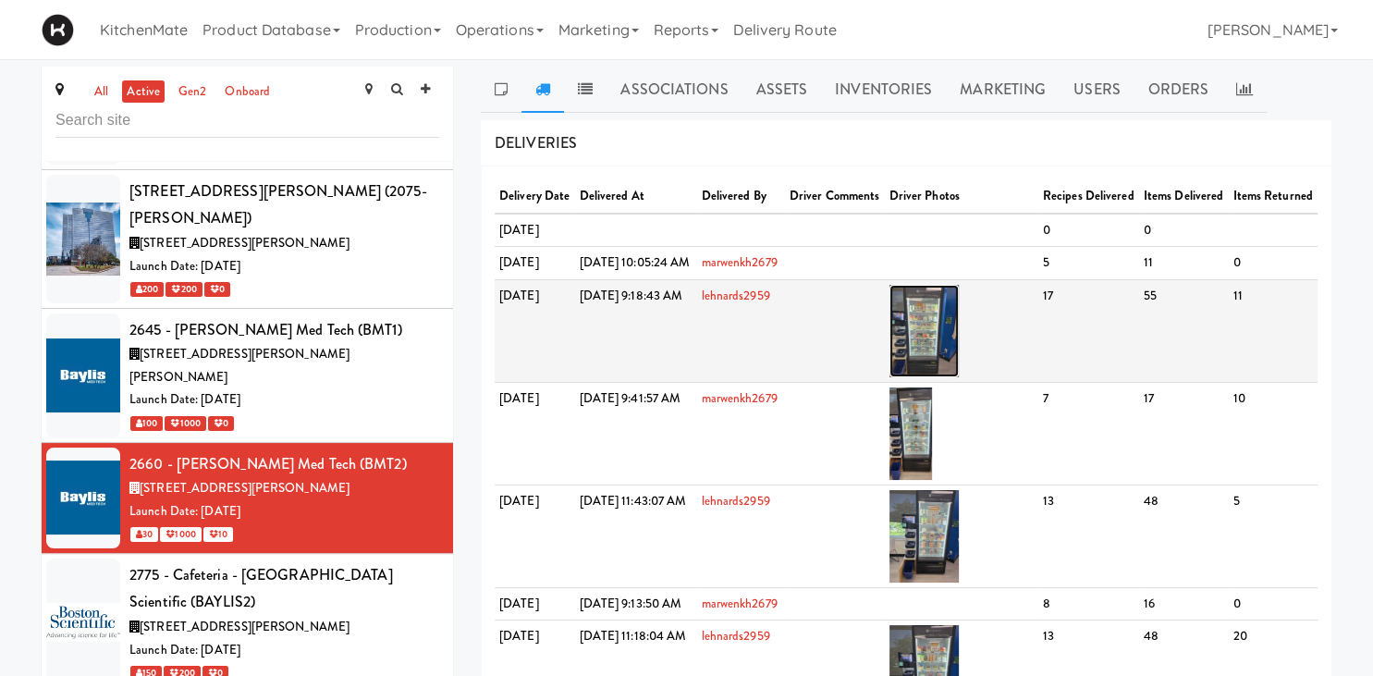
click at [959, 377] on img at bounding box center [924, 331] width 69 height 92
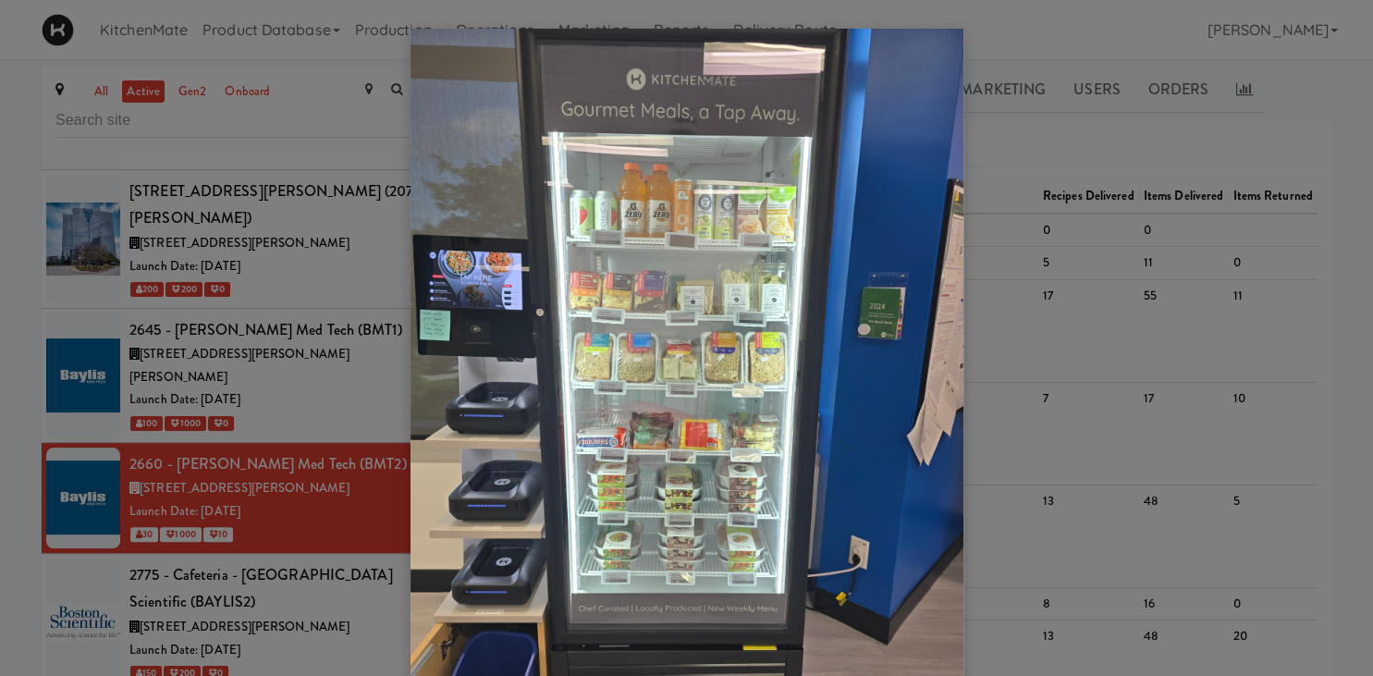
click at [901, 353] on img at bounding box center [687, 397] width 553 height 737
click at [1231, 105] on div at bounding box center [686, 338] width 1373 height 676
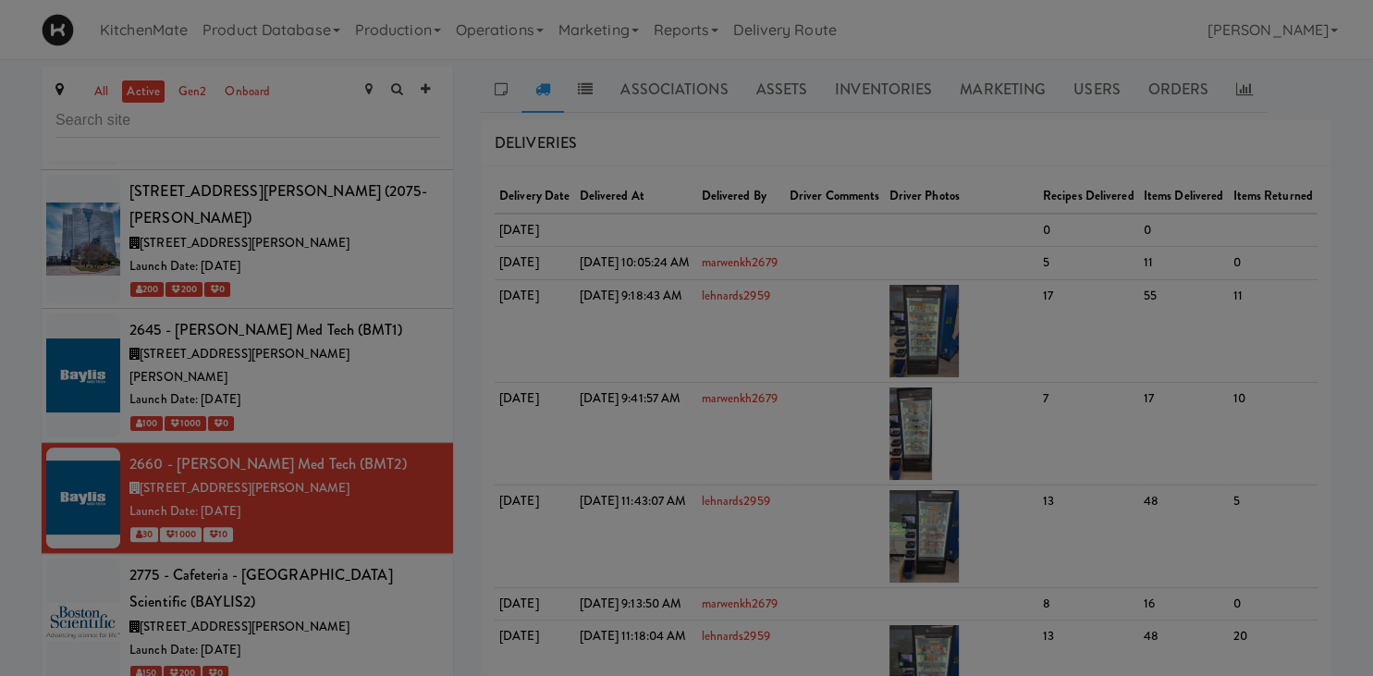
click at [1245, 88] on div at bounding box center [686, 338] width 1373 height 676
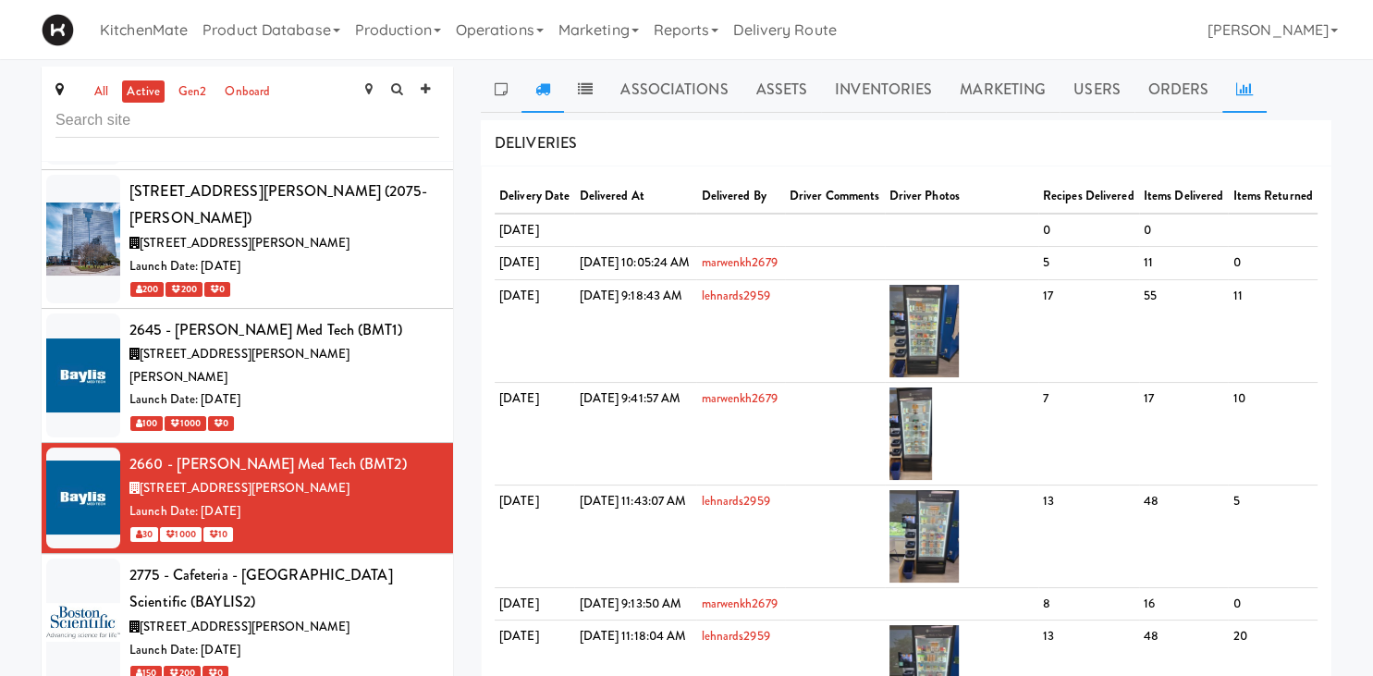
click at [1239, 87] on icon at bounding box center [1245, 88] width 17 height 15
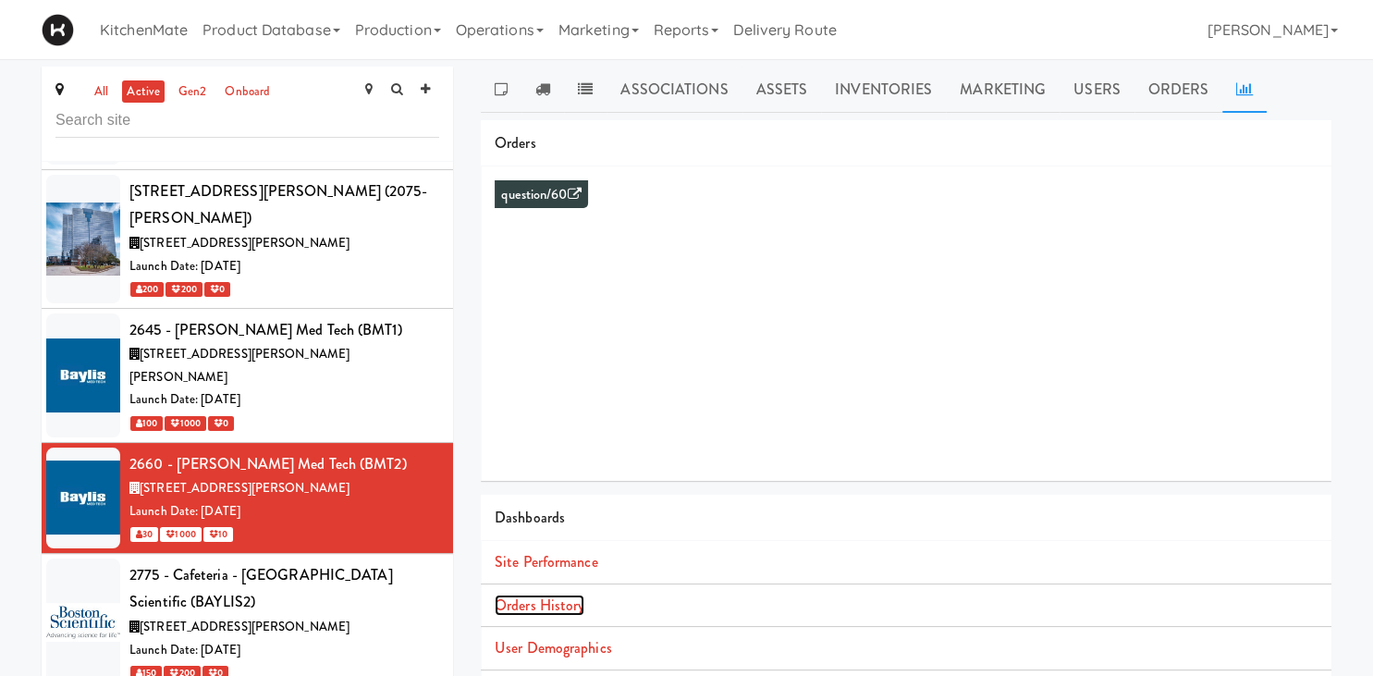
click at [544, 604] on link "Orders History" at bounding box center [540, 605] width 90 height 21
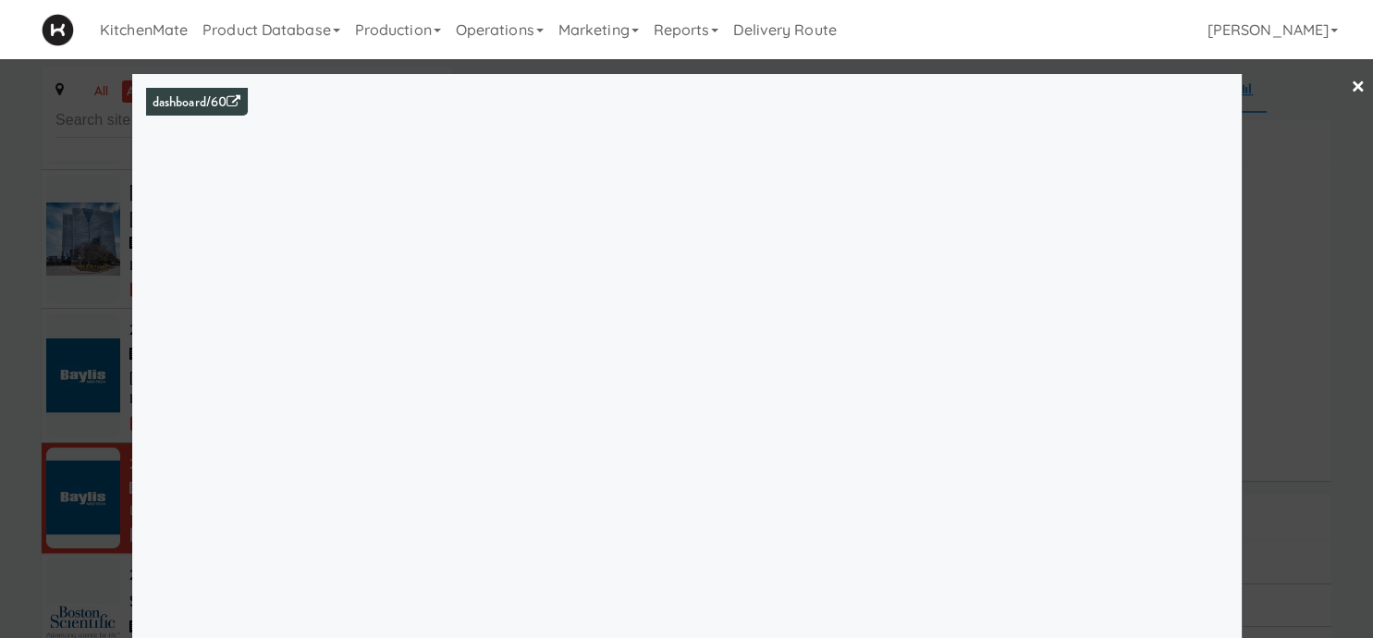
click at [117, 269] on div at bounding box center [686, 319] width 1373 height 638
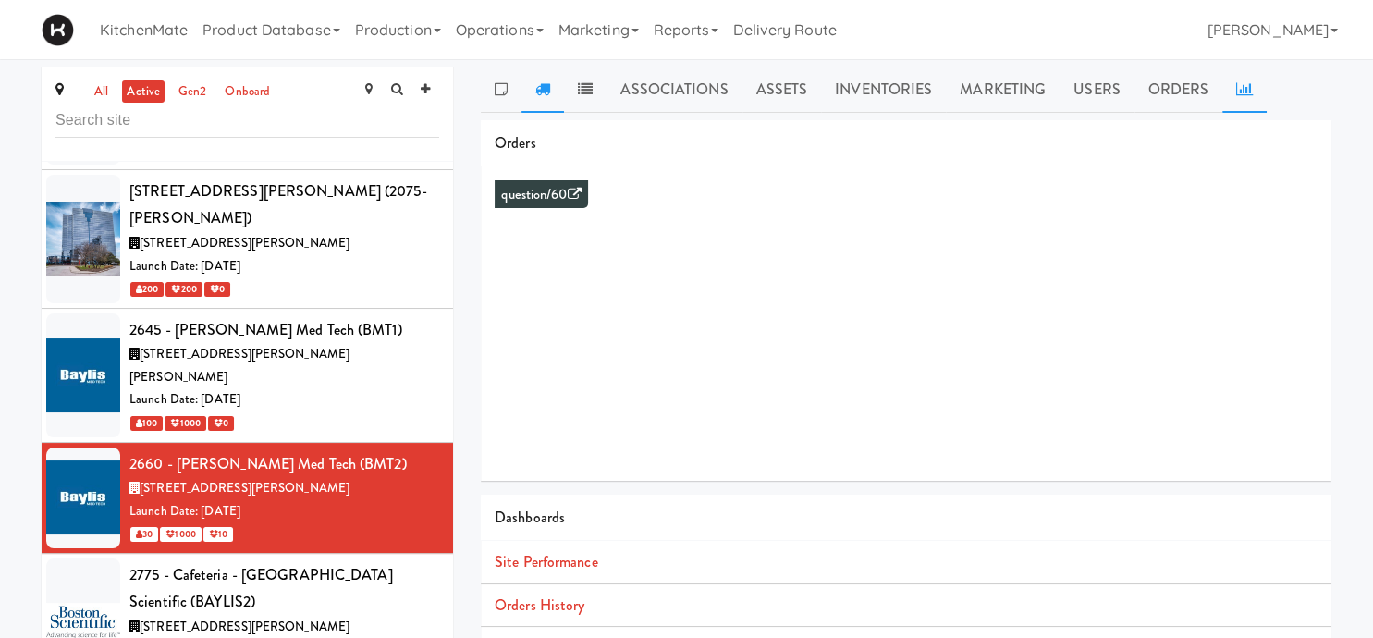
click at [545, 83] on icon at bounding box center [543, 88] width 15 height 15
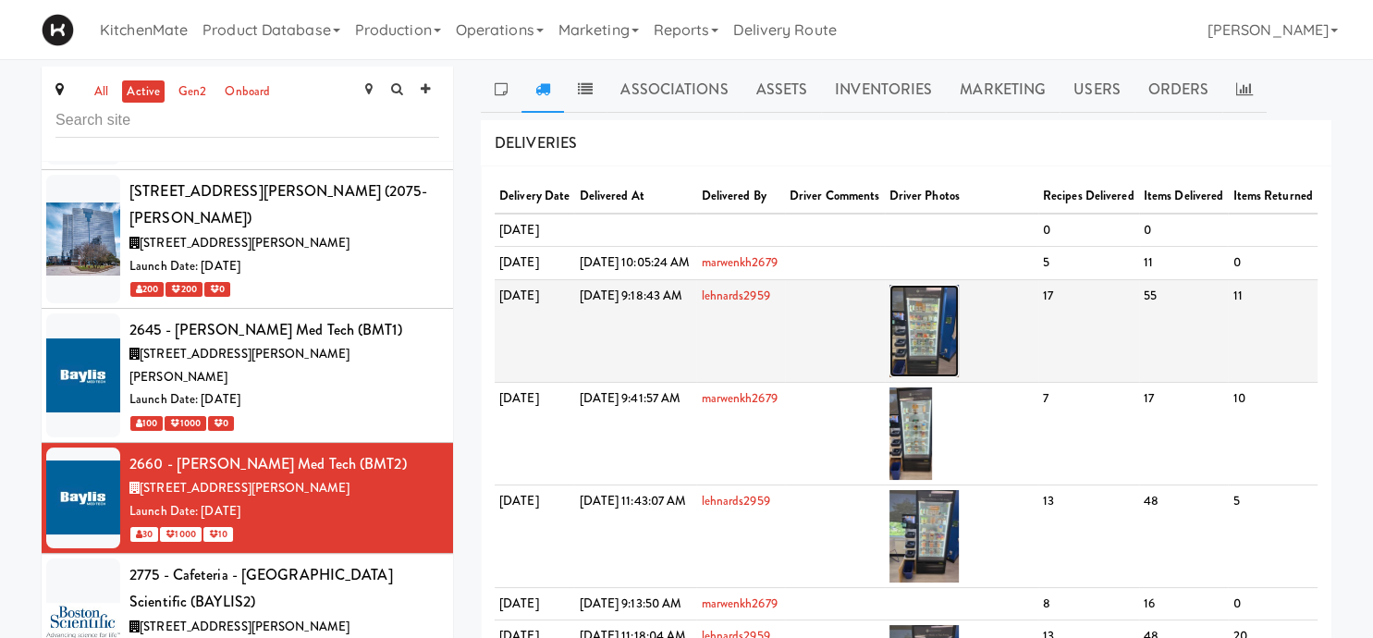
click at [945, 367] on img at bounding box center [924, 331] width 69 height 92
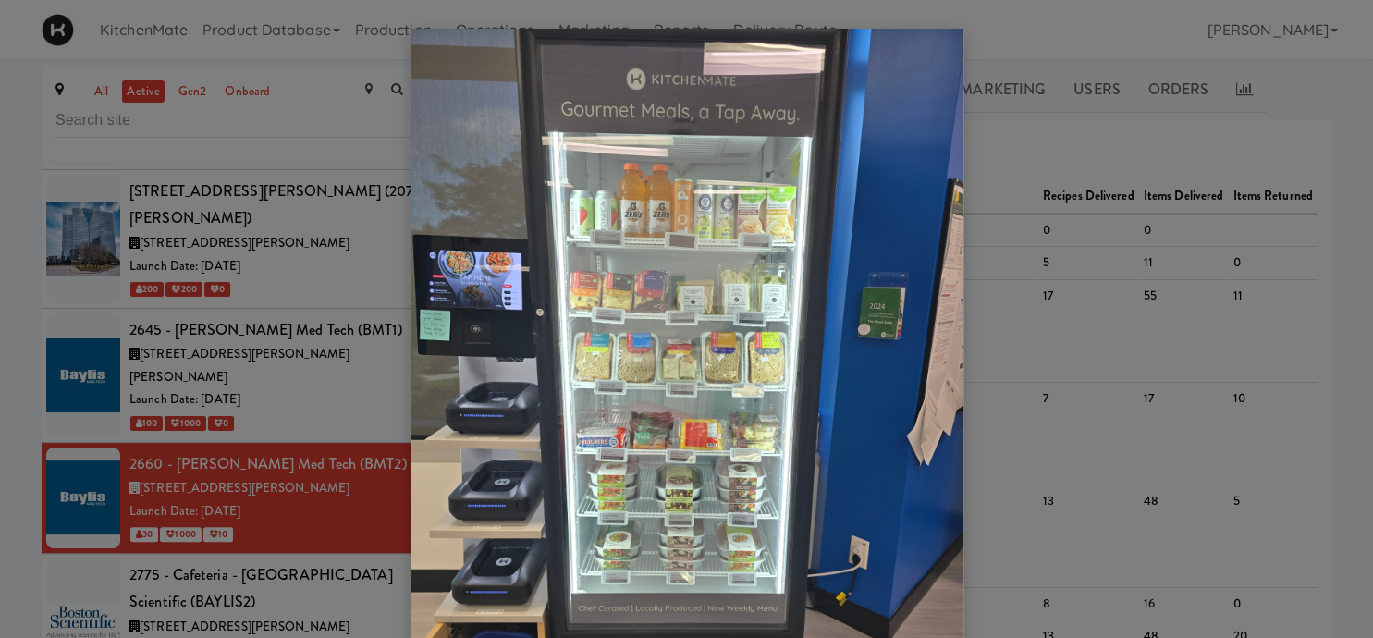
click at [1068, 282] on div at bounding box center [686, 319] width 1373 height 638
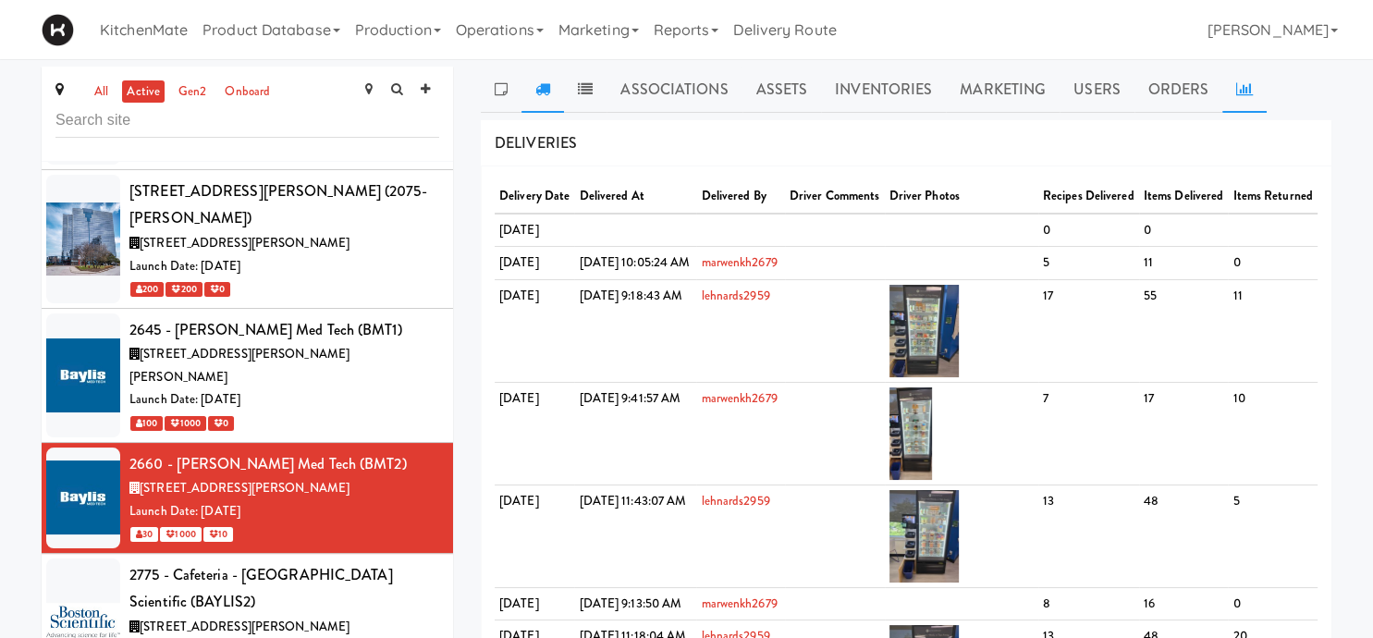
click at [1240, 87] on icon at bounding box center [1245, 88] width 17 height 15
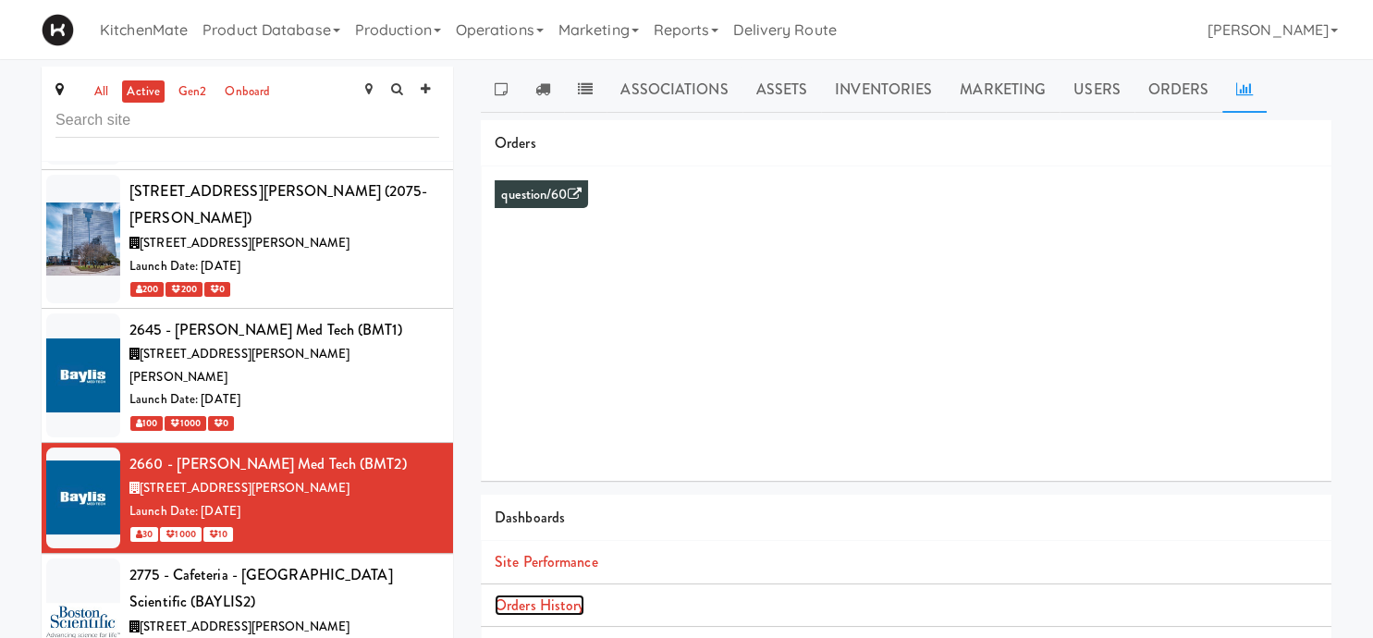
click at [556, 602] on link "Orders History" at bounding box center [540, 605] width 90 height 21
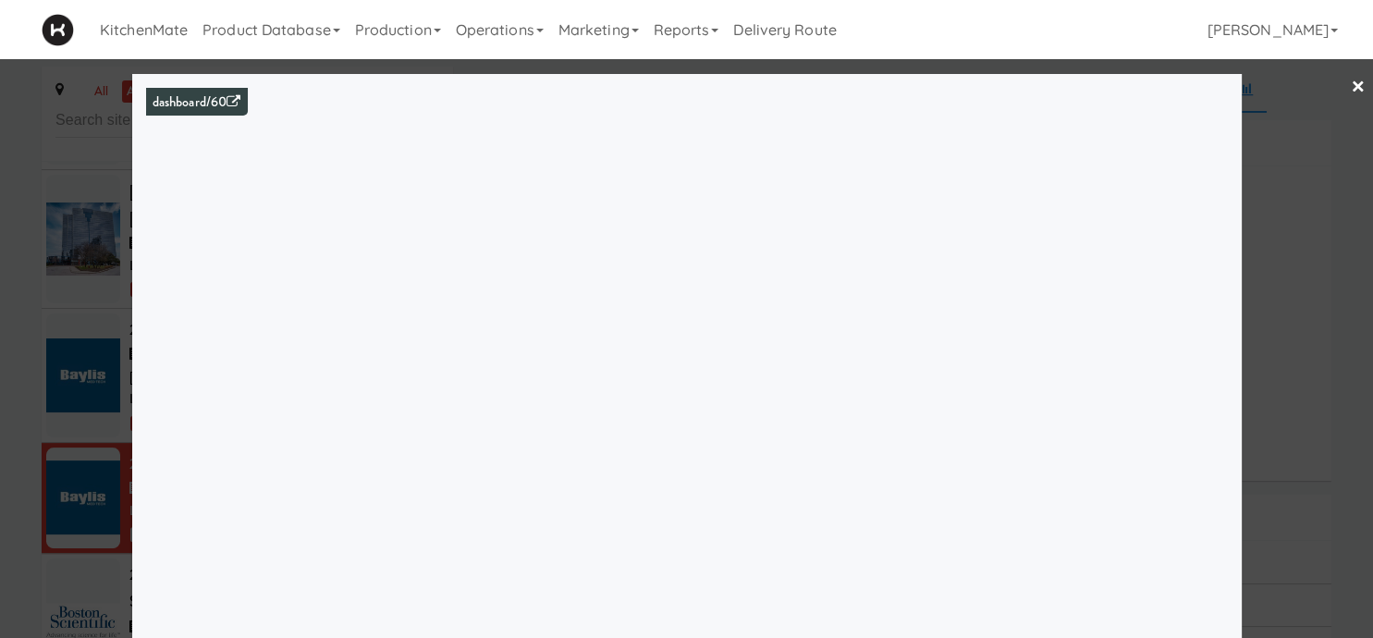
click at [124, 280] on div at bounding box center [686, 319] width 1373 height 638
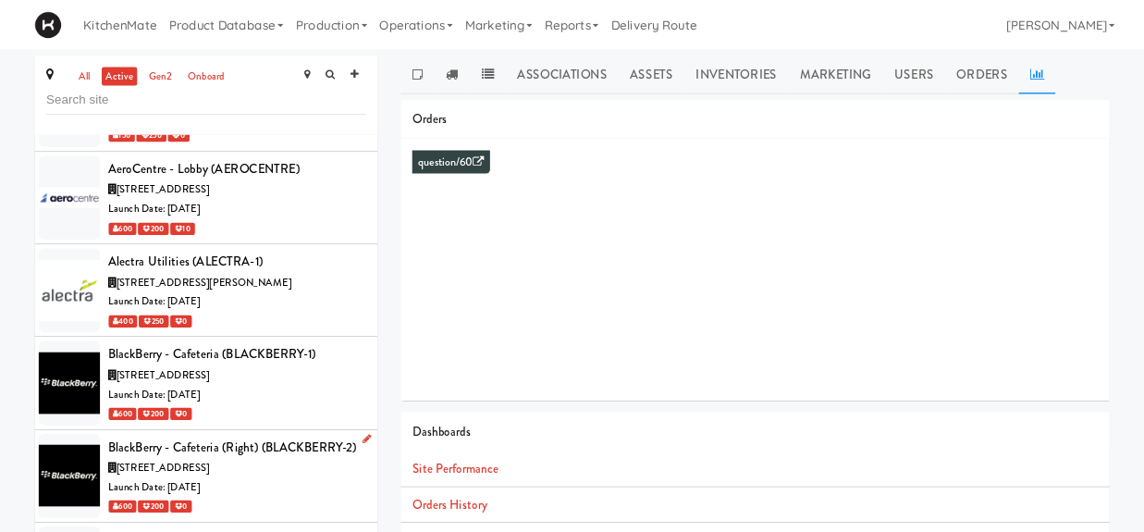
scroll to position [2188, 0]
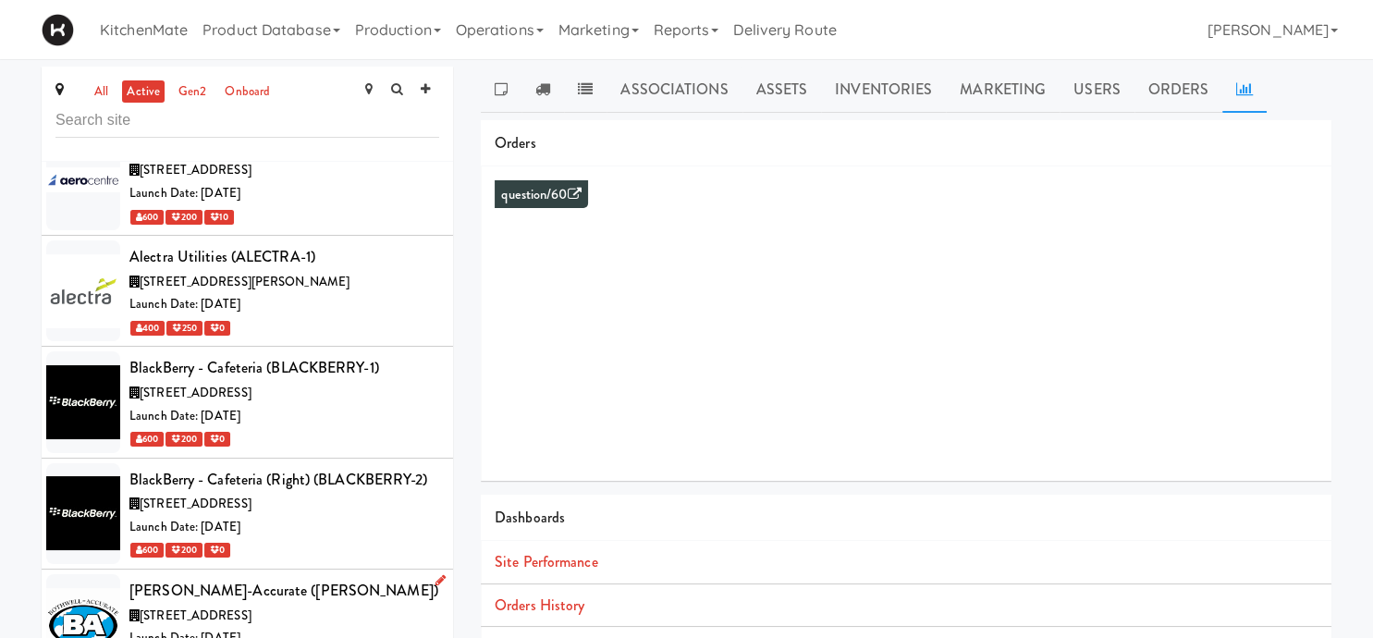
click at [302, 570] on li "[PERSON_NAME]-Accurate ([PERSON_NAME]) [STREET_ADDRESS] Date: [DATE] 100 100 0" at bounding box center [248, 625] width 412 height 111
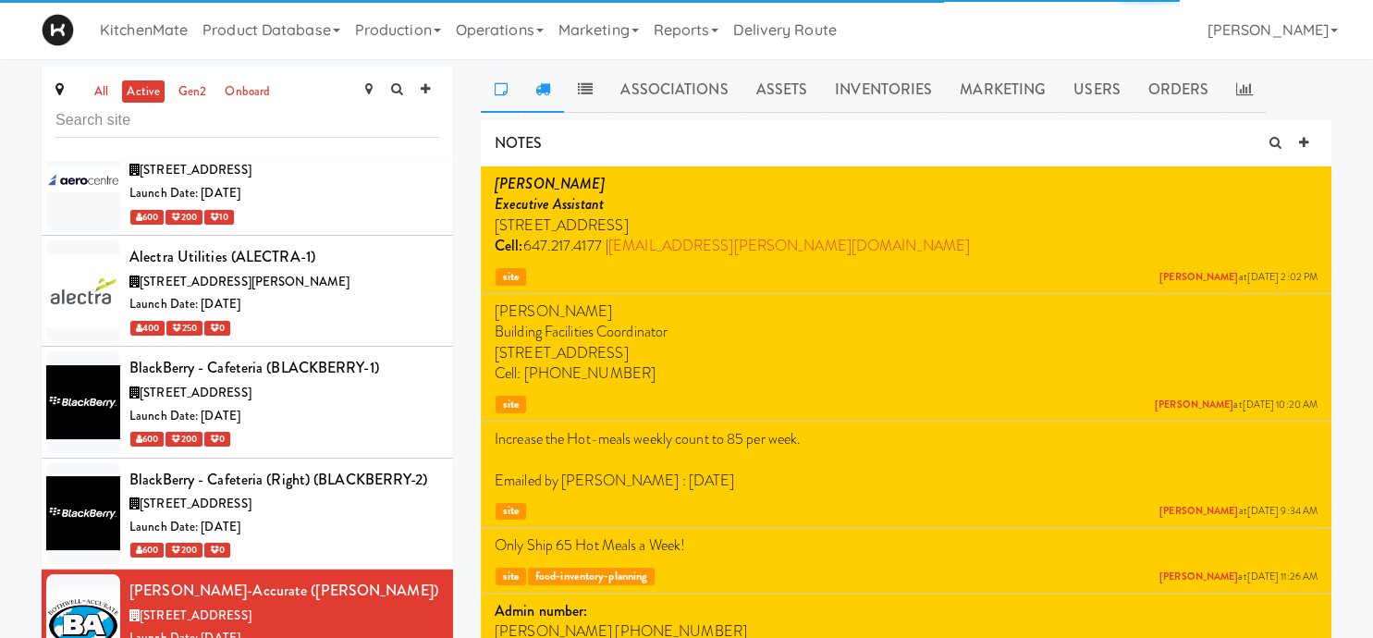
click at [549, 72] on link at bounding box center [543, 90] width 43 height 46
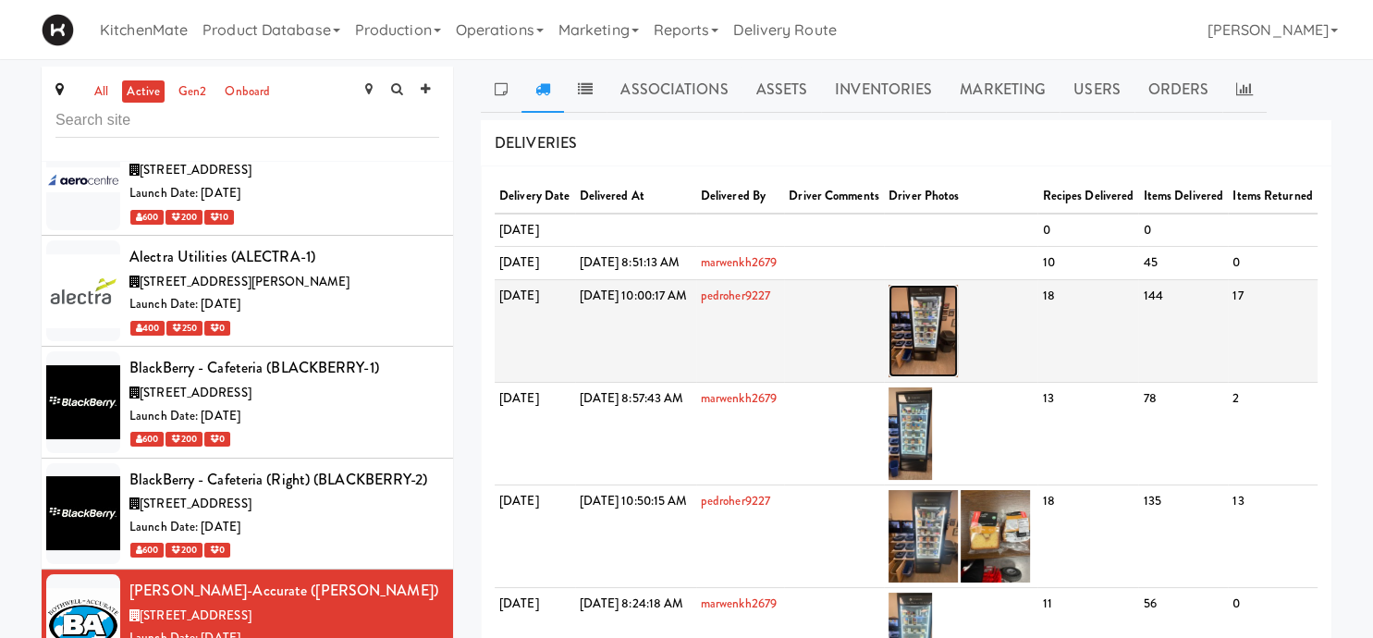
click at [958, 377] on img at bounding box center [923, 331] width 69 height 92
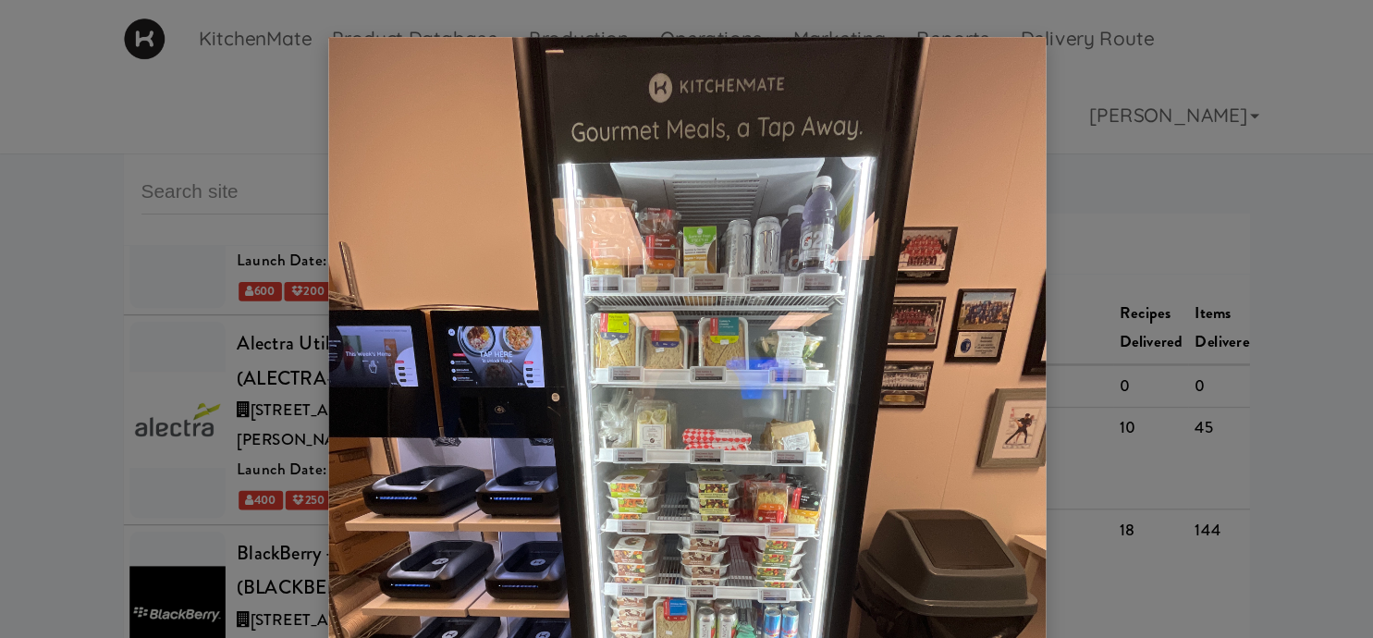
scroll to position [2926, 0]
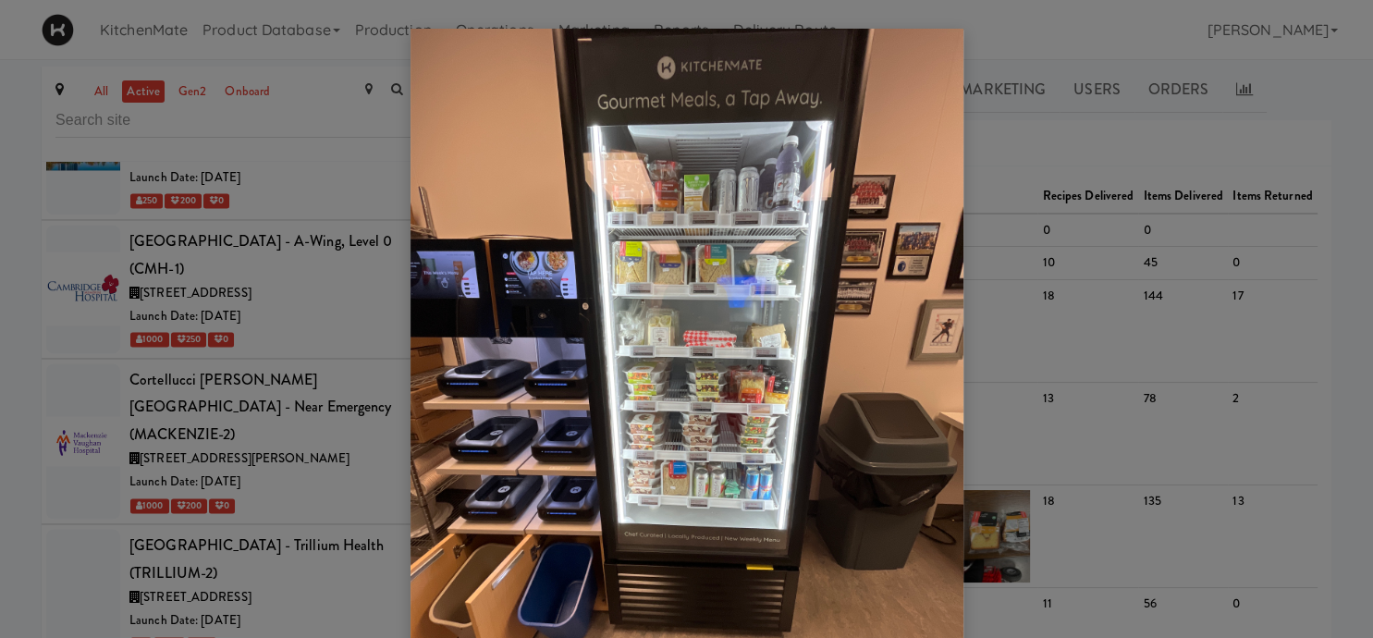
click at [1012, 373] on div at bounding box center [686, 319] width 1373 height 638
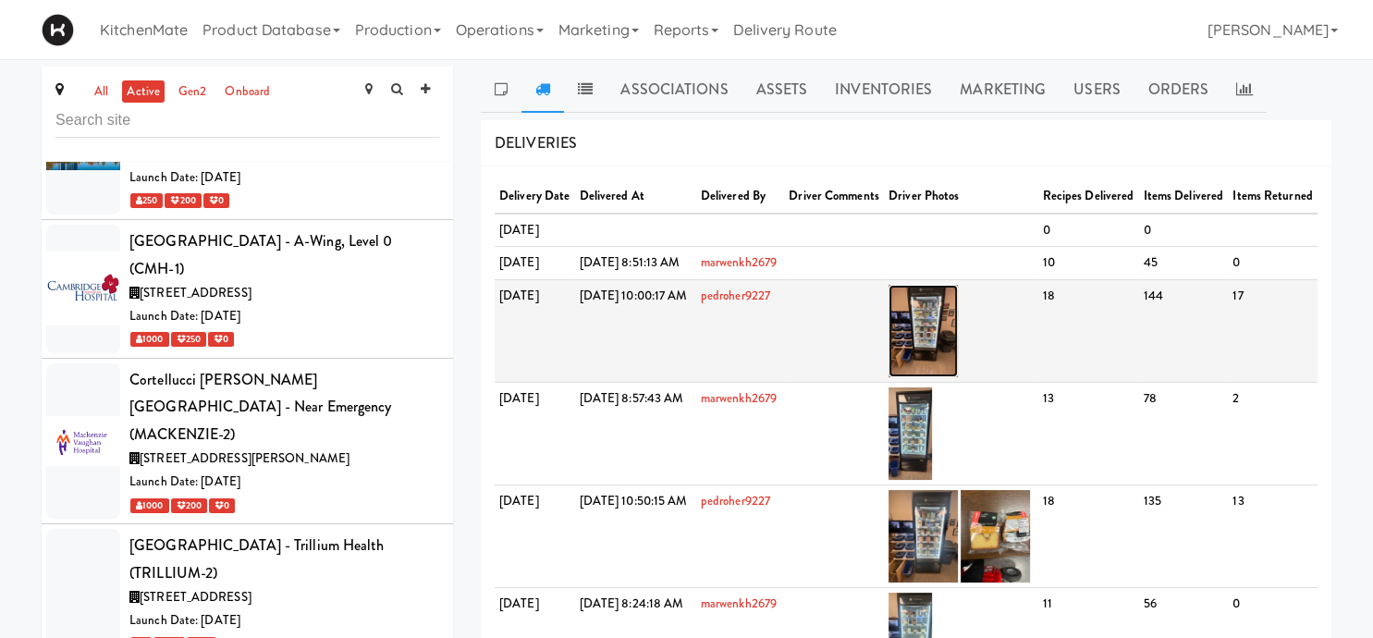
click at [958, 377] on img at bounding box center [923, 331] width 69 height 92
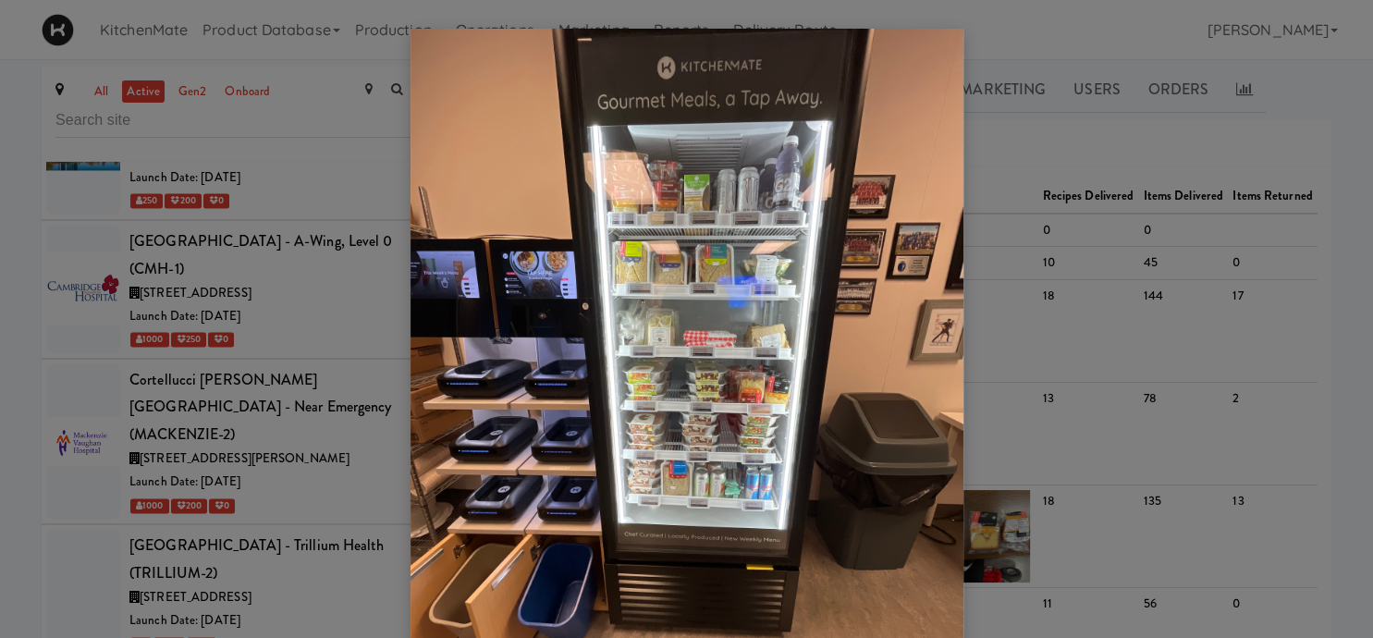
click at [444, 324] on img at bounding box center [687, 397] width 553 height 737
click at [205, 351] on div at bounding box center [686, 319] width 1373 height 638
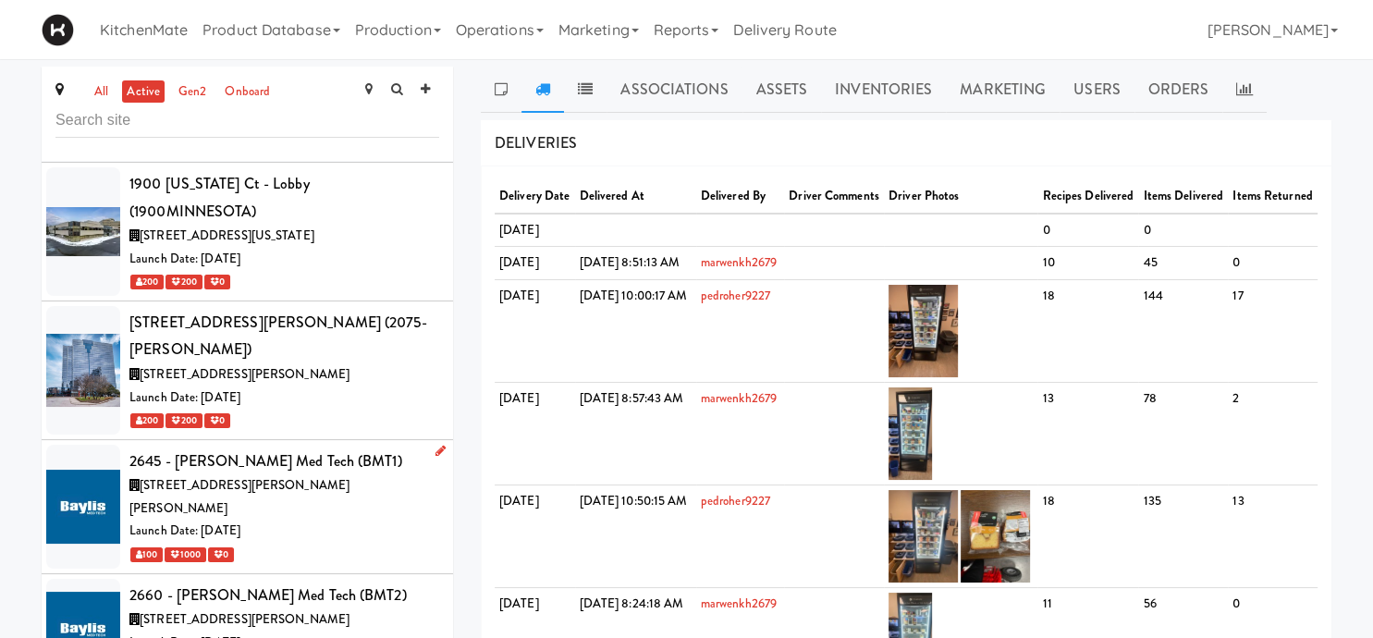
scroll to position [514, 0]
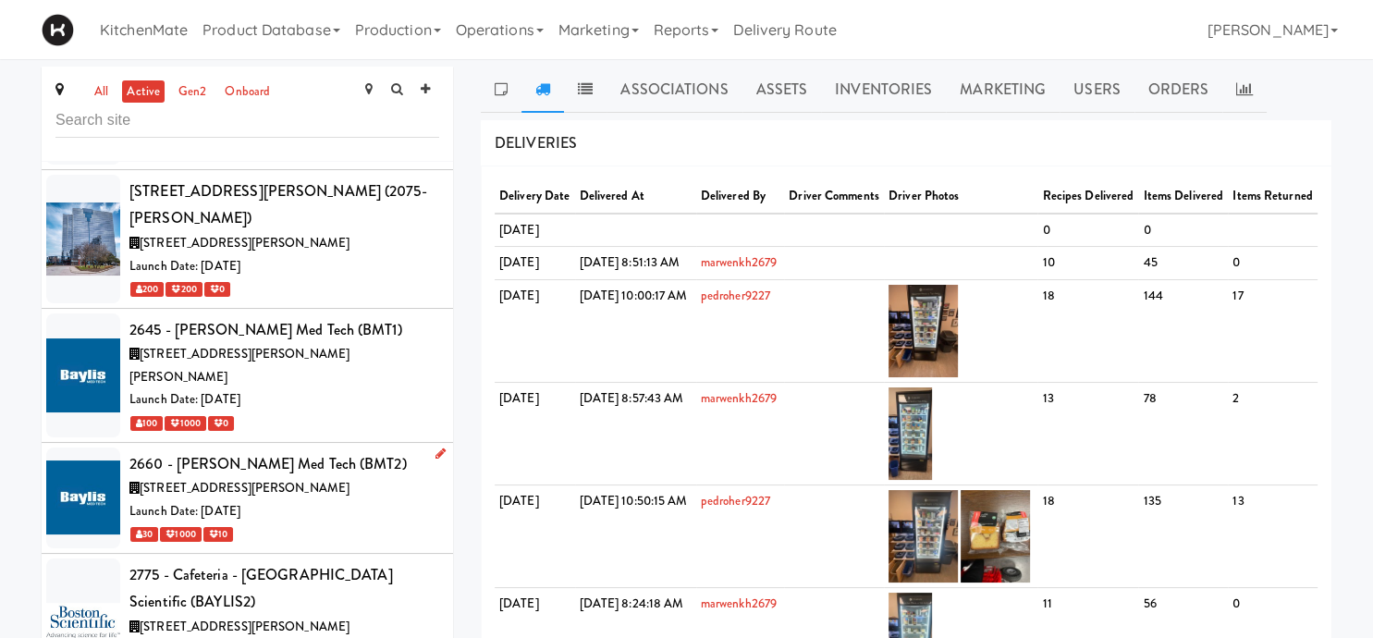
click at [282, 500] on div "Launch Date: [DATE]" at bounding box center [284, 511] width 310 height 23
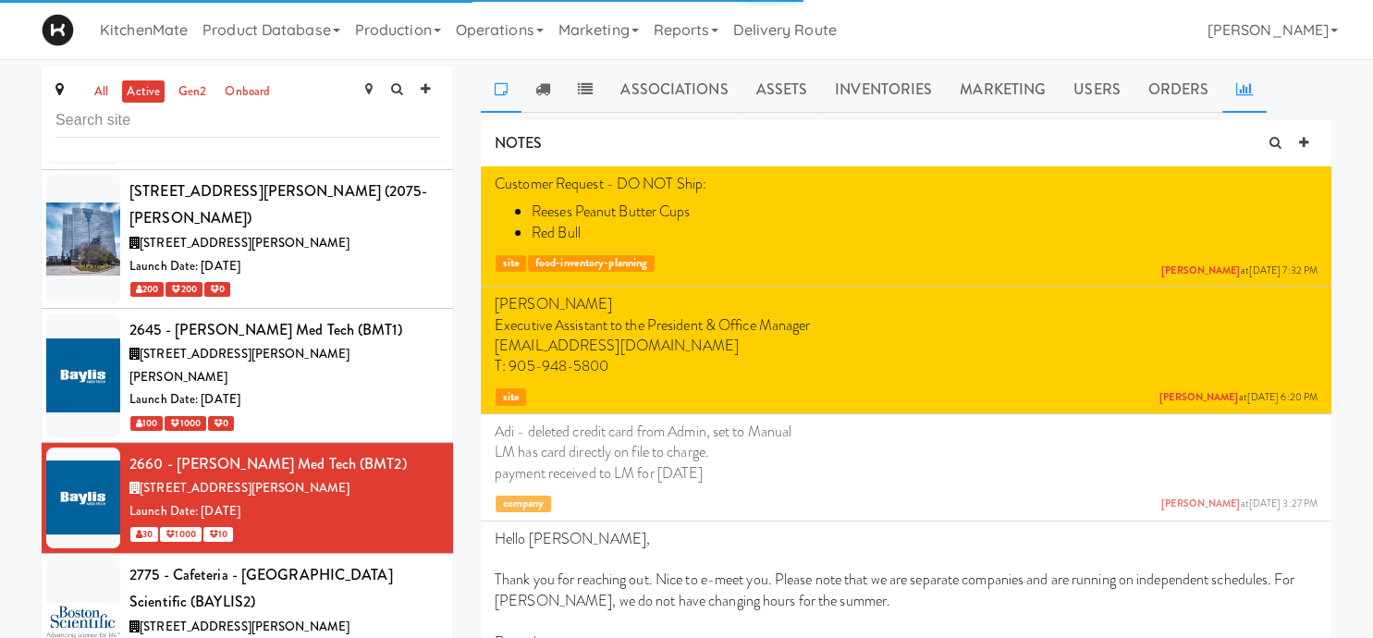
click at [1237, 91] on icon at bounding box center [1245, 88] width 17 height 15
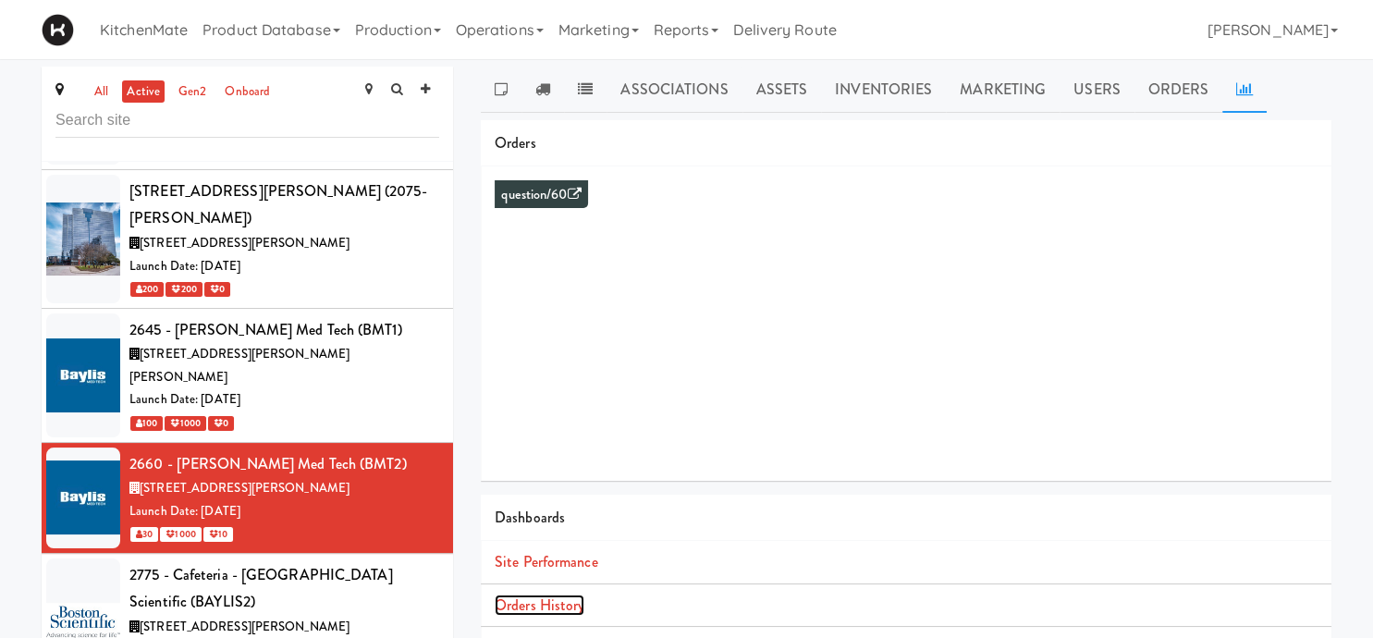
click at [536, 600] on link "Orders History" at bounding box center [540, 605] width 90 height 21
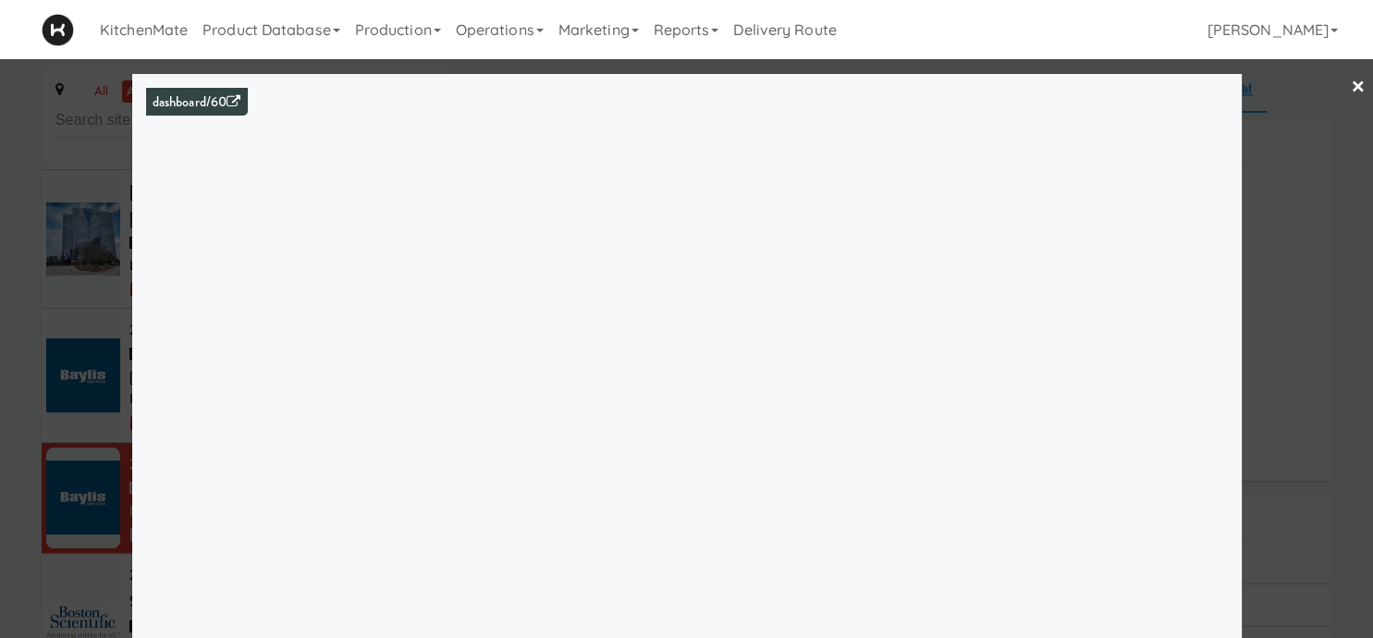
click at [1229, 585] on div "dashboard/60" at bounding box center [687, 370] width 1110 height 592
click at [1317, 211] on div at bounding box center [686, 319] width 1373 height 638
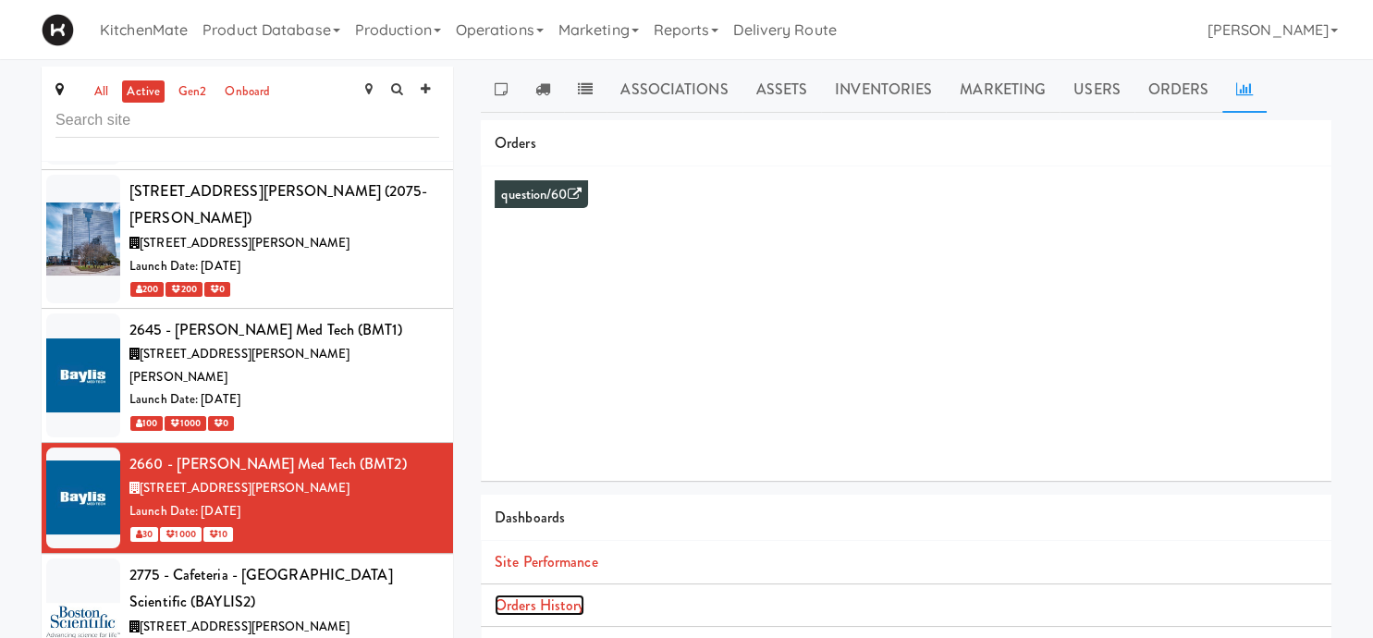
click at [546, 599] on link "Orders History" at bounding box center [540, 605] width 90 height 21
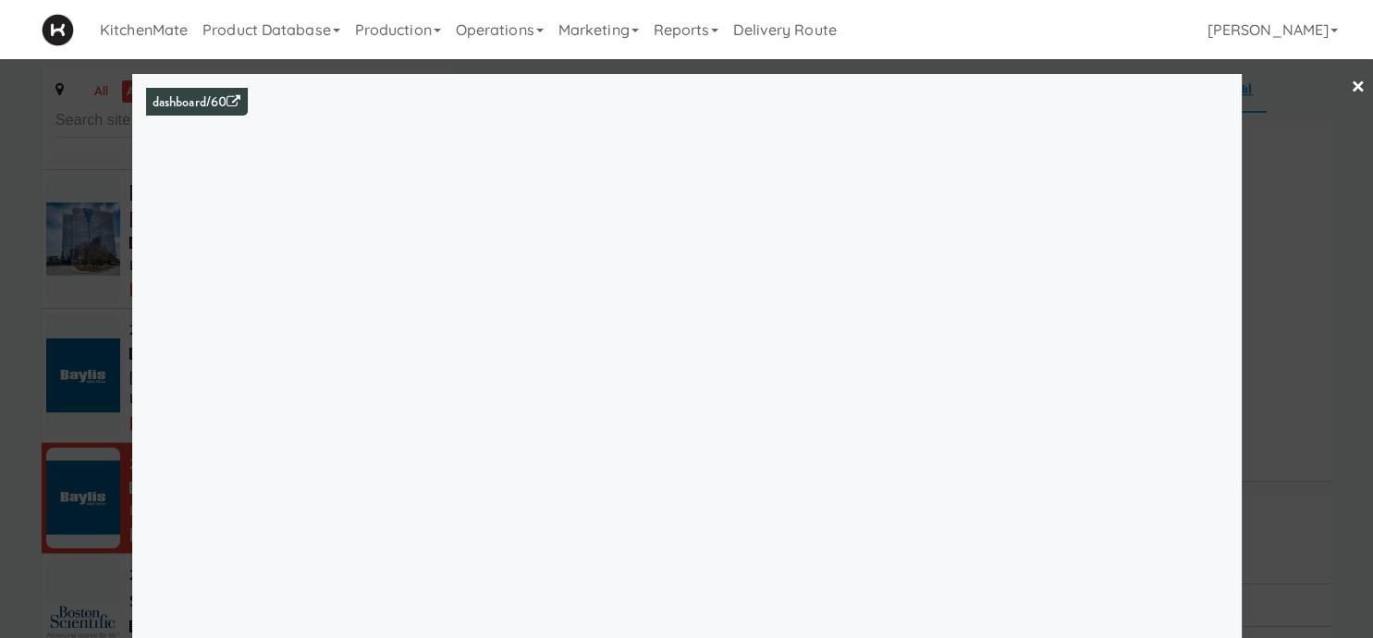
click at [43, 294] on div at bounding box center [686, 319] width 1373 height 638
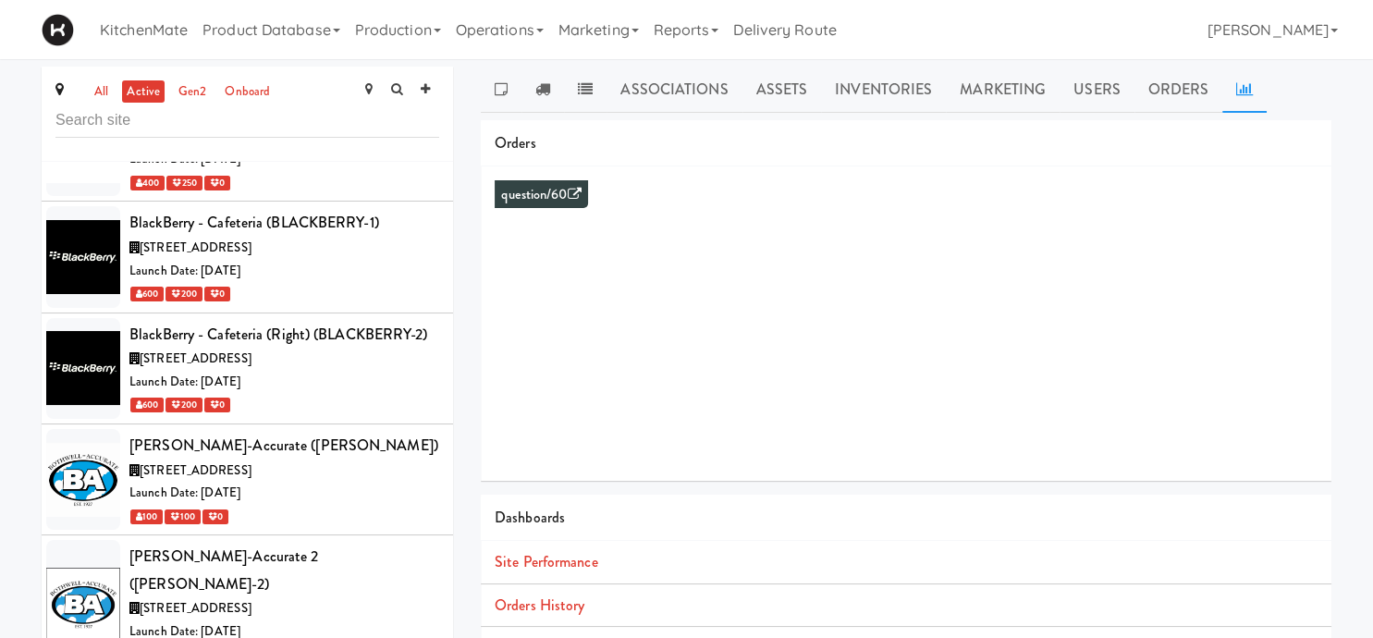
scroll to position [2445, 0]
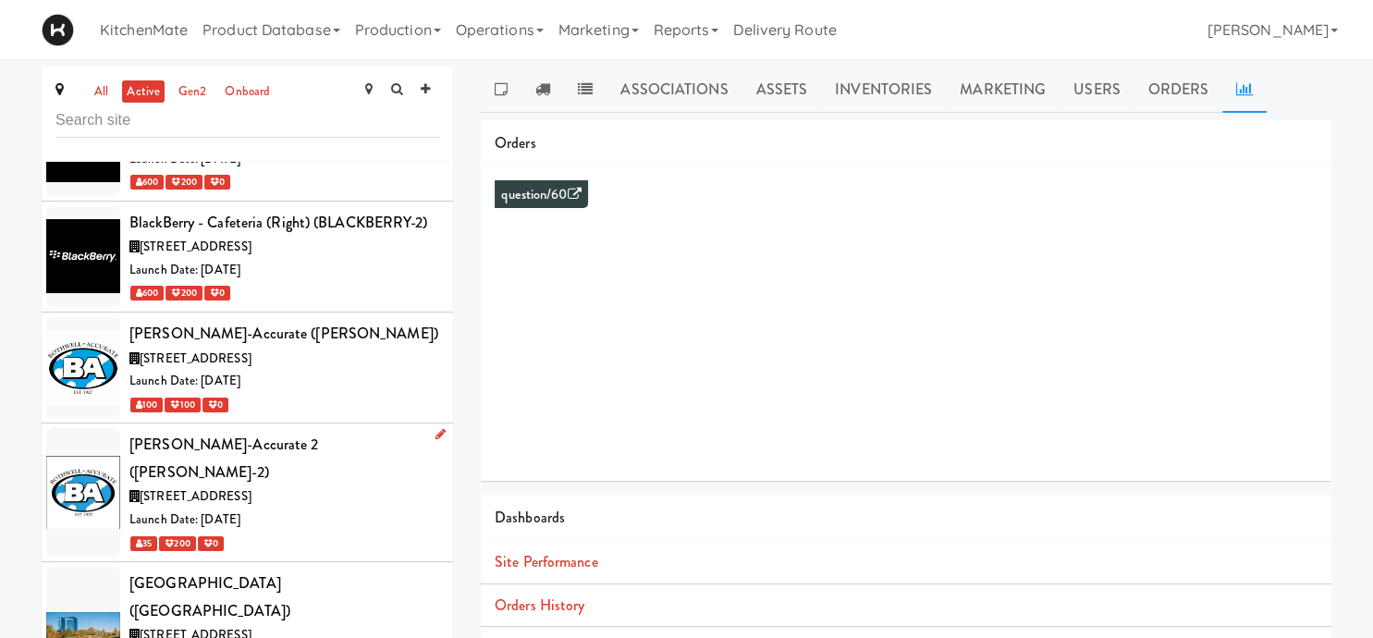
click at [252, 487] on span "[STREET_ADDRESS]" at bounding box center [196, 496] width 112 height 18
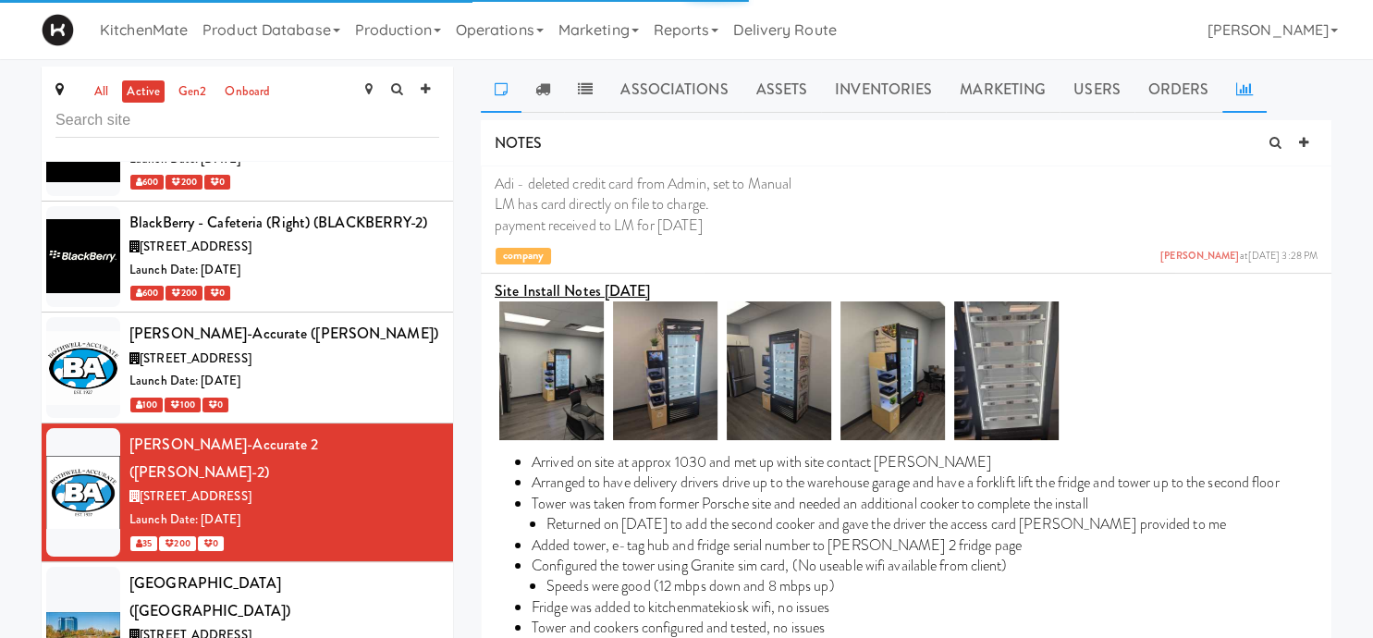
click at [1253, 87] on link at bounding box center [1245, 90] width 44 height 46
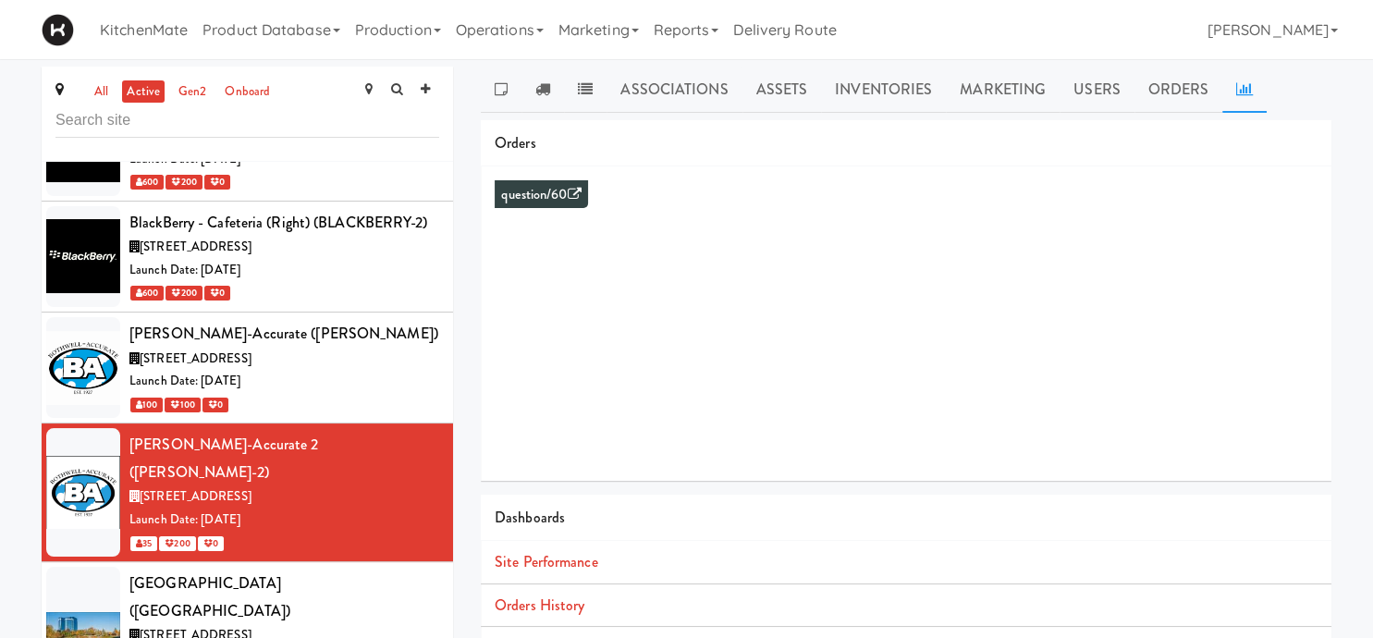
click at [511, 617] on li "Orders History" at bounding box center [906, 606] width 851 height 43
click at [514, 609] on link "Orders History" at bounding box center [540, 605] width 90 height 21
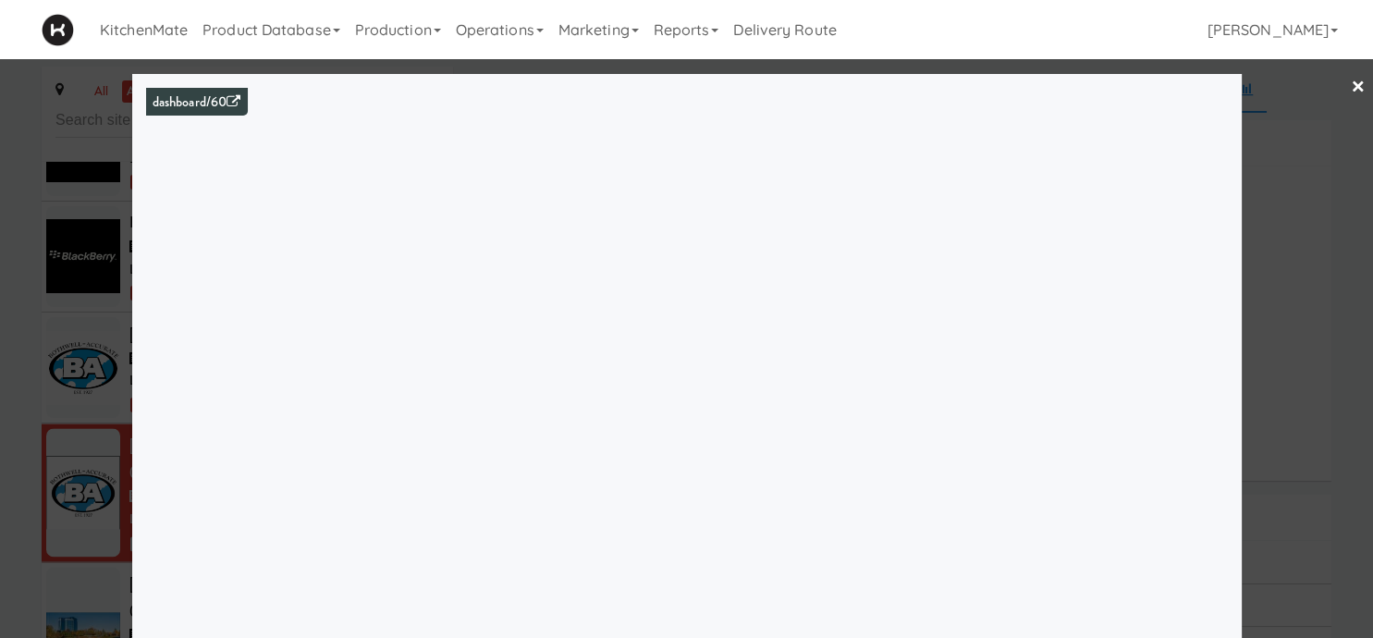
click at [1284, 209] on div at bounding box center [686, 319] width 1373 height 638
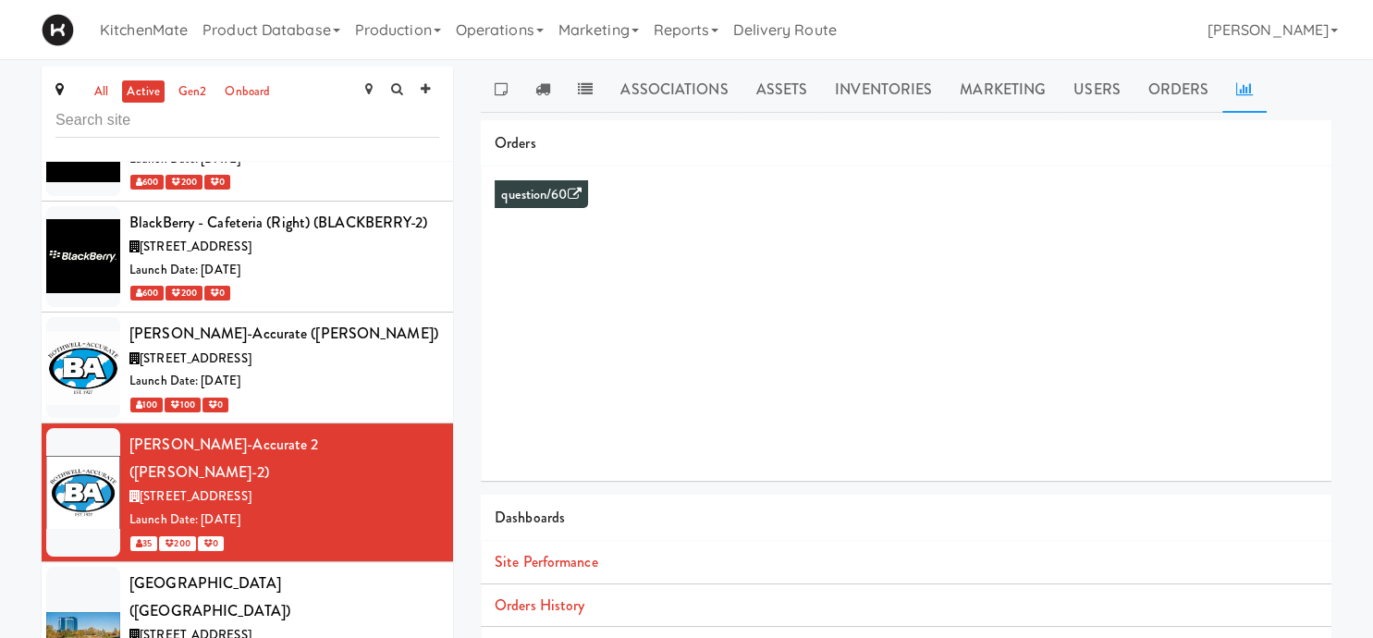
scroll to position [97, 0]
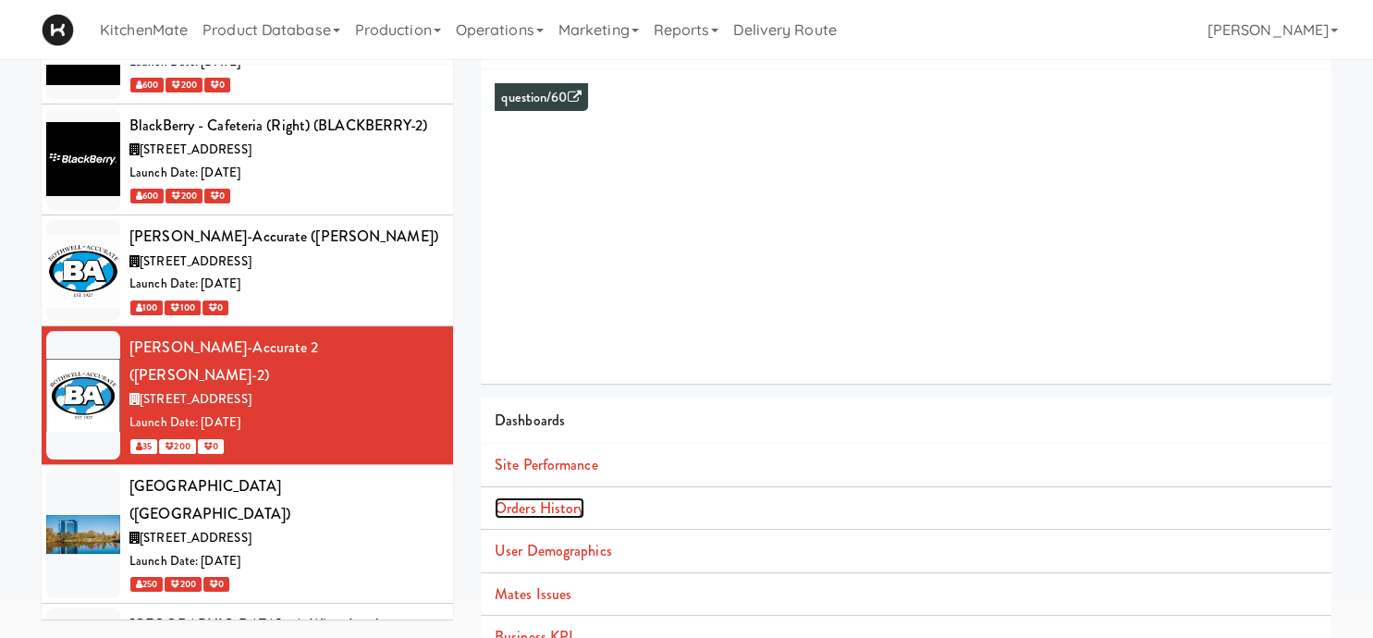
click at [556, 505] on link "Orders History" at bounding box center [540, 508] width 90 height 21
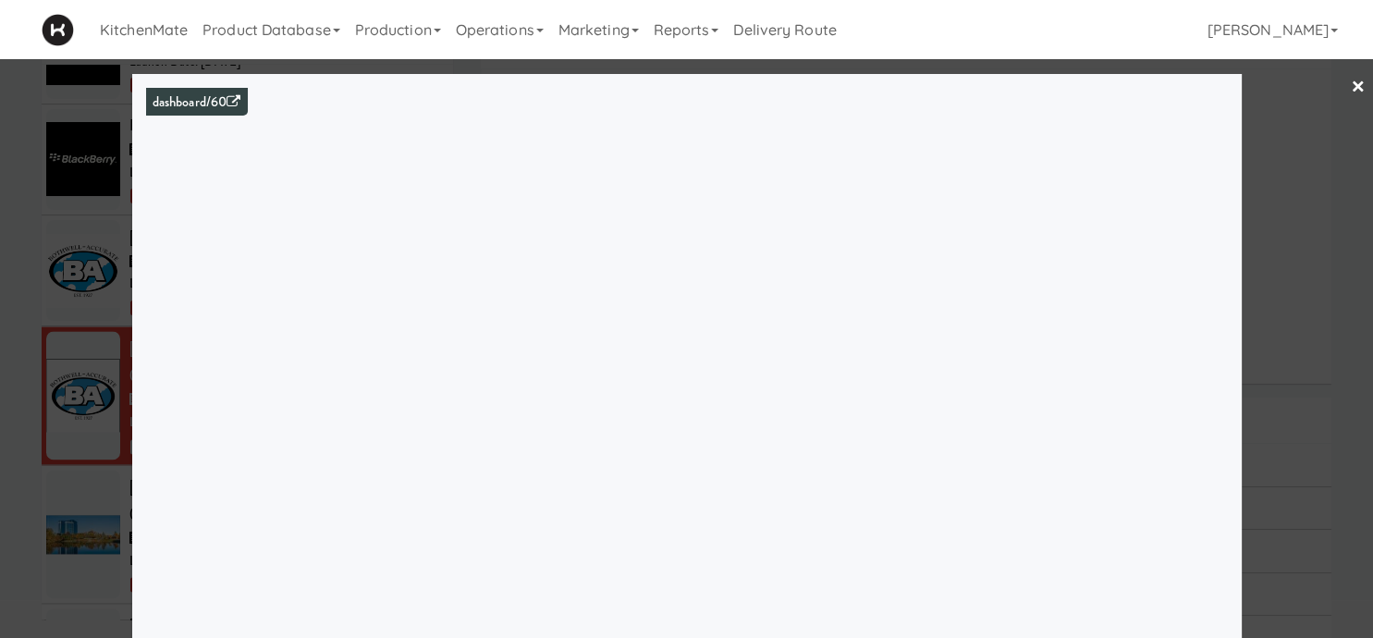
click at [1271, 176] on div at bounding box center [686, 319] width 1373 height 638
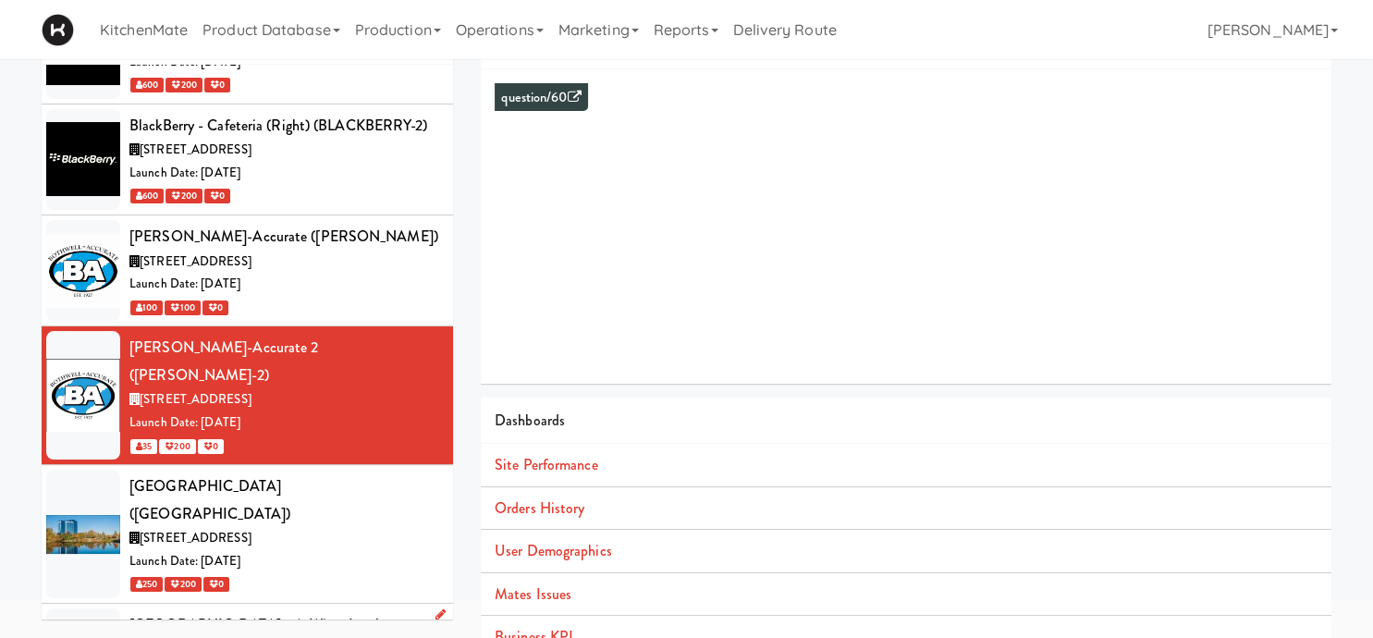
click at [341, 611] on div "[GEOGRAPHIC_DATA] - A-Wing, Level 0 (CMH-1)" at bounding box center [284, 638] width 310 height 55
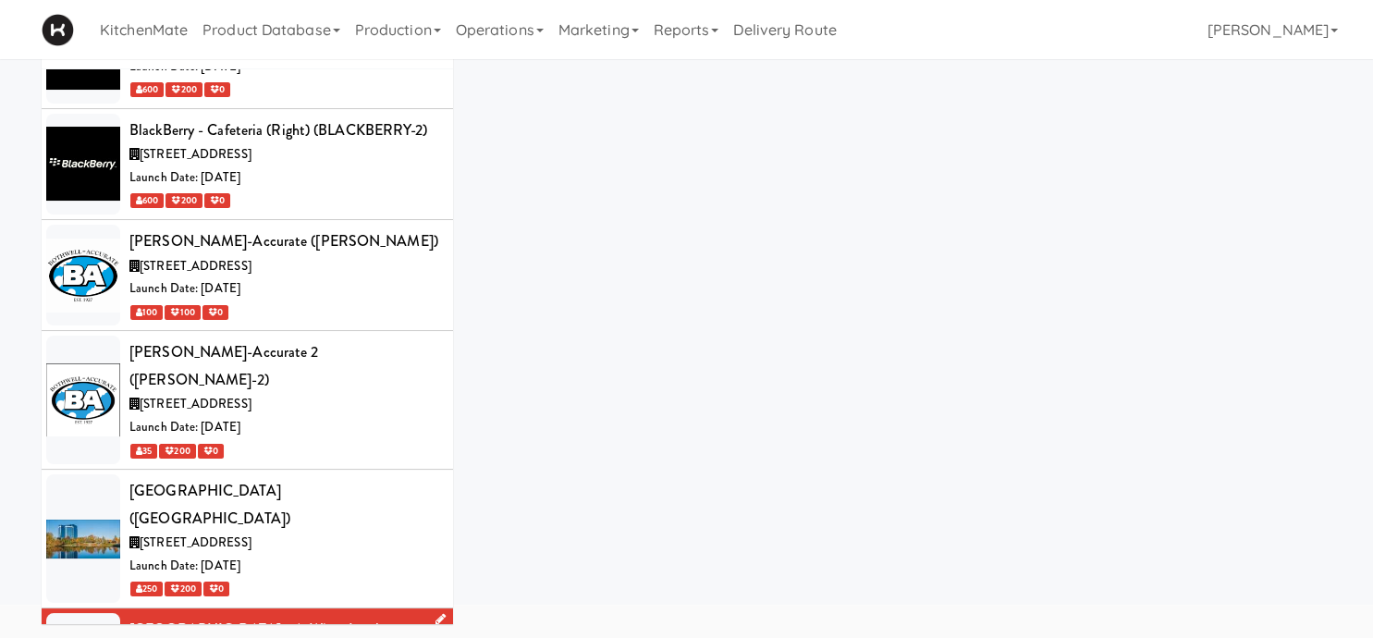
scroll to position [92, 0]
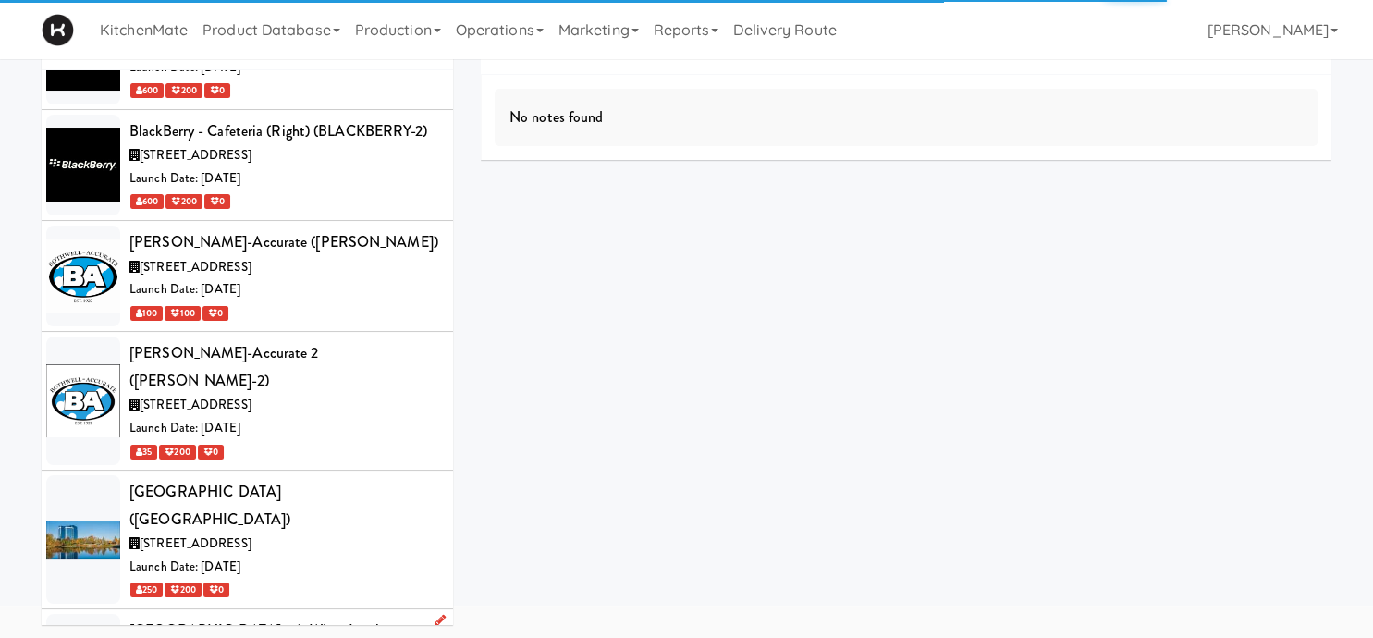
click at [363, 617] on div "[GEOGRAPHIC_DATA] - A-Wing, Level 0 (CMH-1)" at bounding box center [284, 644] width 310 height 55
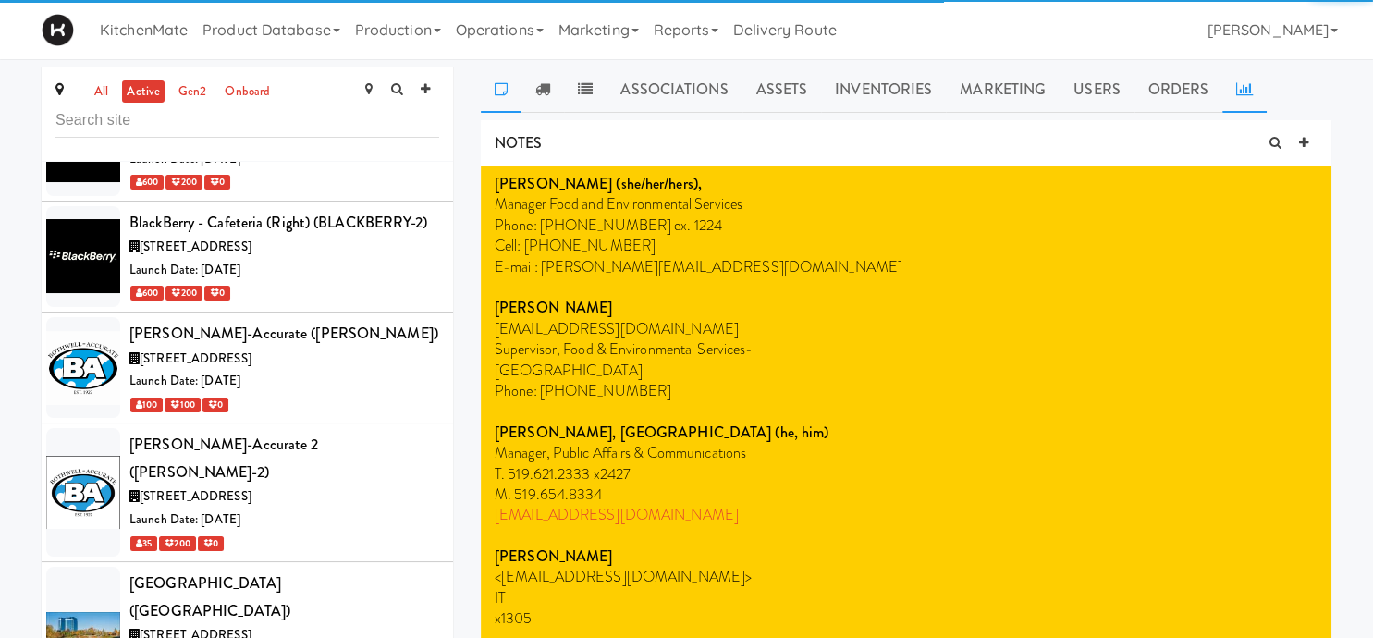
click at [1238, 92] on icon at bounding box center [1245, 88] width 17 height 15
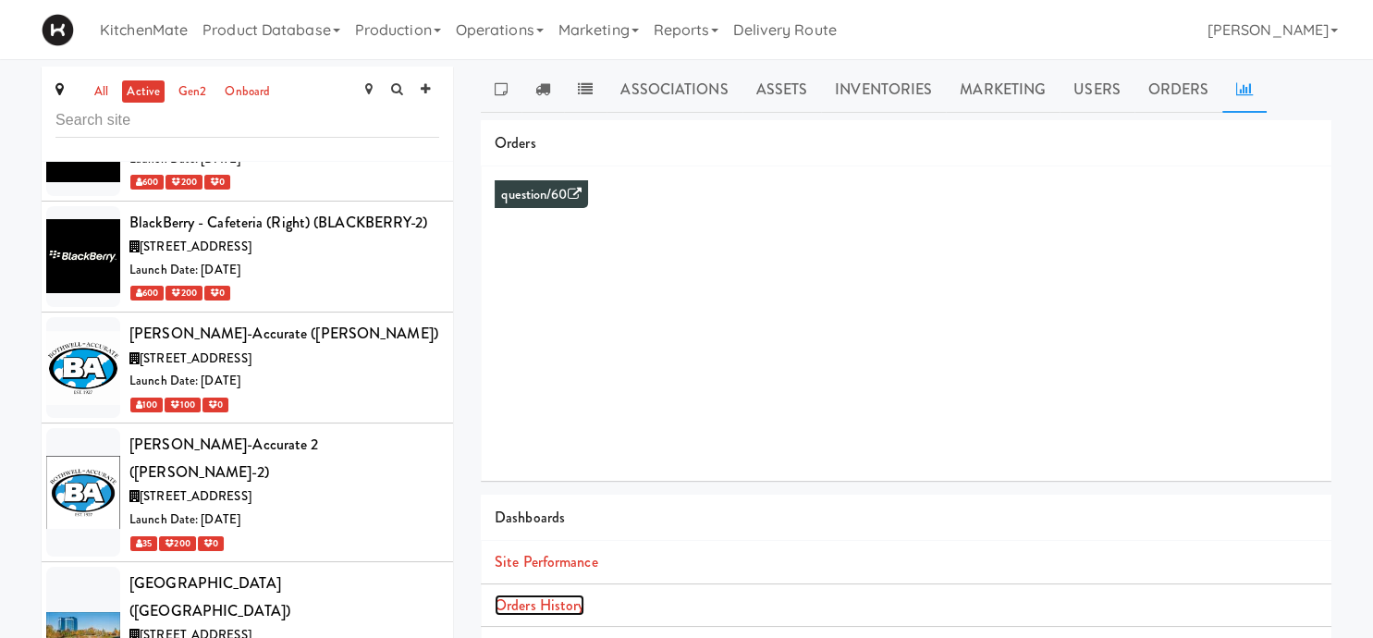
click at [557, 606] on link "Orders History" at bounding box center [540, 605] width 90 height 21
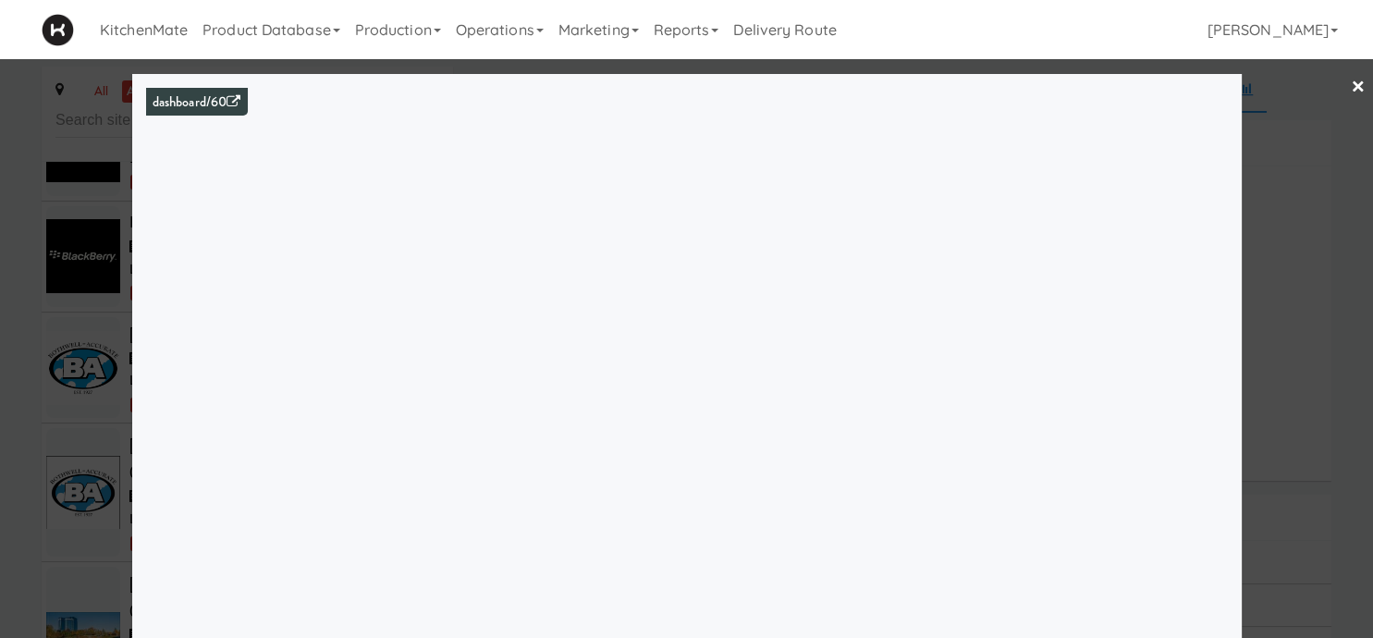
click at [109, 424] on div at bounding box center [686, 319] width 1373 height 638
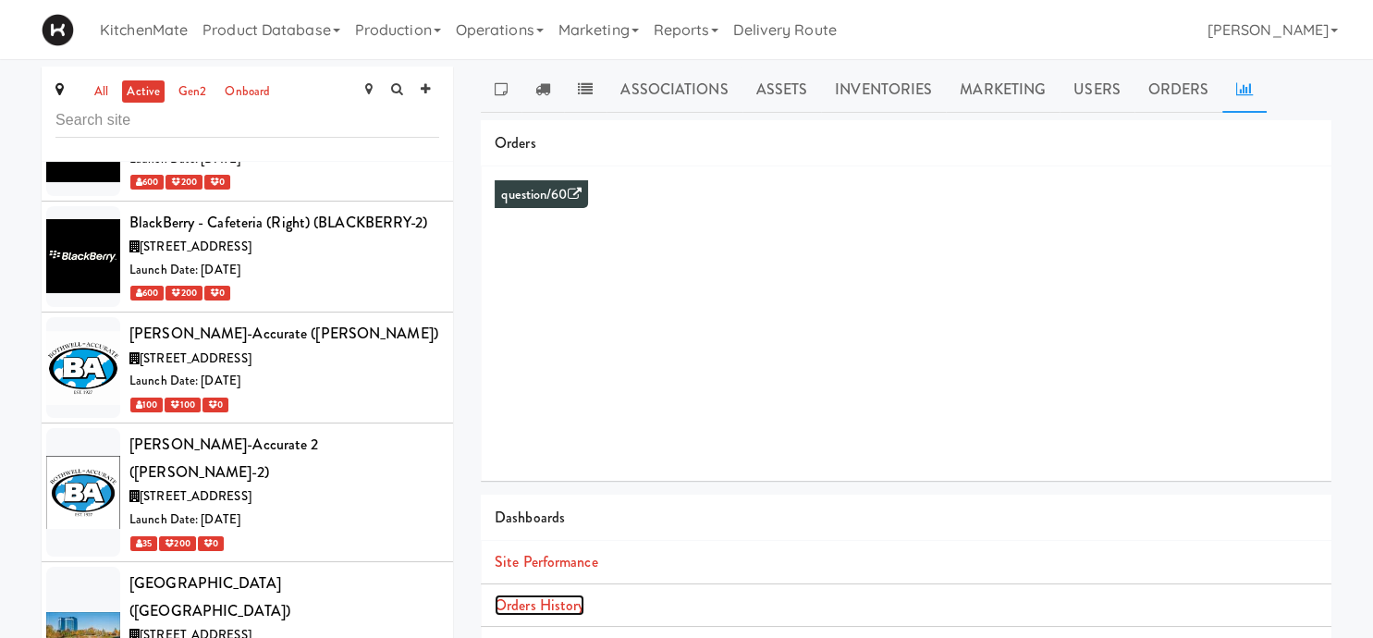
click at [549, 603] on link "Orders History" at bounding box center [540, 605] width 90 height 21
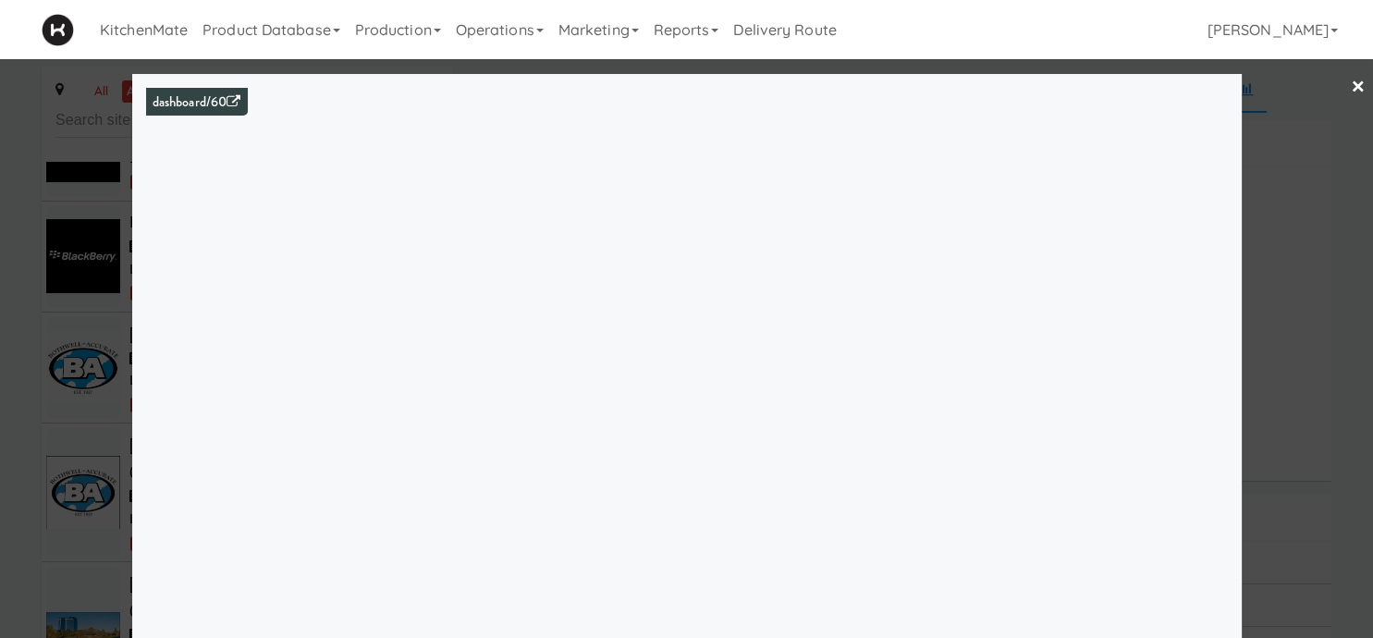
click at [79, 348] on div at bounding box center [686, 319] width 1373 height 638
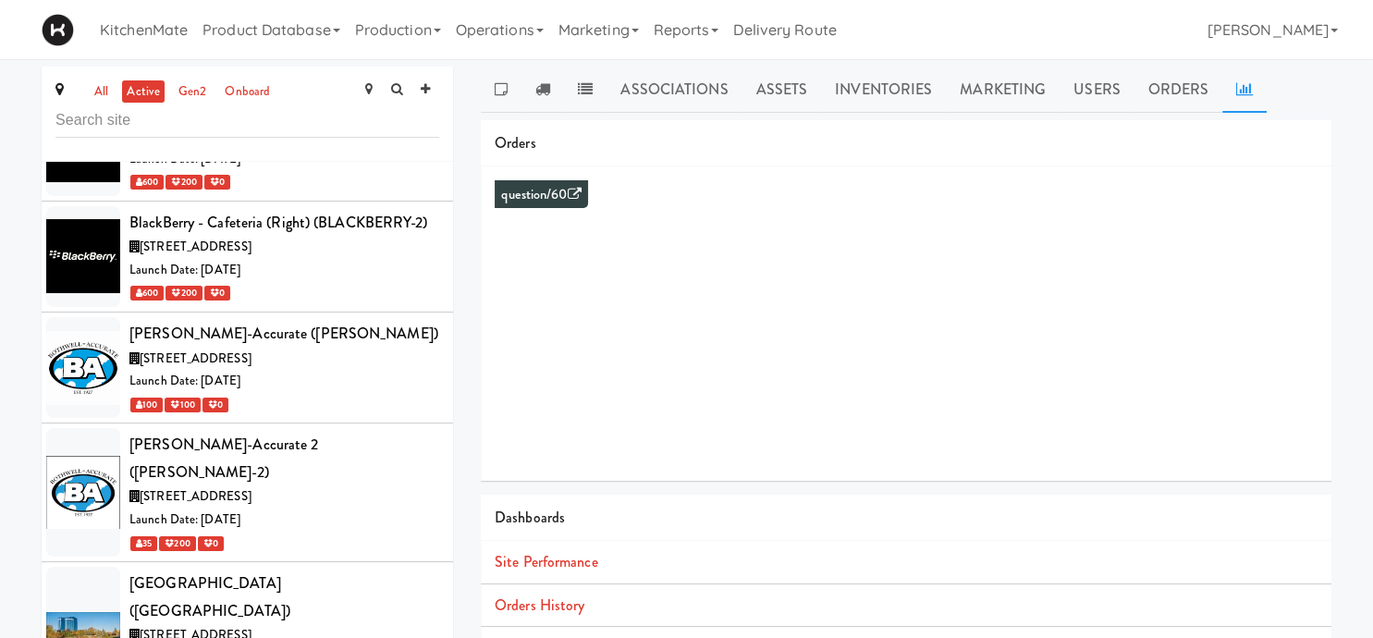
scroll to position [2575, 0]
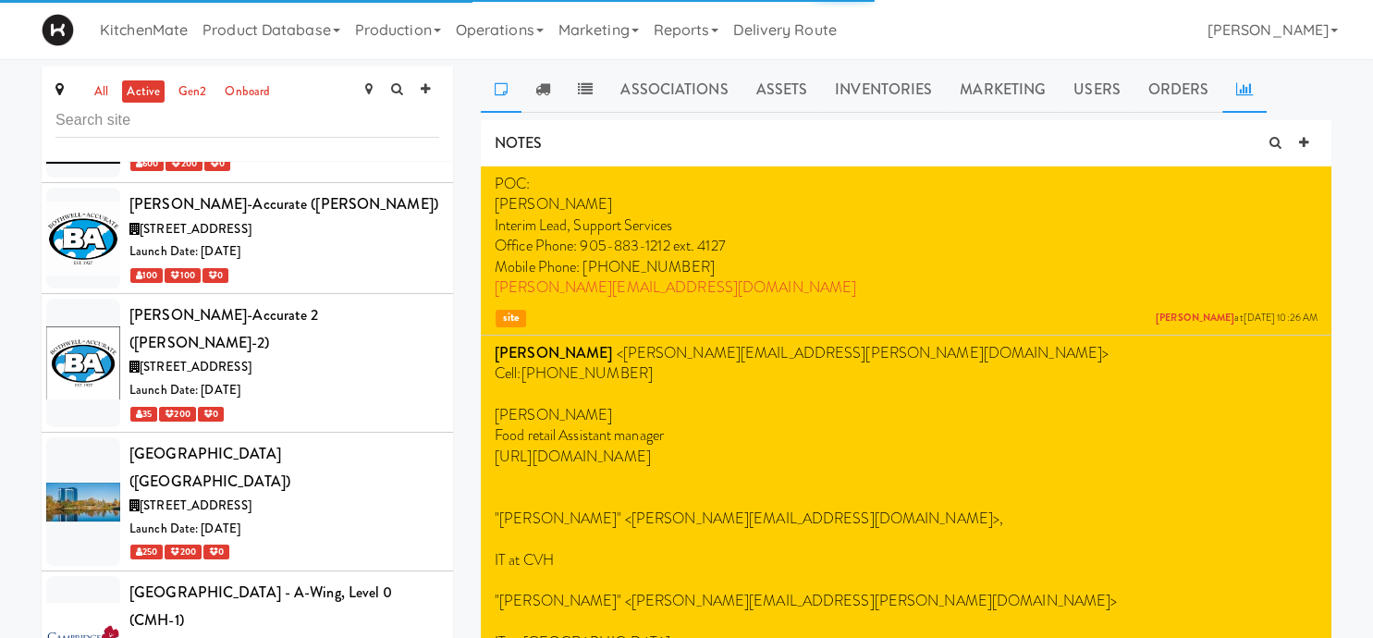
click at [1239, 92] on icon at bounding box center [1245, 88] width 17 height 15
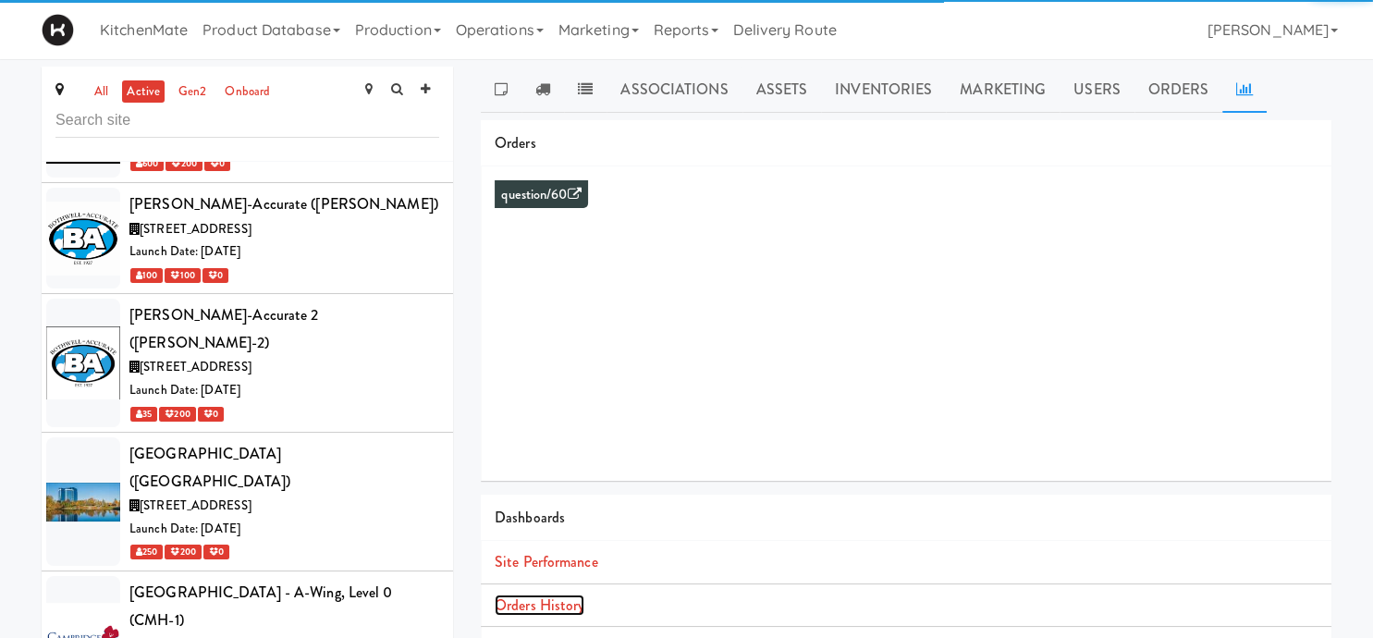
click at [560, 597] on link "Orders History" at bounding box center [540, 605] width 90 height 21
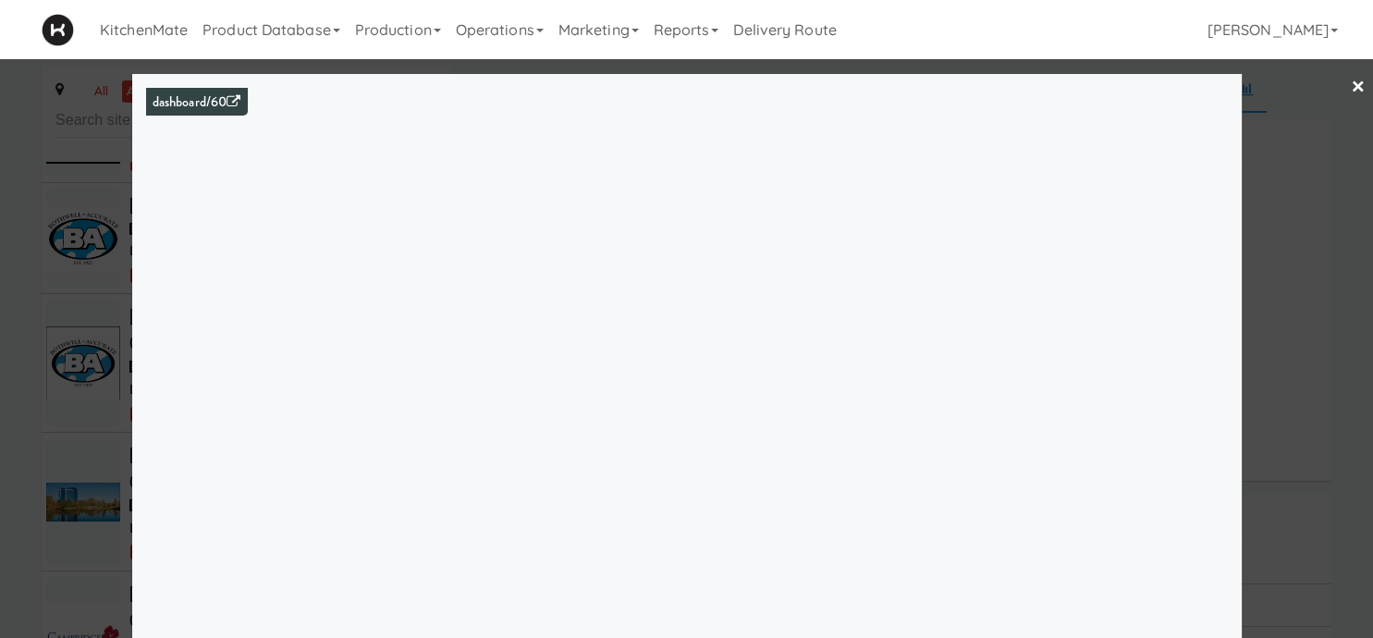
click at [55, 268] on div at bounding box center [686, 319] width 1373 height 638
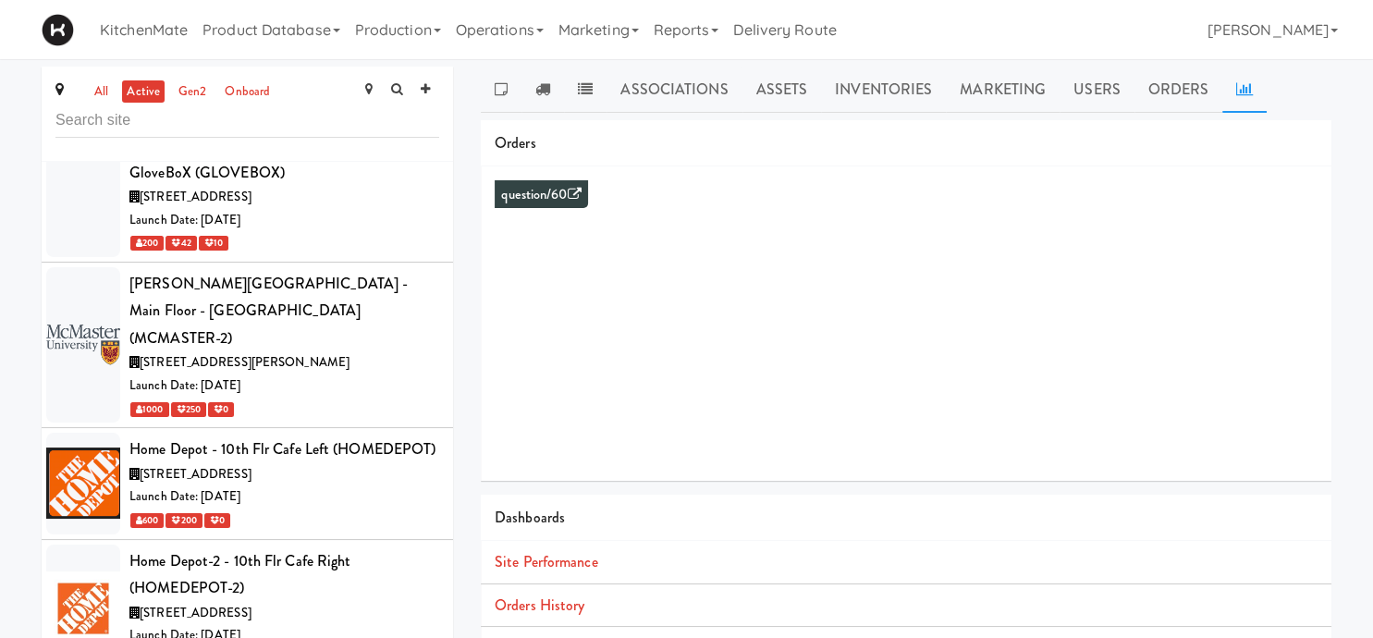
scroll to position [4506, 0]
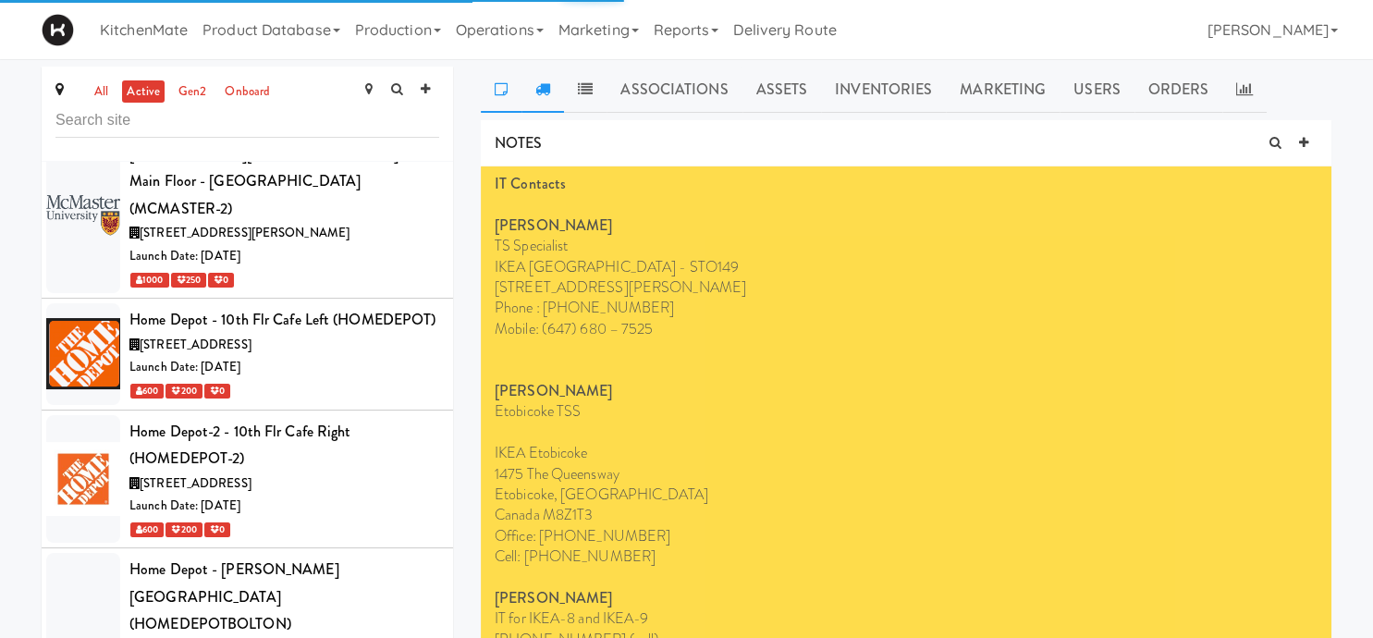
click at [549, 87] on icon at bounding box center [543, 88] width 15 height 15
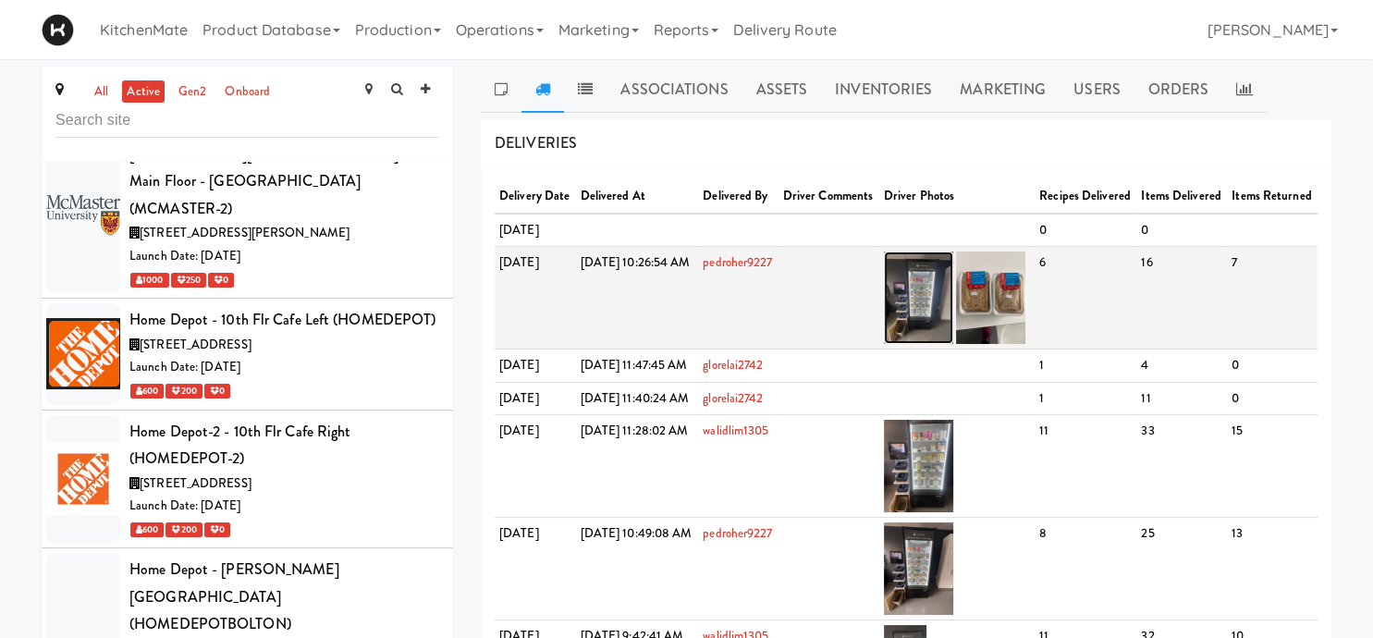
click at [954, 329] on img at bounding box center [918, 298] width 69 height 92
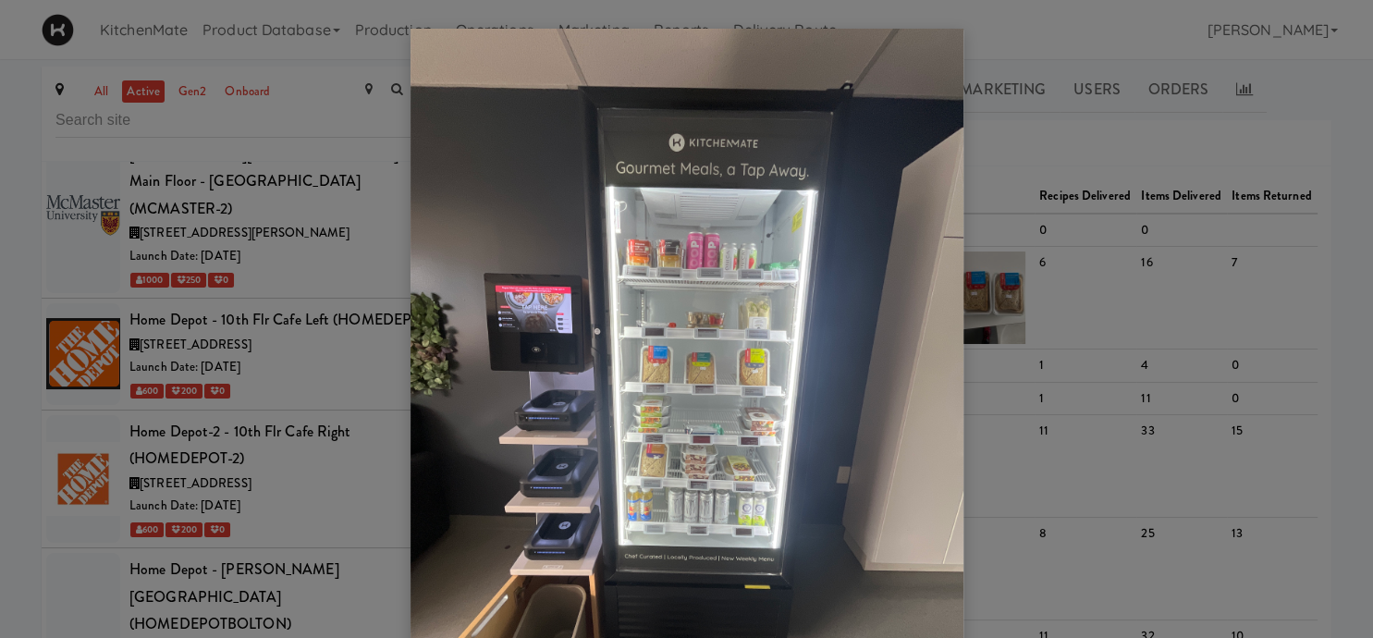
click at [1088, 268] on div at bounding box center [686, 319] width 1373 height 638
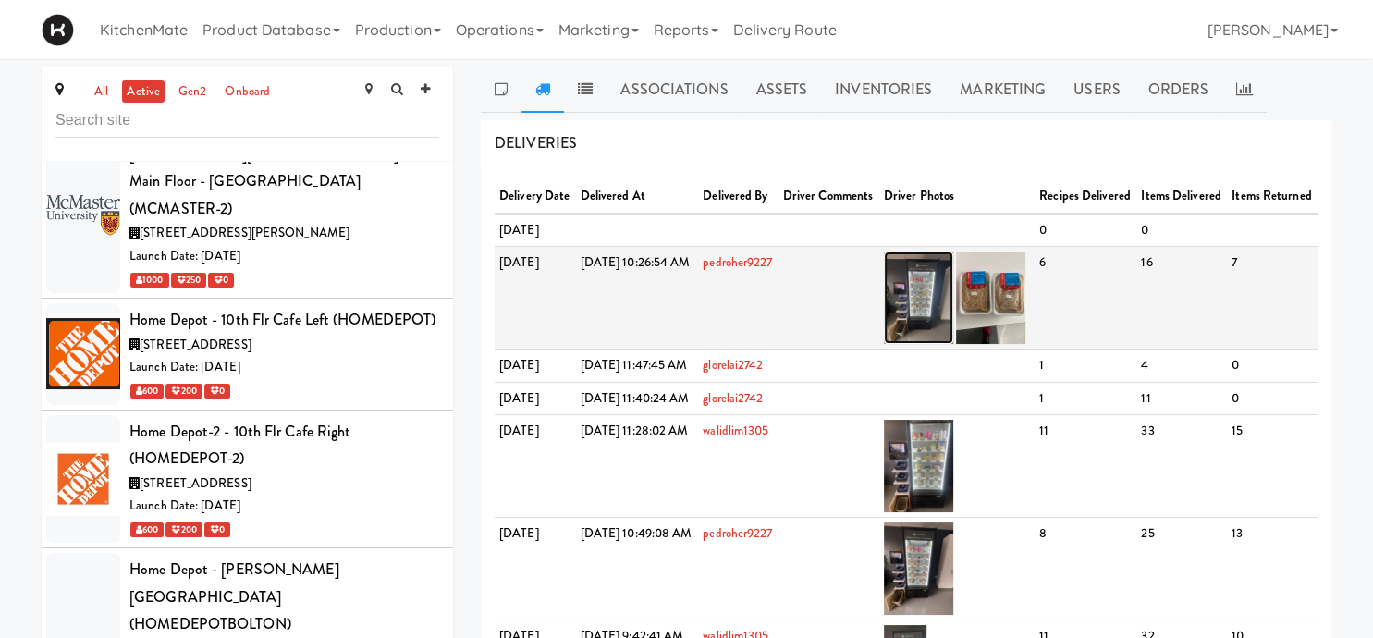
click at [954, 332] on img at bounding box center [918, 298] width 69 height 92
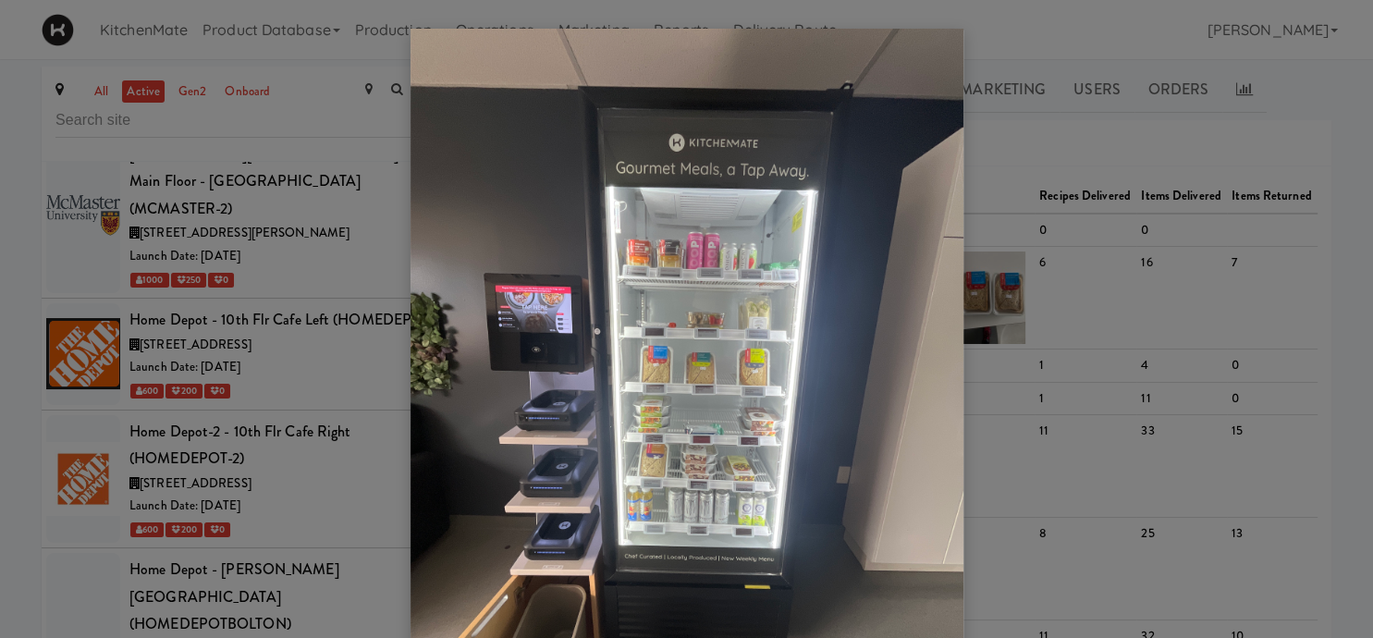
click at [1078, 327] on div at bounding box center [686, 319] width 1373 height 638
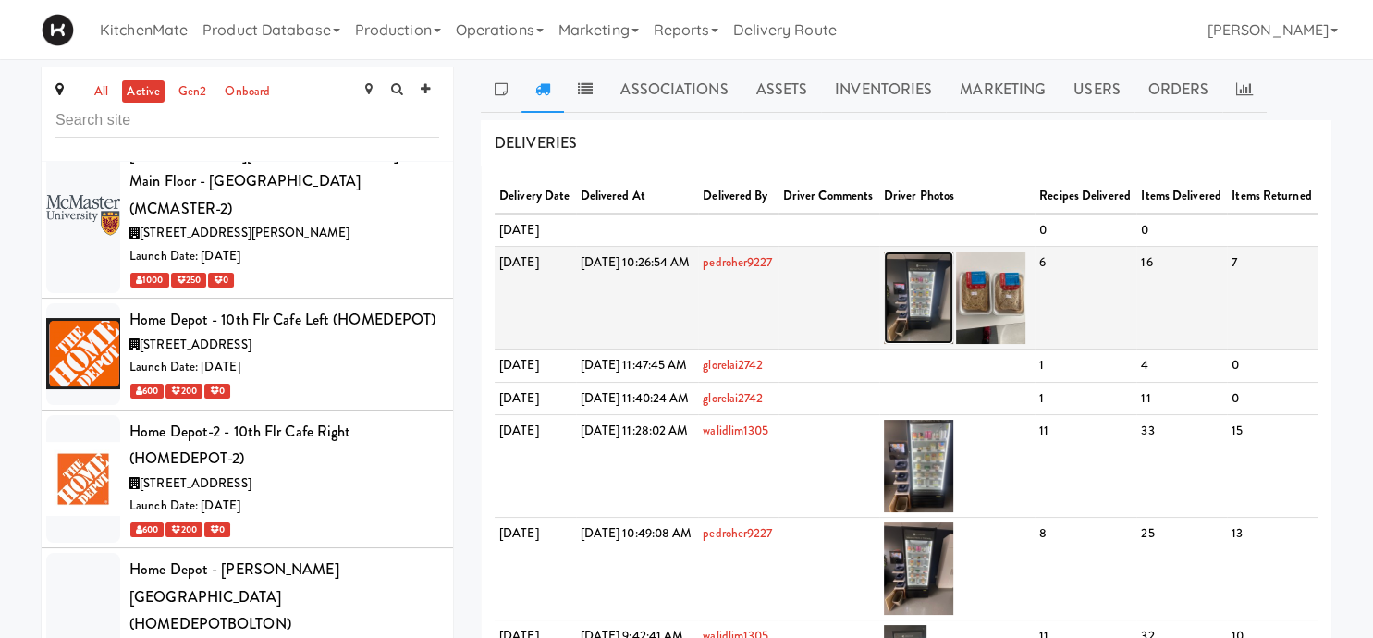
click at [954, 327] on img at bounding box center [918, 298] width 69 height 92
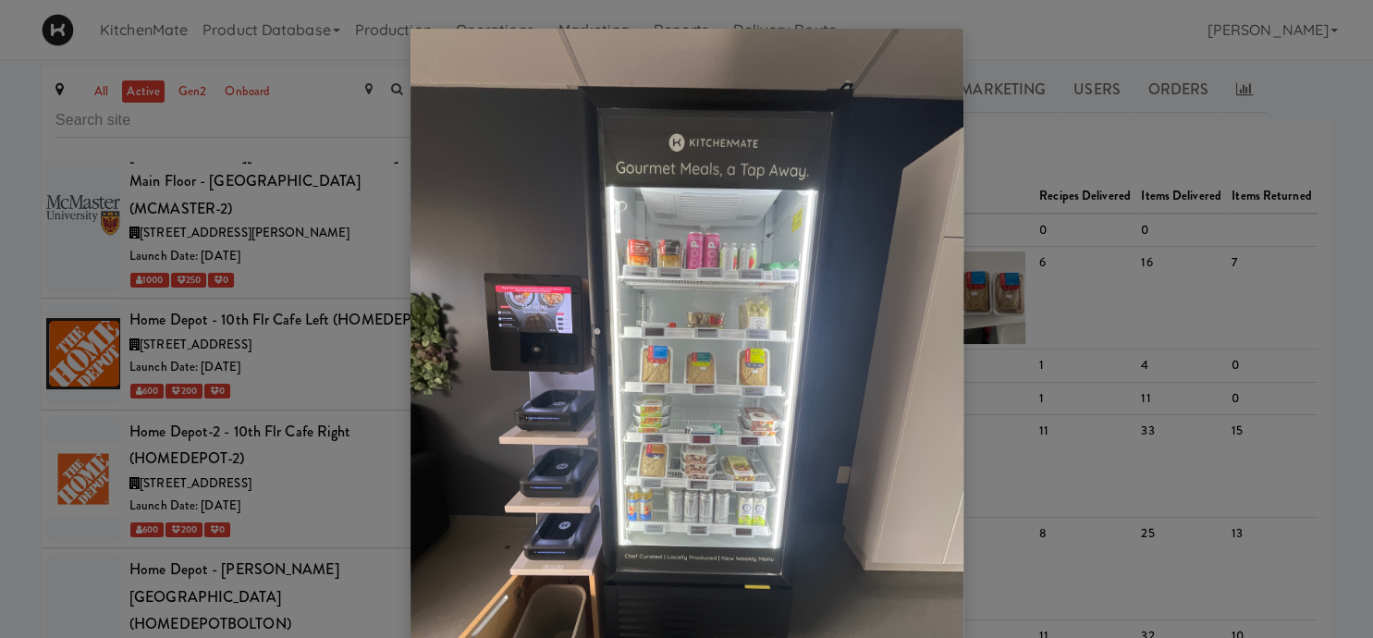
click at [1069, 326] on div at bounding box center [686, 319] width 1373 height 638
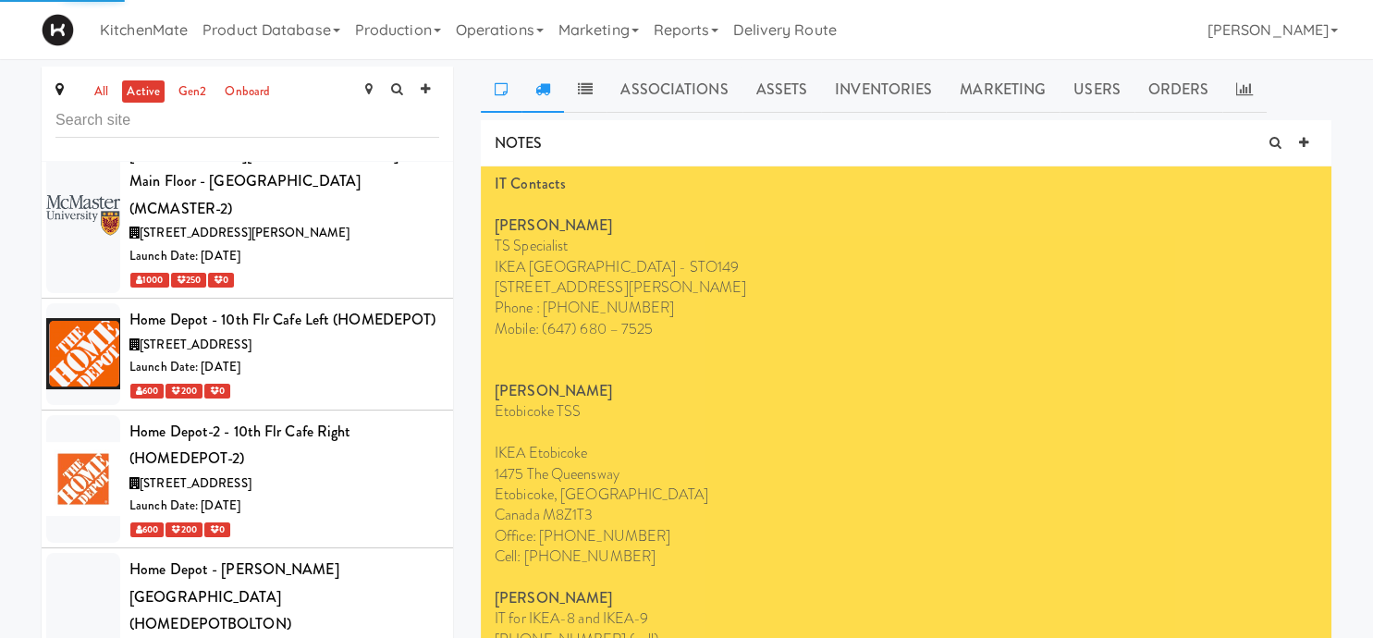
click at [557, 83] on link at bounding box center [543, 90] width 43 height 46
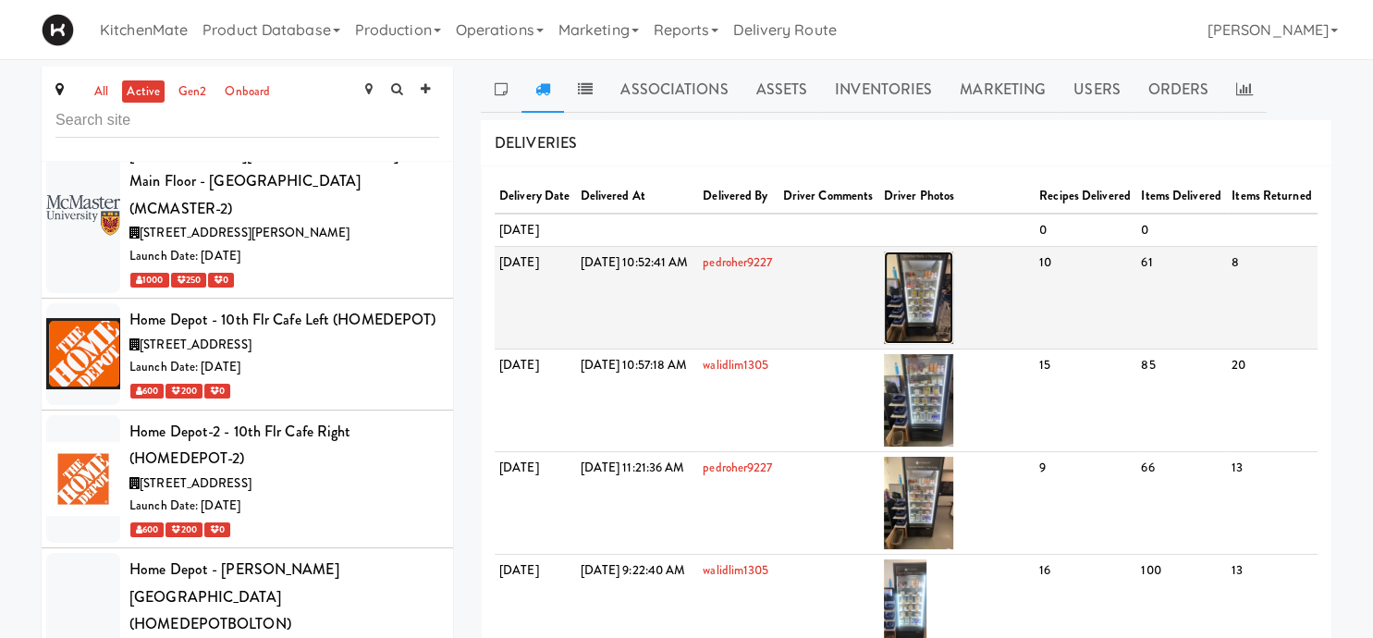
click at [954, 321] on img at bounding box center [918, 298] width 69 height 92
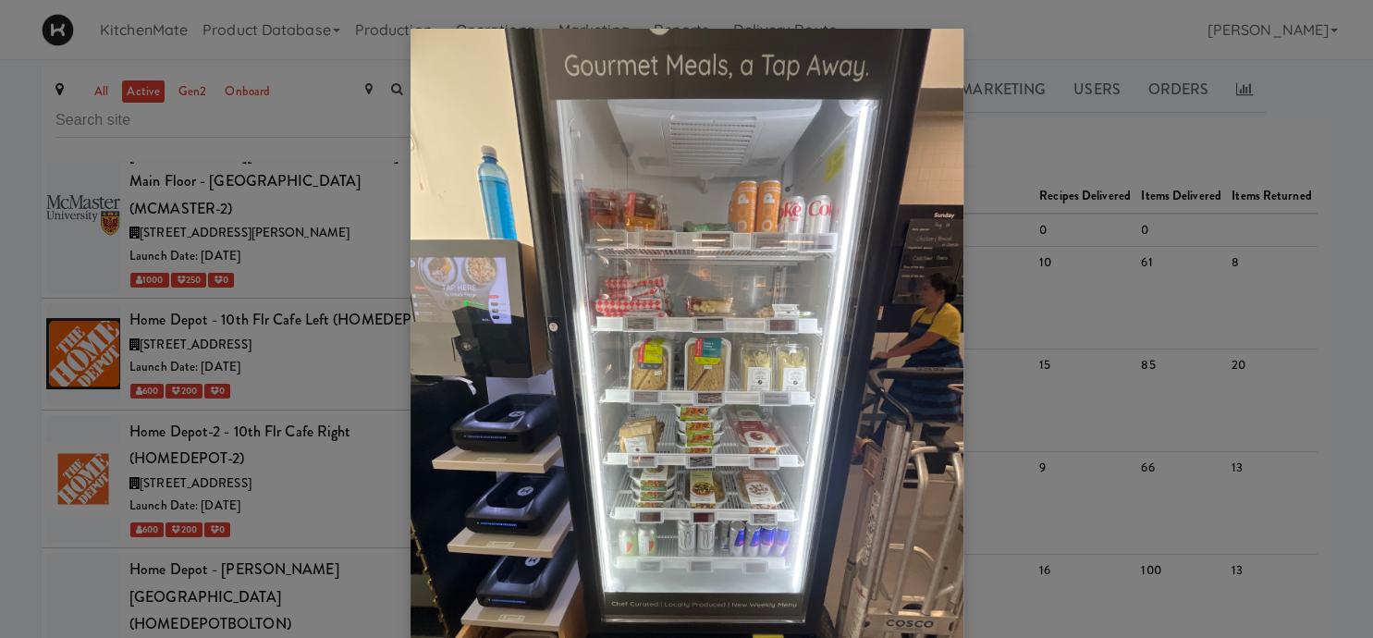
click at [287, 400] on div at bounding box center [686, 319] width 1373 height 638
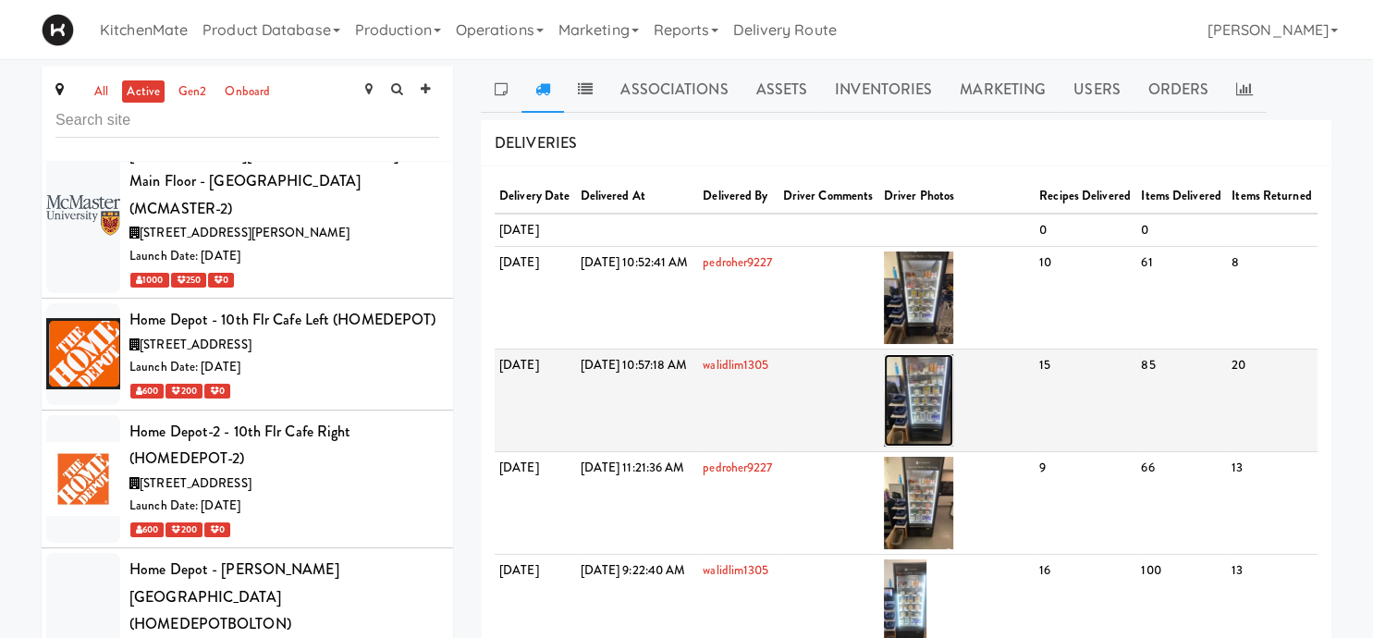
click at [954, 447] on img at bounding box center [918, 400] width 69 height 92
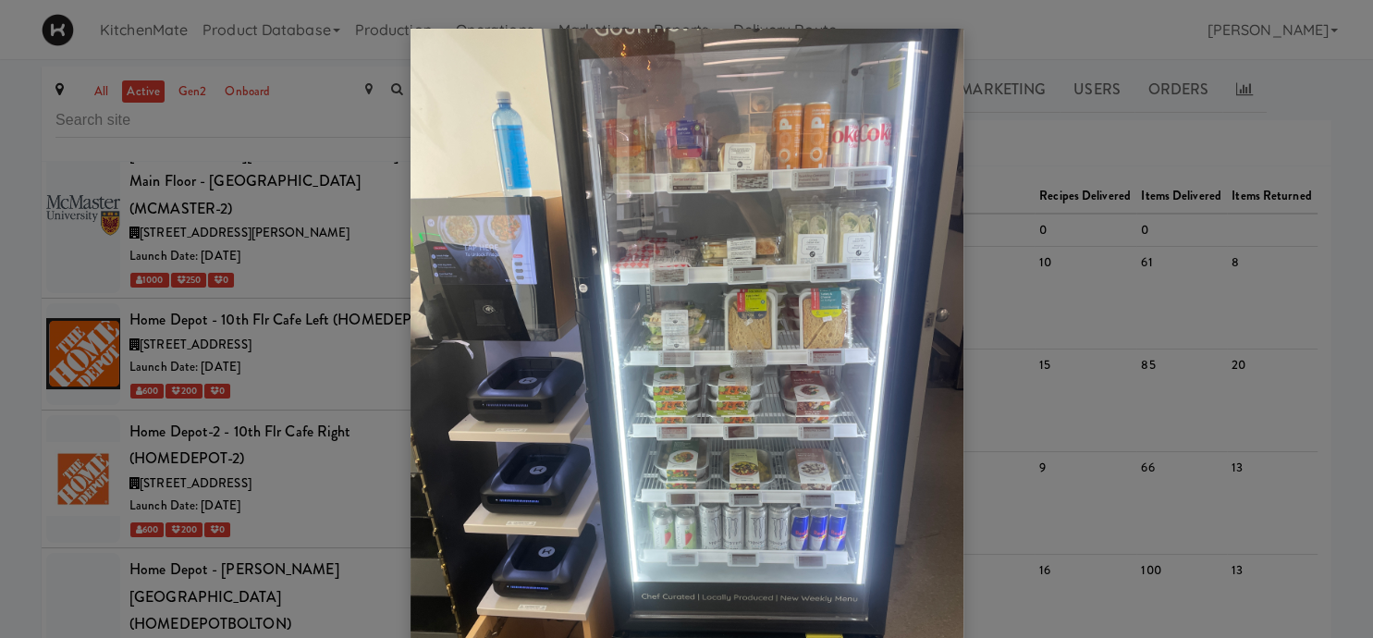
click at [1057, 410] on div at bounding box center [686, 319] width 1373 height 638
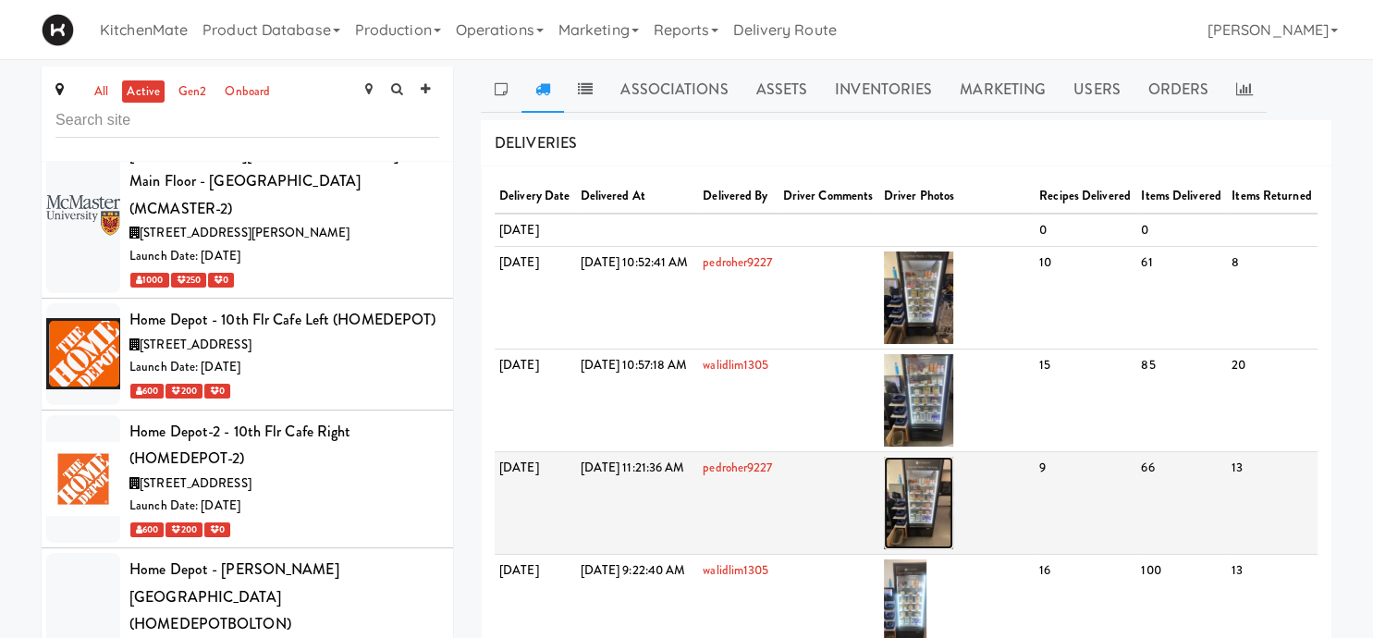
click at [954, 549] on img at bounding box center [918, 503] width 69 height 92
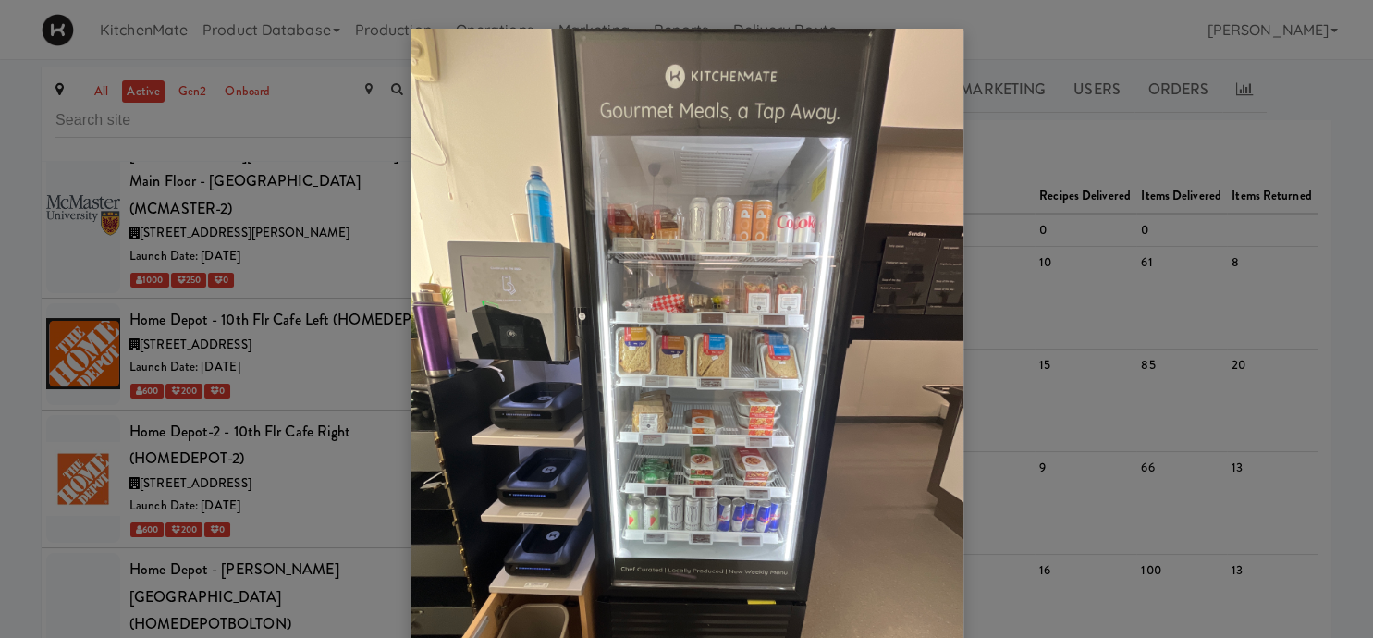
click at [1130, 472] on div at bounding box center [686, 319] width 1373 height 638
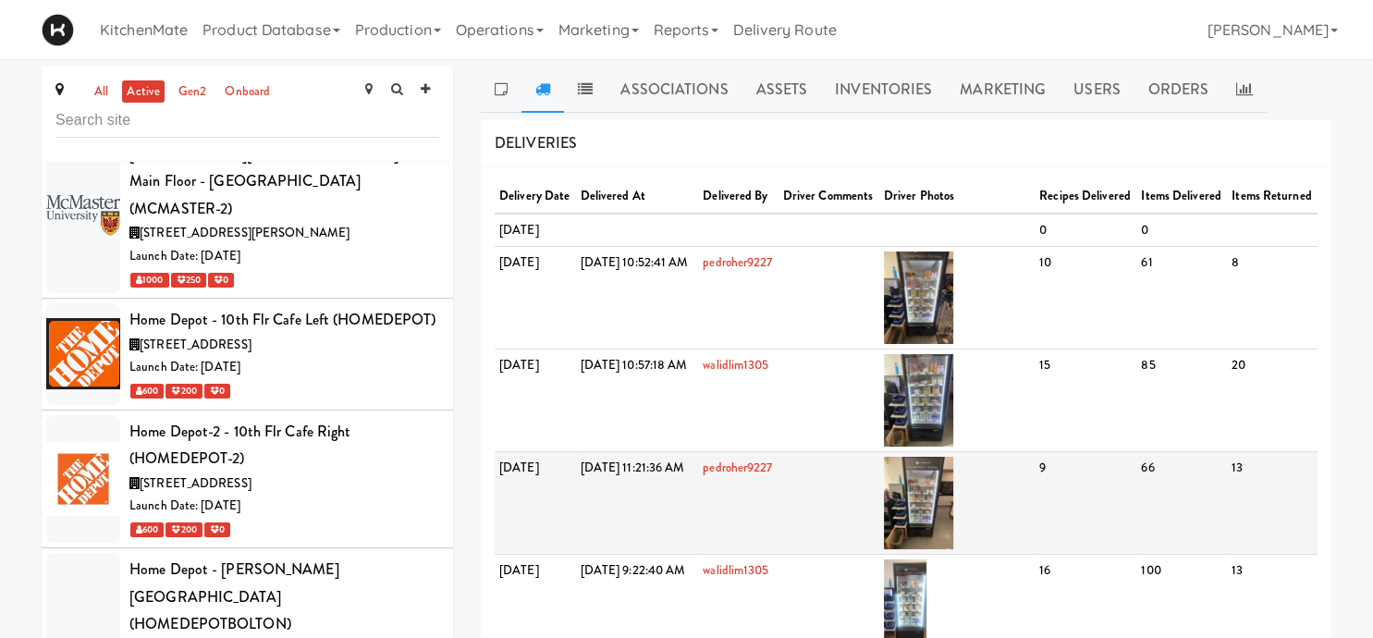
scroll to position [97, 0]
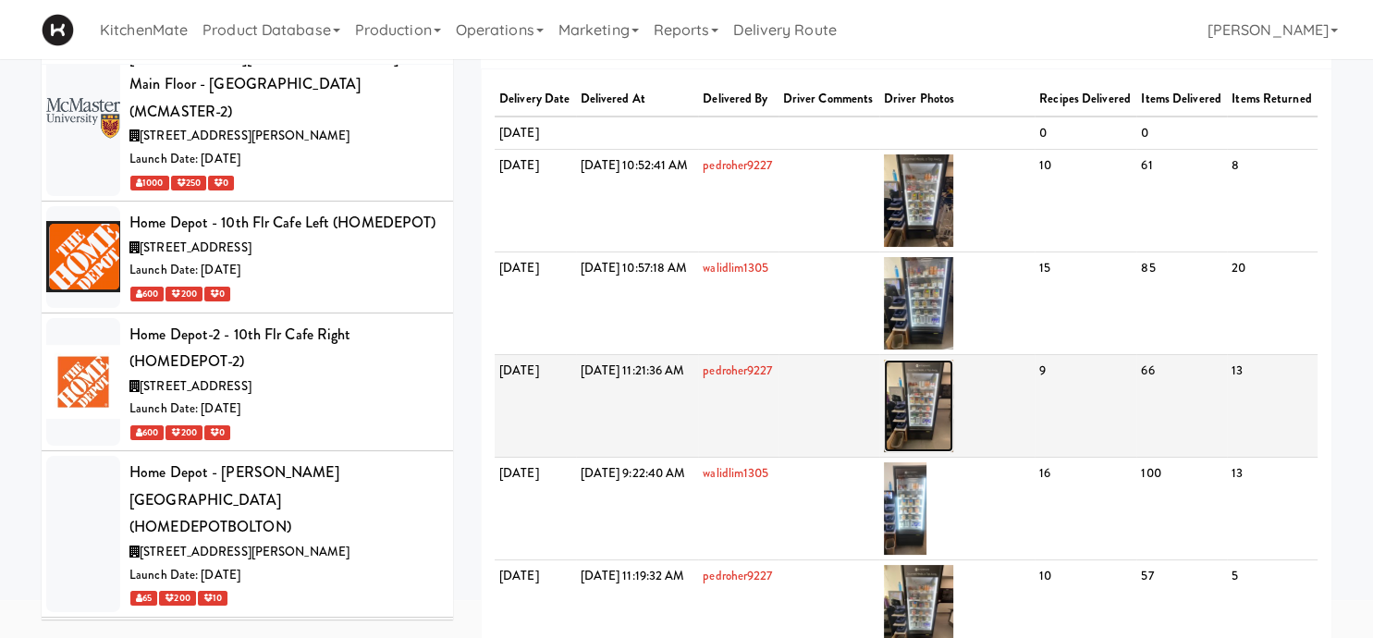
click at [954, 450] on img at bounding box center [918, 406] width 69 height 92
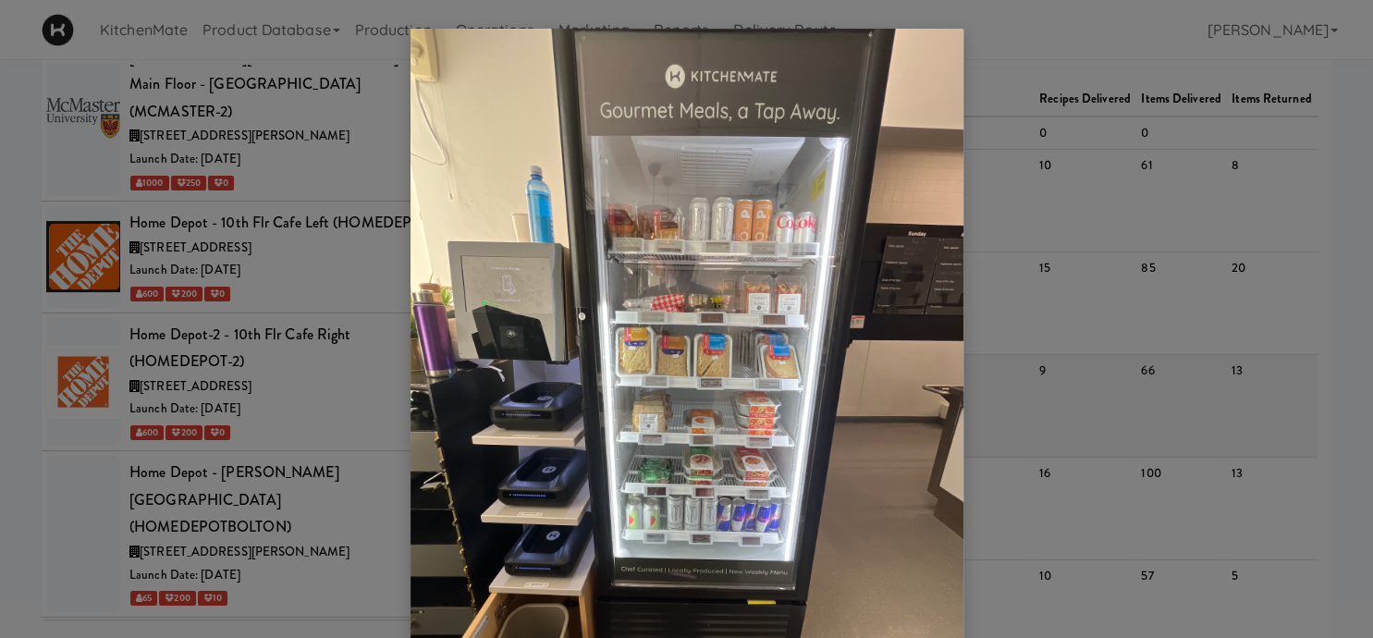
click at [967, 450] on div at bounding box center [686, 319] width 1373 height 638
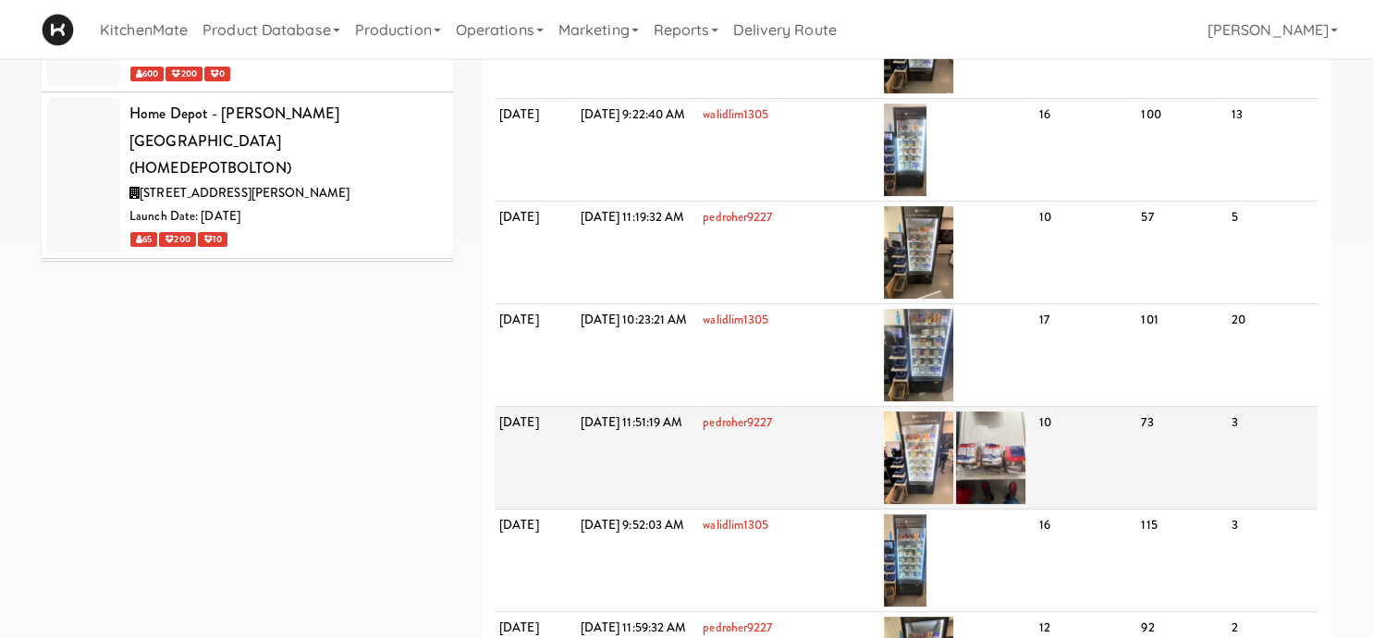
scroll to position [488, 0]
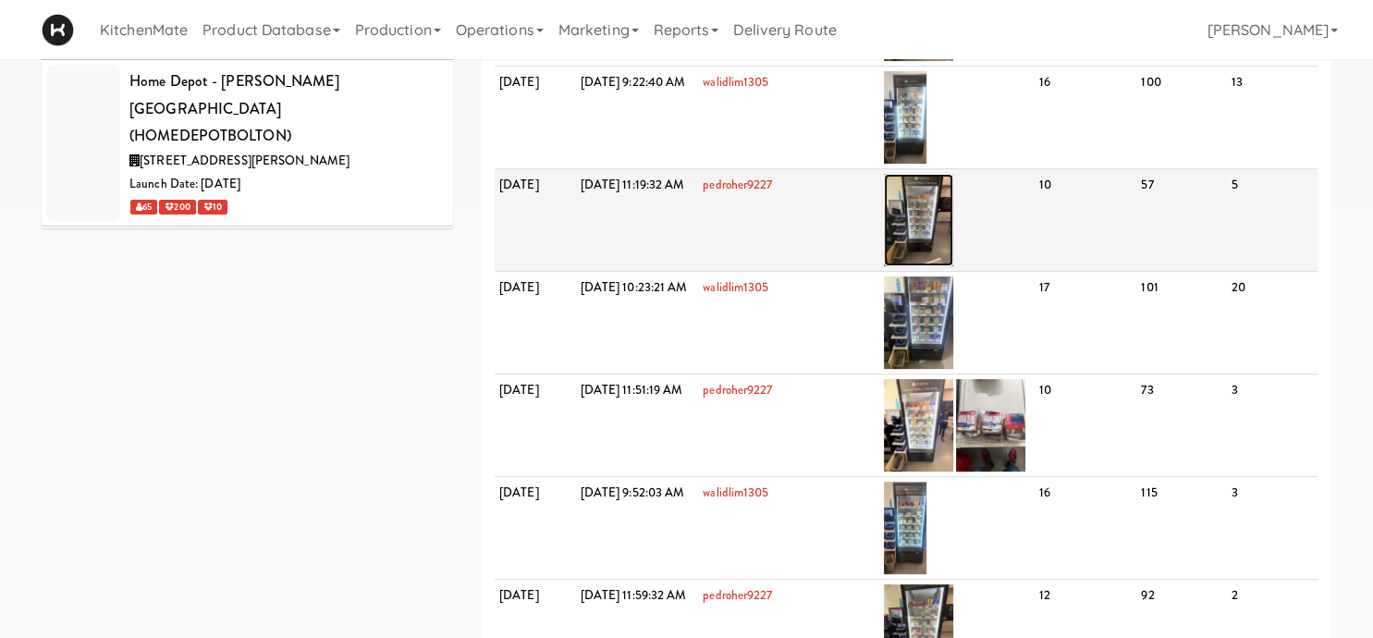
click at [952, 266] on img at bounding box center [918, 220] width 69 height 92
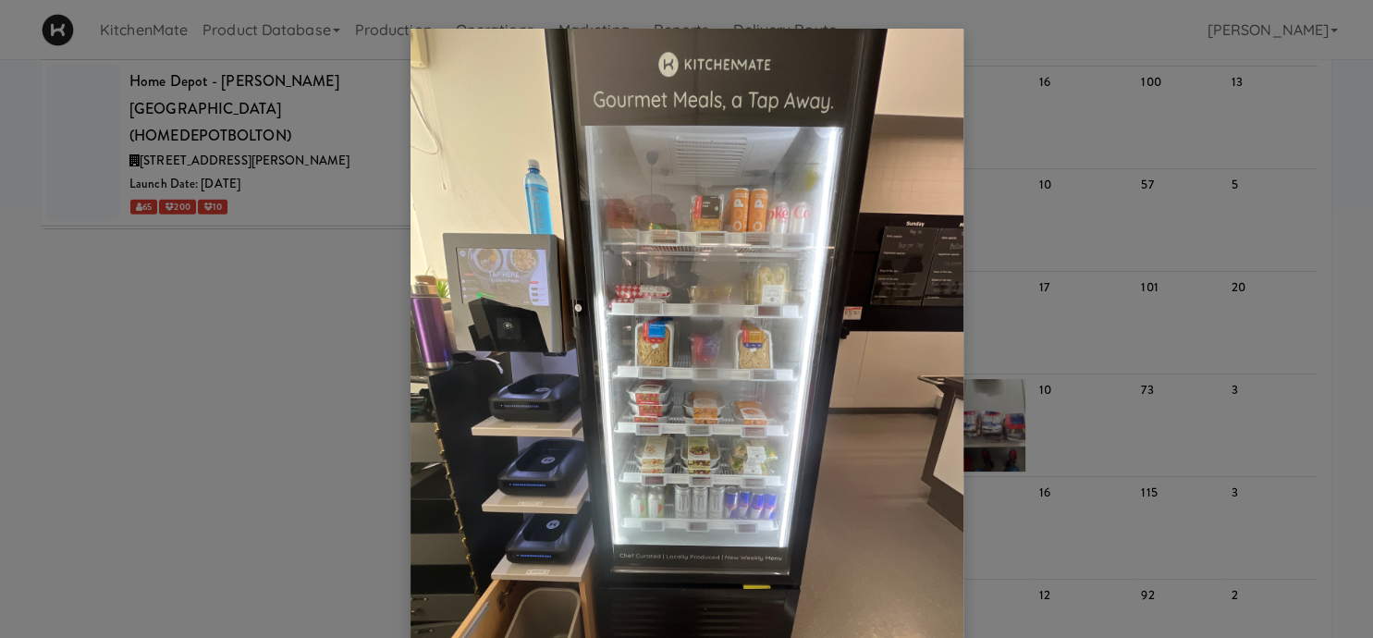
click at [1016, 319] on div at bounding box center [686, 319] width 1373 height 638
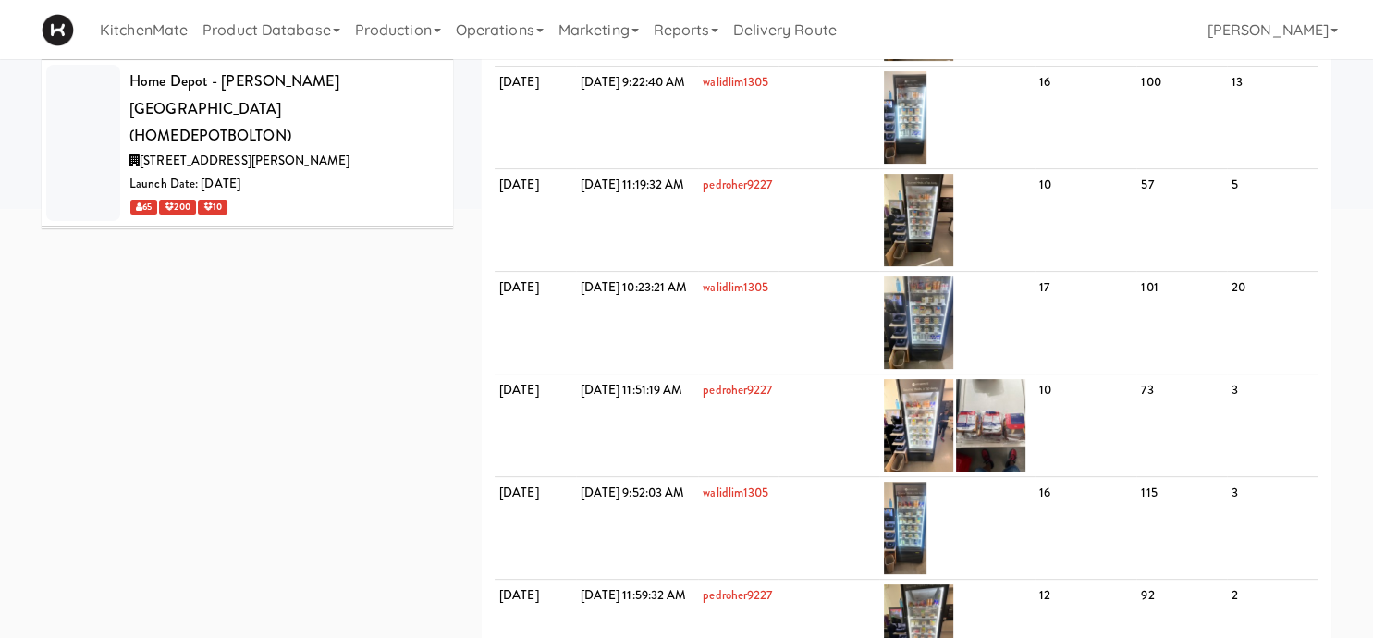
click at [252, 624] on span "3275 Argentia Rd, Mississauga ON" at bounding box center [196, 633] width 112 height 18
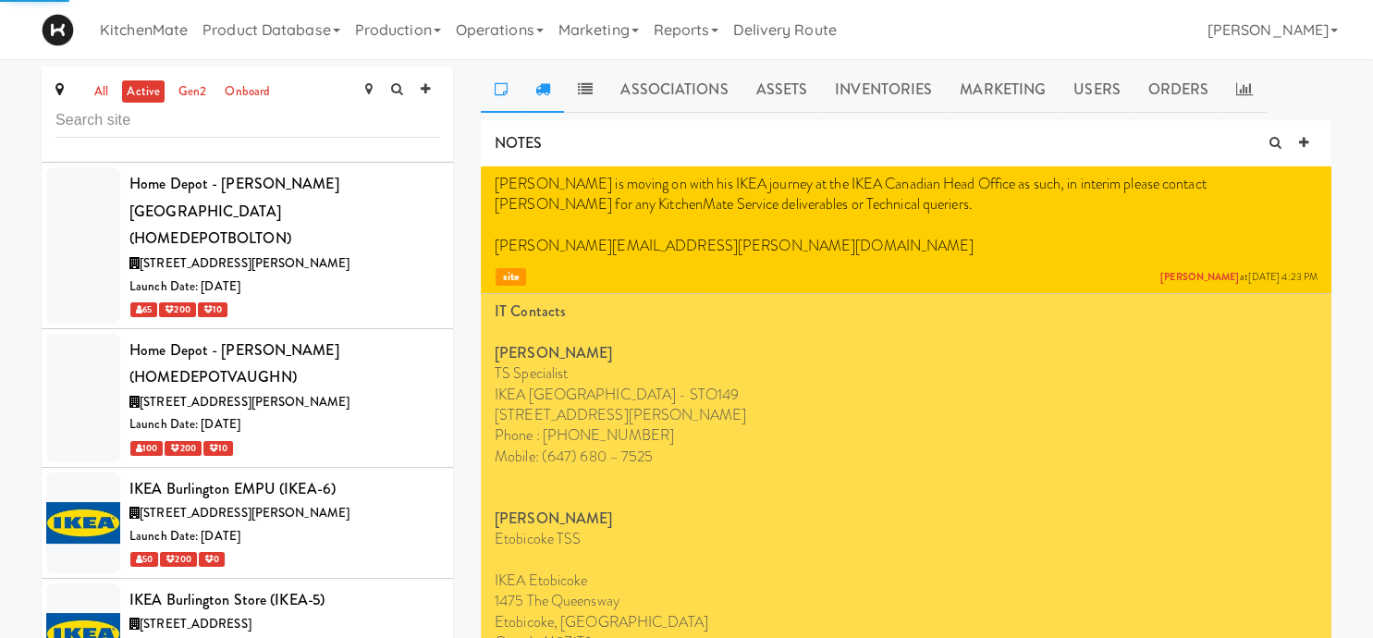
click at [541, 89] on icon at bounding box center [543, 88] width 15 height 15
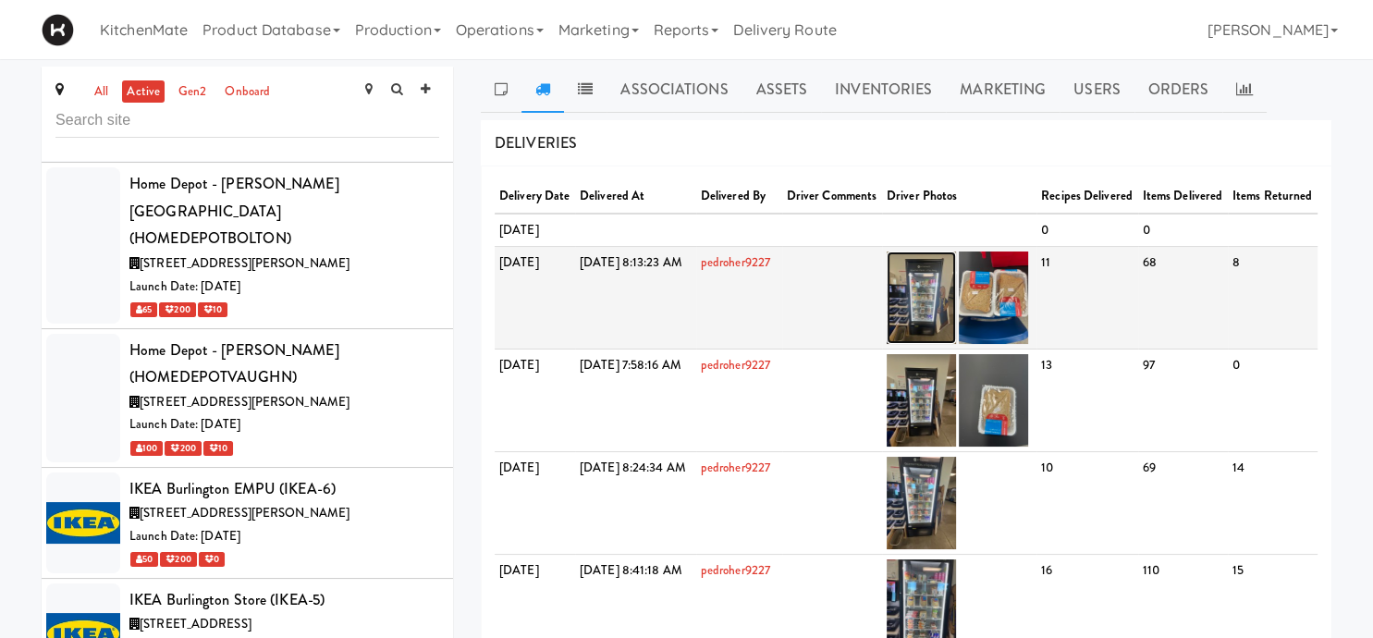
click at [956, 344] on img at bounding box center [921, 298] width 69 height 92
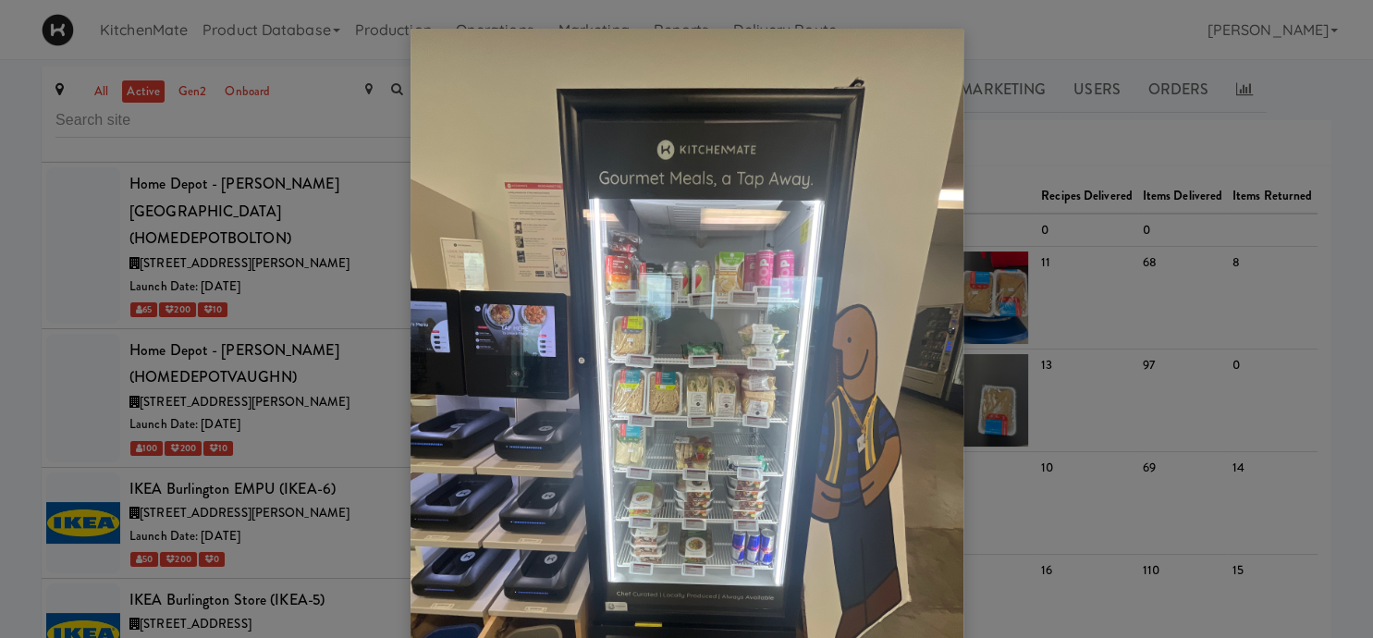
click at [305, 395] on div at bounding box center [686, 319] width 1373 height 638
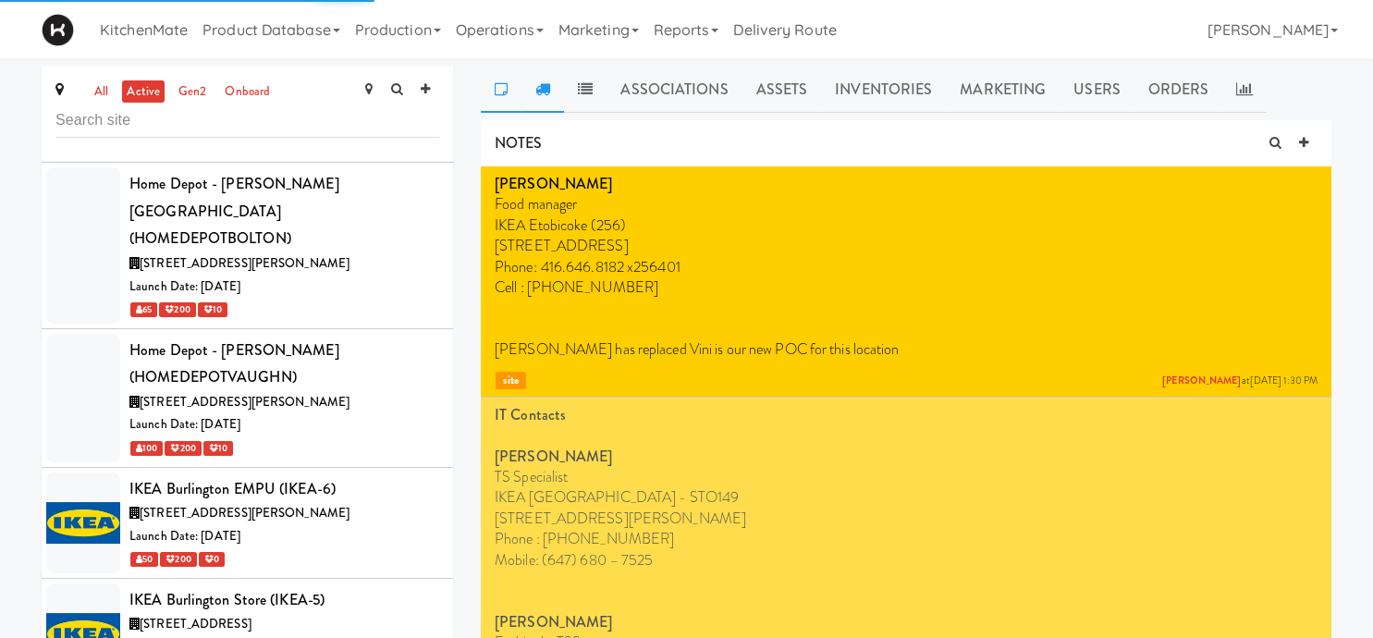
click at [549, 77] on link at bounding box center [543, 90] width 43 height 46
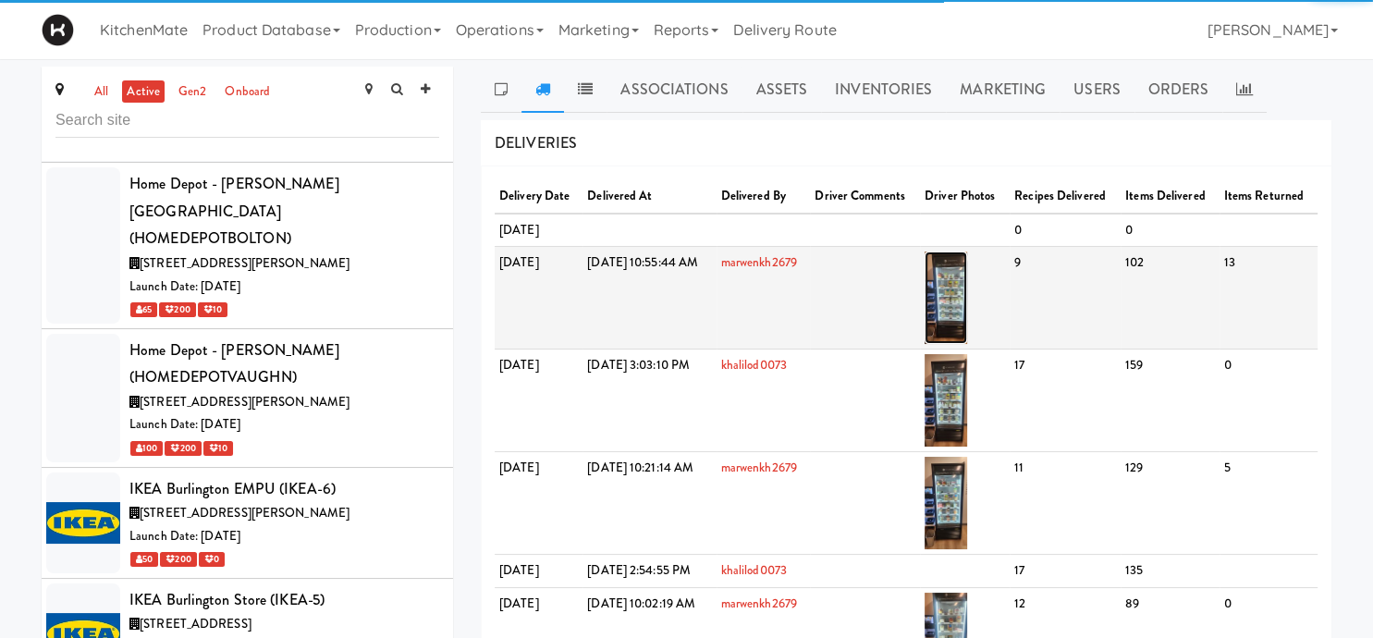
click at [968, 319] on img at bounding box center [946, 298] width 43 height 92
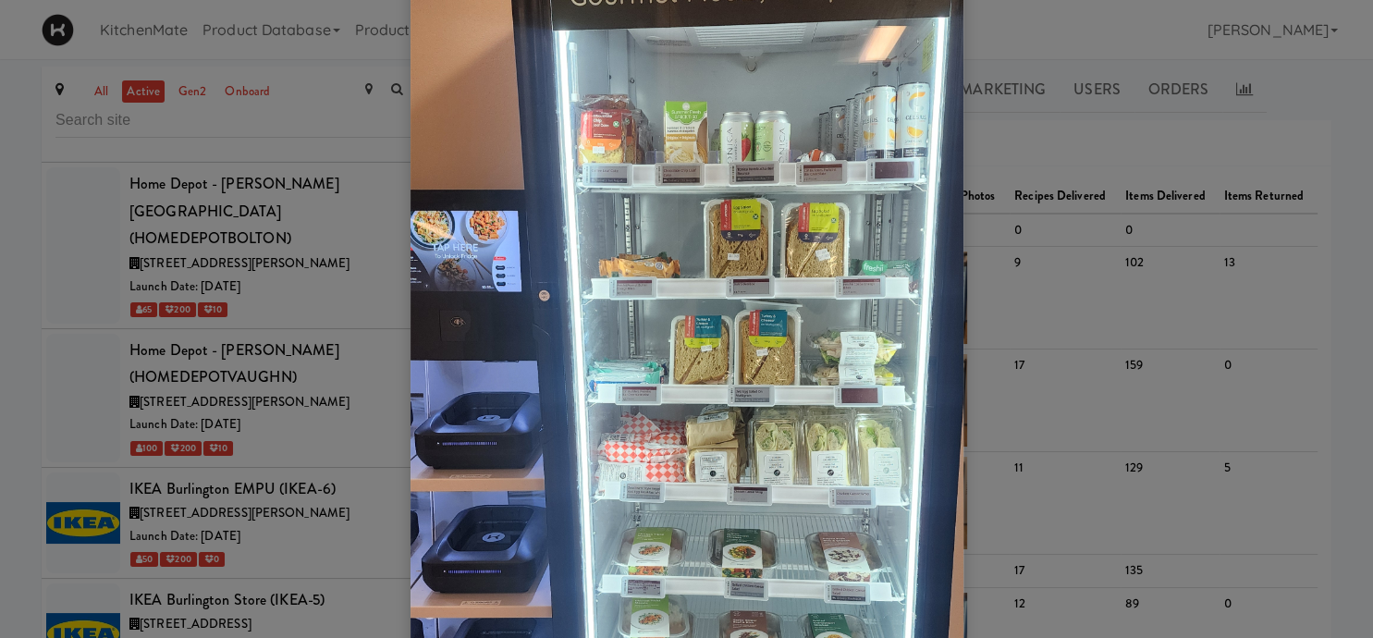
scroll to position [129, 0]
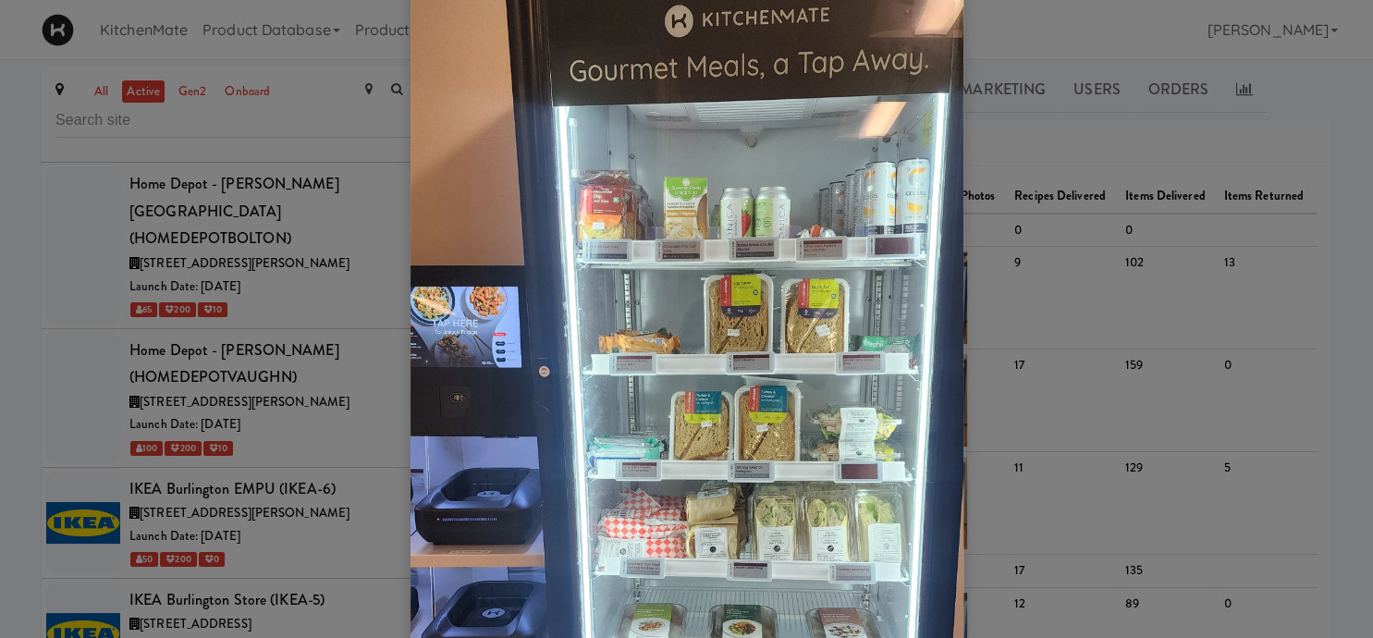
click at [1045, 277] on div at bounding box center [686, 319] width 1373 height 638
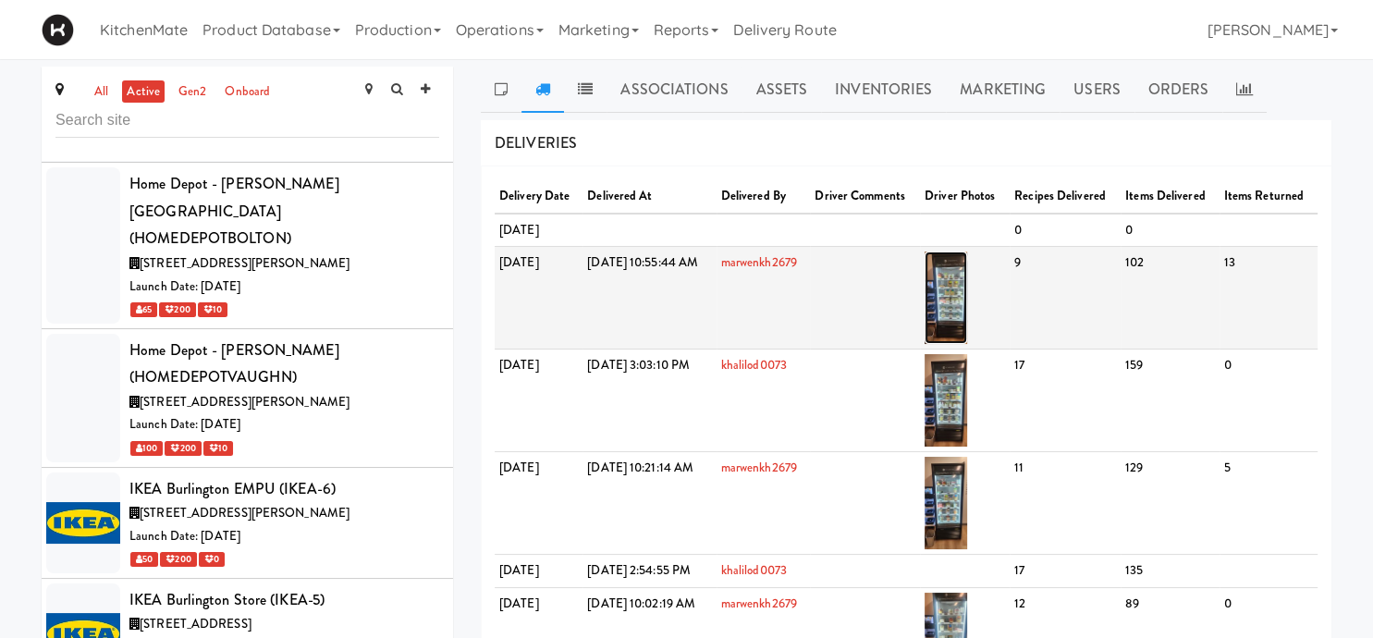
click at [968, 304] on img at bounding box center [946, 298] width 43 height 92
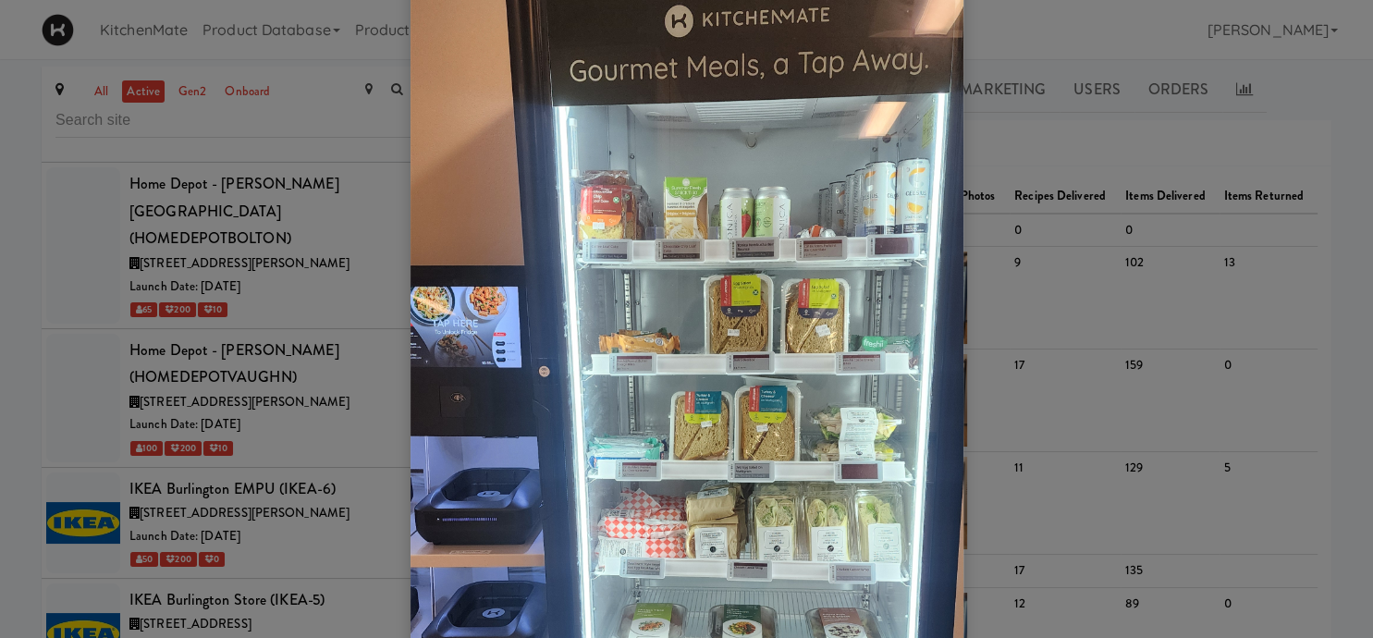
click at [276, 444] on div at bounding box center [686, 319] width 1373 height 638
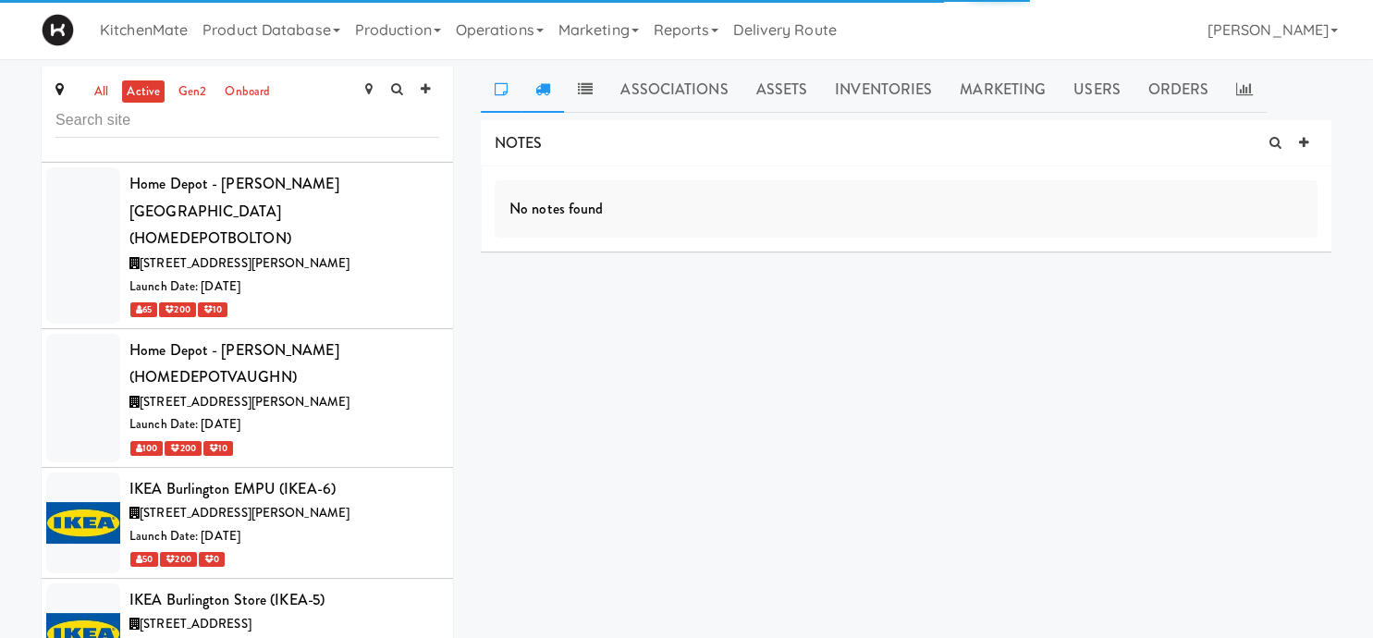
click at [539, 82] on icon at bounding box center [543, 88] width 15 height 15
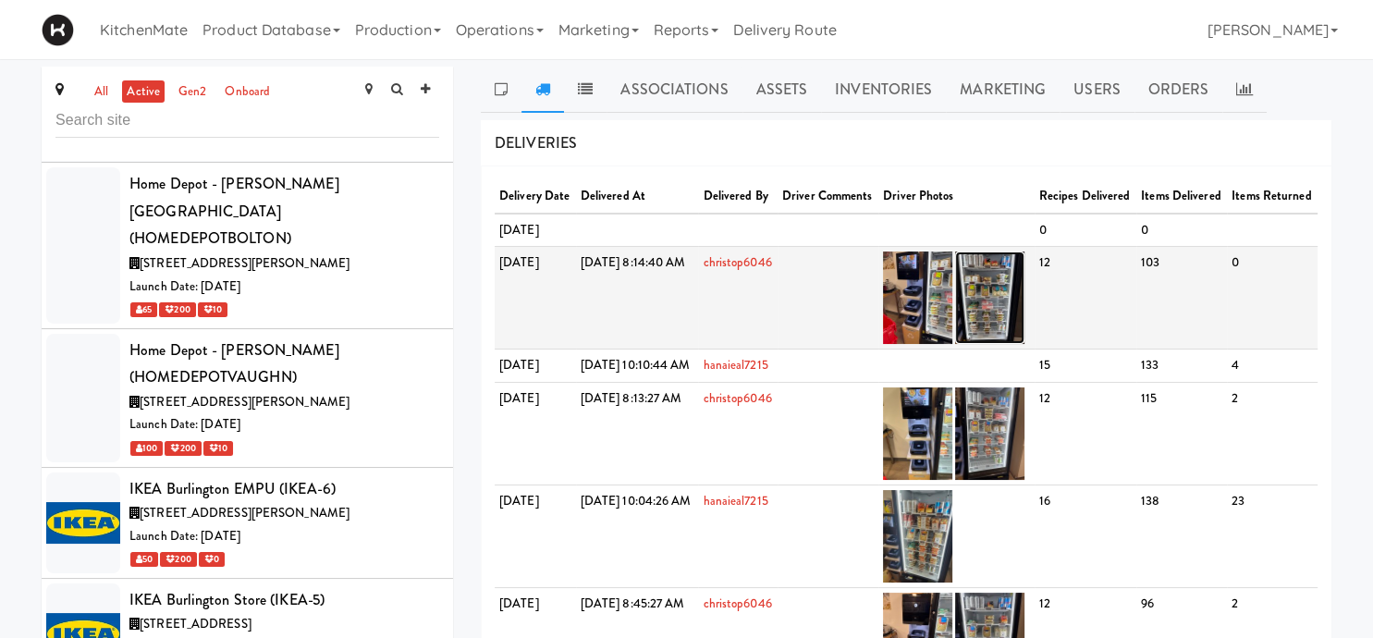
click at [1023, 344] on img at bounding box center [989, 298] width 69 height 92
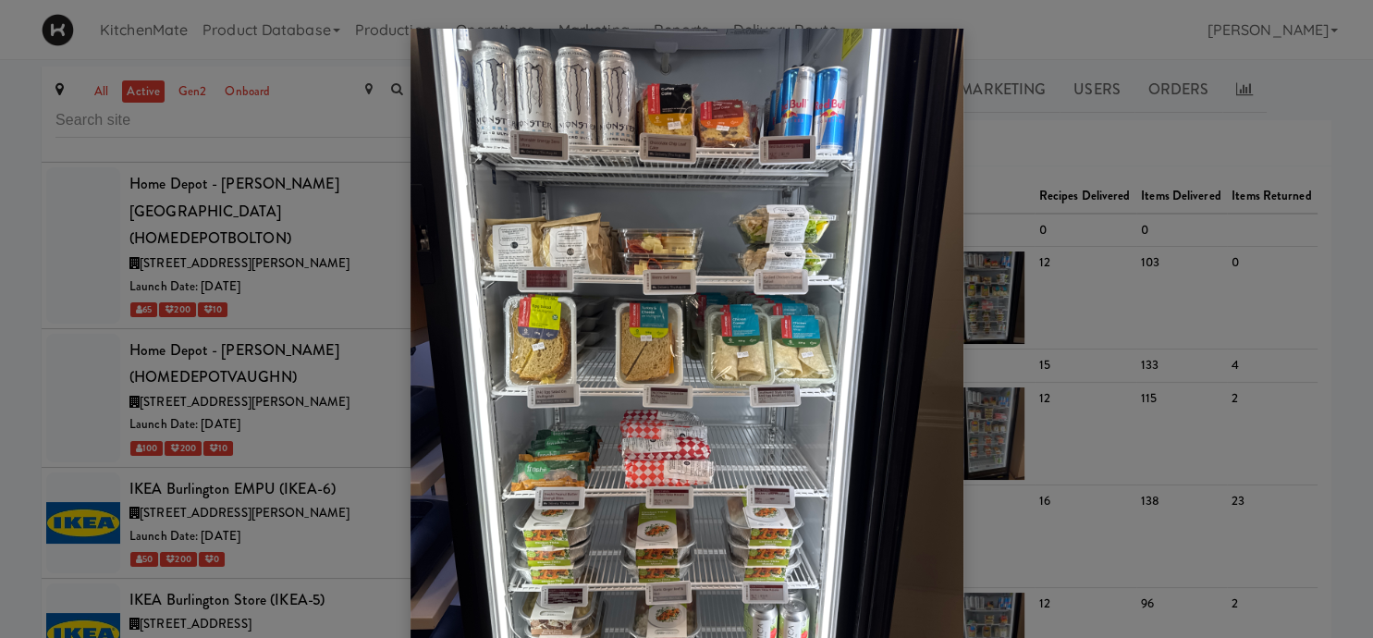
click at [342, 439] on div at bounding box center [686, 319] width 1373 height 638
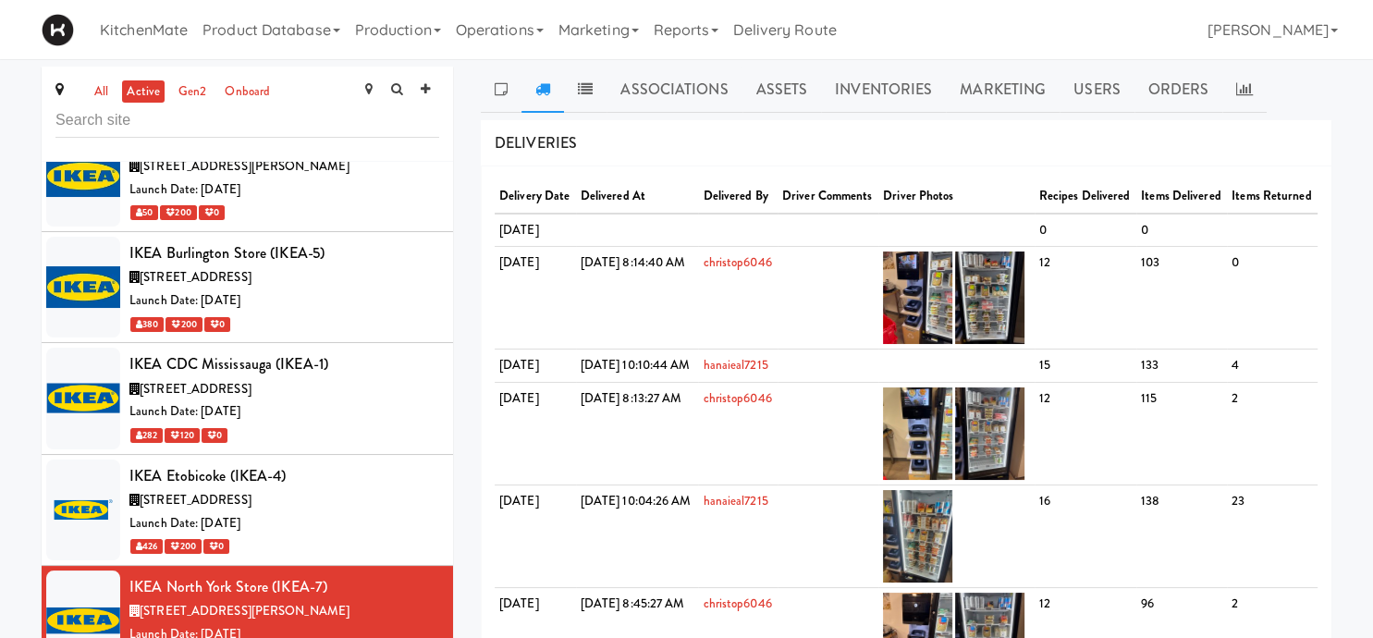
scroll to position [5278, 0]
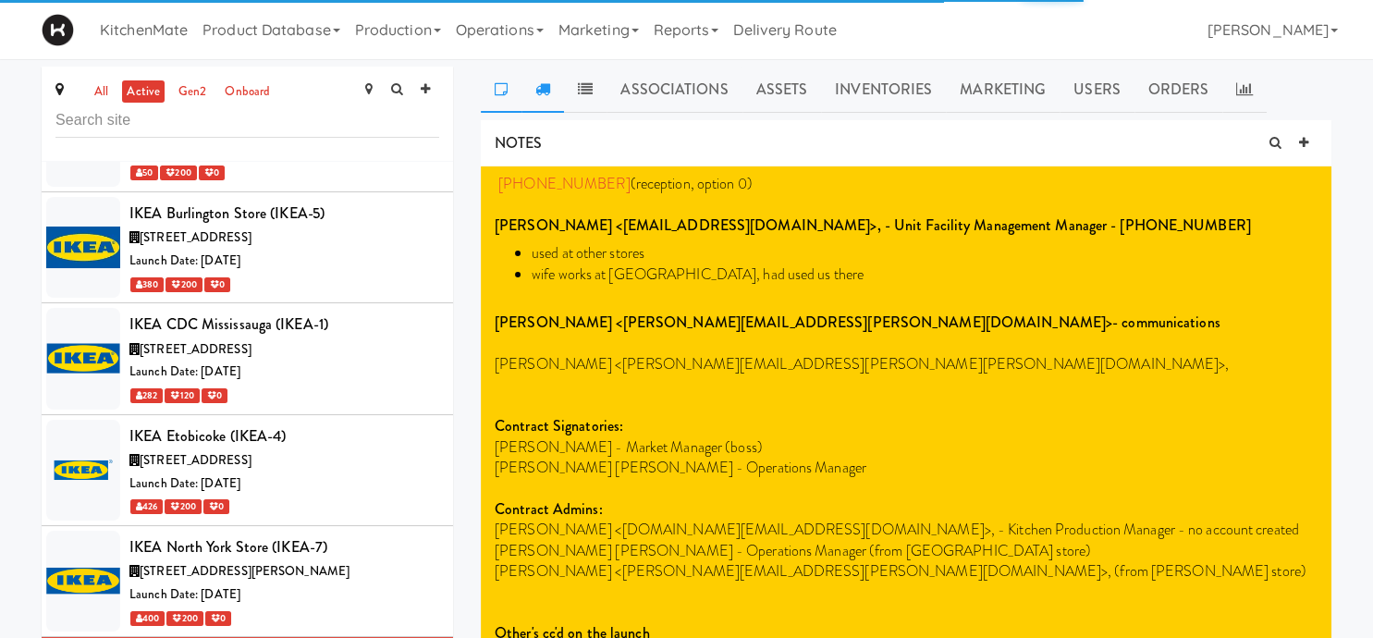
click at [547, 83] on icon at bounding box center [543, 88] width 15 height 15
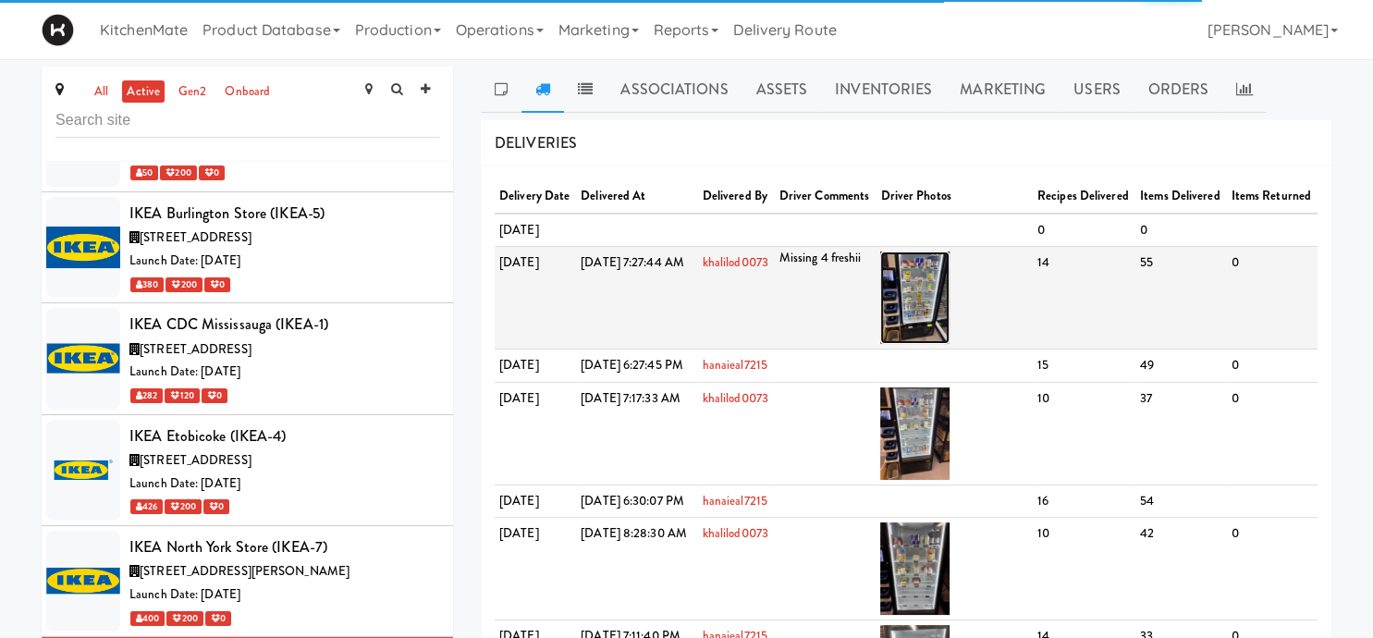
click at [950, 327] on img at bounding box center [915, 298] width 69 height 92
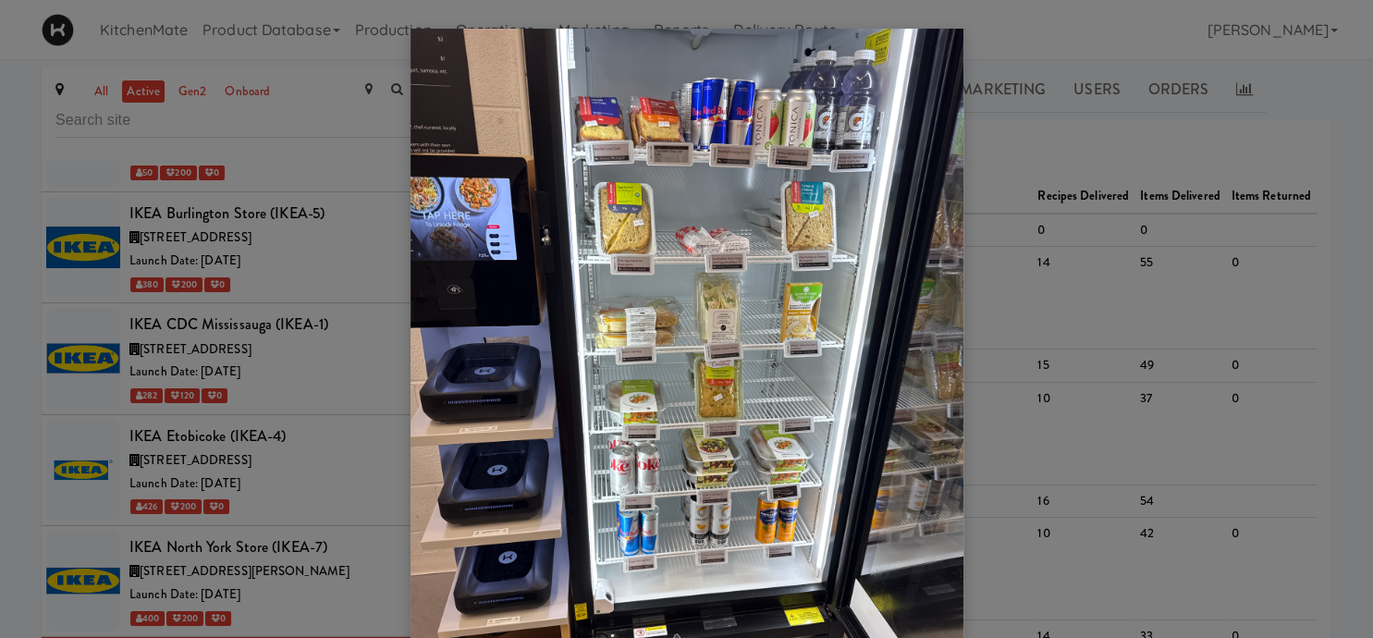
click at [1010, 302] on div at bounding box center [686, 319] width 1373 height 638
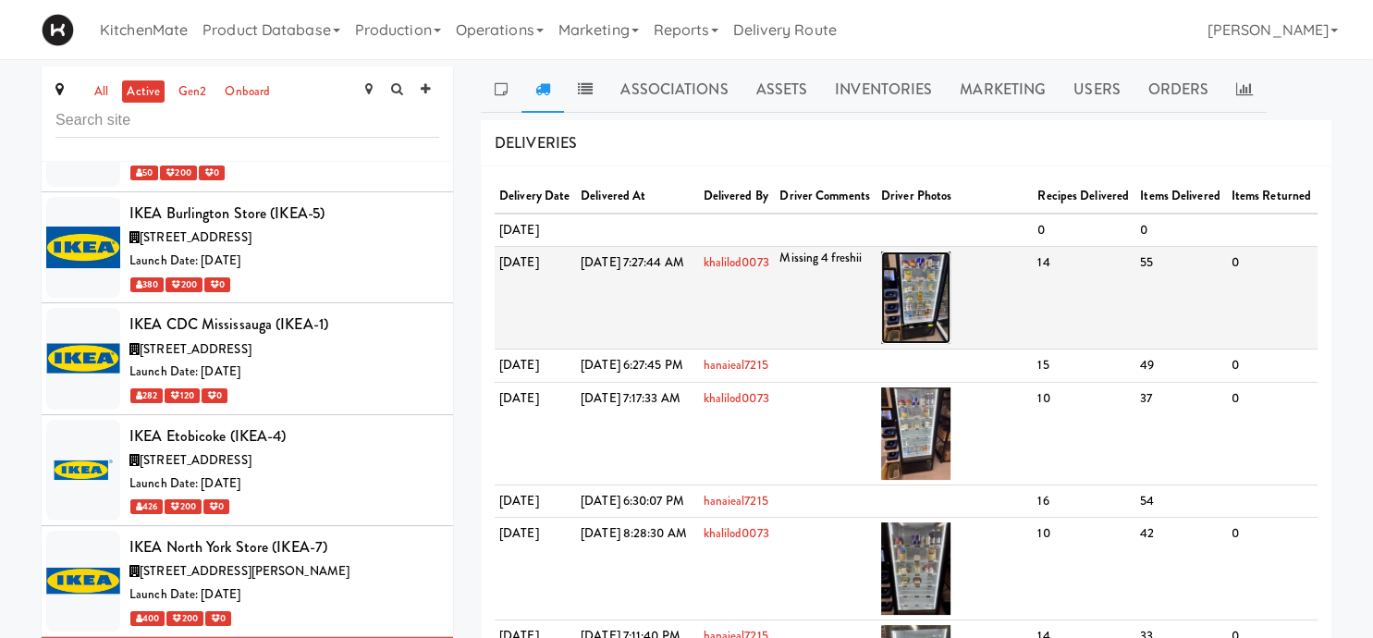
click at [951, 327] on img at bounding box center [915, 298] width 69 height 92
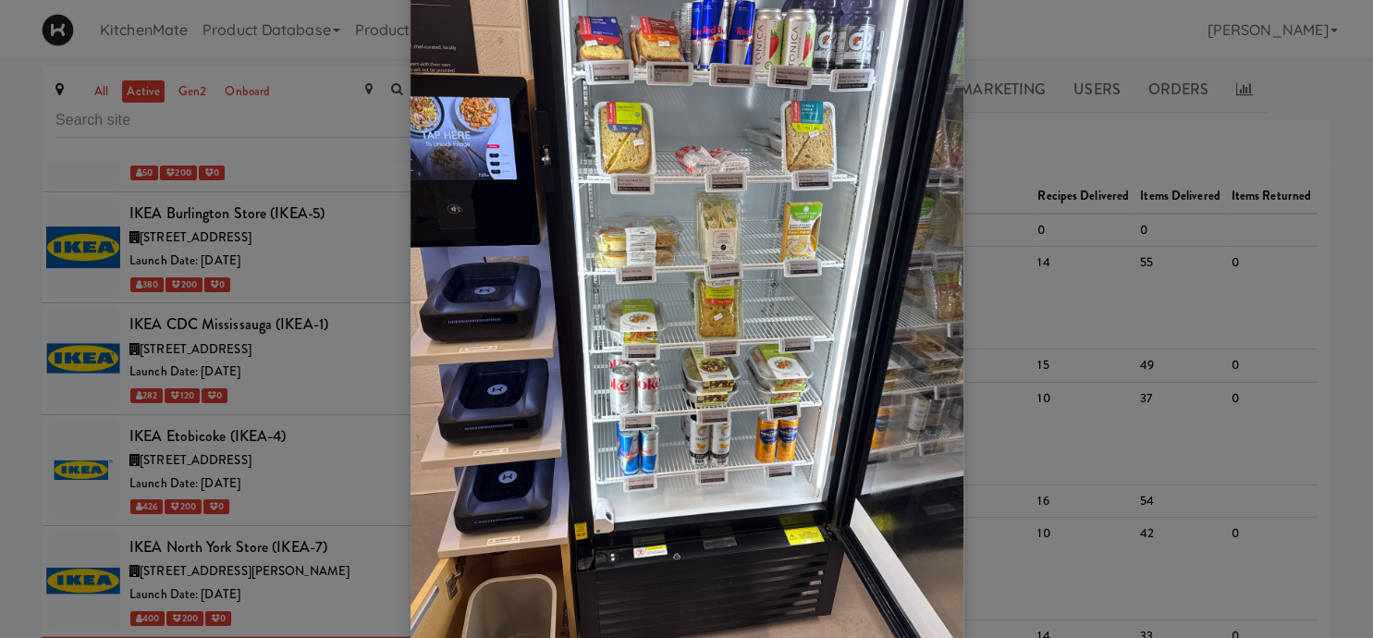
scroll to position [129, 0]
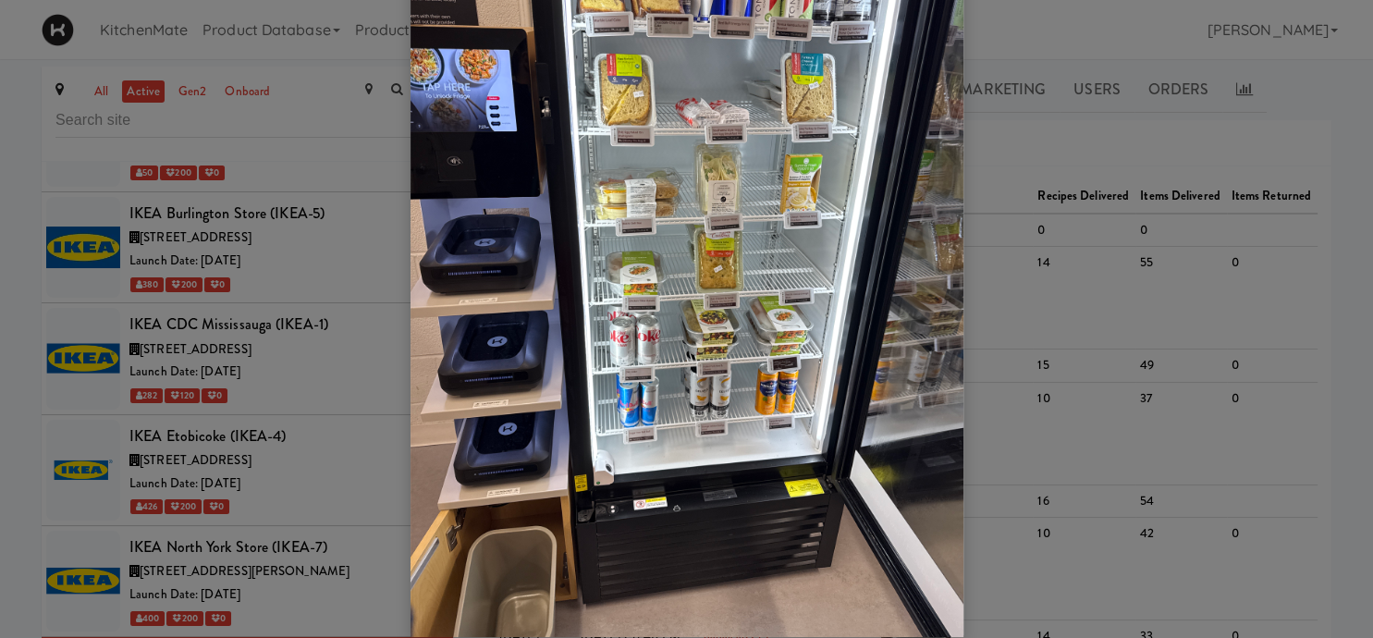
click at [1064, 324] on div at bounding box center [686, 319] width 1373 height 638
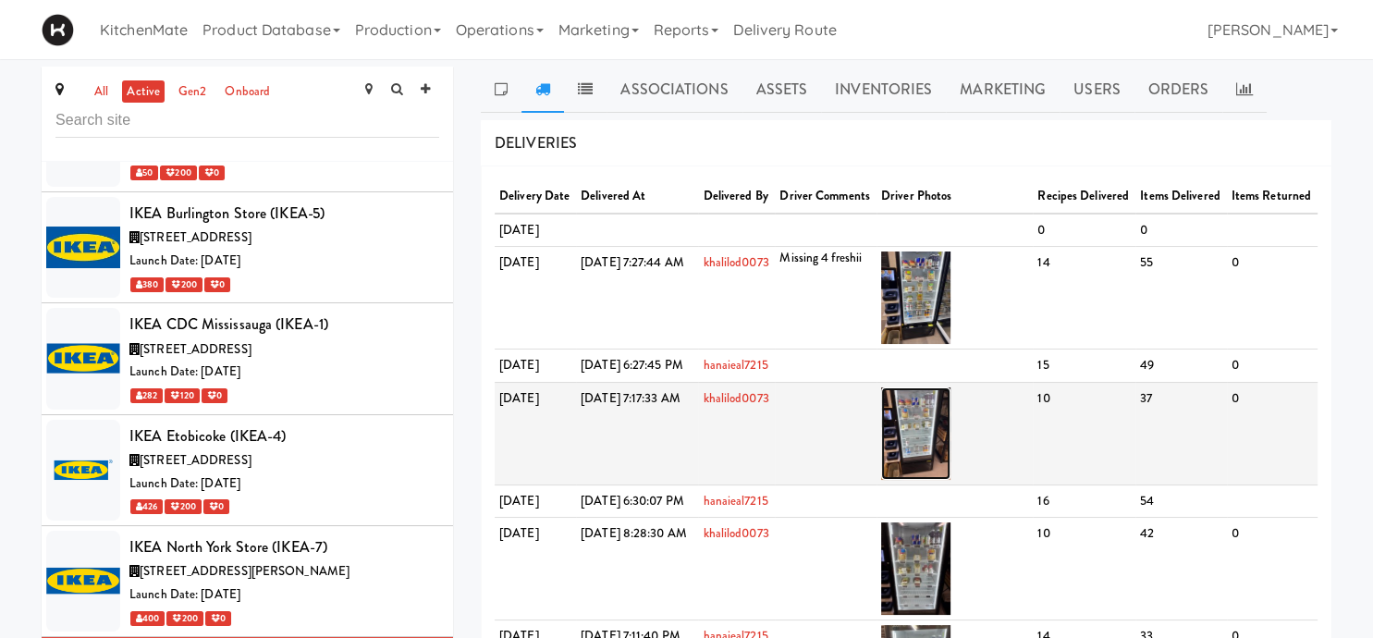
click at [951, 480] on img at bounding box center [915, 434] width 69 height 92
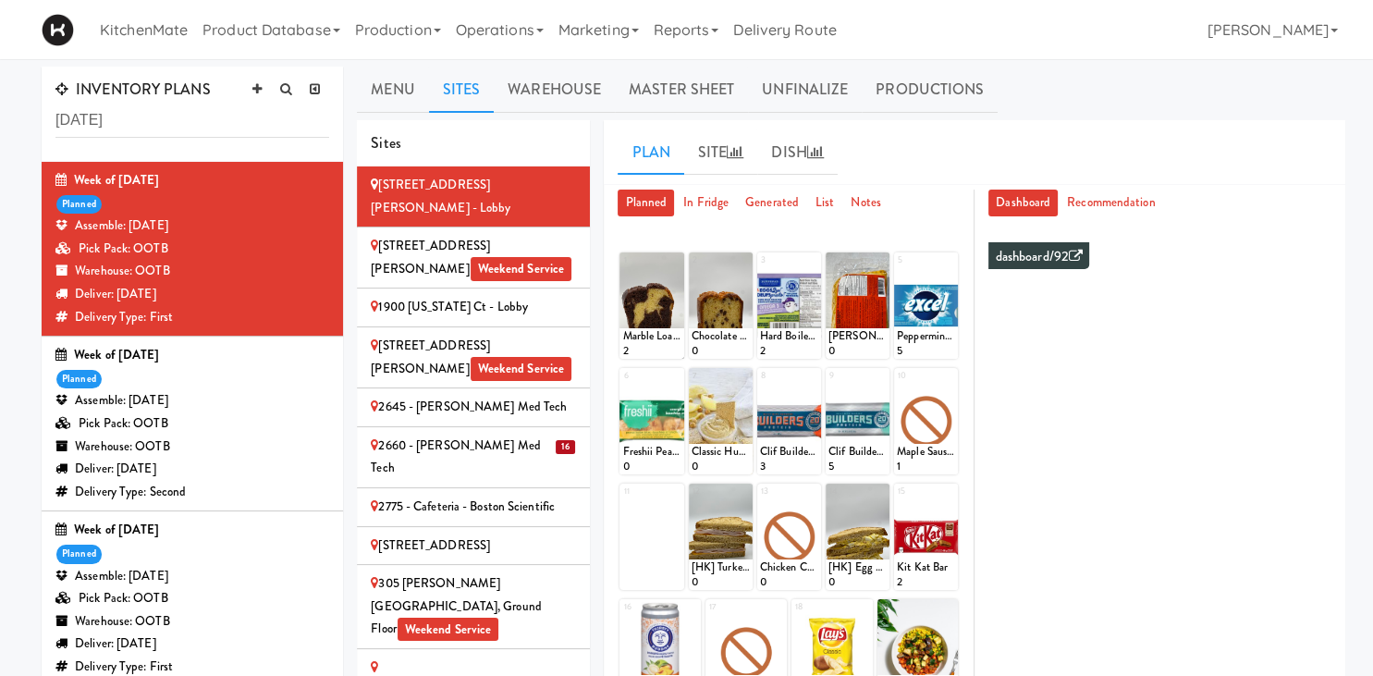
click at [529, 435] on div "2660 - [PERSON_NAME] Med Tech" at bounding box center [473, 457] width 205 height 45
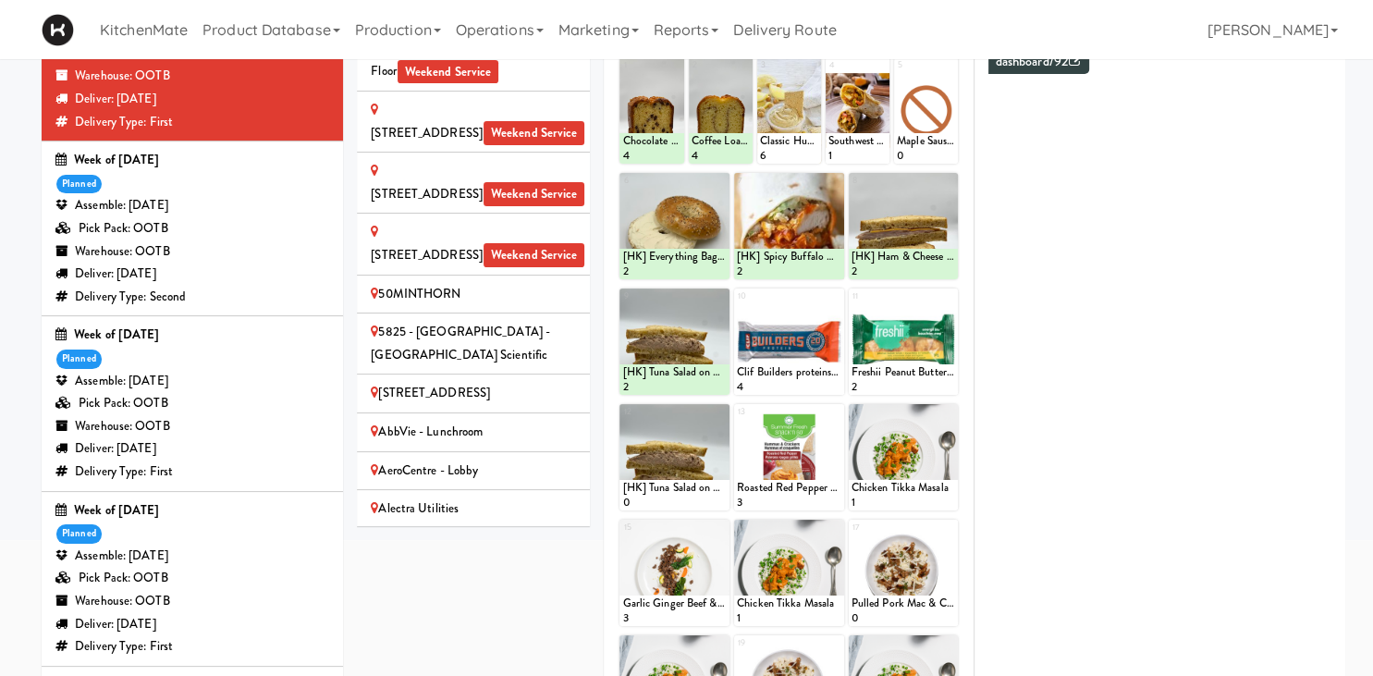
scroll to position [514, 0]
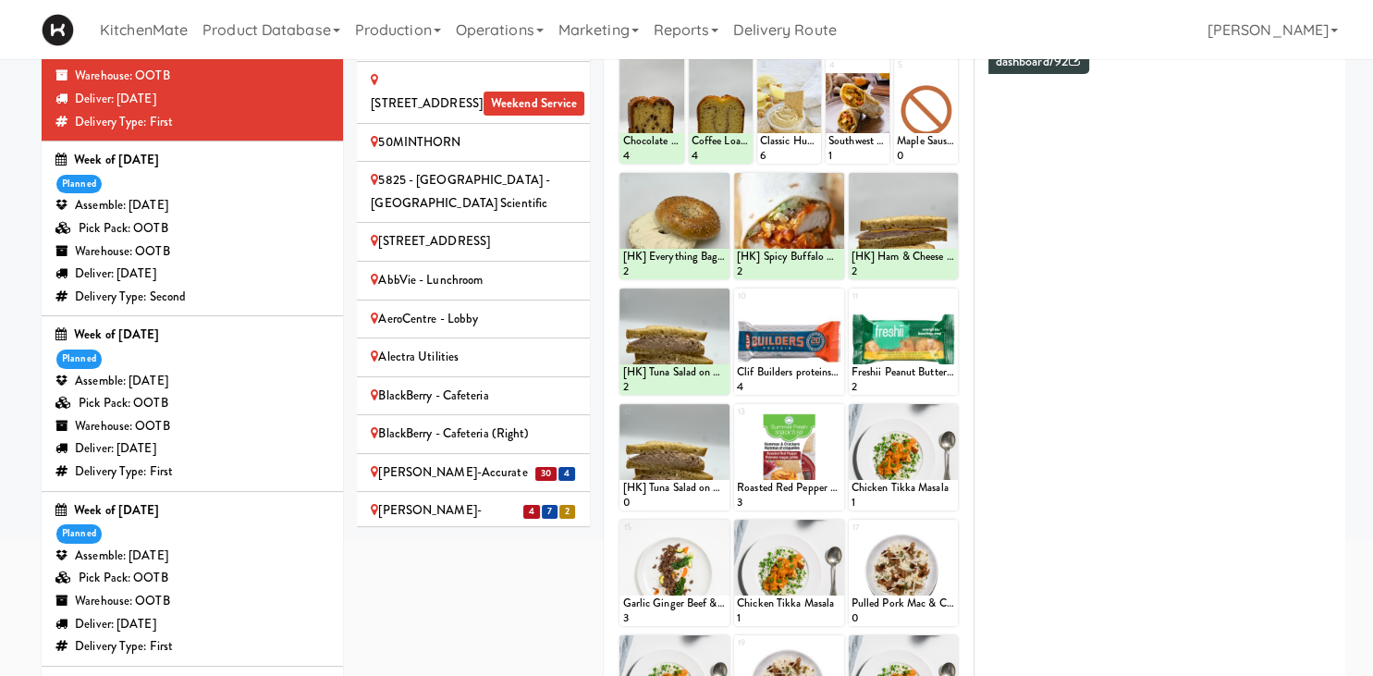
click at [465, 462] on div "Bothwell-Accurate" at bounding box center [473, 473] width 205 height 23
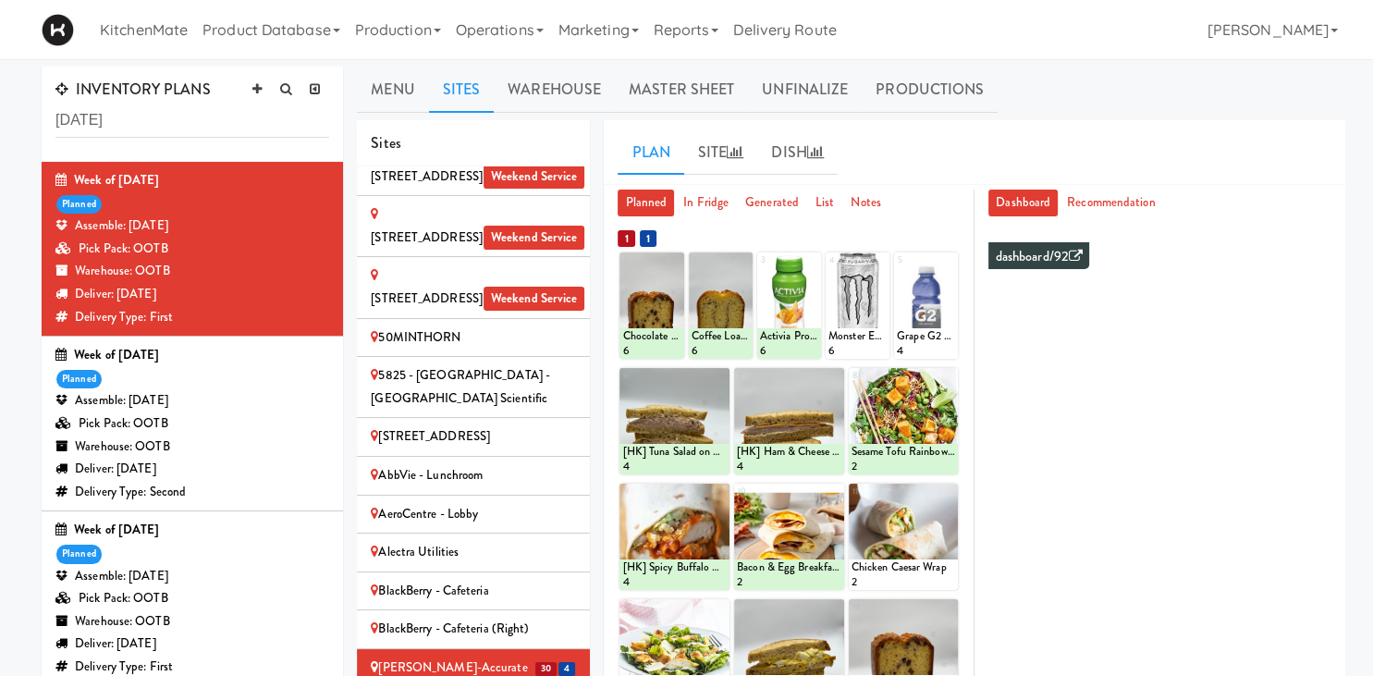
scroll to position [97, 0]
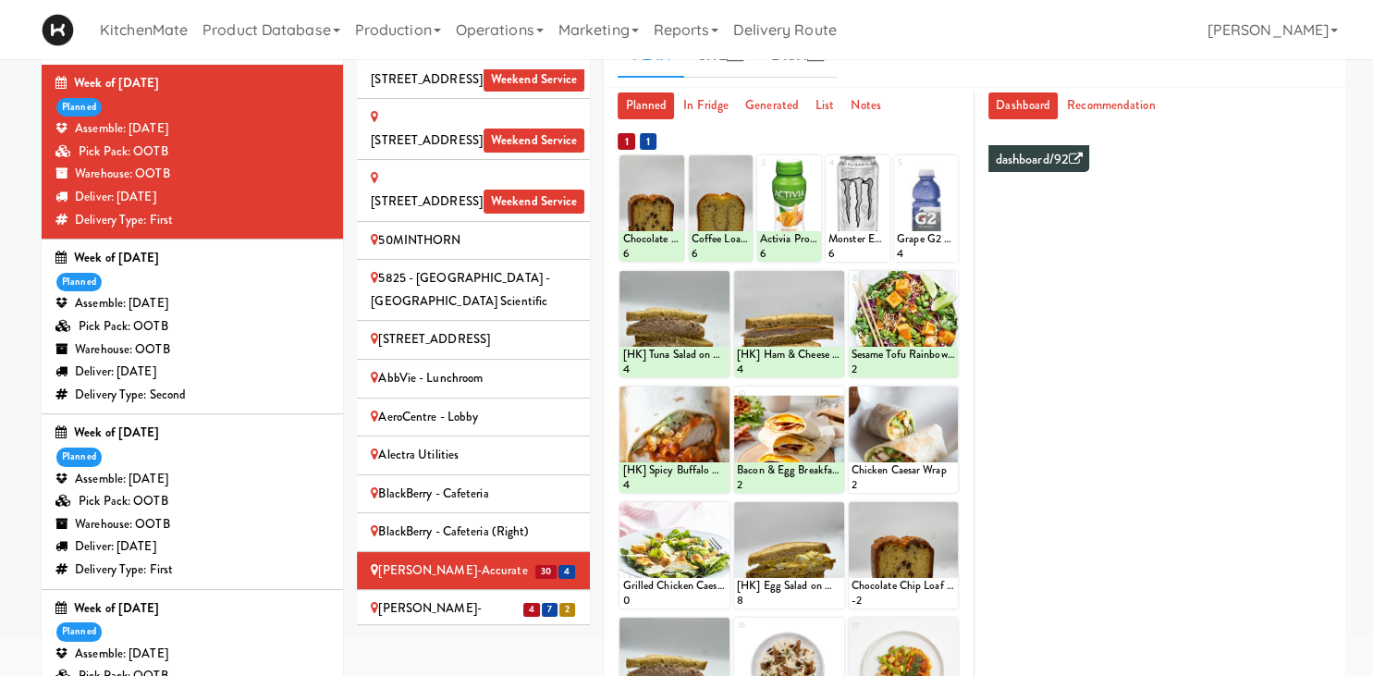
click at [515, 590] on li "4 7 2 Bothwell-Accurate 2" at bounding box center [473, 620] width 233 height 61
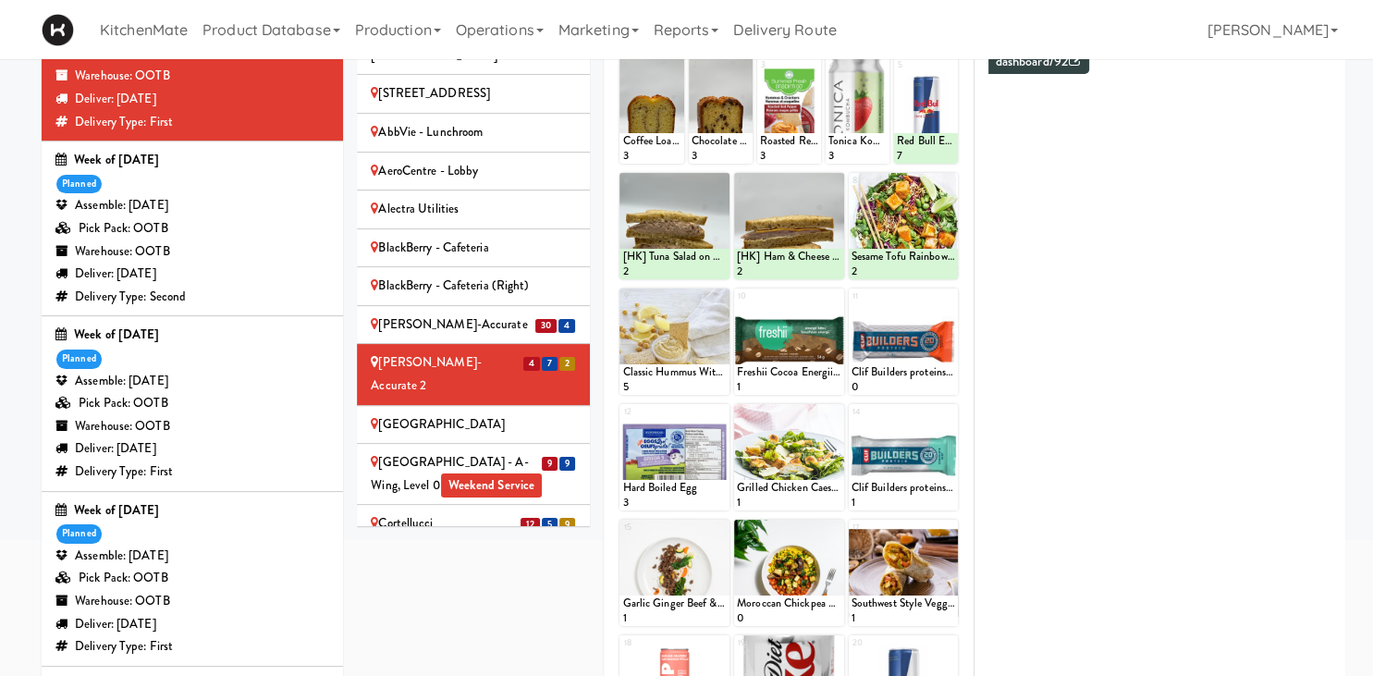
scroll to position [772, 0]
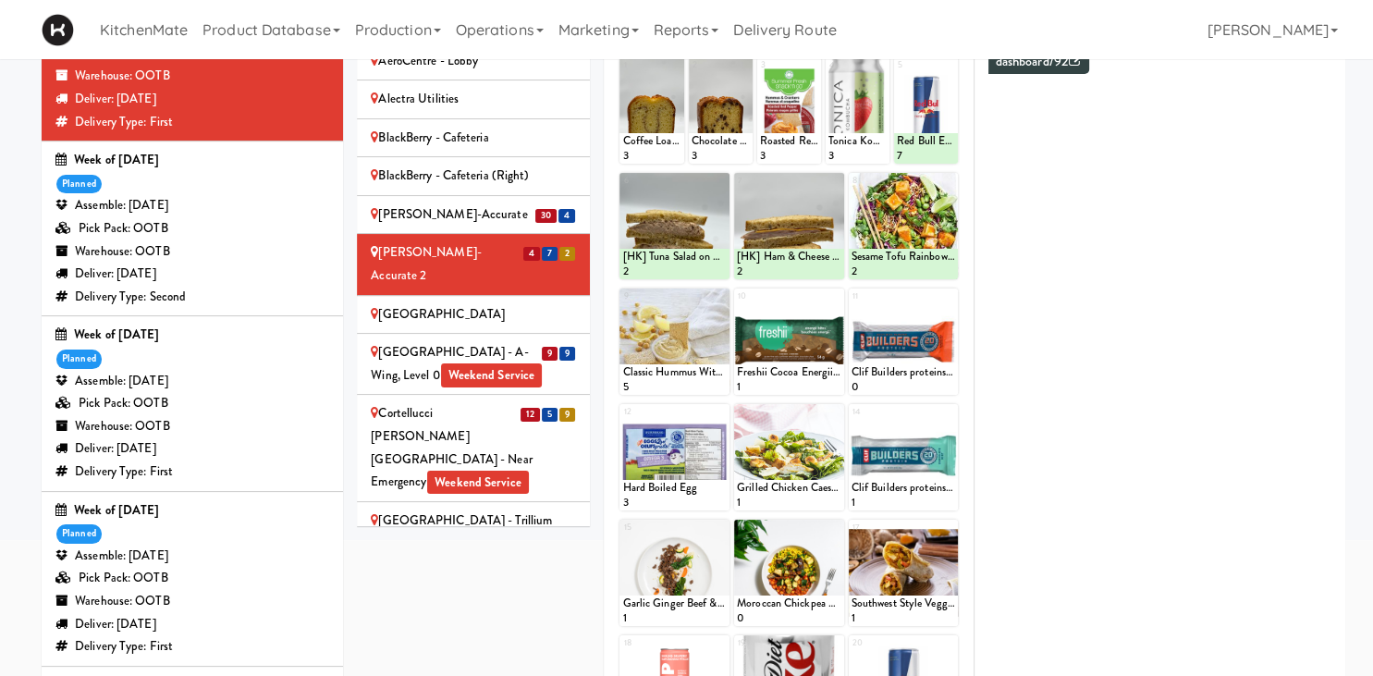
click at [499, 341] on div "Cambridge Memorial Hospital - A-Wing, Level 0 Weekend Service" at bounding box center [473, 363] width 205 height 45
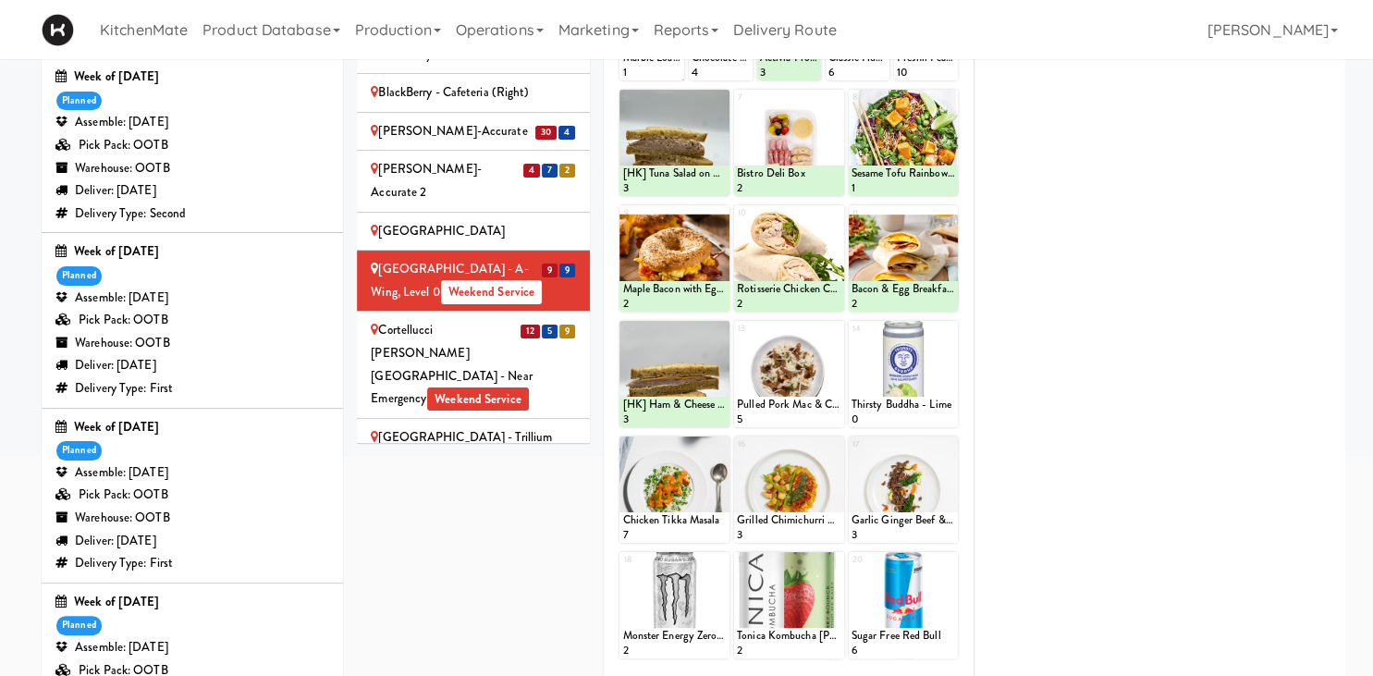
scroll to position [181, 0]
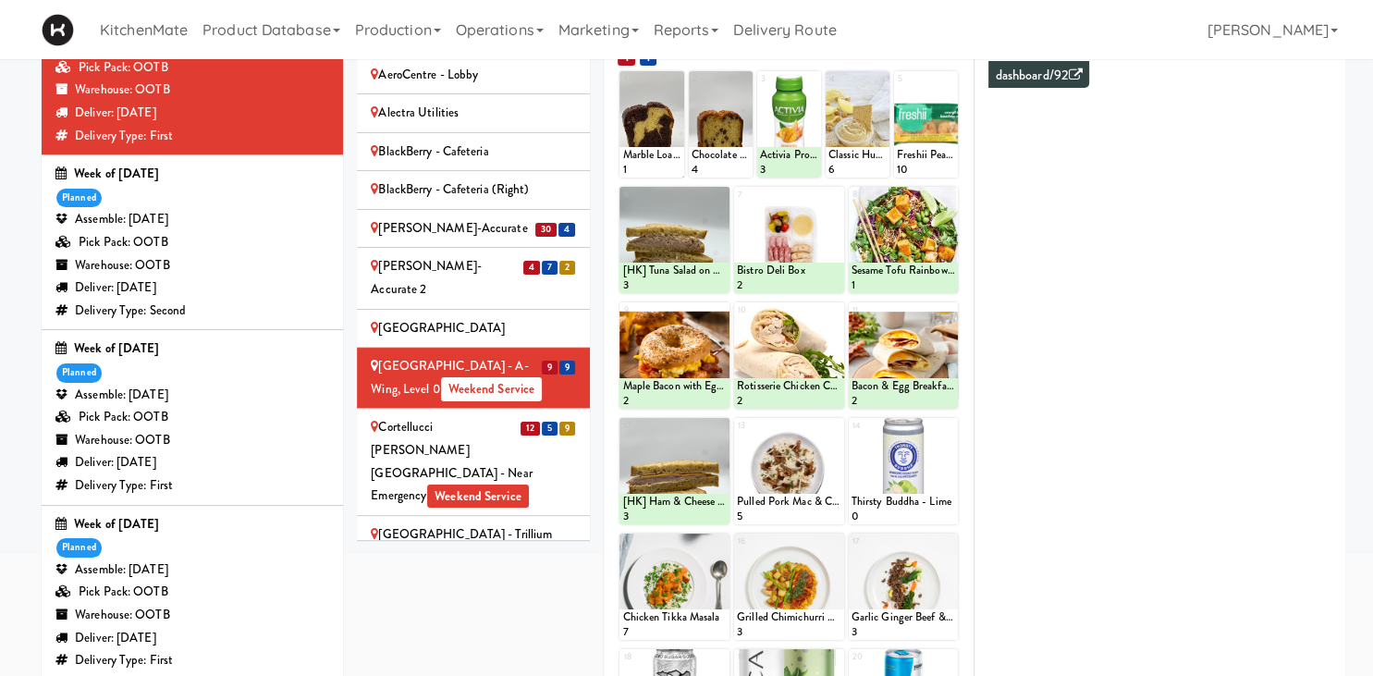
click at [520, 416] on div "Cortellucci Vaughan Hospital - near Emergency Weekend Service" at bounding box center [473, 461] width 205 height 91
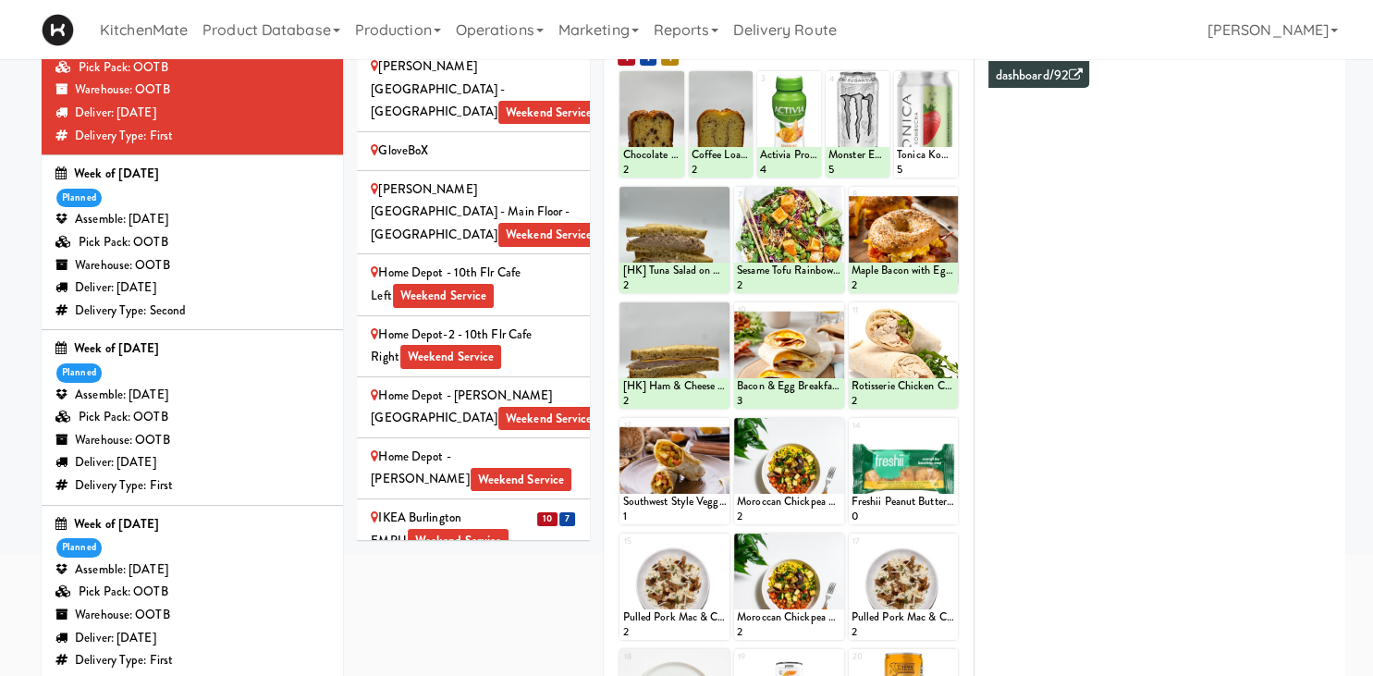
scroll to position [1545, 0]
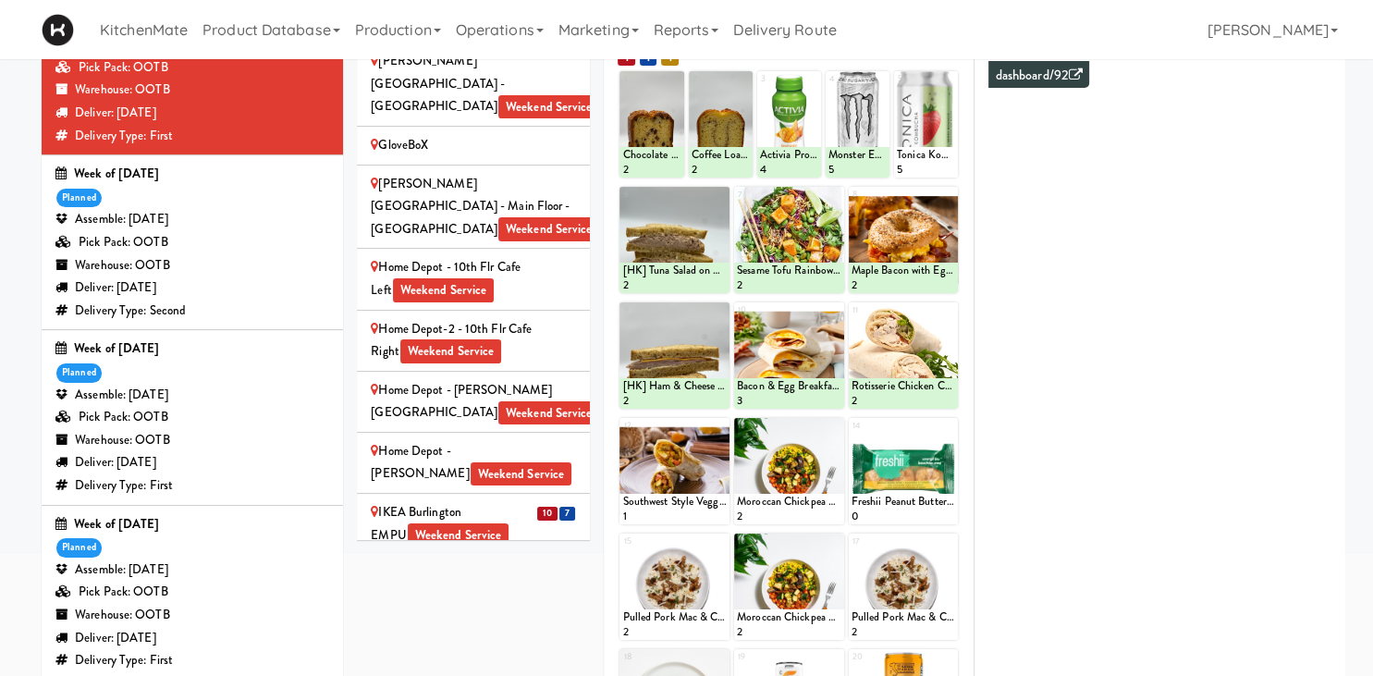
click at [532, 501] on div "IKEA Burlington EMPU Weekend Service" at bounding box center [473, 523] width 205 height 45
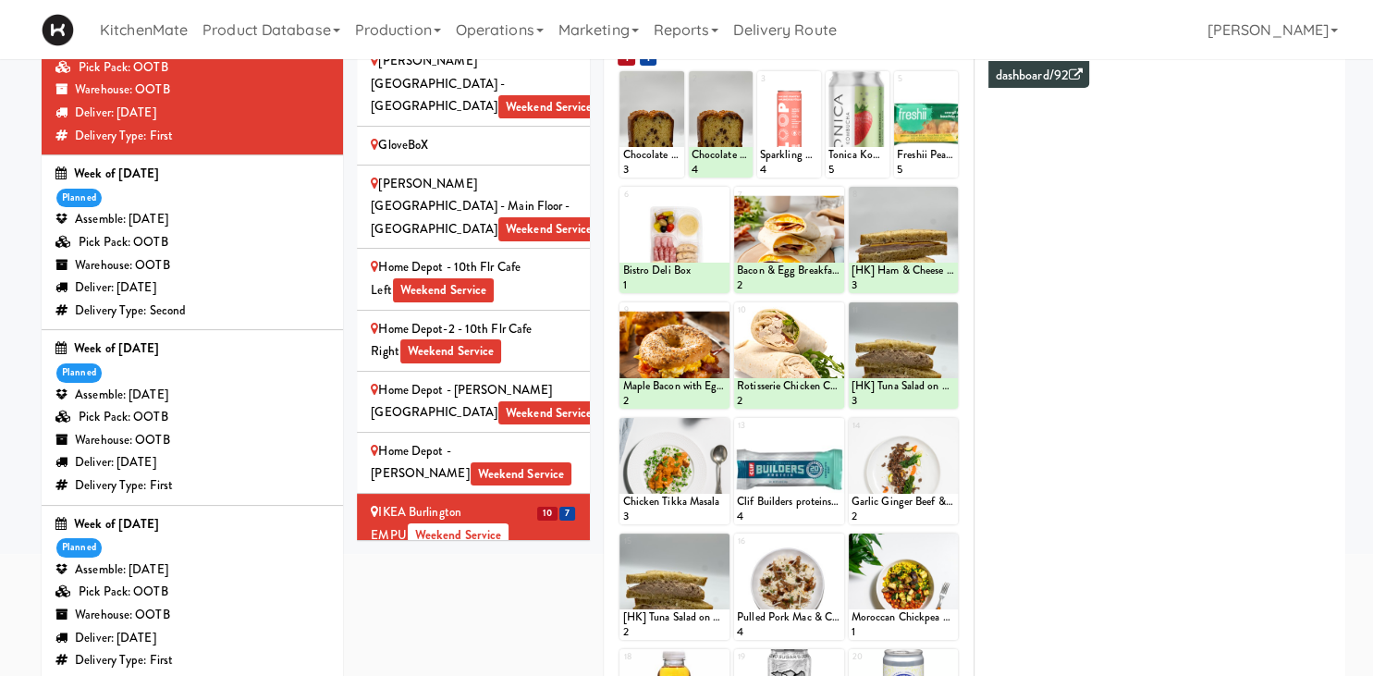
click at [520, 562] on div "IKEA Burlington Store Weekend Service" at bounding box center [473, 584] width 205 height 45
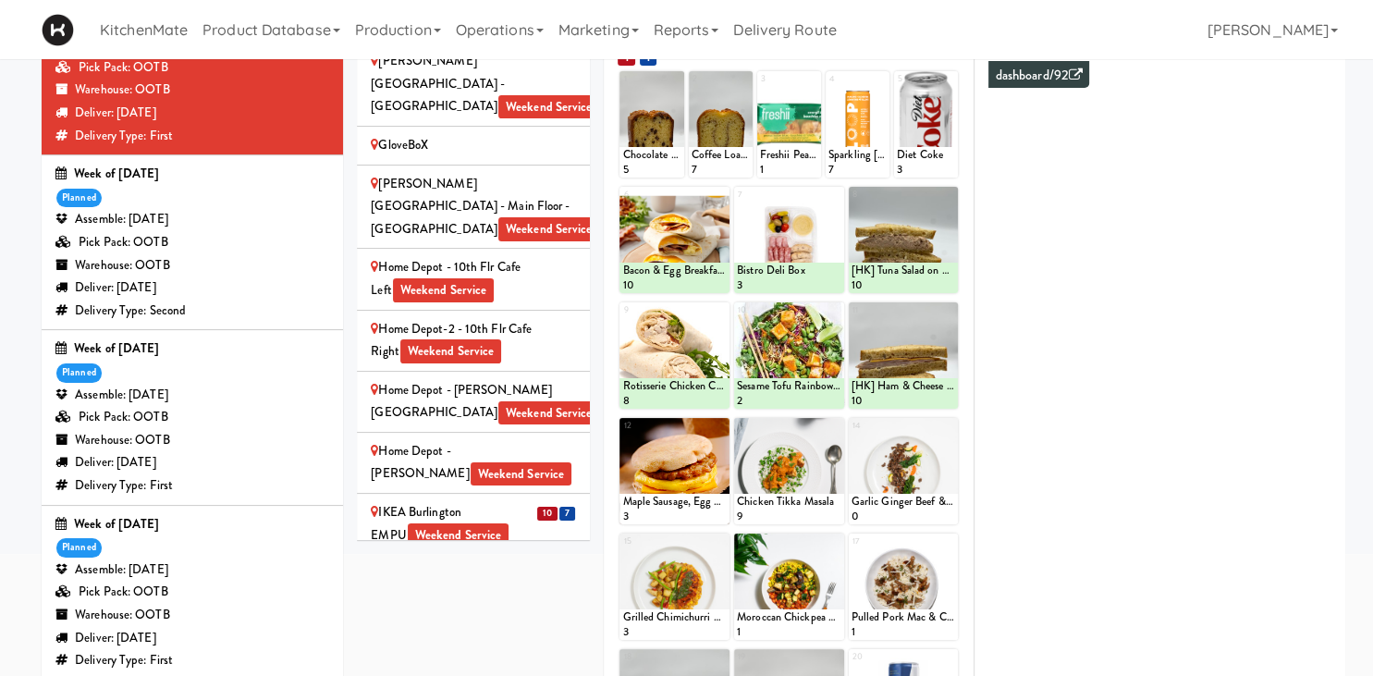
drag, startPoint x: 432, startPoint y: 442, endPoint x: 413, endPoint y: 455, distance: 23.3
click at [431, 623] on div "IKEA CDC Mississauga Weekend Service" at bounding box center [473, 645] width 205 height 45
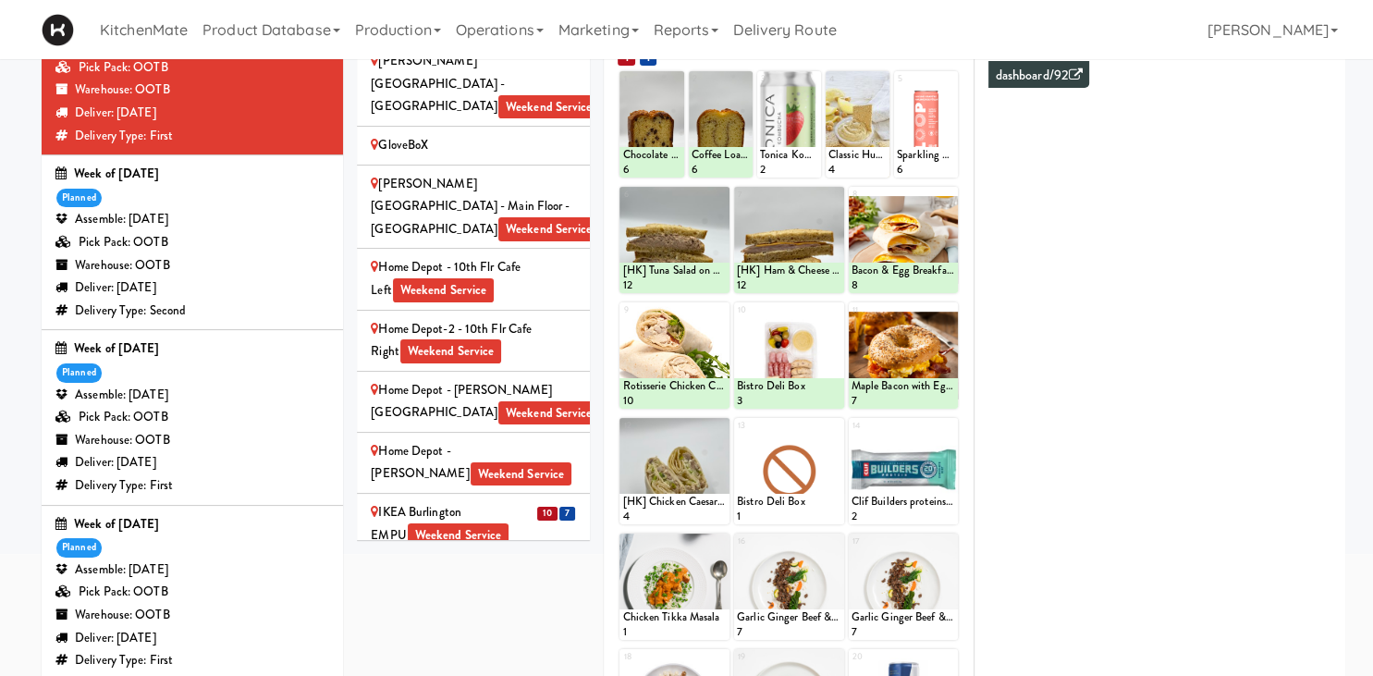
scroll to position [1802, 0]
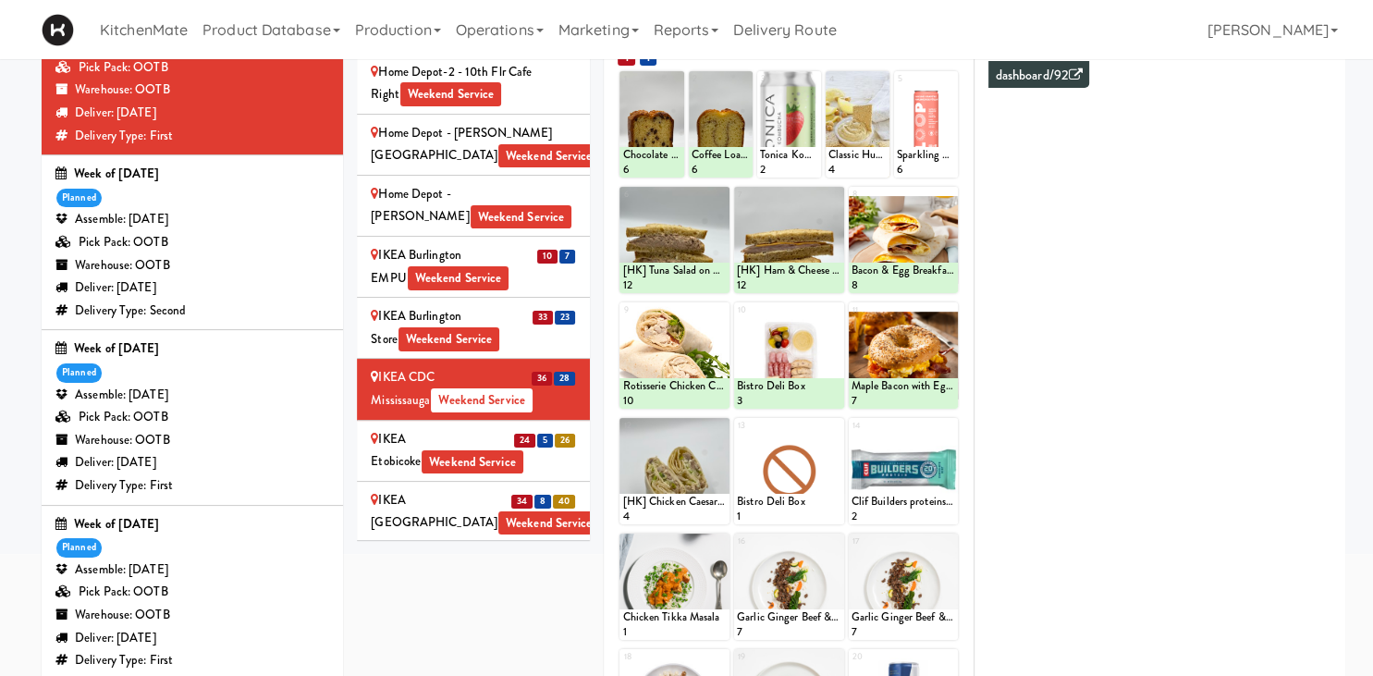
click at [409, 428] on div "IKEA Etobicoke Weekend Service" at bounding box center [473, 450] width 205 height 45
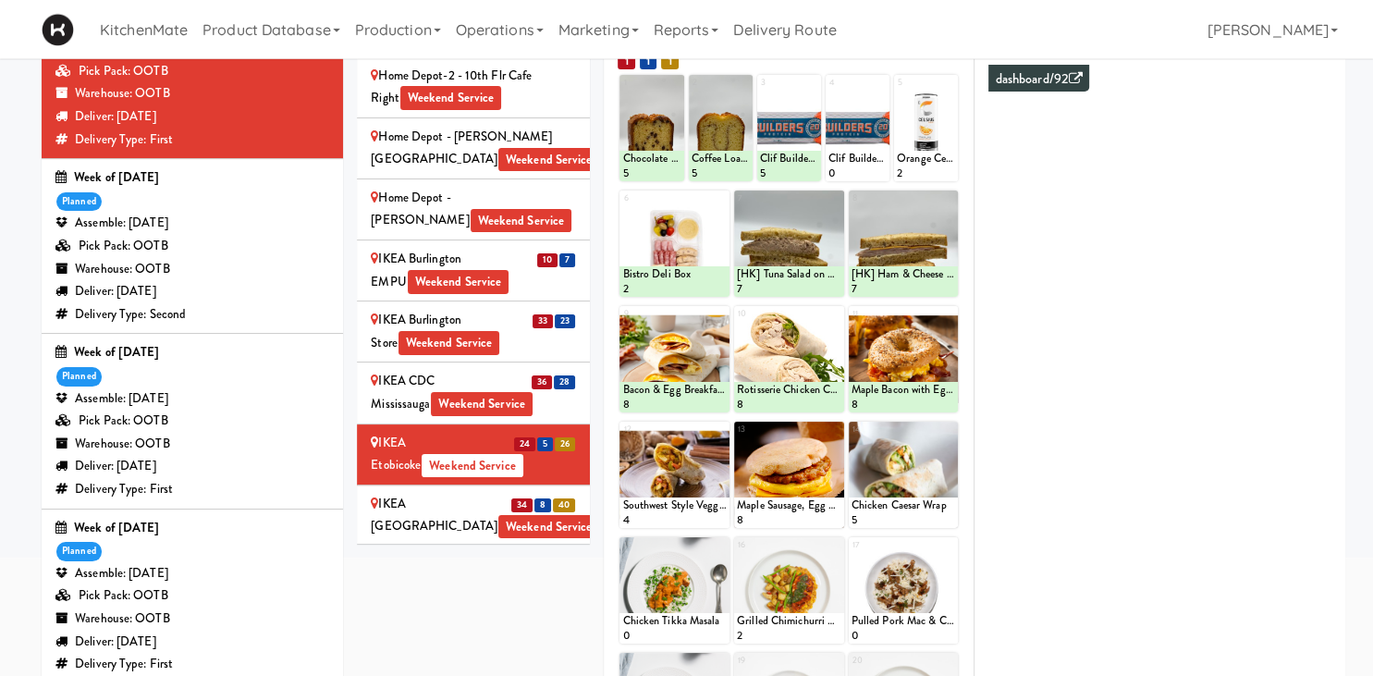
scroll to position [195, 0]
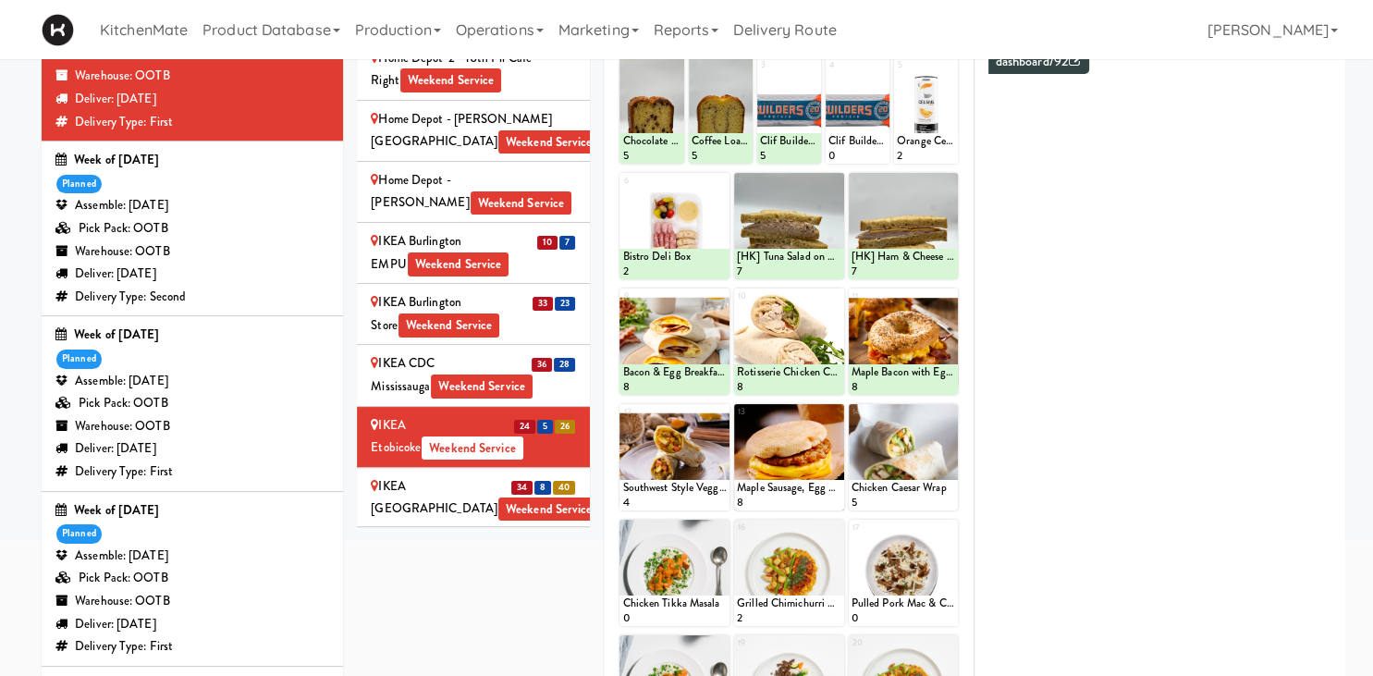
click at [439, 475] on div "IKEA North York Store Weekend Service" at bounding box center [473, 497] width 205 height 45
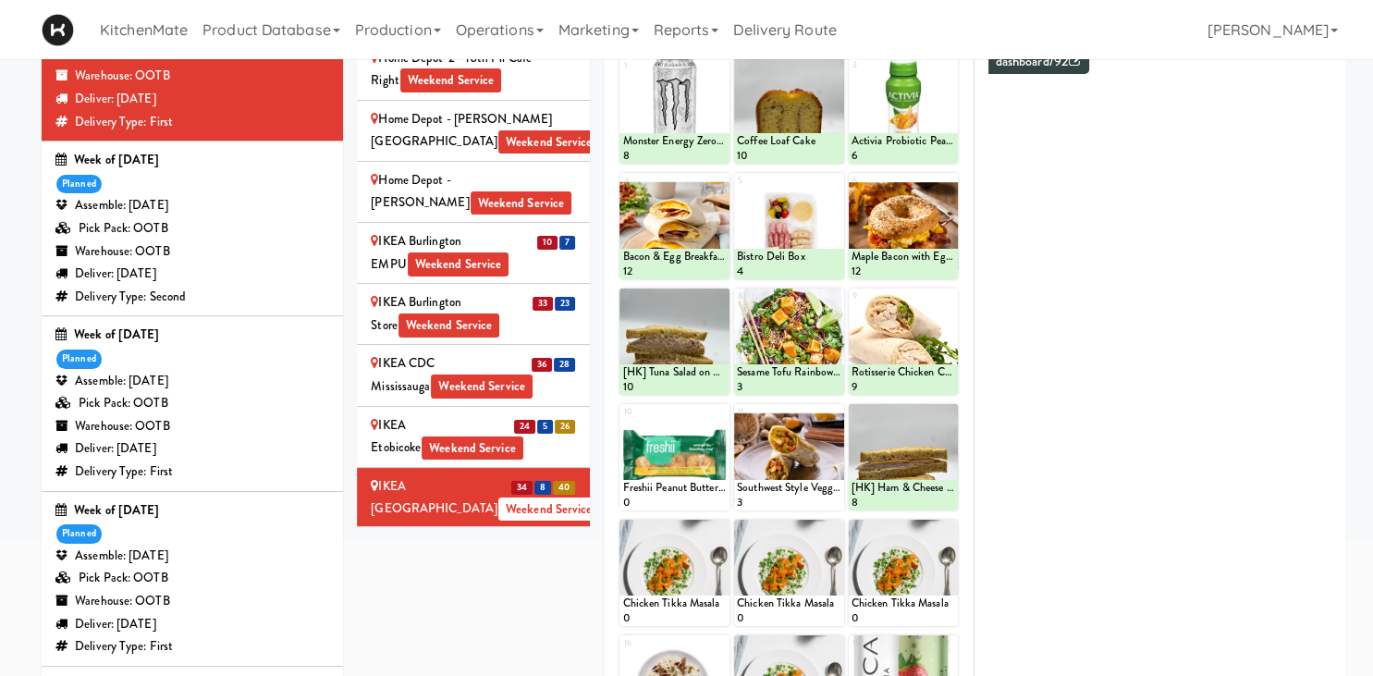
scroll to position [97, 0]
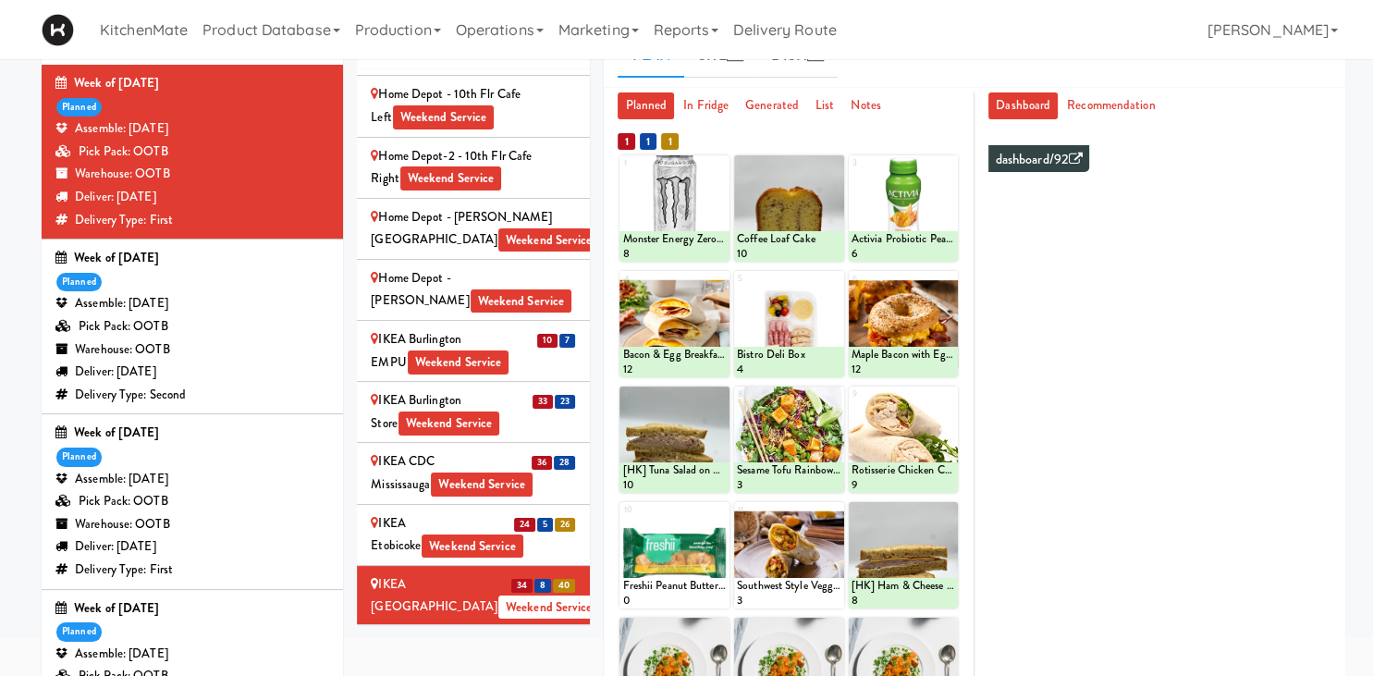
click at [474, 634] on div "IKEA Scarborough Town Center Weekend Service" at bounding box center [473, 656] width 205 height 45
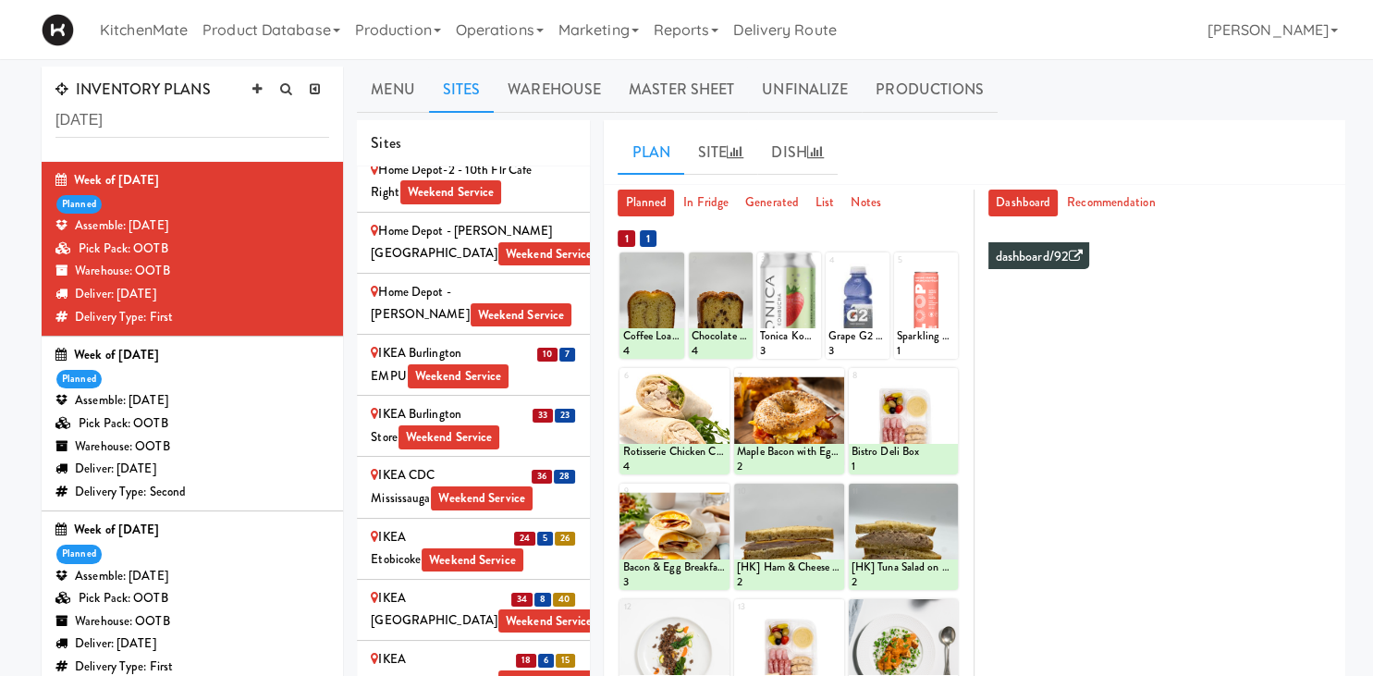
scroll to position [1931, 0]
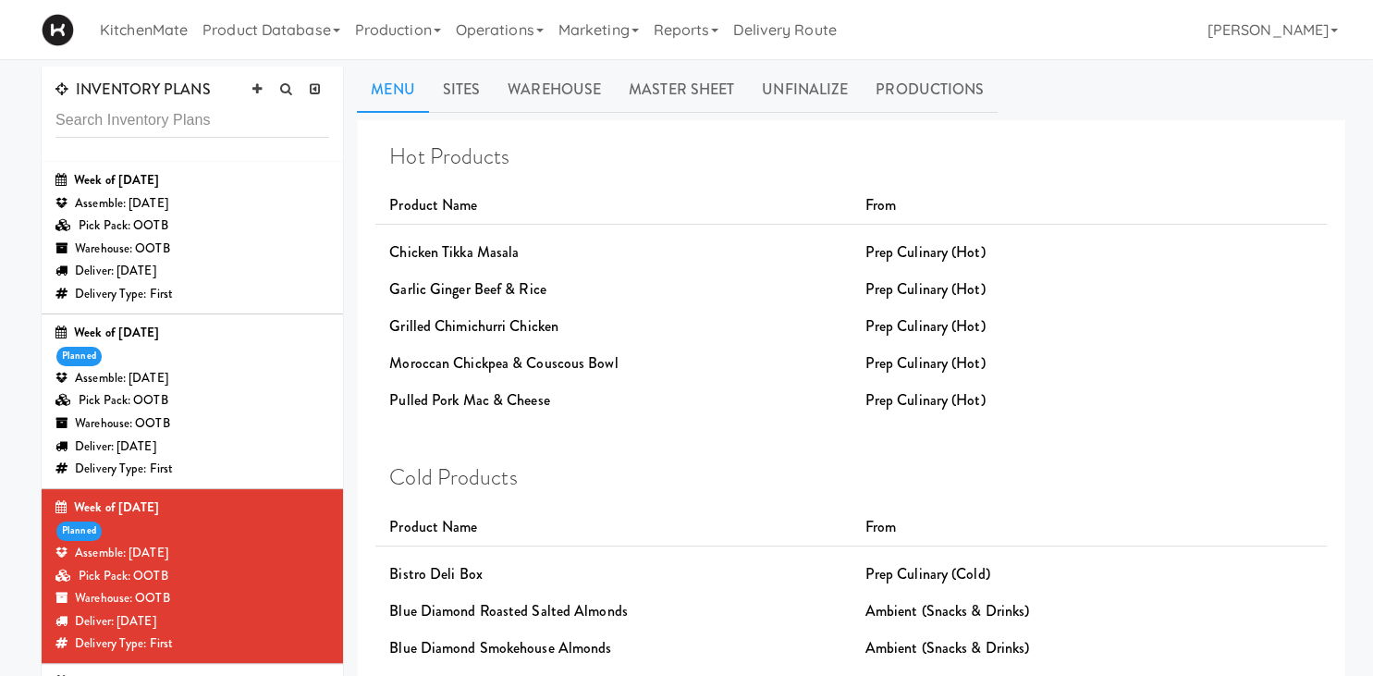
click at [231, 398] on div "Pick Pack: OOTB" at bounding box center [192, 400] width 274 height 23
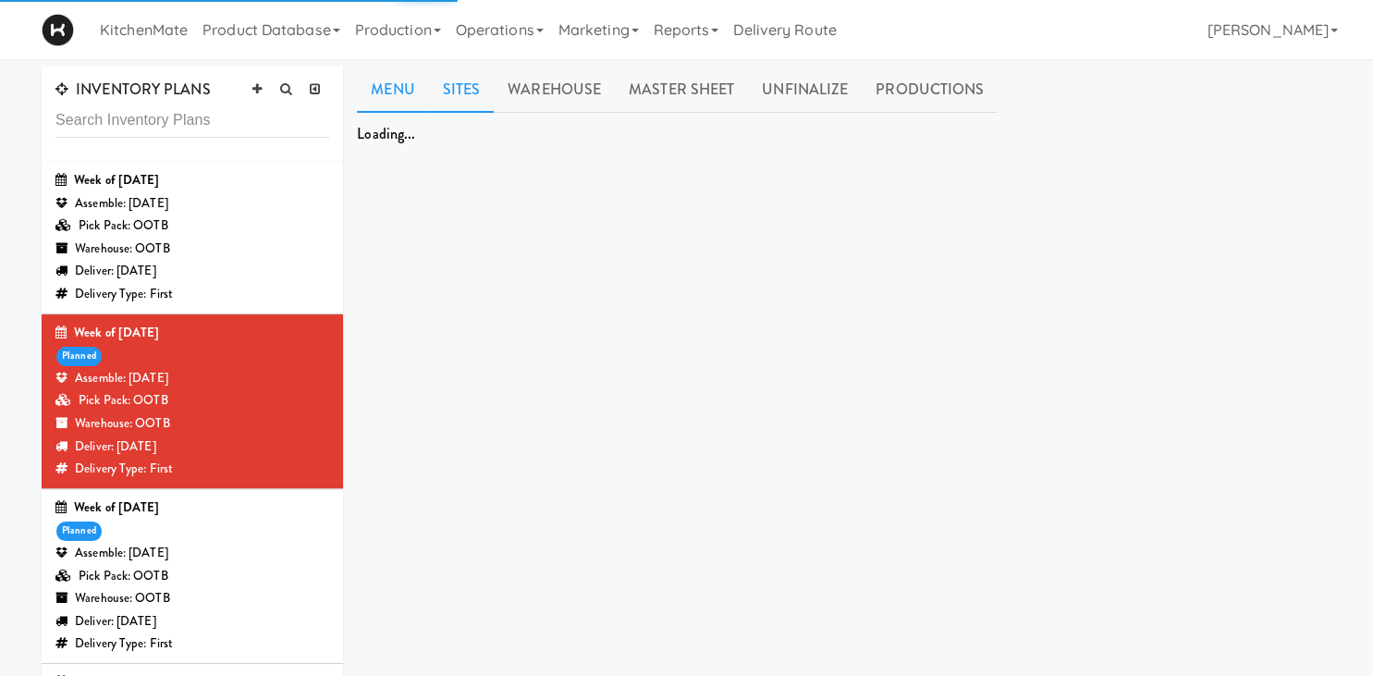
click at [475, 102] on link "Sites" at bounding box center [462, 90] width 66 height 46
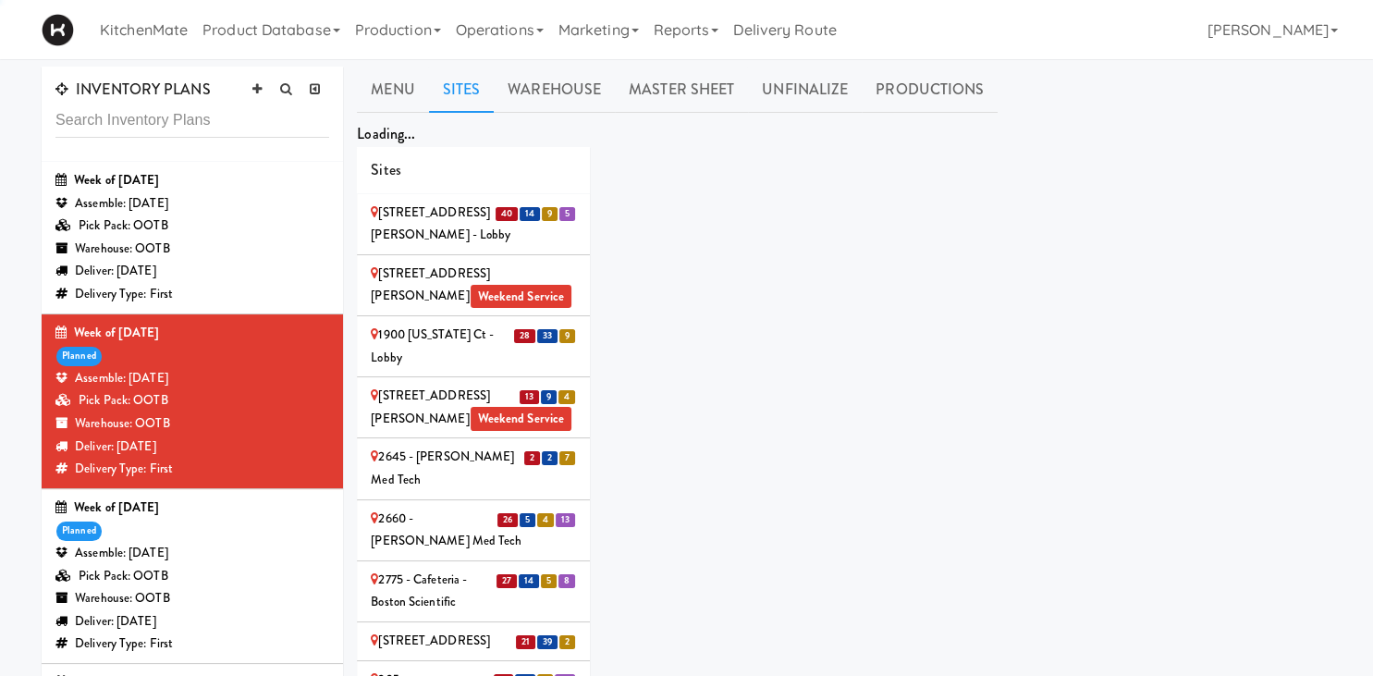
click at [475, 94] on link "Sites" at bounding box center [462, 90] width 66 height 46
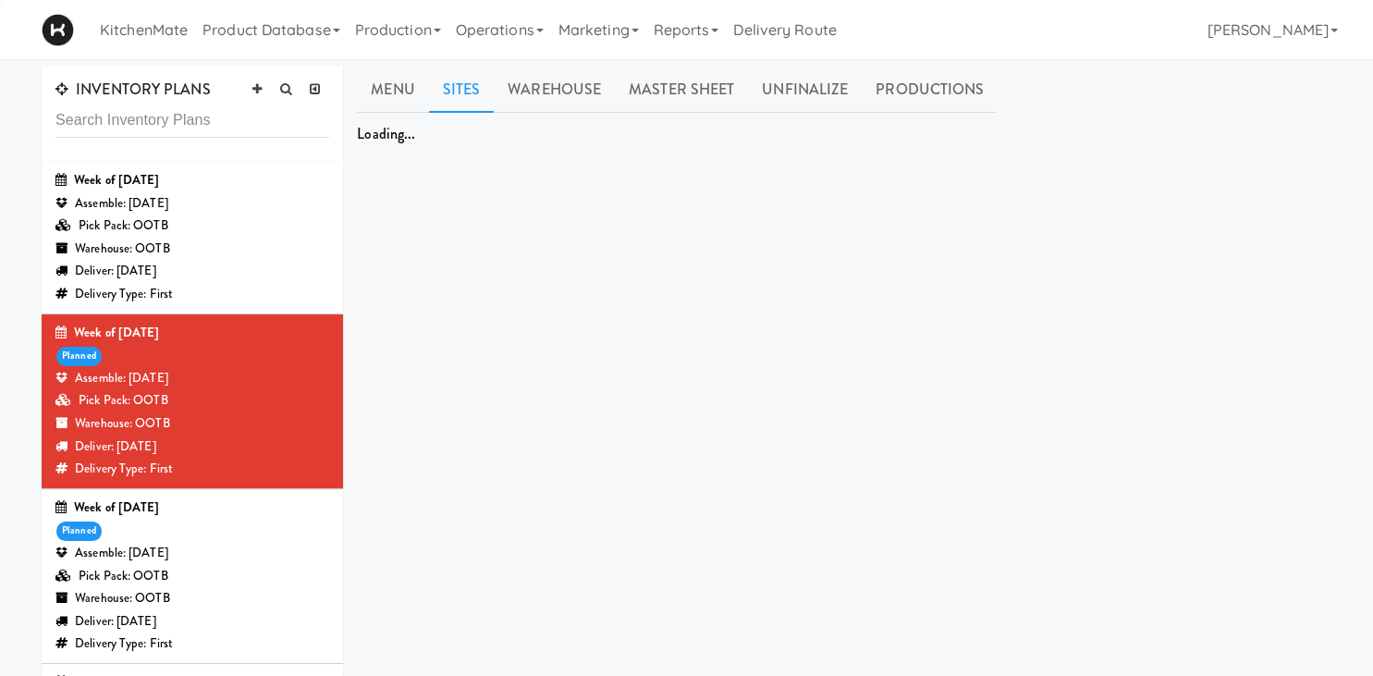
click at [474, 87] on link "Sites" at bounding box center [462, 90] width 66 height 46
click at [474, 98] on link "Sites" at bounding box center [462, 90] width 66 height 46
click at [463, 89] on link "Sites" at bounding box center [462, 90] width 66 height 46
click at [464, 87] on link "Sites" at bounding box center [462, 90] width 66 height 46
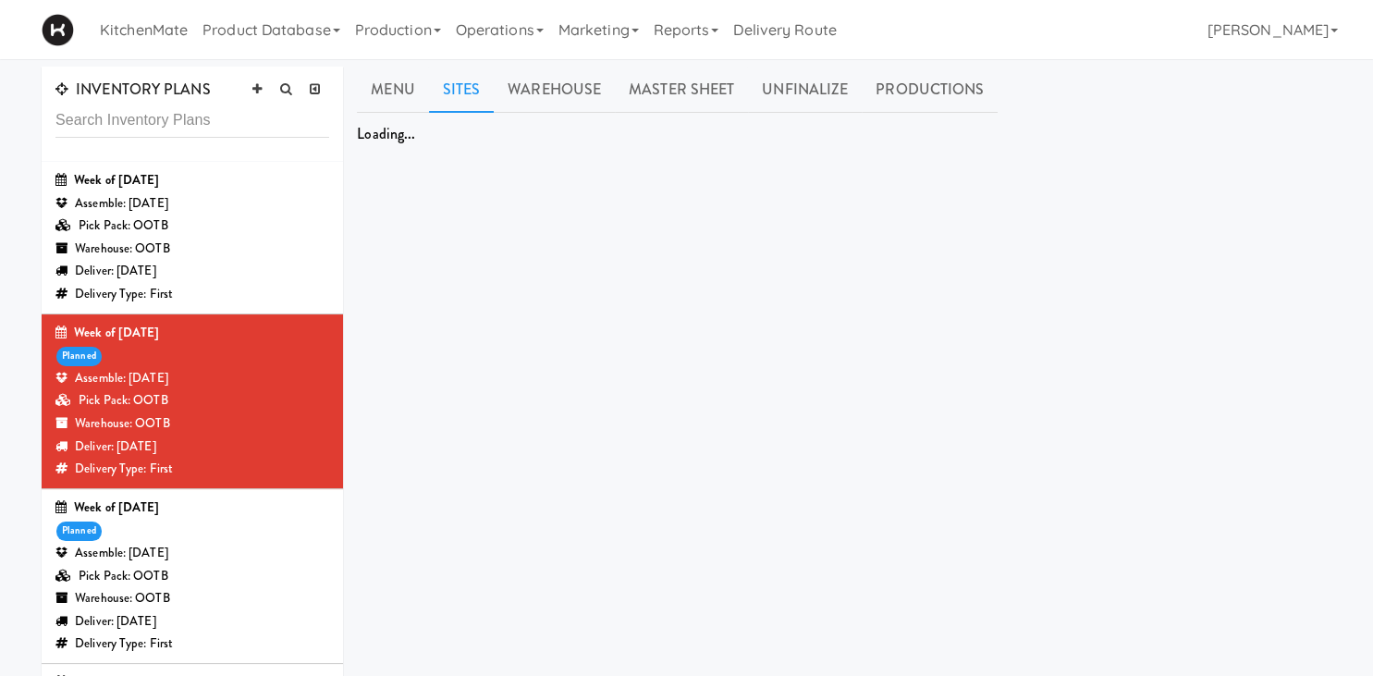
click at [465, 89] on link "Sites" at bounding box center [462, 90] width 66 height 46
click at [465, 79] on link "Sites" at bounding box center [462, 90] width 66 height 46
click at [467, 85] on link "Sites" at bounding box center [462, 90] width 66 height 46
click at [468, 83] on link "Sites" at bounding box center [462, 90] width 66 height 46
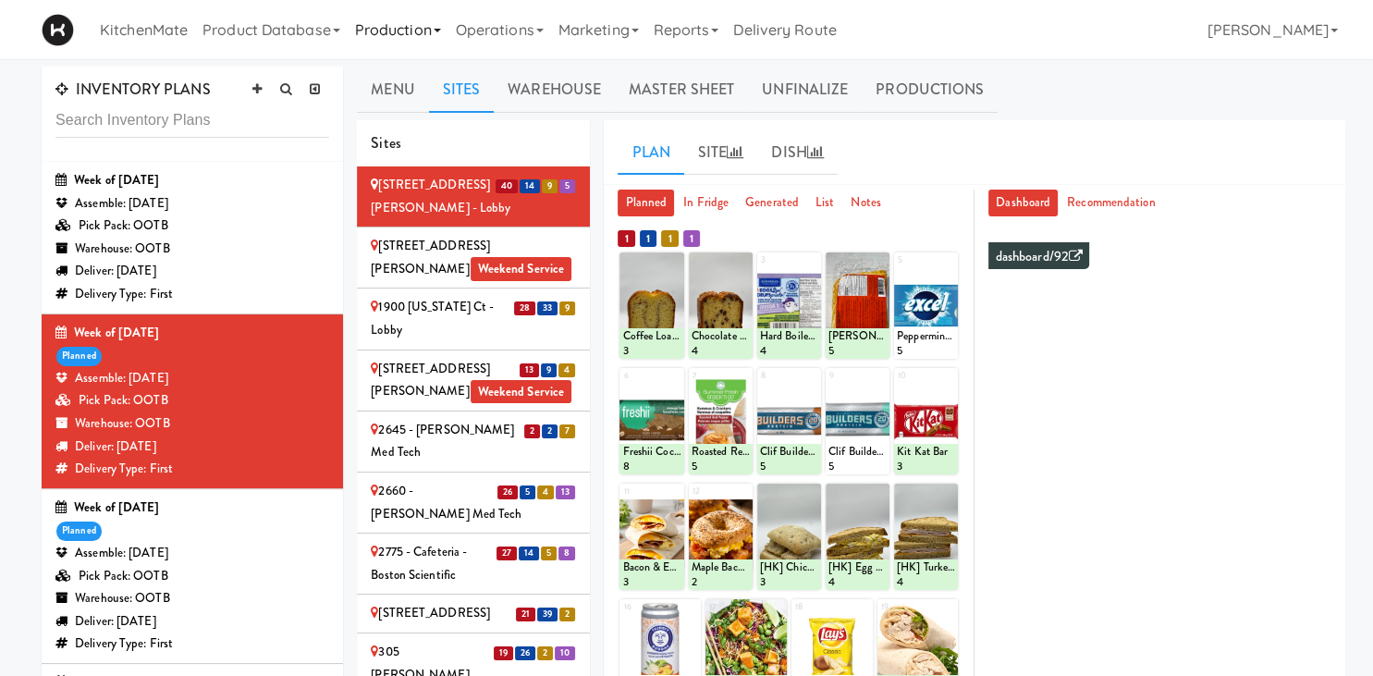
click at [459, 480] on div "2660 - Baylis Med Tech" at bounding box center [473, 502] width 205 height 45
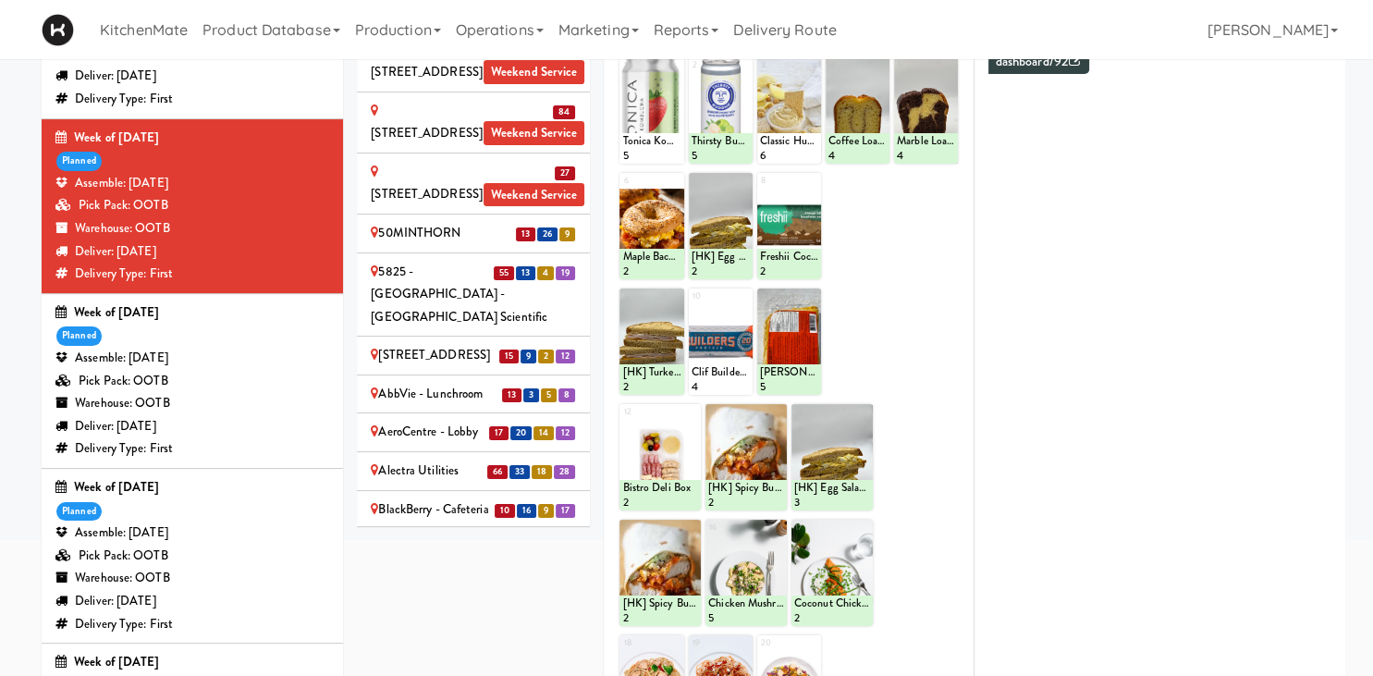
scroll to position [772, 0]
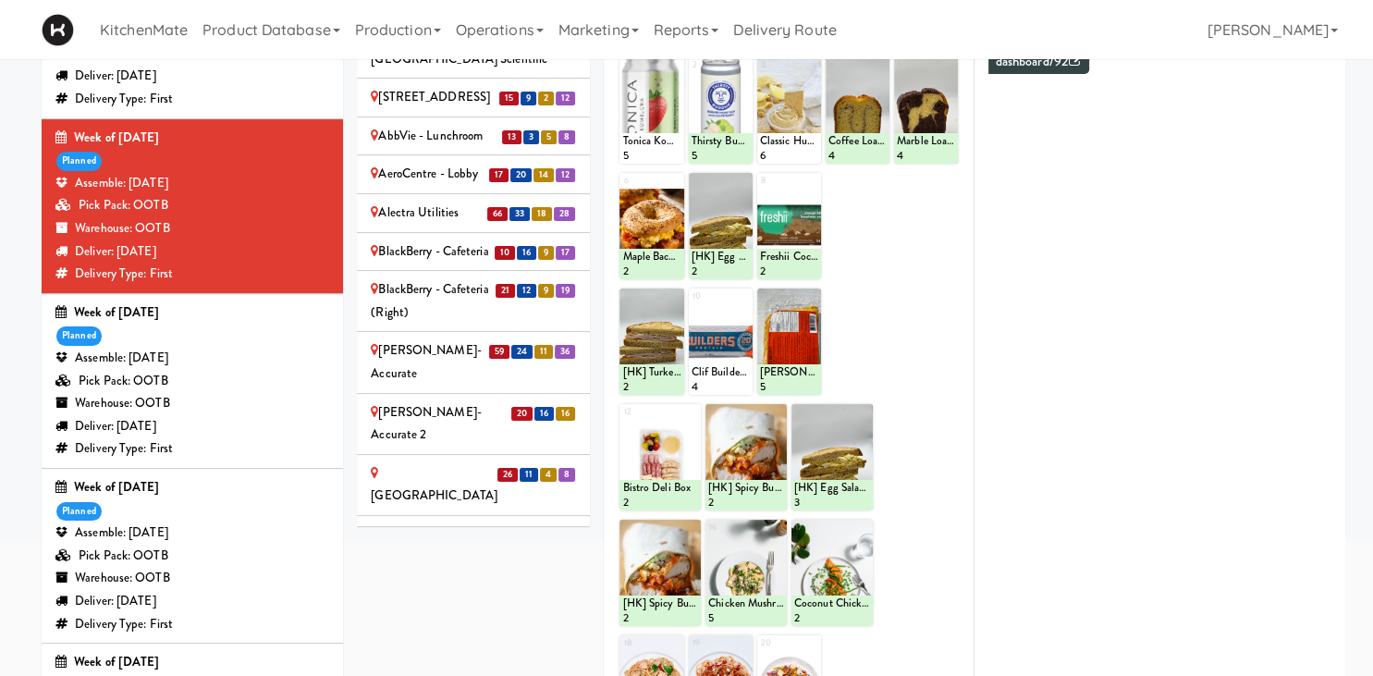
click at [464, 332] on li "59 24 11 36 Bothwell-Accurate" at bounding box center [473, 362] width 233 height 61
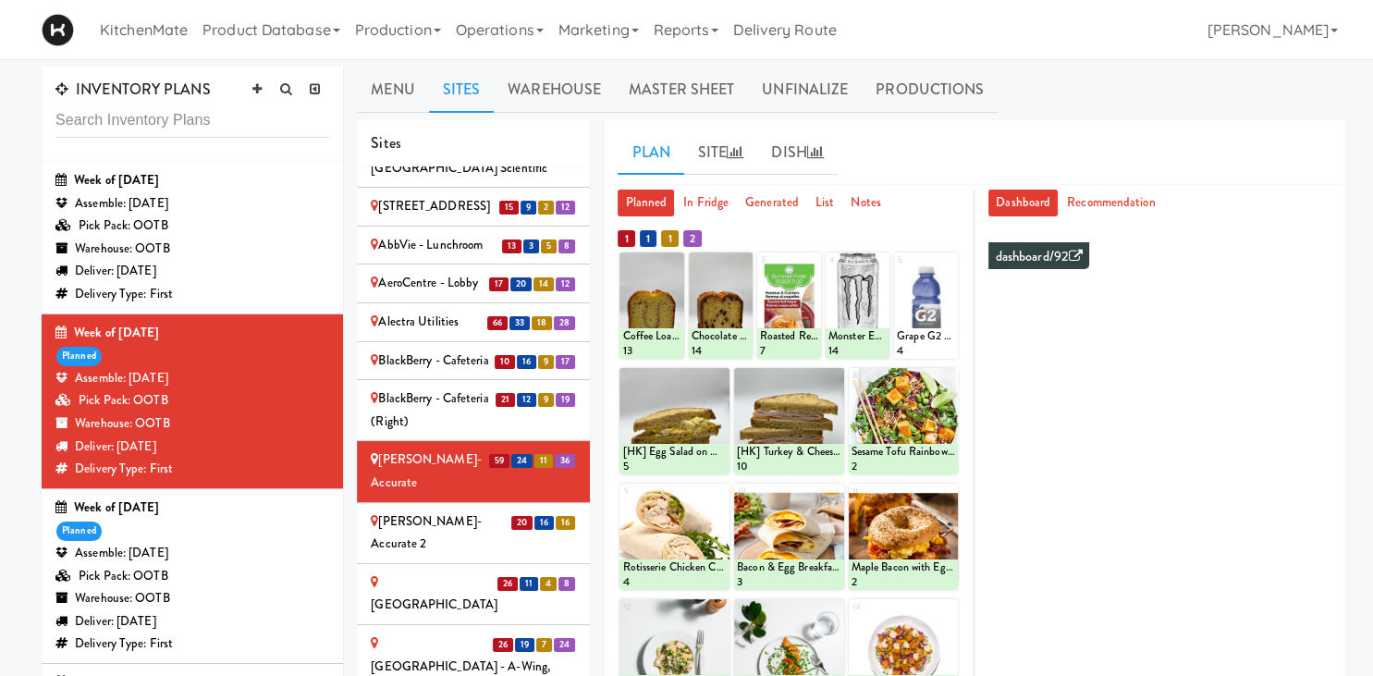
scroll to position [901, 0]
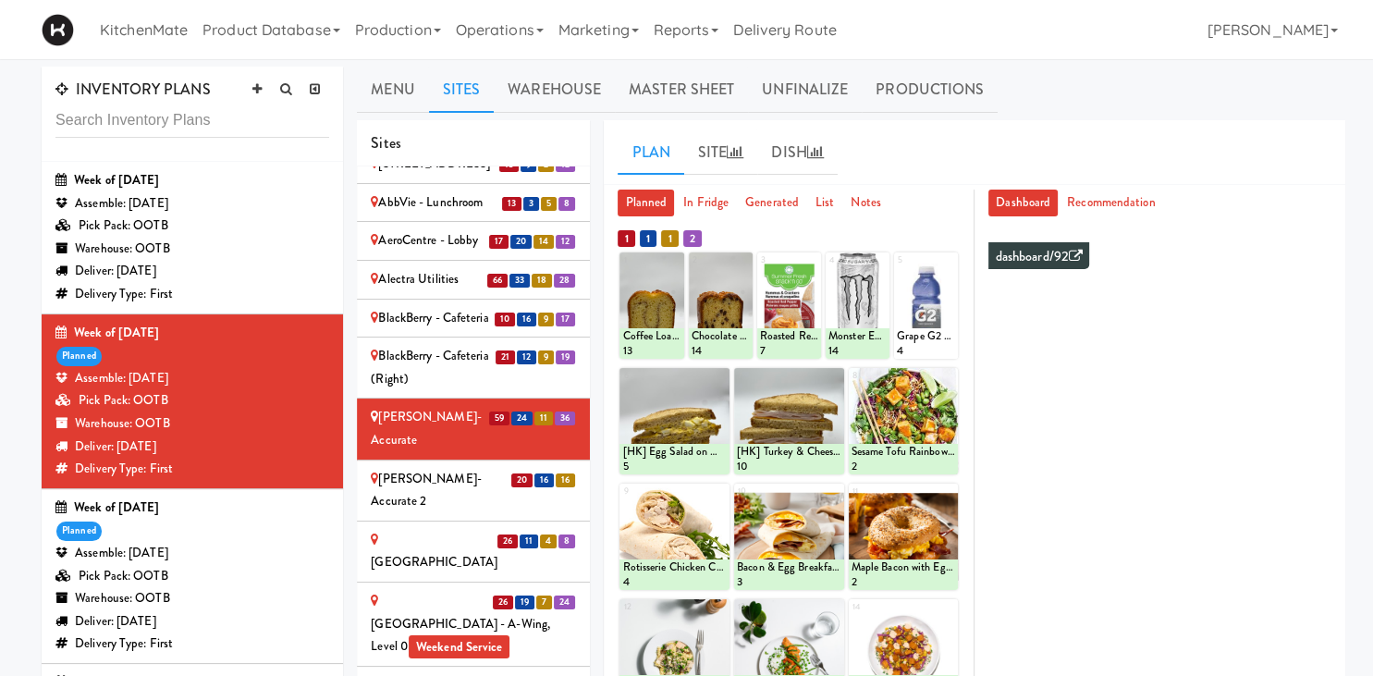
click at [473, 468] on div "Bothwell-Accurate 2" at bounding box center [473, 490] width 205 height 45
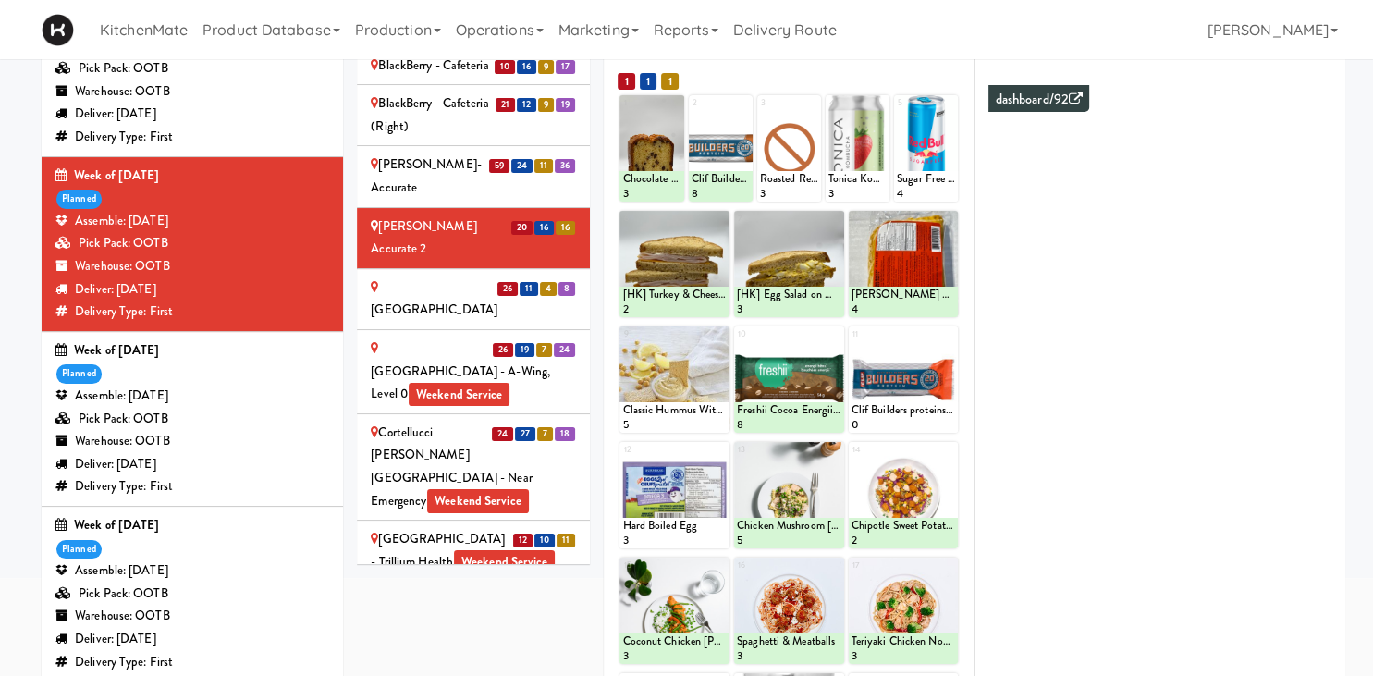
scroll to position [1029, 0]
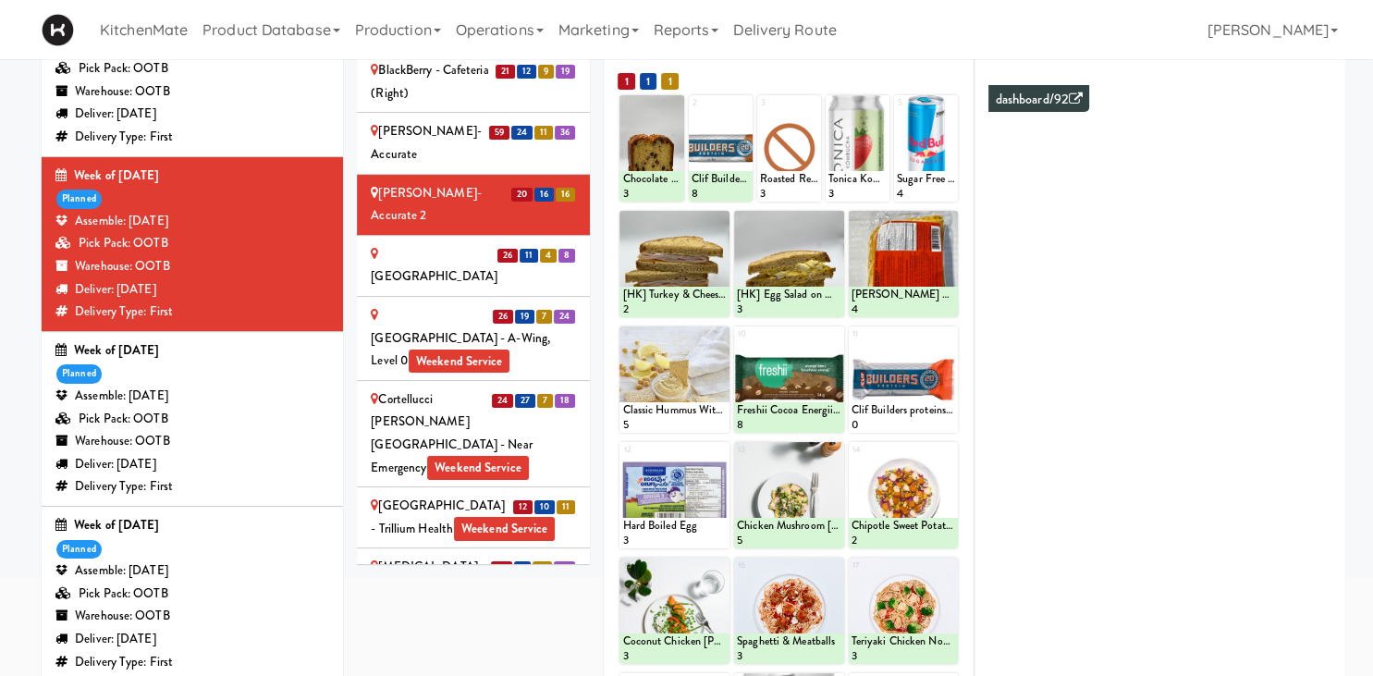
click at [444, 304] on div "Cambridge Memorial Hospital - A-Wing, Level 0 Weekend Service" at bounding box center [473, 338] width 205 height 68
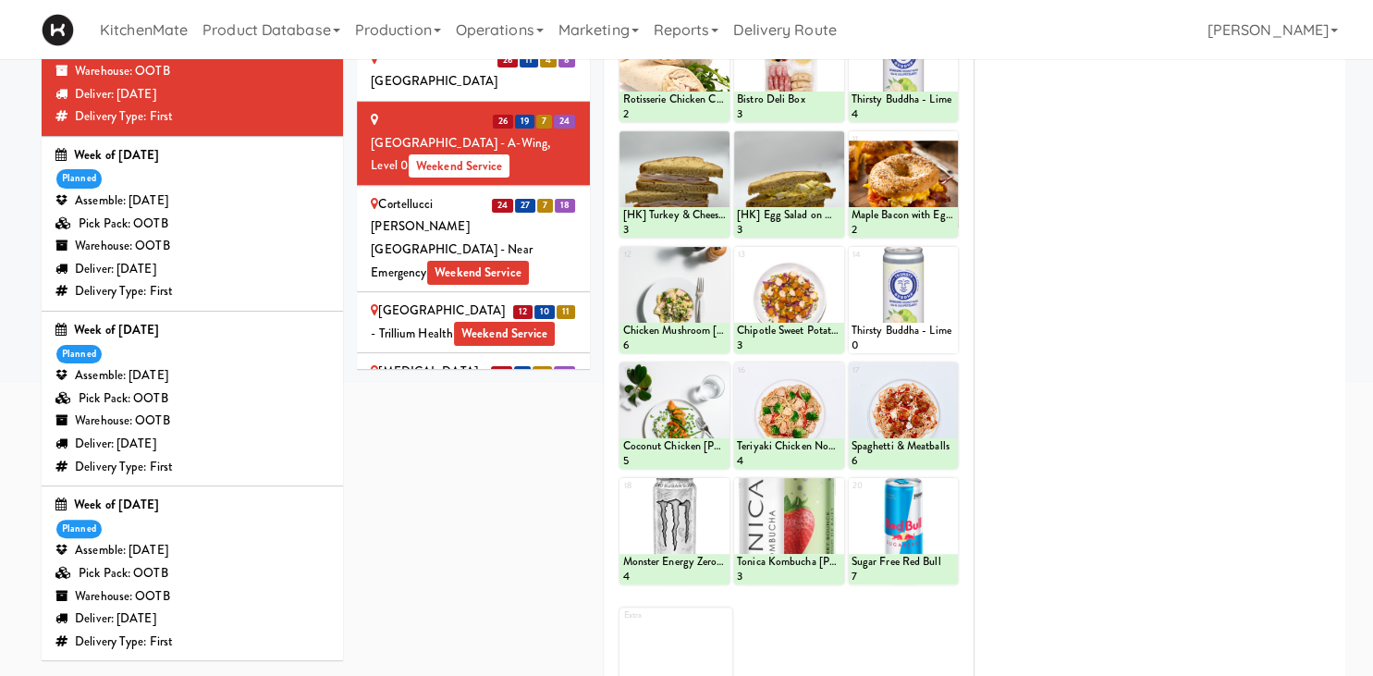
scroll to position [157, 0]
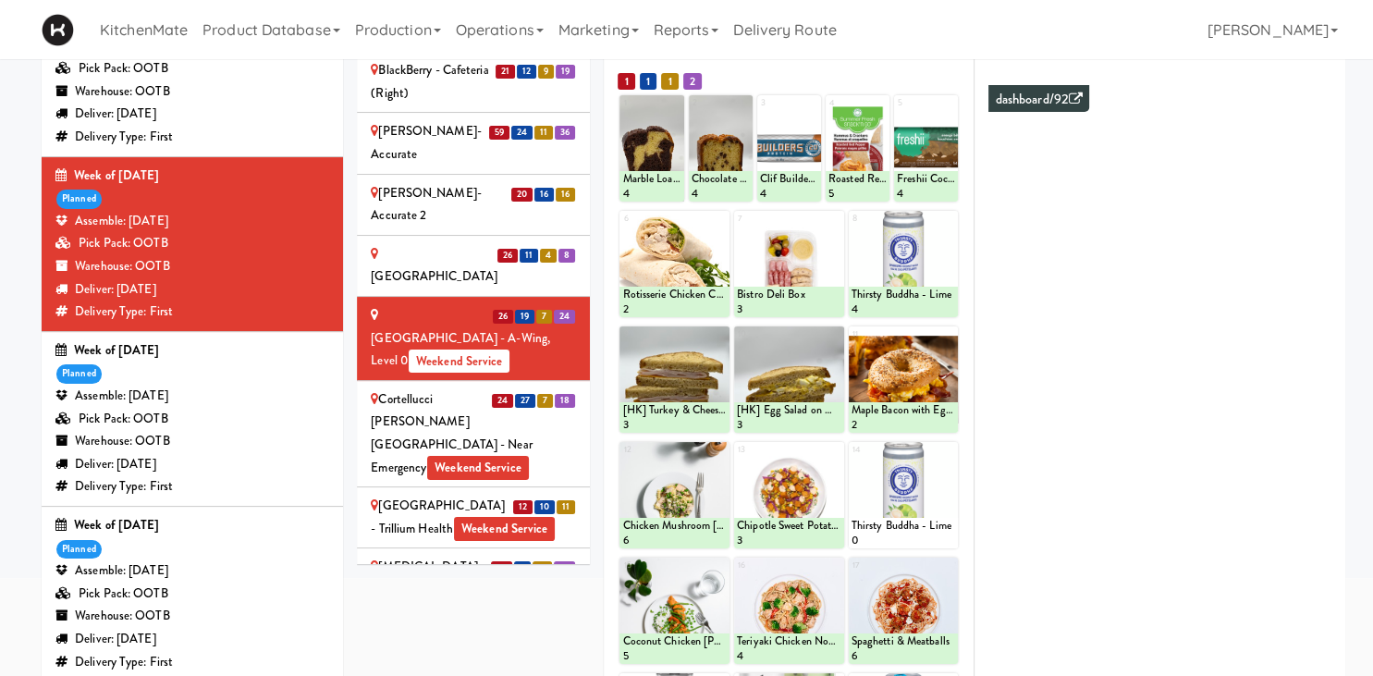
click at [512, 388] on div "24 27 7 18" at bounding box center [534, 399] width 86 height 23
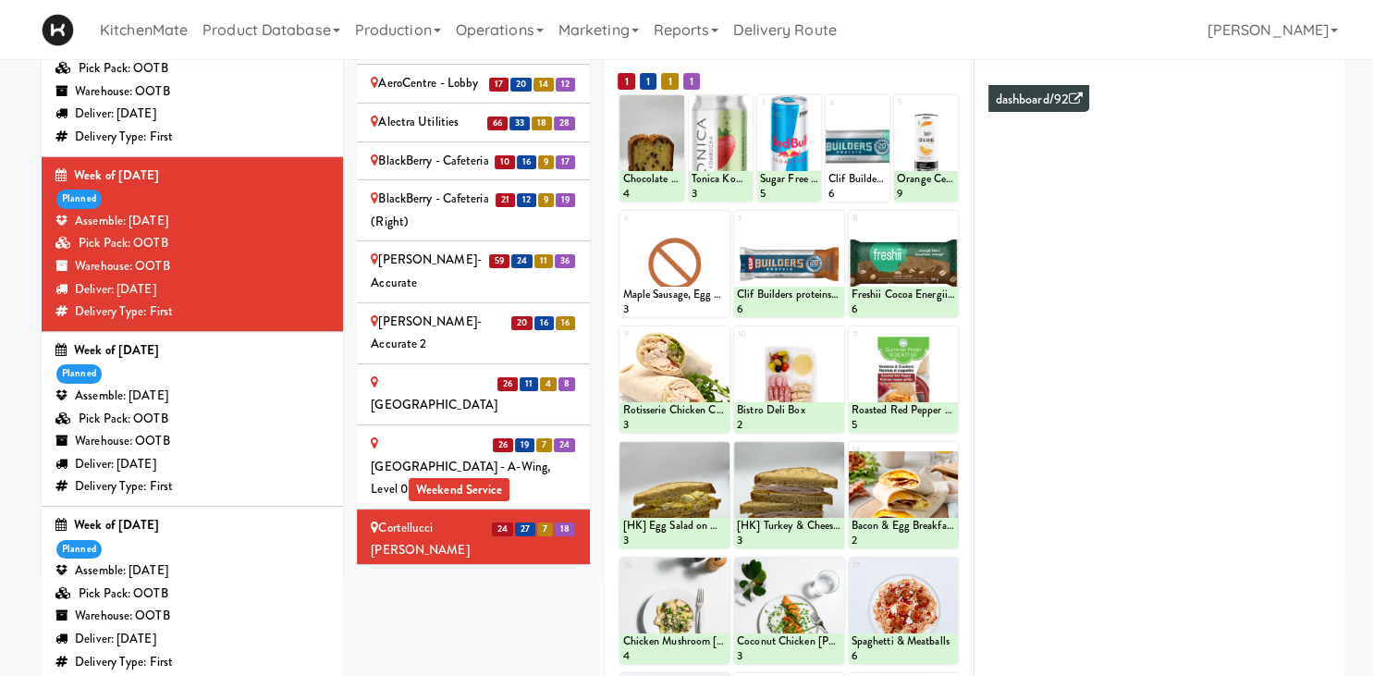
click at [949, 54] on div "KitchenMate Product Database Ingredients Ingredient Types Suppliers Recipes Rec…" at bounding box center [687, 29] width 1290 height 59
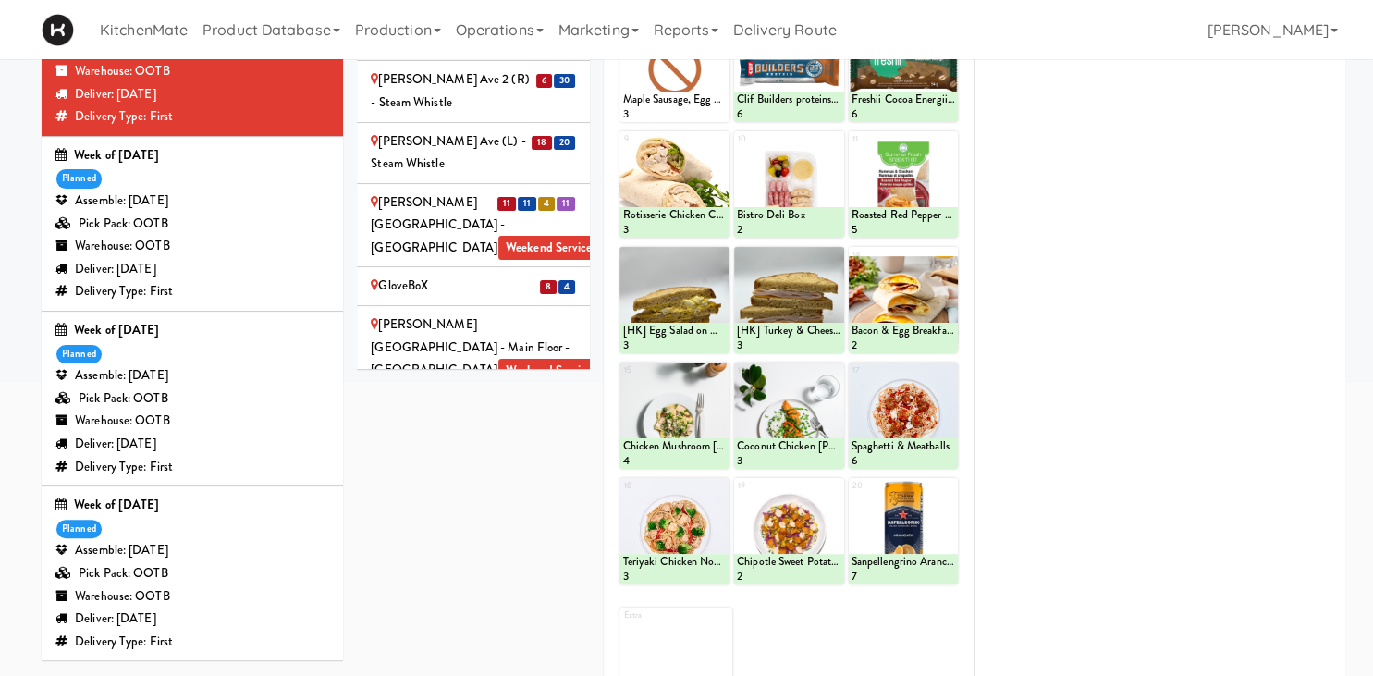
scroll to position [1673, 0]
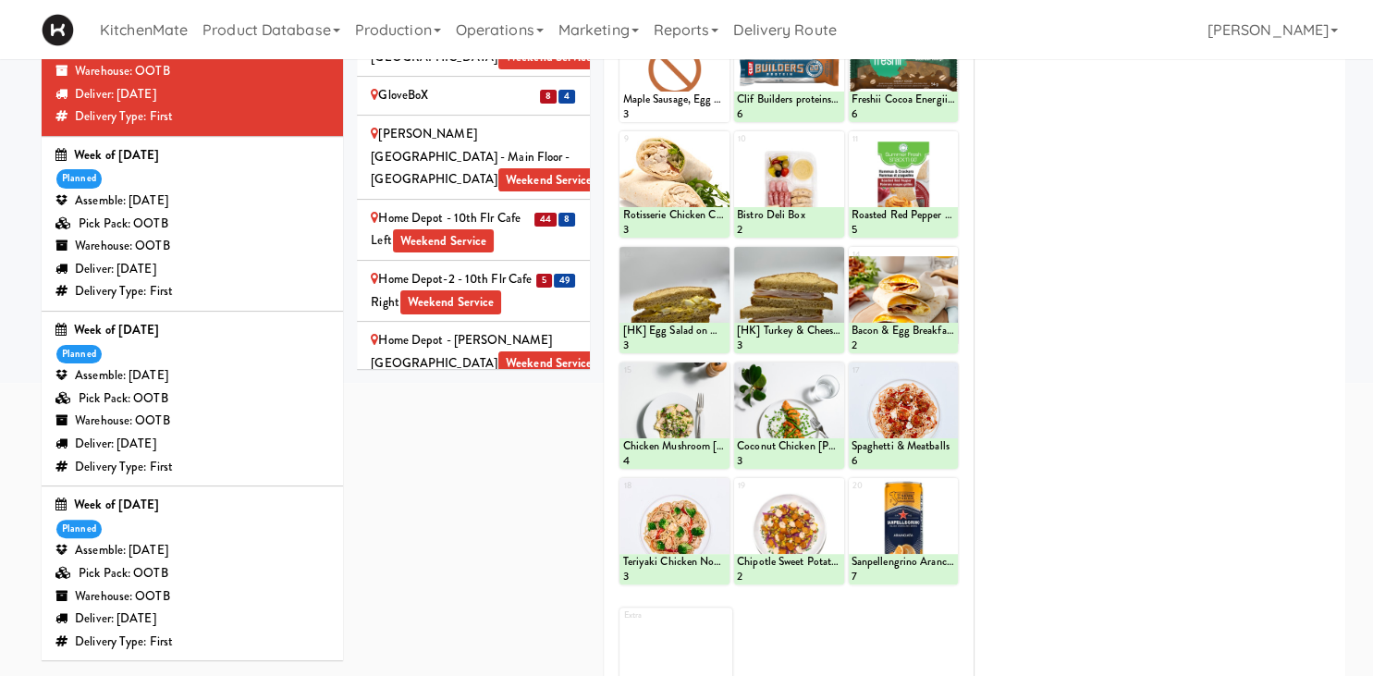
click at [508, 452] on div "IKEA Burlington EMPU Weekend Service" at bounding box center [473, 474] width 205 height 45
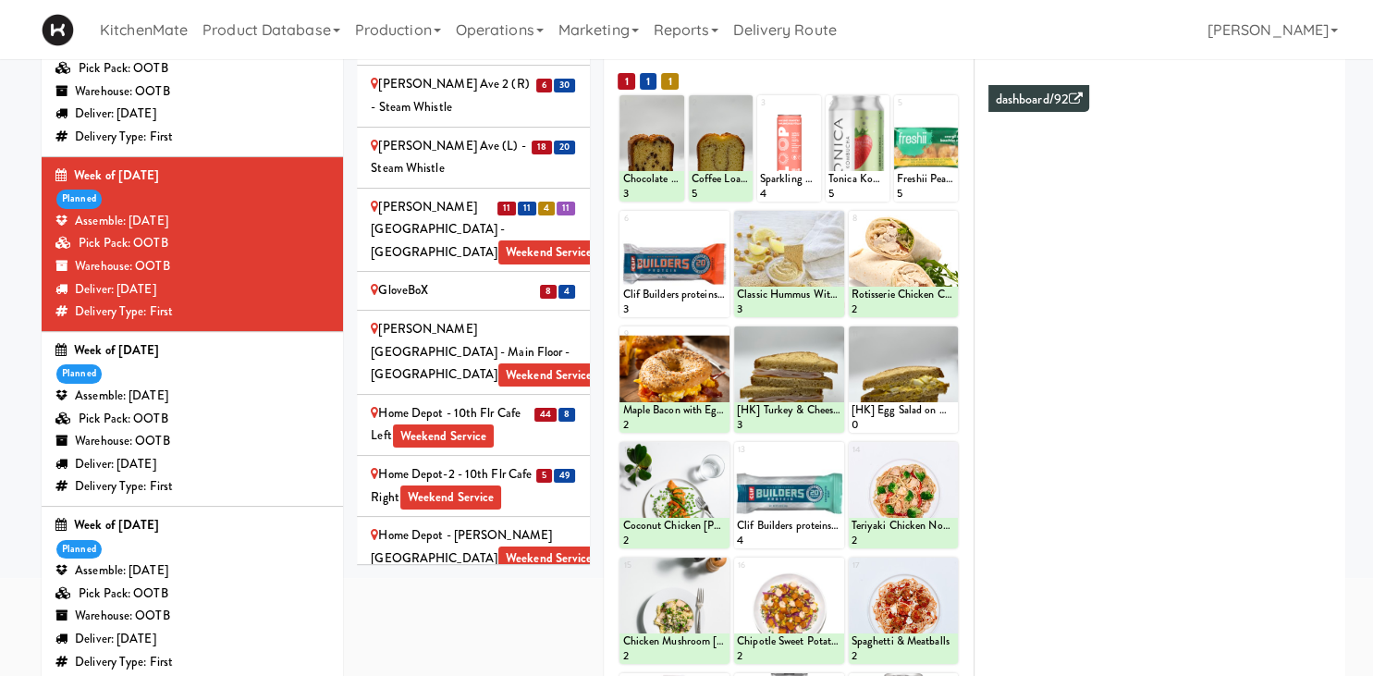
scroll to position [352, 0]
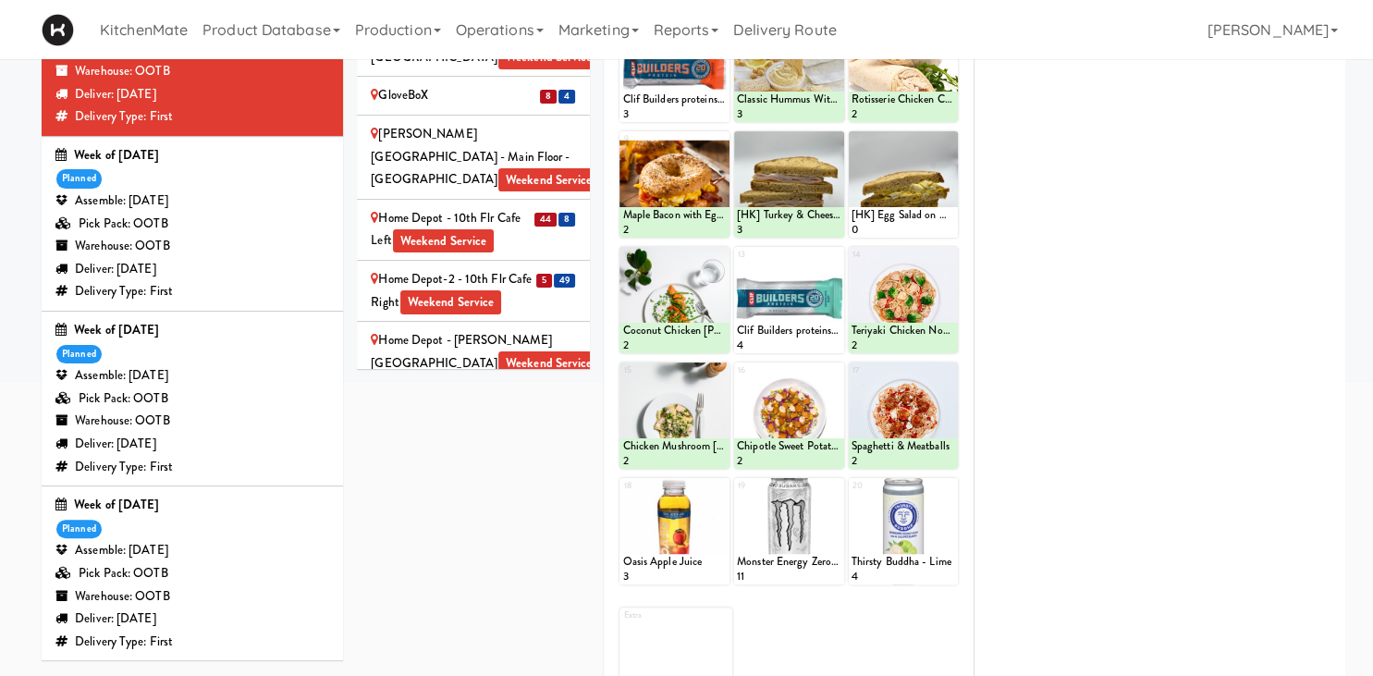
click at [476, 513] on div "IKEA Burlington Store Weekend Service" at bounding box center [473, 535] width 205 height 45
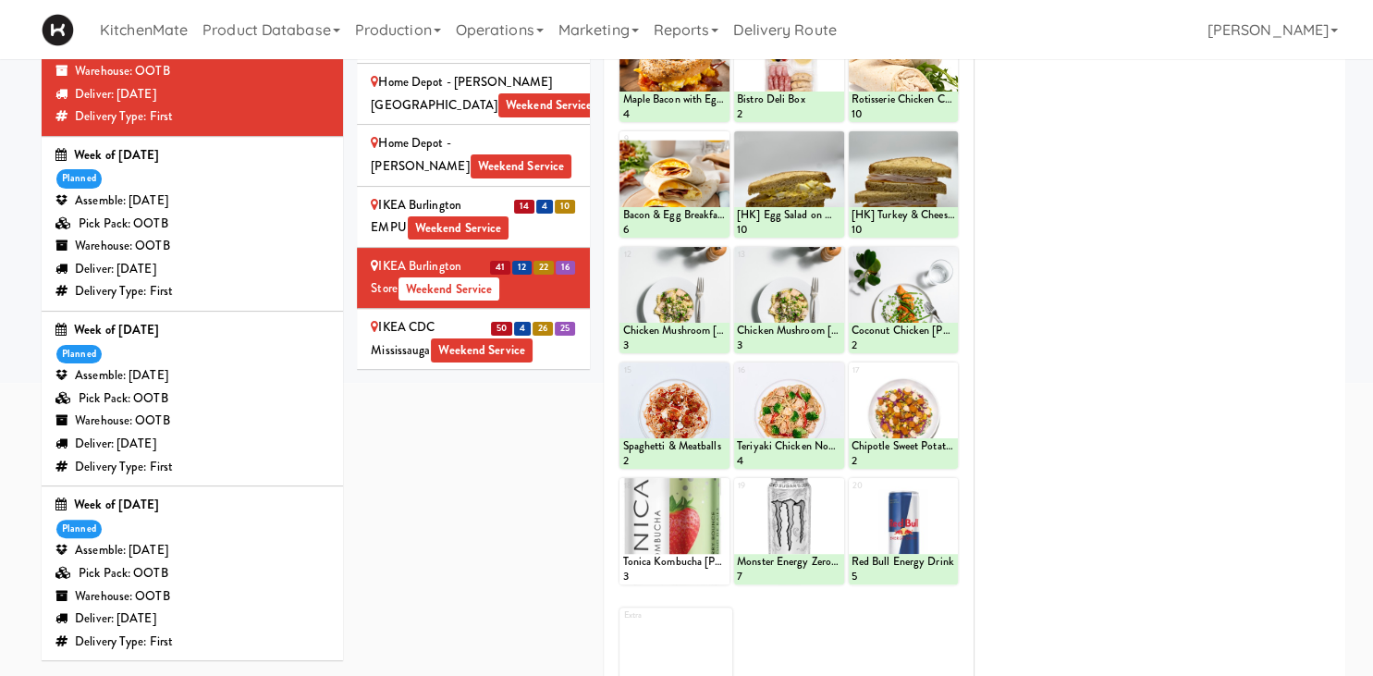
scroll to position [157, 0]
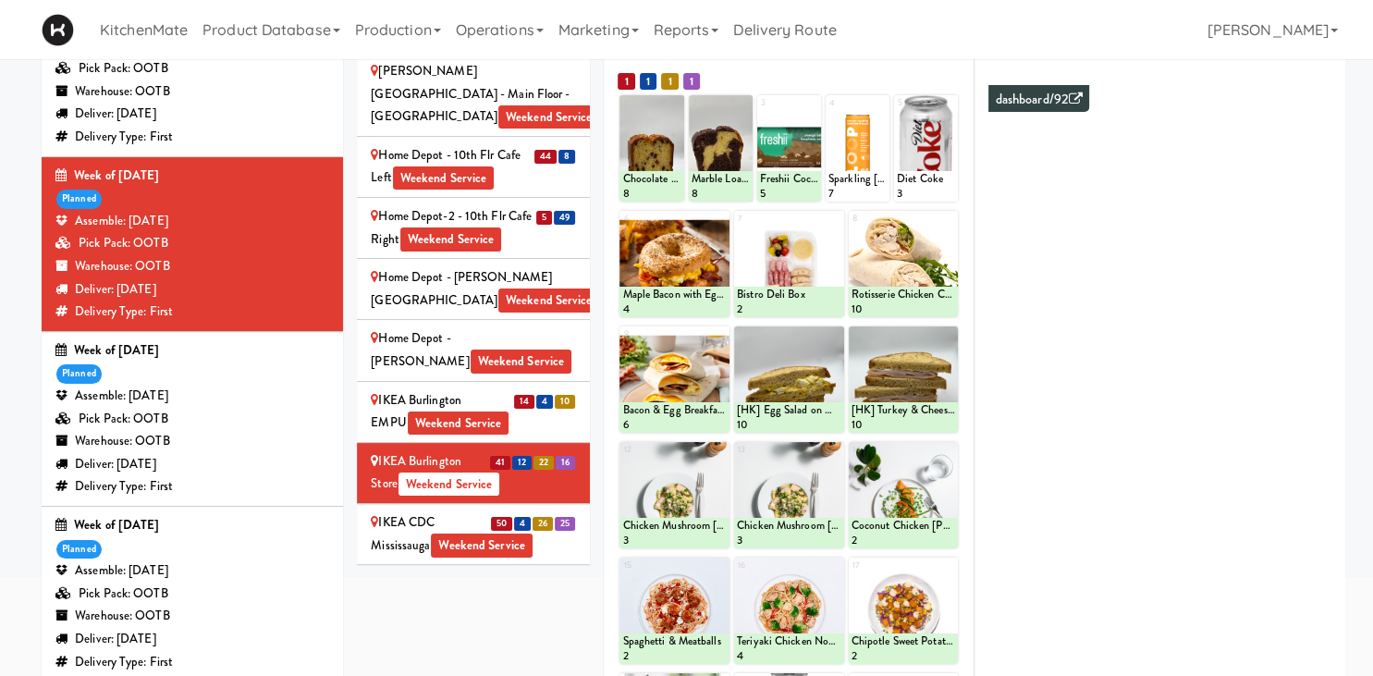
click at [539, 517] on span "26" at bounding box center [543, 524] width 20 height 14
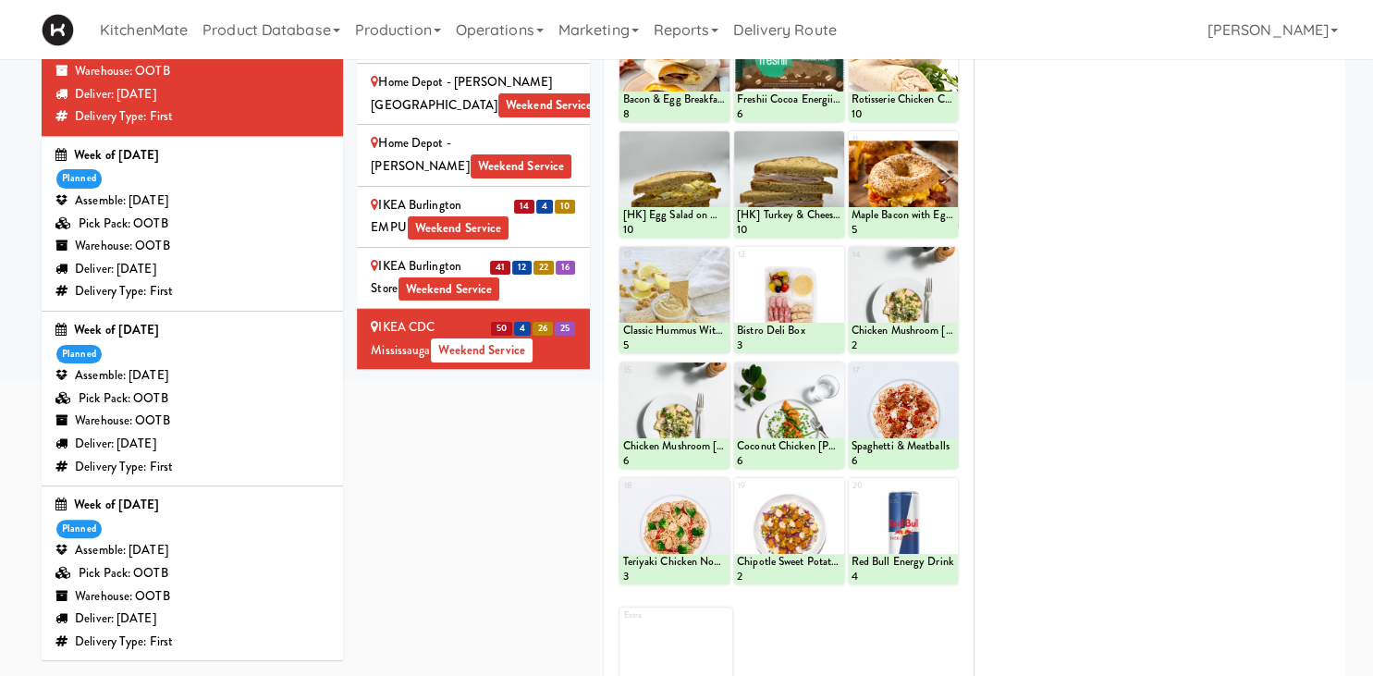
scroll to position [59, 0]
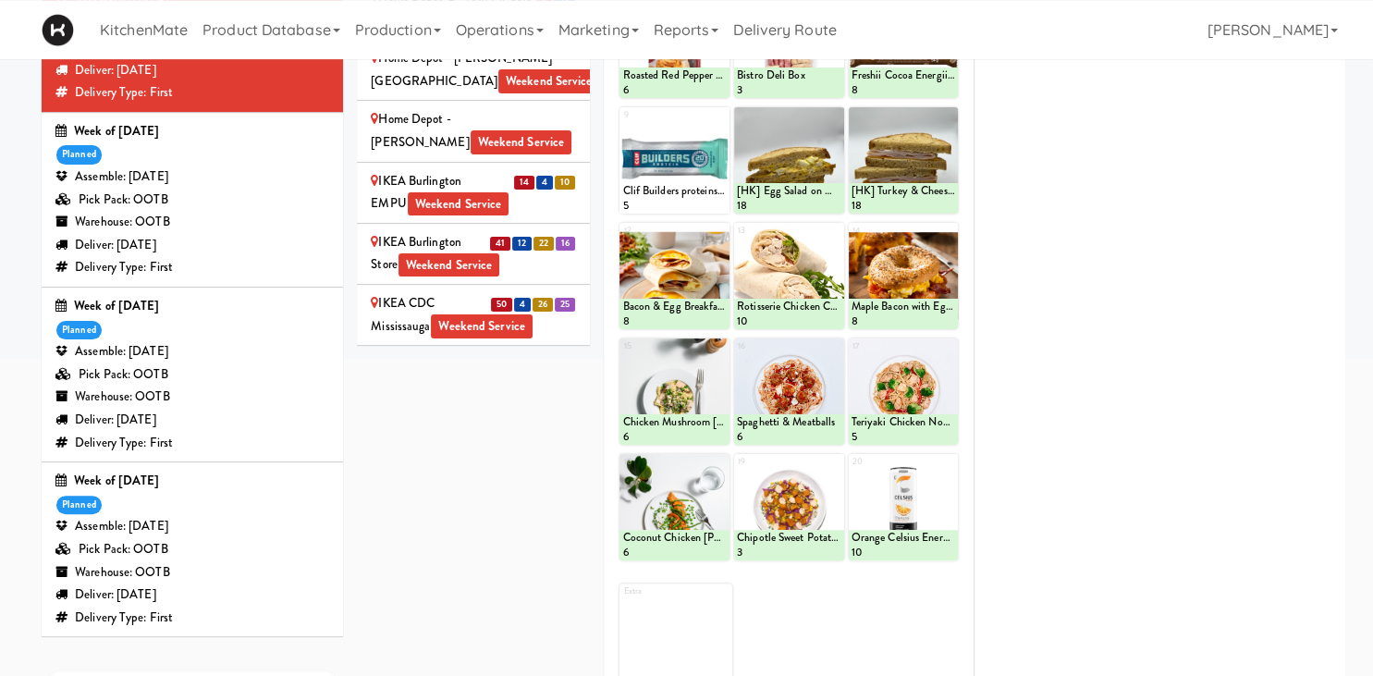
scroll to position [450, 0]
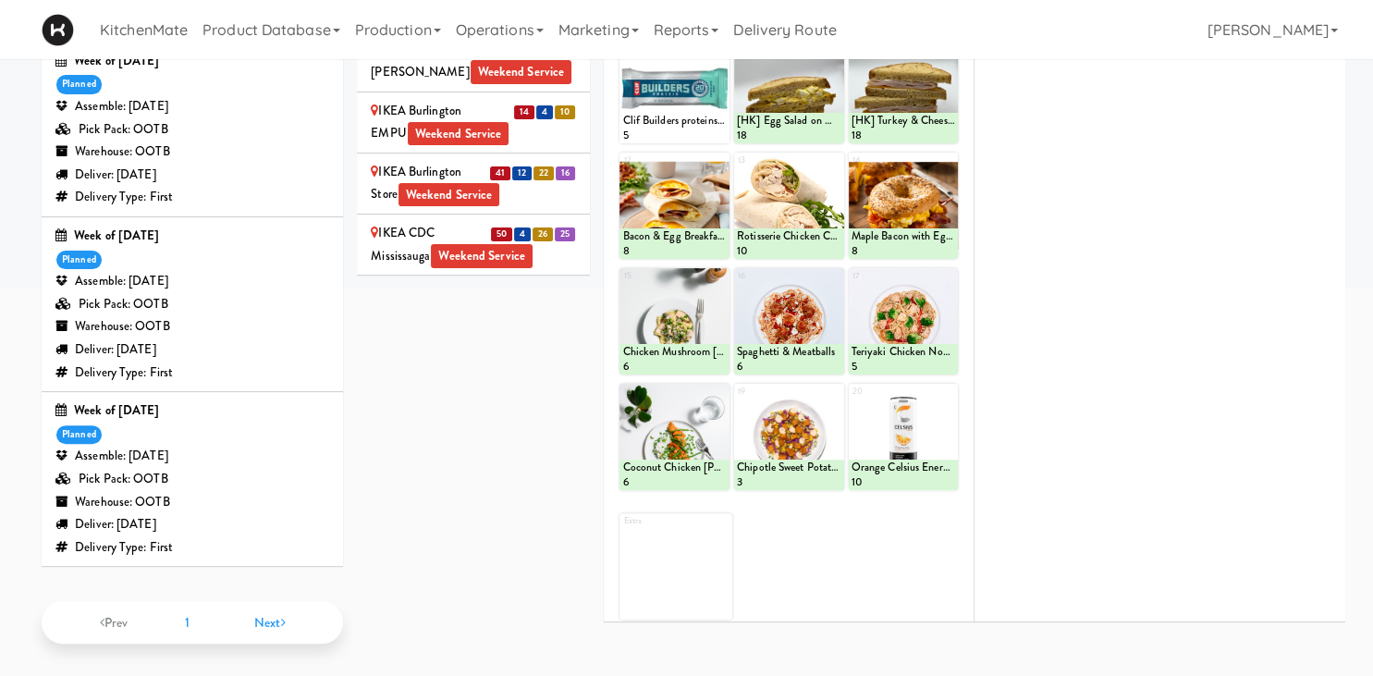
click at [457, 344] on div "IKEA North York Store Weekend Service" at bounding box center [473, 366] width 205 height 45
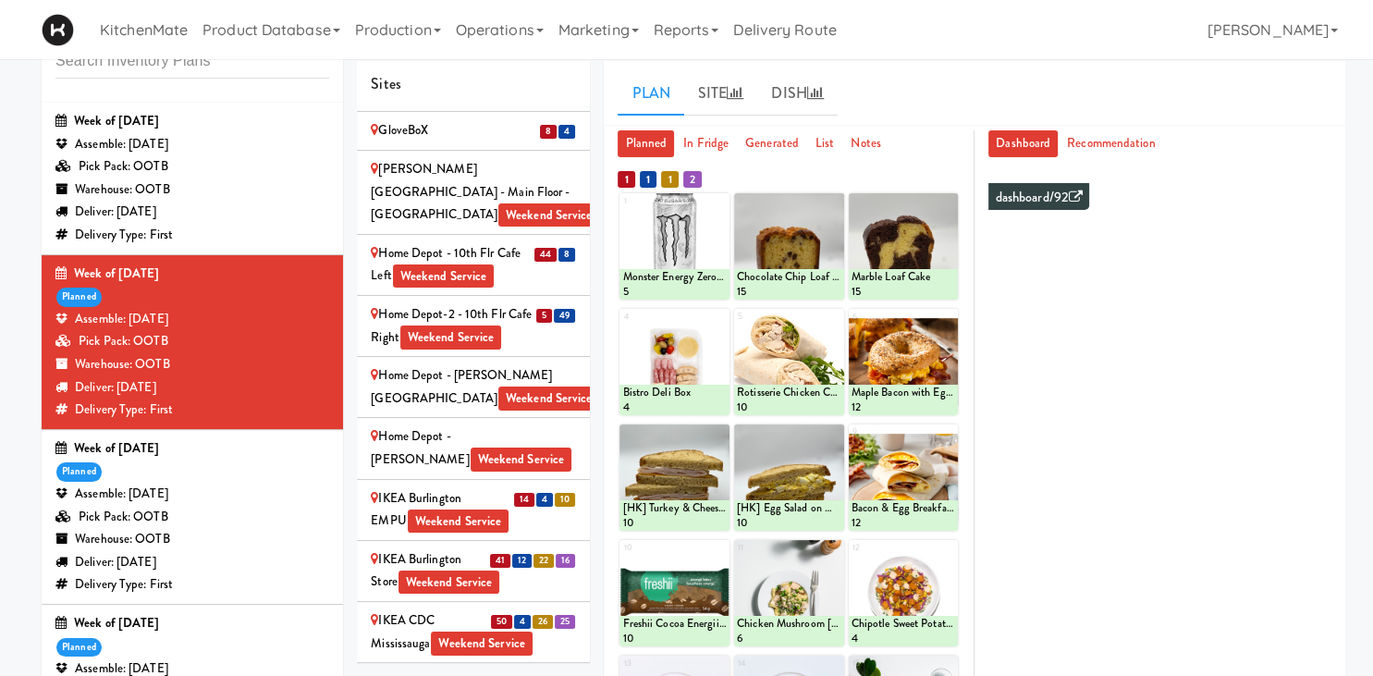
scroll to position [255, 0]
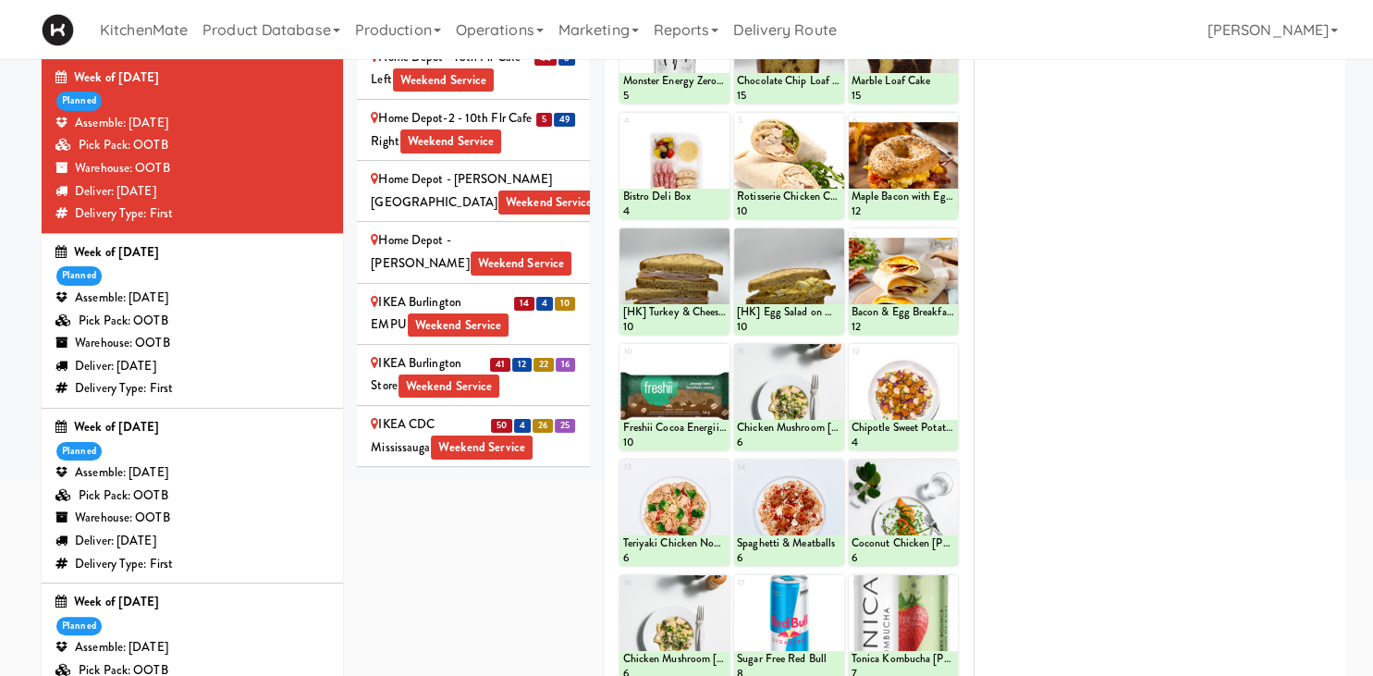
click at [431, 597] on div "IKEA Scarborough Town Center Weekend Service" at bounding box center [473, 619] width 205 height 45
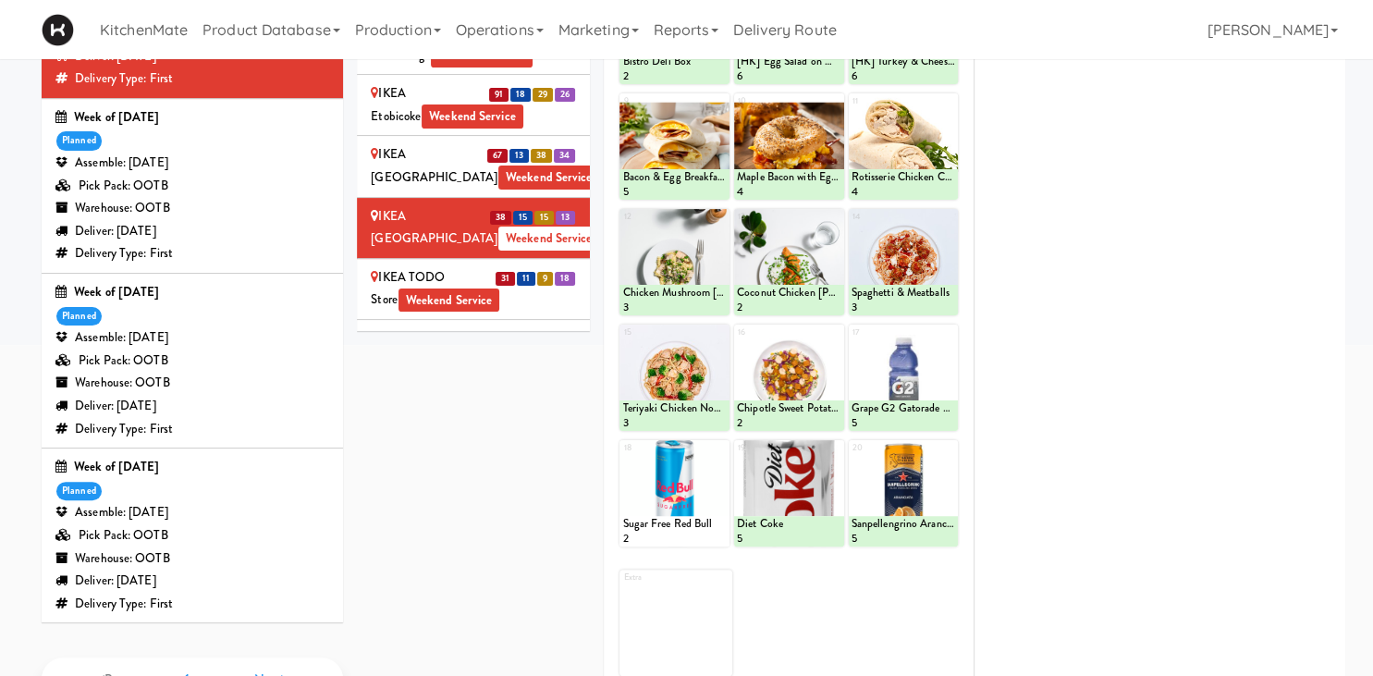
scroll to position [97, 0]
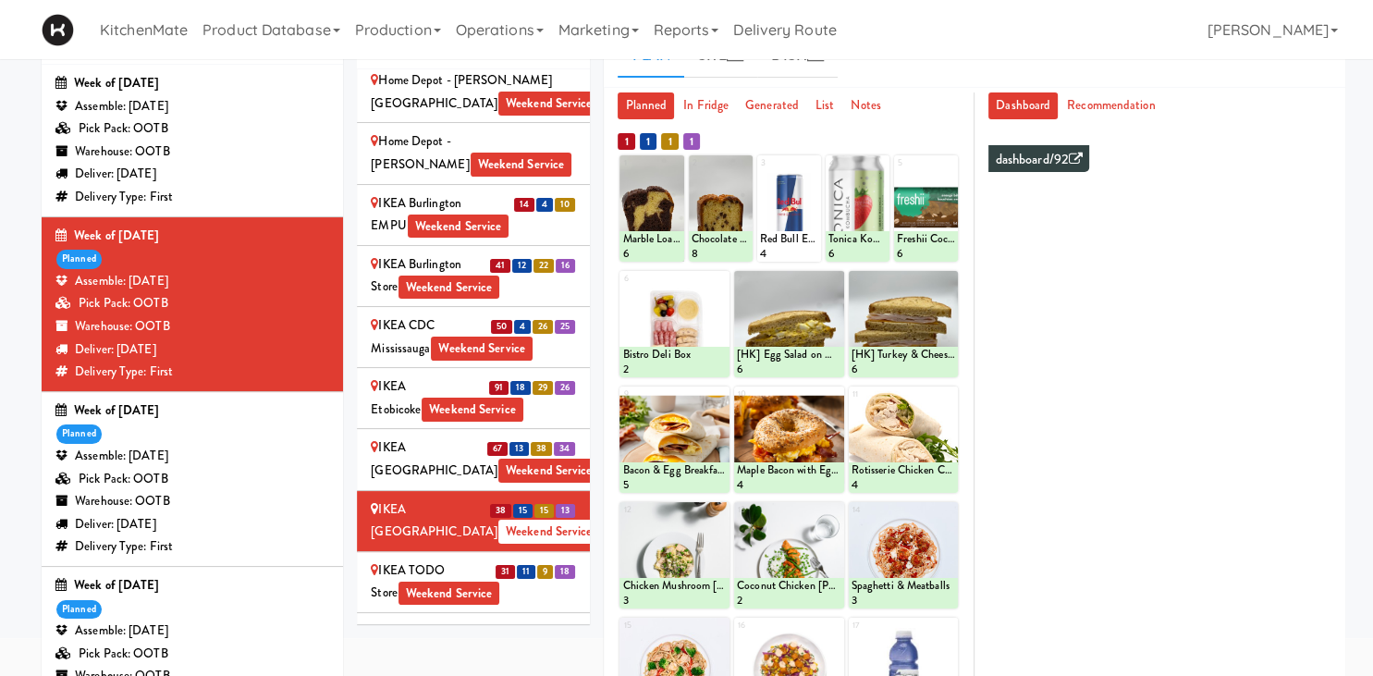
click at [457, 560] on div "IKEA TODO Store Weekend Service" at bounding box center [473, 582] width 205 height 45
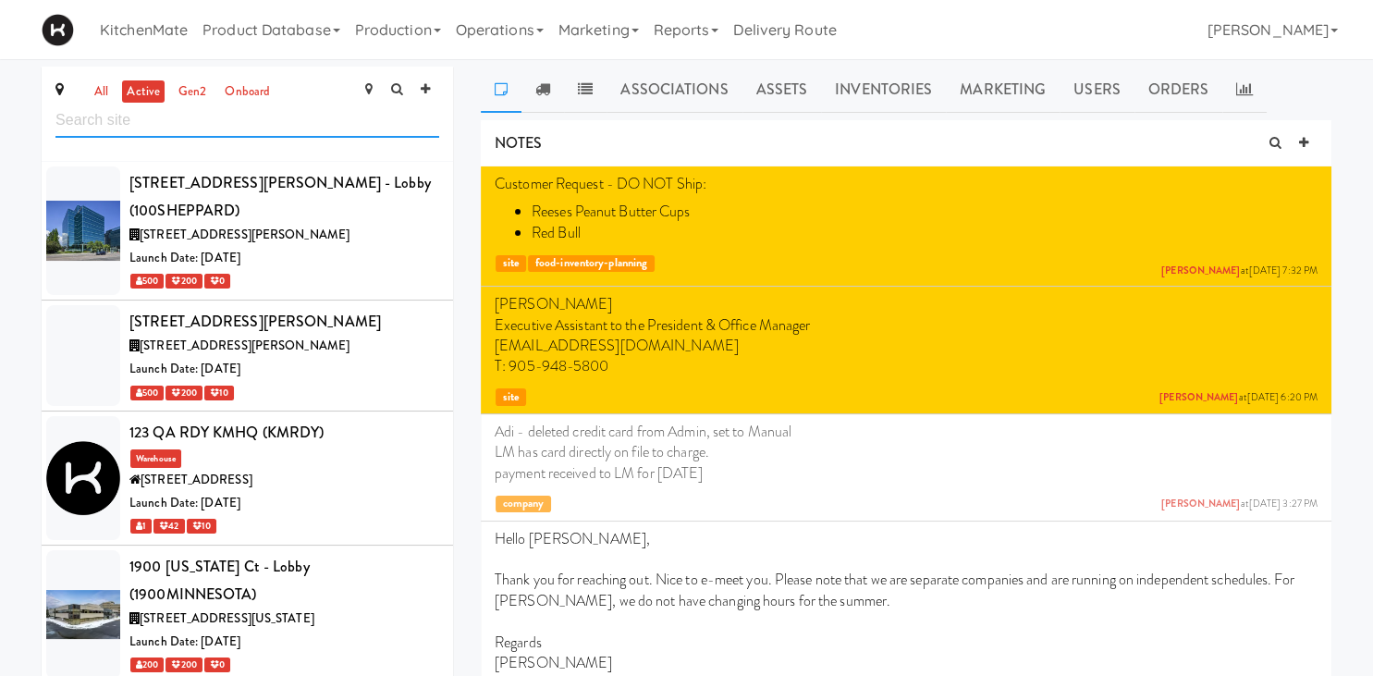
scroll to position [683, 0]
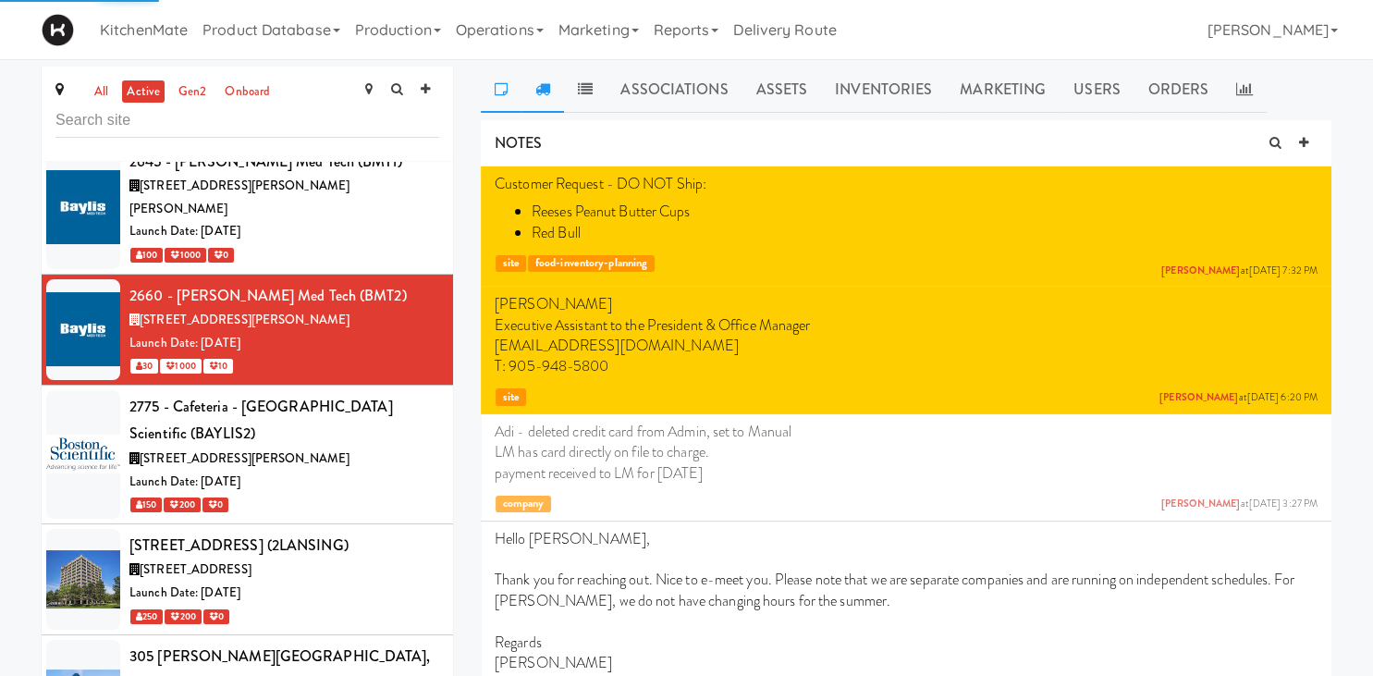
click at [542, 98] on link at bounding box center [543, 90] width 43 height 46
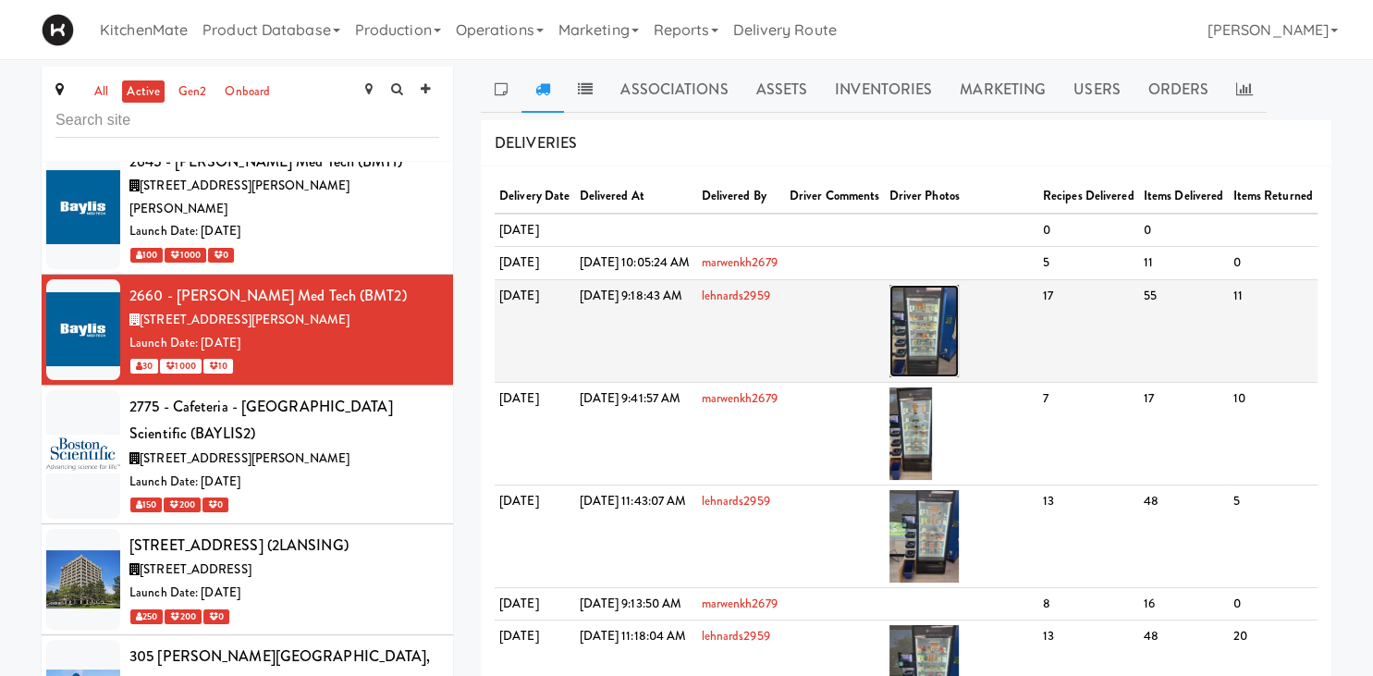
click at [959, 377] on img at bounding box center [924, 331] width 69 height 92
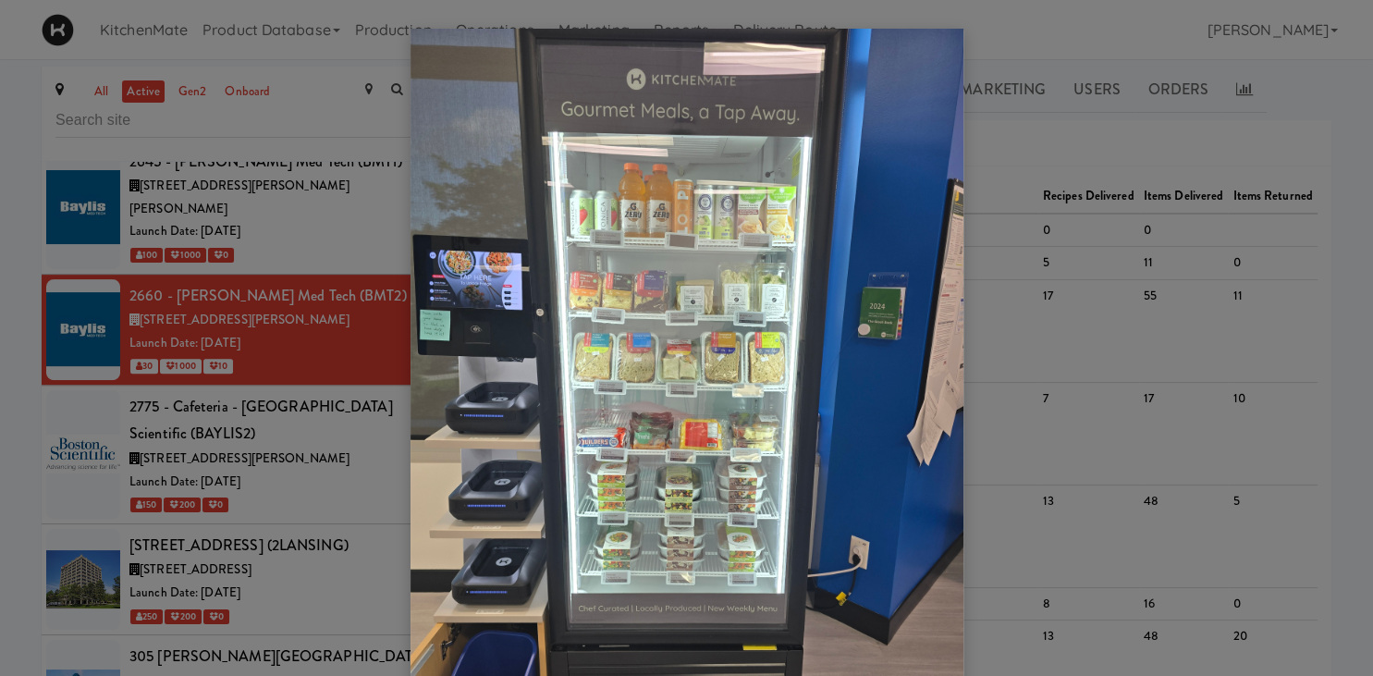
drag, startPoint x: 368, startPoint y: 302, endPoint x: 357, endPoint y: 325, distance: 25.6
click at [368, 304] on div at bounding box center [686, 338] width 1373 height 676
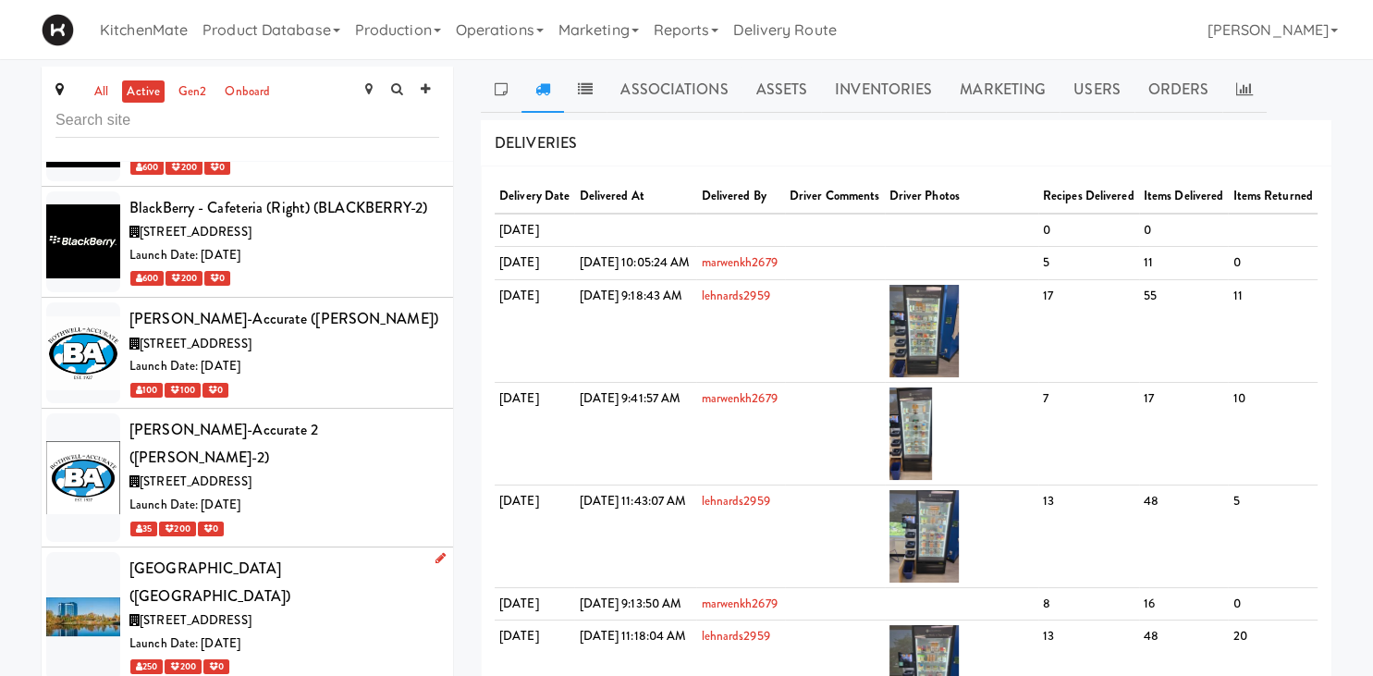
scroll to position [2485, 0]
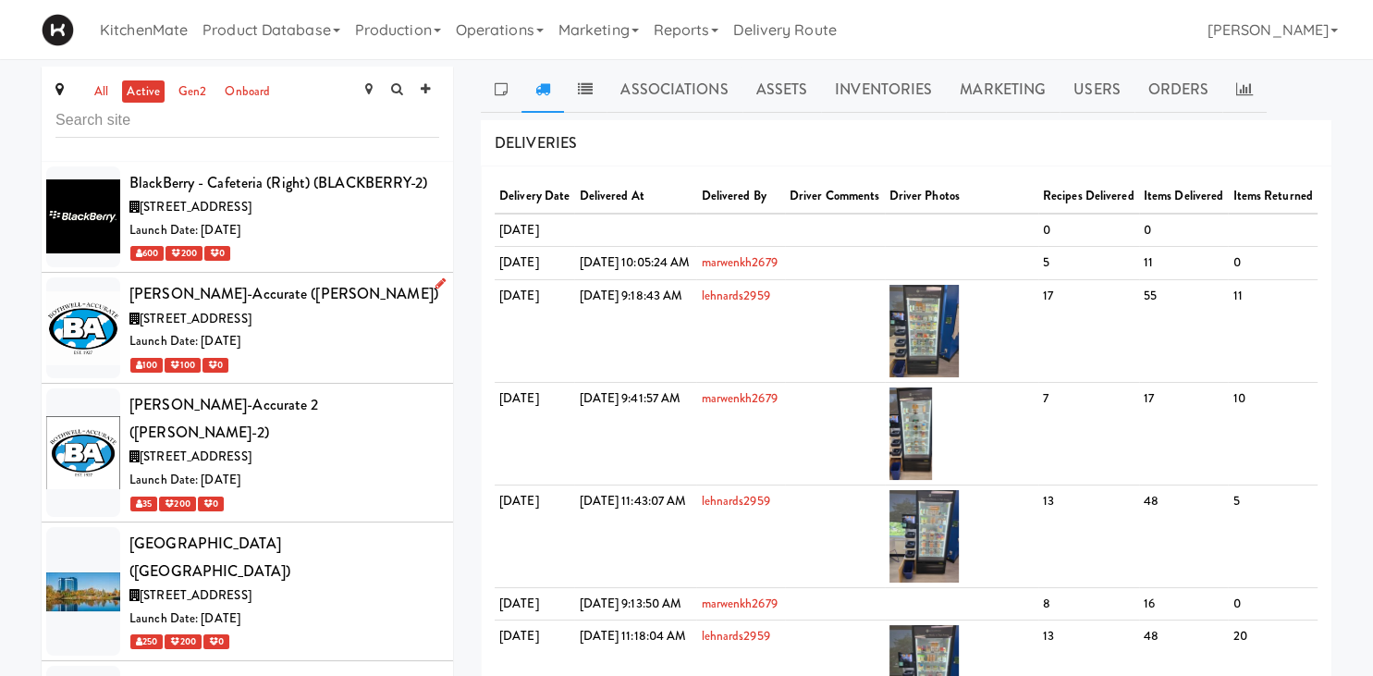
click at [317, 330] on div "Launch Date: [DATE]" at bounding box center [284, 341] width 310 height 23
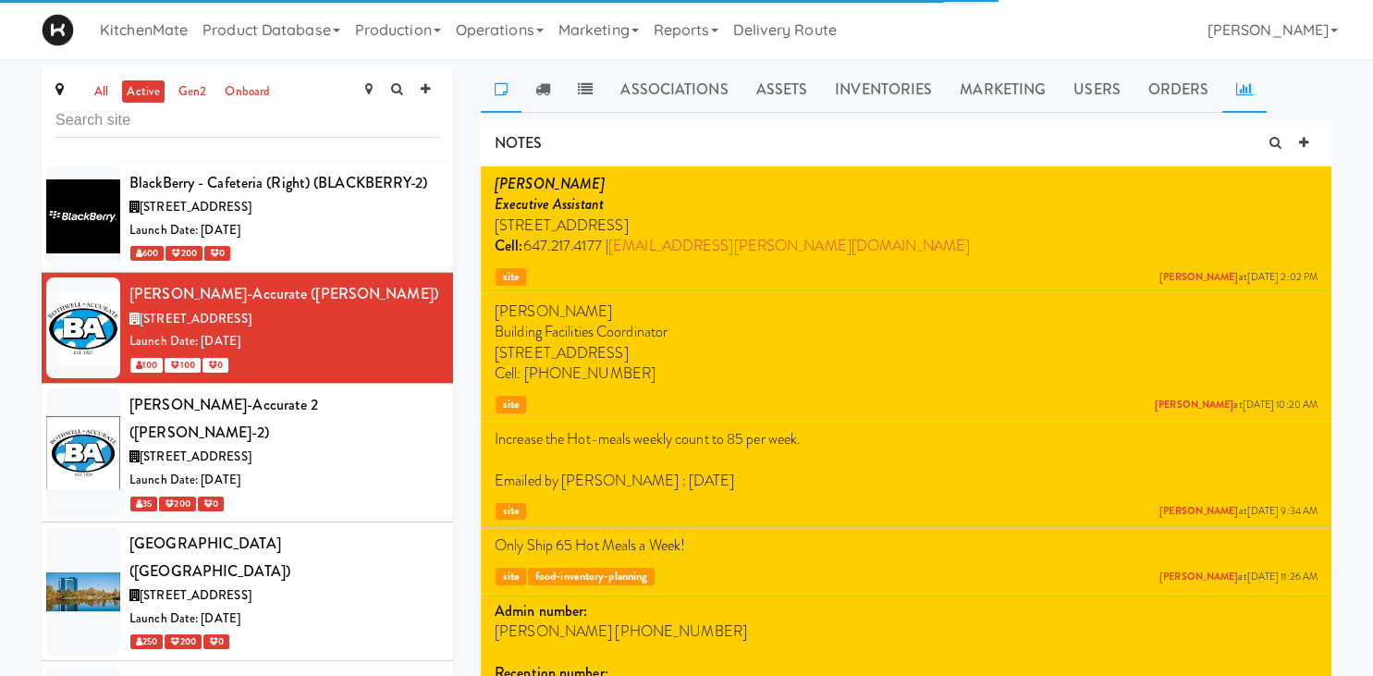
click at [1226, 82] on link at bounding box center [1245, 90] width 44 height 46
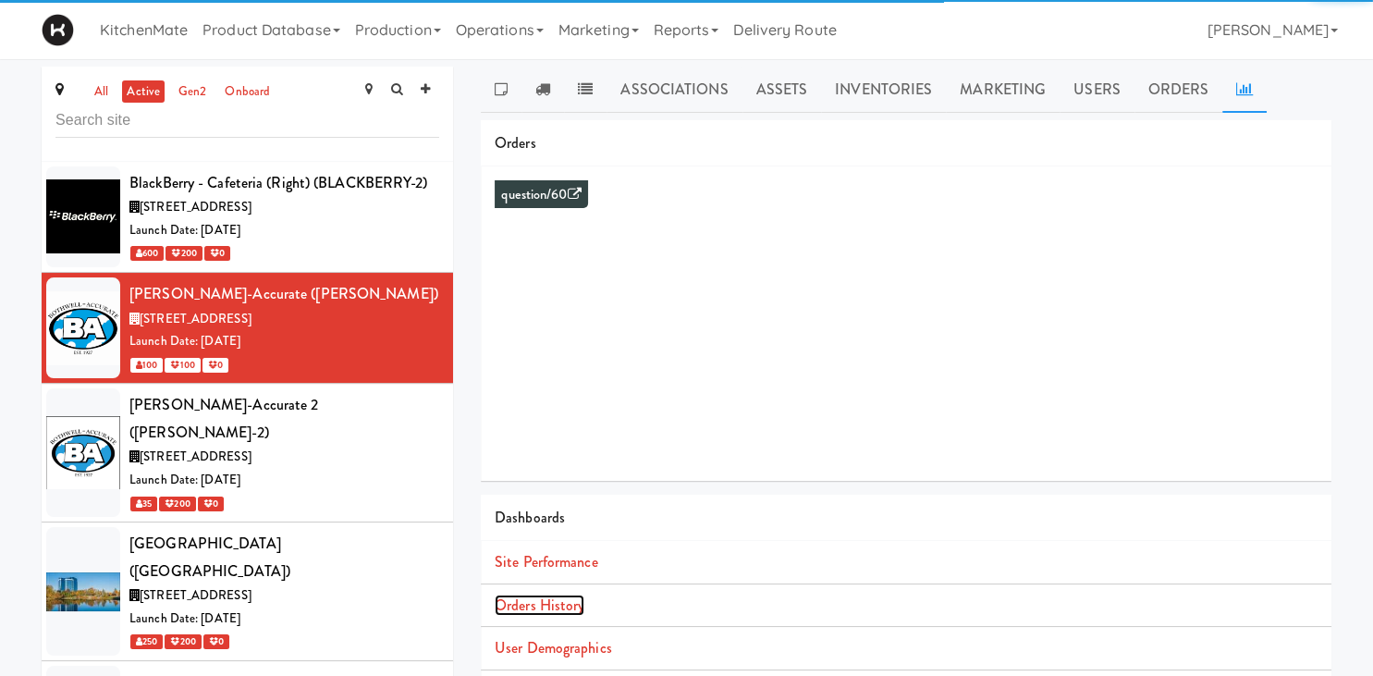
click at [548, 605] on link "Orders History" at bounding box center [540, 605] width 90 height 21
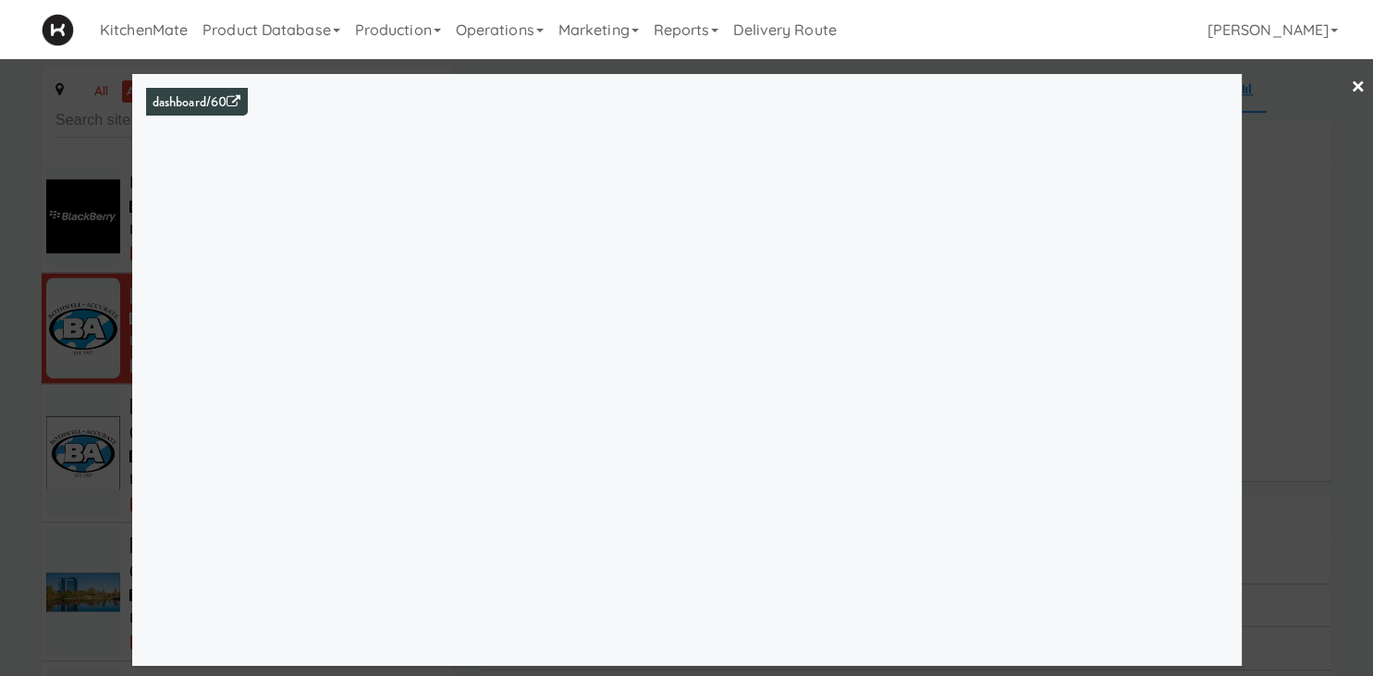
click at [91, 400] on div at bounding box center [686, 338] width 1373 height 676
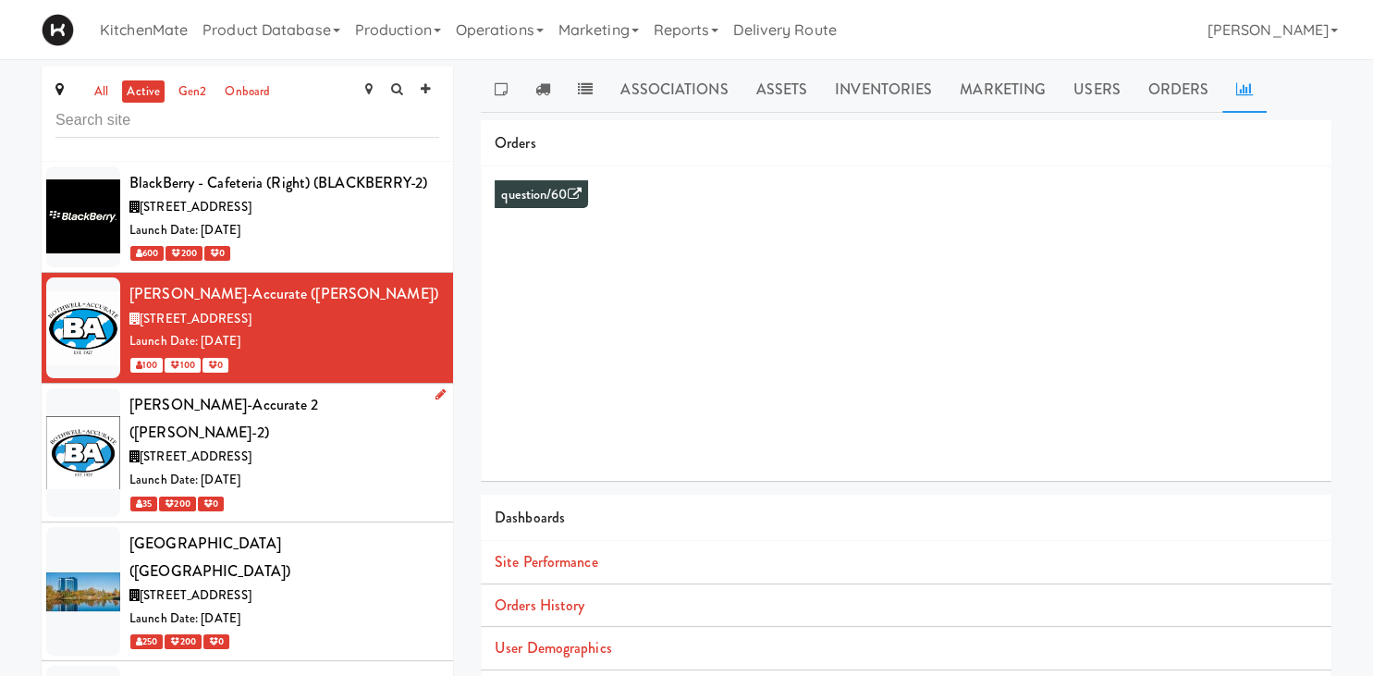
click at [252, 448] on span "[STREET_ADDRESS]" at bounding box center [196, 457] width 112 height 18
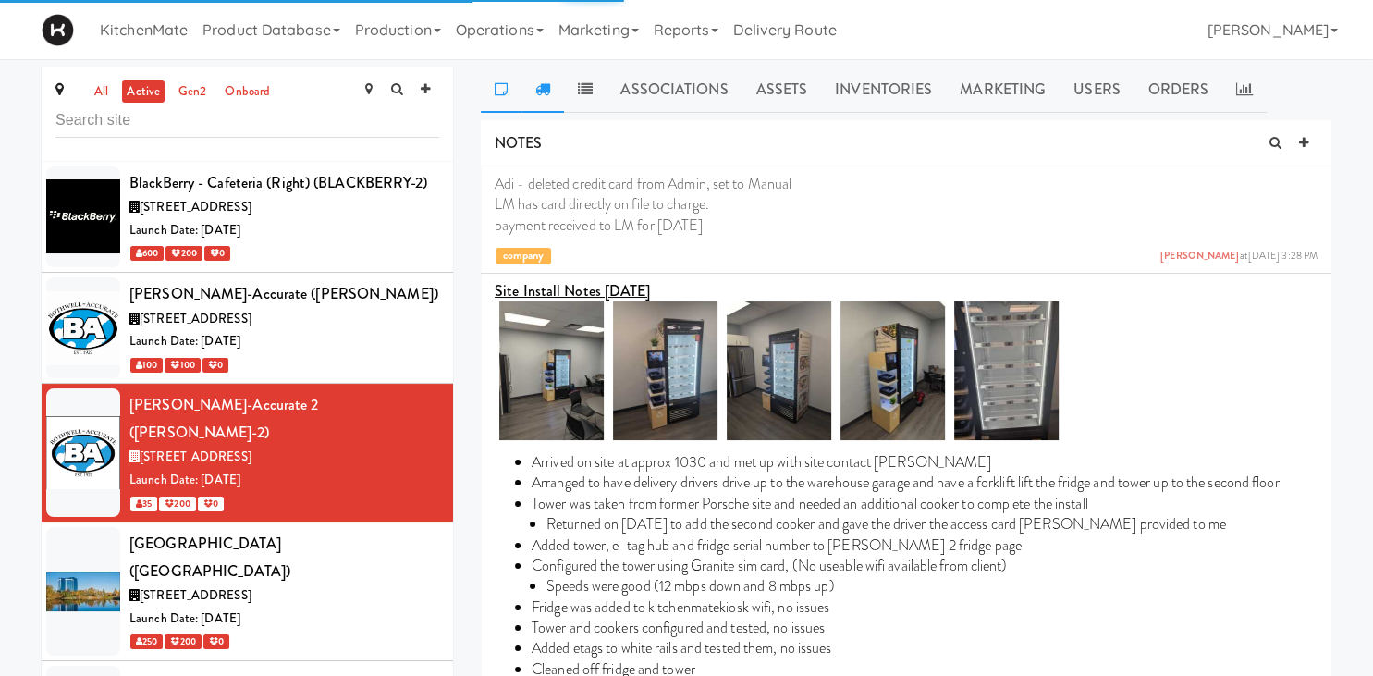
click at [553, 83] on link at bounding box center [543, 90] width 43 height 46
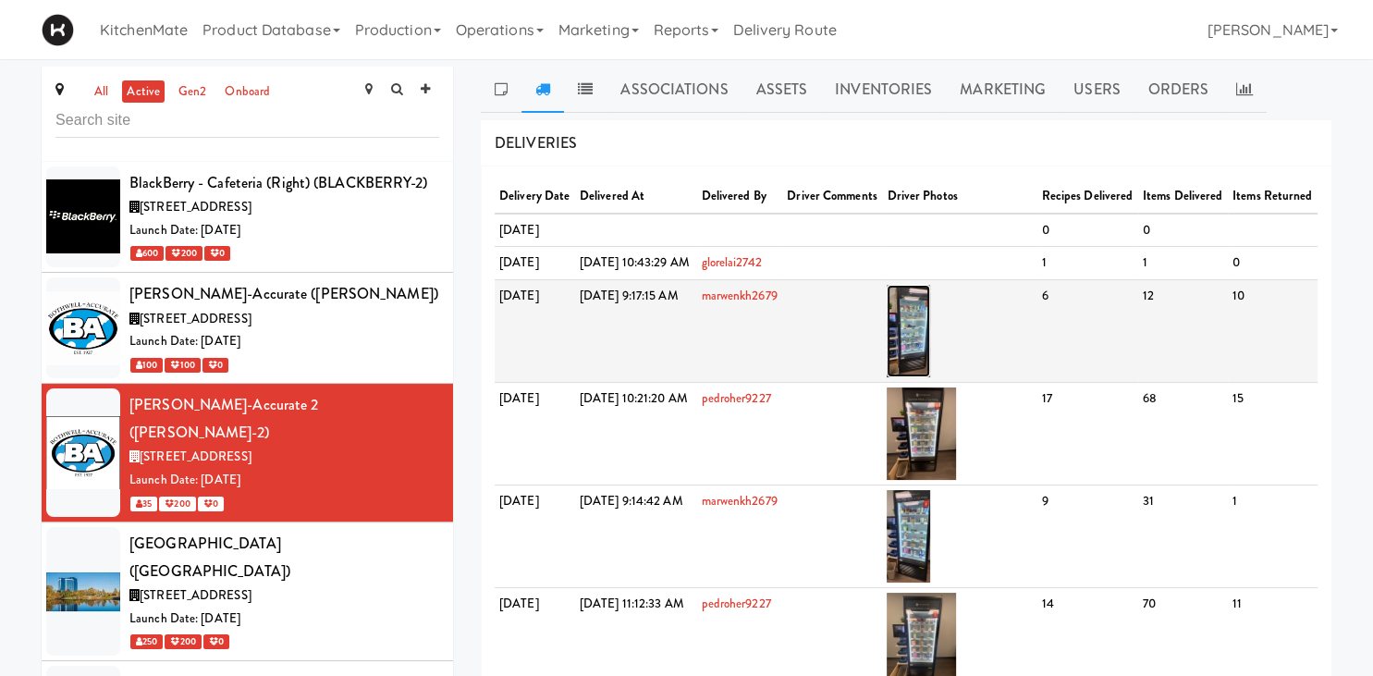
click at [930, 377] on img at bounding box center [908, 331] width 43 height 92
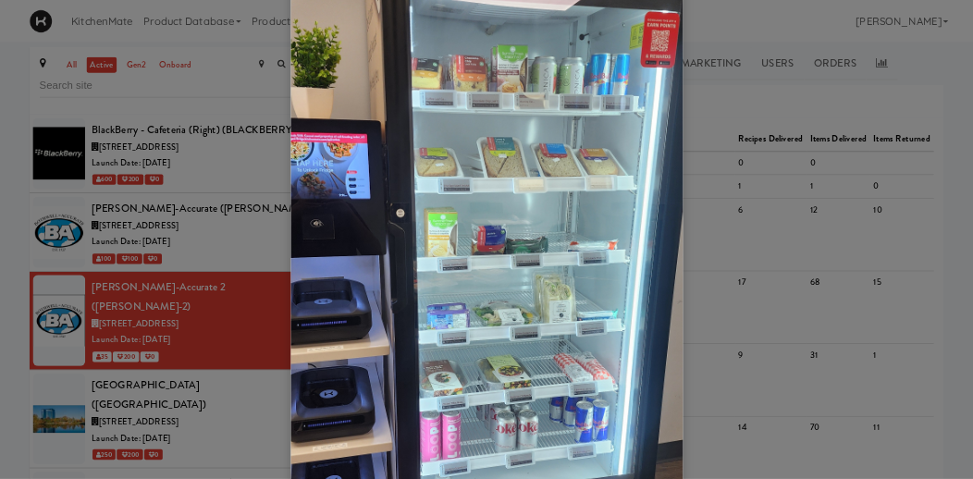
scroll to position [257, 0]
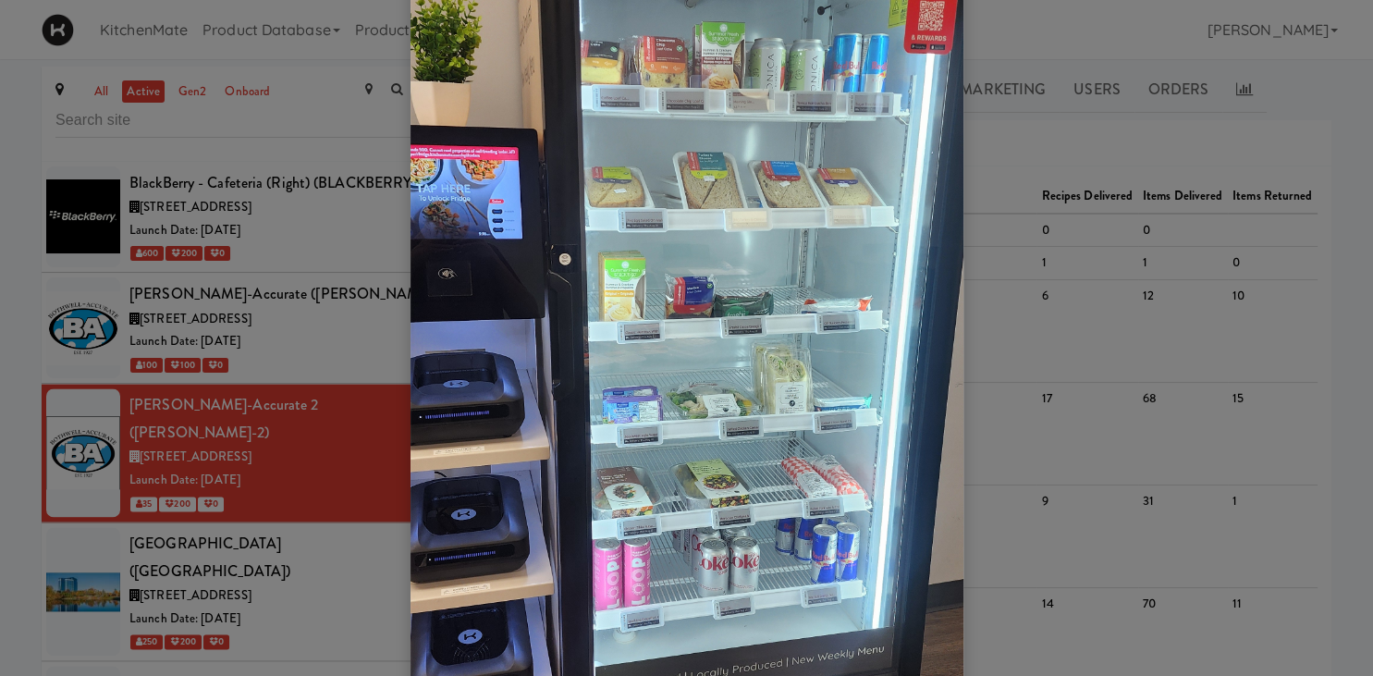
click at [1016, 265] on div at bounding box center [686, 338] width 1373 height 676
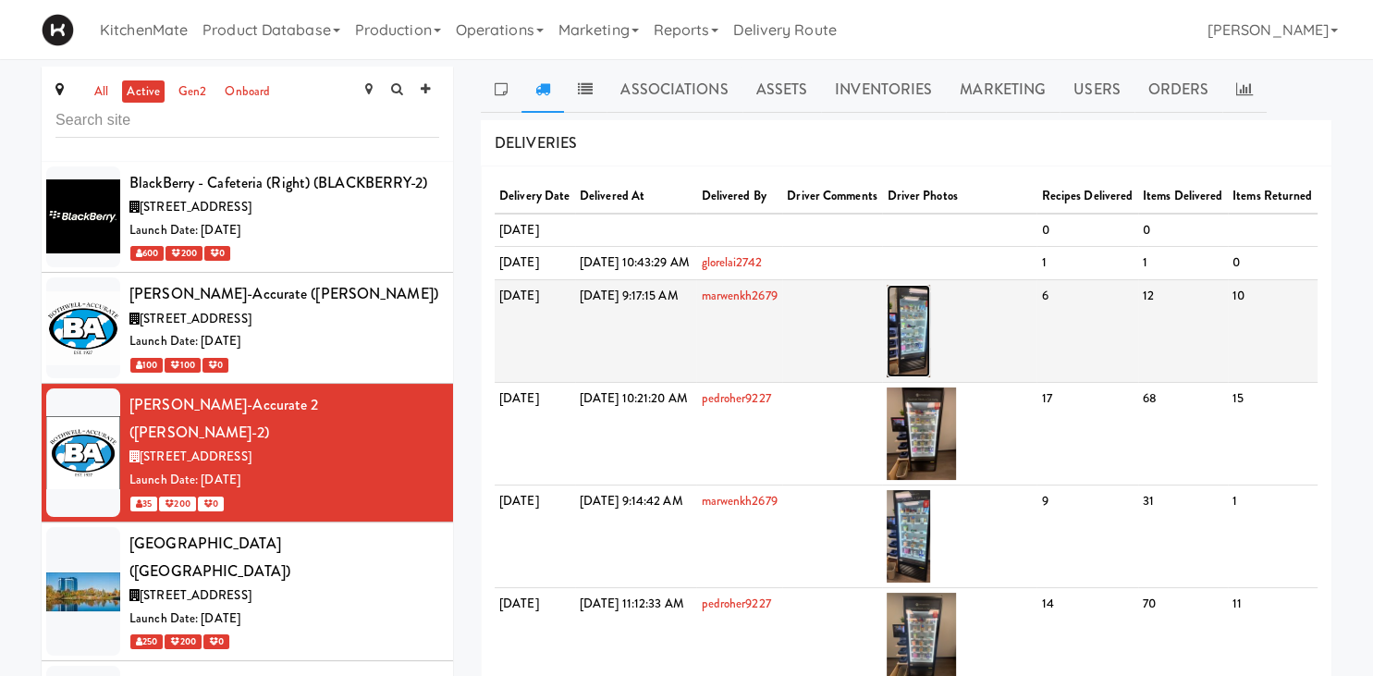
click at [930, 377] on img at bounding box center [908, 331] width 43 height 92
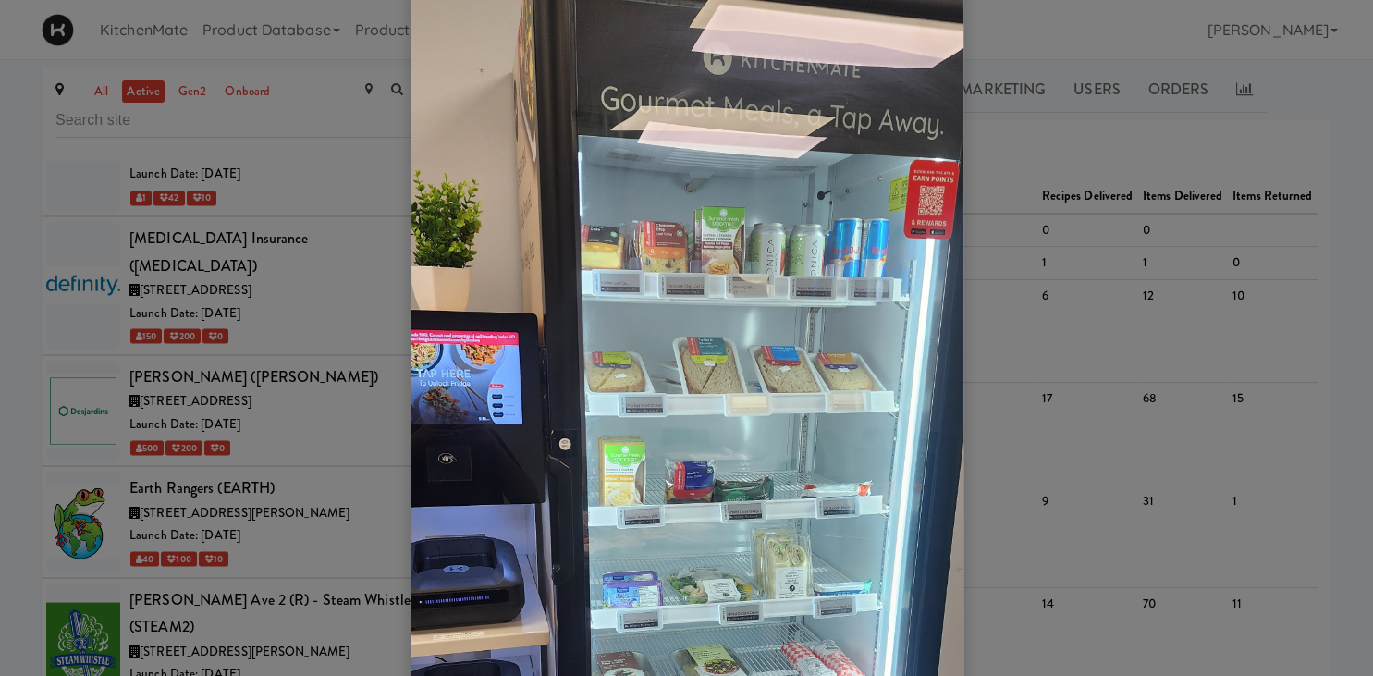
scroll to position [129, 0]
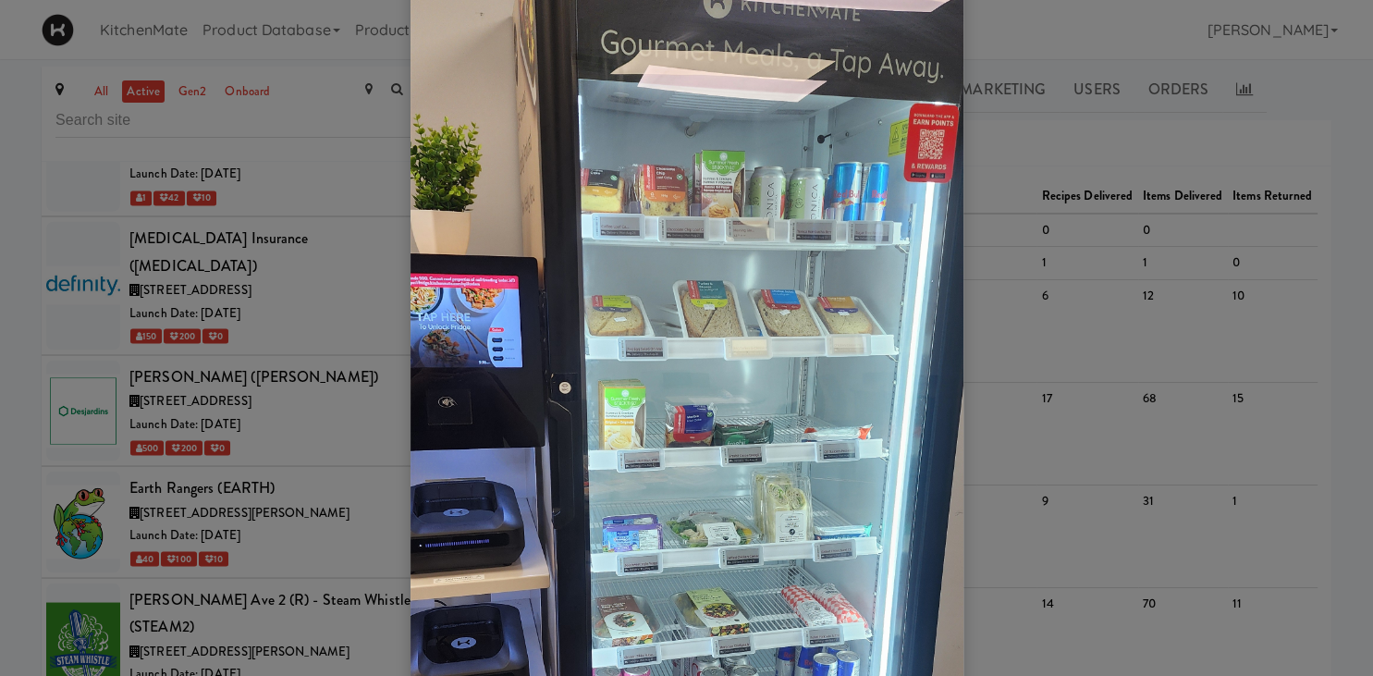
click at [1021, 316] on div at bounding box center [686, 338] width 1373 height 676
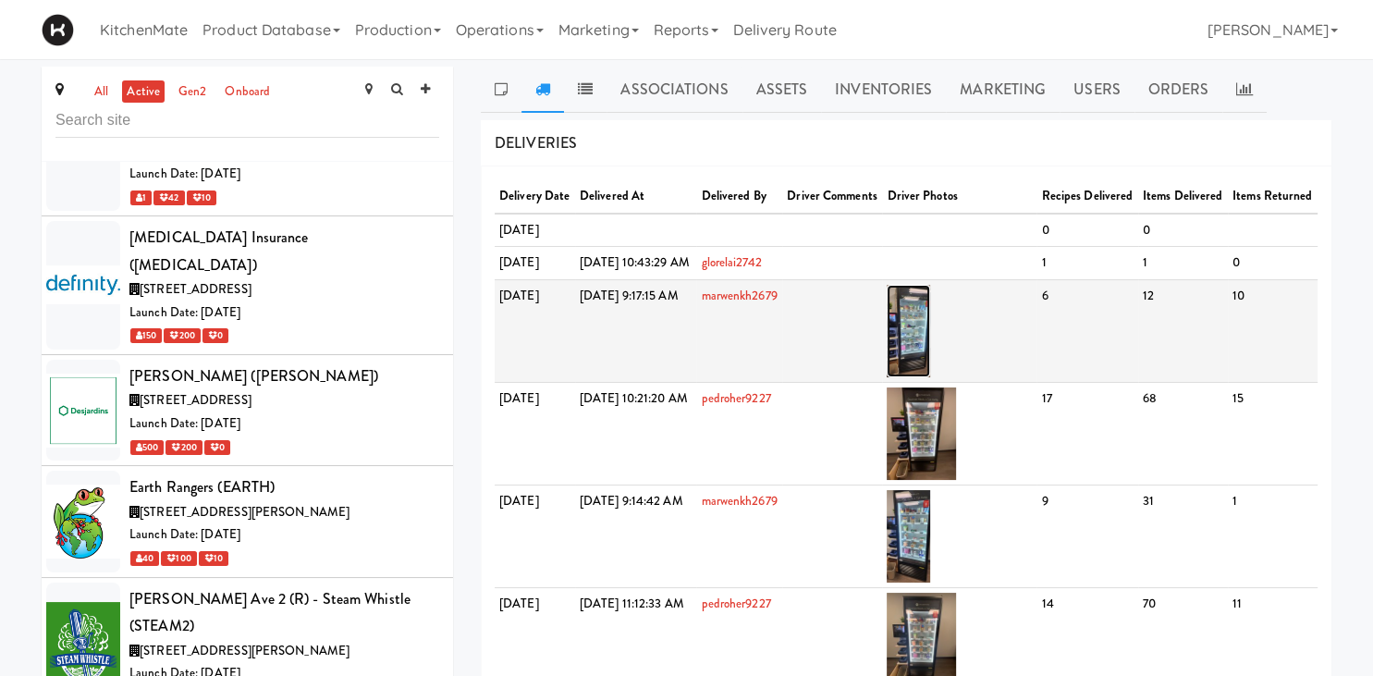
click at [930, 377] on img at bounding box center [908, 331] width 43 height 92
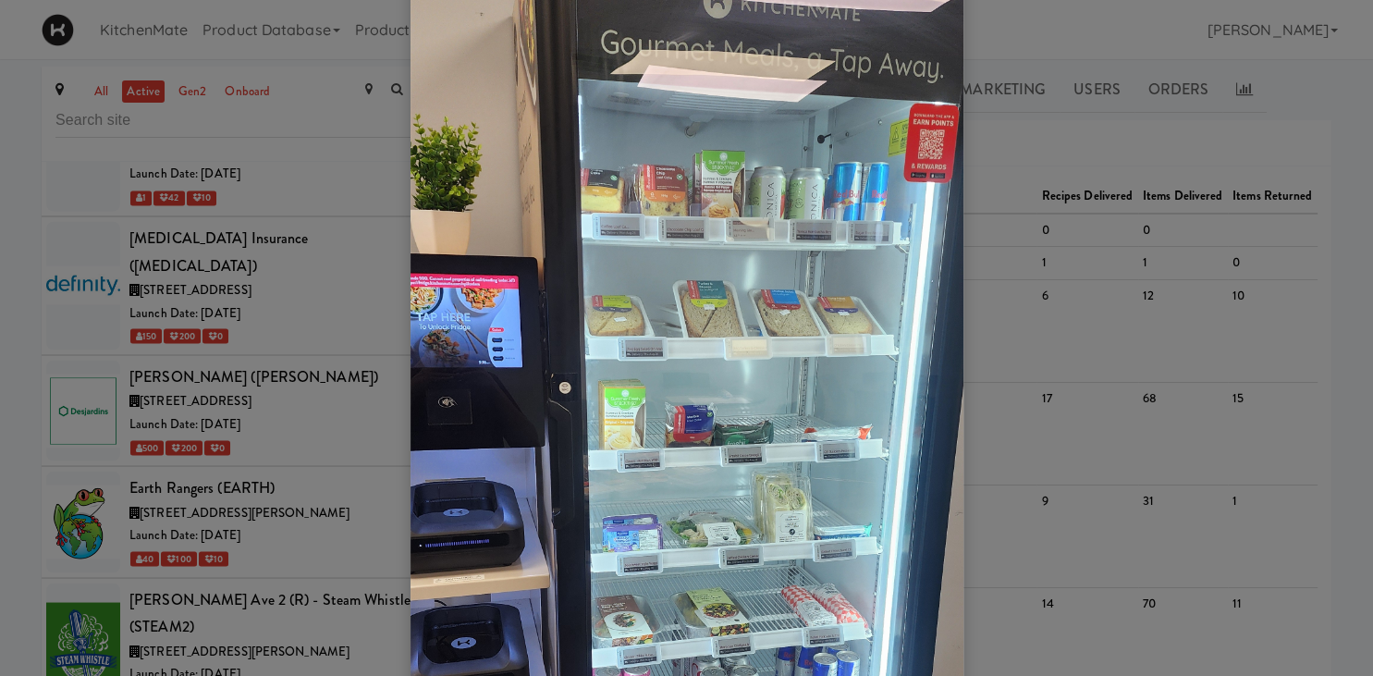
scroll to position [386, 0]
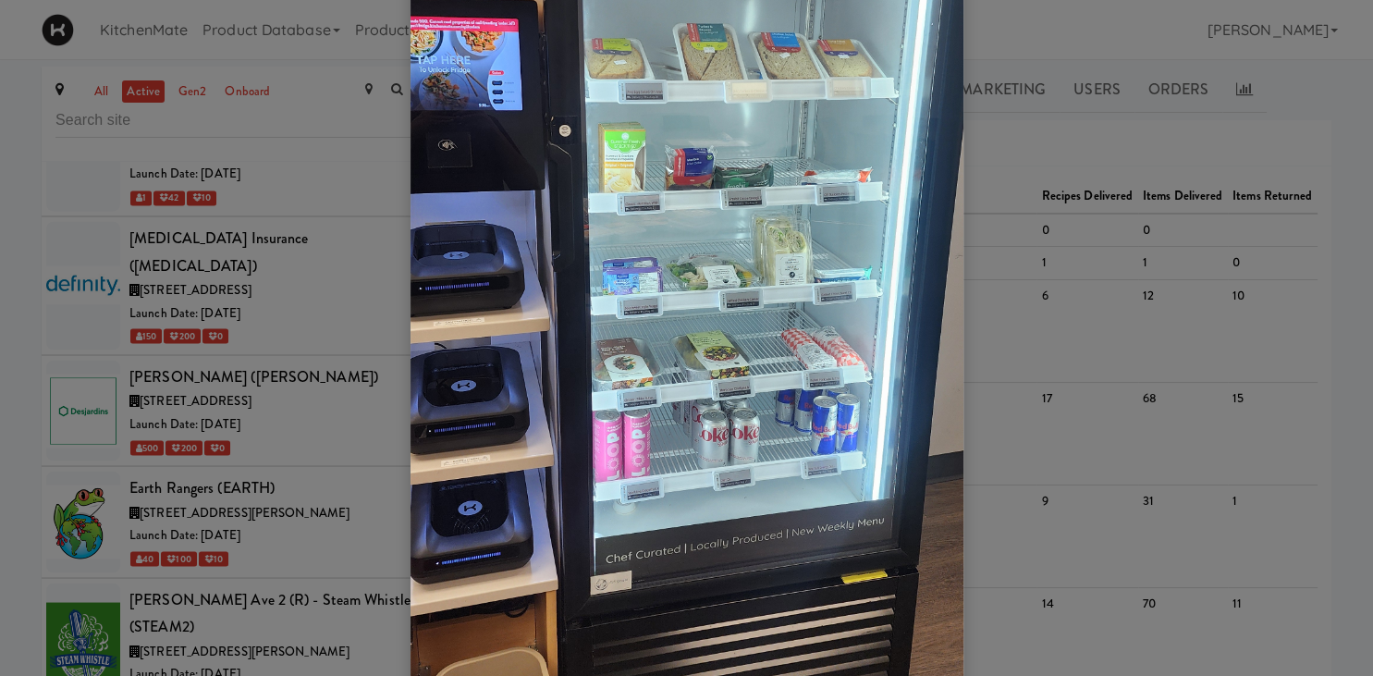
click at [1050, 353] on div at bounding box center [686, 338] width 1373 height 676
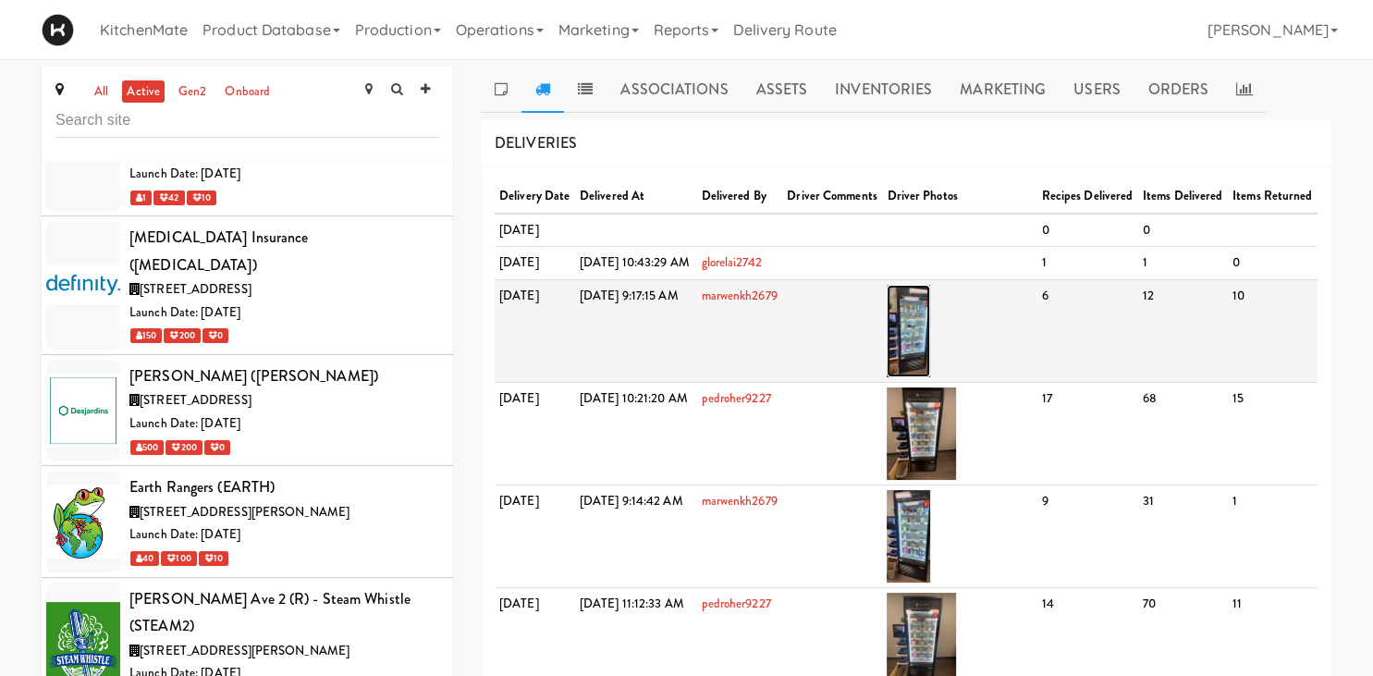
click at [930, 372] on img at bounding box center [908, 331] width 43 height 92
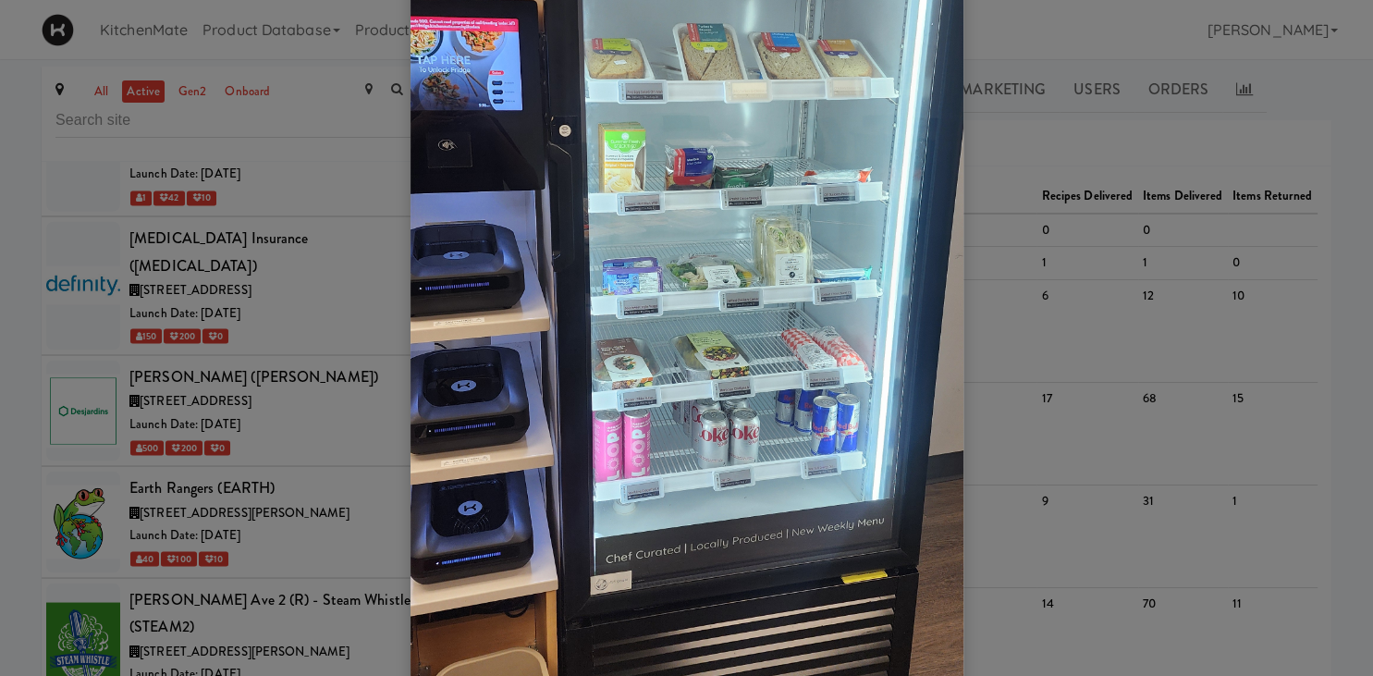
scroll to position [514, 0]
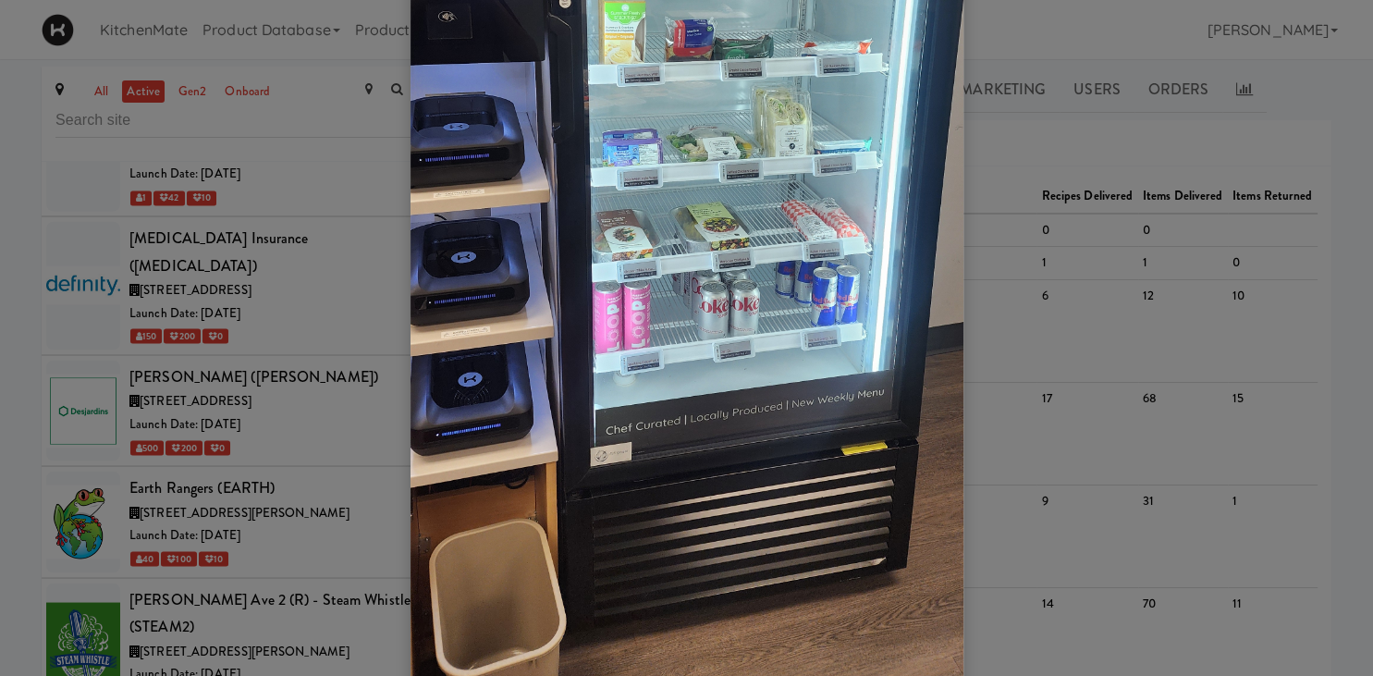
click at [240, 356] on div at bounding box center [686, 338] width 1373 height 676
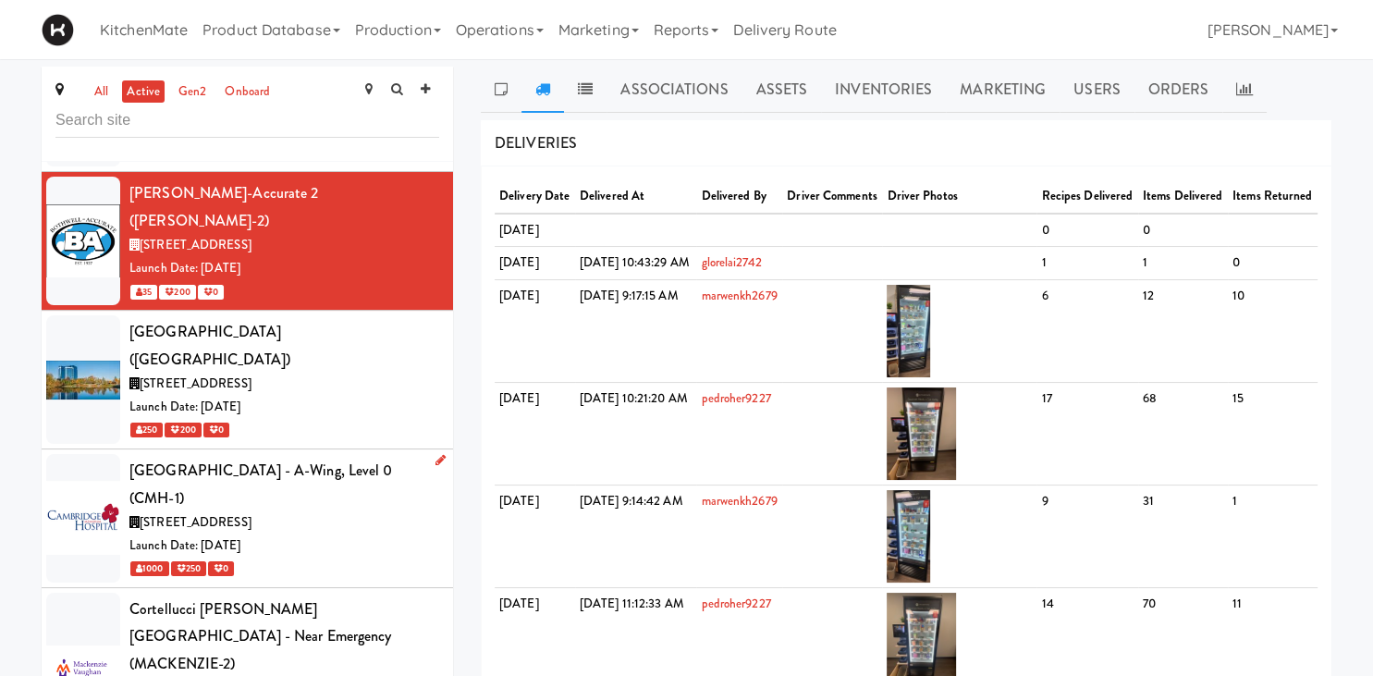
scroll to position [2704, 0]
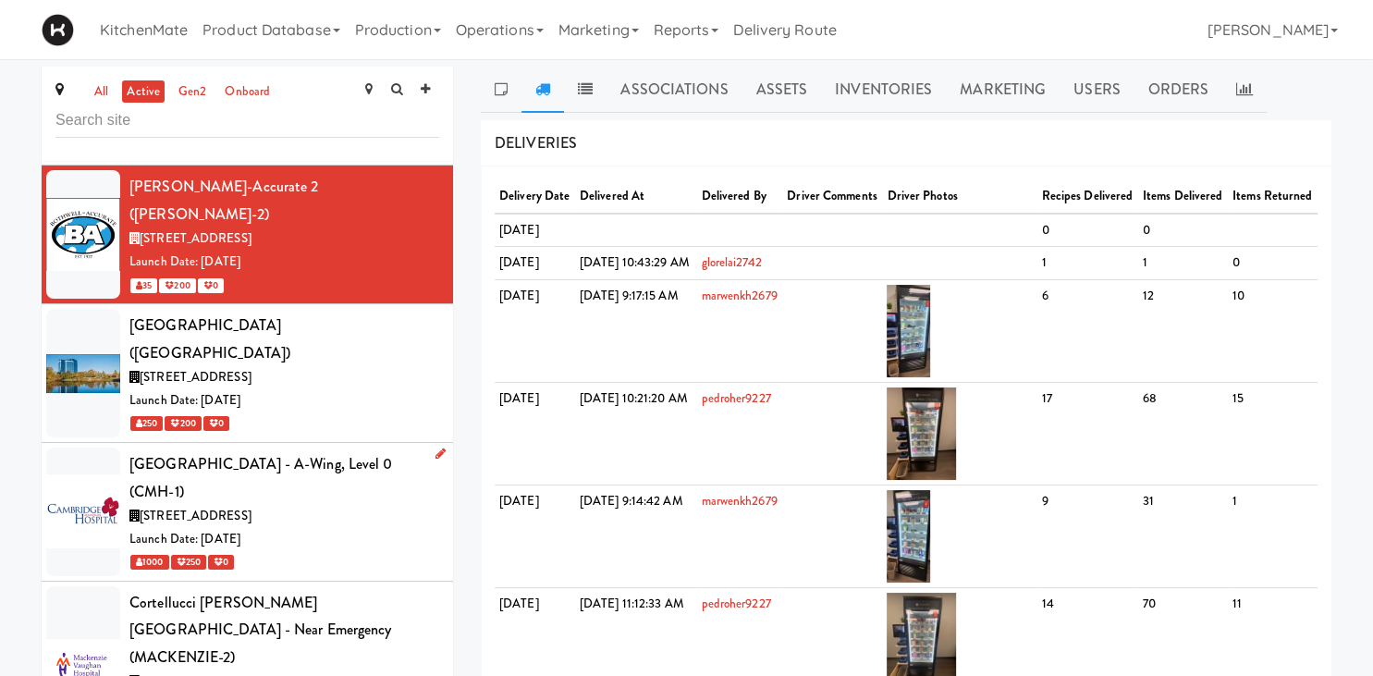
click at [369, 450] on div "[GEOGRAPHIC_DATA] - A-Wing, Level 0 (CMH-1)" at bounding box center [284, 477] width 310 height 55
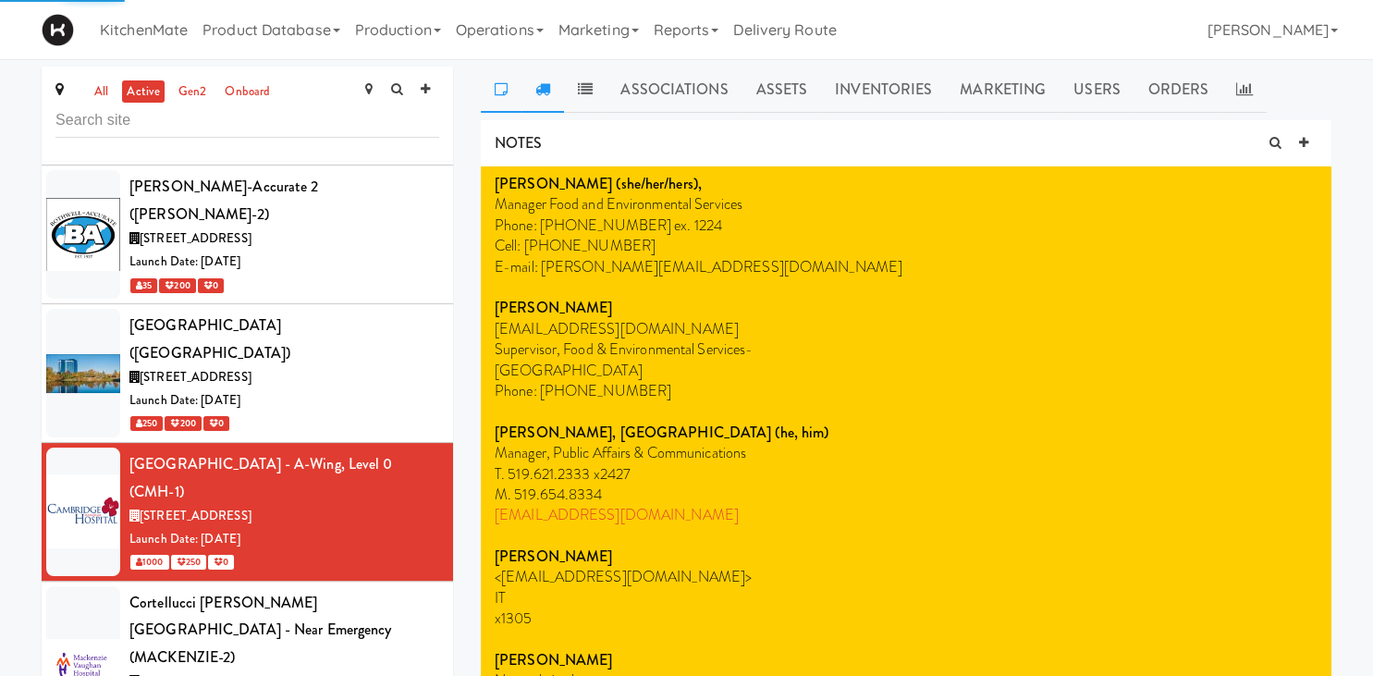
click at [543, 97] on link at bounding box center [543, 90] width 43 height 46
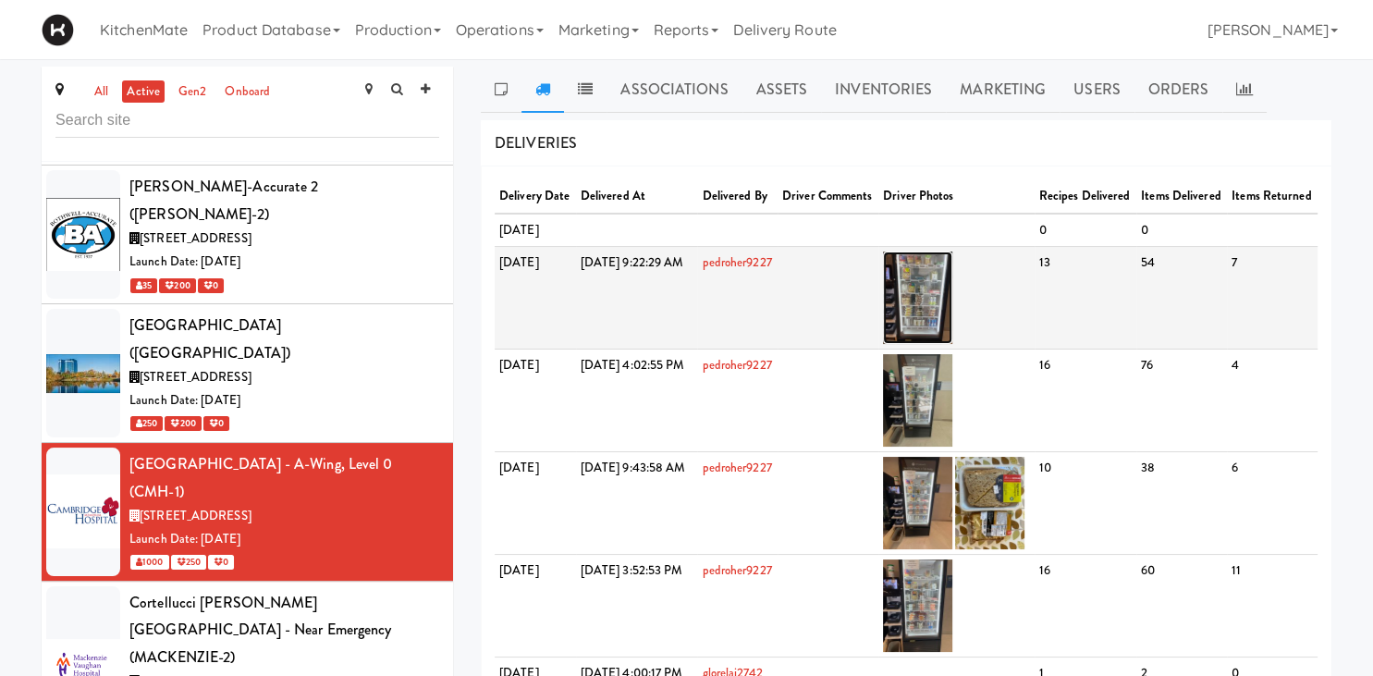
click at [953, 342] on img at bounding box center [917, 298] width 69 height 92
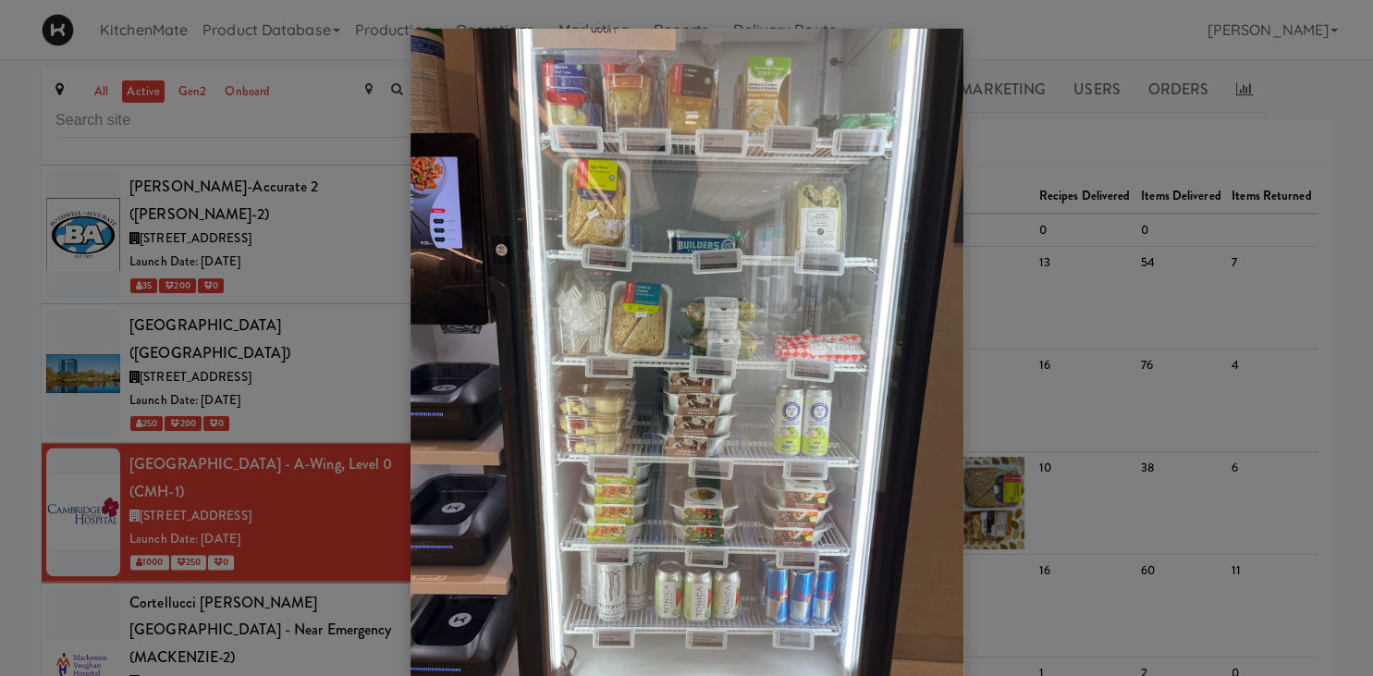
click at [1244, 486] on div at bounding box center [686, 338] width 1373 height 676
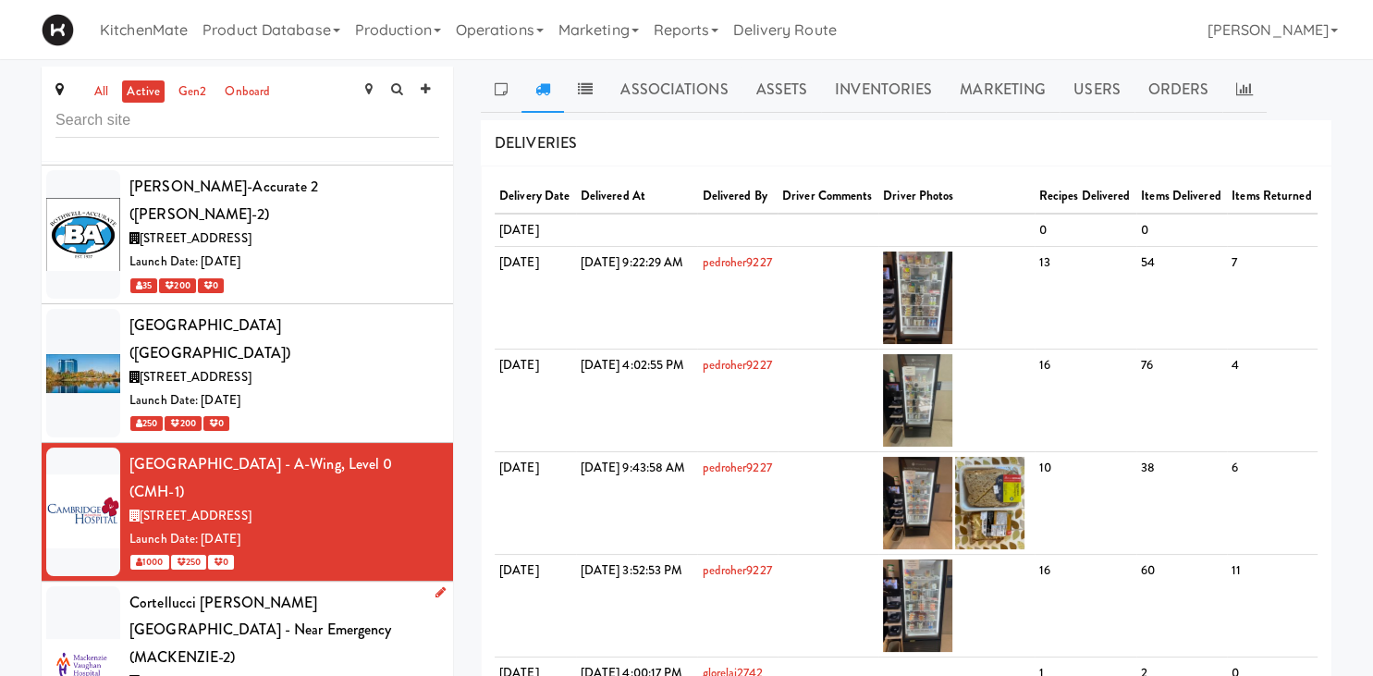
click at [350, 671] on div "[STREET_ADDRESS][PERSON_NAME]" at bounding box center [284, 682] width 310 height 23
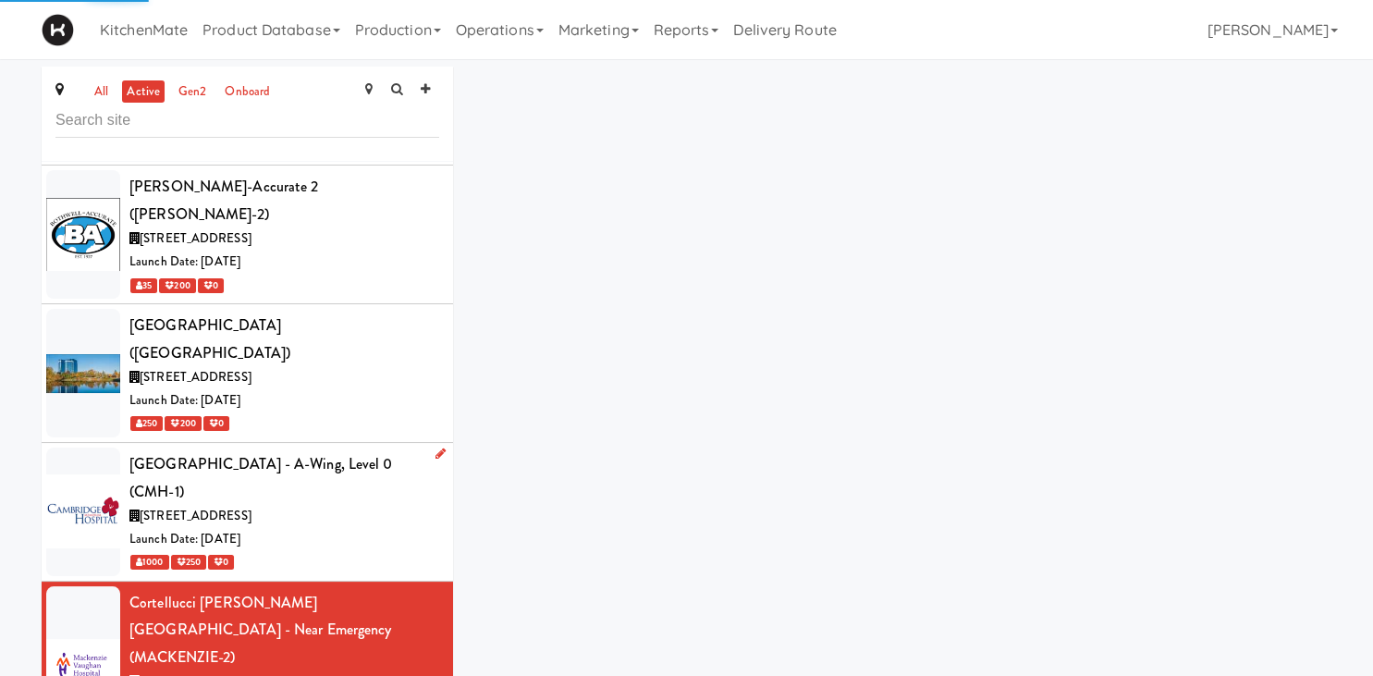
click at [341, 505] on div "[STREET_ADDRESS]" at bounding box center [284, 516] width 310 height 23
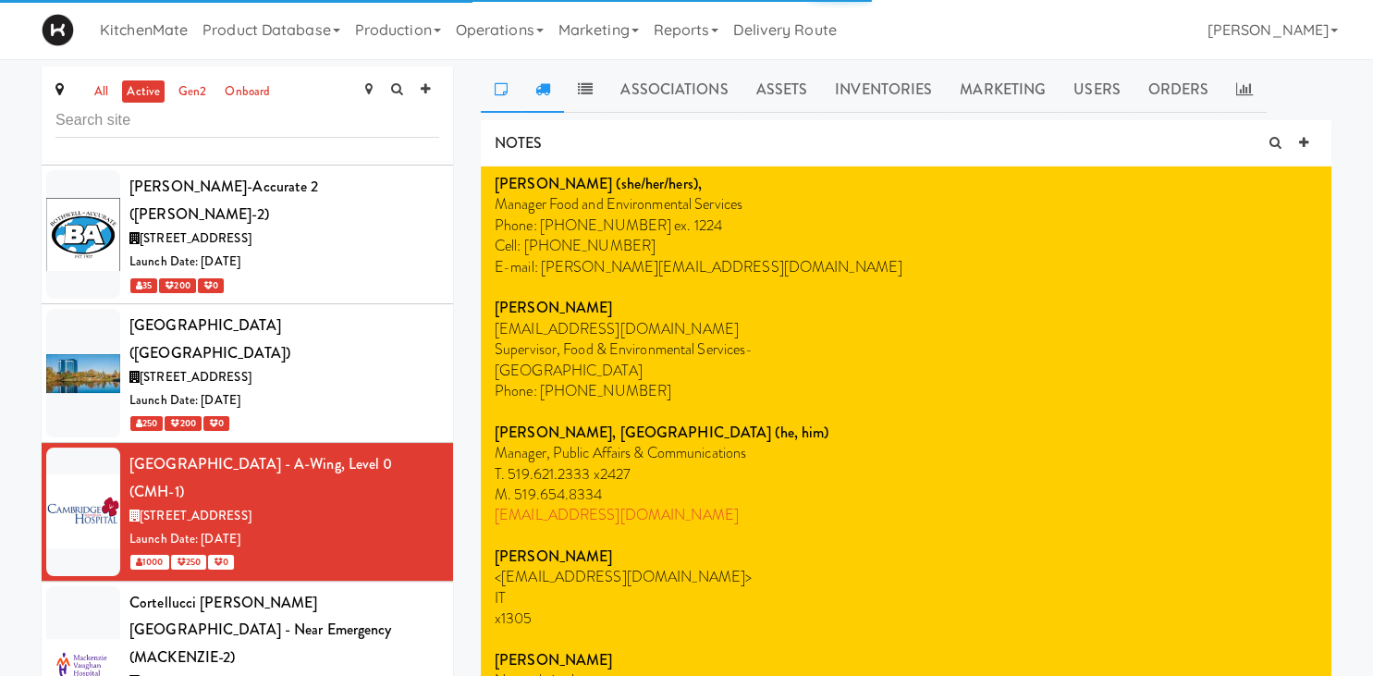
drag, startPoint x: 530, startPoint y: 73, endPoint x: 541, endPoint y: 83, distance: 15.1
click at [531, 73] on link at bounding box center [543, 90] width 43 height 46
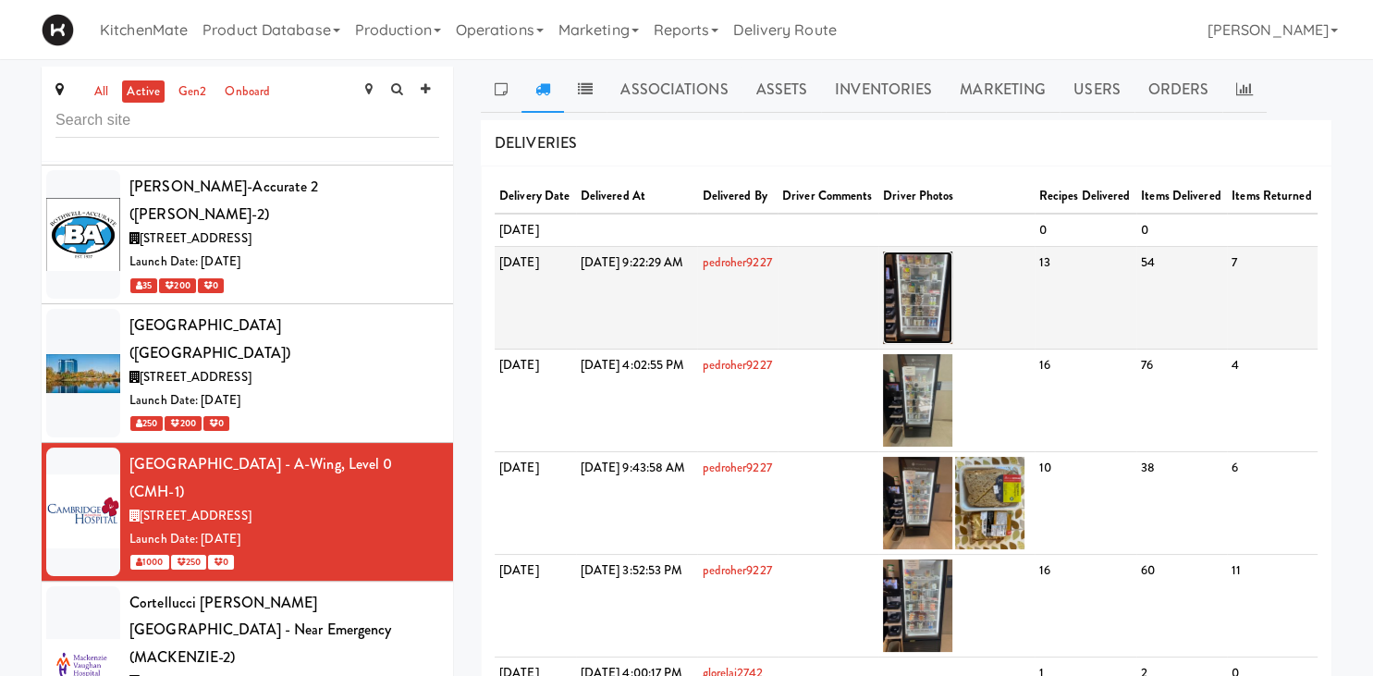
click at [949, 333] on img at bounding box center [917, 298] width 69 height 92
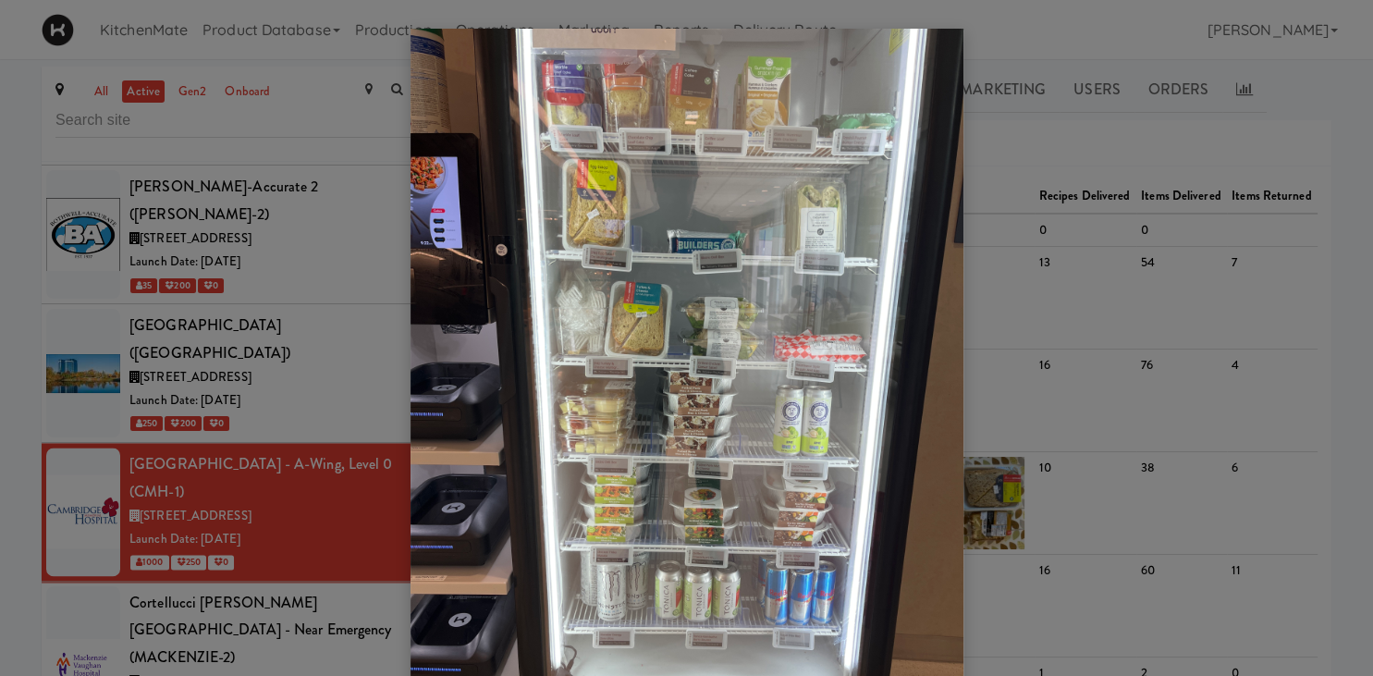
click at [302, 376] on div at bounding box center [686, 338] width 1373 height 676
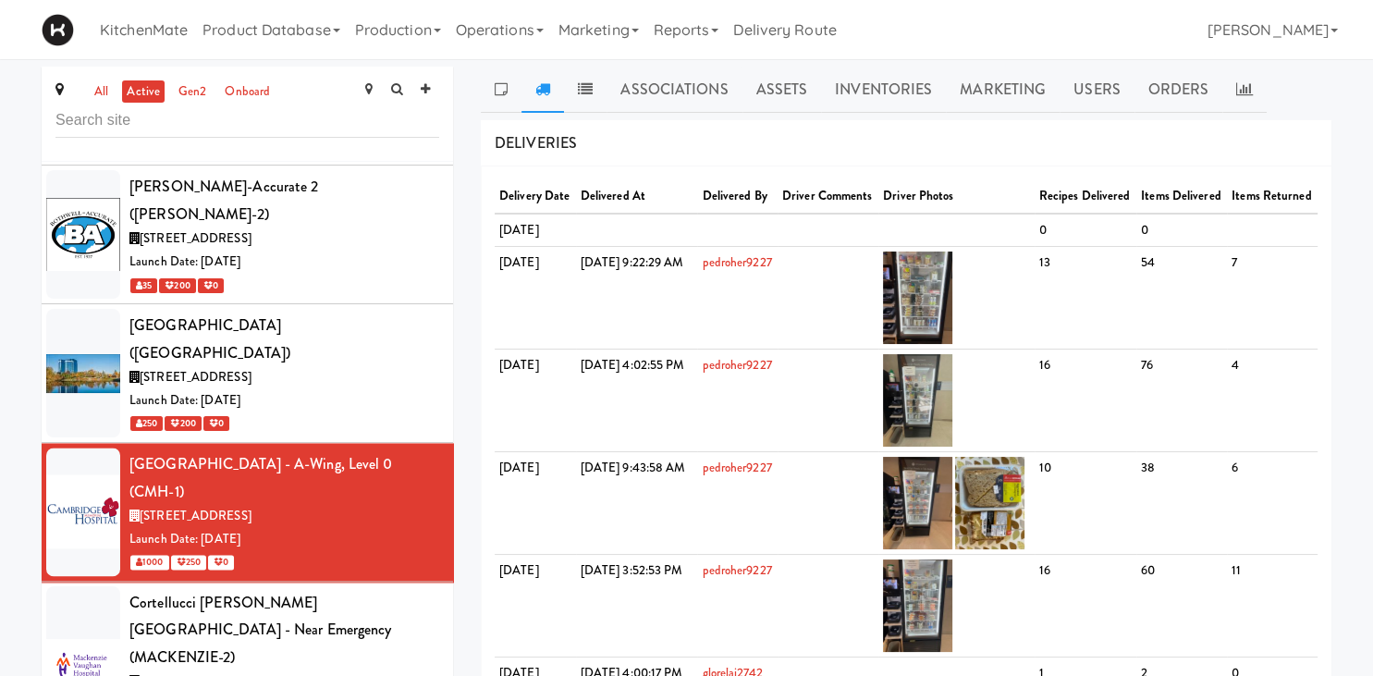
click at [320, 589] on div "Cortellucci [PERSON_NAME][GEOGRAPHIC_DATA] - near Emergency (MACKENZIE-2)" at bounding box center [284, 630] width 310 height 82
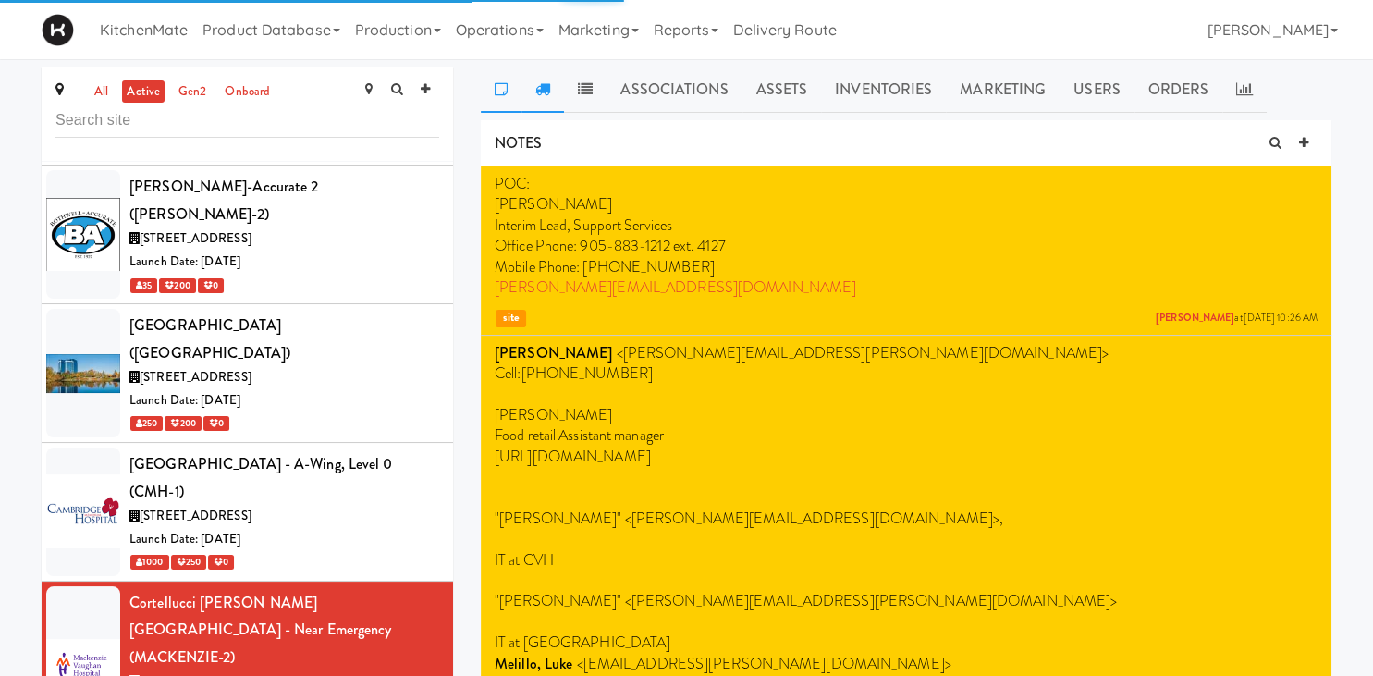
click at [536, 90] on icon at bounding box center [543, 88] width 15 height 15
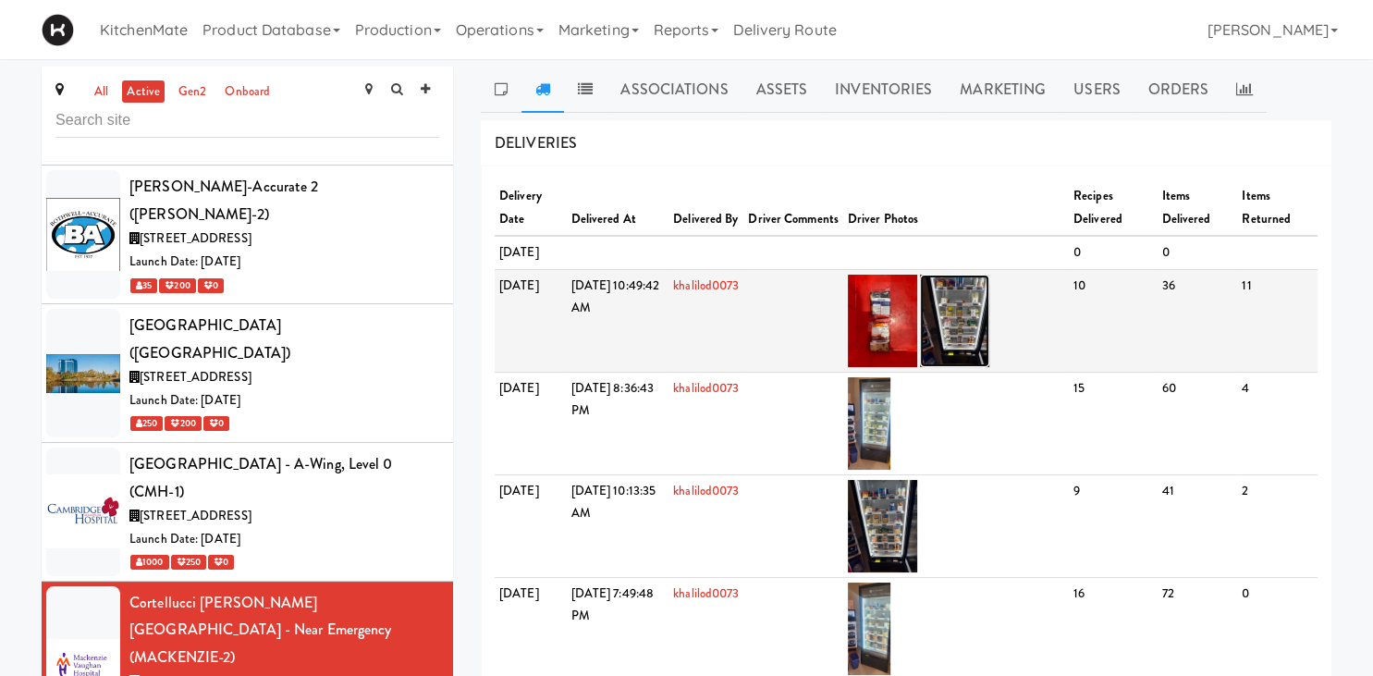
click at [990, 326] on img at bounding box center [954, 321] width 69 height 92
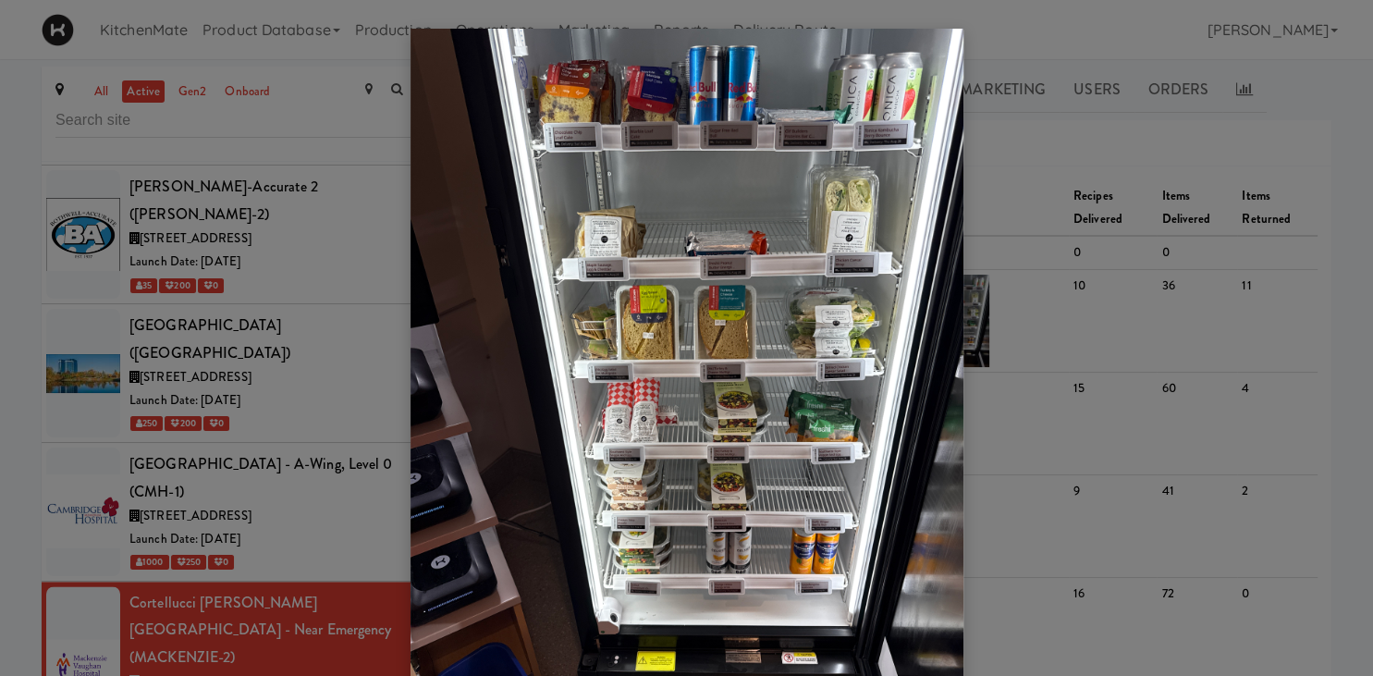
click at [198, 414] on div at bounding box center [686, 338] width 1373 height 676
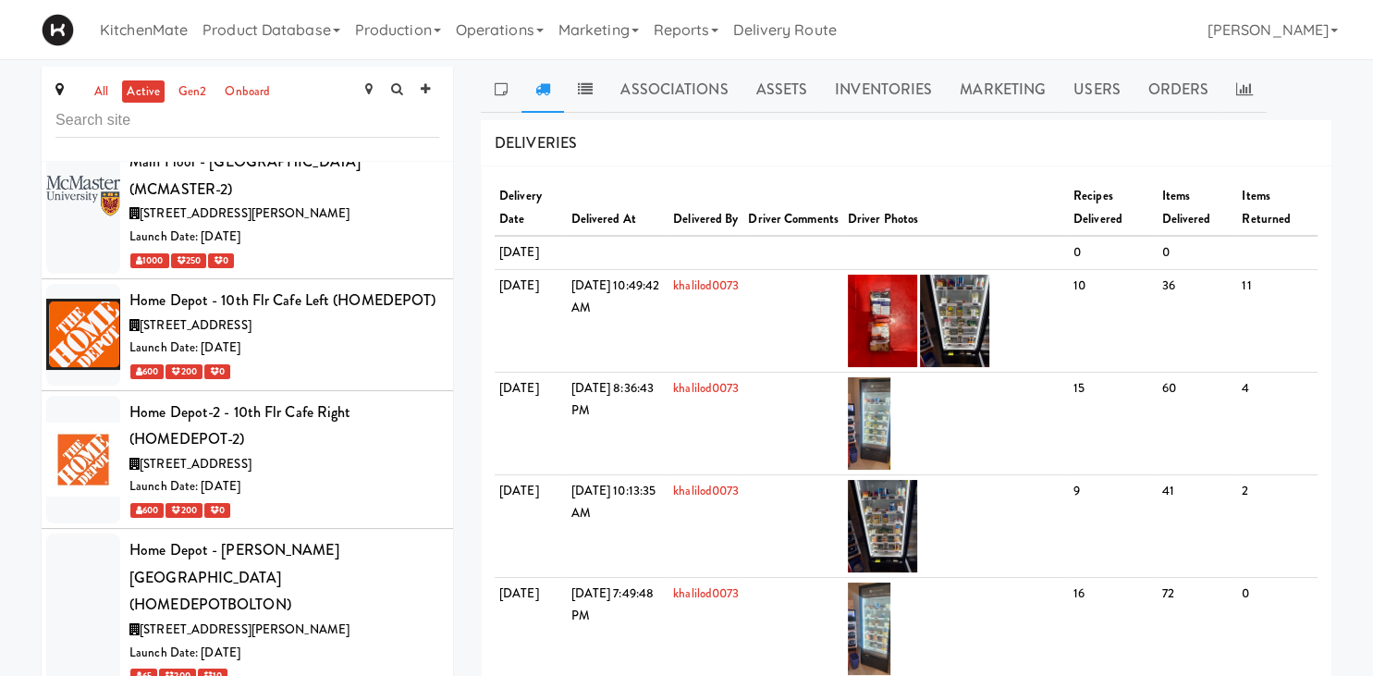
scroll to position [4635, 0]
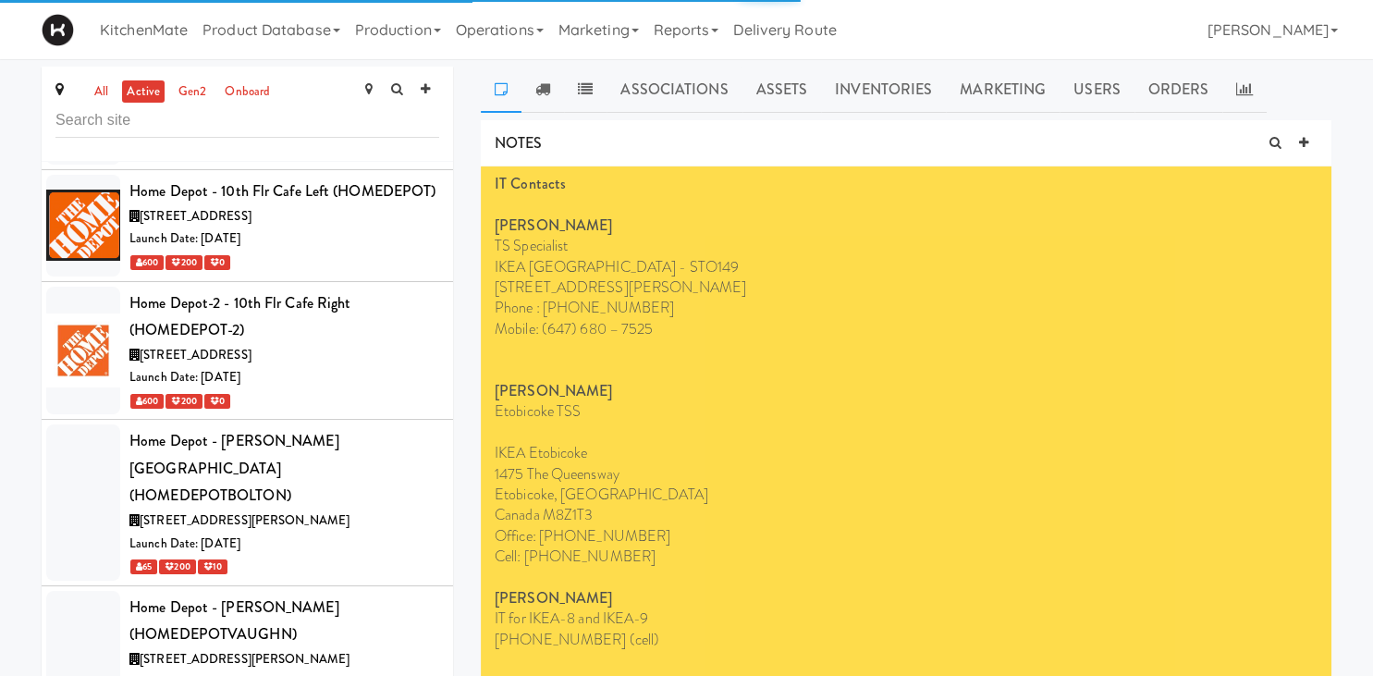
click at [1263, 86] on ul "Associations Assets Inventories Marketing Users Orders" at bounding box center [906, 90] width 851 height 46
click at [1245, 83] on icon at bounding box center [1245, 88] width 17 height 15
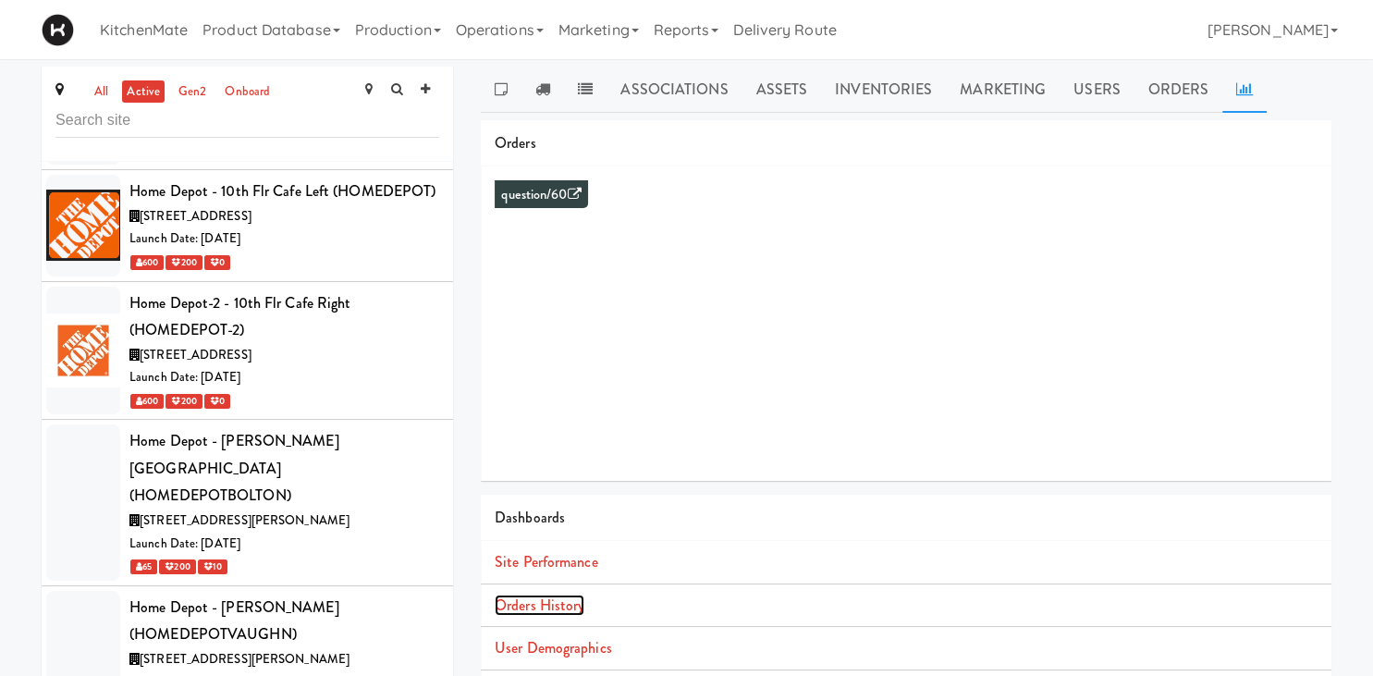
click at [573, 599] on link "Orders History" at bounding box center [540, 605] width 90 height 21
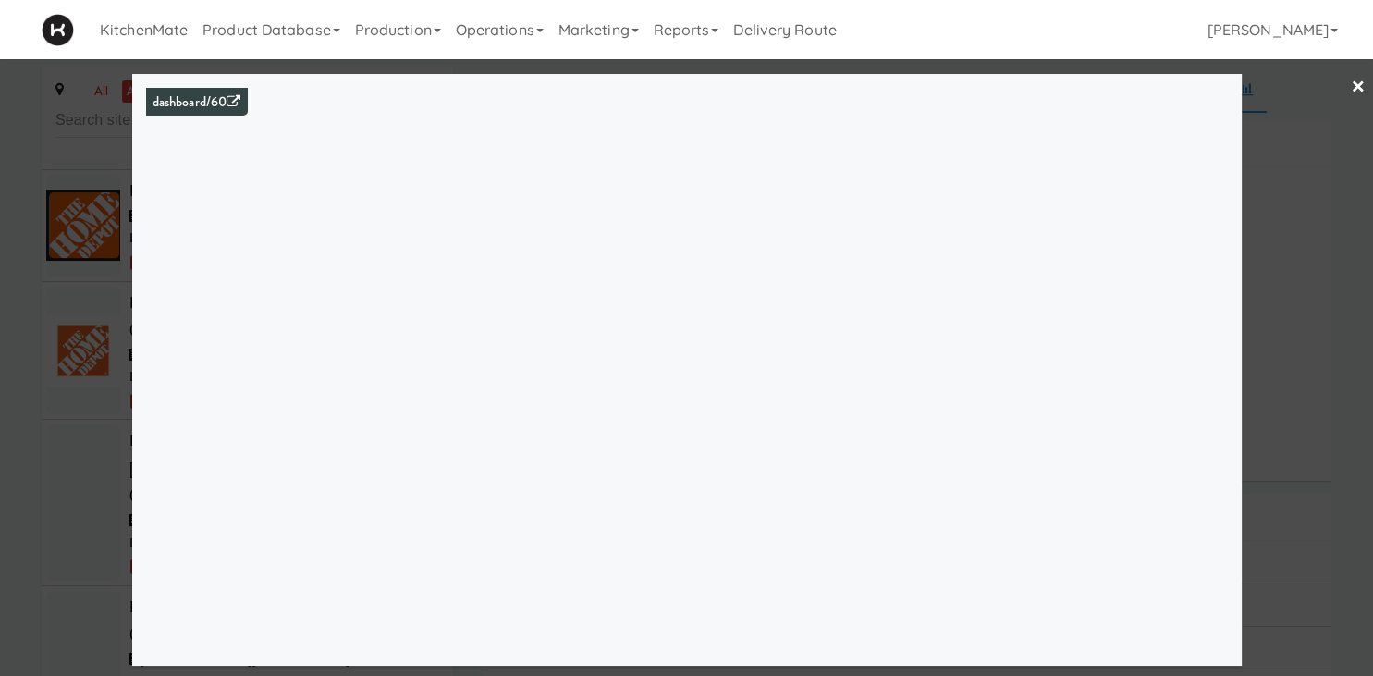
drag, startPoint x: 32, startPoint y: 377, endPoint x: 46, endPoint y: 374, distance: 14.4
click at [33, 377] on div at bounding box center [686, 338] width 1373 height 676
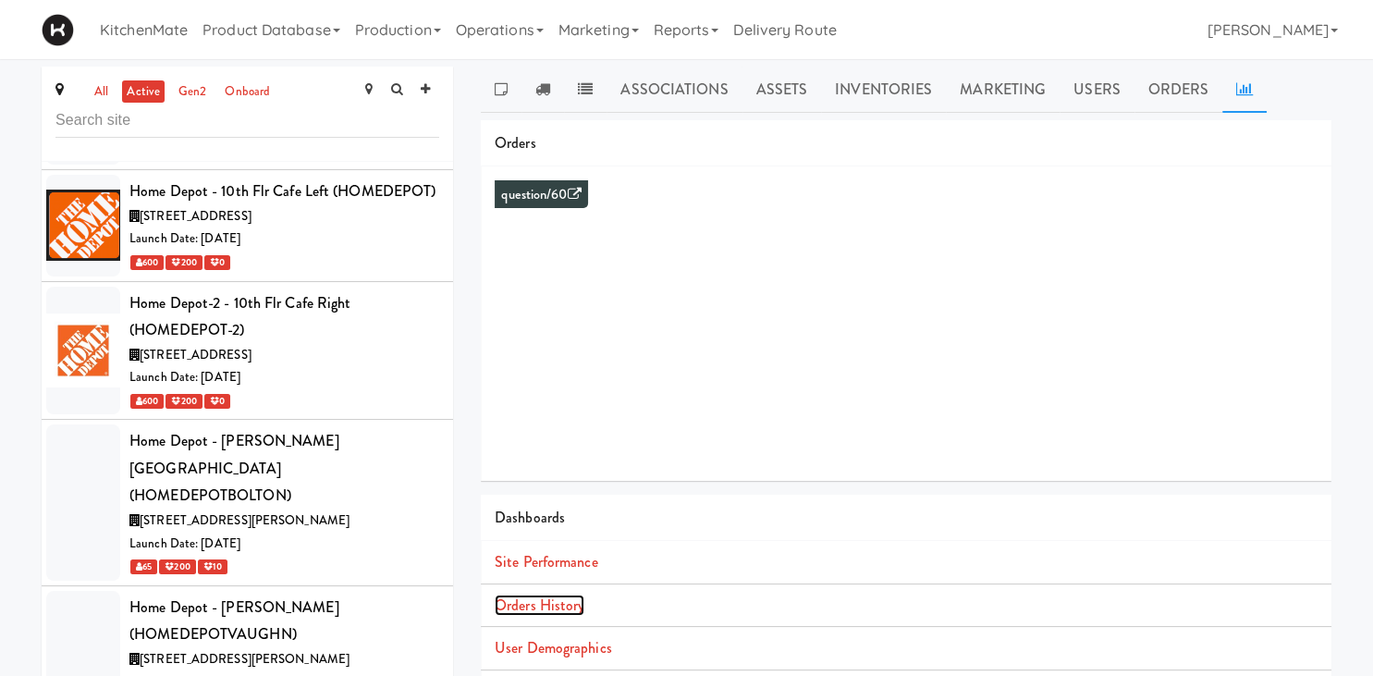
click at [562, 605] on link "Orders History" at bounding box center [540, 605] width 90 height 21
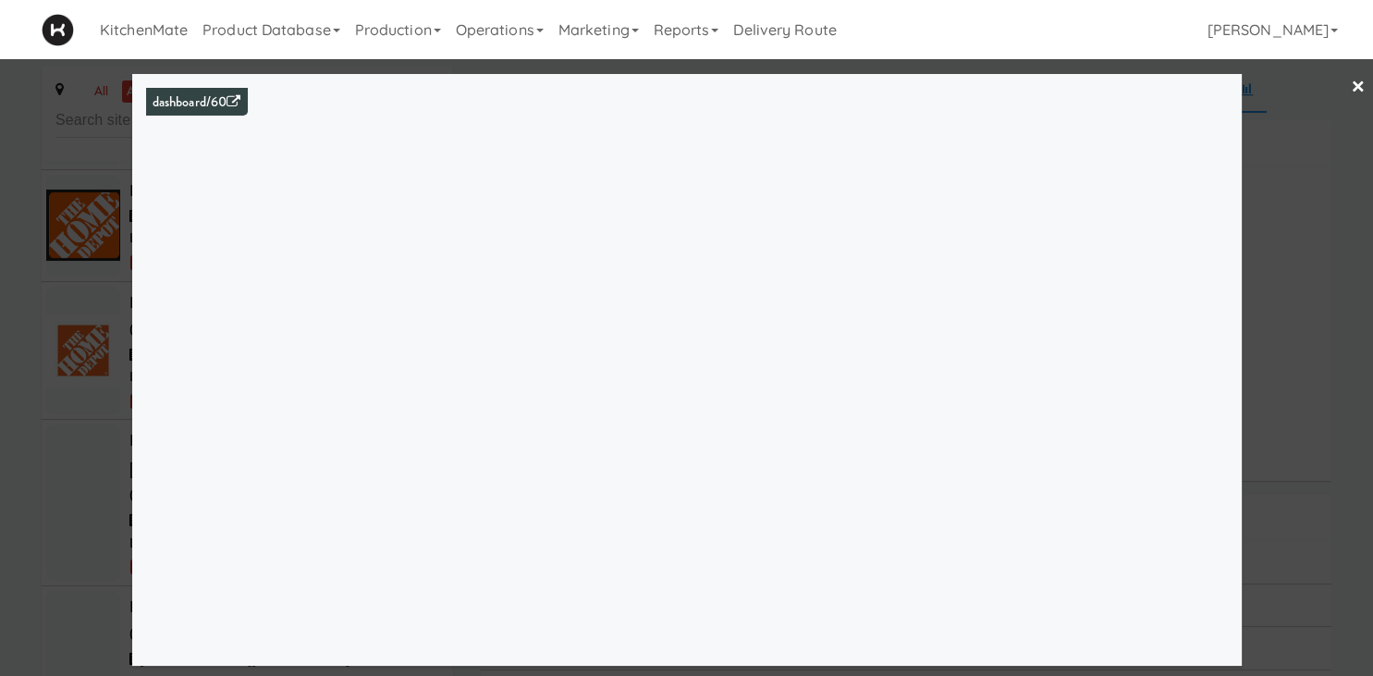
click at [1289, 158] on div at bounding box center [686, 338] width 1373 height 676
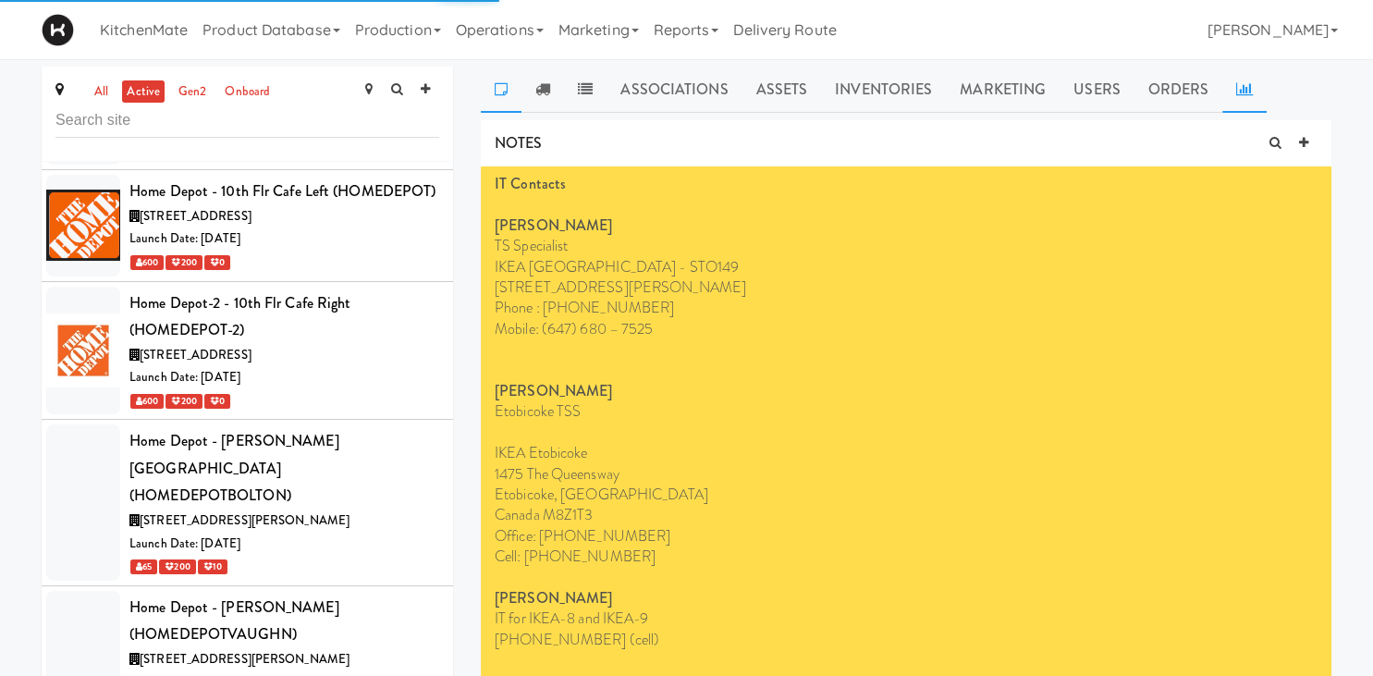
click at [1238, 96] on icon at bounding box center [1245, 88] width 17 height 15
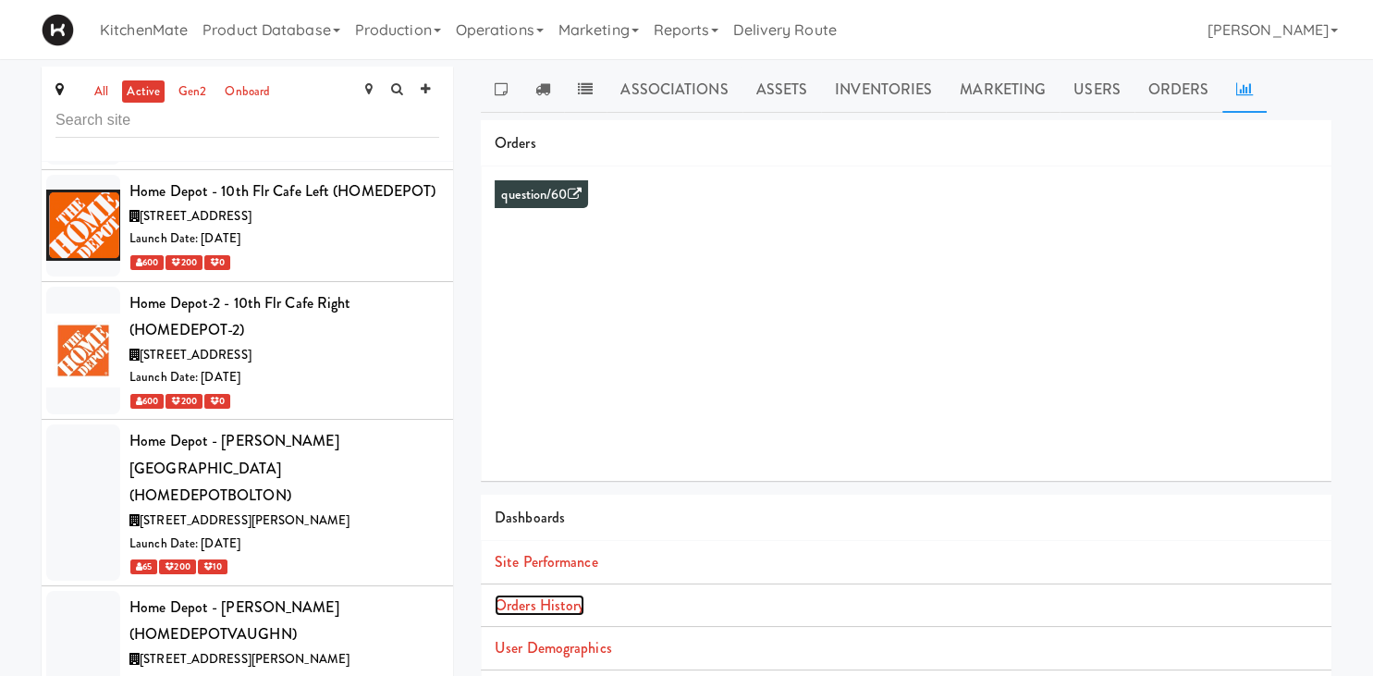
click at [563, 601] on link "Orders History" at bounding box center [540, 605] width 90 height 21
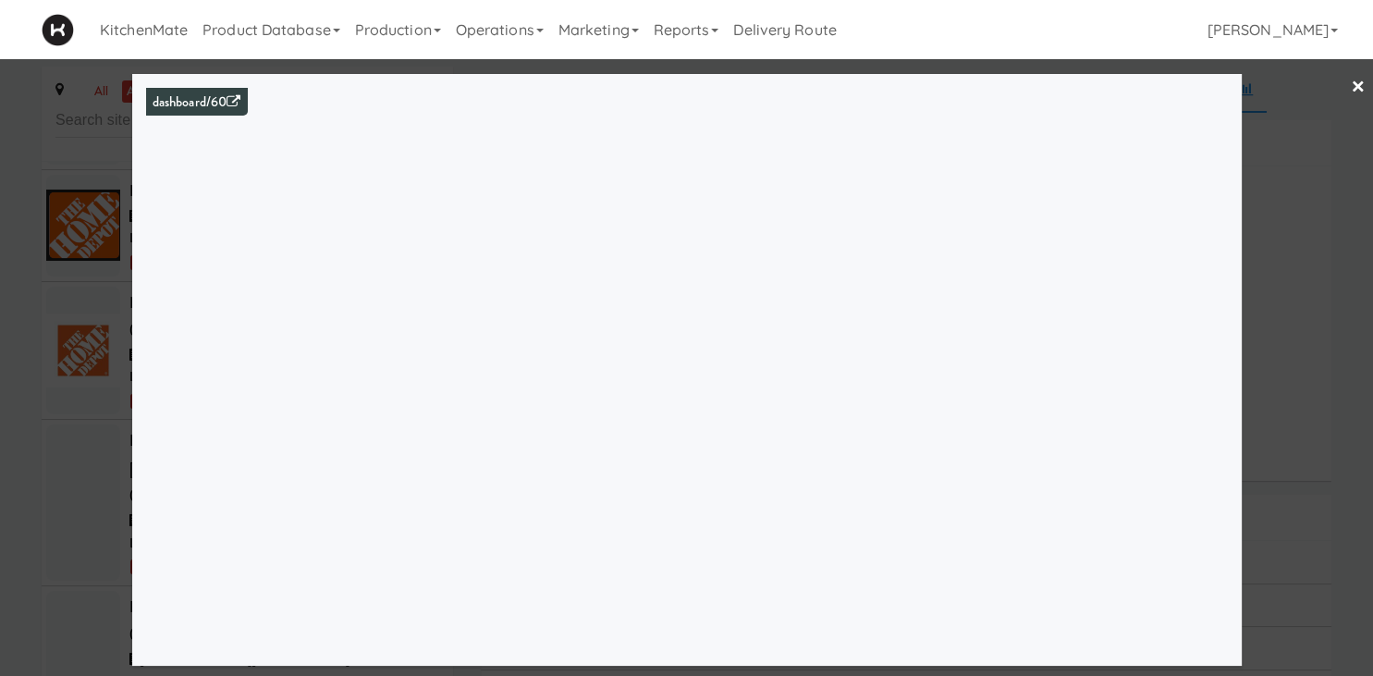
click at [62, 242] on div at bounding box center [686, 338] width 1373 height 676
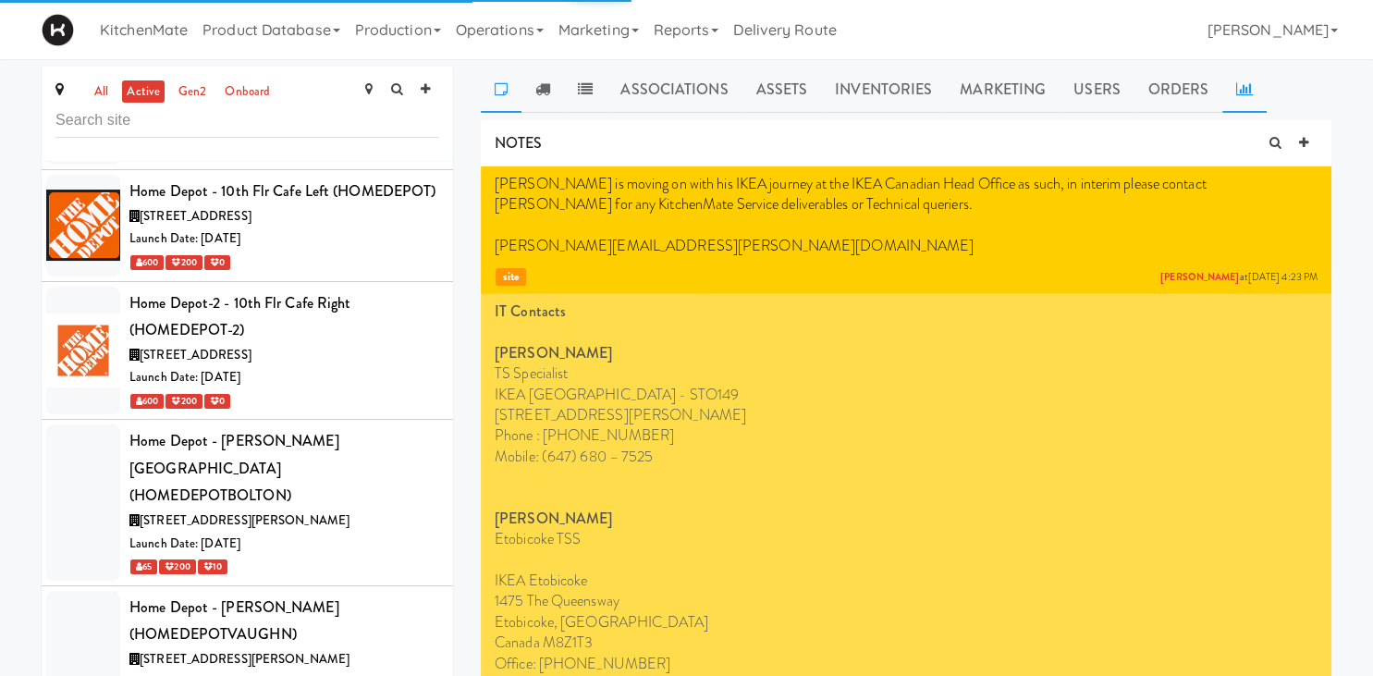
click at [1249, 87] on link at bounding box center [1245, 90] width 44 height 46
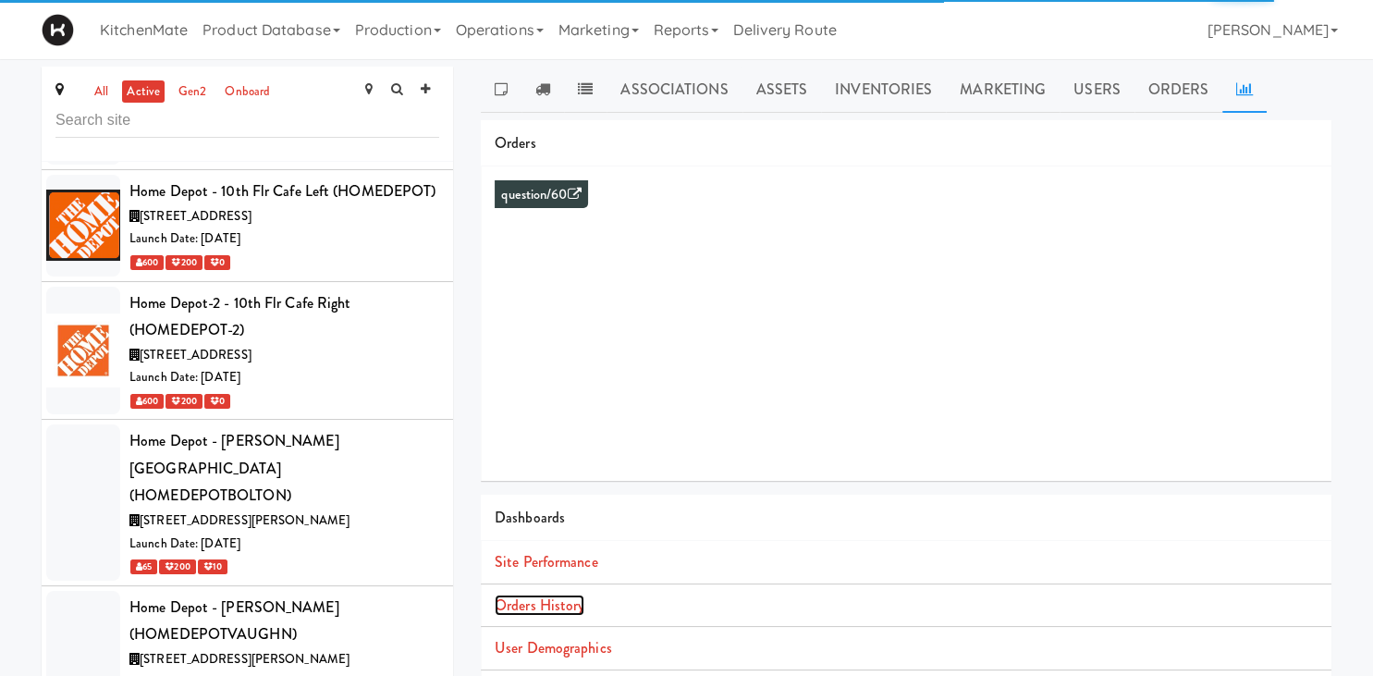
click at [568, 608] on link "Orders History" at bounding box center [540, 605] width 90 height 21
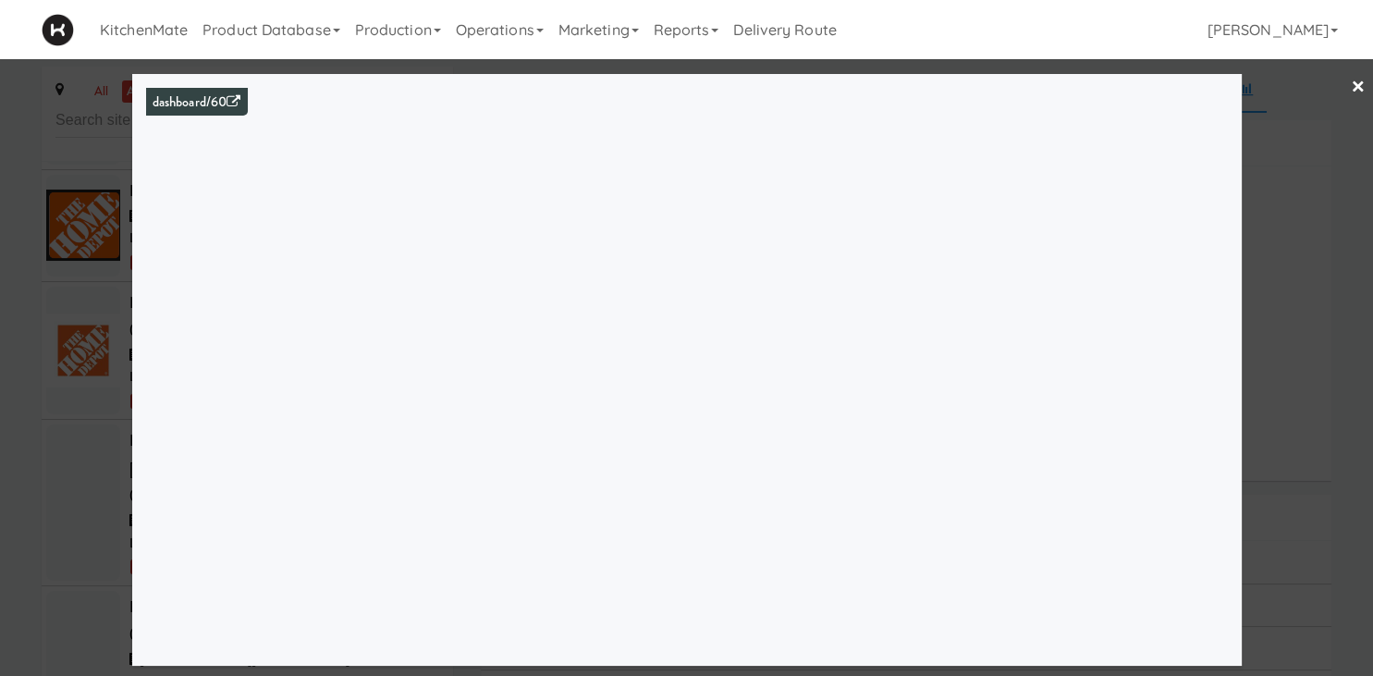
click at [80, 445] on div at bounding box center [686, 338] width 1373 height 676
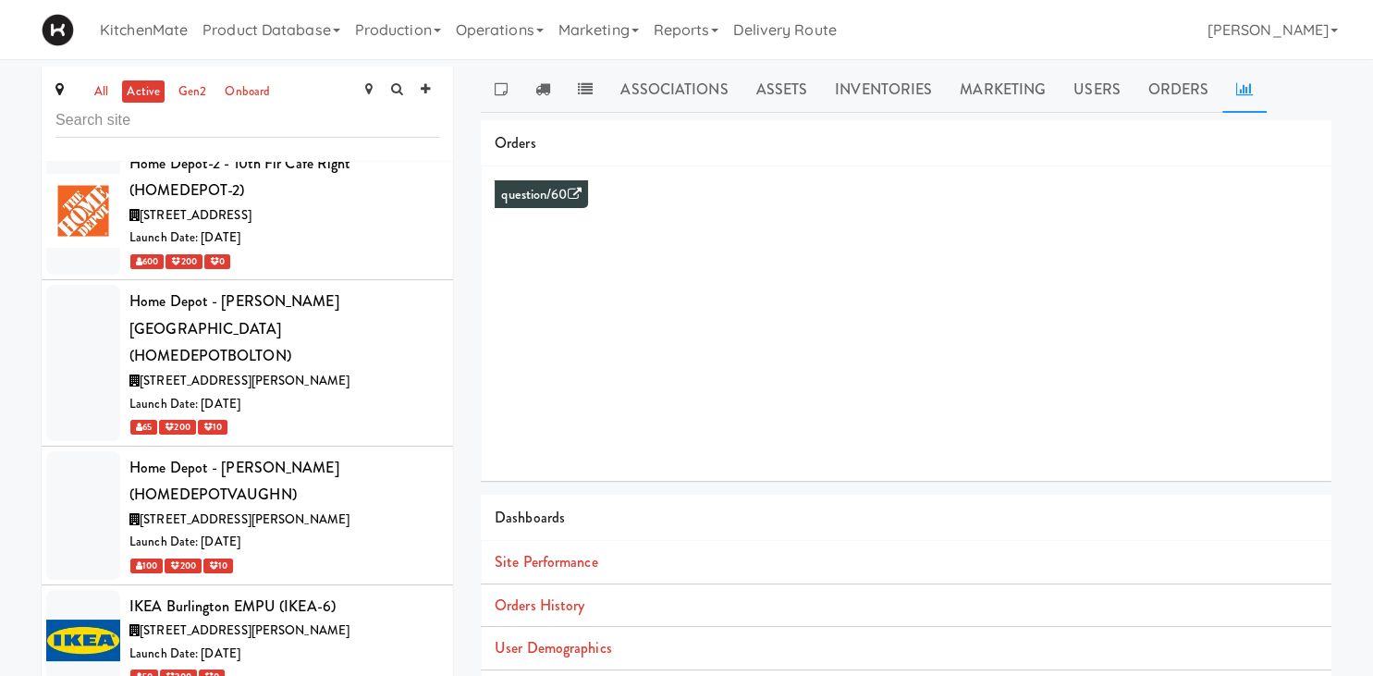
scroll to position [4892, 0]
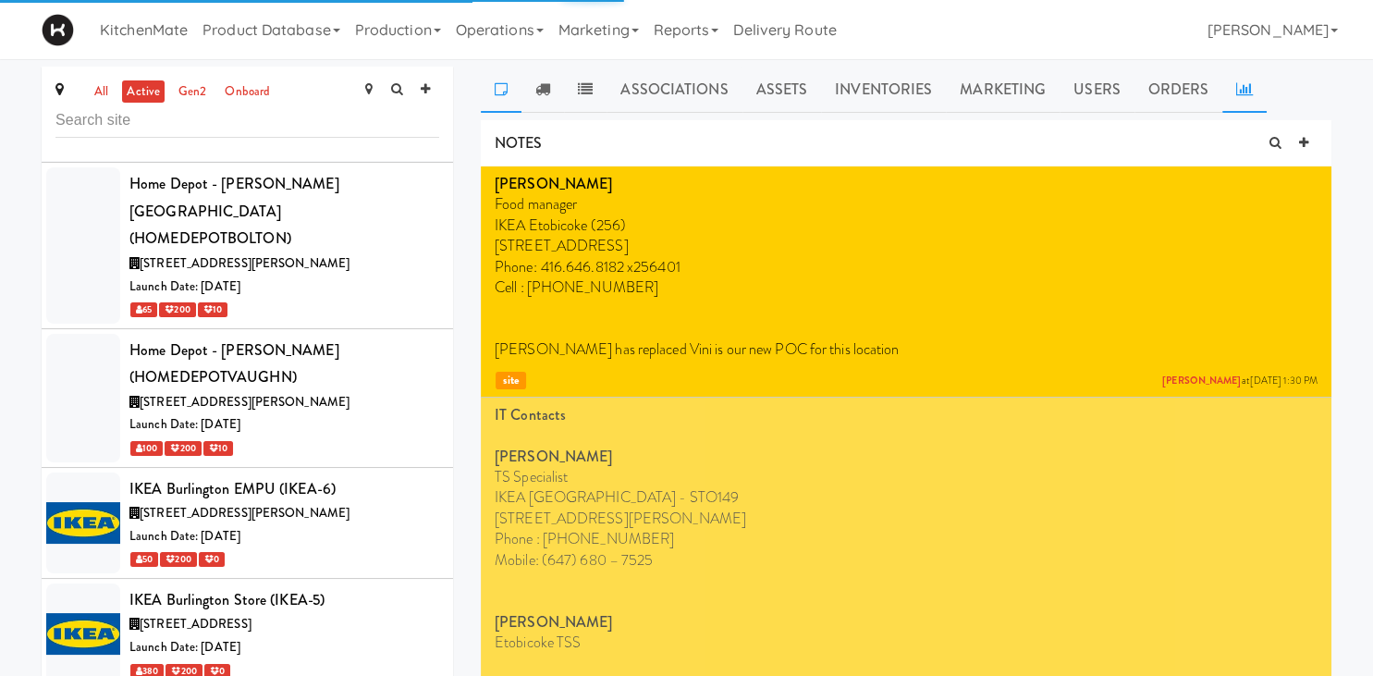
click at [1244, 81] on link at bounding box center [1245, 90] width 44 height 46
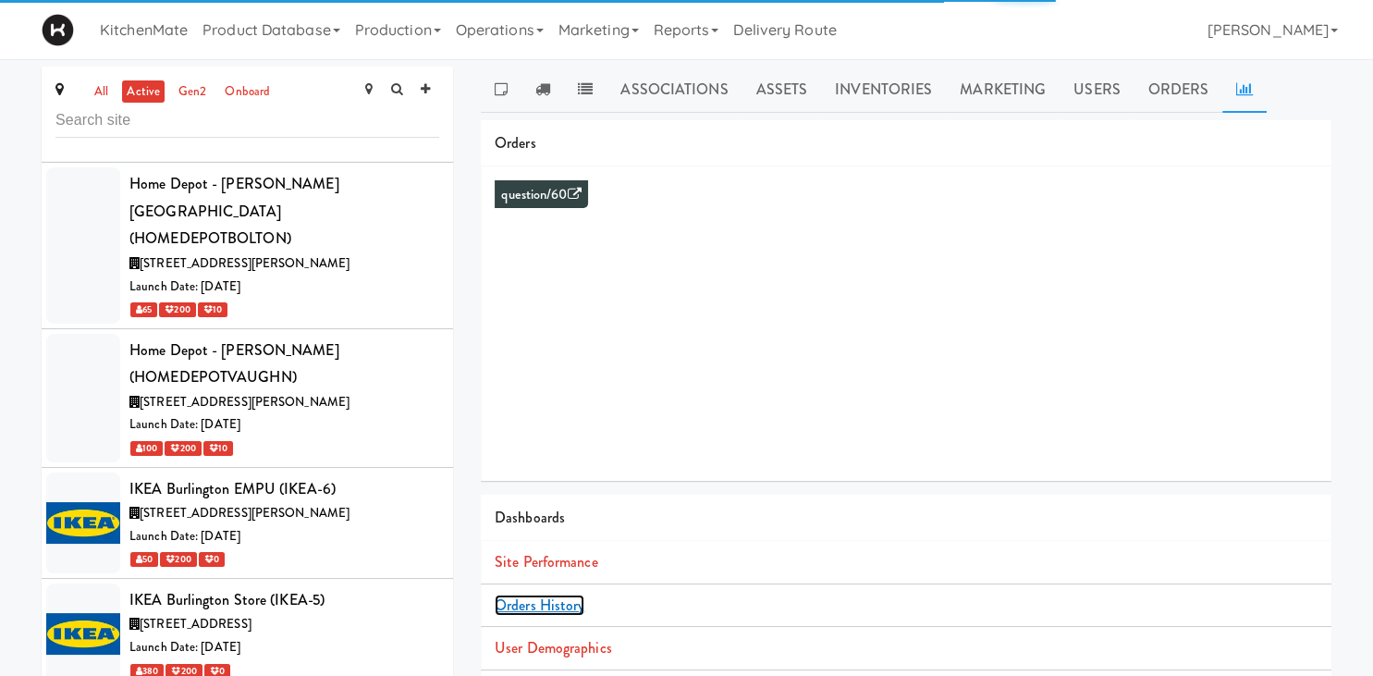
click at [543, 601] on link "Orders History" at bounding box center [540, 605] width 90 height 21
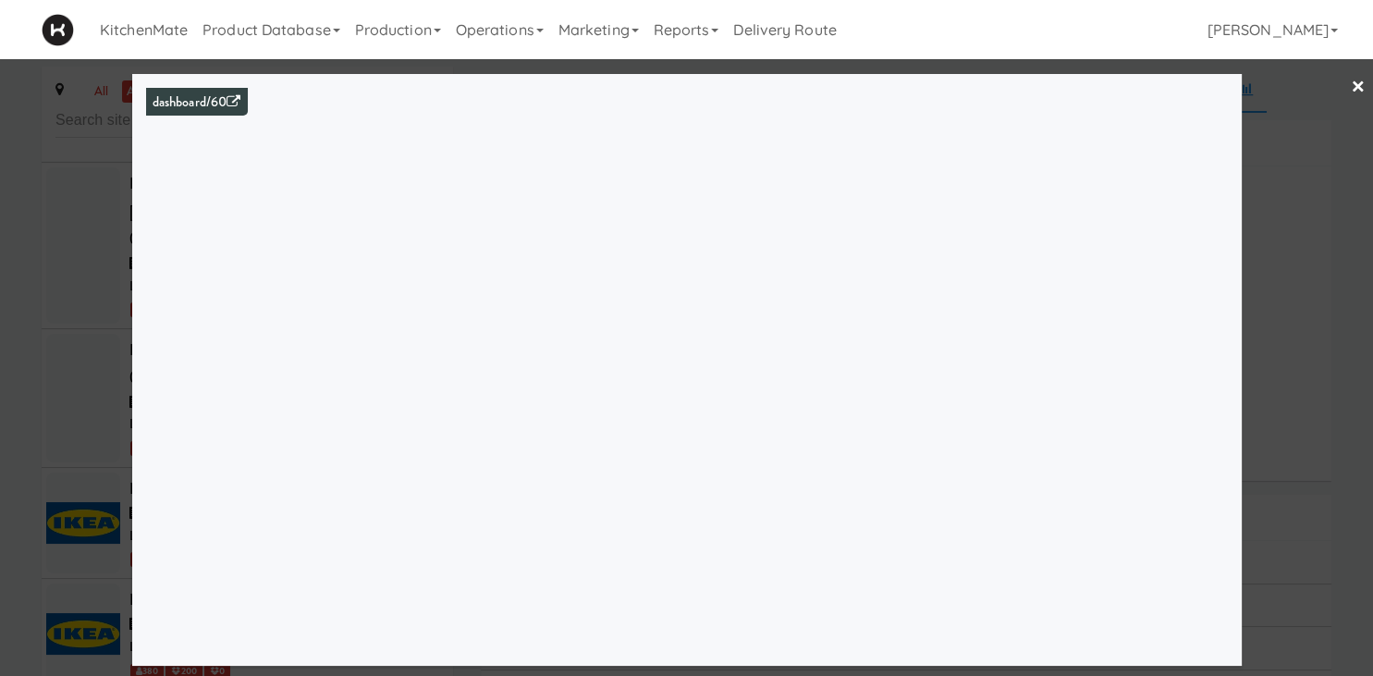
click at [1334, 253] on div at bounding box center [686, 338] width 1373 height 676
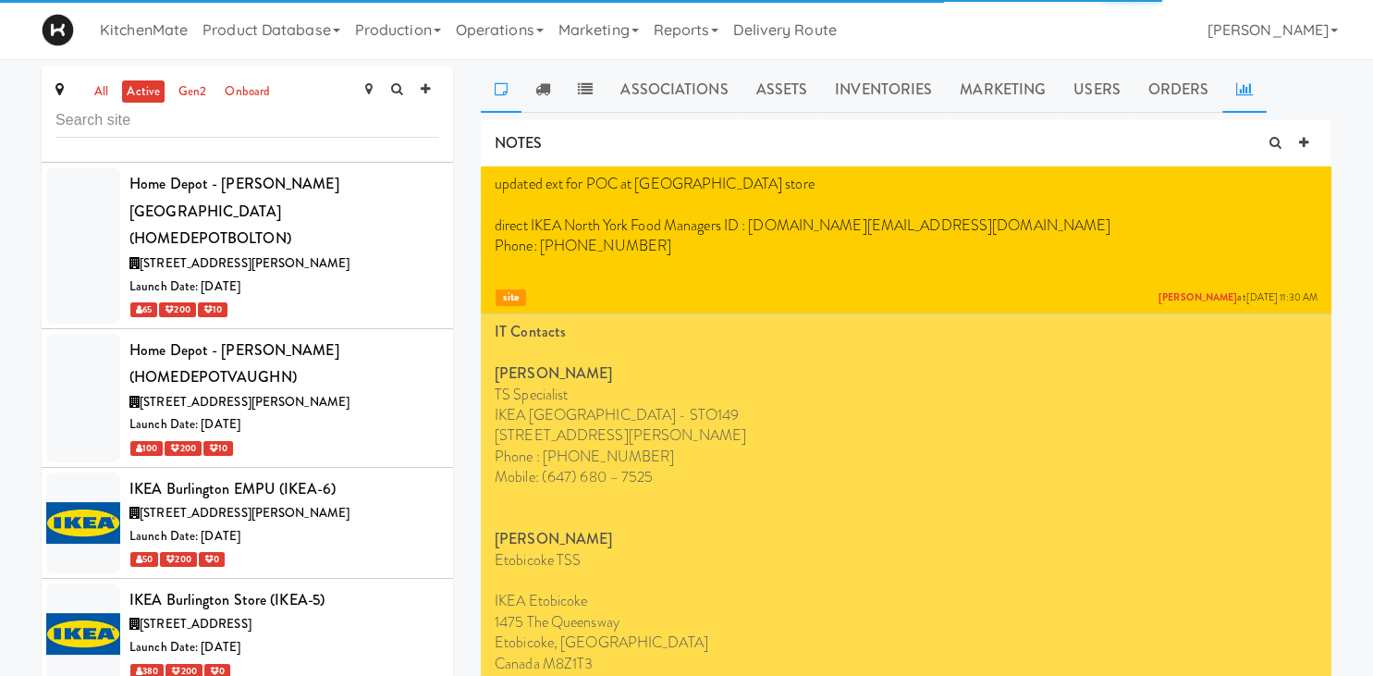
click at [1226, 83] on link at bounding box center [1245, 90] width 44 height 46
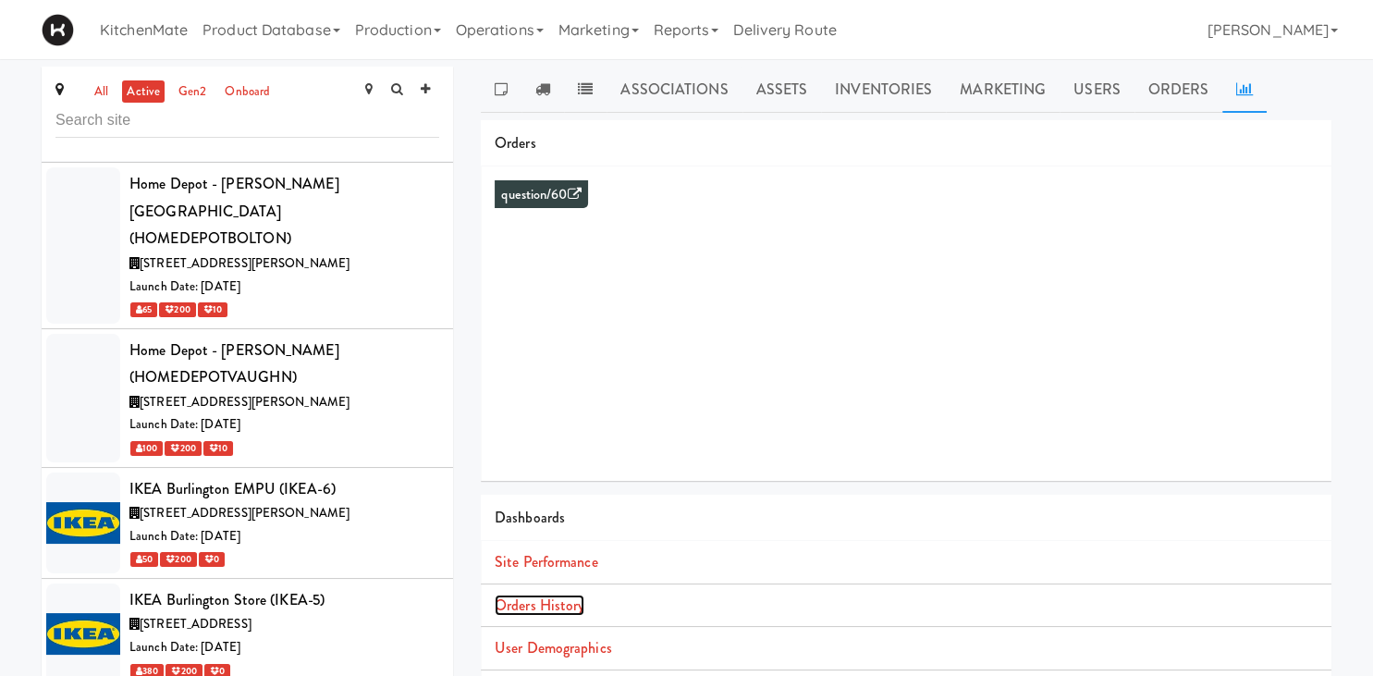
click at [564, 607] on link "Orders History" at bounding box center [540, 605] width 90 height 21
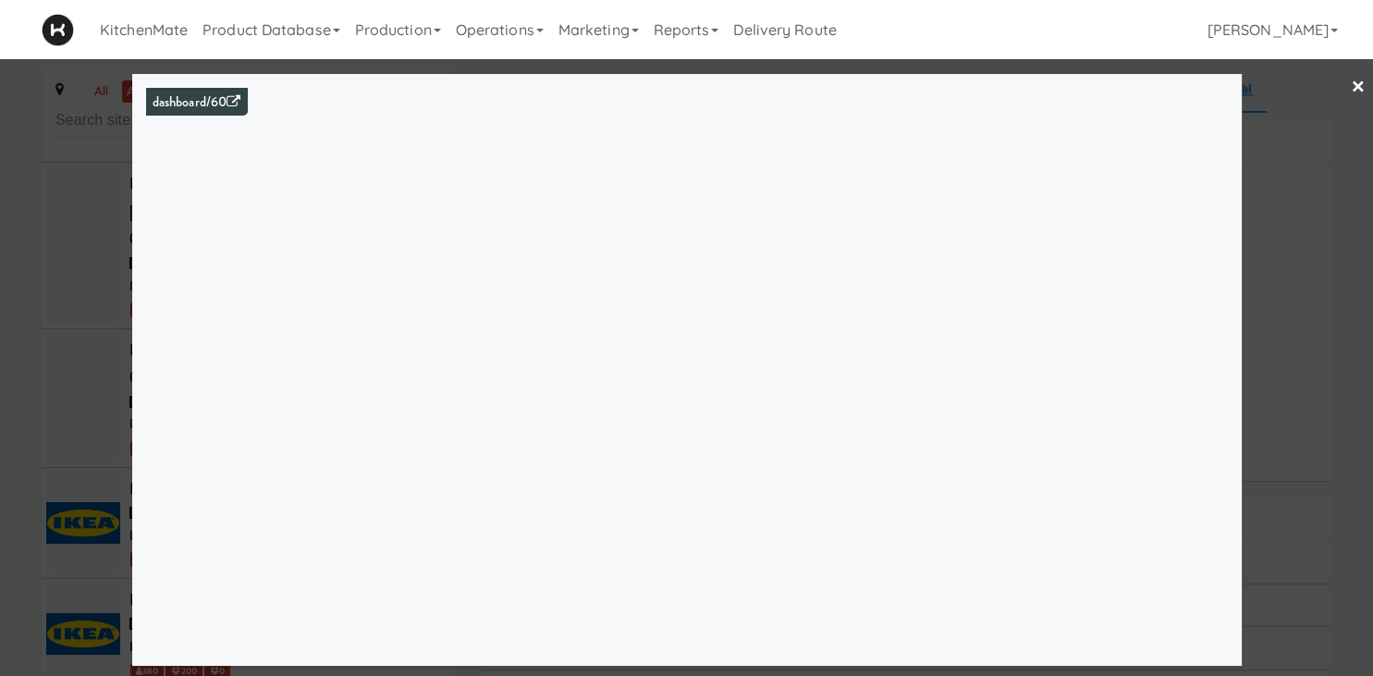
click at [1231, 235] on div "dashboard/60" at bounding box center [687, 370] width 1110 height 592
click at [1271, 300] on div at bounding box center [686, 338] width 1373 height 676
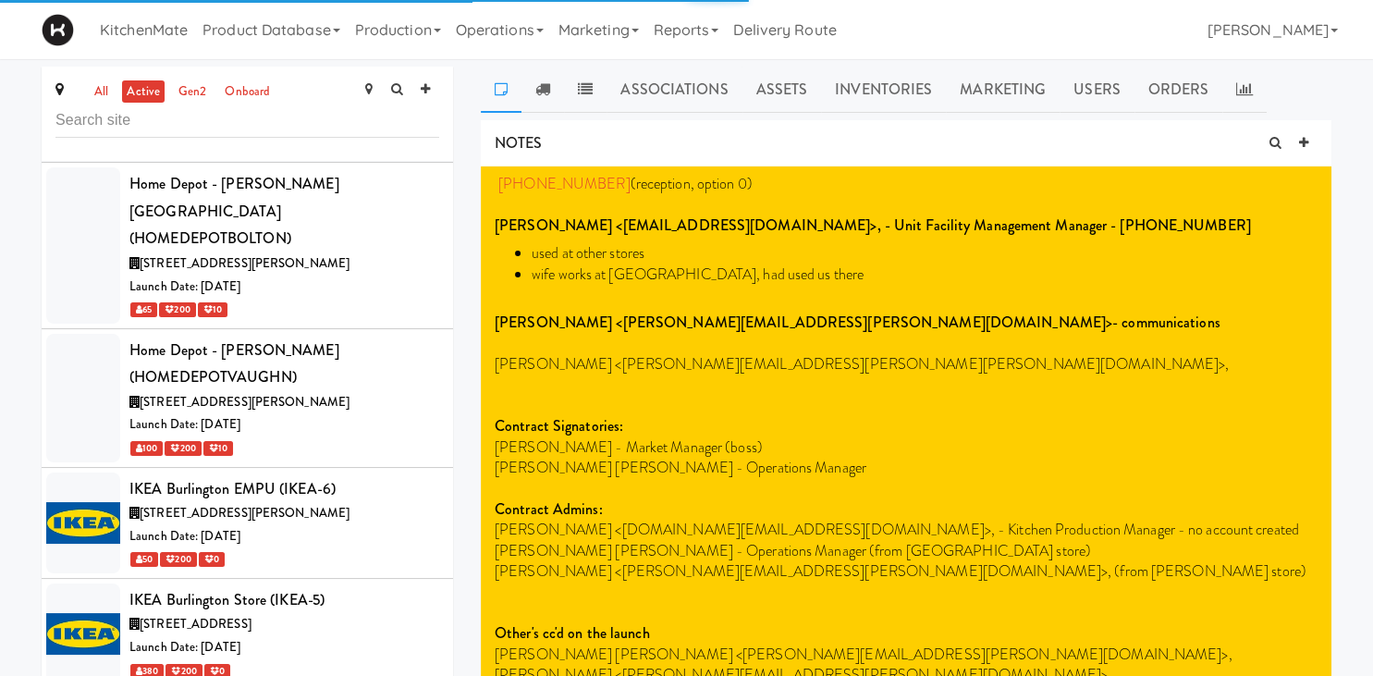
click at [1230, 94] on link at bounding box center [1245, 90] width 44 height 46
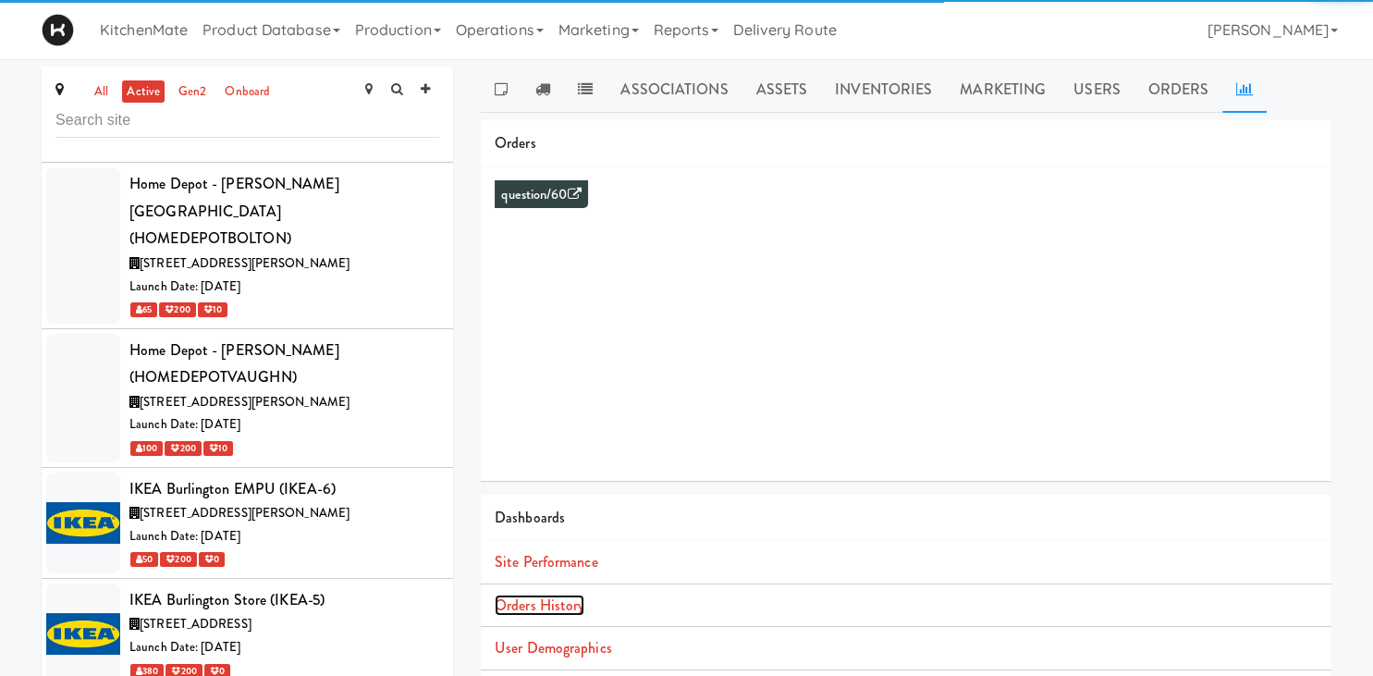
click at [557, 605] on link "Orders History" at bounding box center [540, 605] width 90 height 21
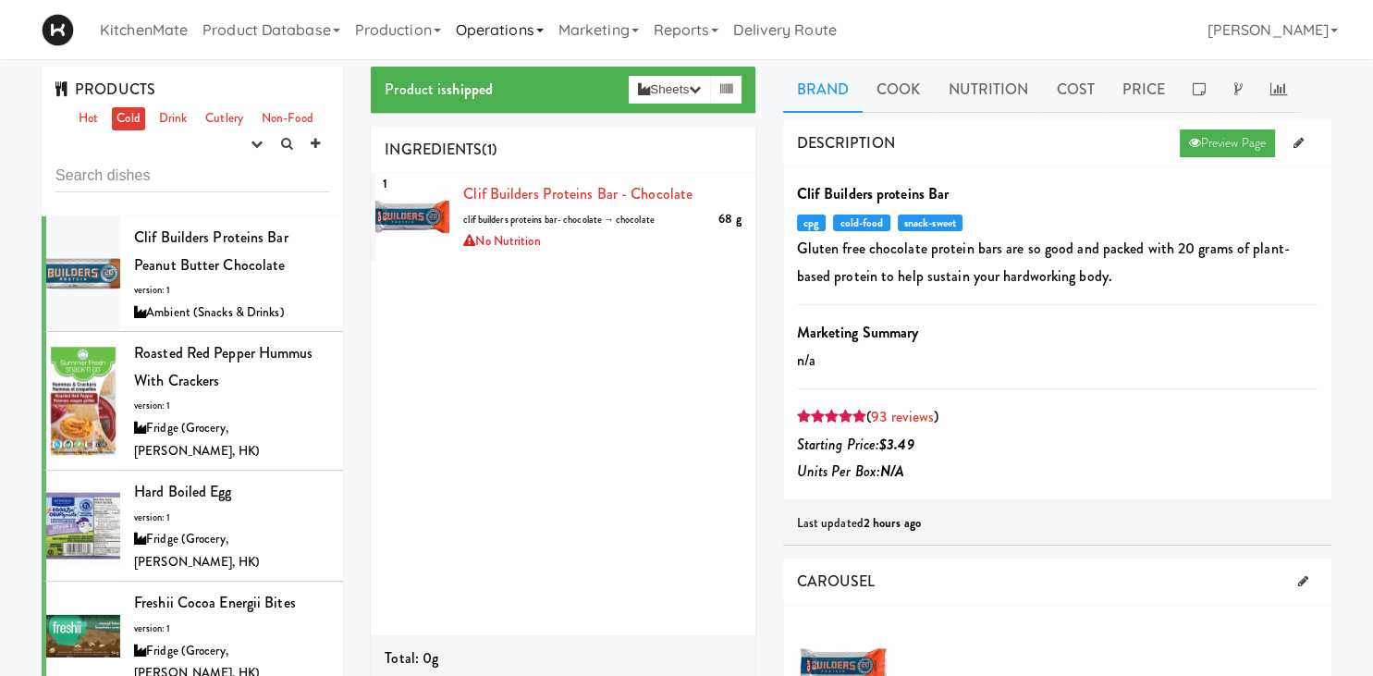
scroll to position [3347, 0]
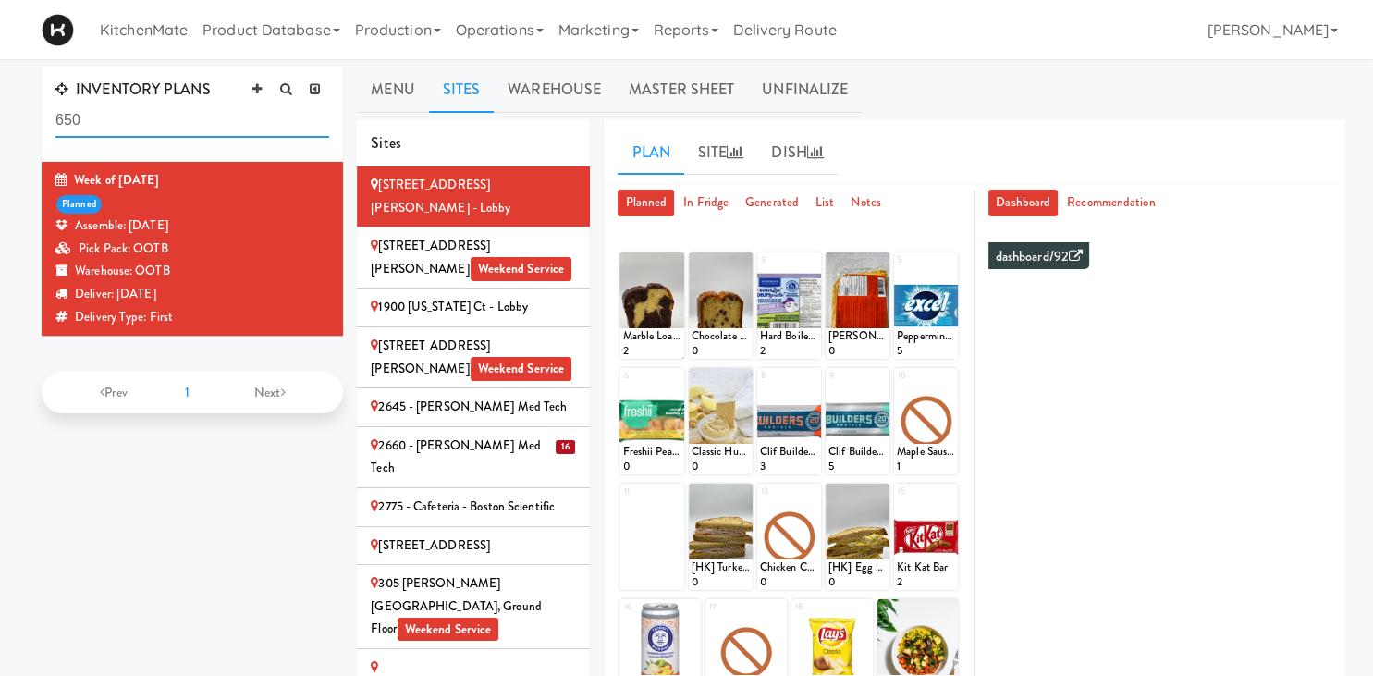
drag, startPoint x: 114, startPoint y: 117, endPoint x: -2, endPoint y: 113, distance: 115.7
click at [55, 113] on input "650" at bounding box center [192, 121] width 274 height 34
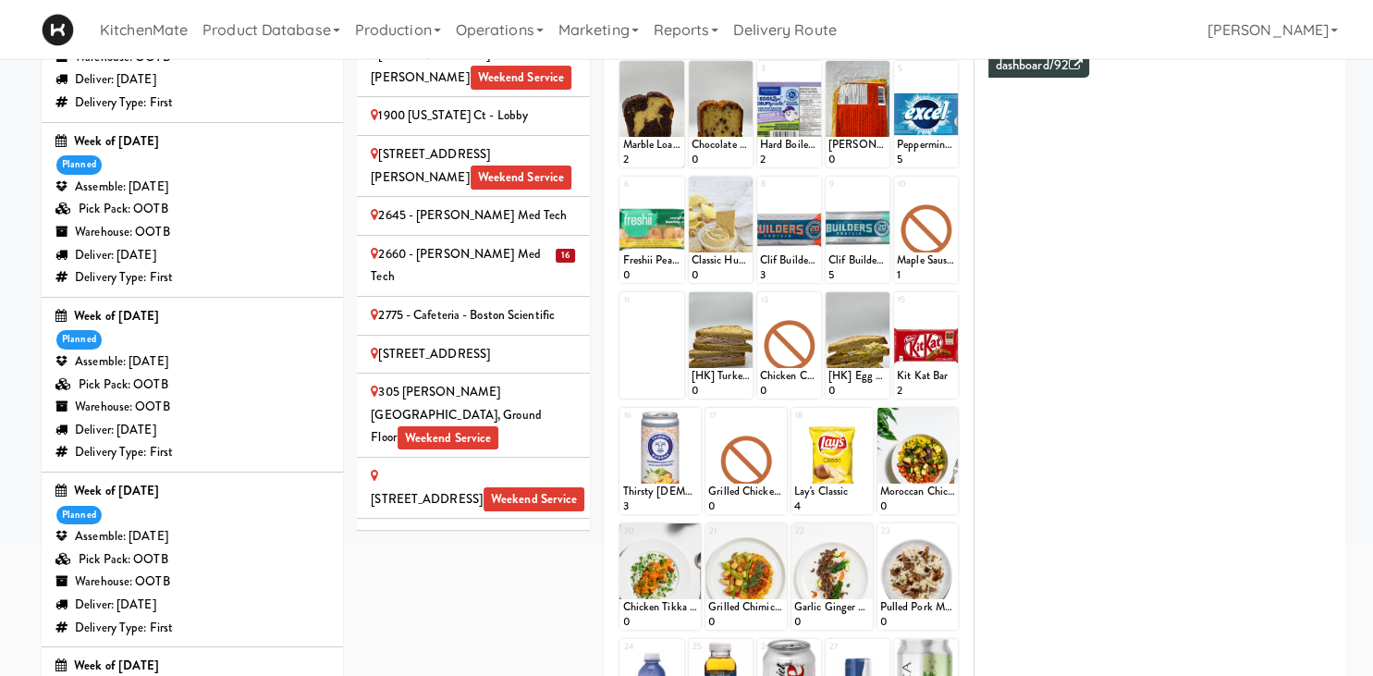
scroll to position [195, 0]
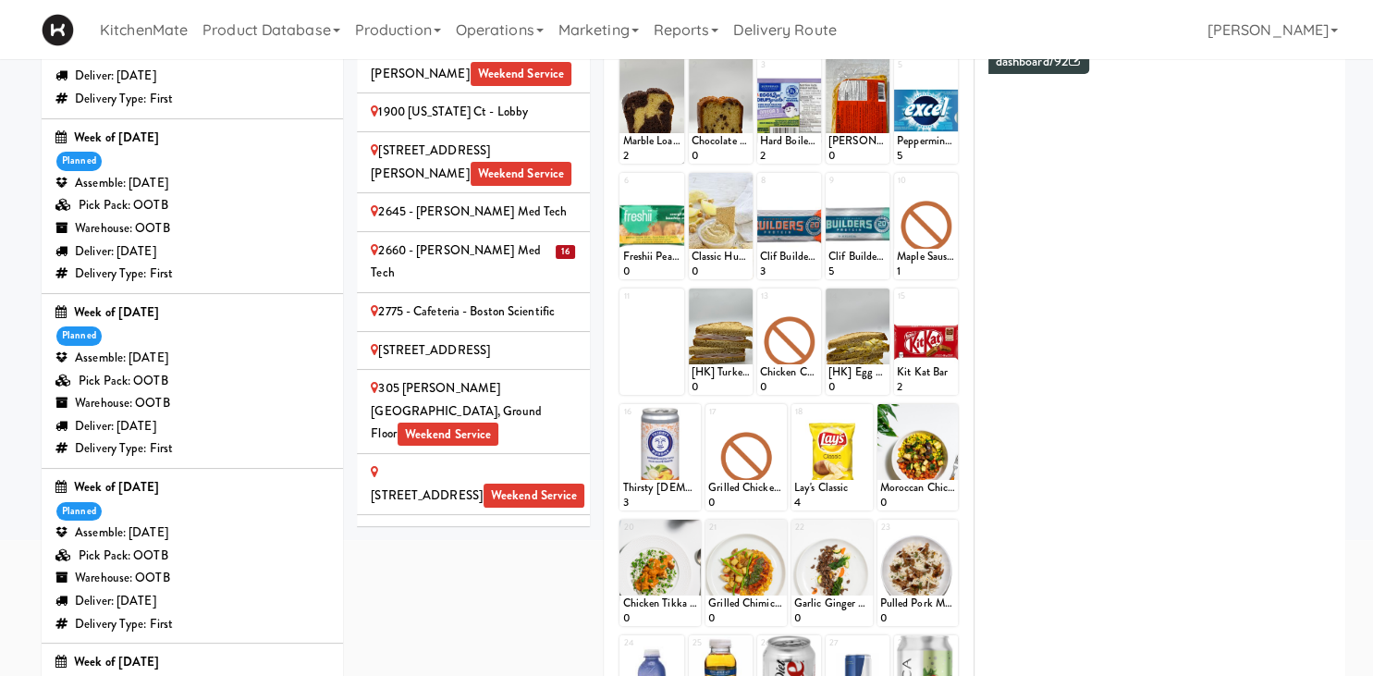
click at [249, 425] on div "Deliver: [DATE]" at bounding box center [192, 426] width 274 height 23
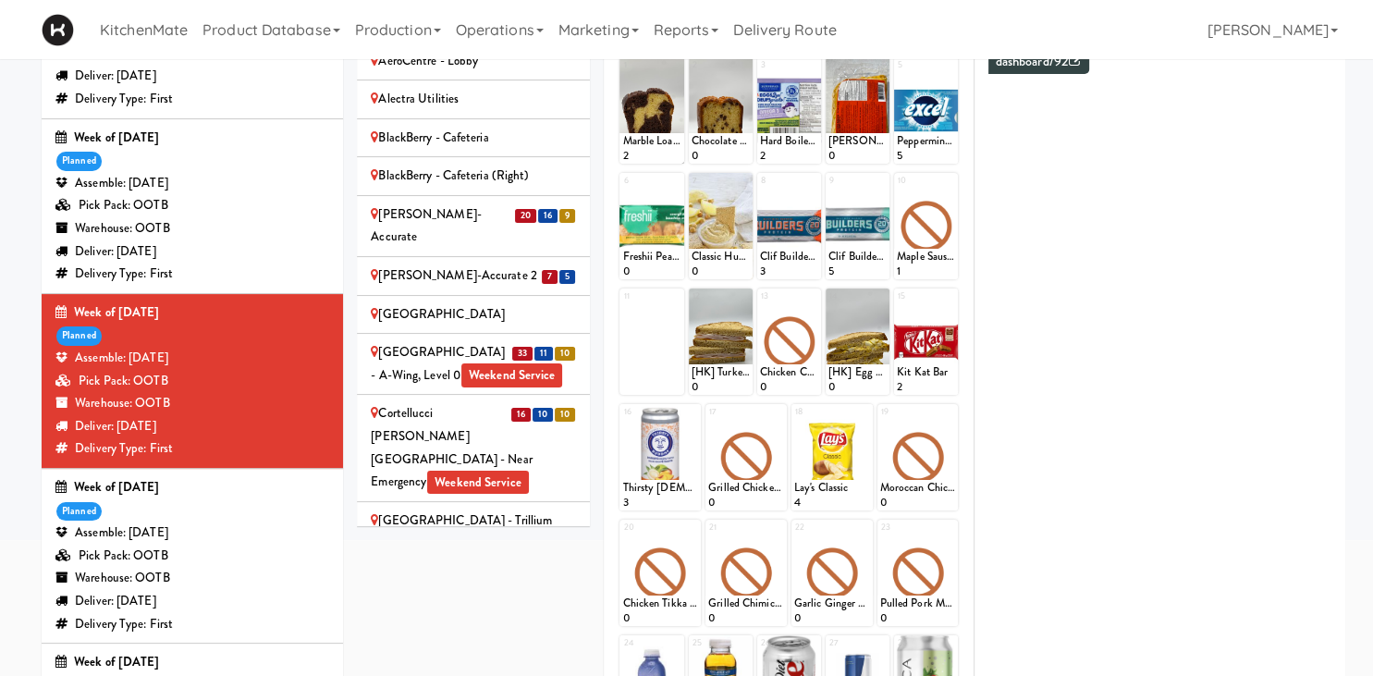
scroll to position [514, 0]
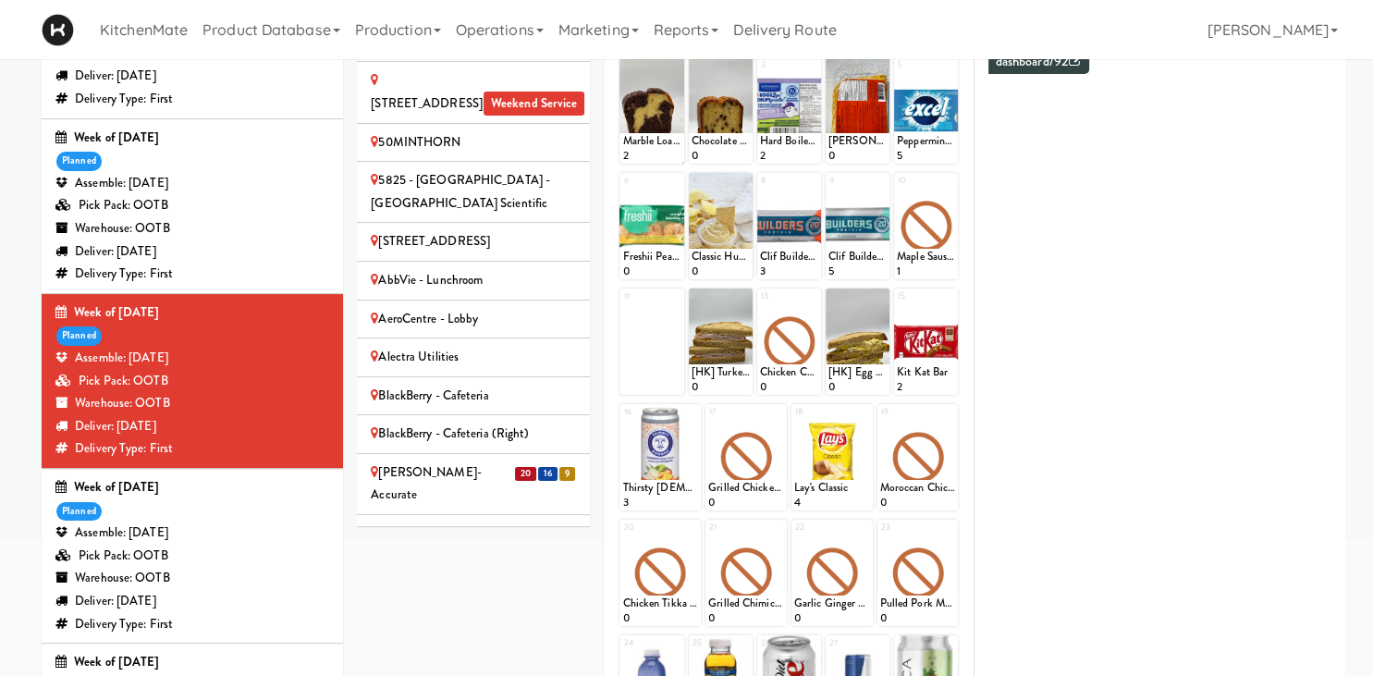
click at [503, 462] on div "[PERSON_NAME]-Accurate" at bounding box center [473, 484] width 205 height 45
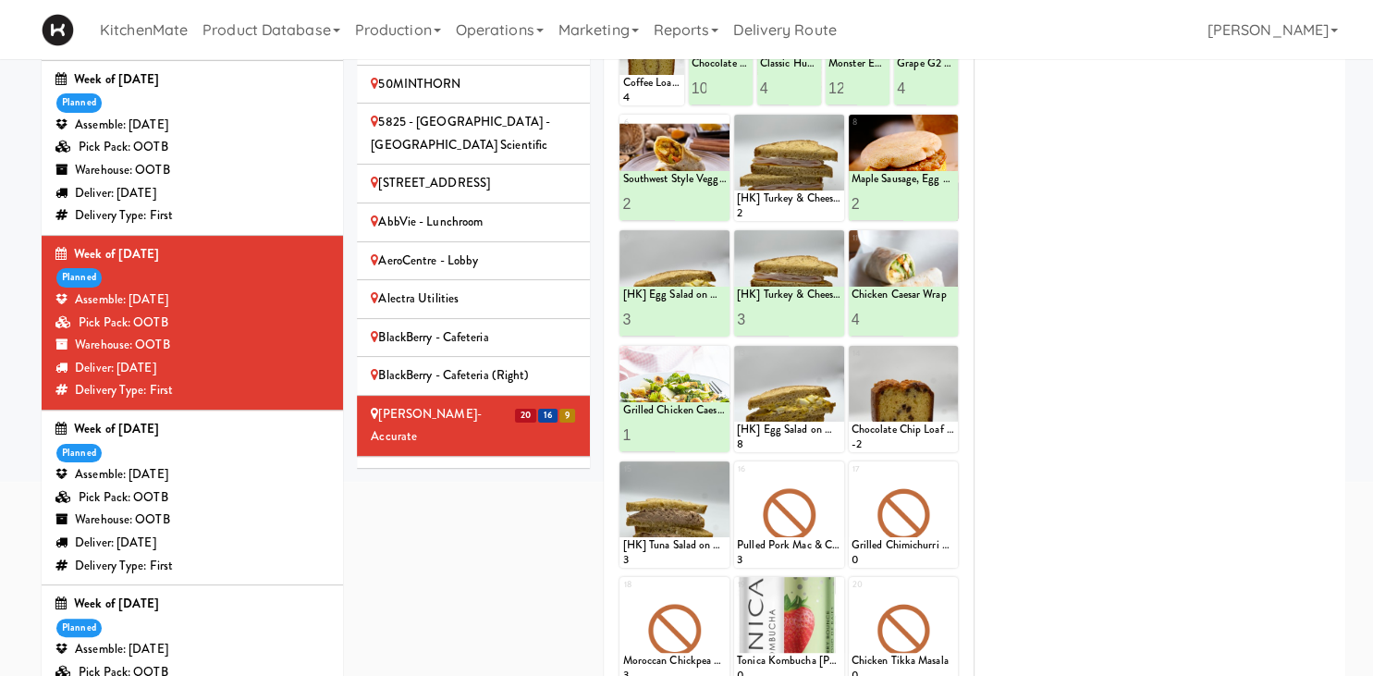
click at [503, 464] on div "[PERSON_NAME]-Accurate 2" at bounding box center [473, 475] width 205 height 23
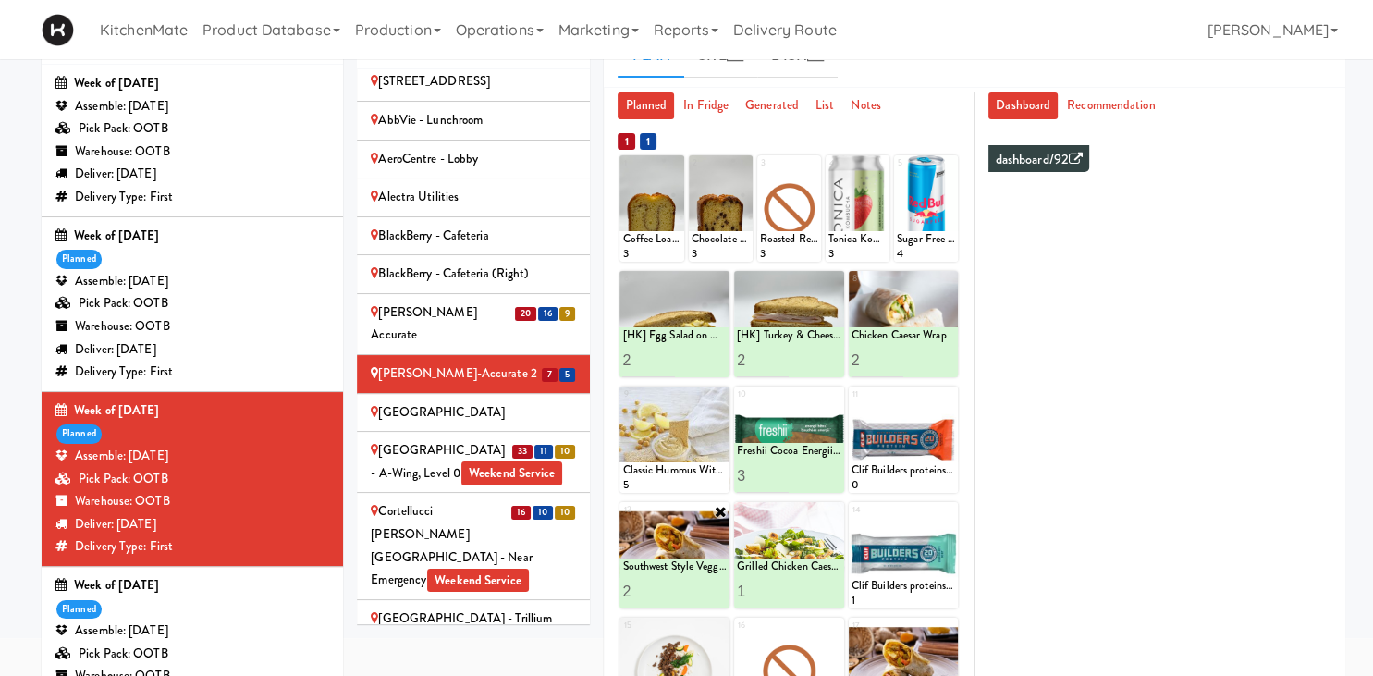
scroll to position [195, 0]
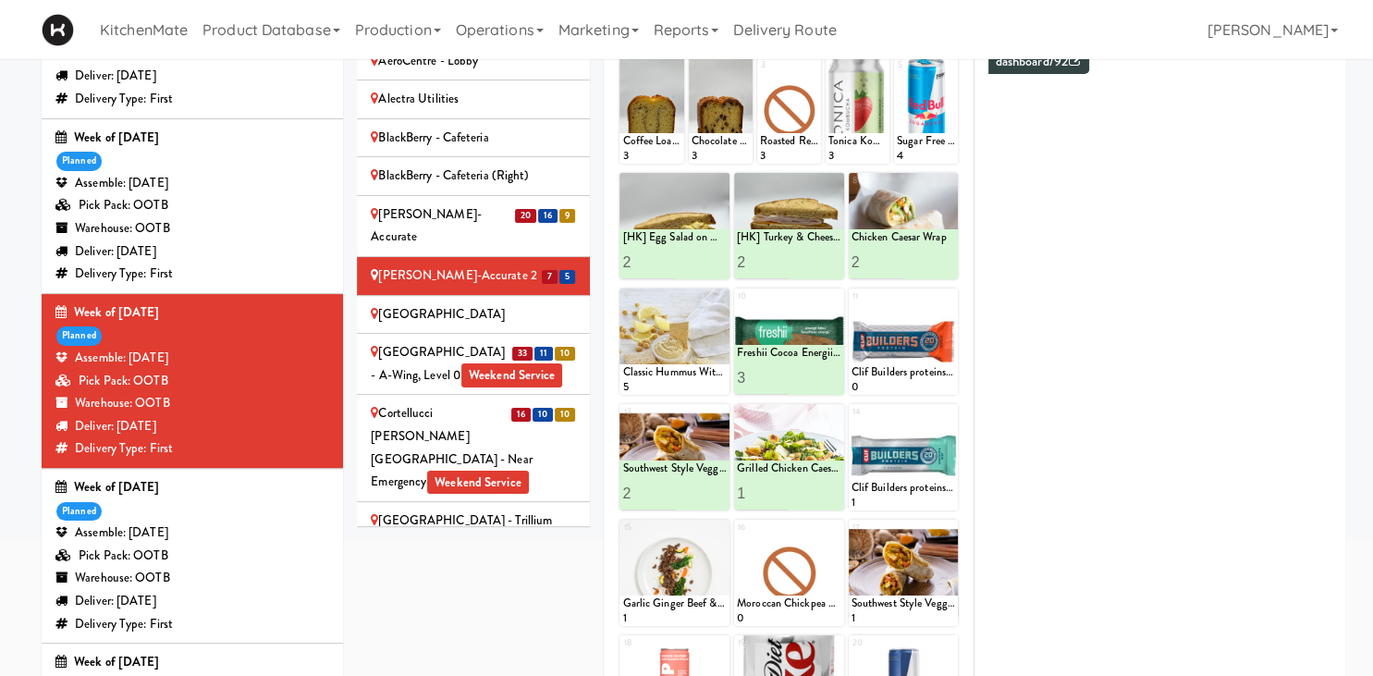
click at [537, 341] on div "33 11 10" at bounding box center [544, 352] width 66 height 23
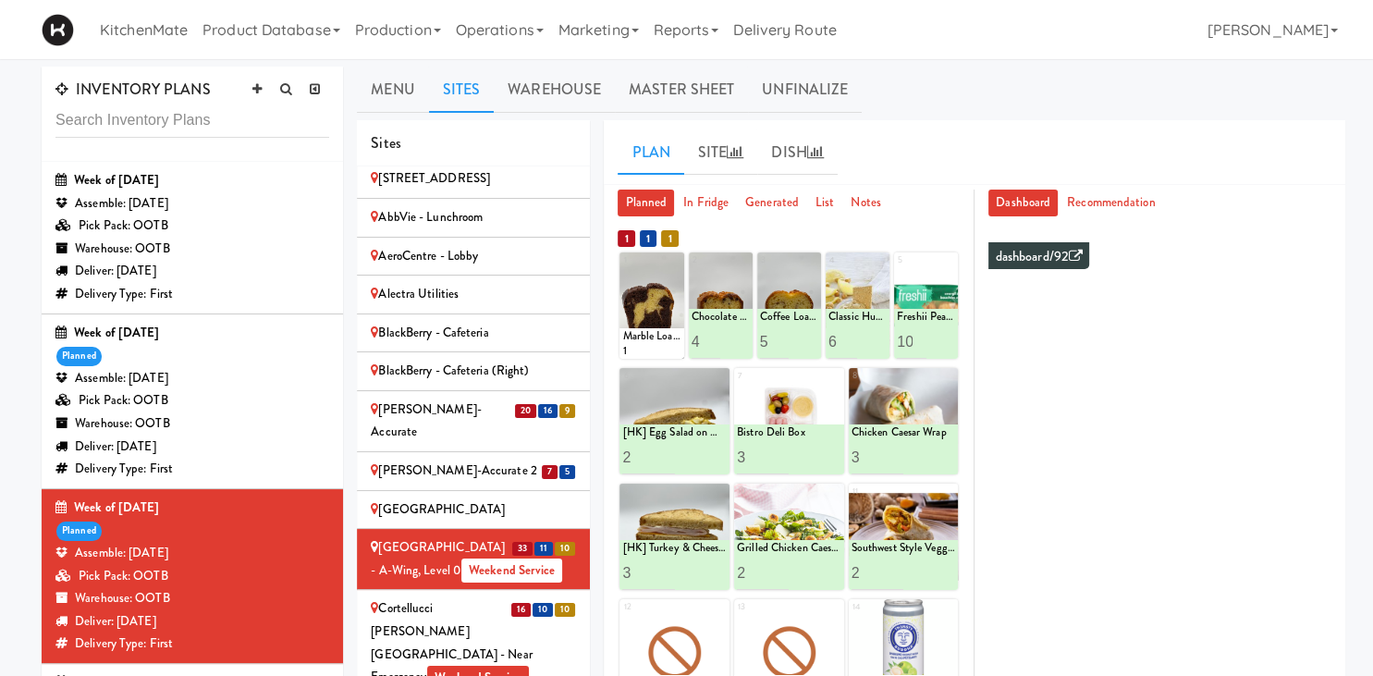
scroll to position [97, 0]
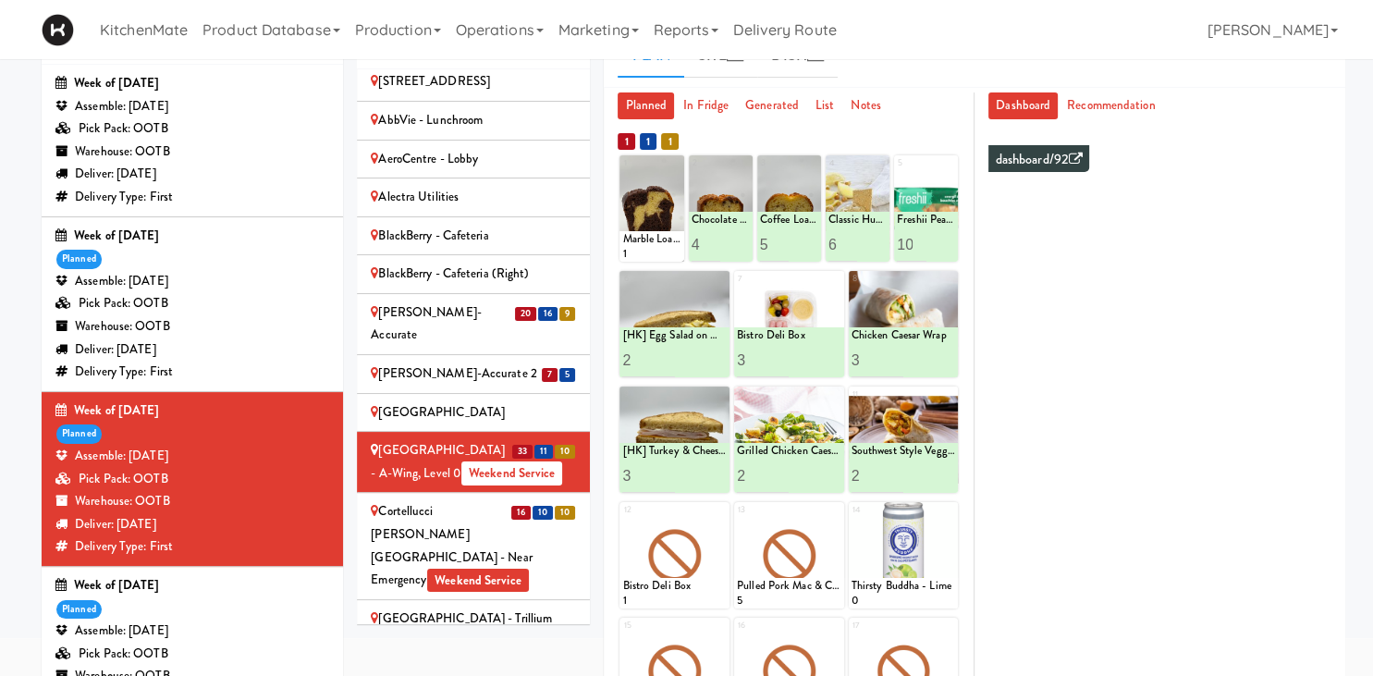
click at [451, 500] on div "Cortellucci [PERSON_NAME][GEOGRAPHIC_DATA] - near Emergency Weekend Service" at bounding box center [473, 545] width 205 height 91
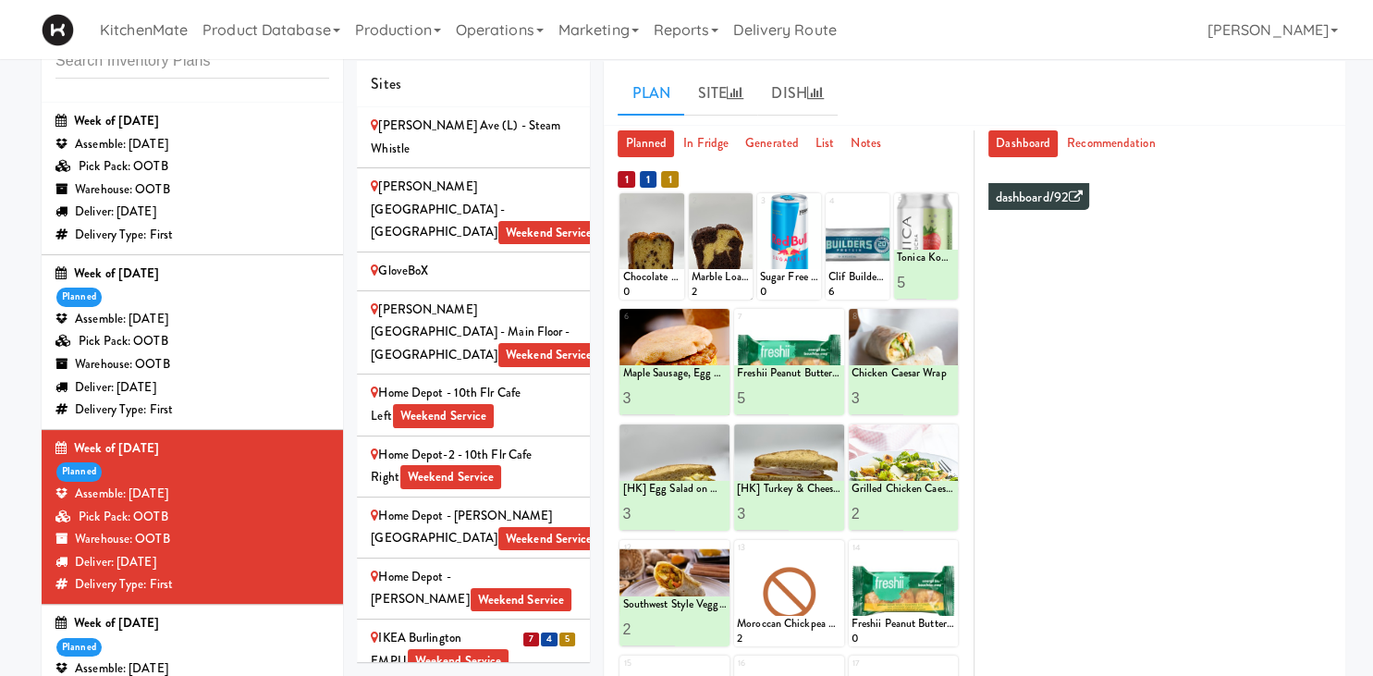
scroll to position [1545, 0]
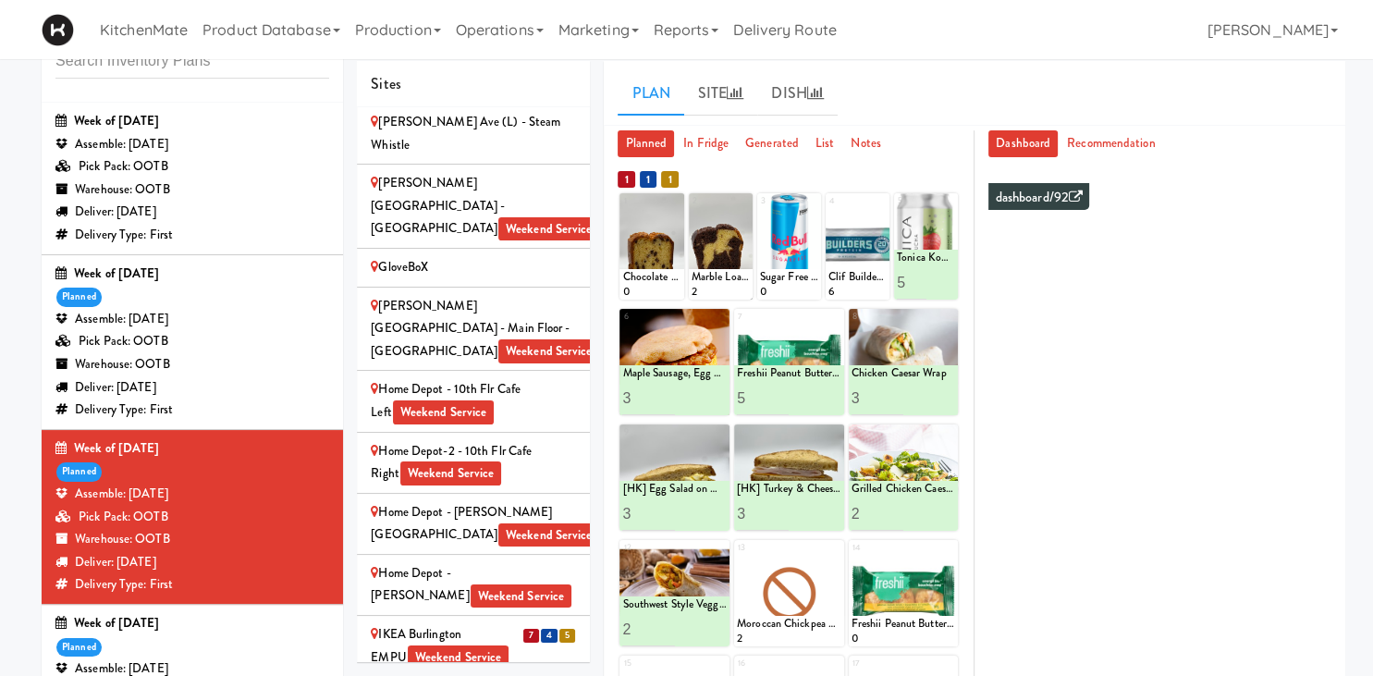
click at [503, 623] on div "IKEA Burlington EMPU Weekend Service" at bounding box center [473, 645] width 205 height 45
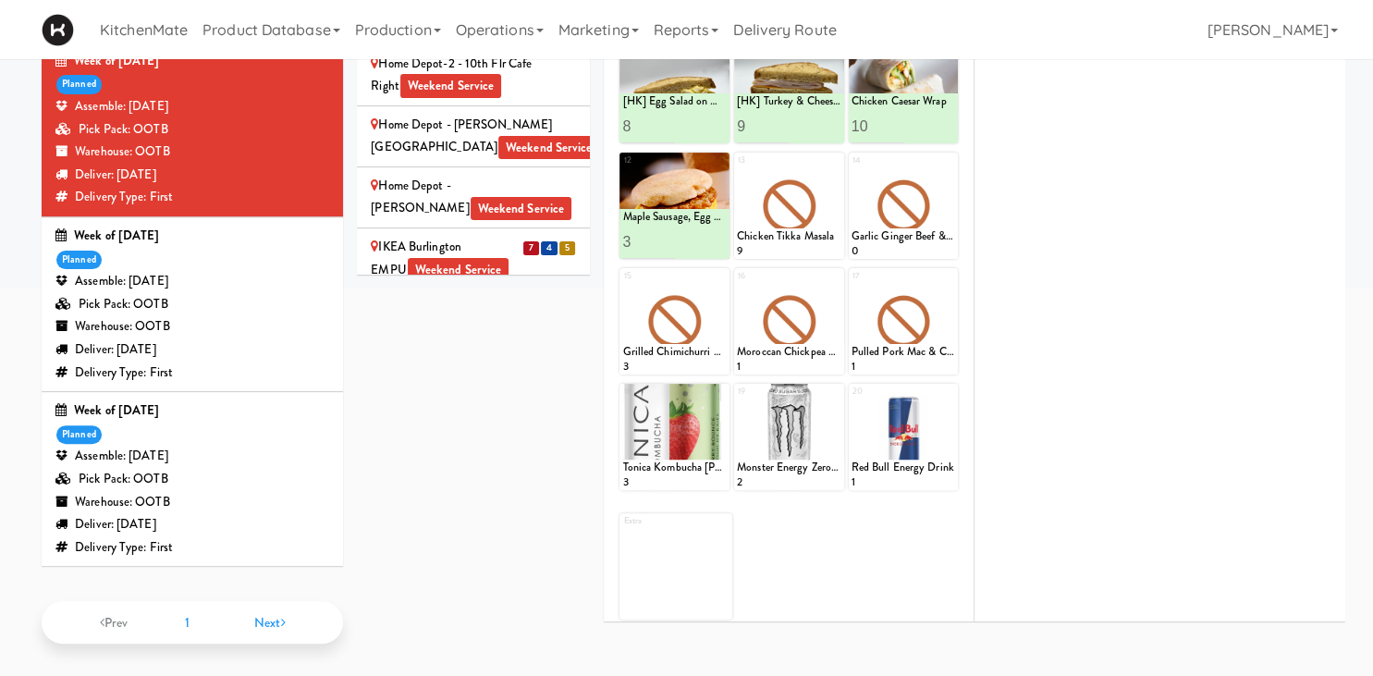
scroll to position [157, 0]
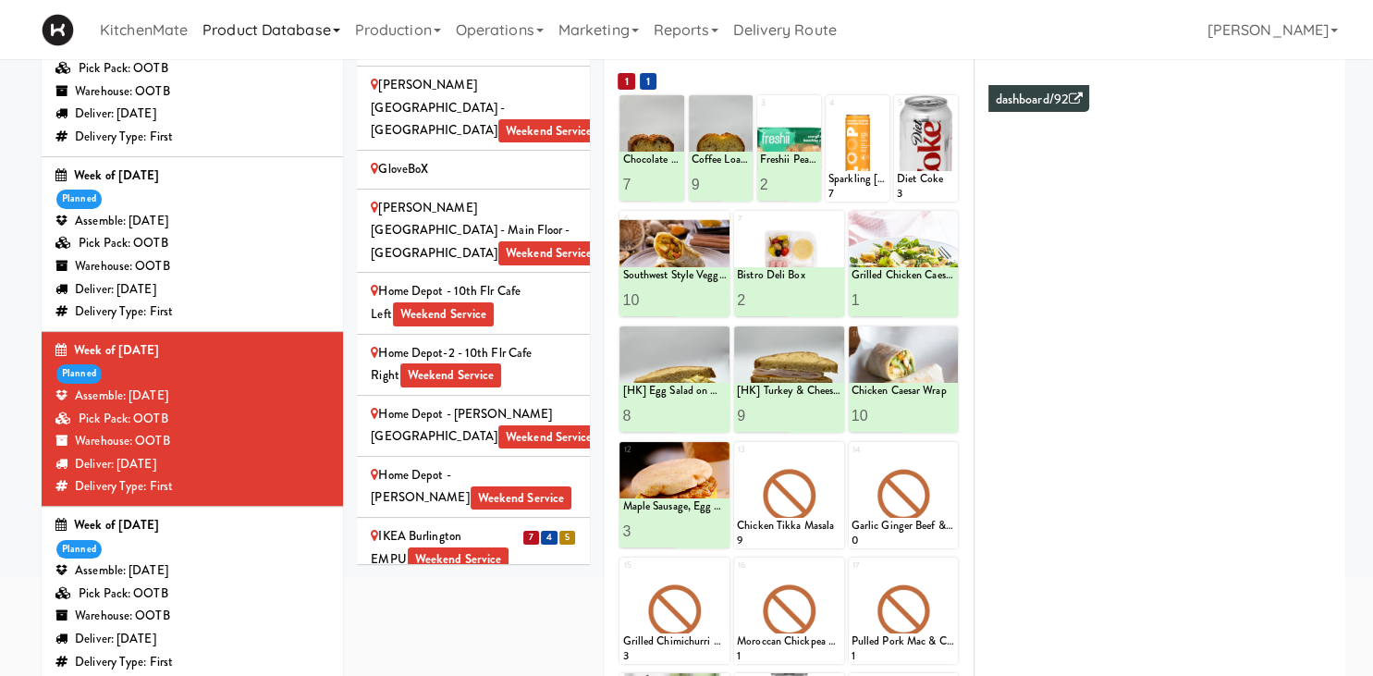
drag, startPoint x: 446, startPoint y: 501, endPoint x: 313, endPoint y: 18, distance: 501.7
click at [446, 647] on div "IKEA CDC Mississauga Weekend Service" at bounding box center [473, 669] width 205 height 45
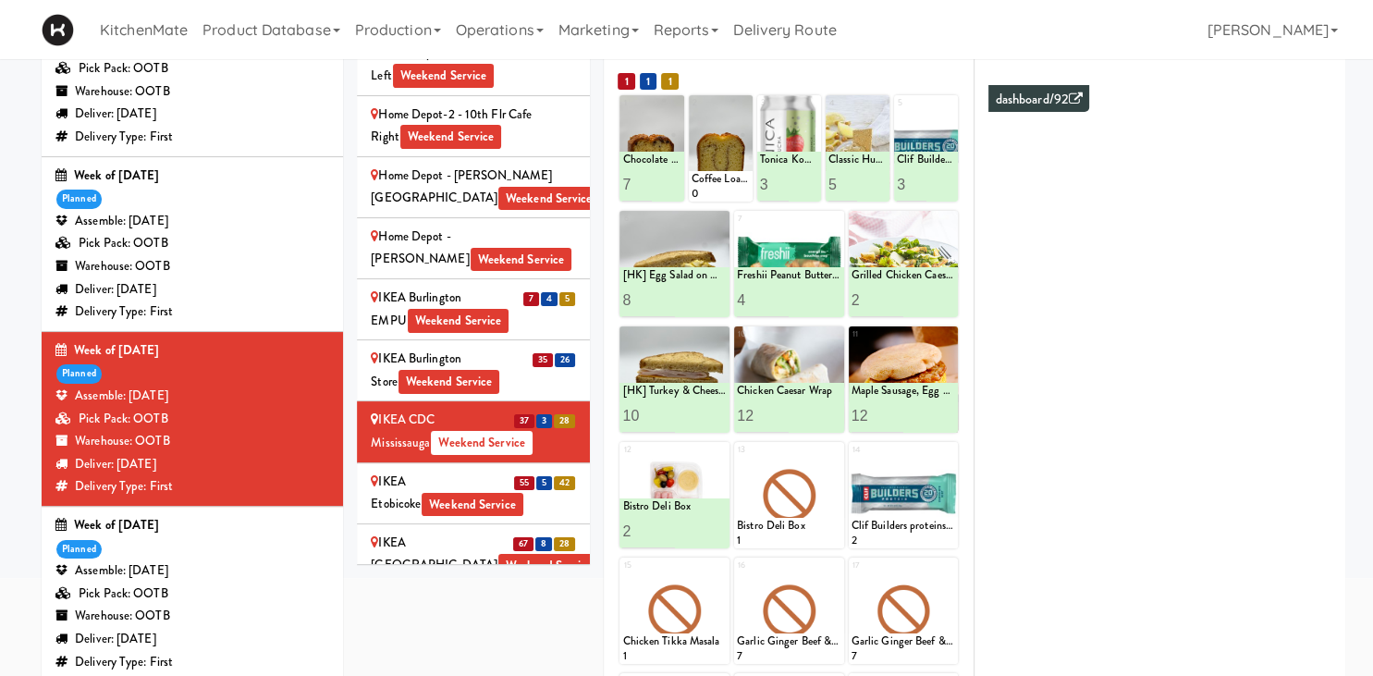
scroll to position [1802, 0]
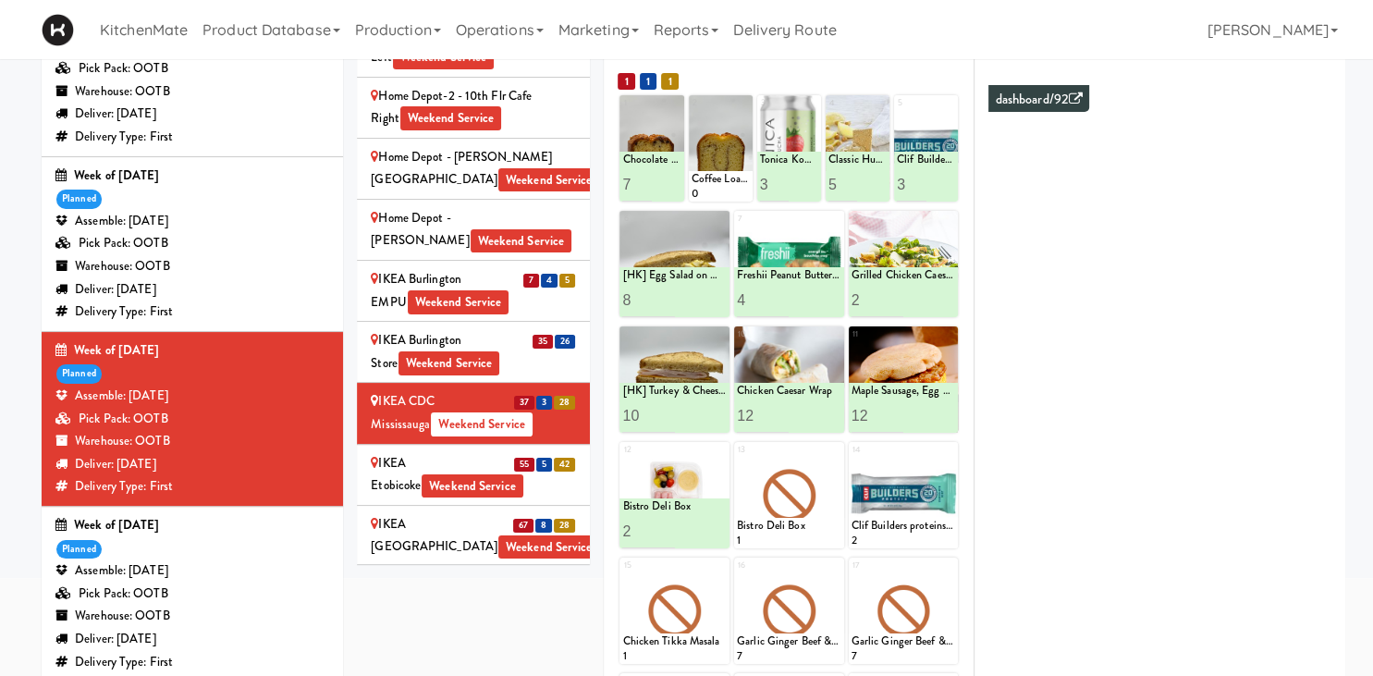
click at [415, 452] on div "IKEA Etobicoke Weekend Service" at bounding box center [473, 474] width 205 height 45
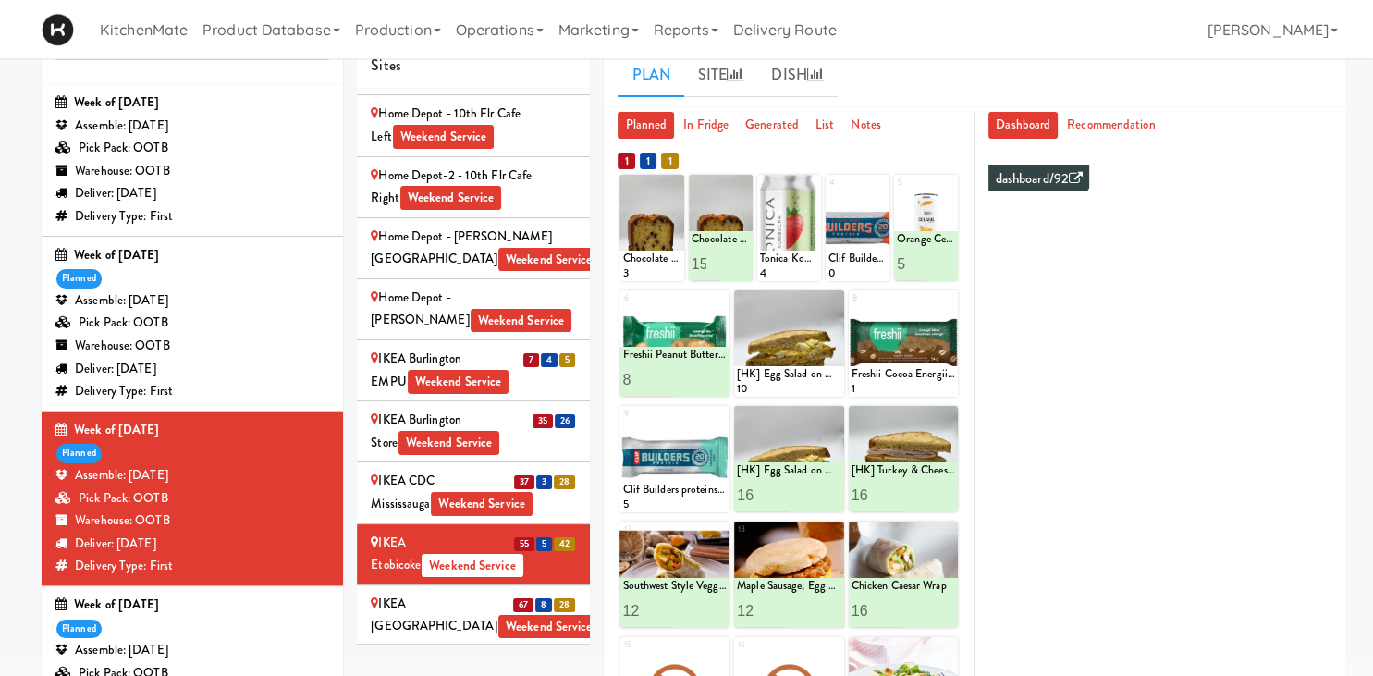
scroll to position [59, 0]
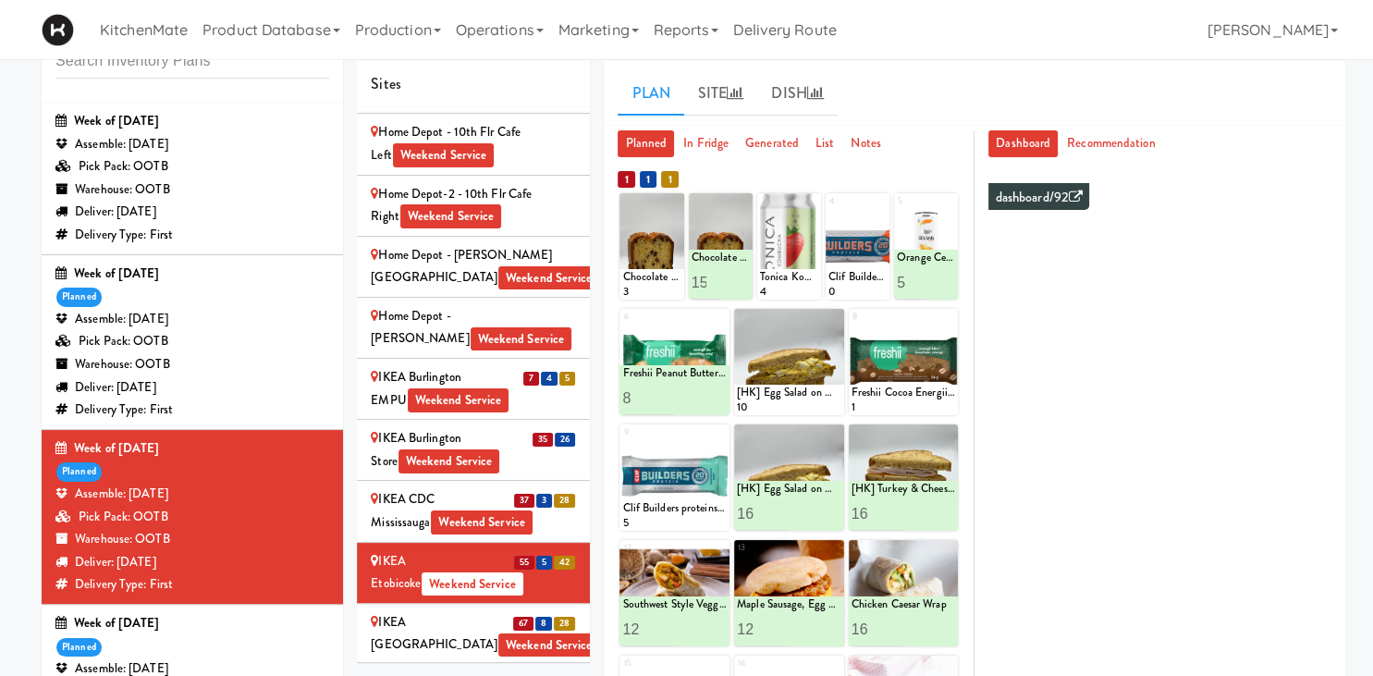
click at [448, 611] on div "IKEA North York Store Weekend Service" at bounding box center [473, 633] width 205 height 45
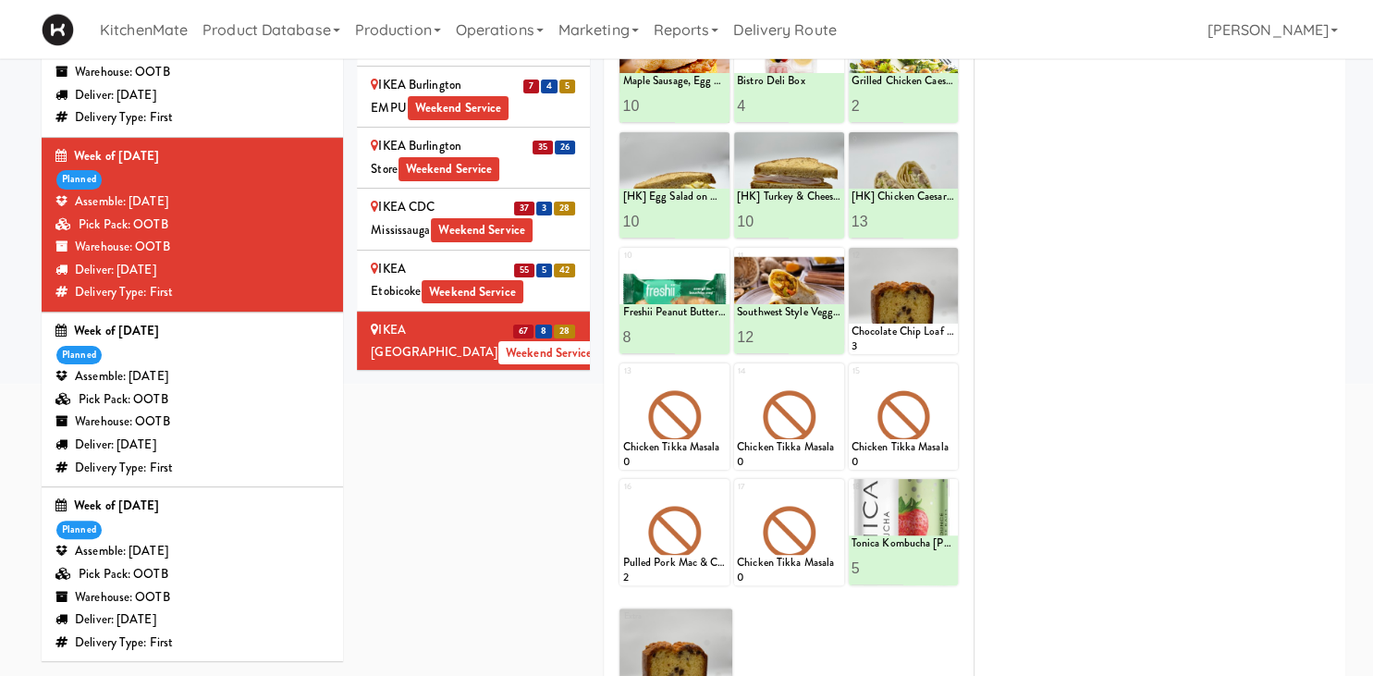
scroll to position [450, 0]
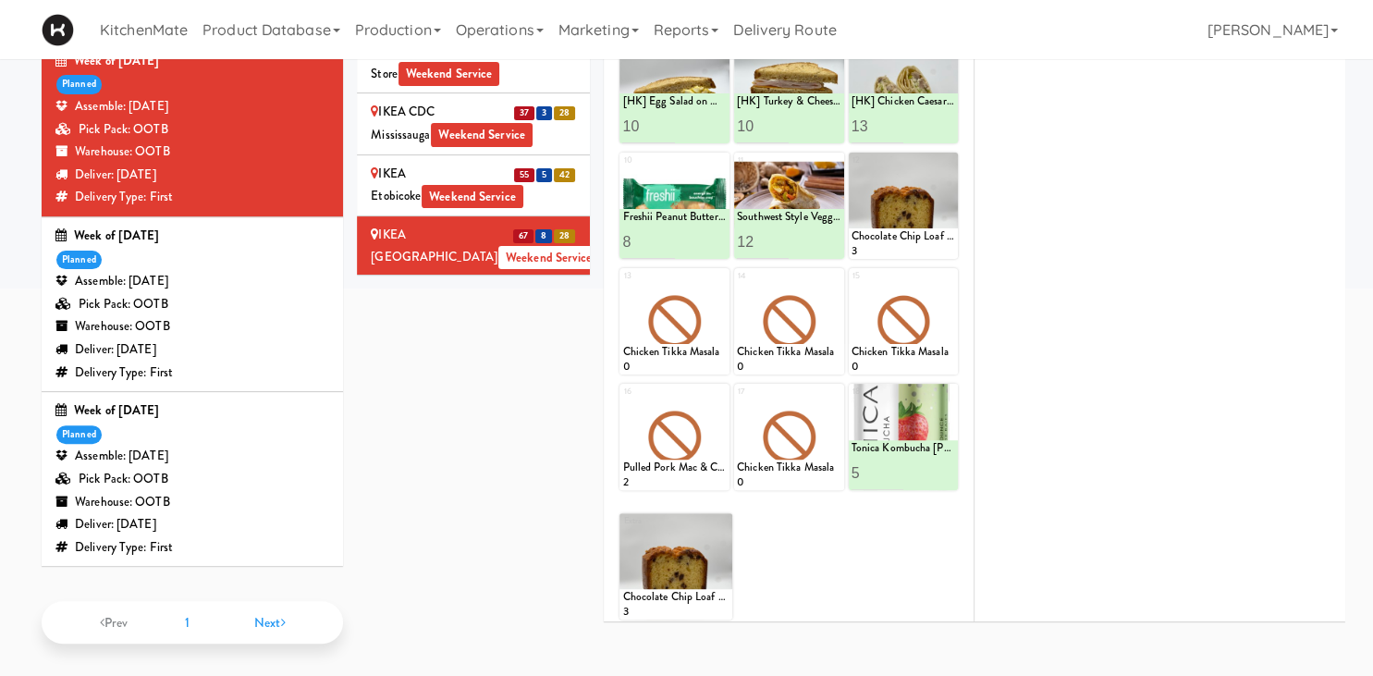
click at [490, 285] on div "IKEA Scarborough Town Center Weekend Service" at bounding box center [473, 307] width 205 height 45
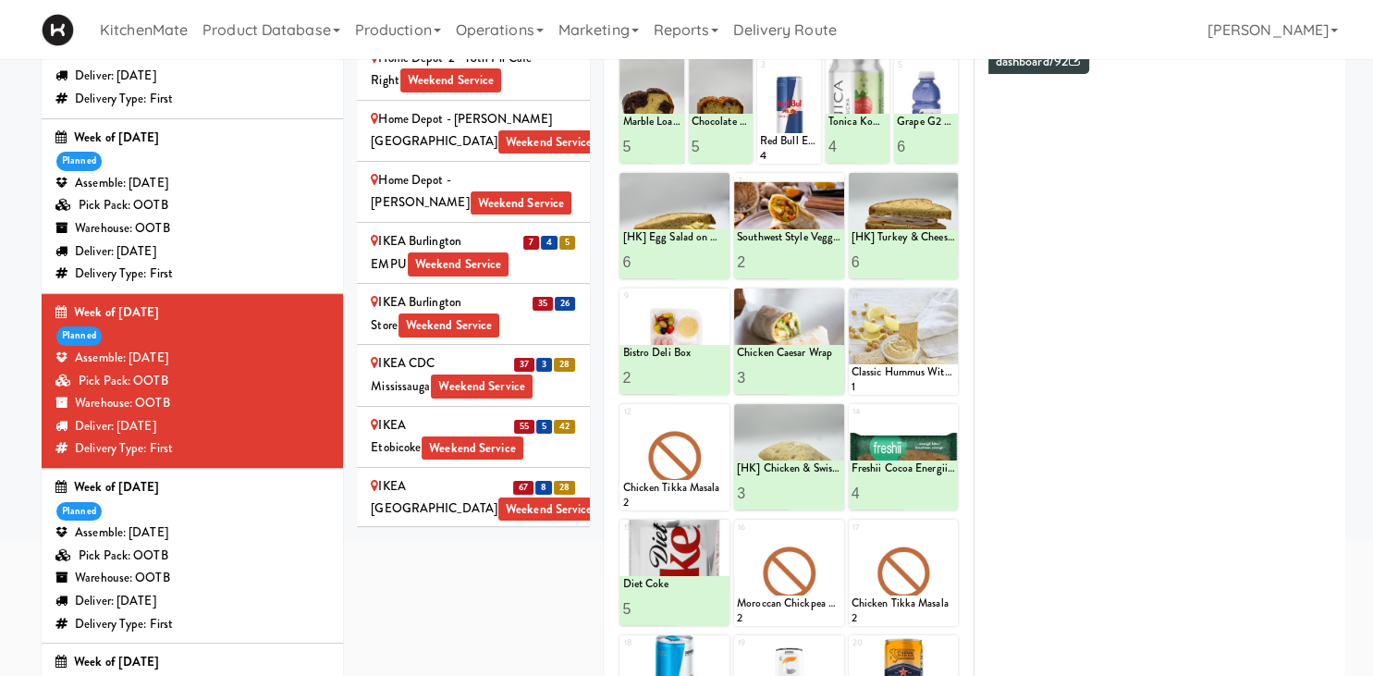
scroll to position [390, 0]
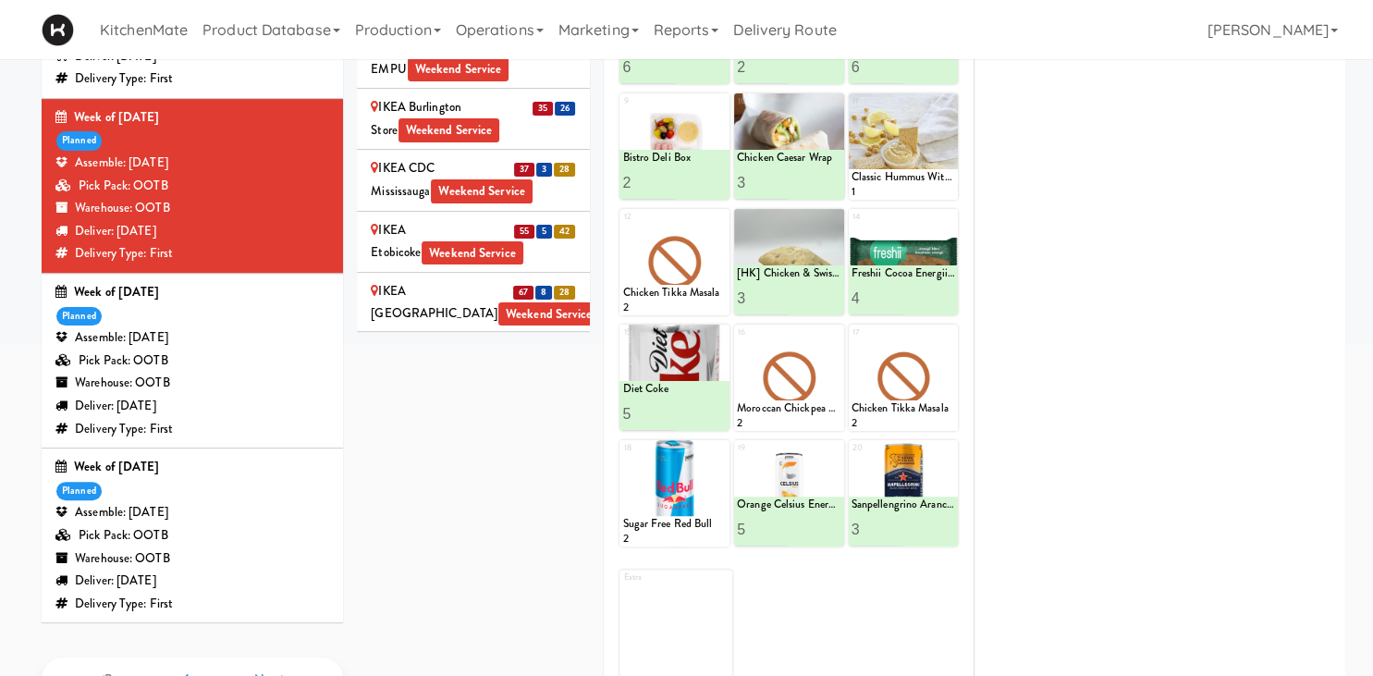
click at [427, 402] on div "IKEA TODO Store Weekend Service" at bounding box center [473, 424] width 205 height 45
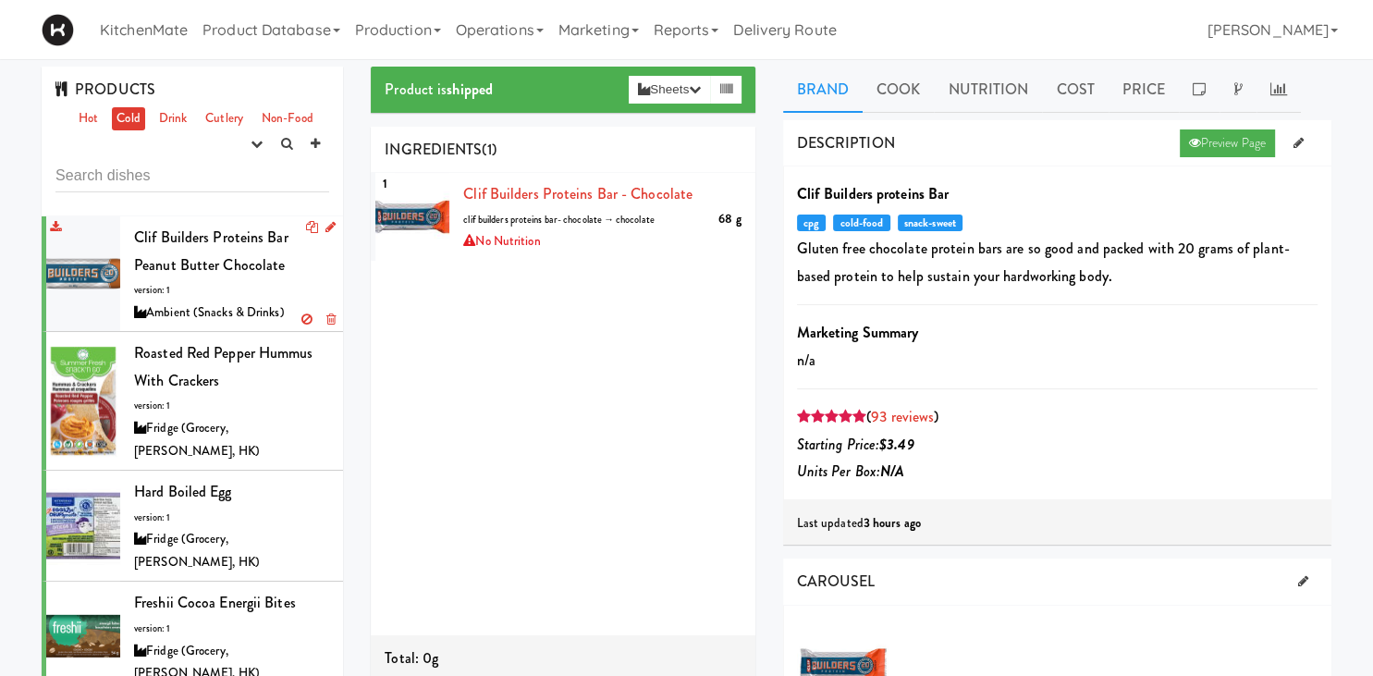
click at [239, 240] on span "Clif Builders proteins Bar Peanut Butter Chocolate" at bounding box center [211, 251] width 154 height 49
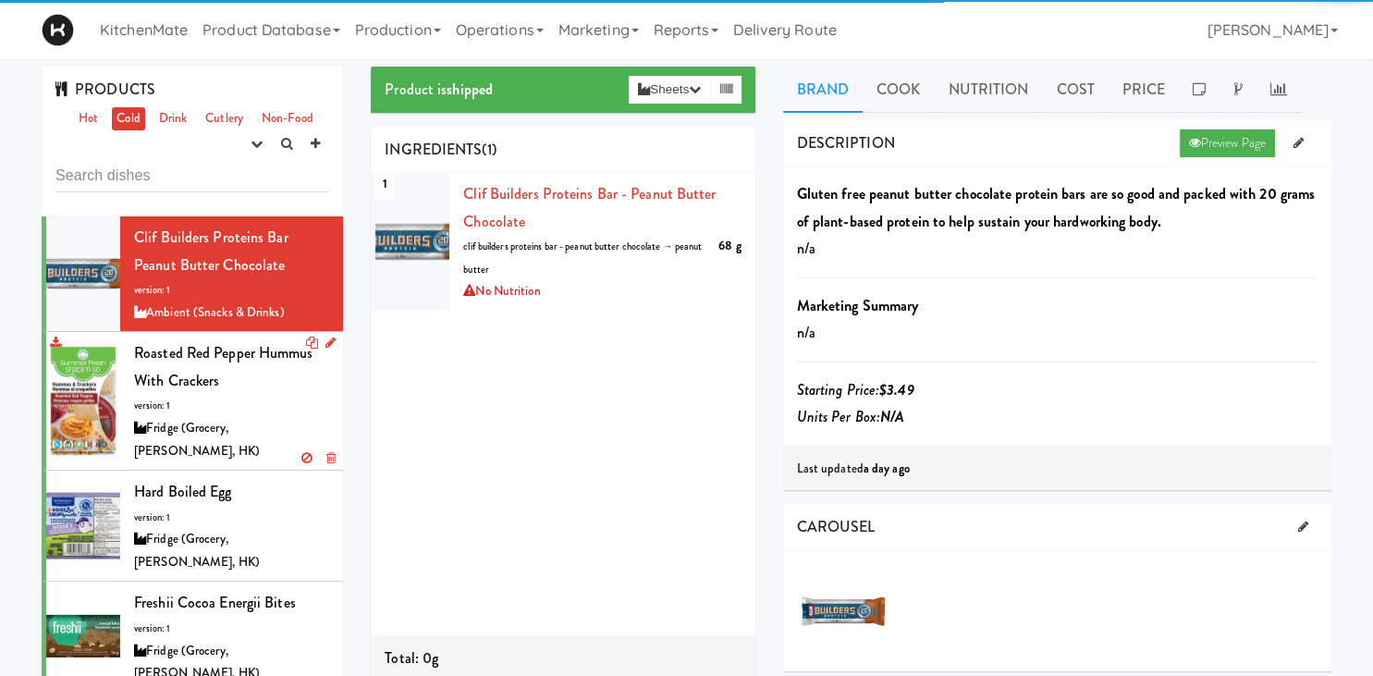
click at [259, 350] on span "Roasted Red Pepper Hummus with Crackers" at bounding box center [223, 366] width 179 height 49
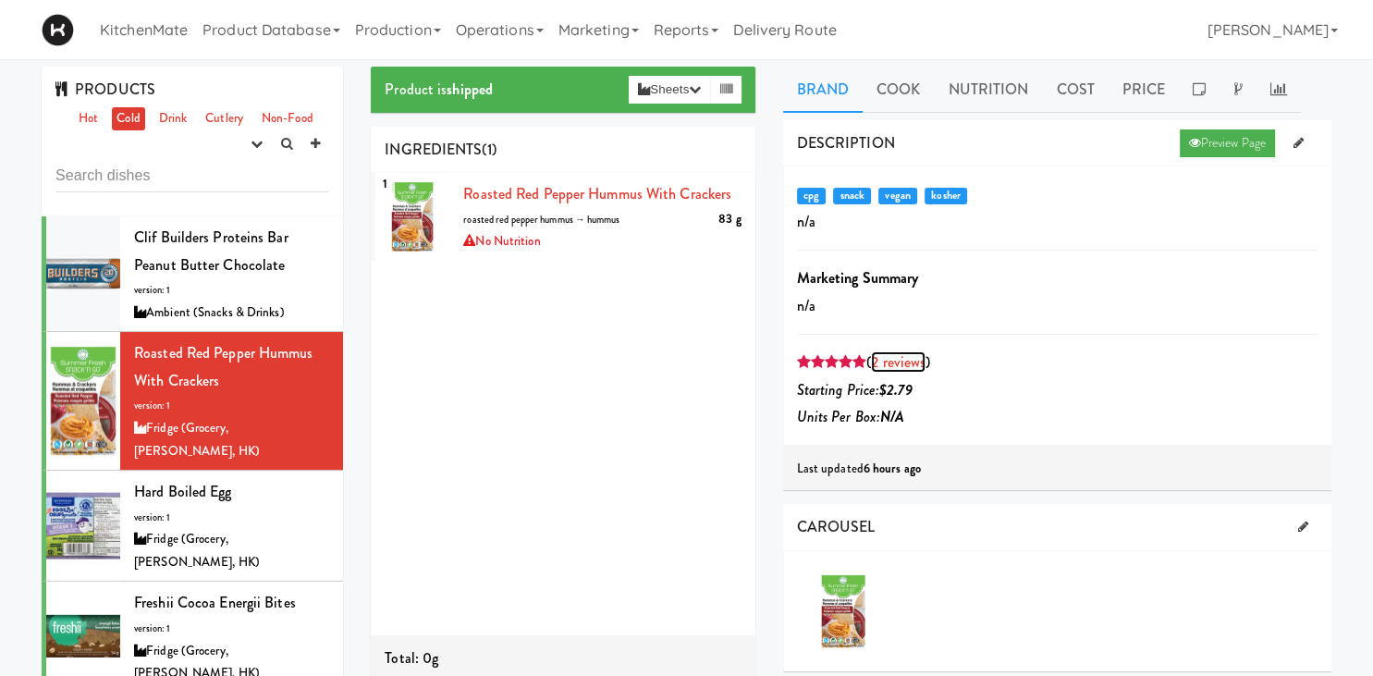
click at [897, 357] on link "2 reviews" at bounding box center [898, 361] width 55 height 21
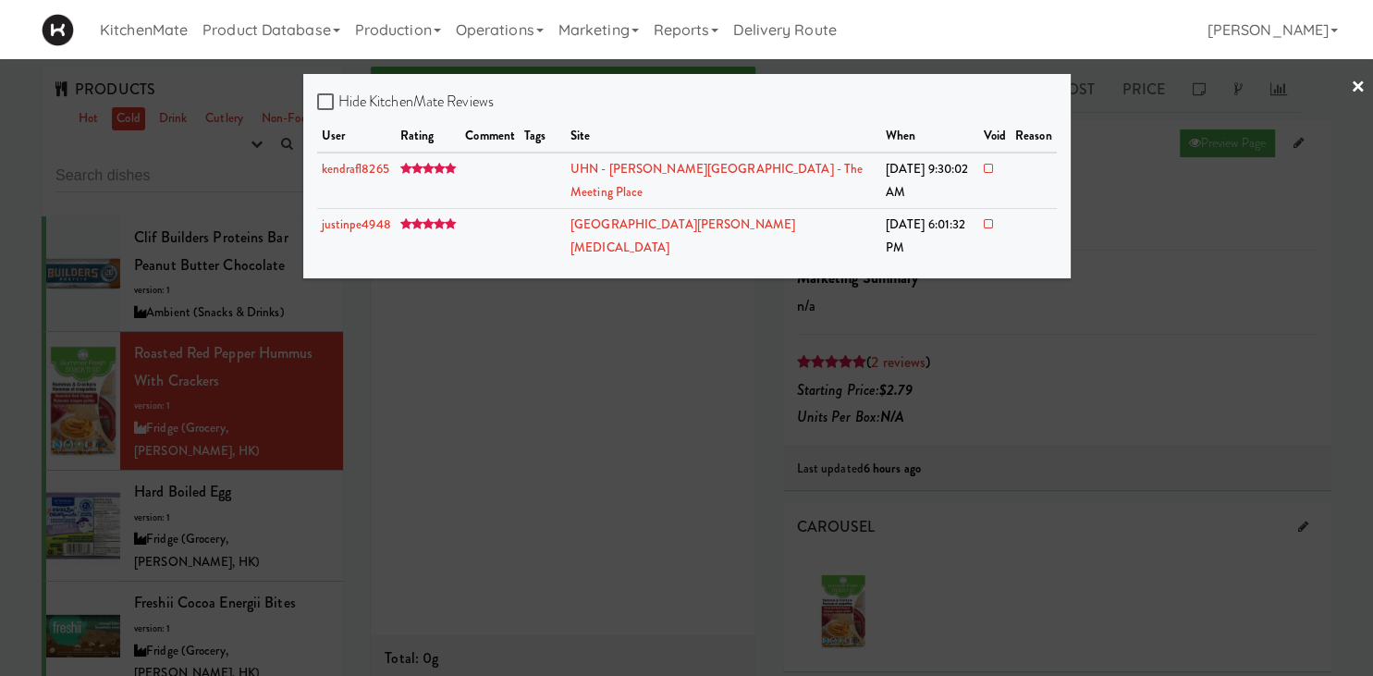
click at [111, 363] on div at bounding box center [686, 338] width 1373 height 676
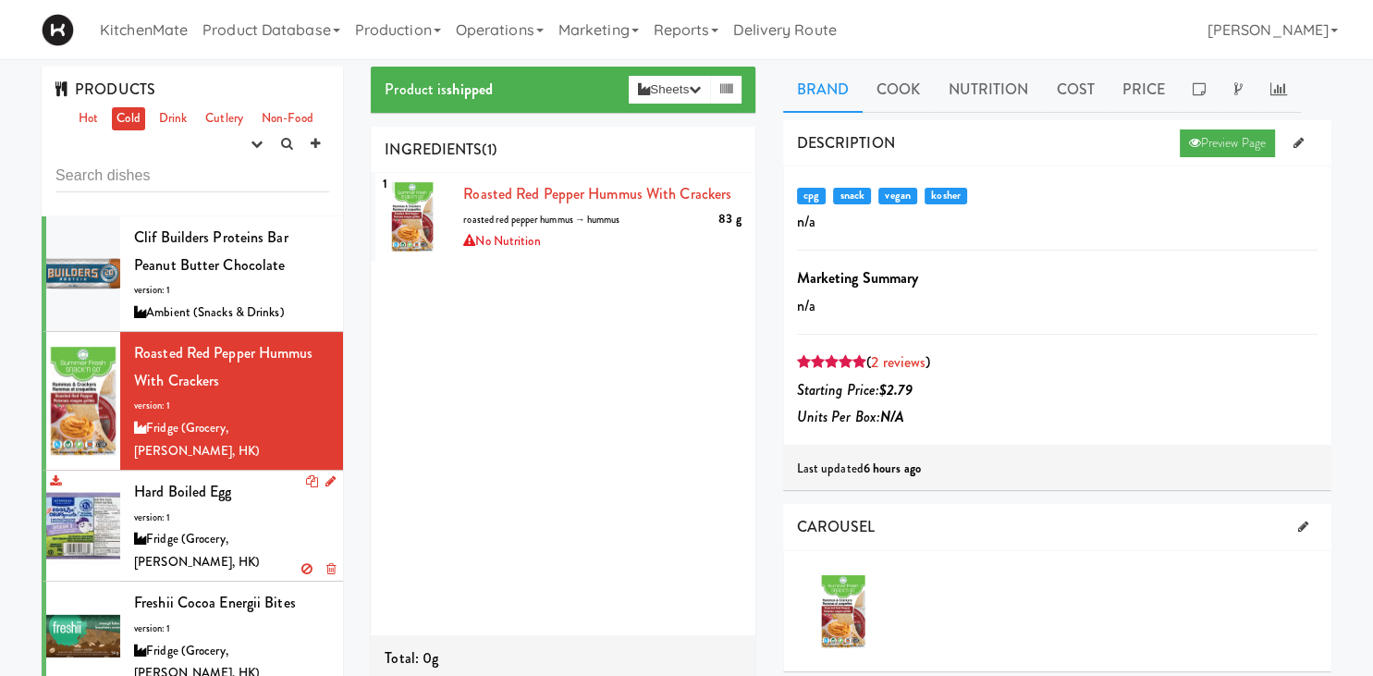
click at [213, 495] on div "Hard Boiled Egg version: 1 Fridge (Grocery, [PERSON_NAME], HK)" at bounding box center [231, 525] width 195 height 95
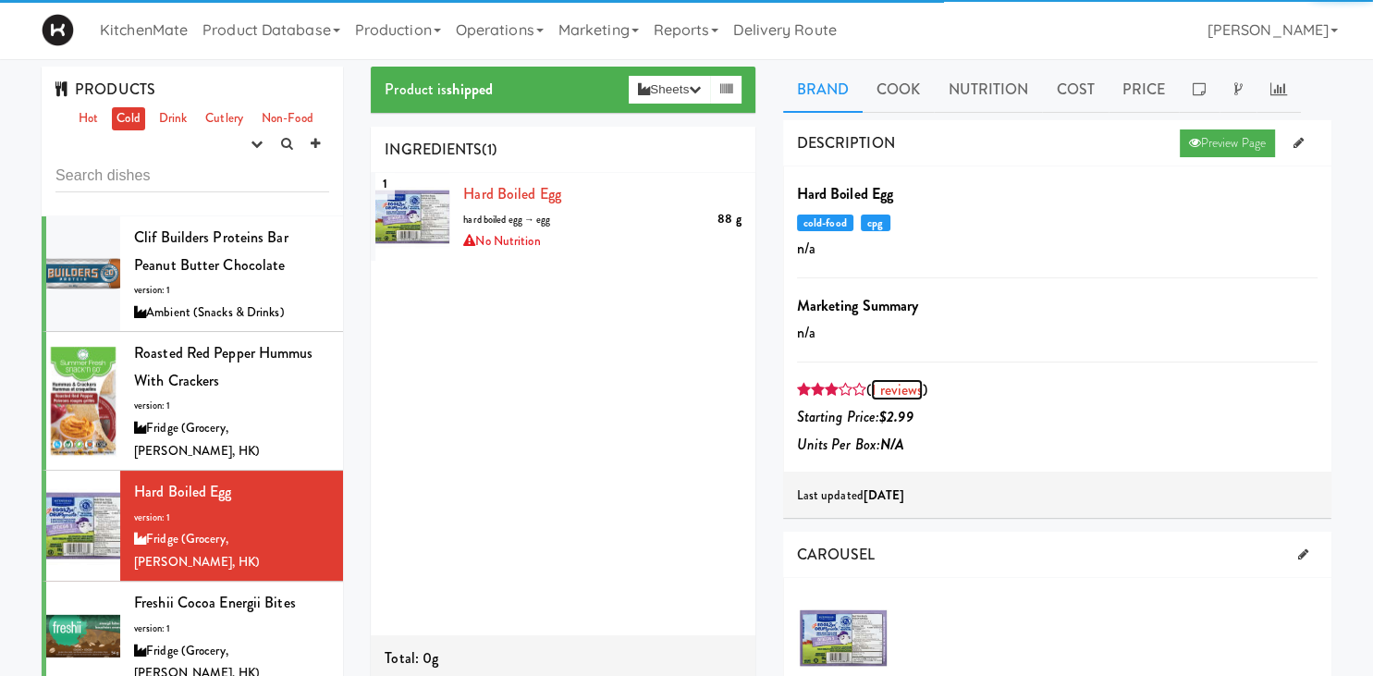
click at [896, 388] on link "1 reviews" at bounding box center [897, 389] width 52 height 21
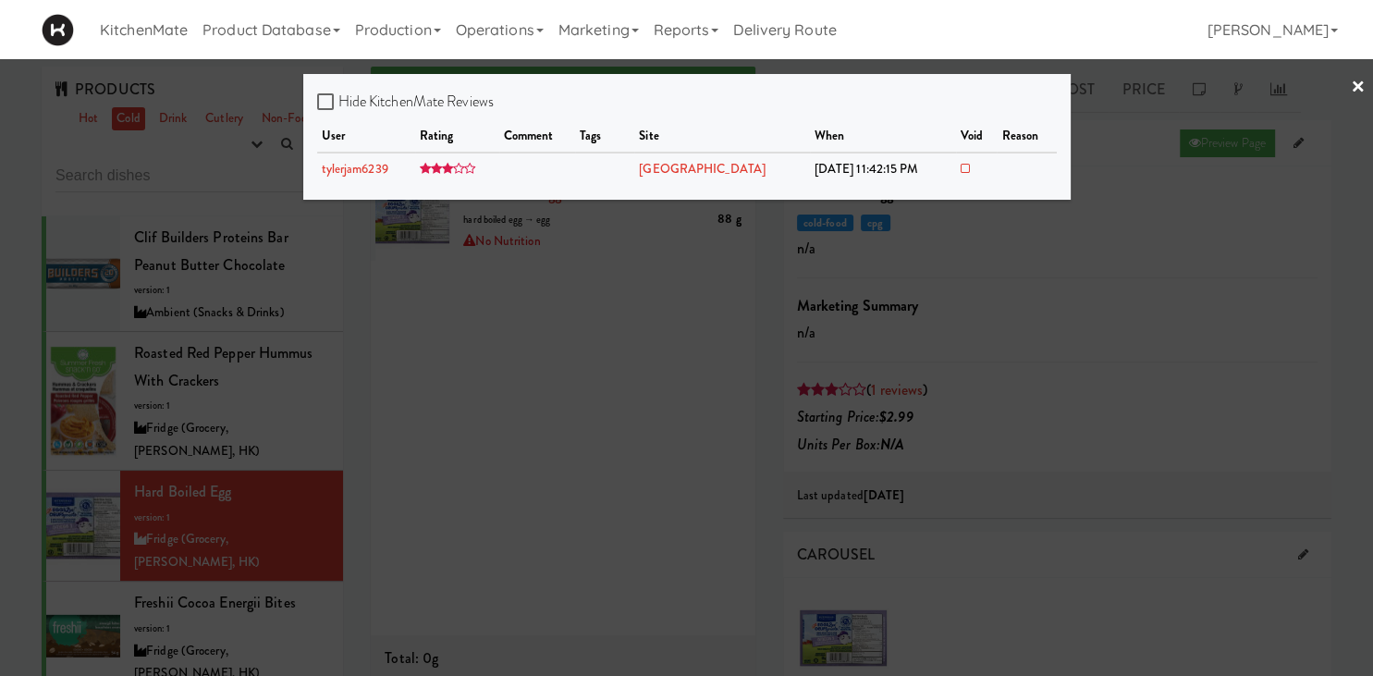
click at [120, 495] on div at bounding box center [686, 338] width 1373 height 676
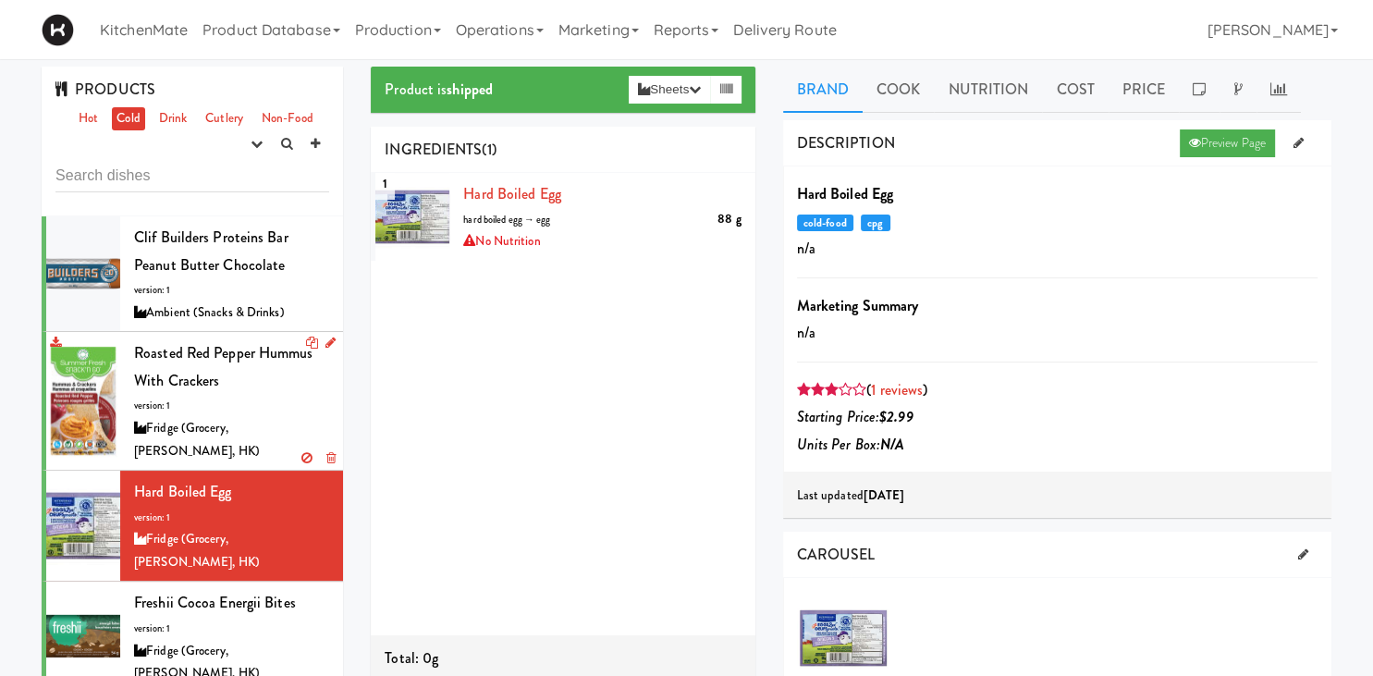
click at [199, 409] on div "Roasted Red Pepper Hummus with Crackers version: 1 Fridge (Grocery, [PERSON_NAM…" at bounding box center [231, 400] width 195 height 123
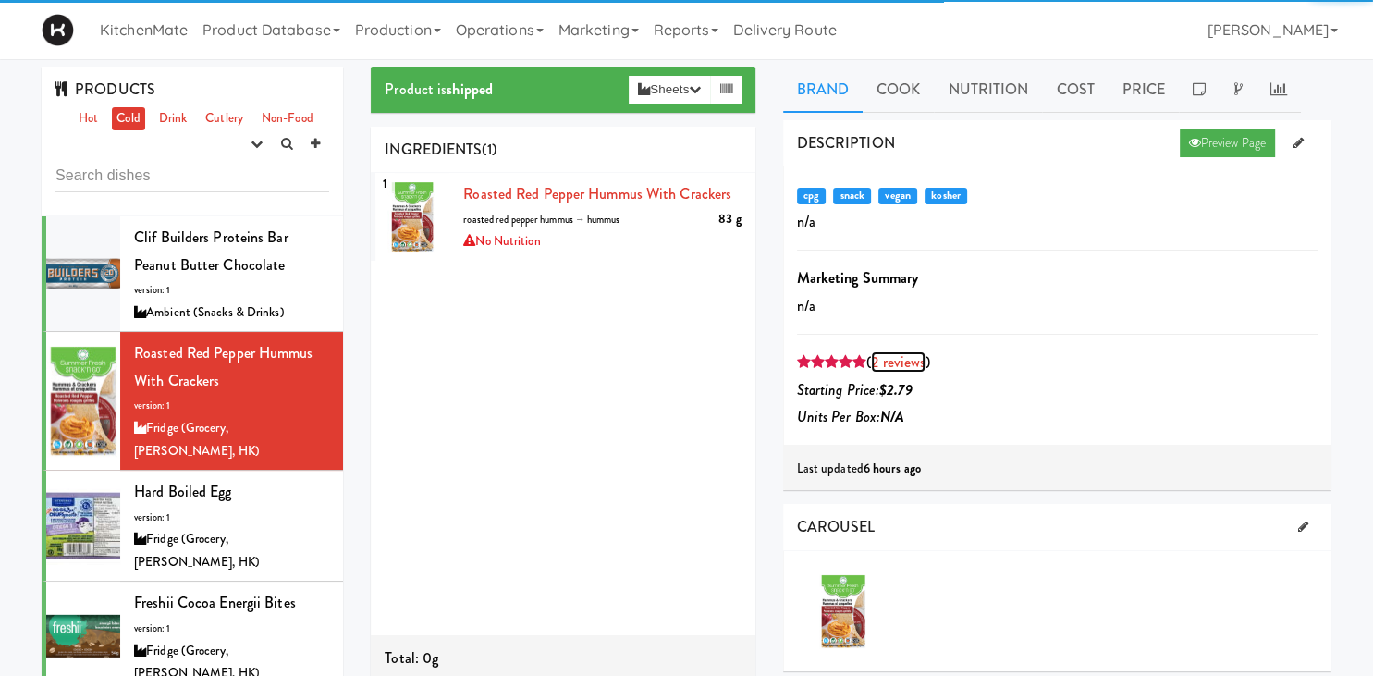
click at [898, 364] on link "2 reviews" at bounding box center [898, 361] width 55 height 21
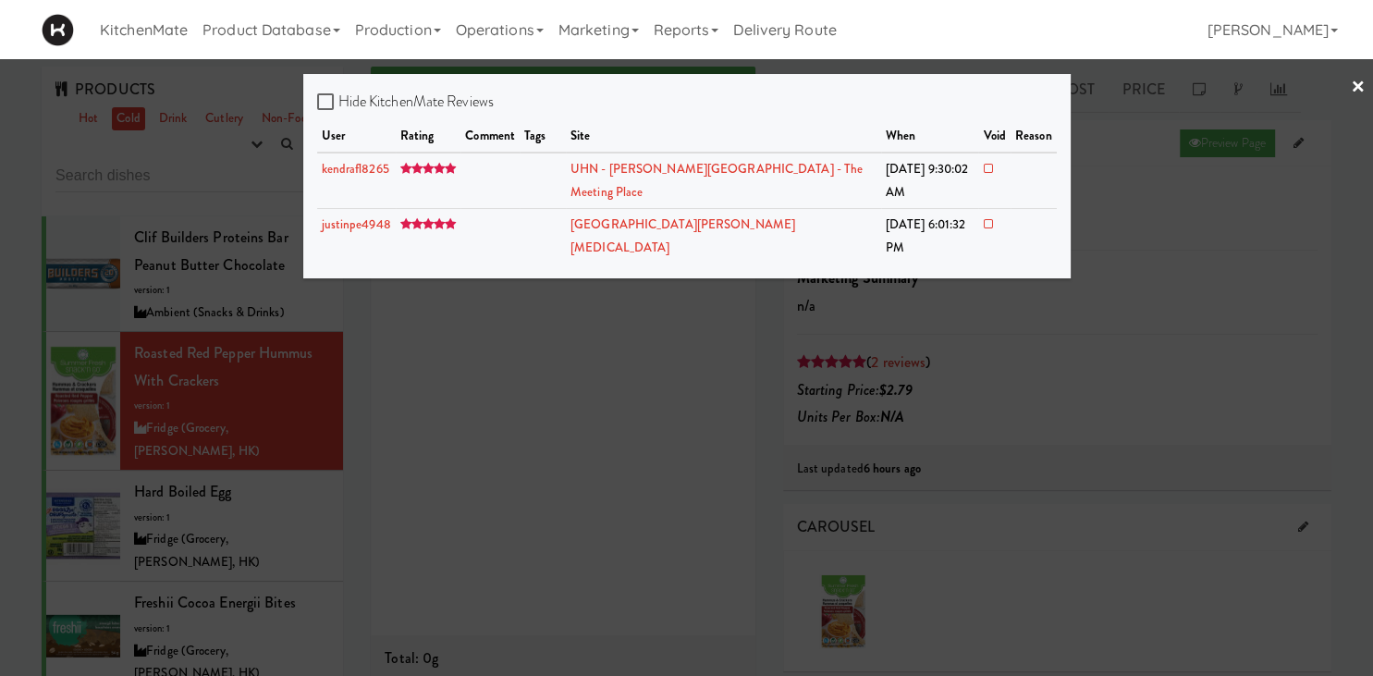
click at [898, 364] on div at bounding box center [686, 338] width 1373 height 676
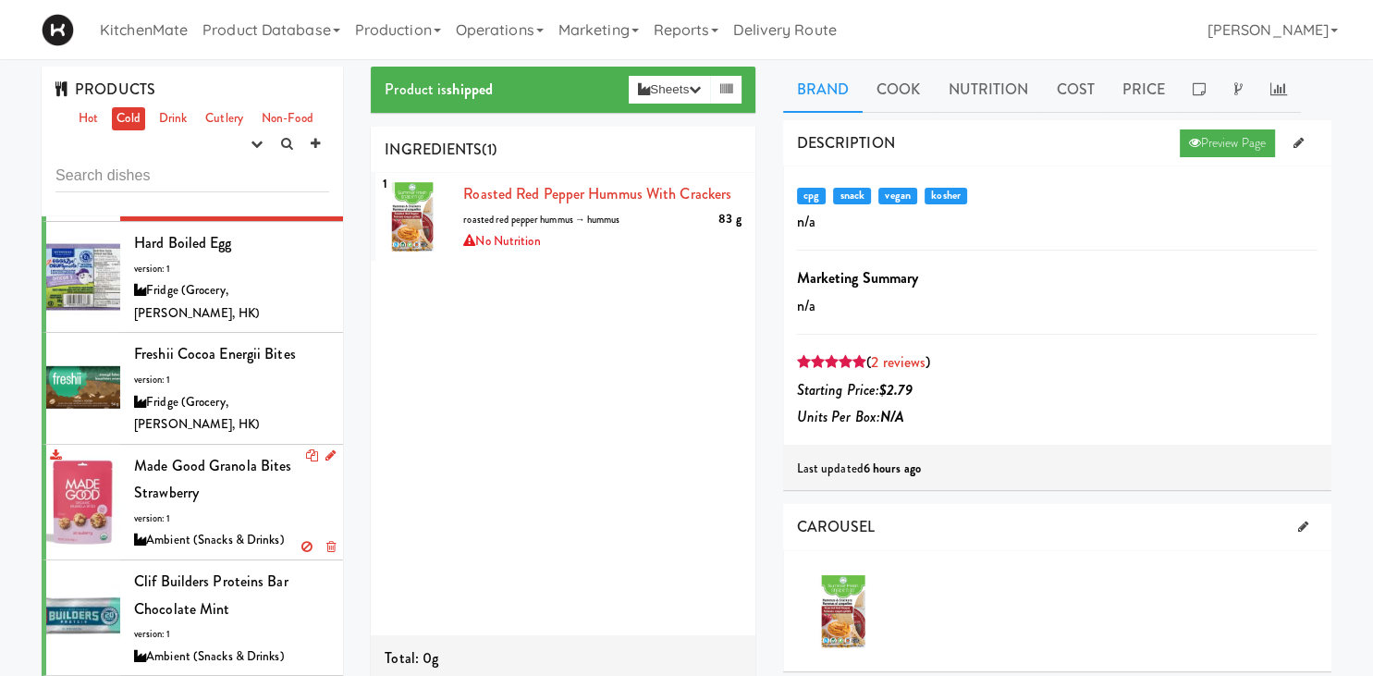
scroll to position [257, 0]
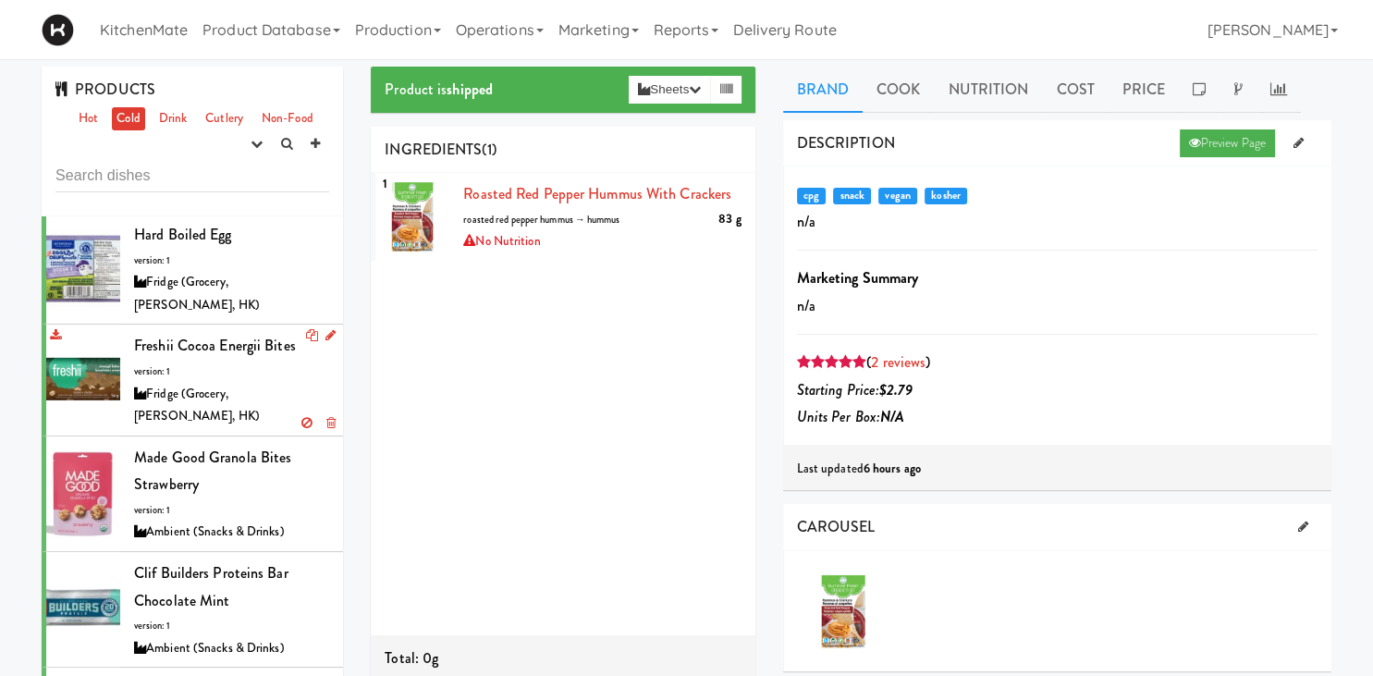
click at [253, 335] on span "Freshii Cocoa Energii Bites" at bounding box center [215, 345] width 162 height 21
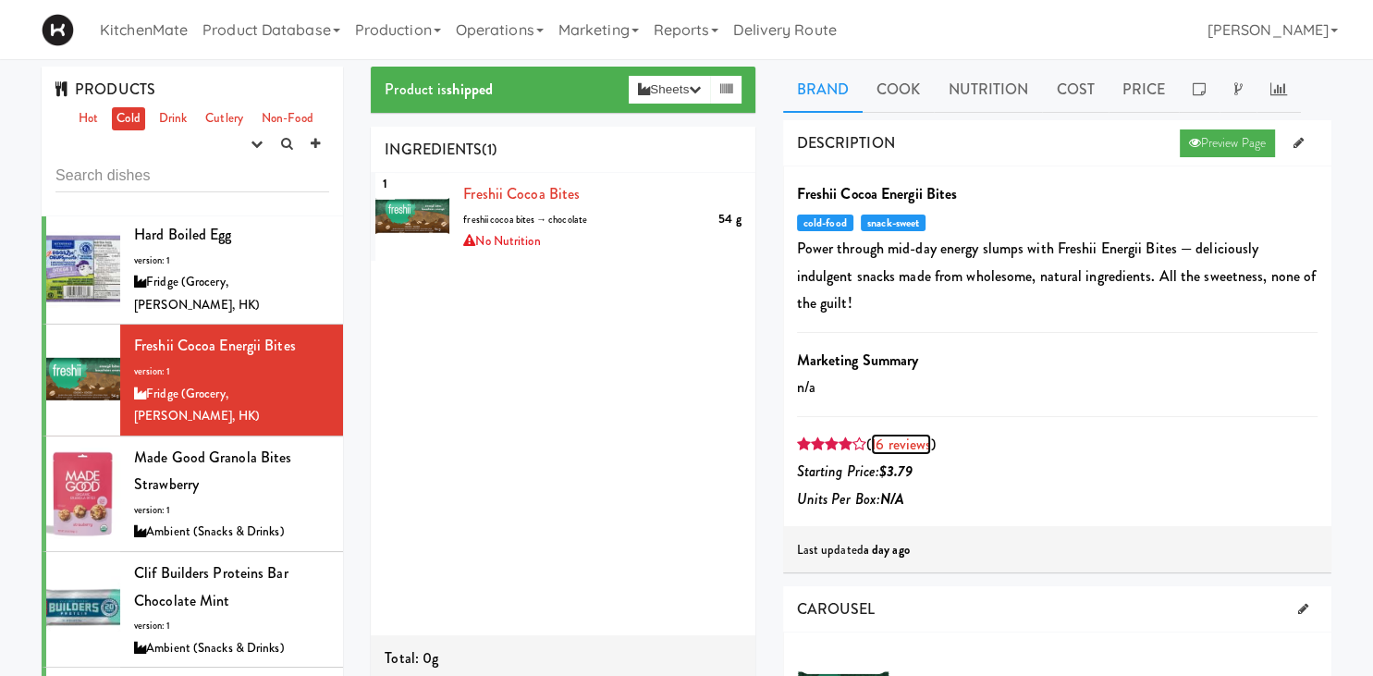
click at [914, 434] on link "16 reviews" at bounding box center [901, 444] width 60 height 21
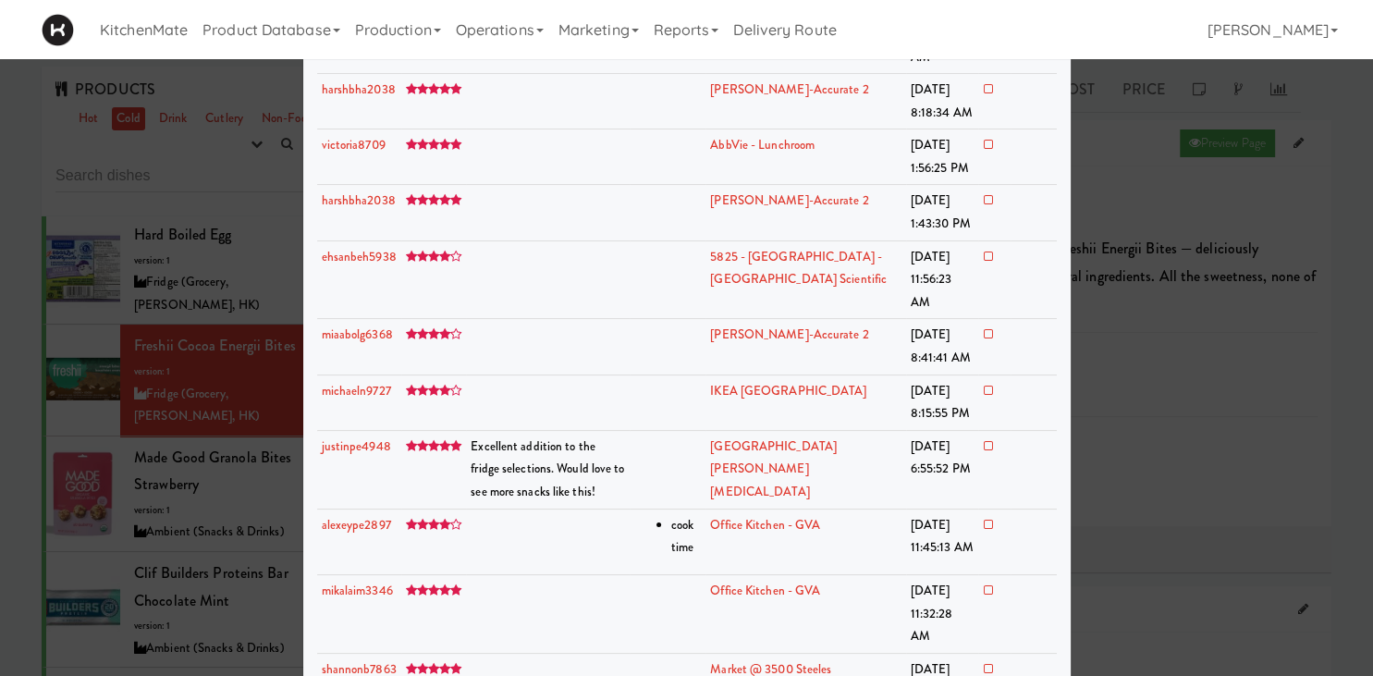
scroll to position [386, 0]
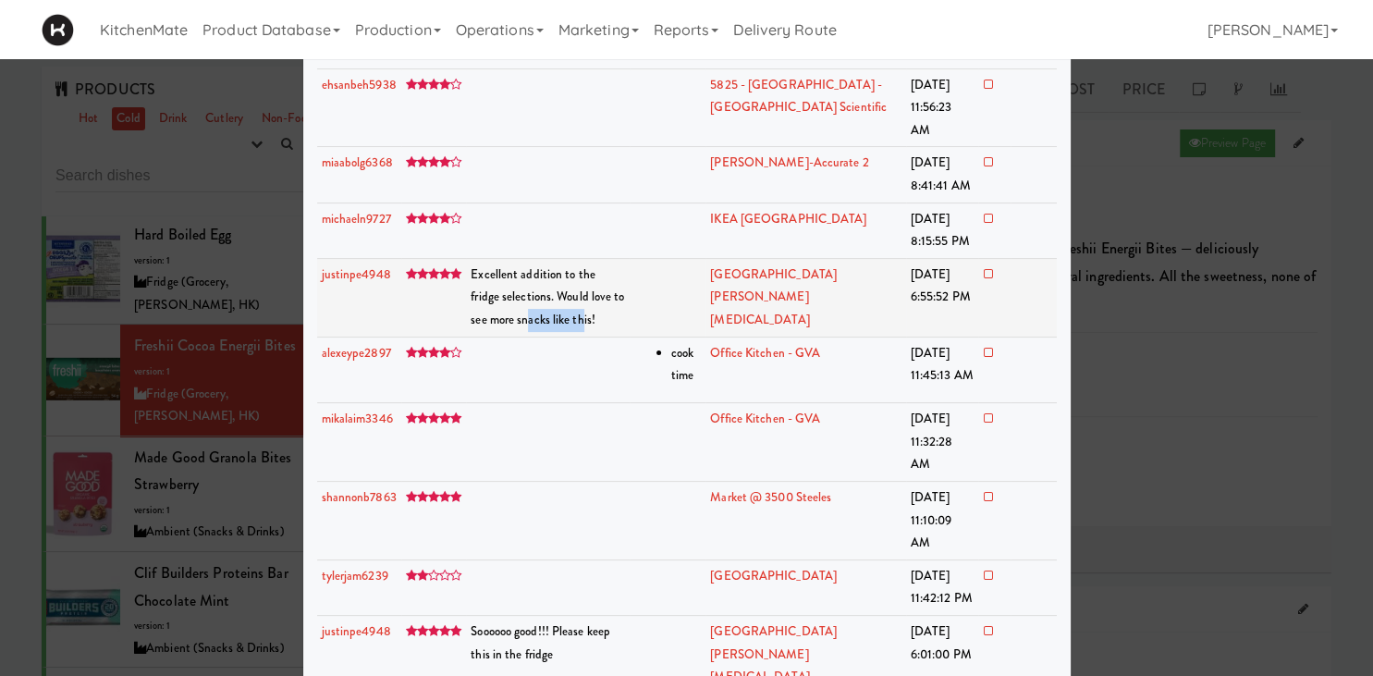
drag, startPoint x: 484, startPoint y: 302, endPoint x: 604, endPoint y: 309, distance: 120.5
click at [551, 304] on td "Excellent addition to the fridge selections. Would love to see more snacks like…" at bounding box center [548, 297] width 164 height 79
click at [608, 309] on td "Excellent addition to the fridge selections. Would love to see more snacks like…" at bounding box center [548, 297] width 164 height 79
drag, startPoint x: 488, startPoint y: 566, endPoint x: 598, endPoint y: 594, distance: 113.5
click at [563, 622] on span "Soooooo good!!! Please keep this in the fridge" at bounding box center [541, 642] width 140 height 41
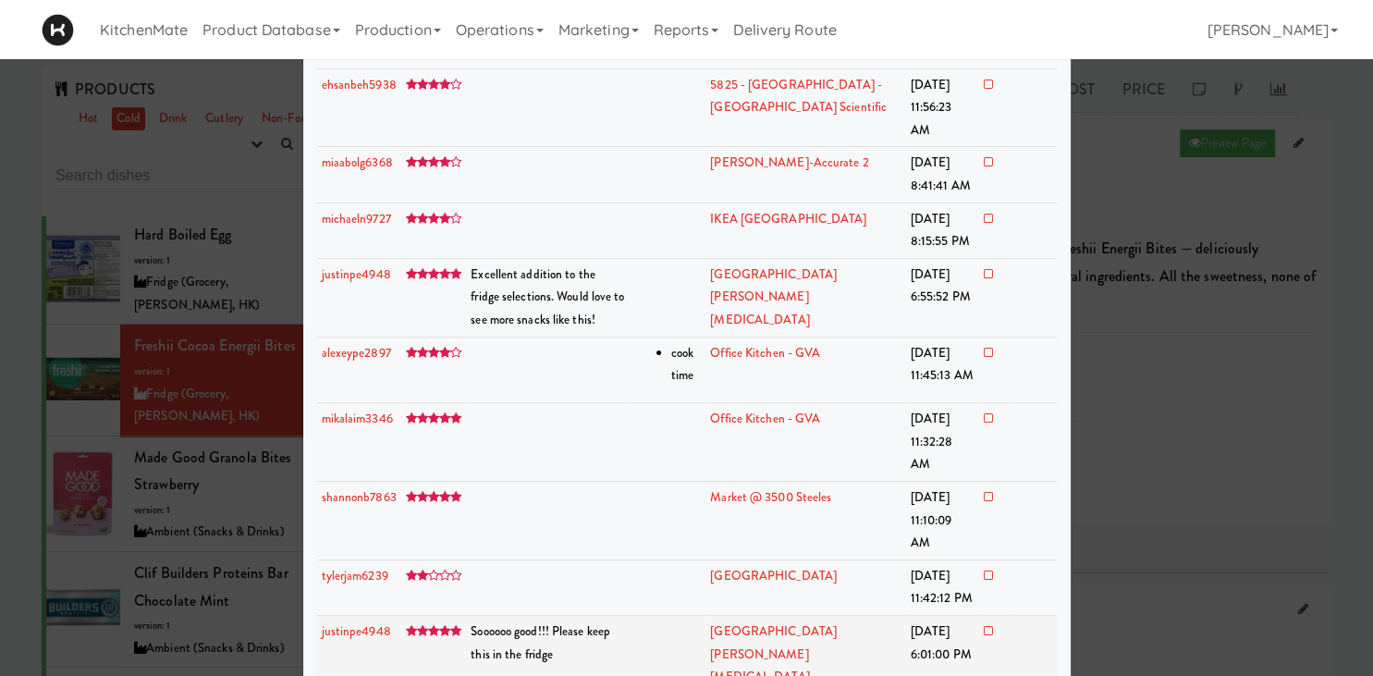
click at [598, 616] on td "Soooooo good!!! Please keep this in the fridge" at bounding box center [548, 655] width 164 height 79
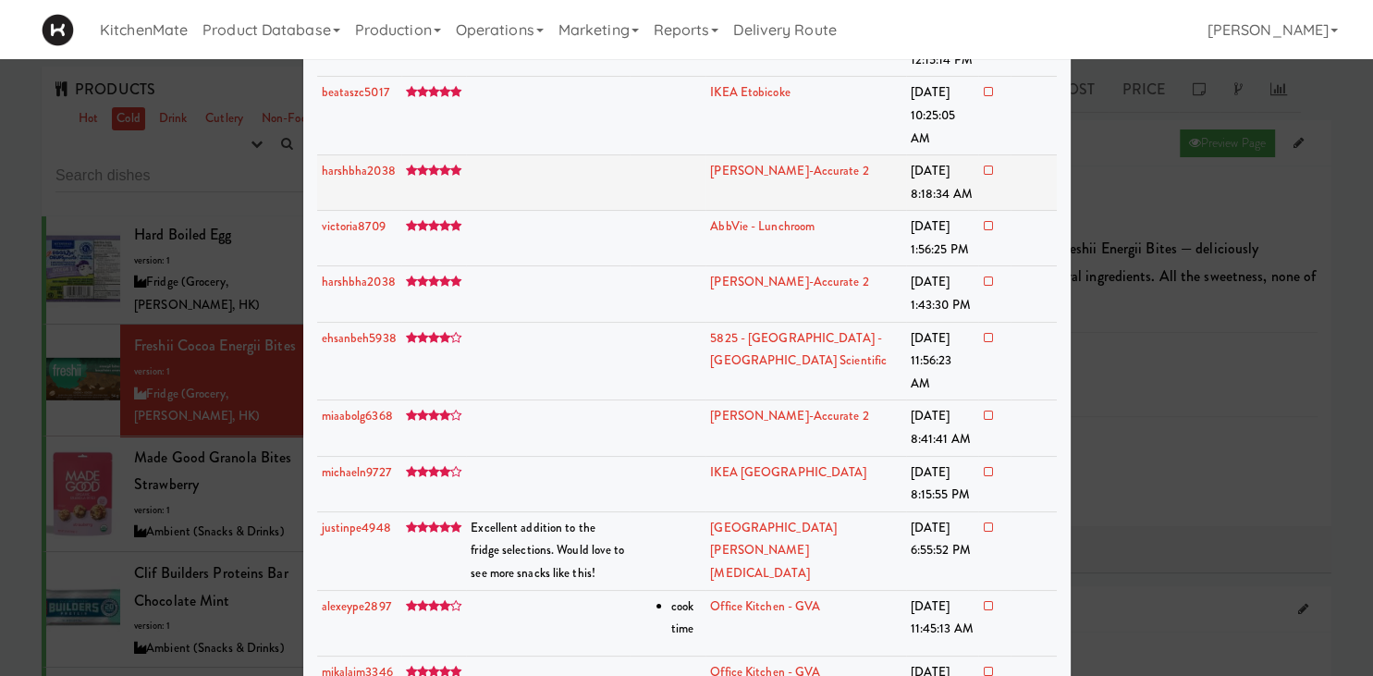
scroll to position [129, 0]
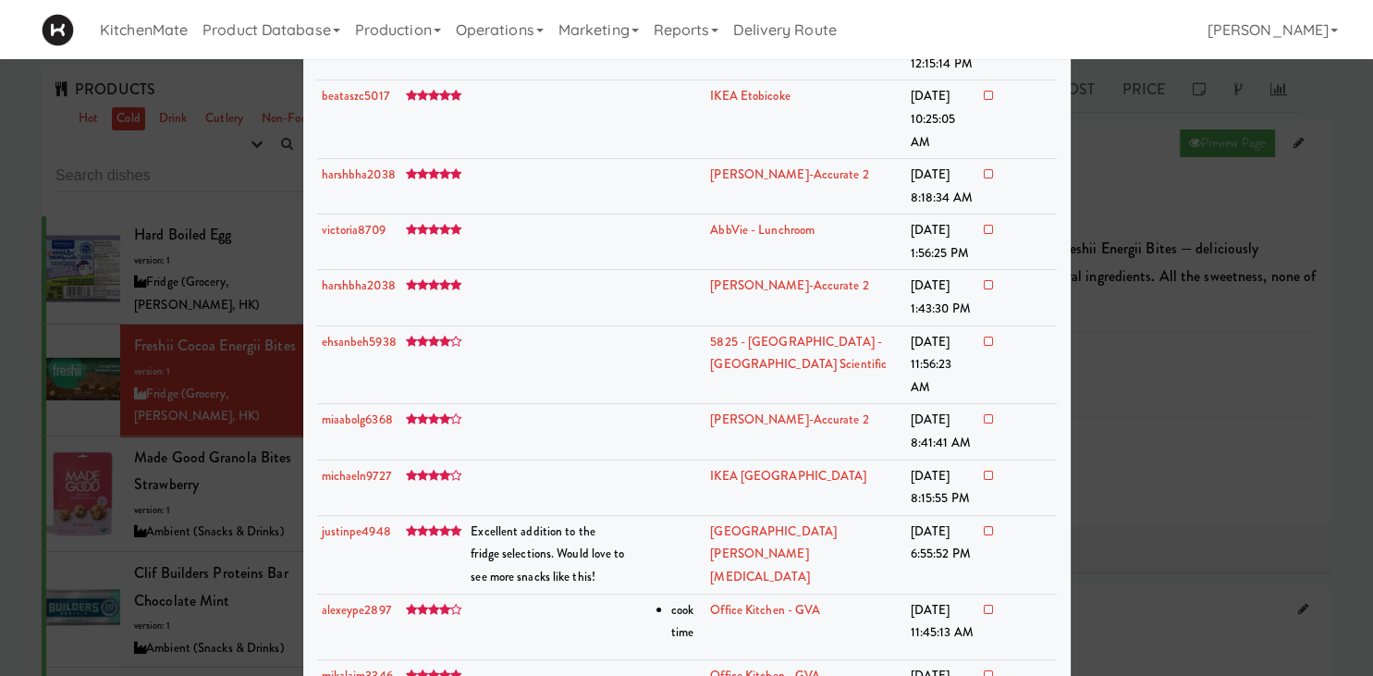
click at [181, 372] on div at bounding box center [686, 338] width 1373 height 676
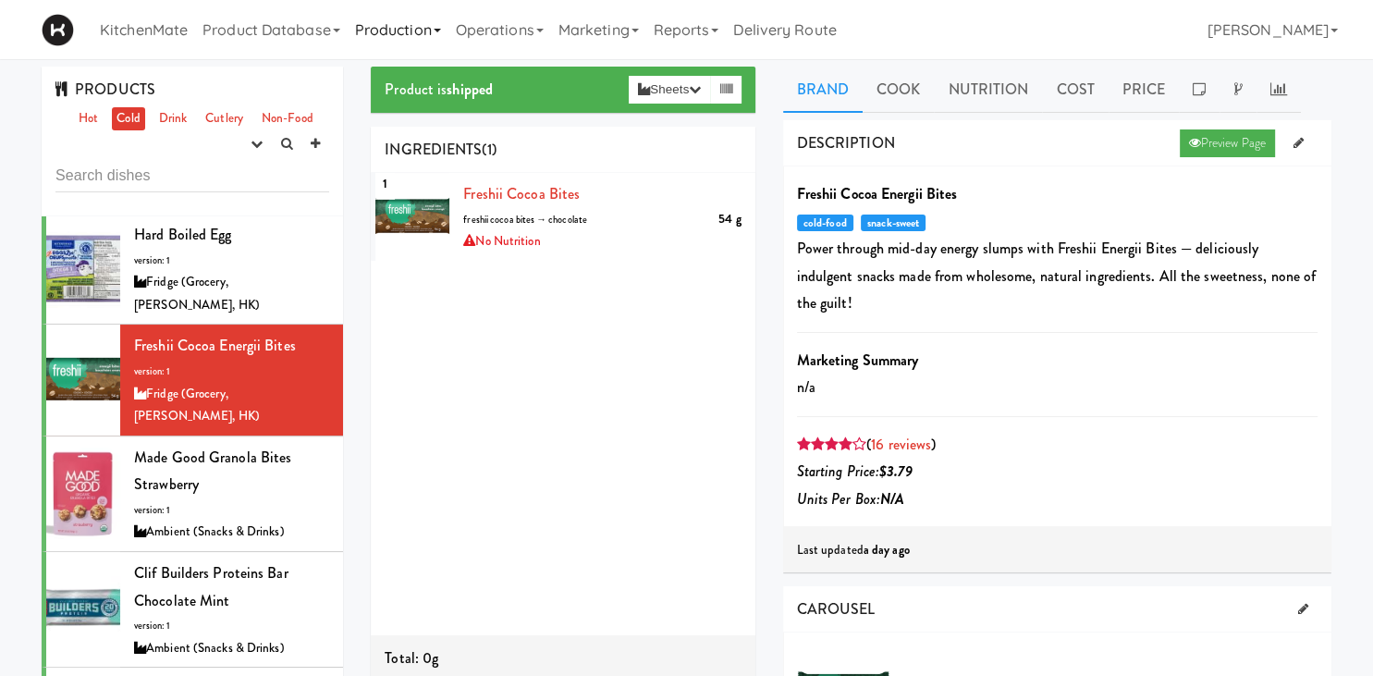
click at [415, 28] on link "Production" at bounding box center [398, 29] width 101 height 59
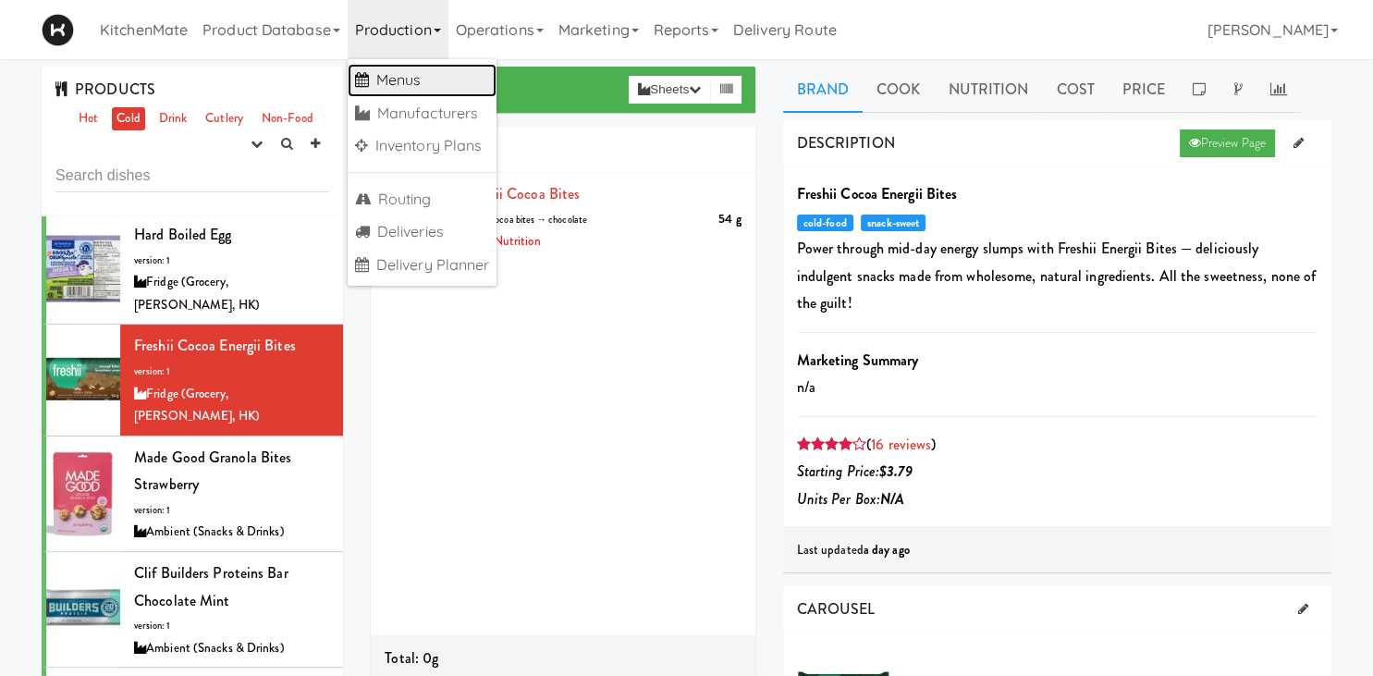
click at [415, 81] on link "Menus" at bounding box center [423, 80] width 150 height 33
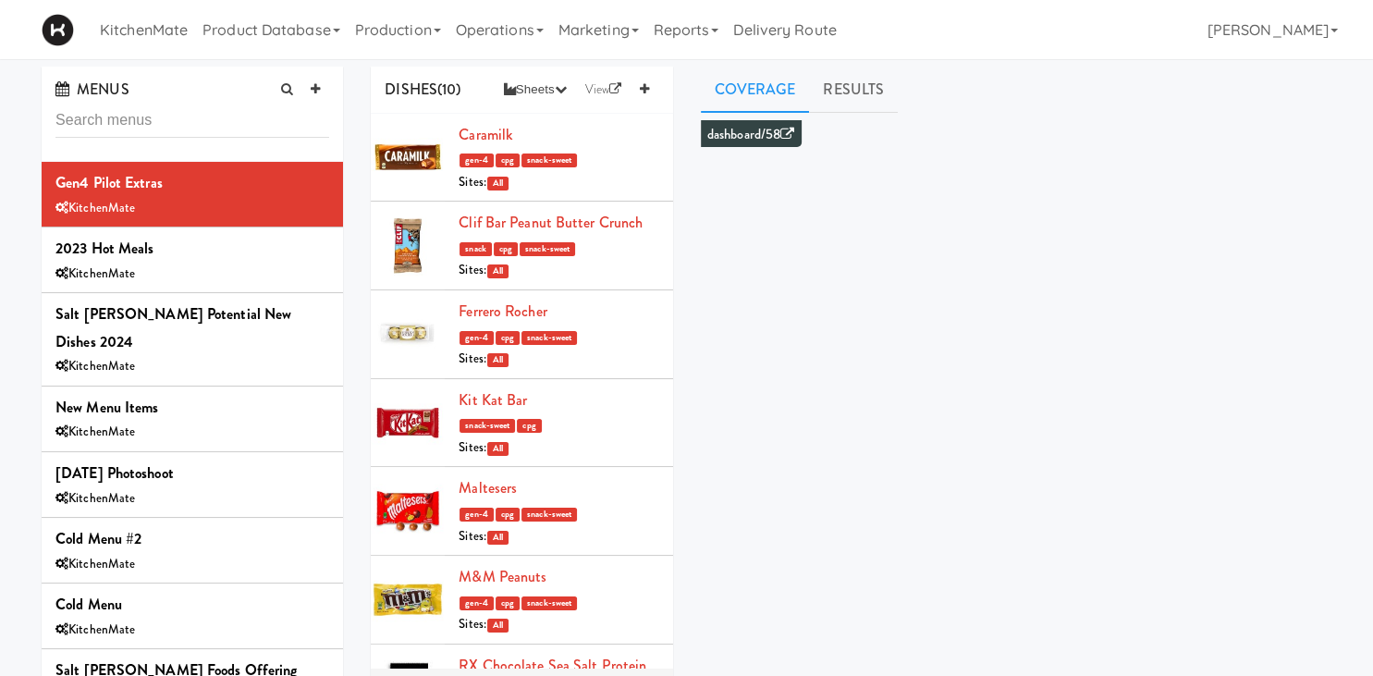
click at [147, 117] on input "text" at bounding box center [192, 121] width 274 height 34
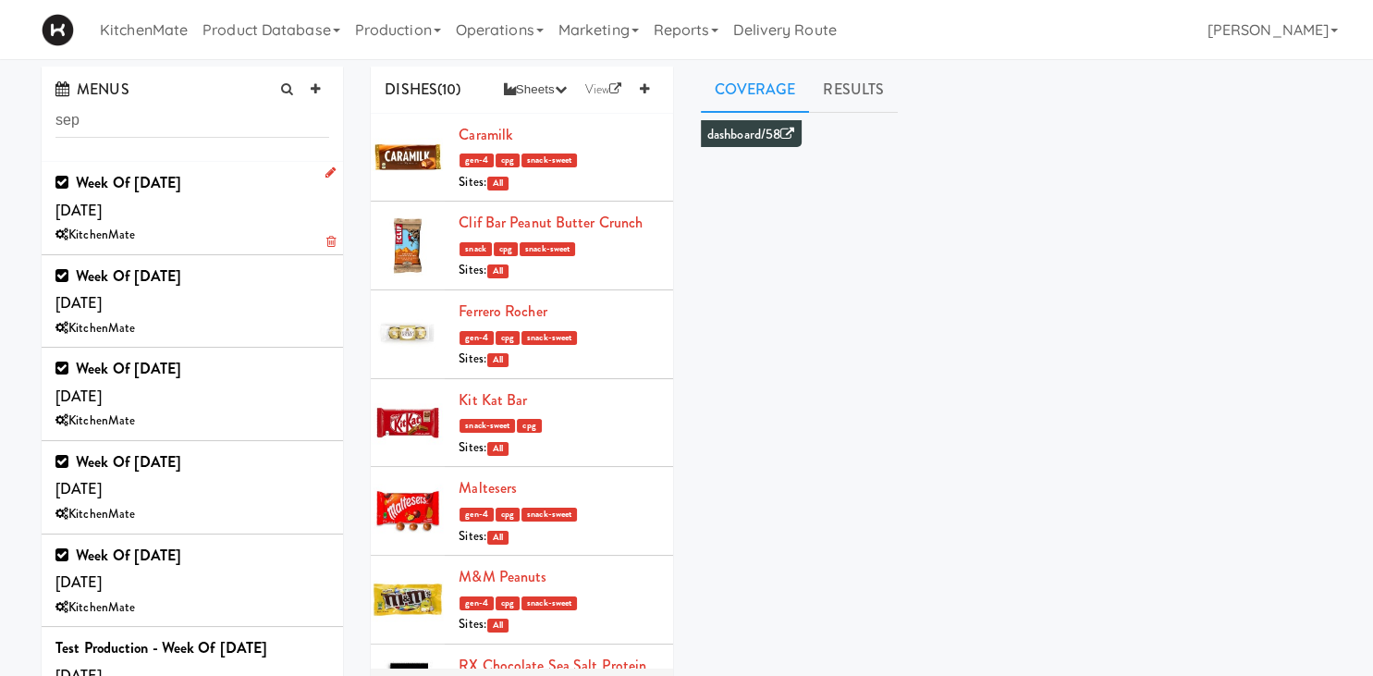
type input "sep"
click at [115, 191] on b "Week of [DATE]" at bounding box center [128, 182] width 105 height 21
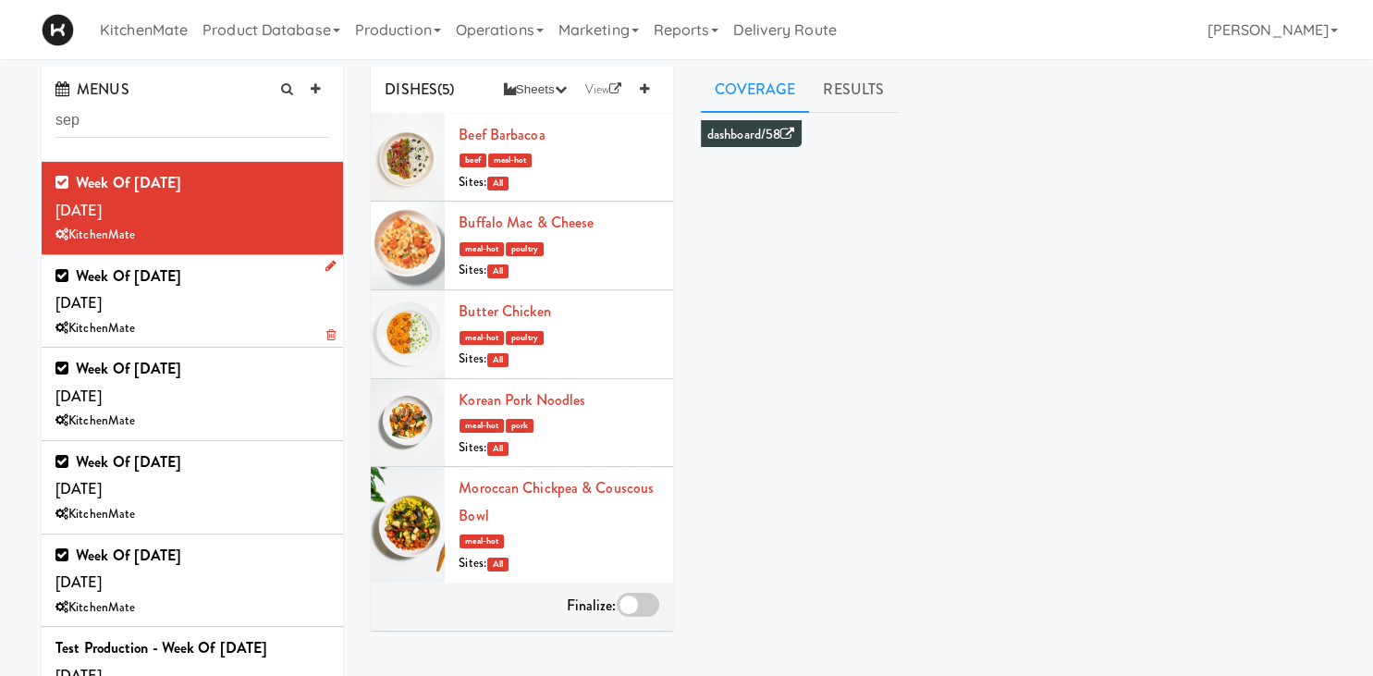
click at [239, 298] on div "Week of [DATE] [DATE] KitchenMate" at bounding box center [192, 302] width 274 height 78
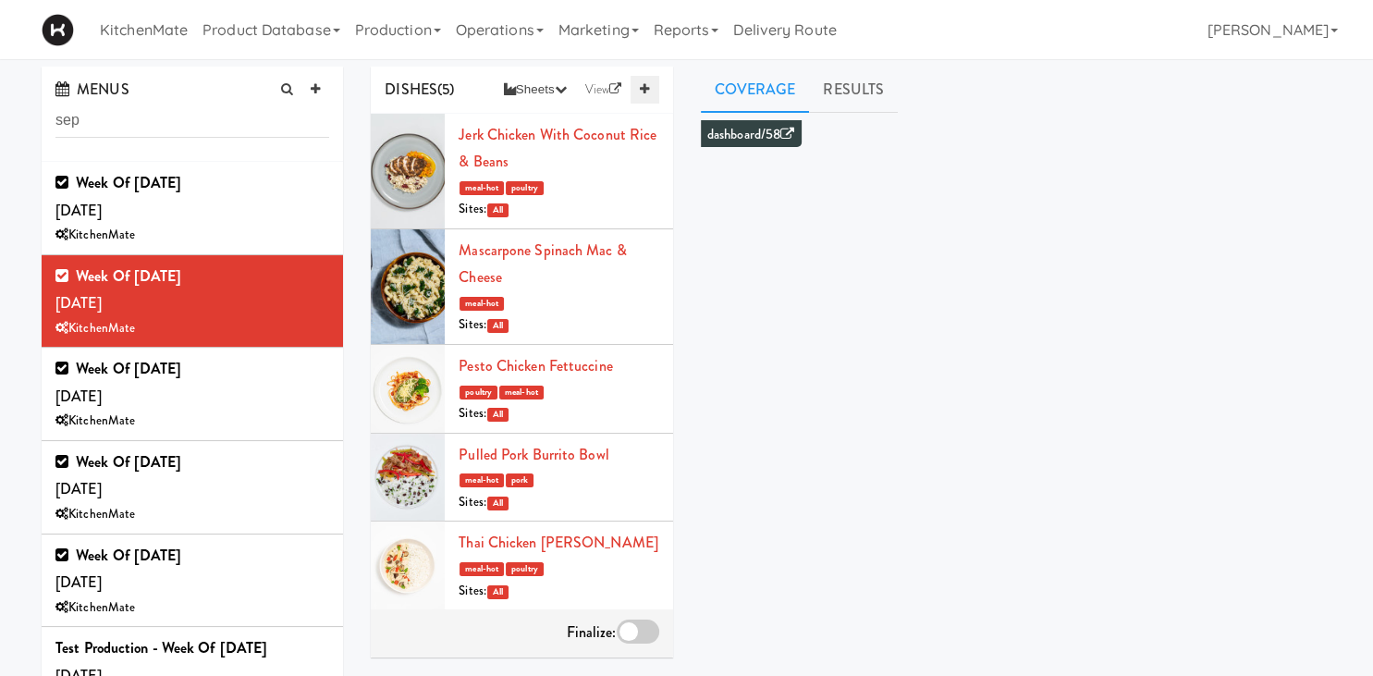
click at [639, 90] on link at bounding box center [645, 90] width 28 height 28
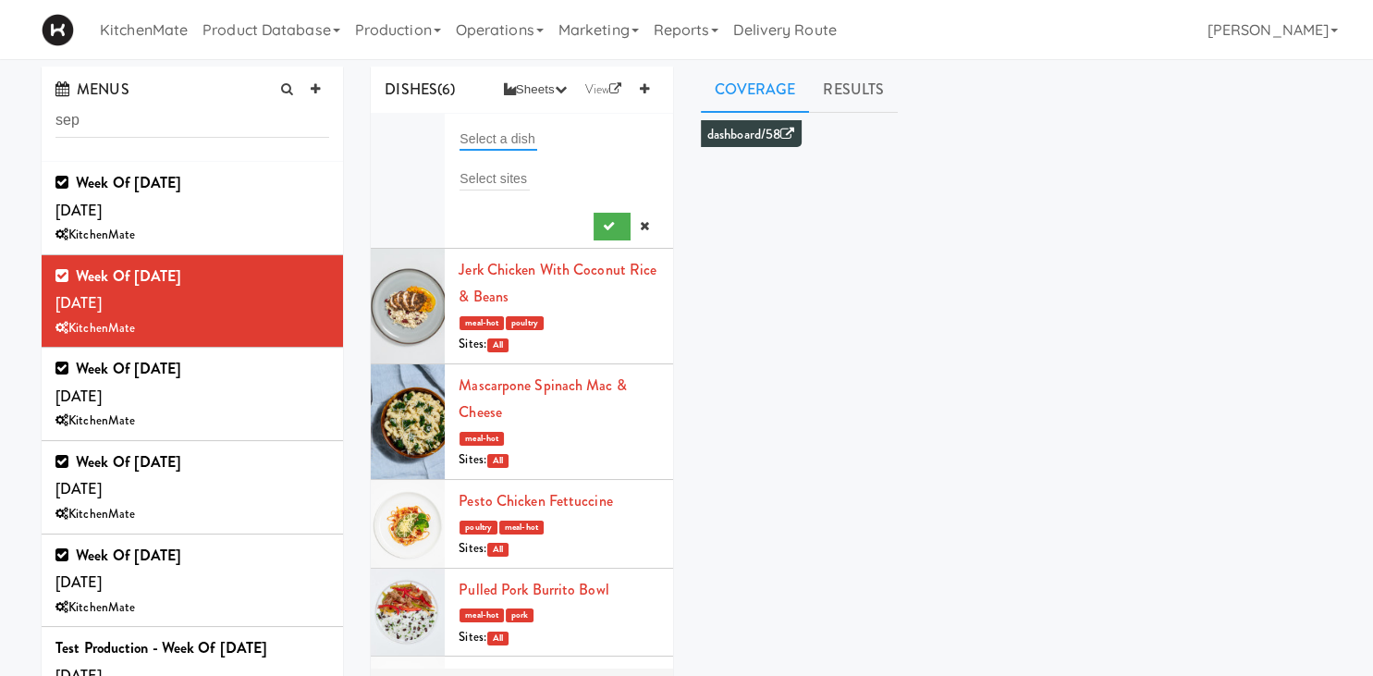
click at [491, 135] on input "text" at bounding box center [499, 139] width 78 height 24
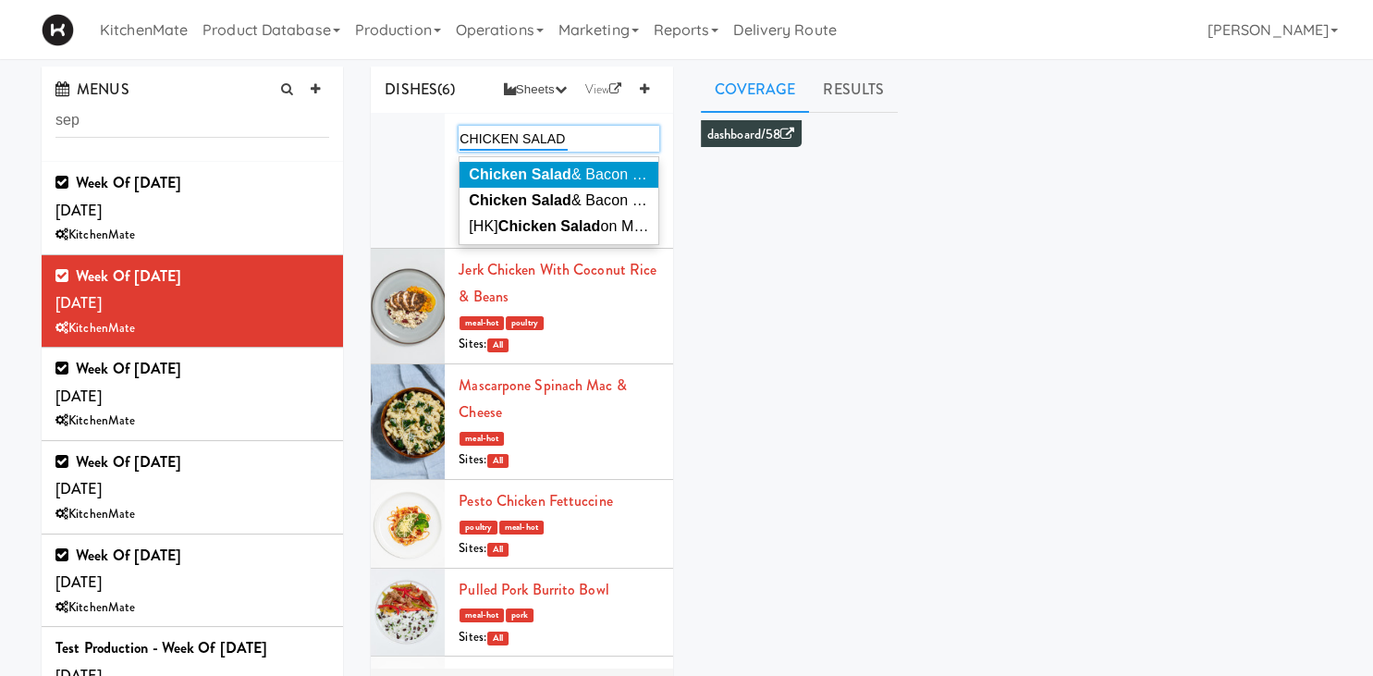
type input "CHICKEN SALAD"
click at [541, 170] on em "Chicken Salad" at bounding box center [520, 174] width 103 height 16
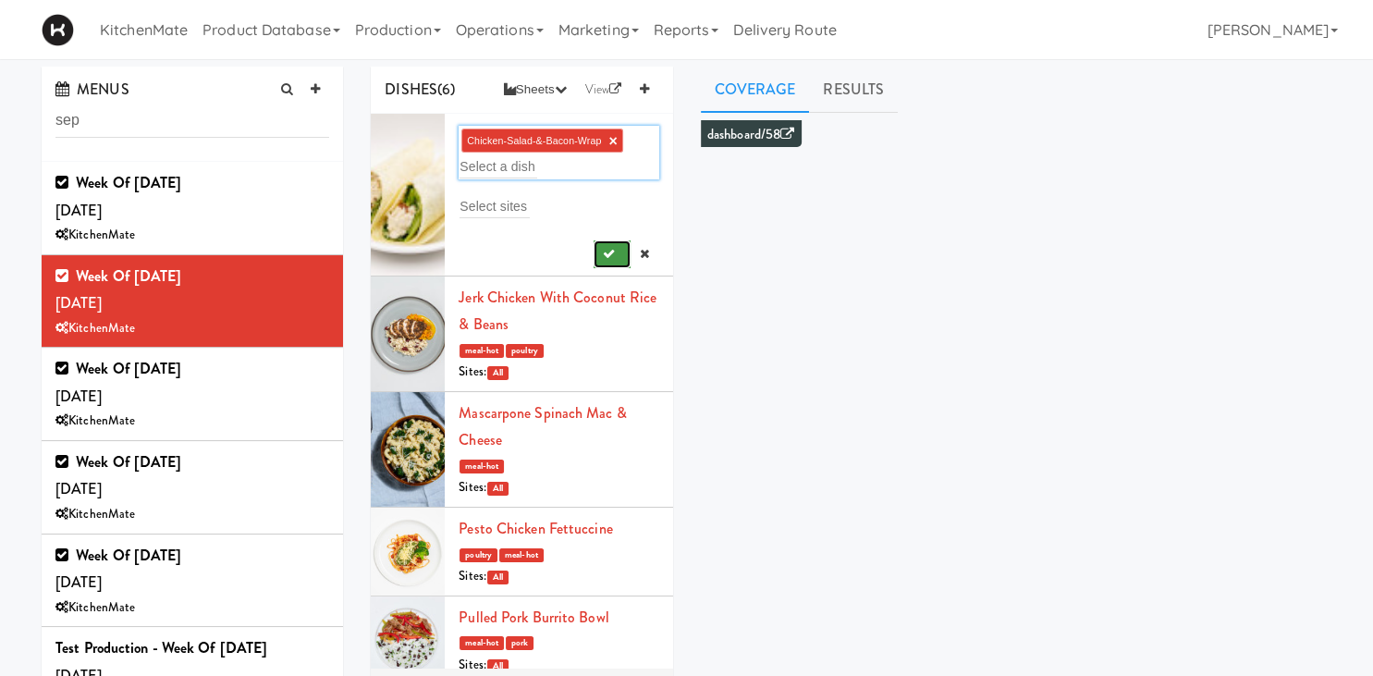
click at [606, 253] on icon "submit" at bounding box center [609, 254] width 12 height 12
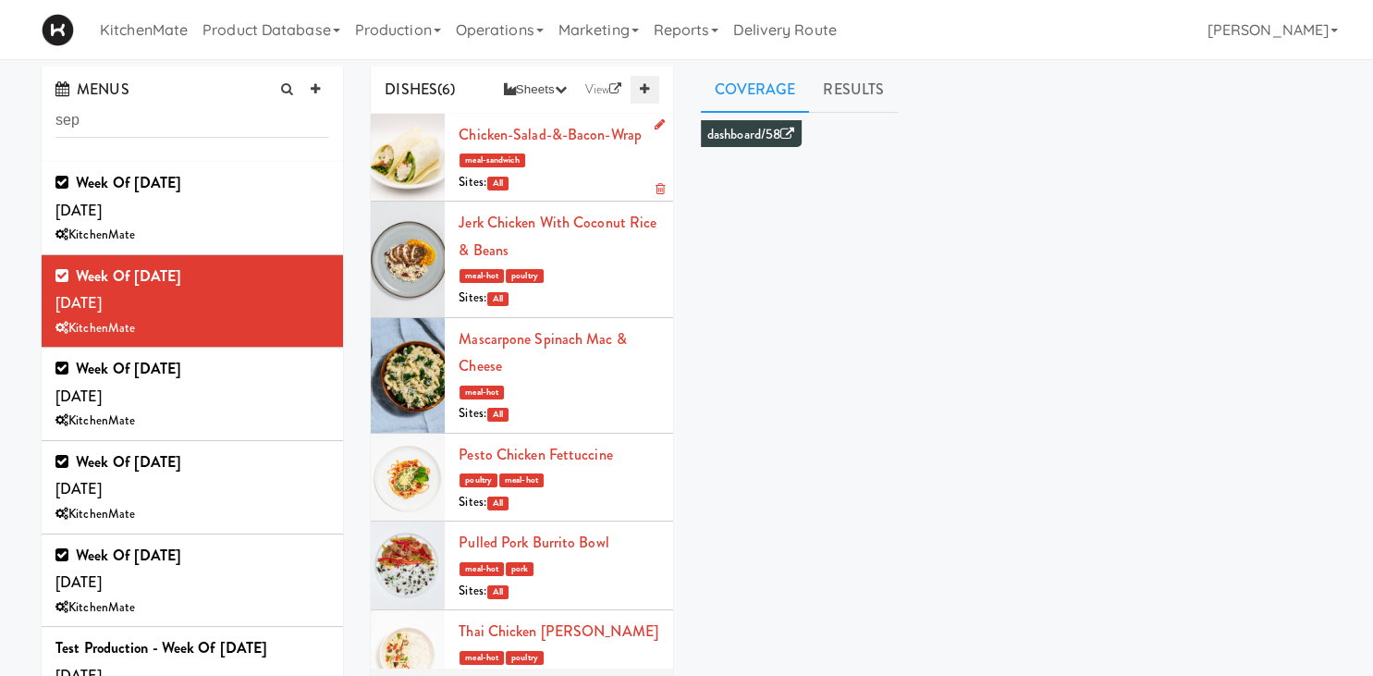
click at [641, 91] on icon at bounding box center [644, 89] width 9 height 12
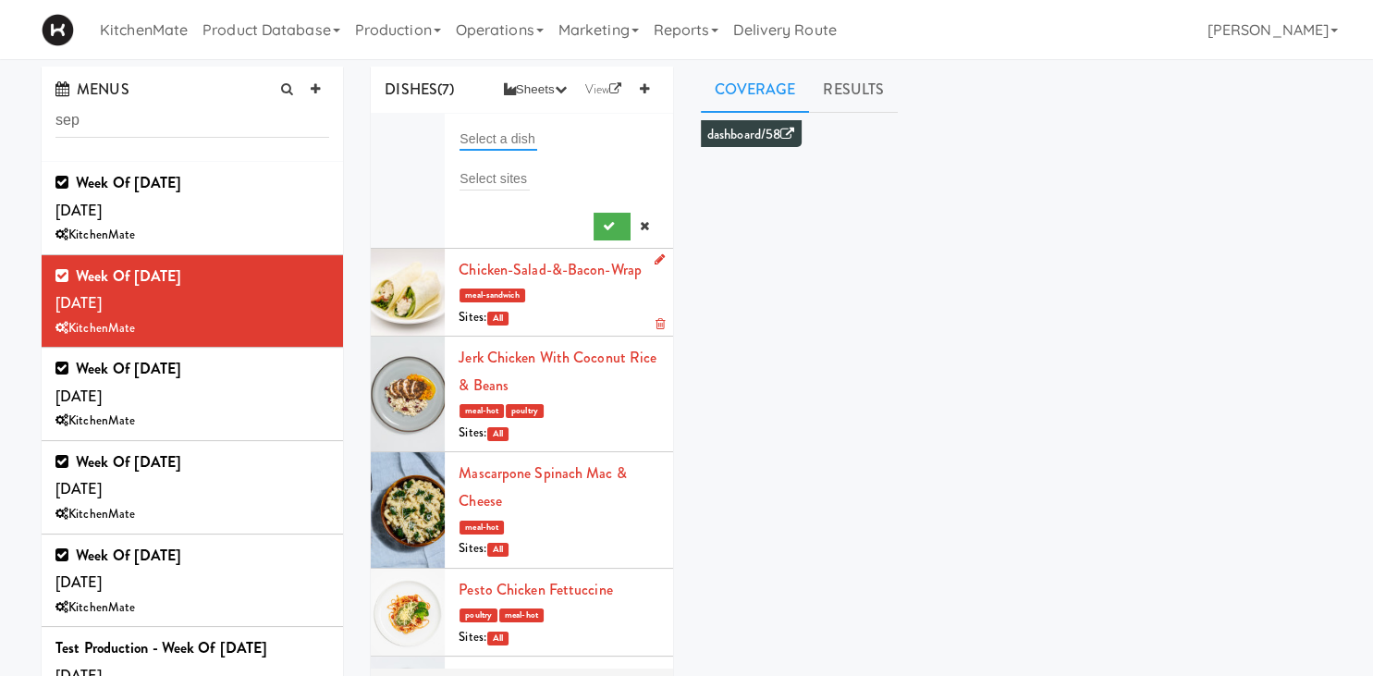
click at [528, 138] on input "text" at bounding box center [499, 139] width 78 height 24
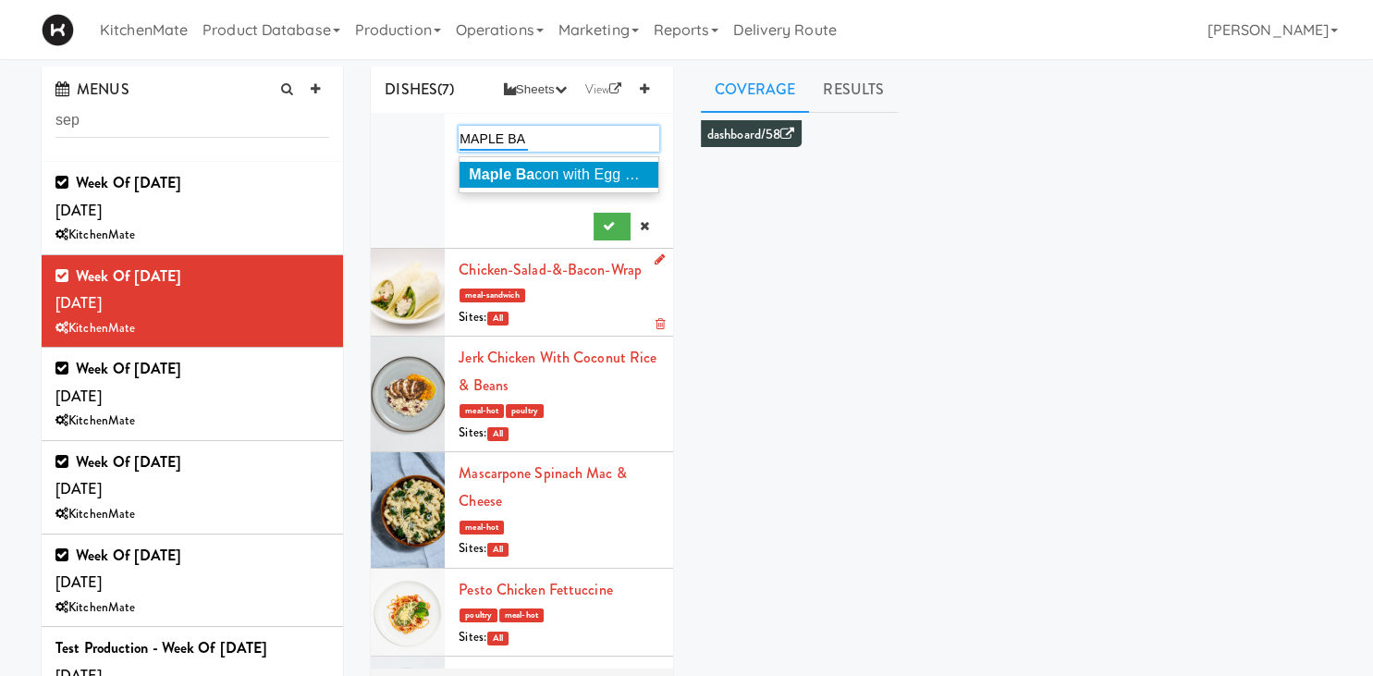
type input "MAPLE BA"
click at [480, 176] on em "Maple Ba" at bounding box center [502, 174] width 66 height 16
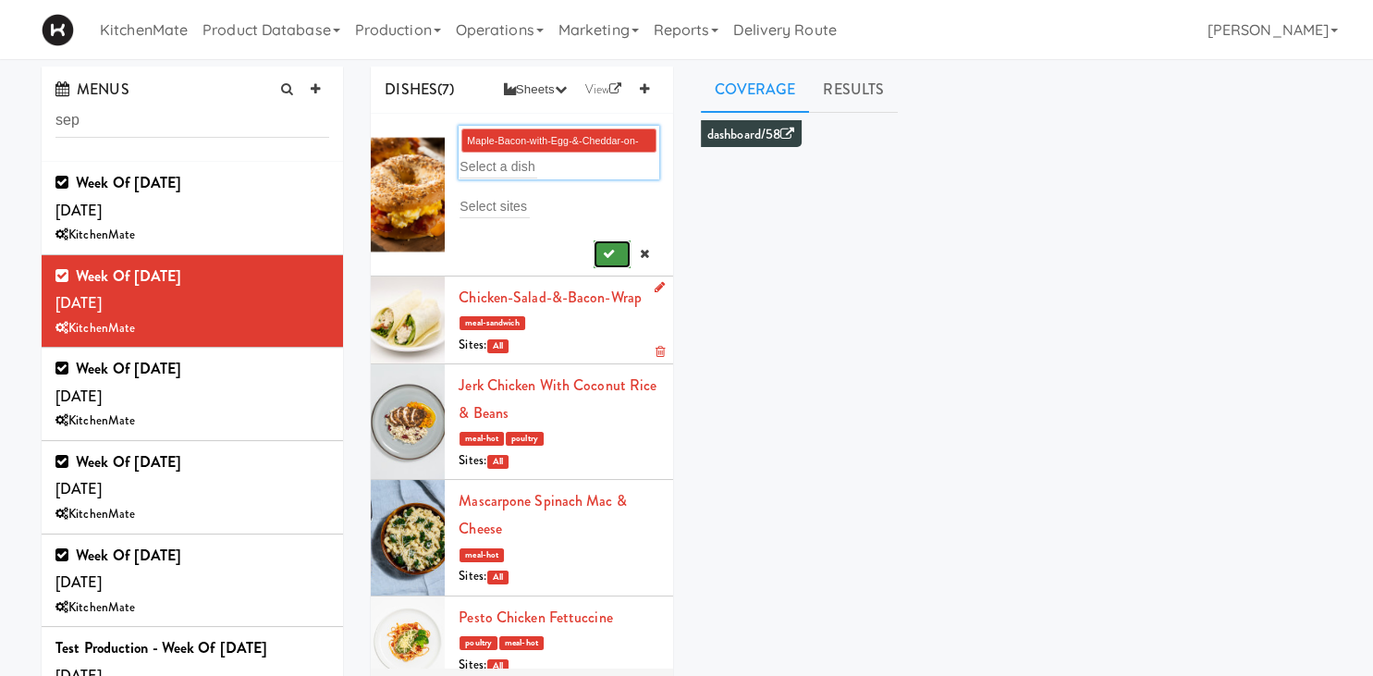
click at [616, 253] on button "submit" at bounding box center [613, 254] width 38 height 28
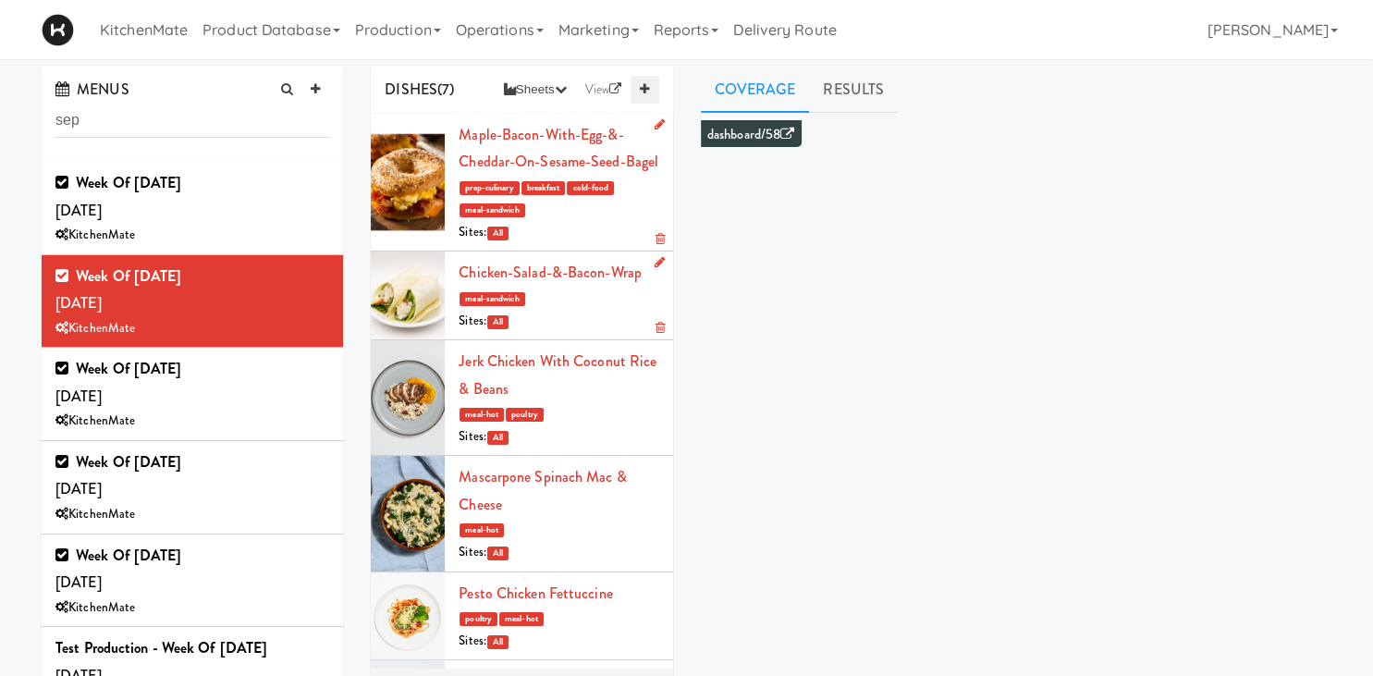
click at [647, 86] on icon at bounding box center [644, 89] width 9 height 12
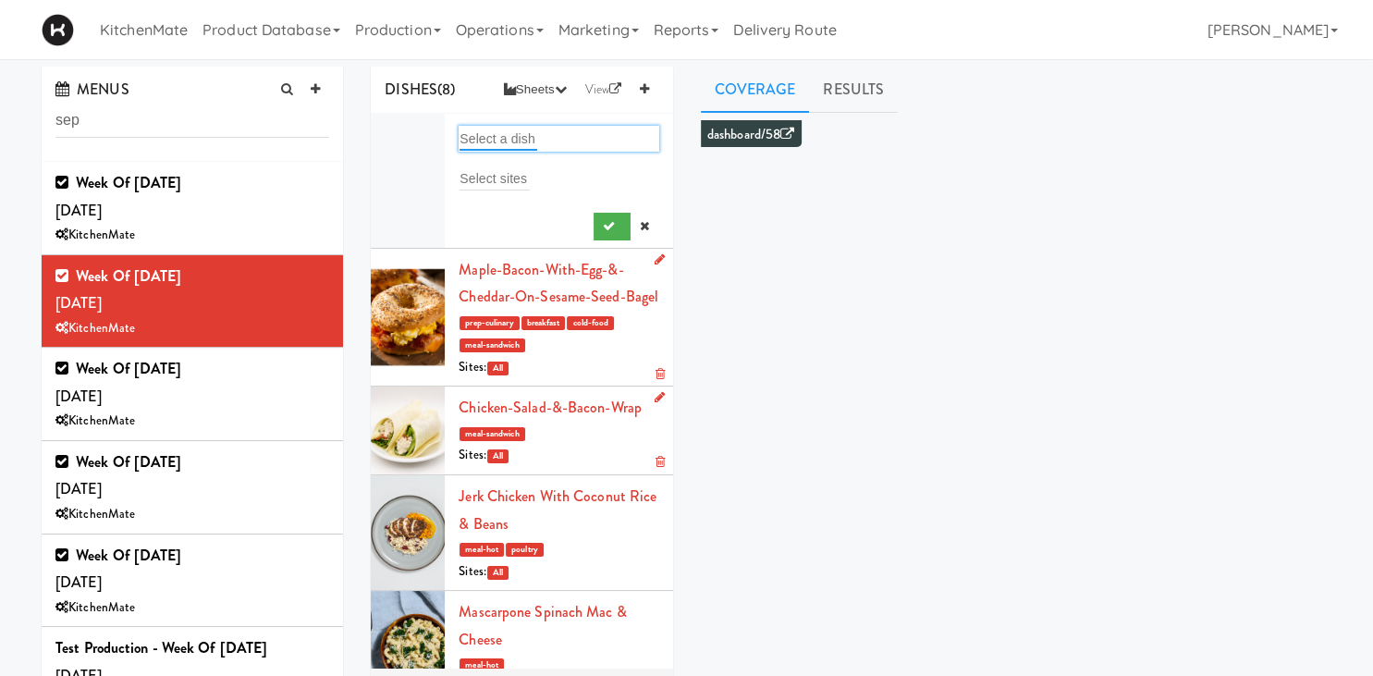
click at [505, 139] on input "text" at bounding box center [499, 139] width 78 height 24
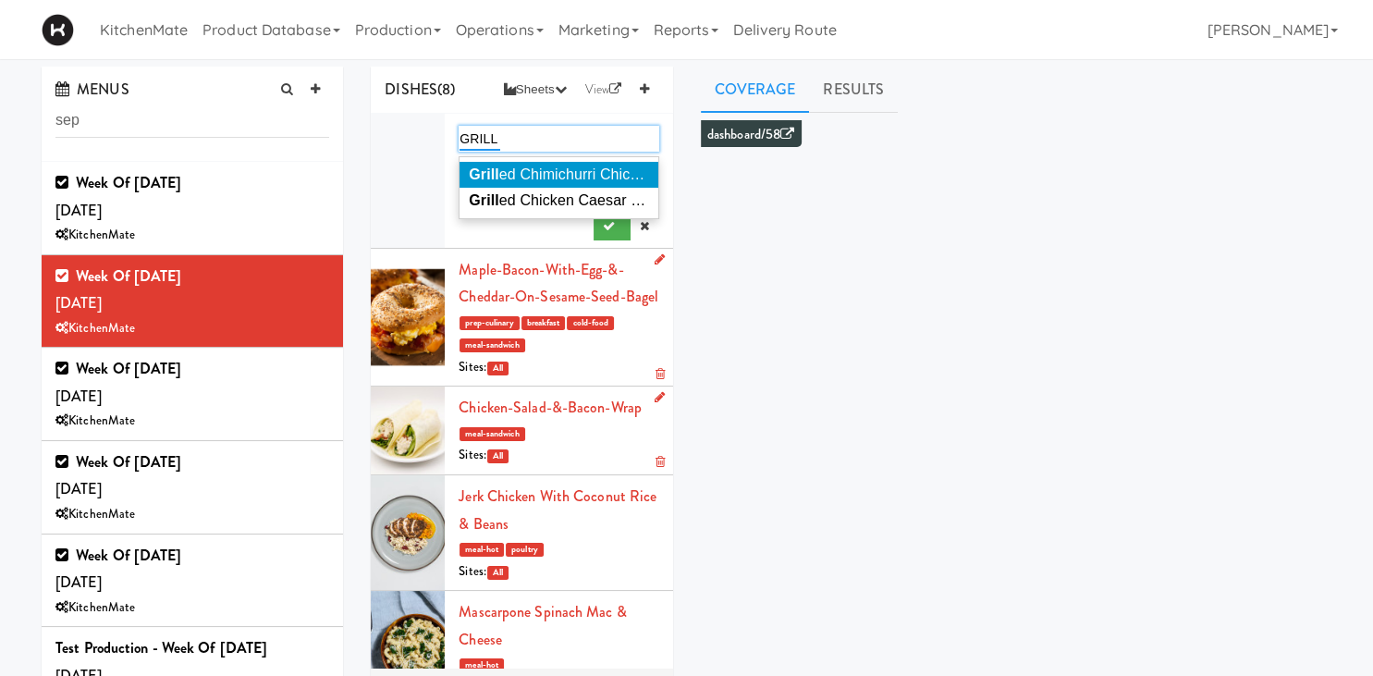
type input "GRILL"
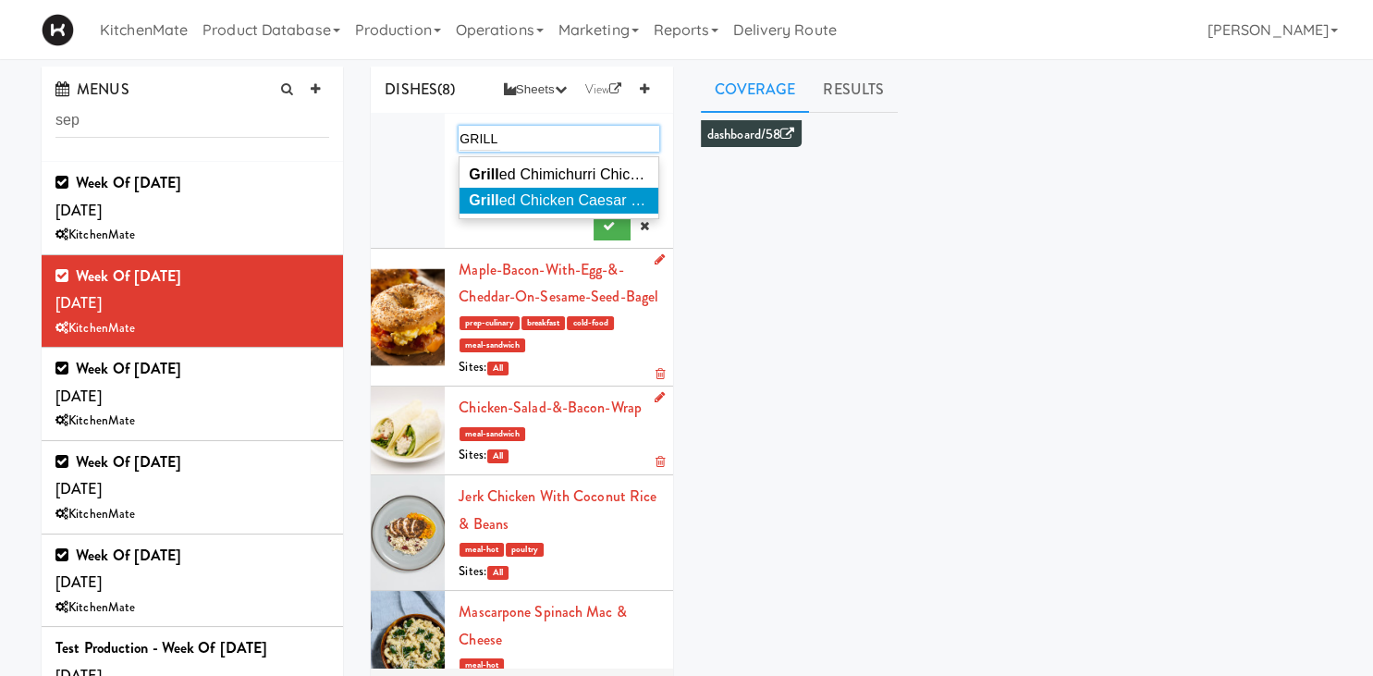
click at [506, 195] on span "Grill ed Chicken Caesar Salad" at bounding box center [569, 200] width 200 height 16
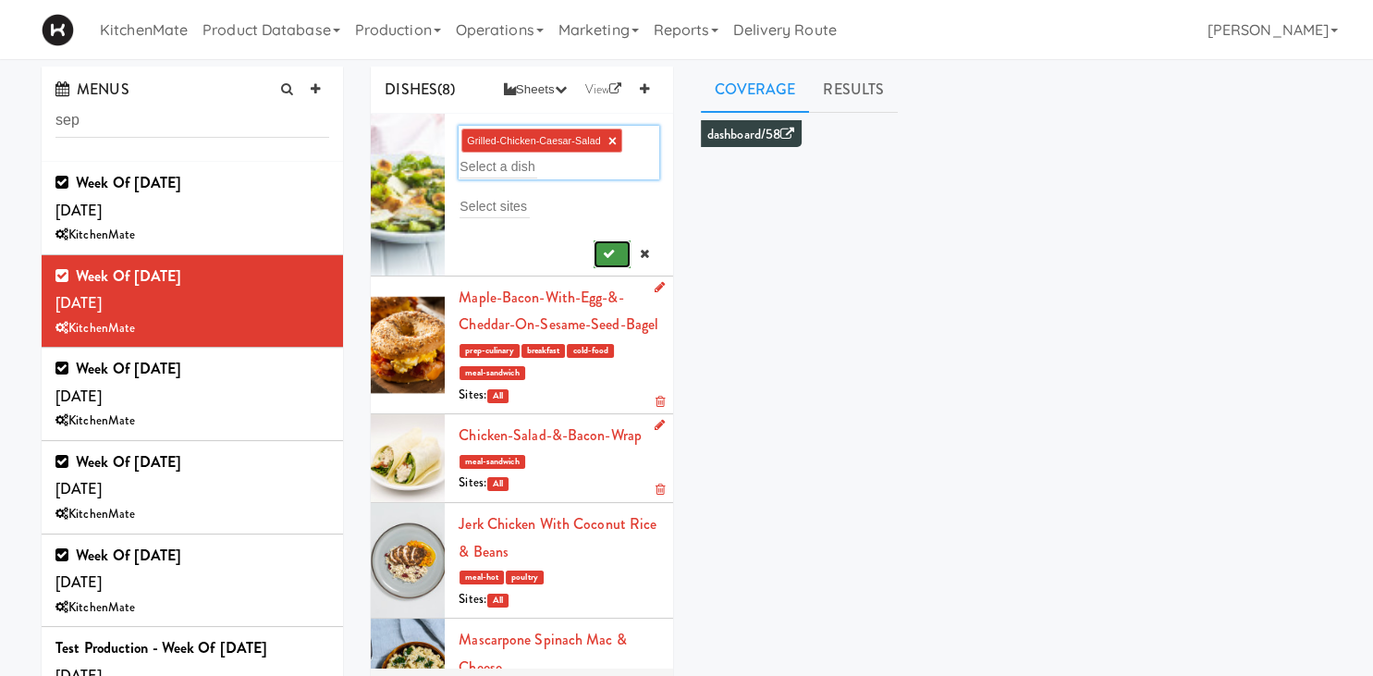
click at [612, 253] on icon "submit" at bounding box center [609, 254] width 12 height 12
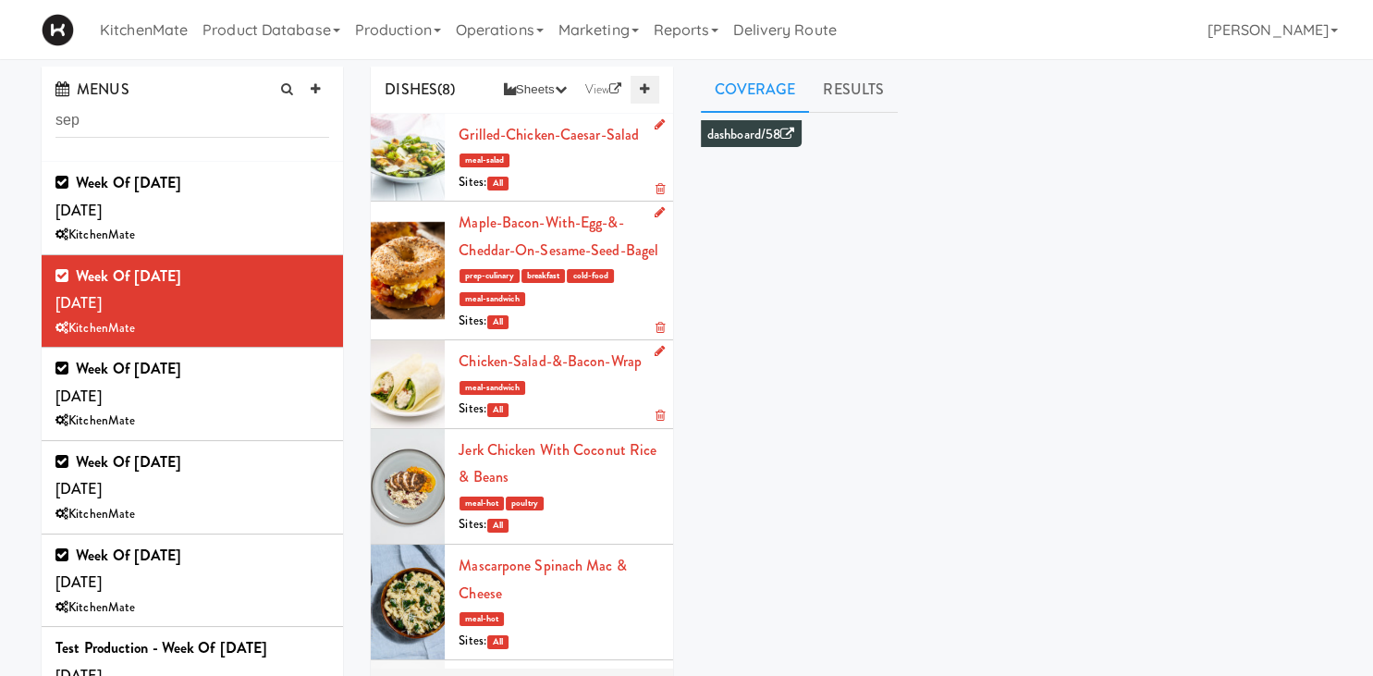
click at [644, 87] on icon at bounding box center [644, 89] width 9 height 12
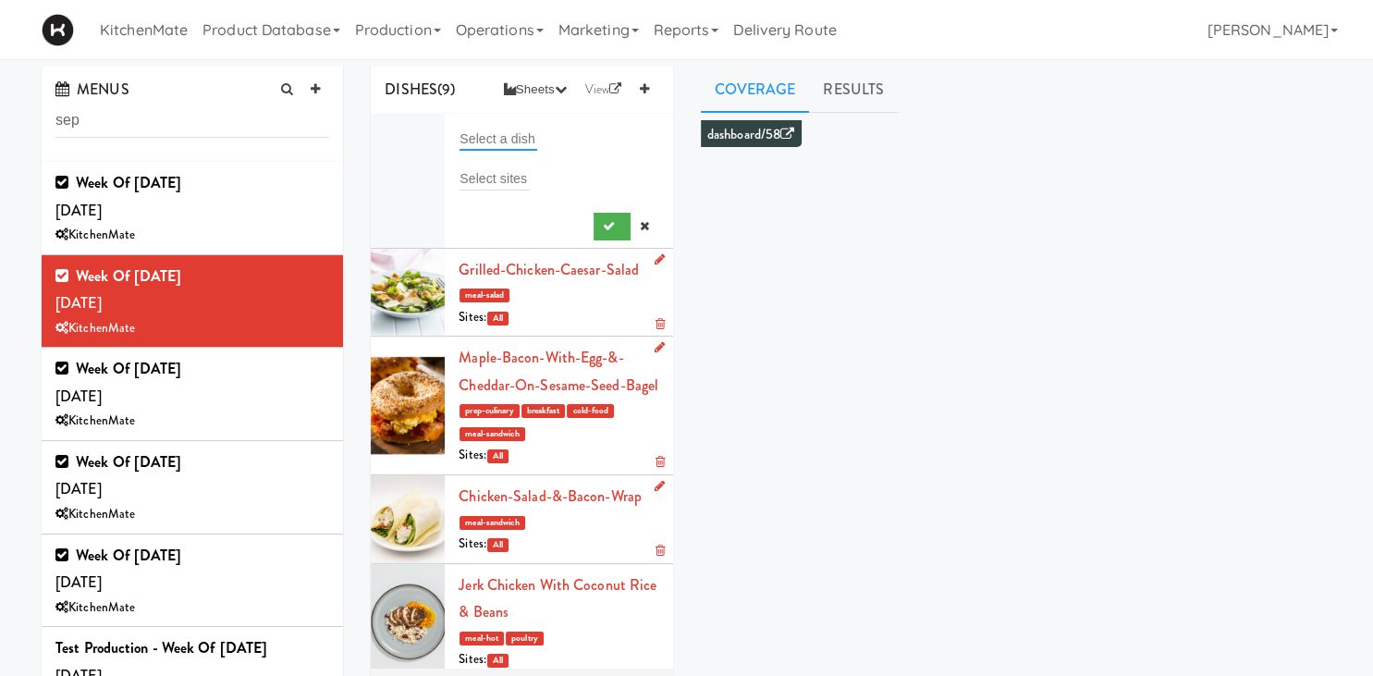
click at [527, 131] on input "text" at bounding box center [499, 139] width 78 height 24
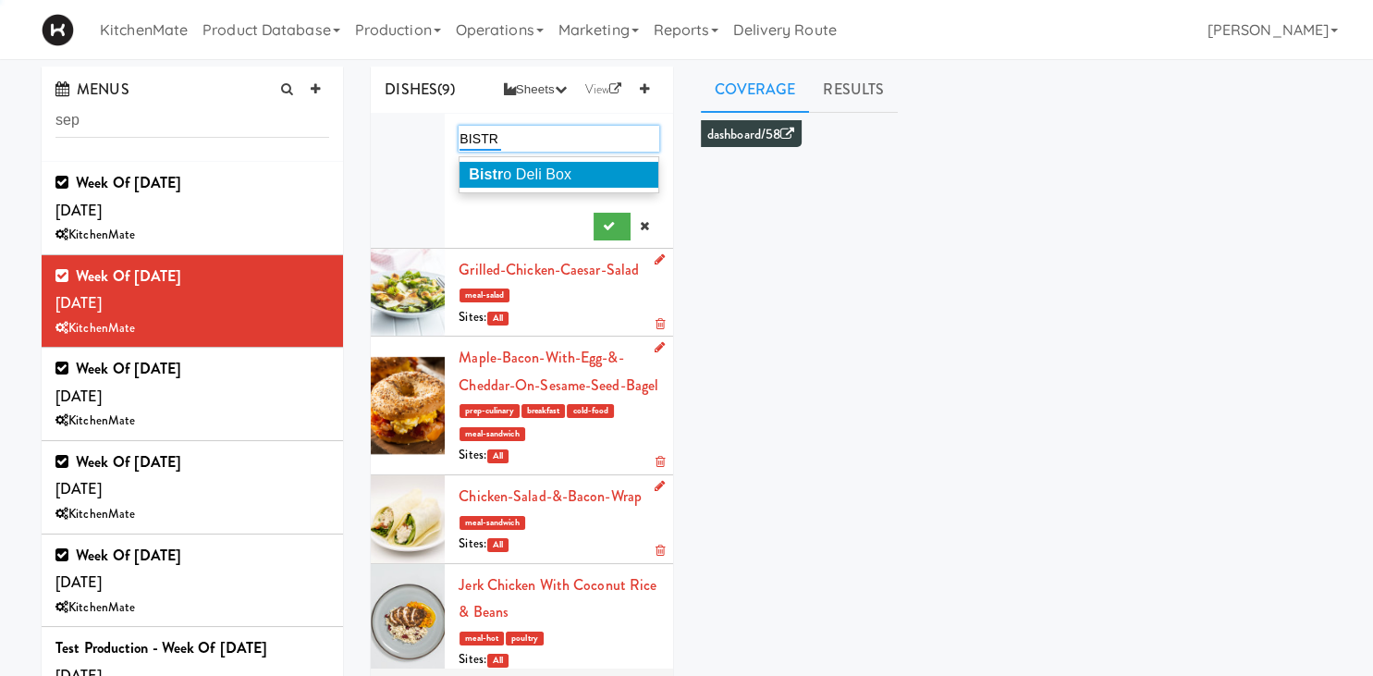
type input "BISTRO"
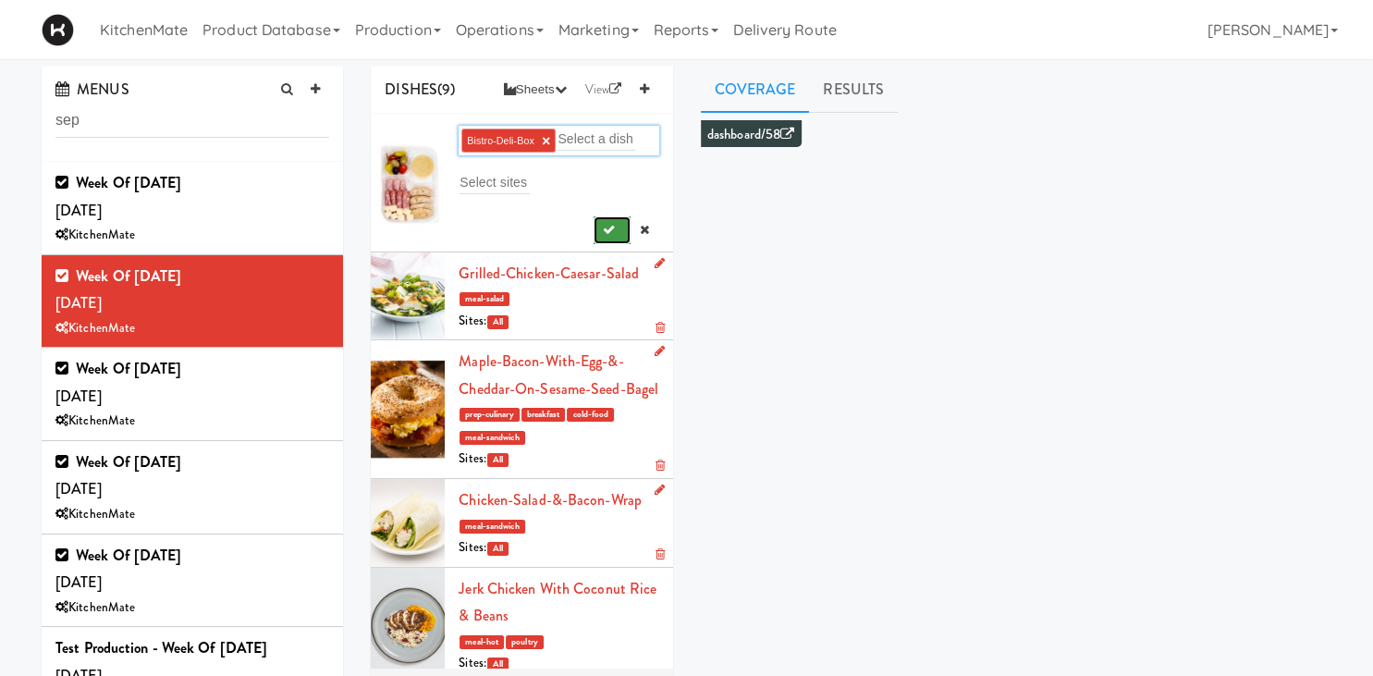
click at [601, 231] on button "submit" at bounding box center [613, 230] width 38 height 28
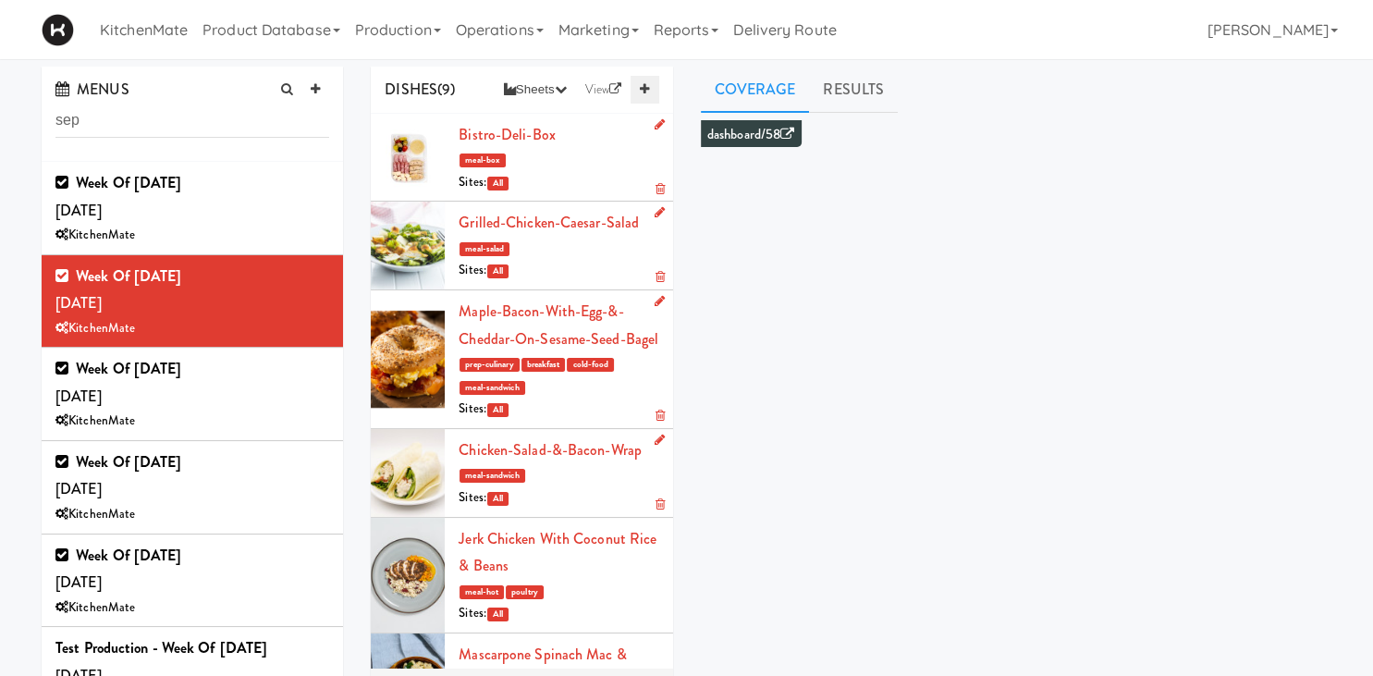
click at [641, 91] on icon at bounding box center [644, 89] width 9 height 12
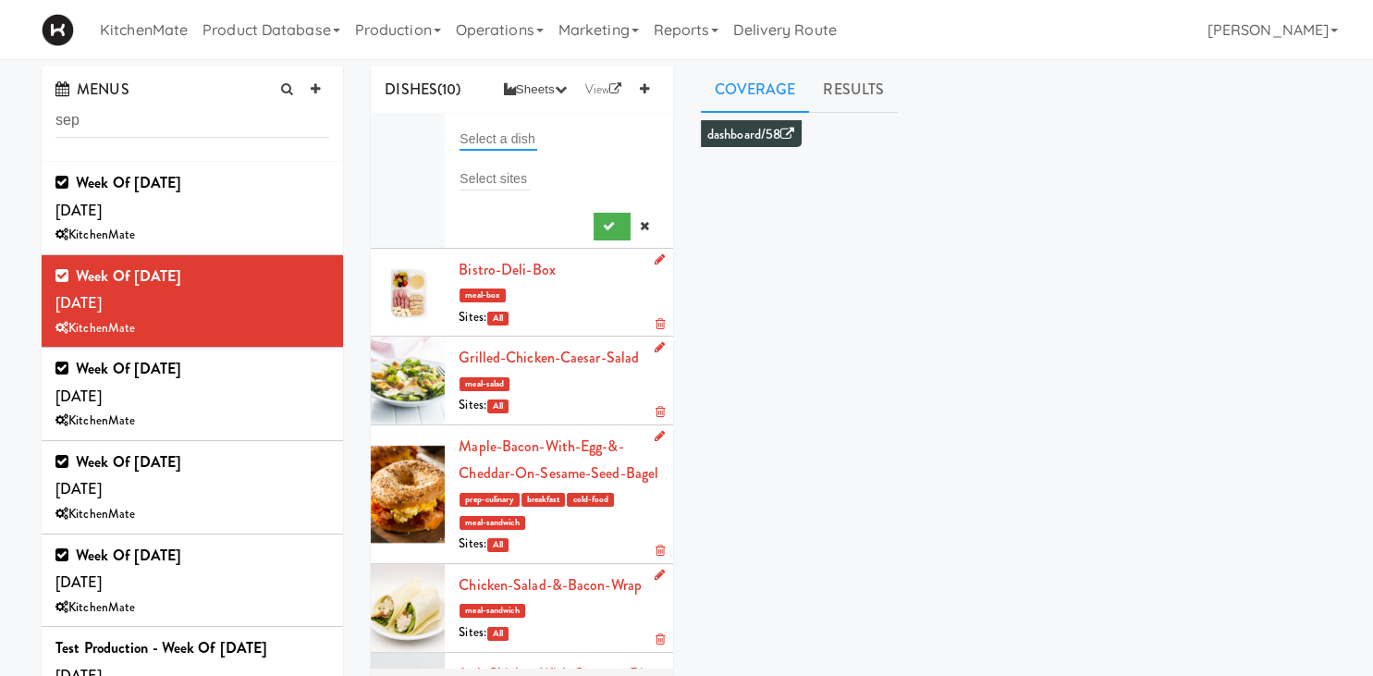
click at [496, 143] on input "text" at bounding box center [499, 139] width 78 height 24
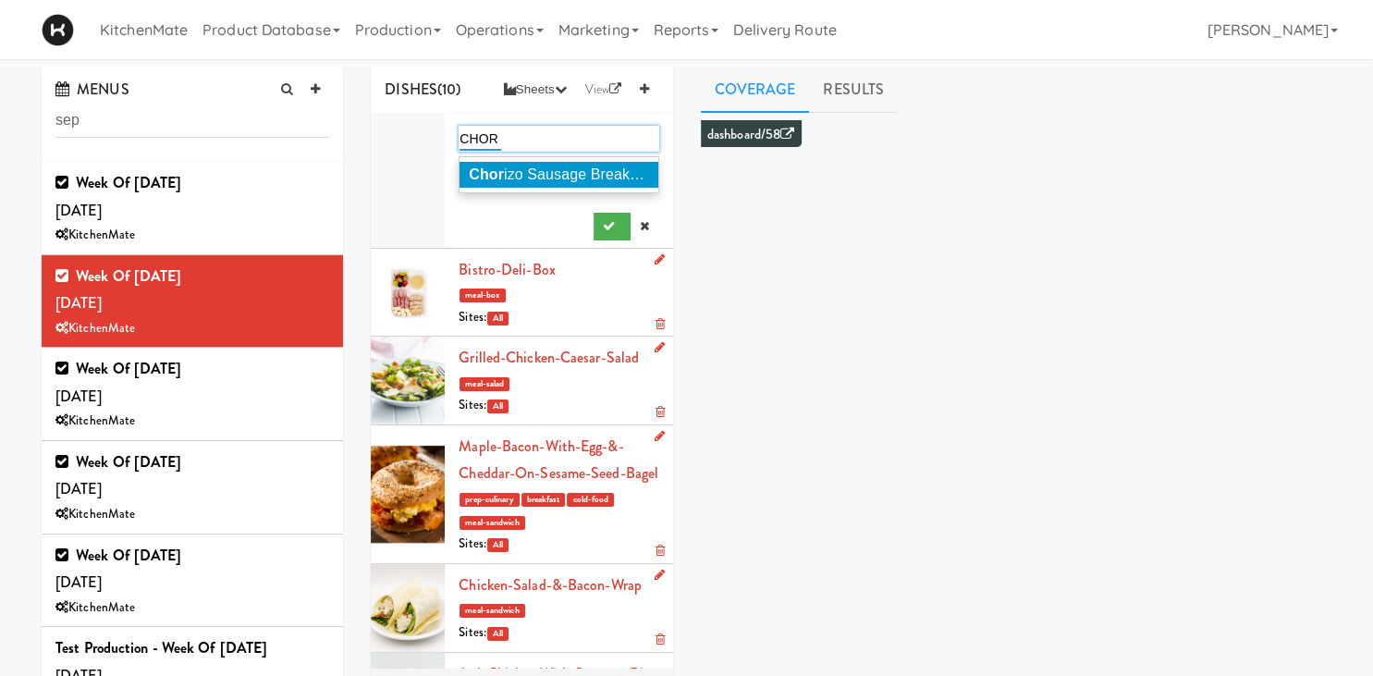
type input "CHOR"
click at [575, 169] on span "Chor izo Sausage Breakfast Wrap" at bounding box center [581, 174] width 225 height 16
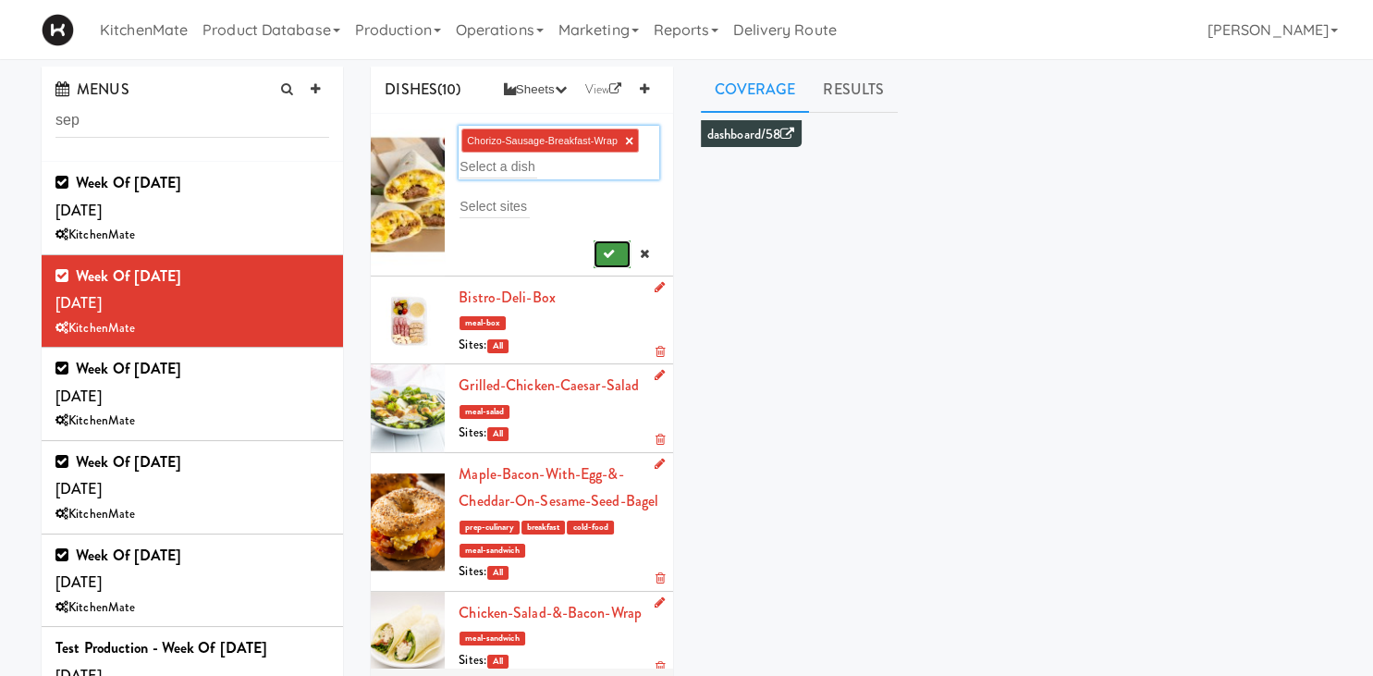
click at [608, 253] on icon "submit" at bounding box center [609, 254] width 12 height 12
